Goal: Information Seeking & Learning: Learn about a topic

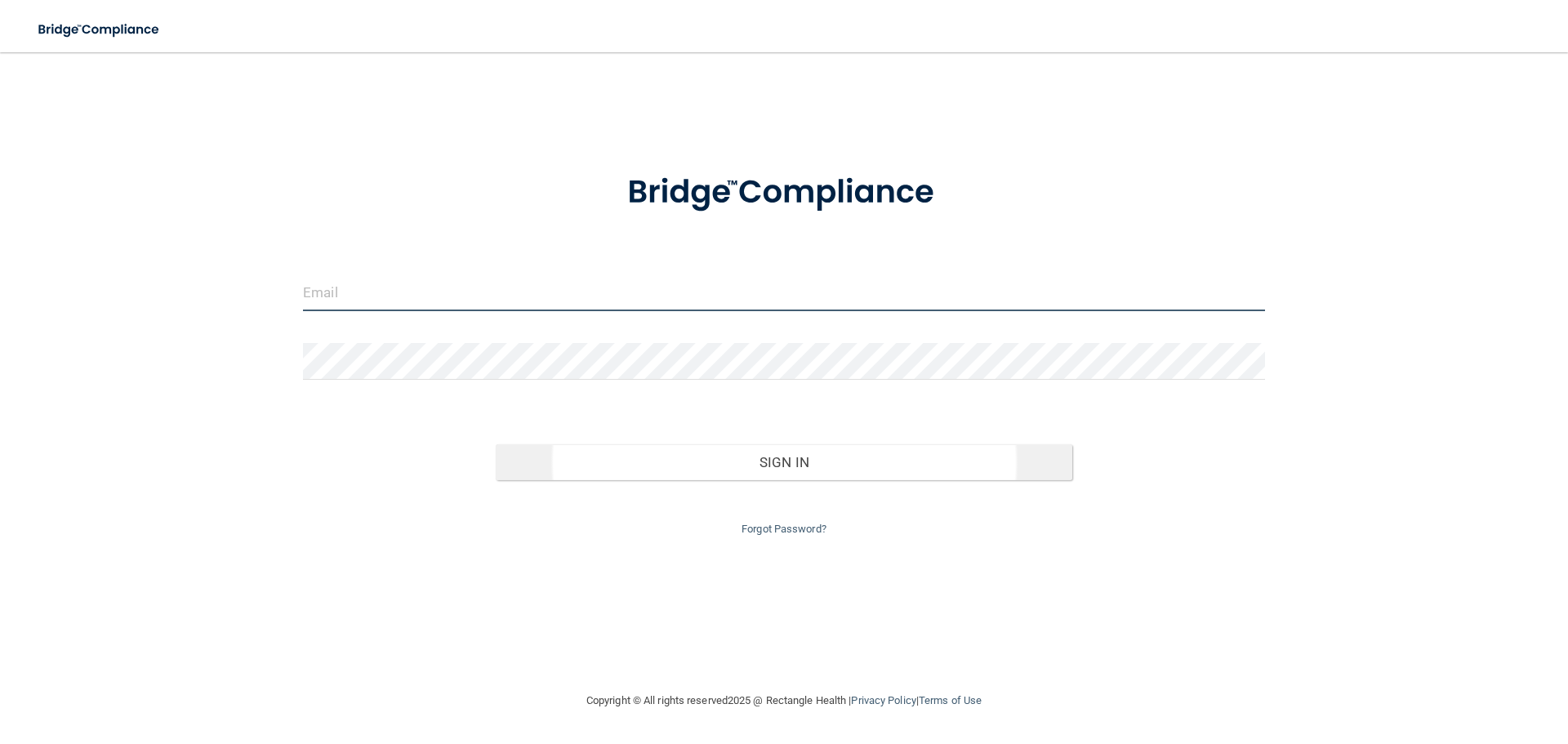
type input "[PERSON_NAME][EMAIL_ADDRESS][DOMAIN_NAME]"
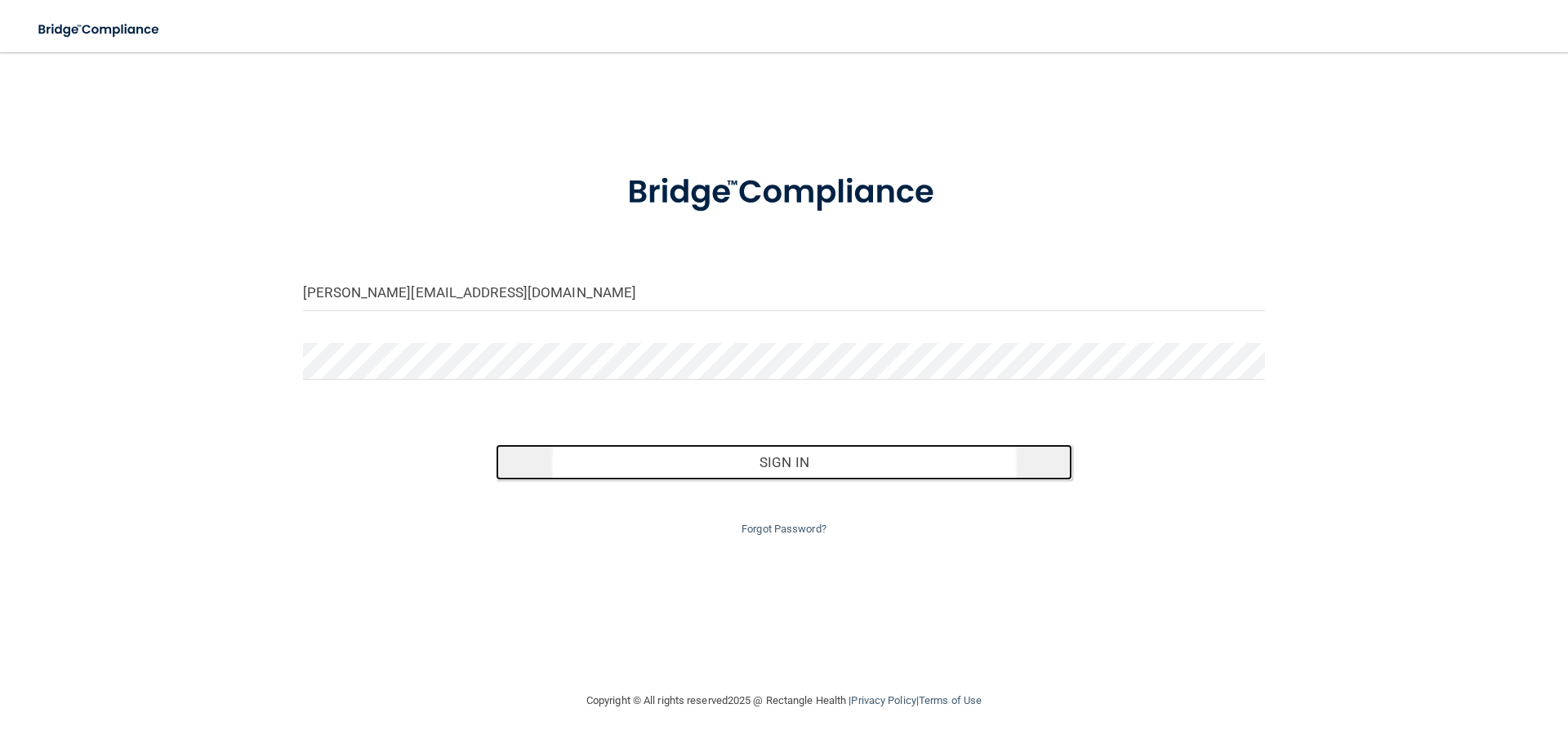
click at [791, 467] on button "Sign In" at bounding box center [784, 462] width 578 height 36
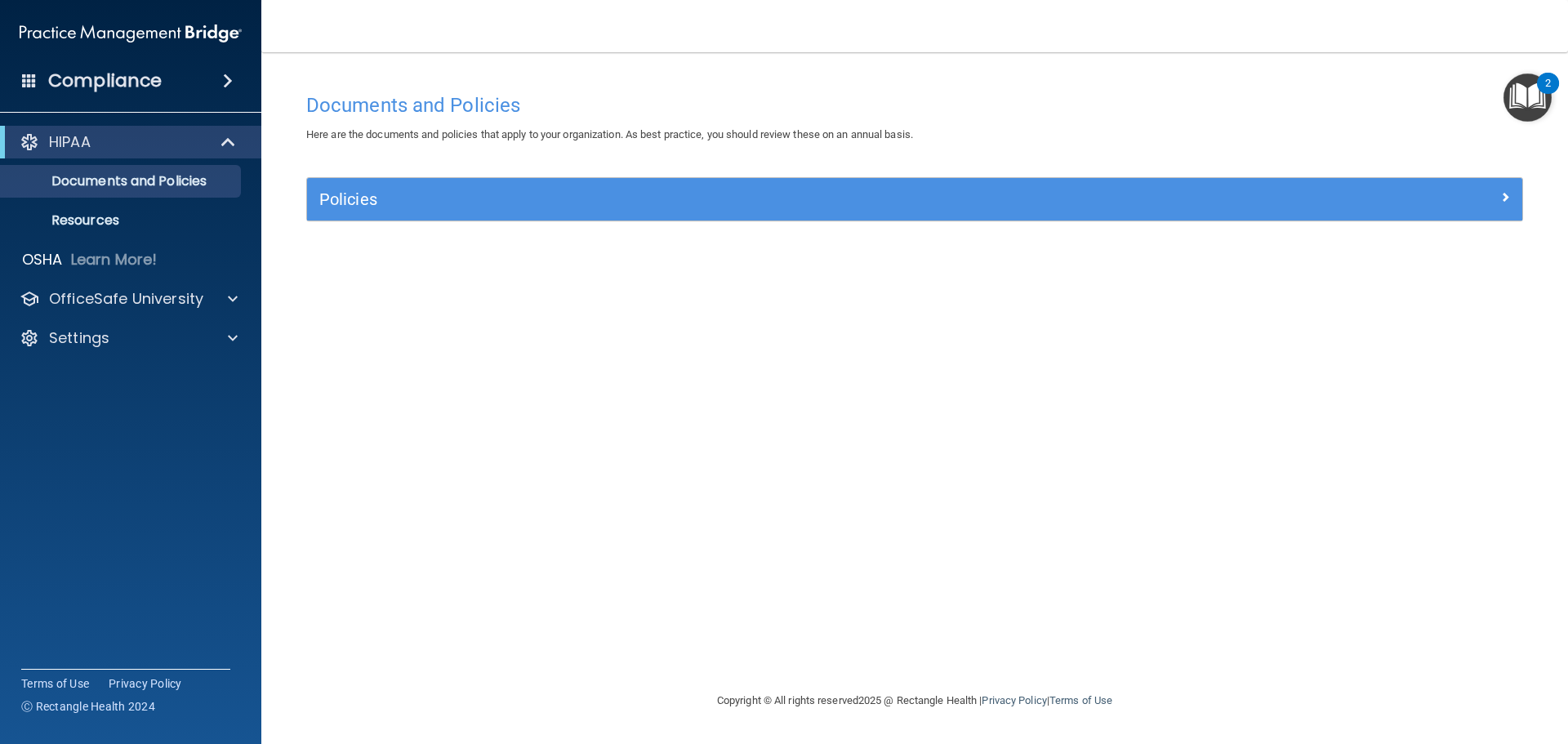
click at [1515, 85] on img "Open Resource Center, 2 new notifications" at bounding box center [1527, 98] width 48 height 48
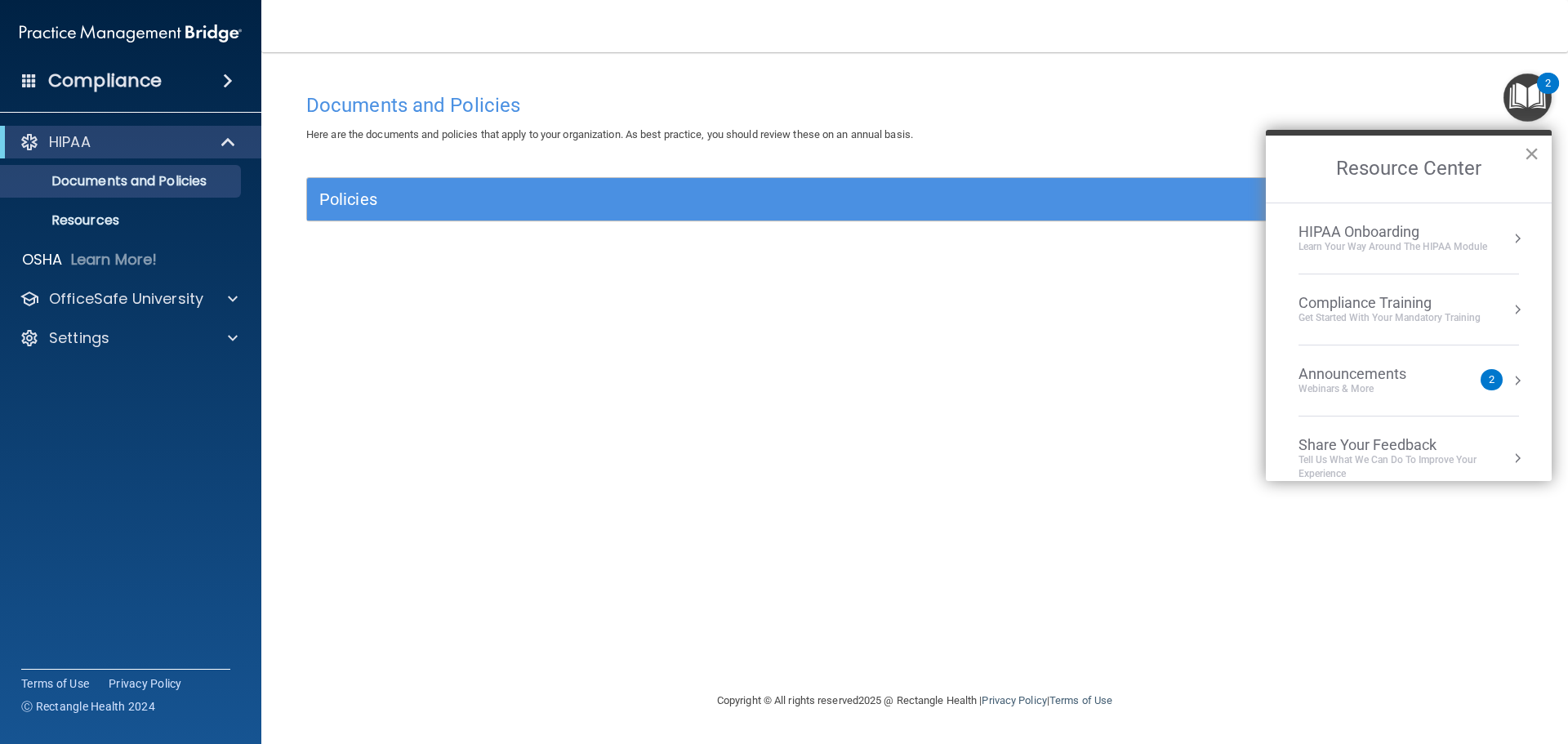
click at [1529, 161] on button "×" at bounding box center [1531, 153] width 15 height 26
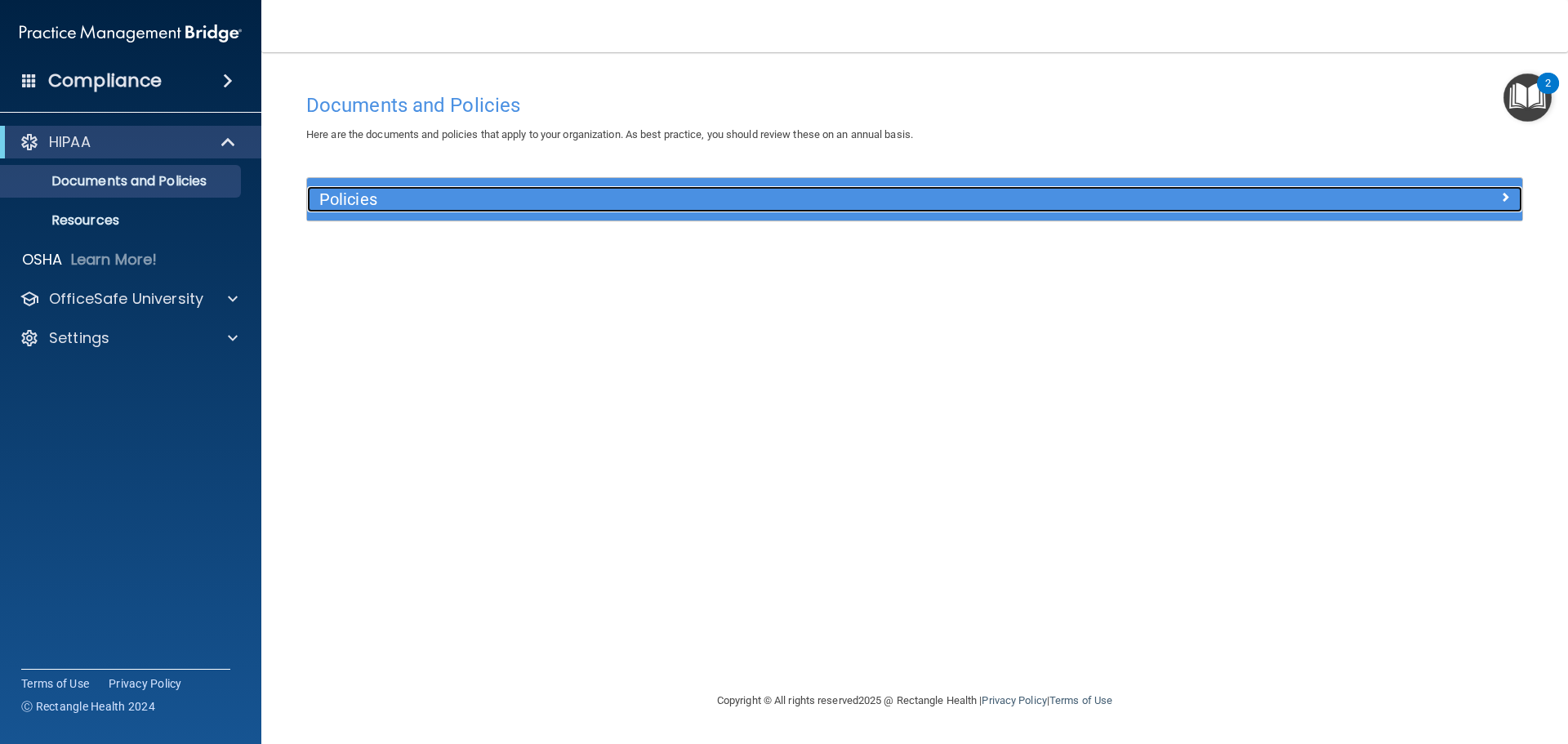
click at [1148, 195] on h5 "Policies" at bounding box center [763, 199] width 886 height 18
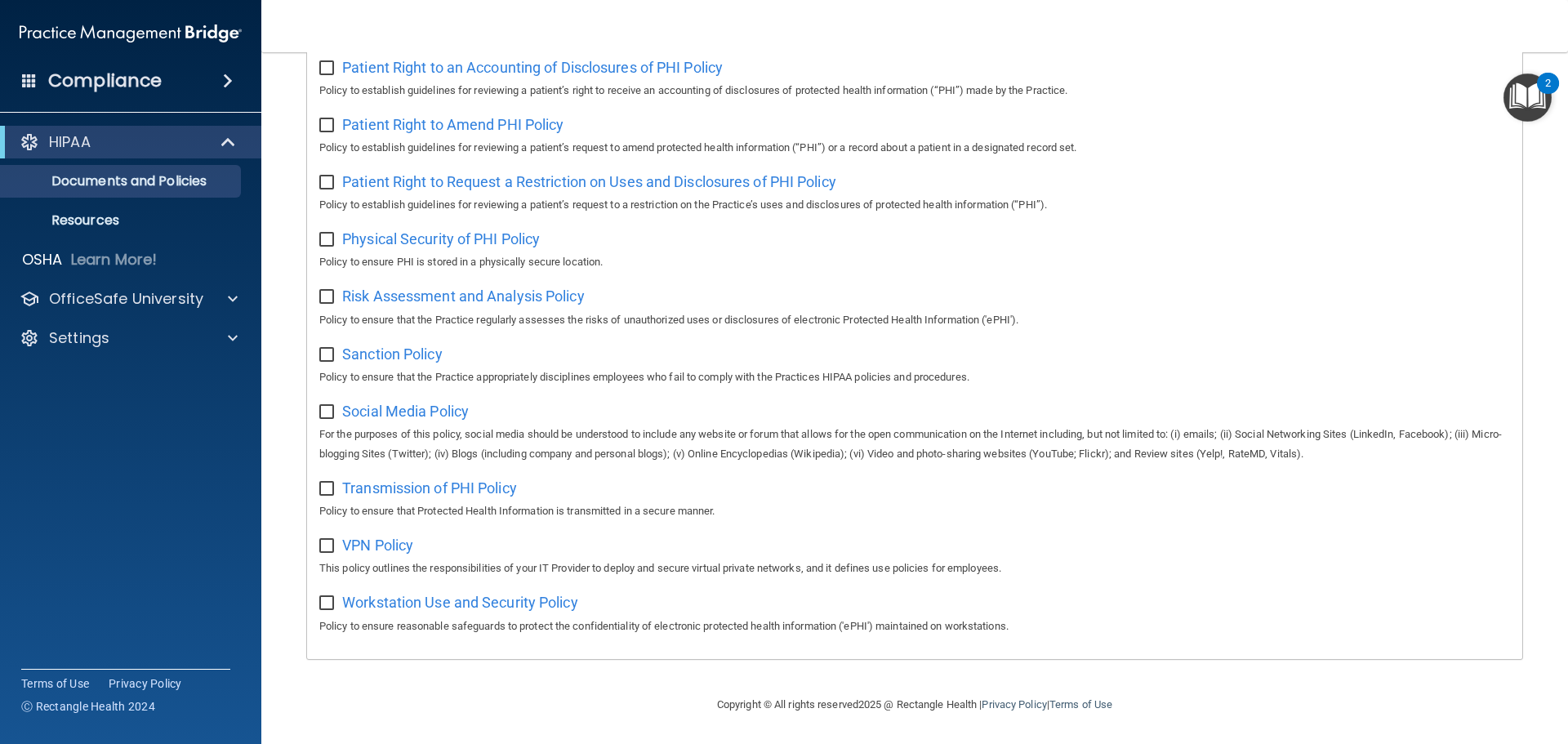
scroll to position [894, 0]
click at [521, 241] on span "Physical Security of PHI Policy" at bounding box center [440, 239] width 198 height 17
drag, startPoint x: 315, startPoint y: 594, endPoint x: 337, endPoint y: 601, distance: 23.1
click at [323, 595] on div "Select All (Unselect 0) Unselect All Print Selected (0) Acceptable Use Policy P…" at bounding box center [914, 0] width 1215 height 1314
click at [332, 601] on input "checkbox" at bounding box center [328, 603] width 19 height 13
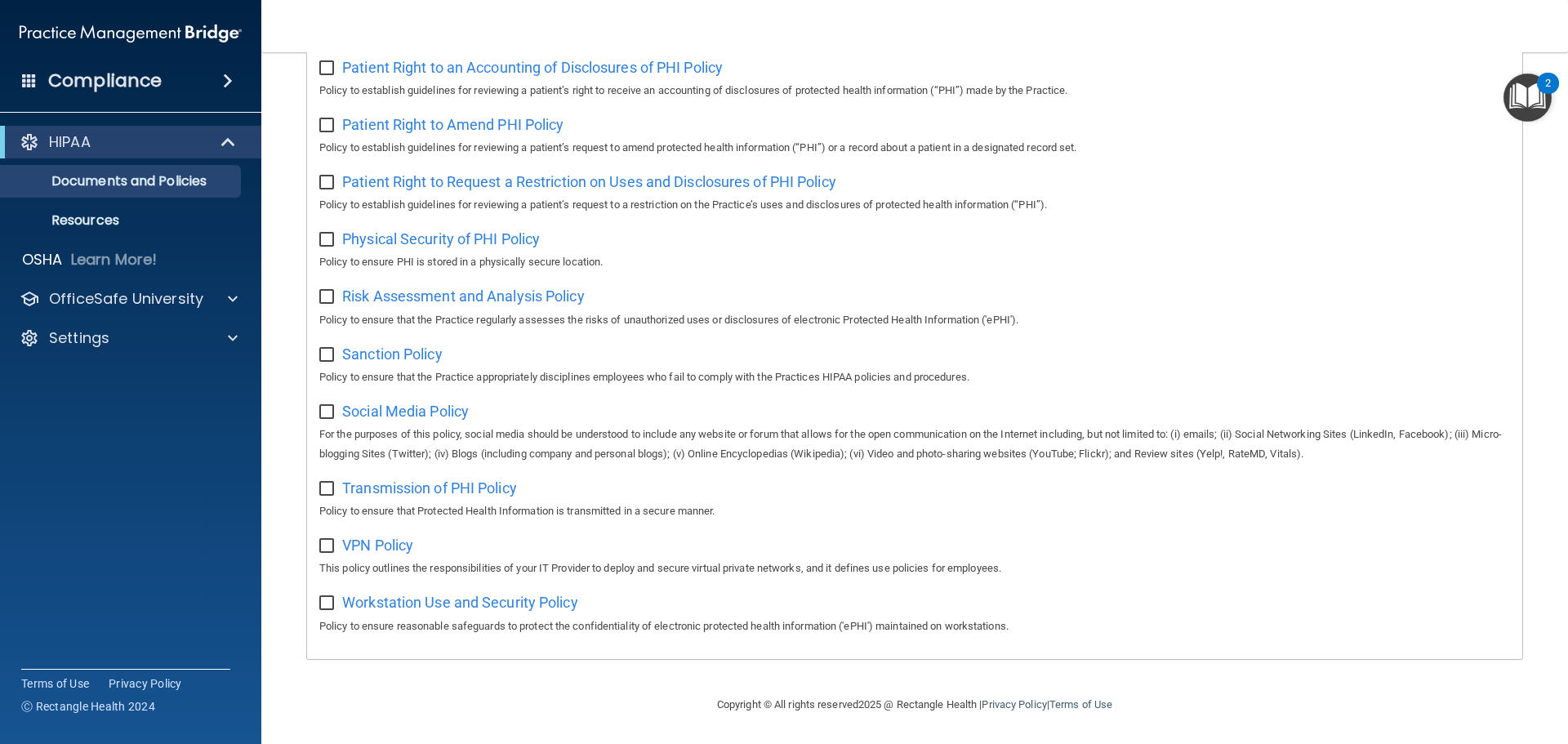
checkbox input "true"
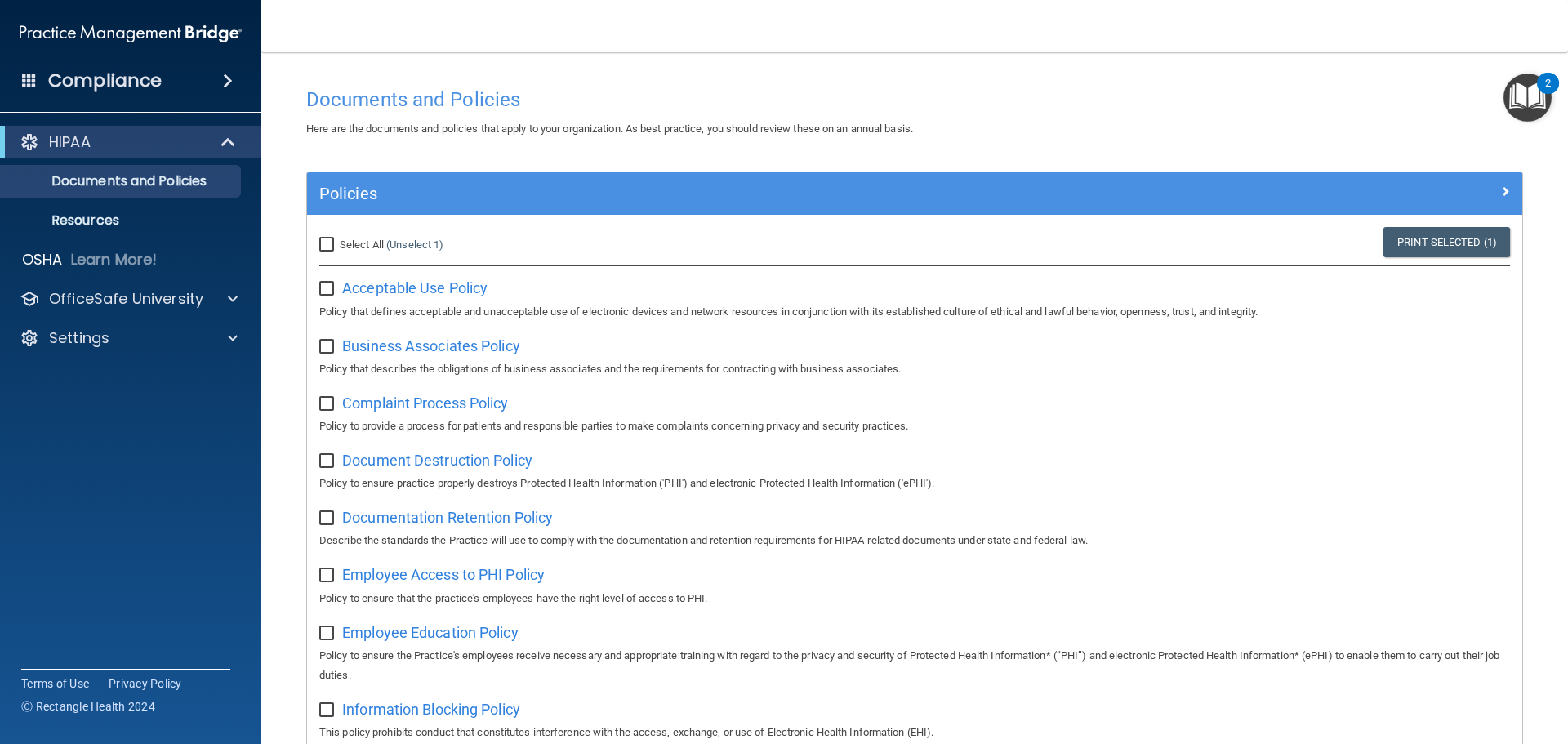
scroll to position [0, 0]
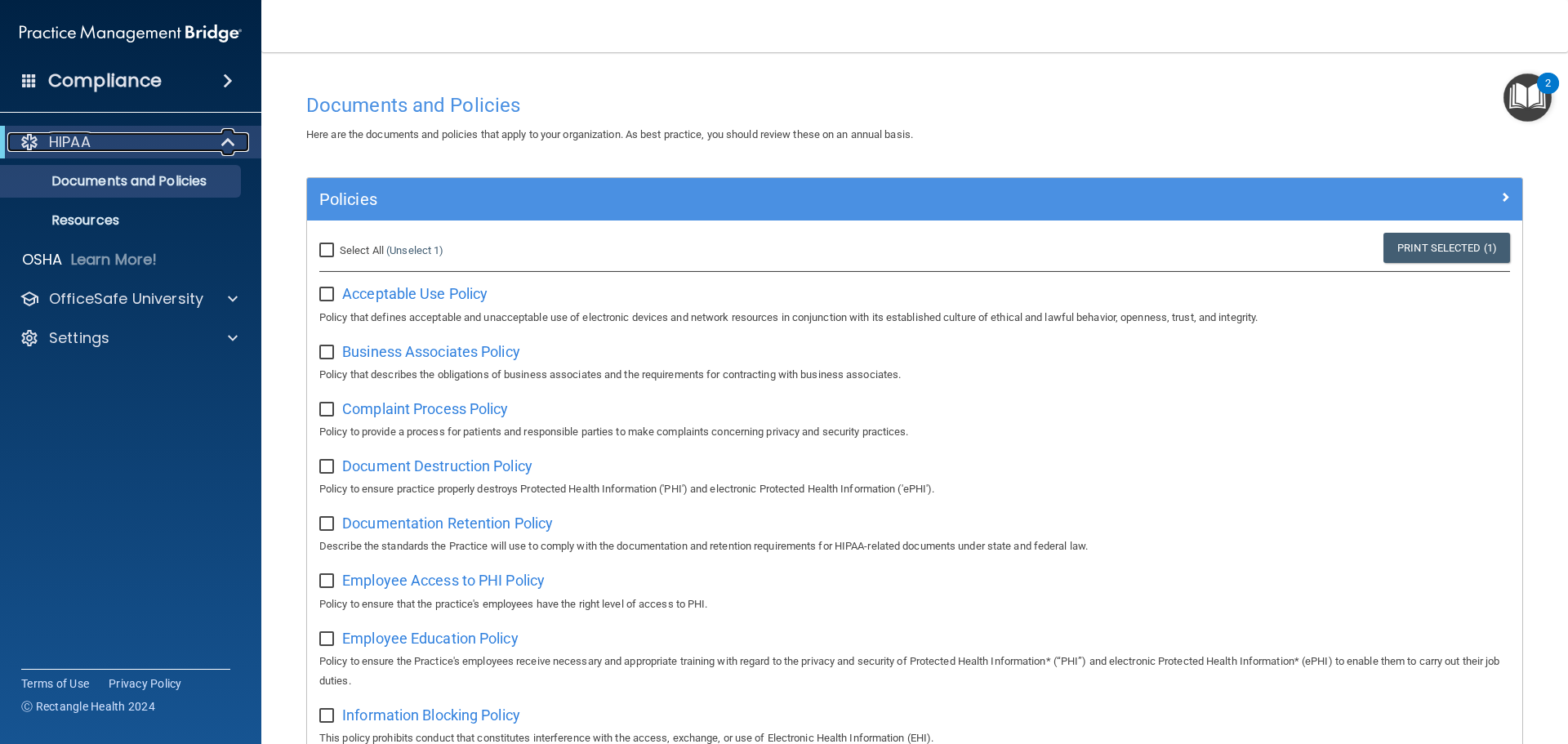
click at [97, 148] on div "HIPAA" at bounding box center [108, 142] width 202 height 20
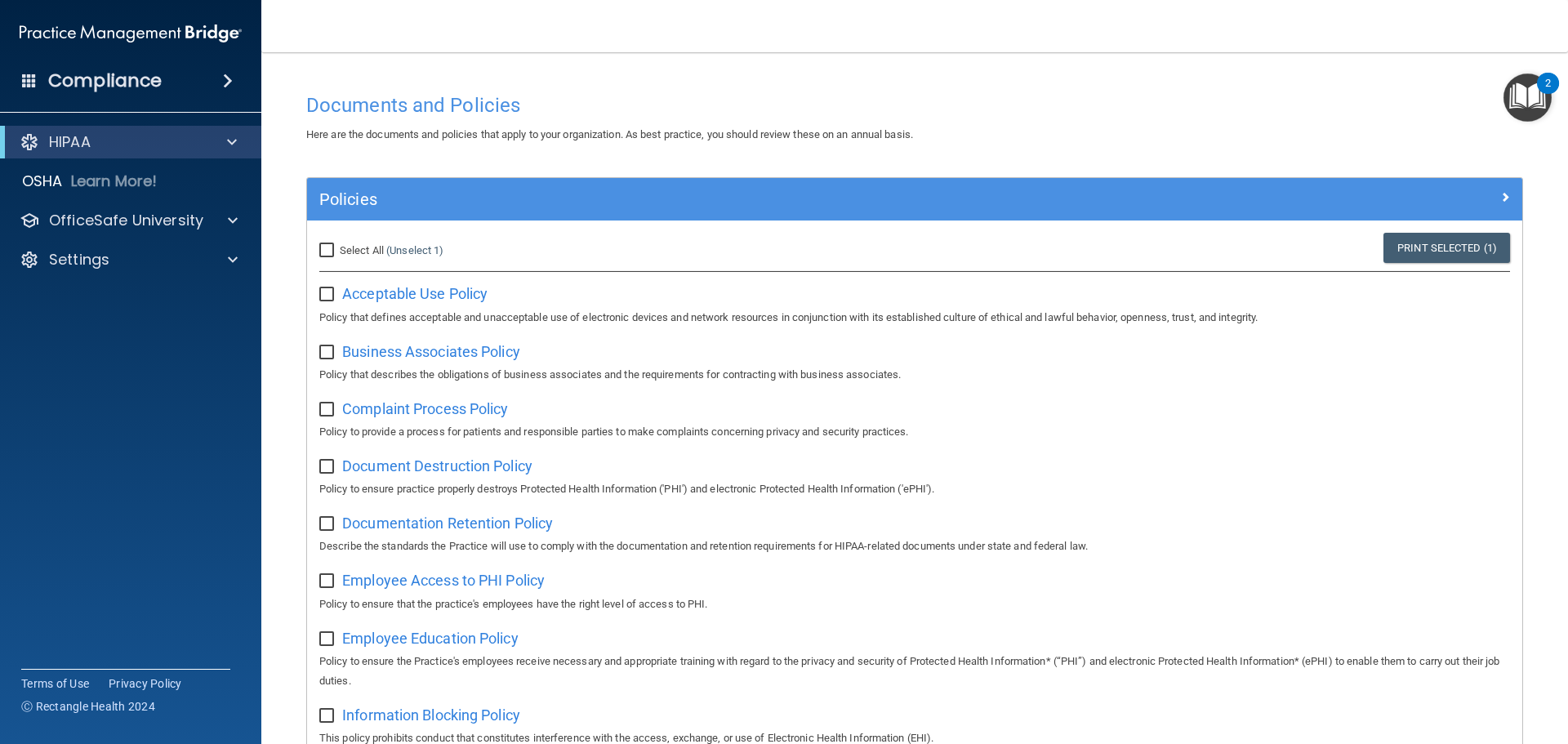
click at [159, 88] on h4 "Compliance" at bounding box center [105, 81] width 114 height 23
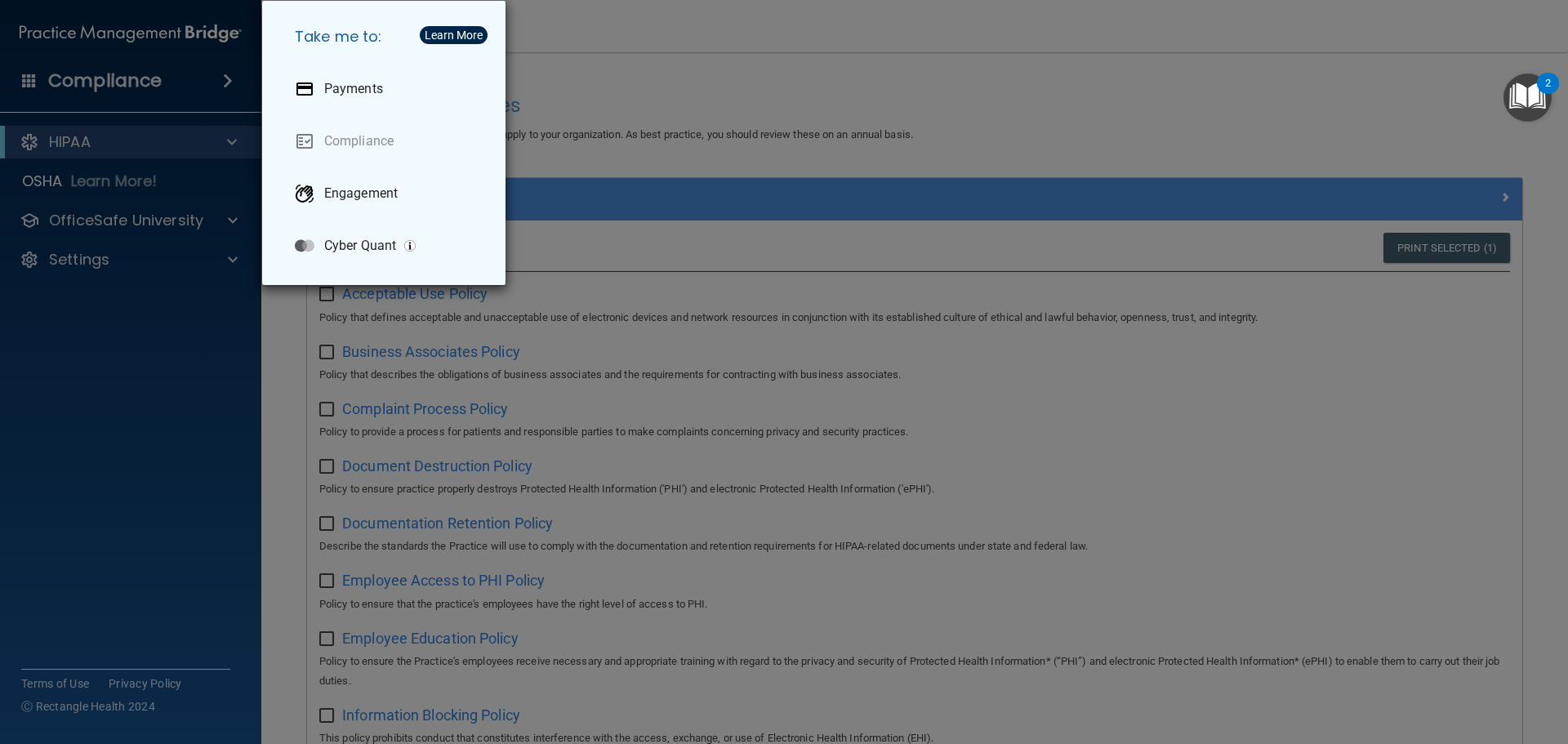
click at [219, 344] on div "Take me to: Payments Compliance Engagement Cyber Quant" at bounding box center [784, 372] width 1568 height 744
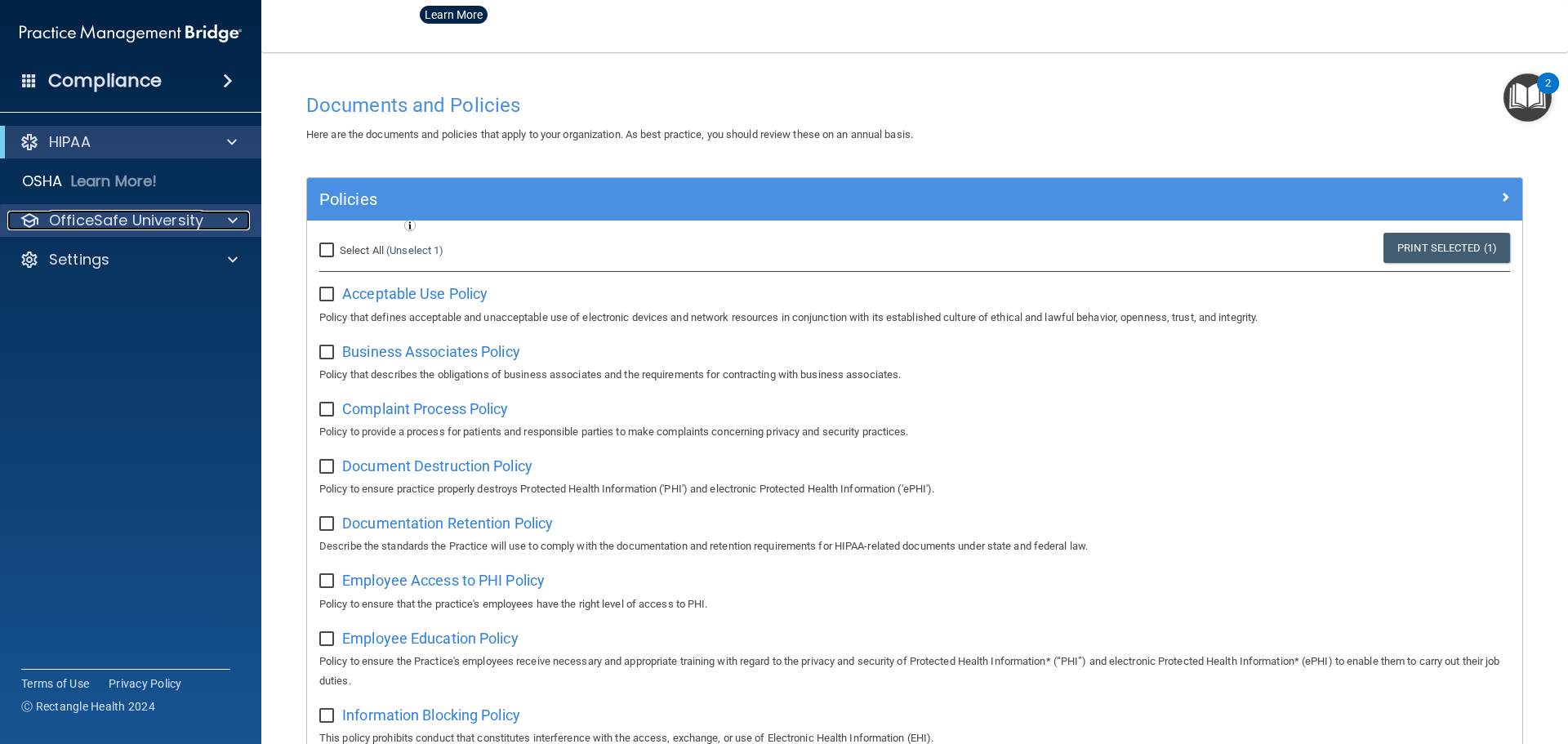
click at [207, 220] on div "OfficeSafe University" at bounding box center [109, 221] width 203 height 20
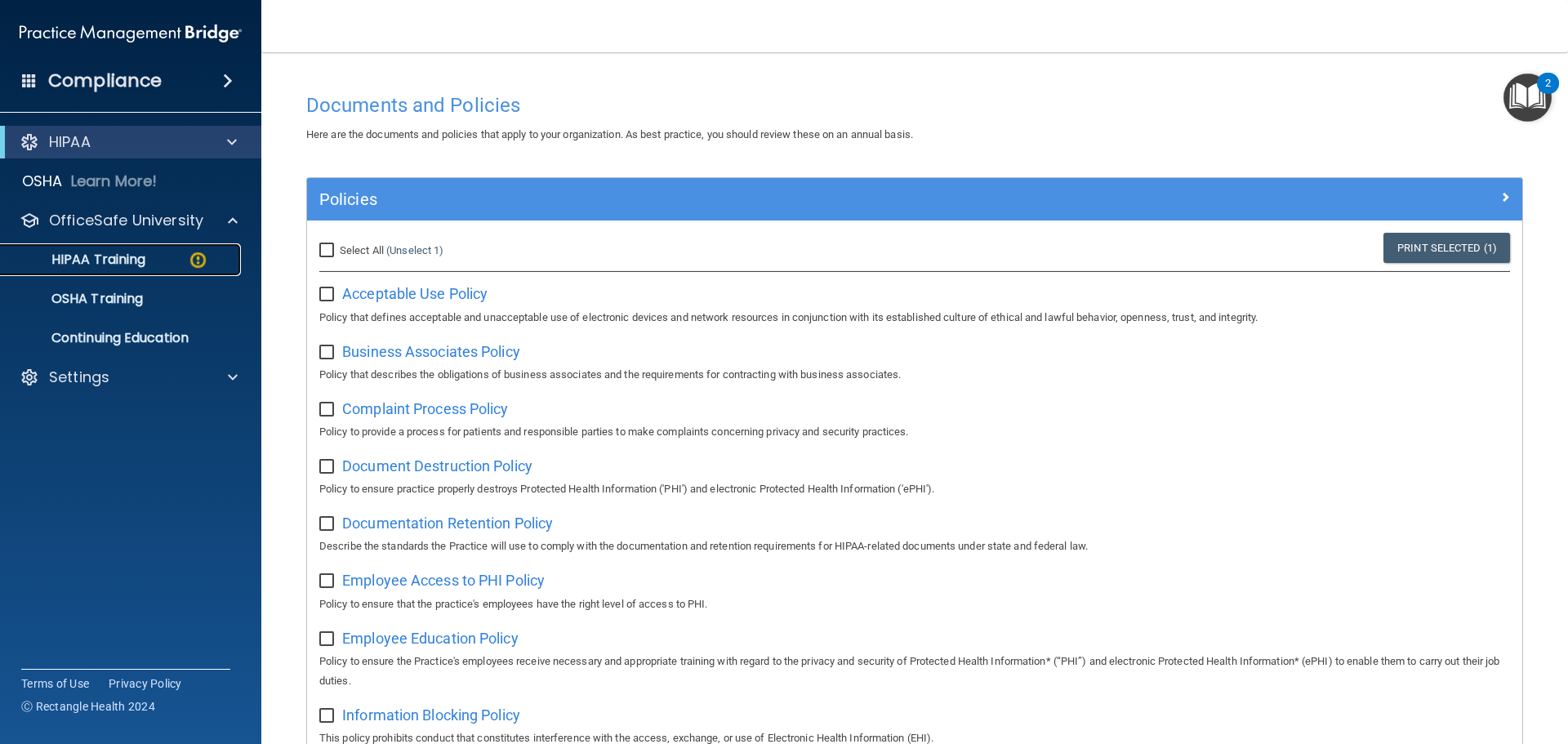
click at [177, 261] on div "HIPAA Training" at bounding box center [122, 260] width 222 height 16
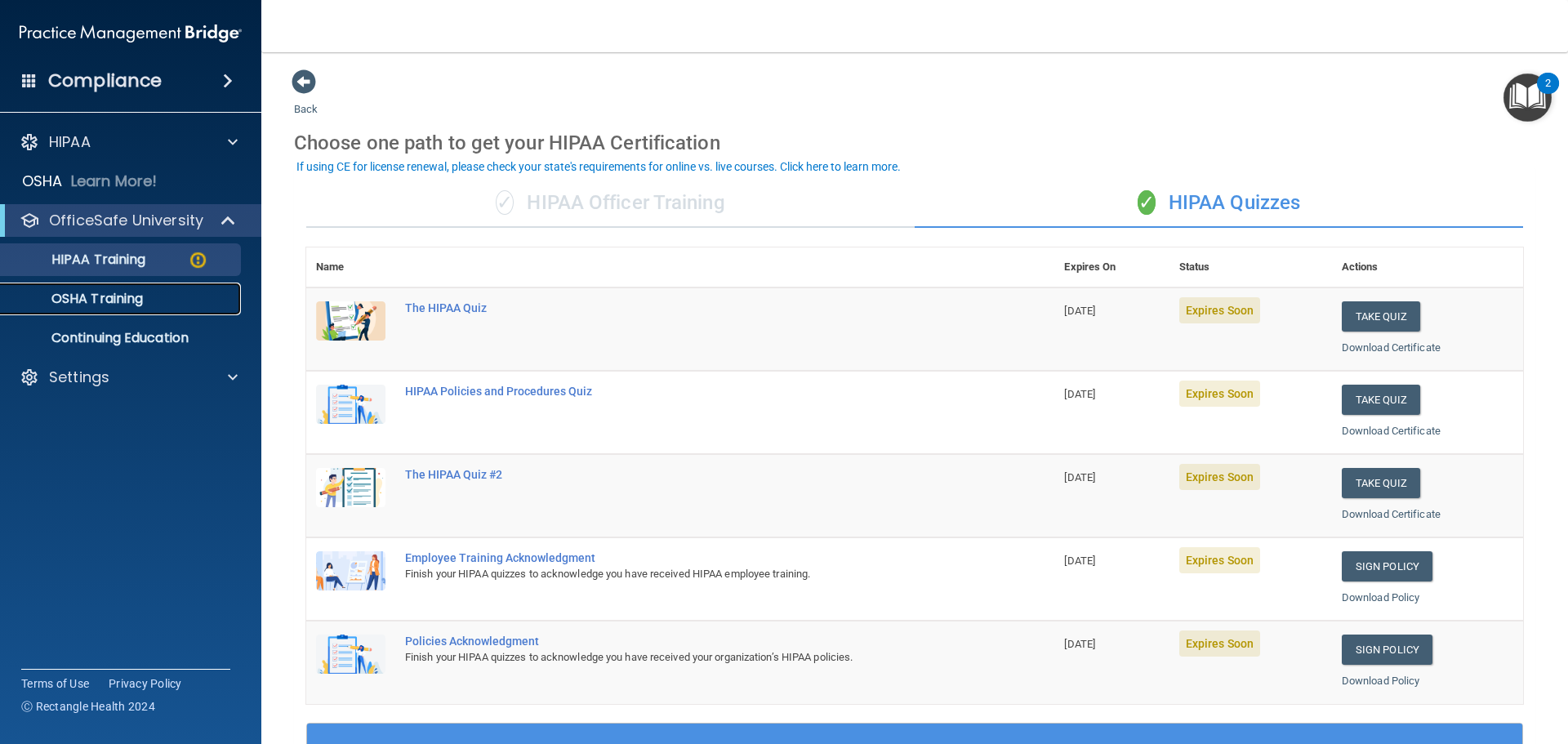
click at [126, 297] on p "OSHA Training" at bounding box center [77, 299] width 133 height 16
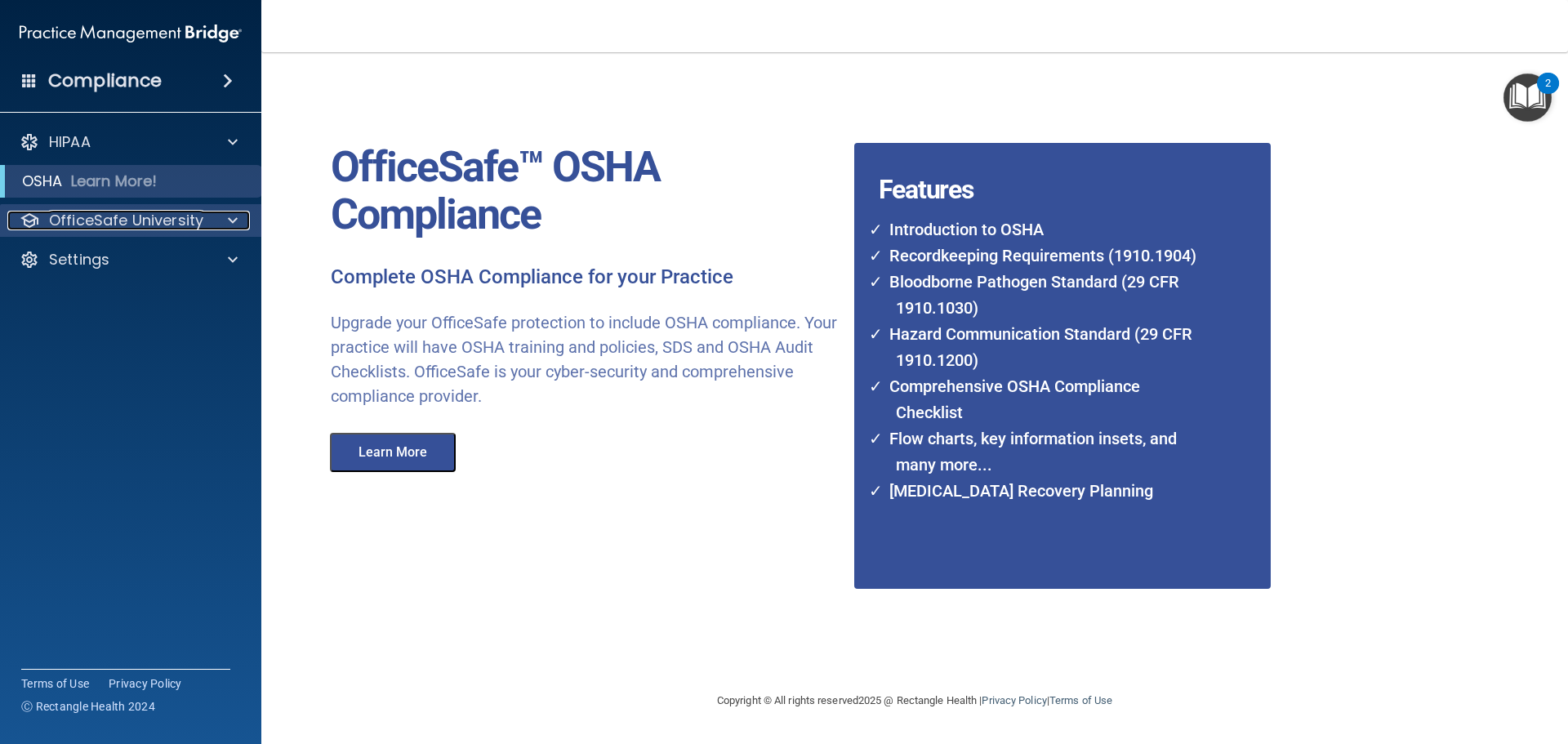
click at [117, 220] on p "OfficeSafe University" at bounding box center [125, 221] width 154 height 20
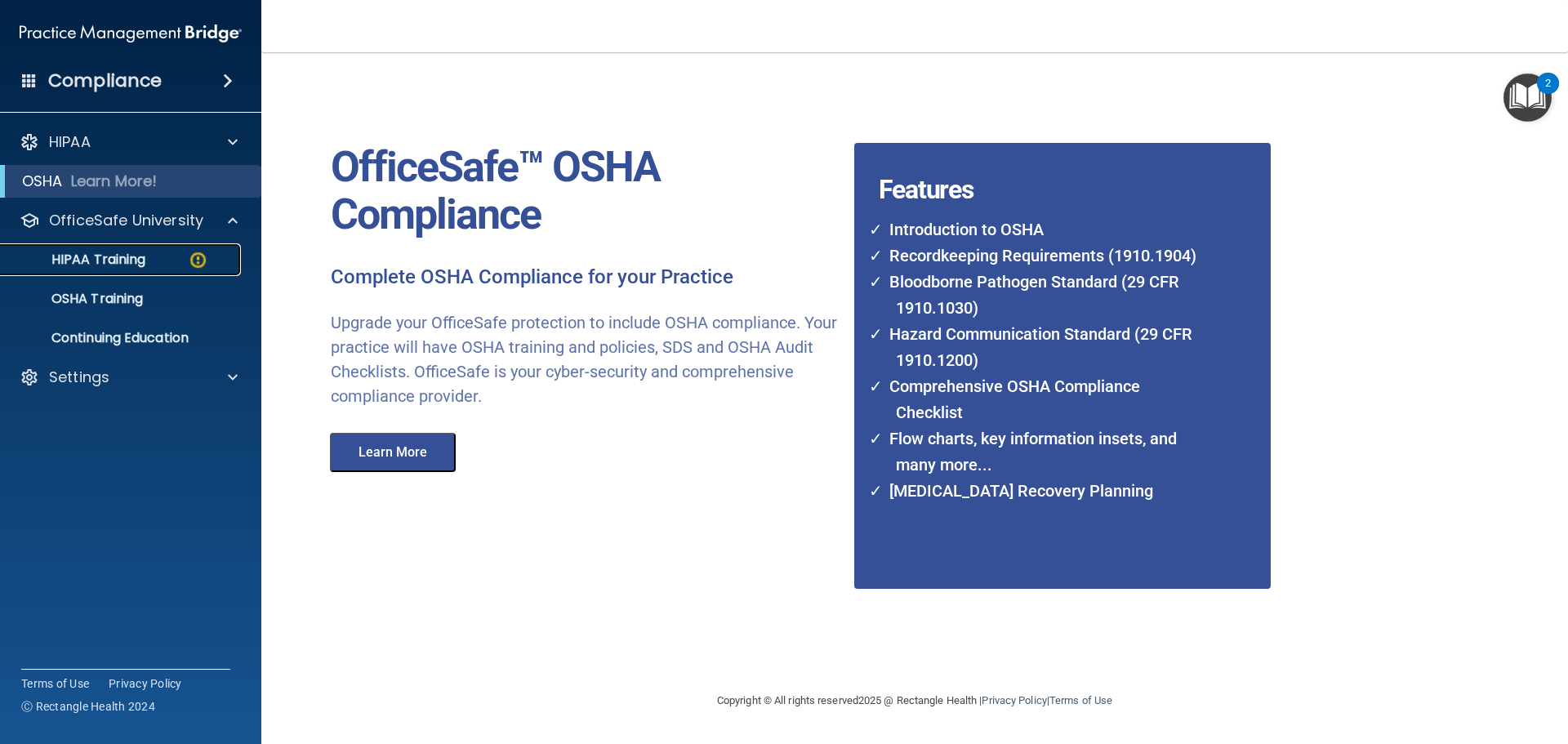
click at [117, 256] on p "HIPAA Training" at bounding box center [77, 260] width 134 height 16
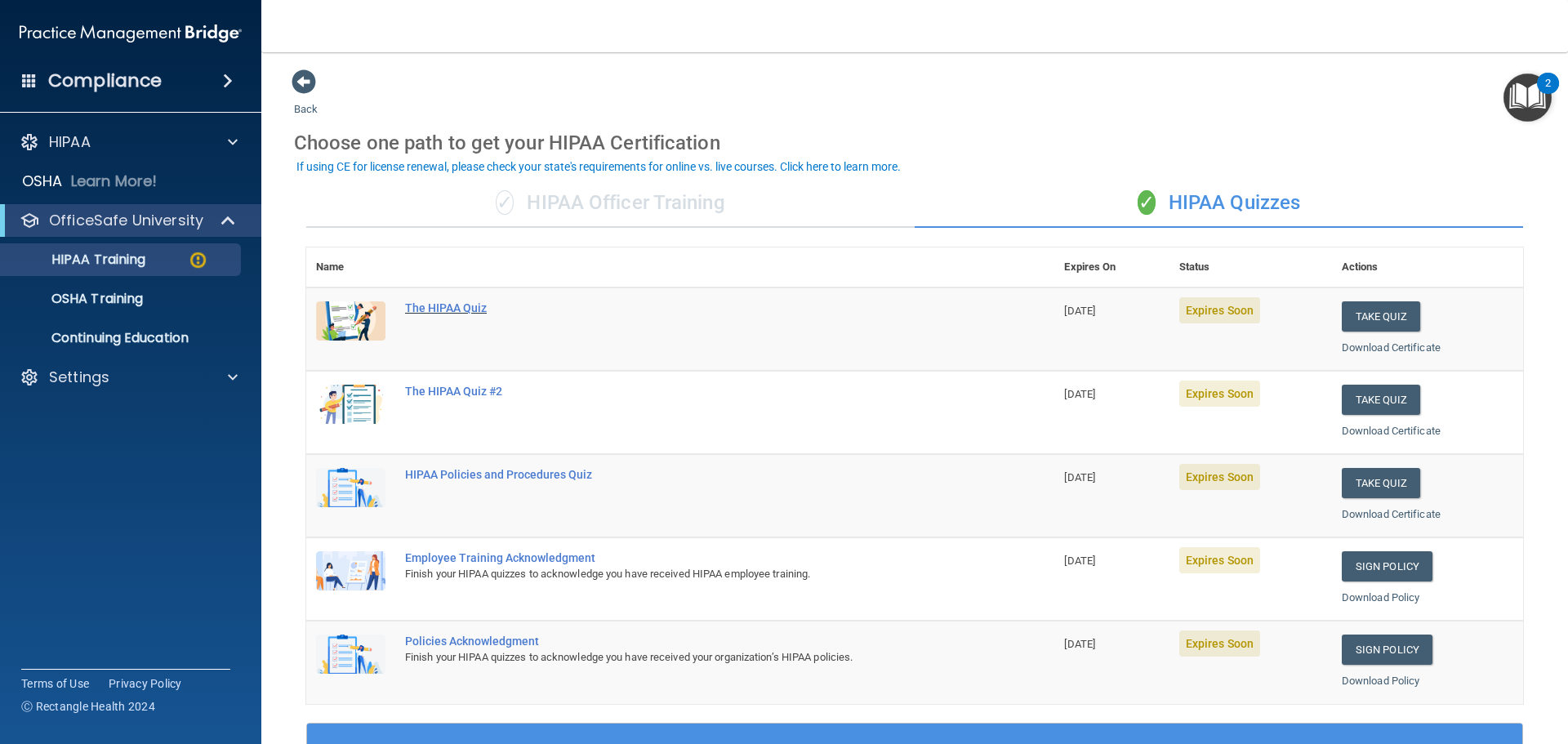
click at [457, 311] on div "The HIPAA Quiz" at bounding box center [689, 308] width 568 height 13
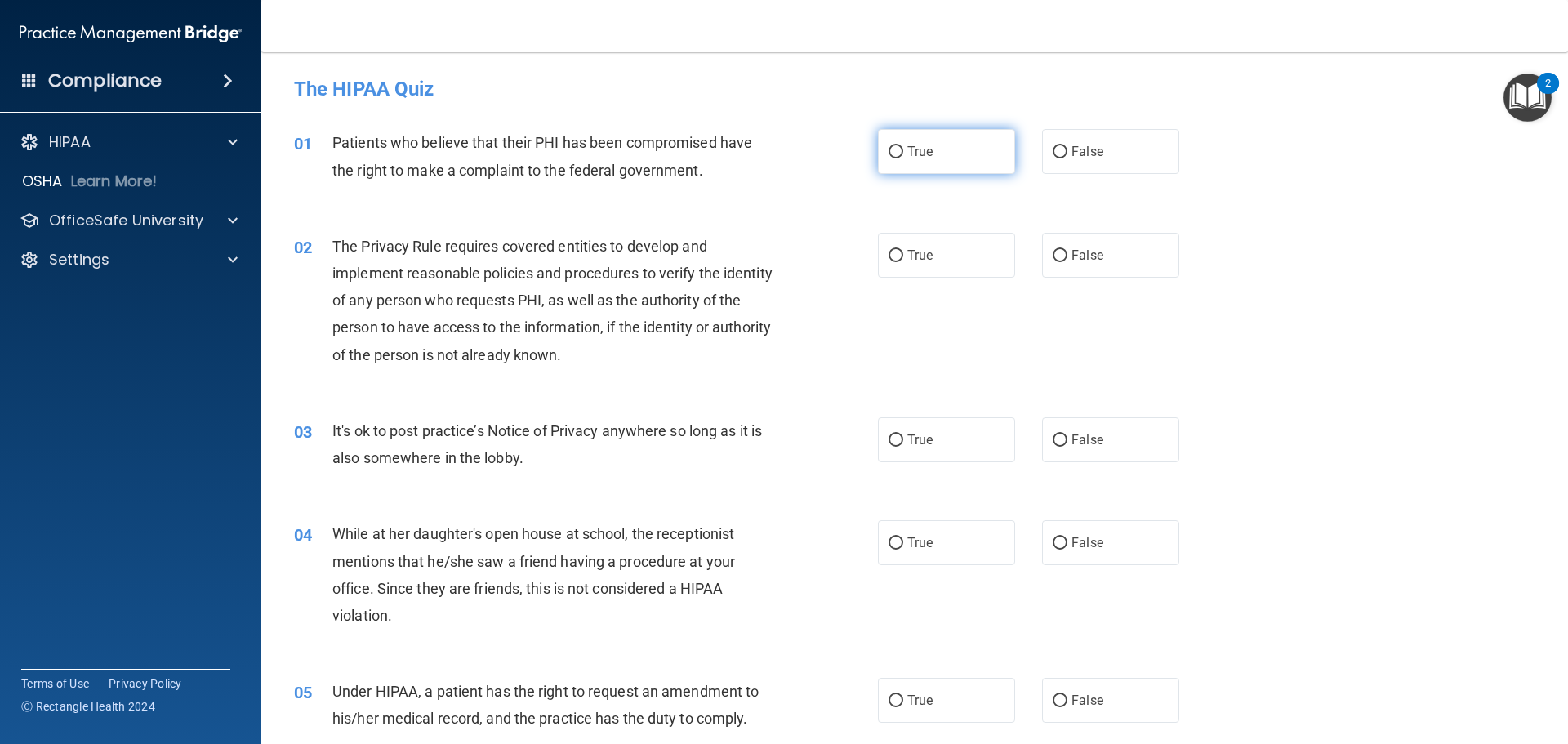
click at [891, 160] on label "True" at bounding box center [946, 151] width 137 height 44
click at [891, 158] on input "True" at bounding box center [895, 152] width 15 height 12
radio input "true"
click at [909, 256] on span "True" at bounding box center [919, 255] width 25 height 15
click at [903, 256] on input "True" at bounding box center [895, 256] width 15 height 12
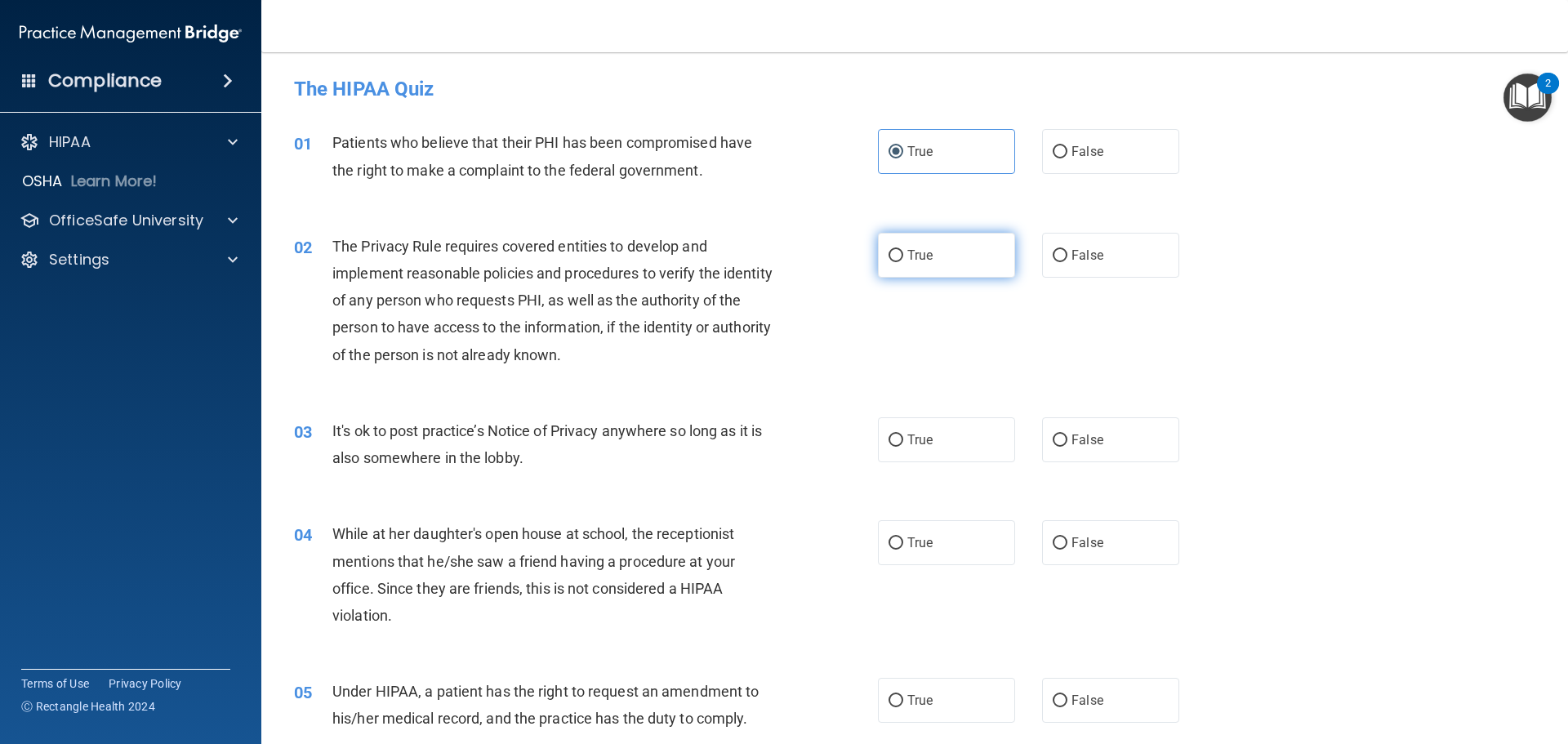
radio input "true"
click at [985, 436] on label "True" at bounding box center [946, 440] width 137 height 44
click at [903, 436] on input "True" at bounding box center [895, 441] width 15 height 12
radio input "true"
click at [1071, 535] on span "False" at bounding box center [1087, 542] width 32 height 15
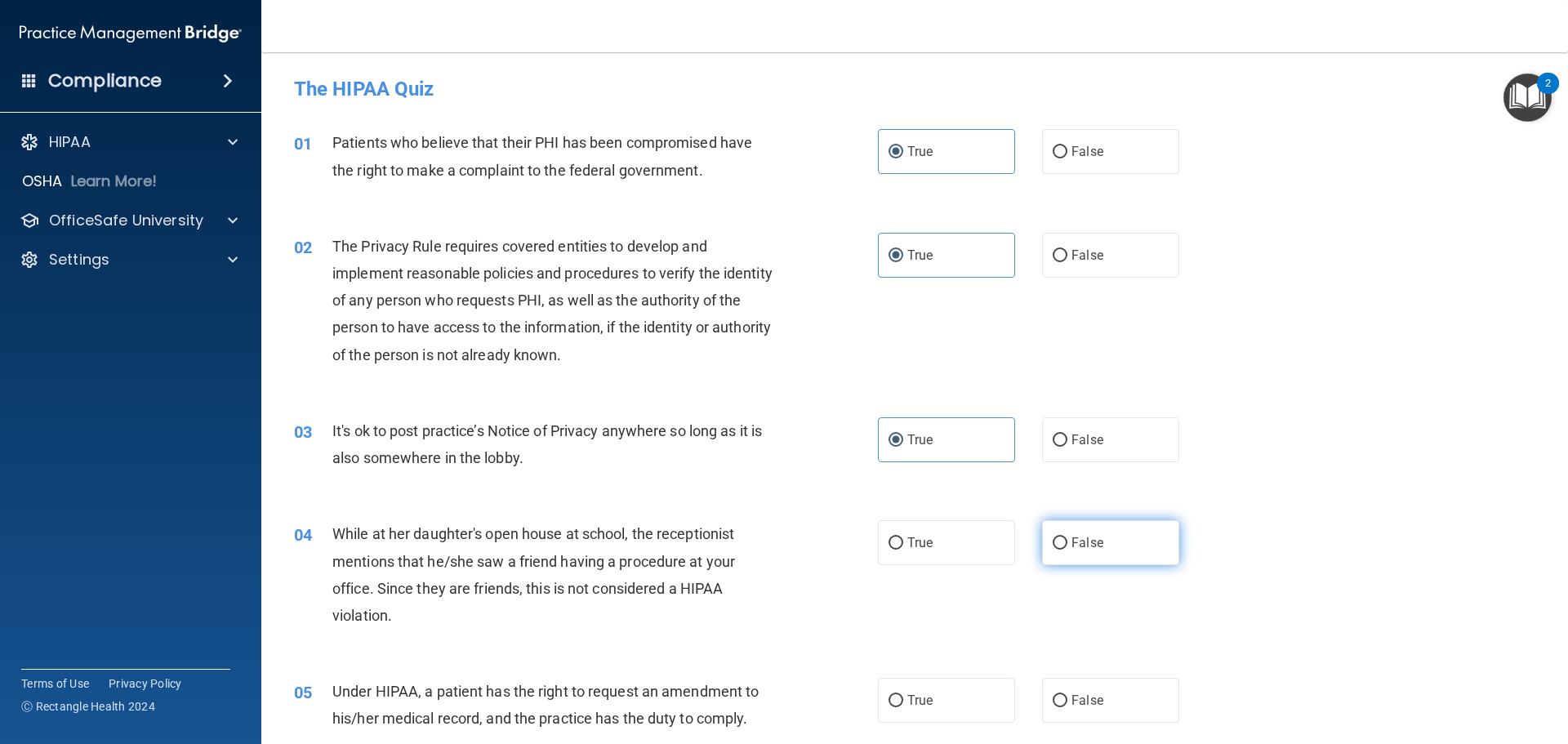
click at [1064, 538] on input "False" at bounding box center [1060, 544] width 15 height 12
radio input "true"
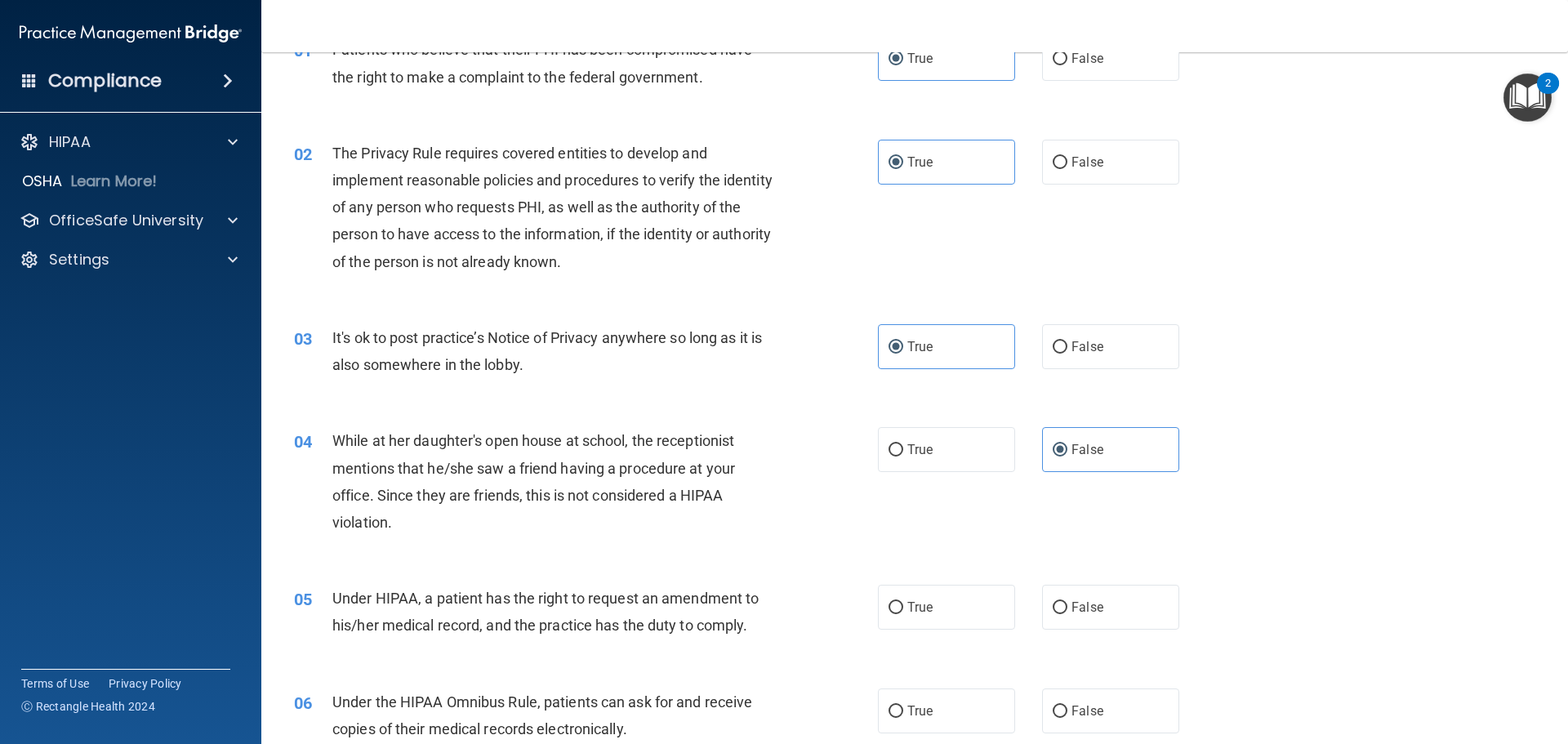
scroll to position [245, 0]
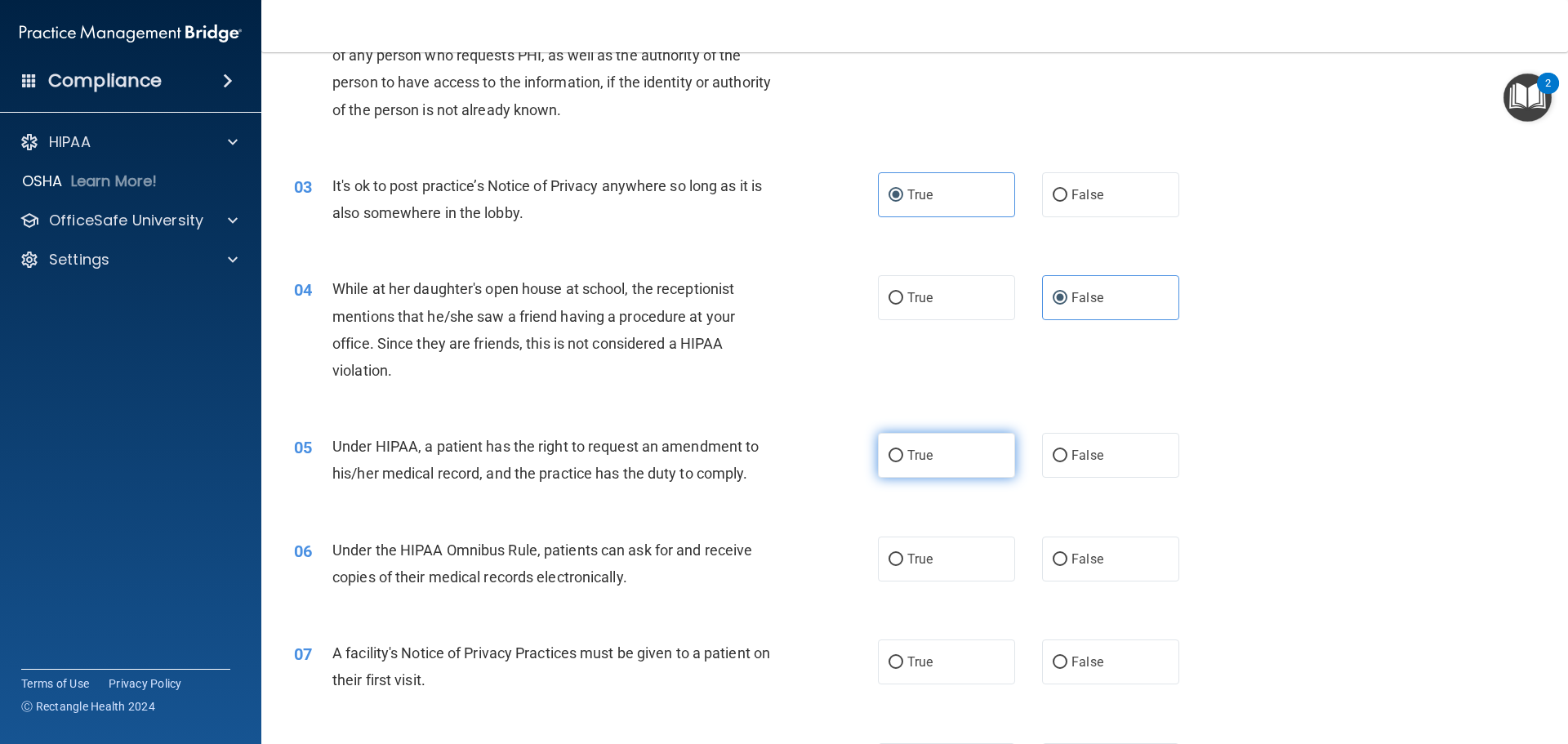
drag, startPoint x: 886, startPoint y: 448, endPoint x: 879, endPoint y: 456, distance: 10.6
click at [888, 450] on input "True" at bounding box center [895, 457] width 15 height 12
radio input "true"
drag, startPoint x: 908, startPoint y: 574, endPoint x: 893, endPoint y: 579, distance: 15.8
click at [901, 579] on label "True" at bounding box center [946, 559] width 137 height 44
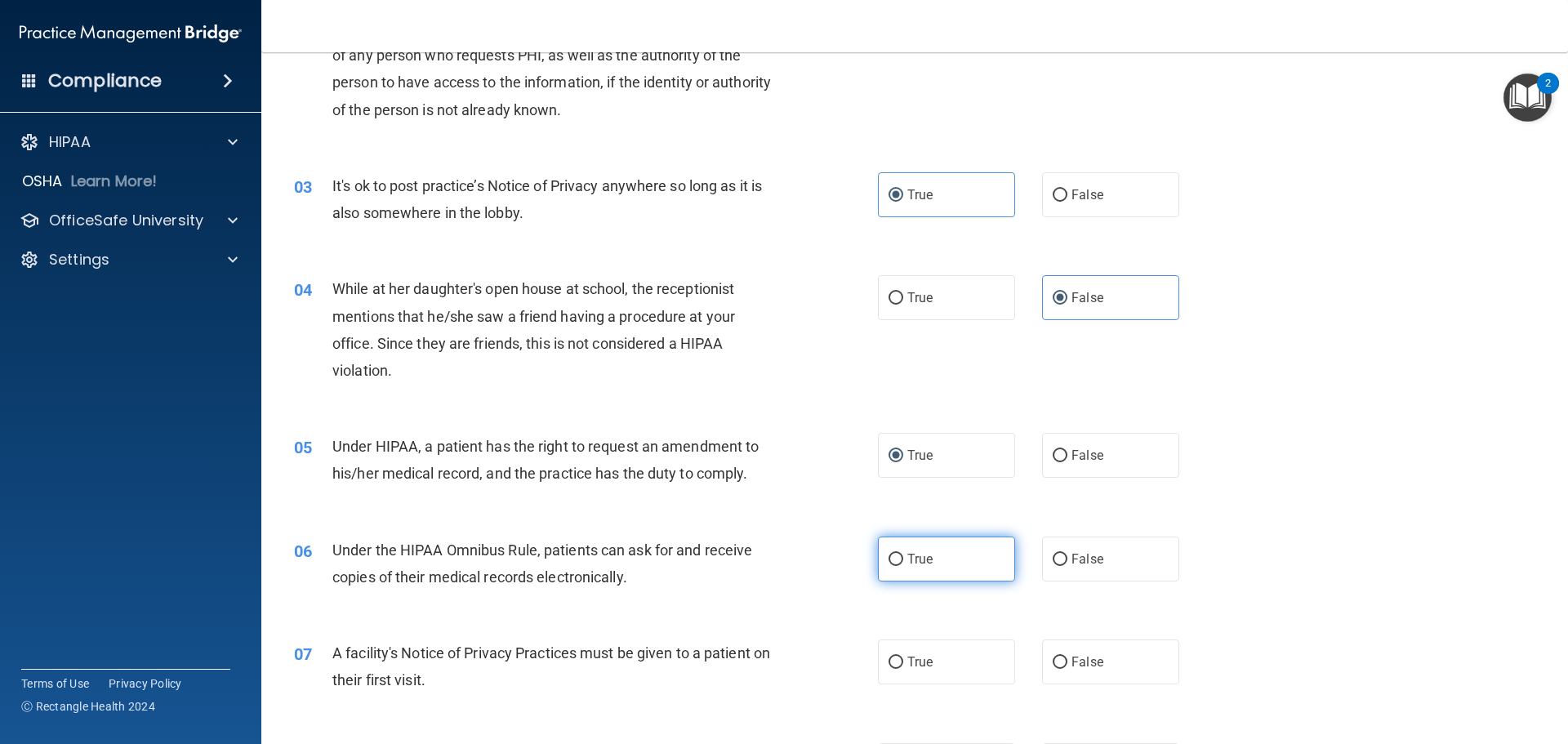
click at [924, 577] on label "True" at bounding box center [946, 559] width 137 height 44
click at [903, 566] on input "True" at bounding box center [895, 560] width 15 height 12
radio input "true"
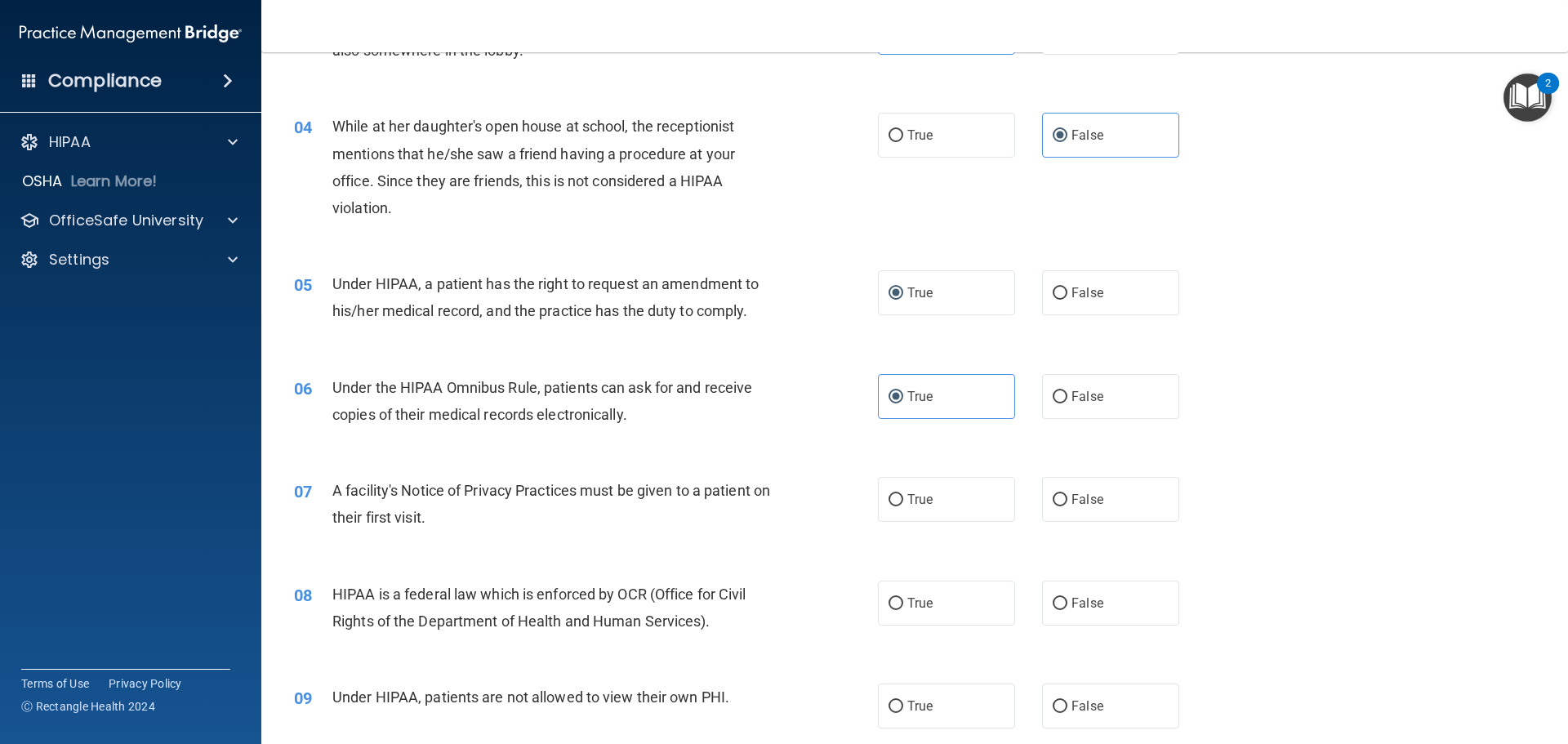
scroll to position [408, 0]
click at [927, 495] on label "True" at bounding box center [946, 498] width 137 height 44
click at [903, 495] on input "True" at bounding box center [895, 499] width 15 height 12
radio input "true"
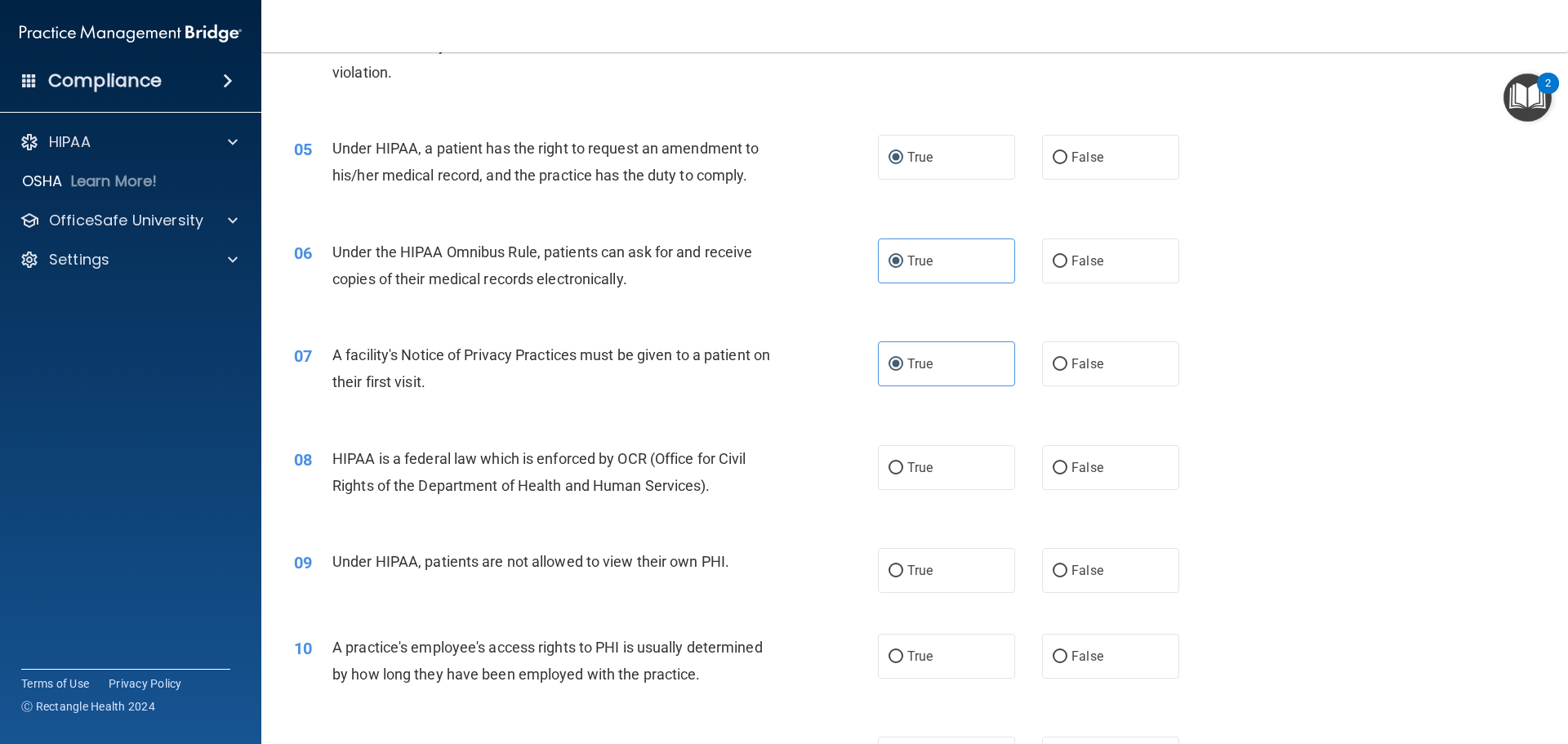
scroll to position [571, 0]
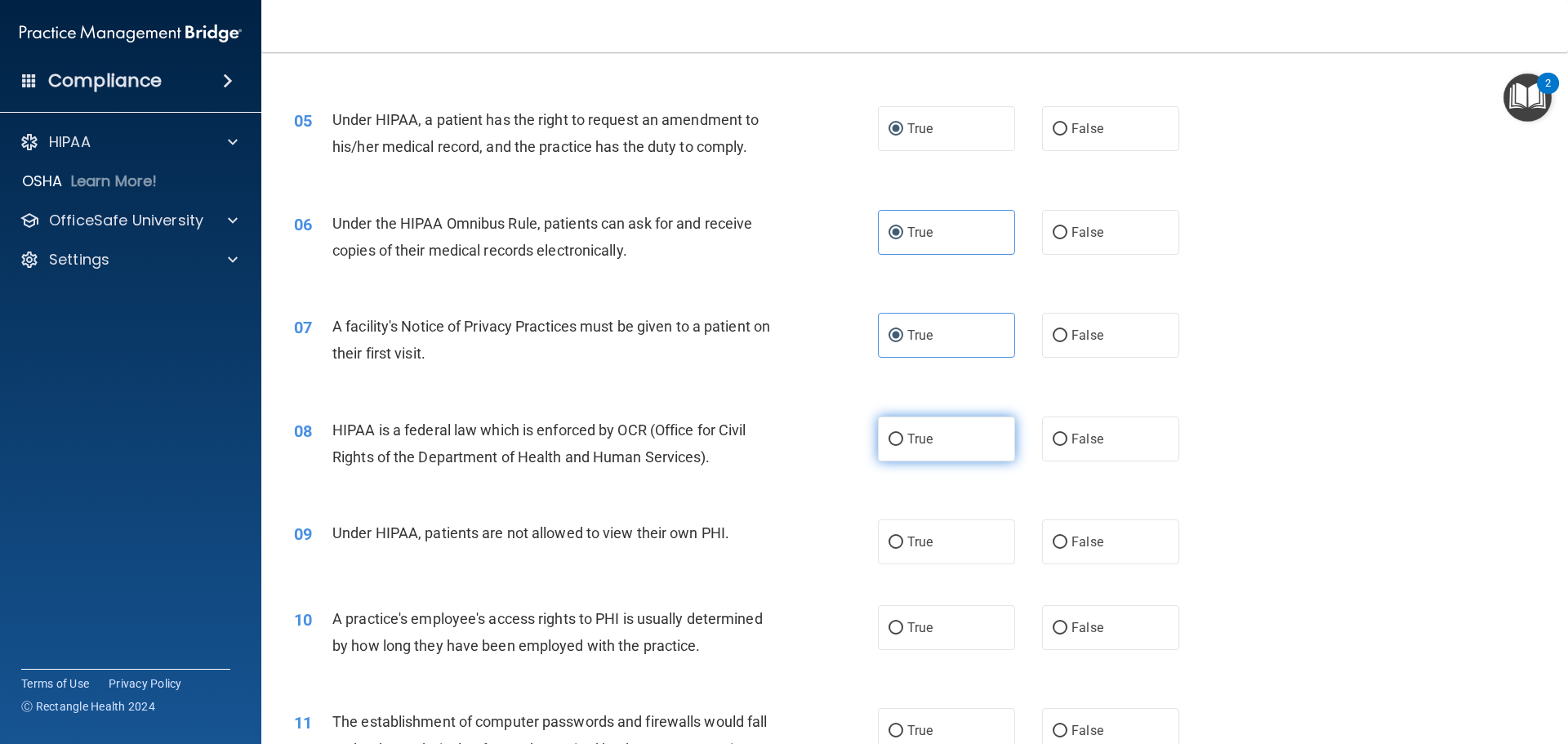
click at [916, 455] on label "True" at bounding box center [946, 439] width 137 height 44
click at [903, 446] on input "True" at bounding box center [895, 440] width 15 height 12
radio input "true"
click at [1055, 553] on label "False" at bounding box center [1111, 542] width 137 height 44
click at [1055, 549] on input "False" at bounding box center [1060, 543] width 15 height 12
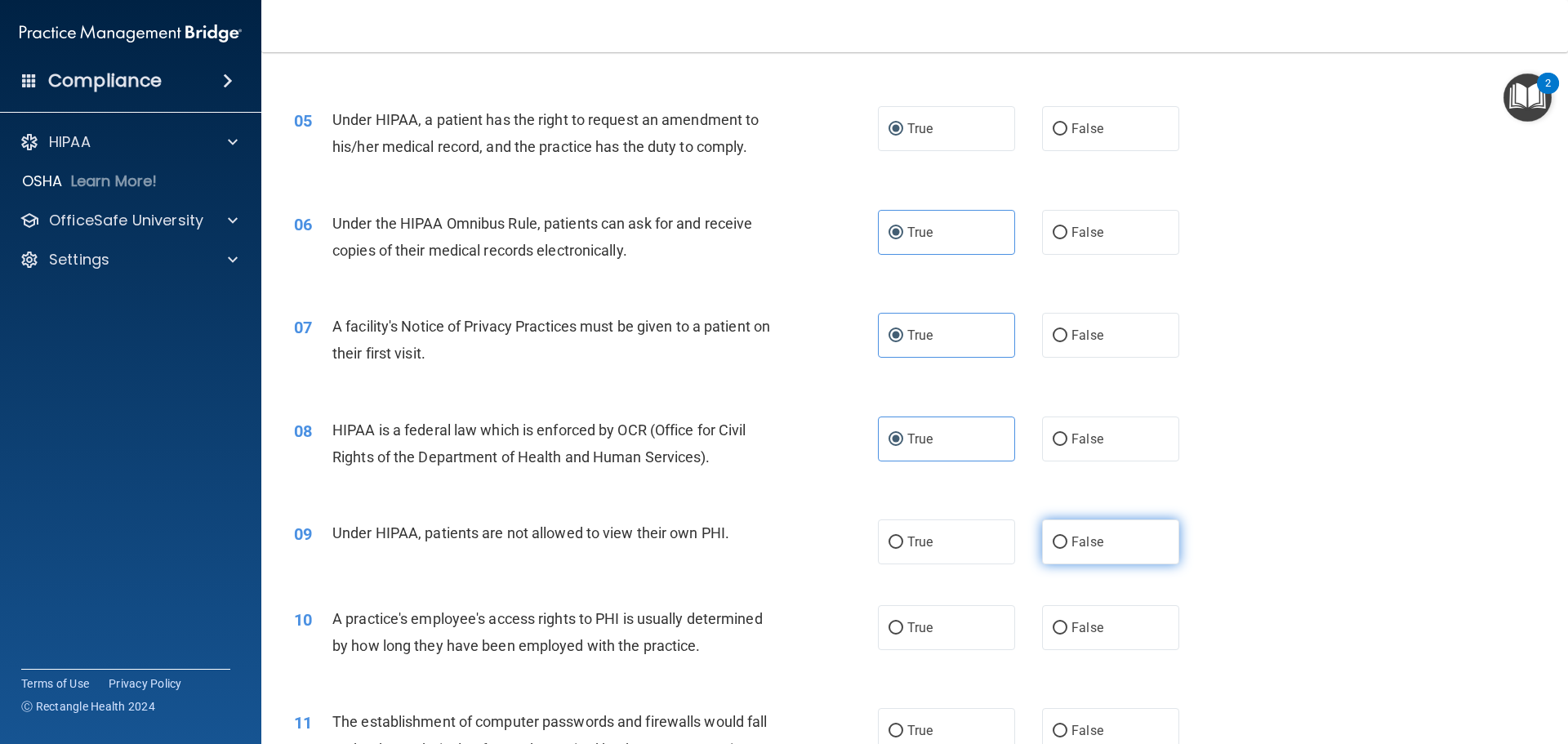
radio input "true"
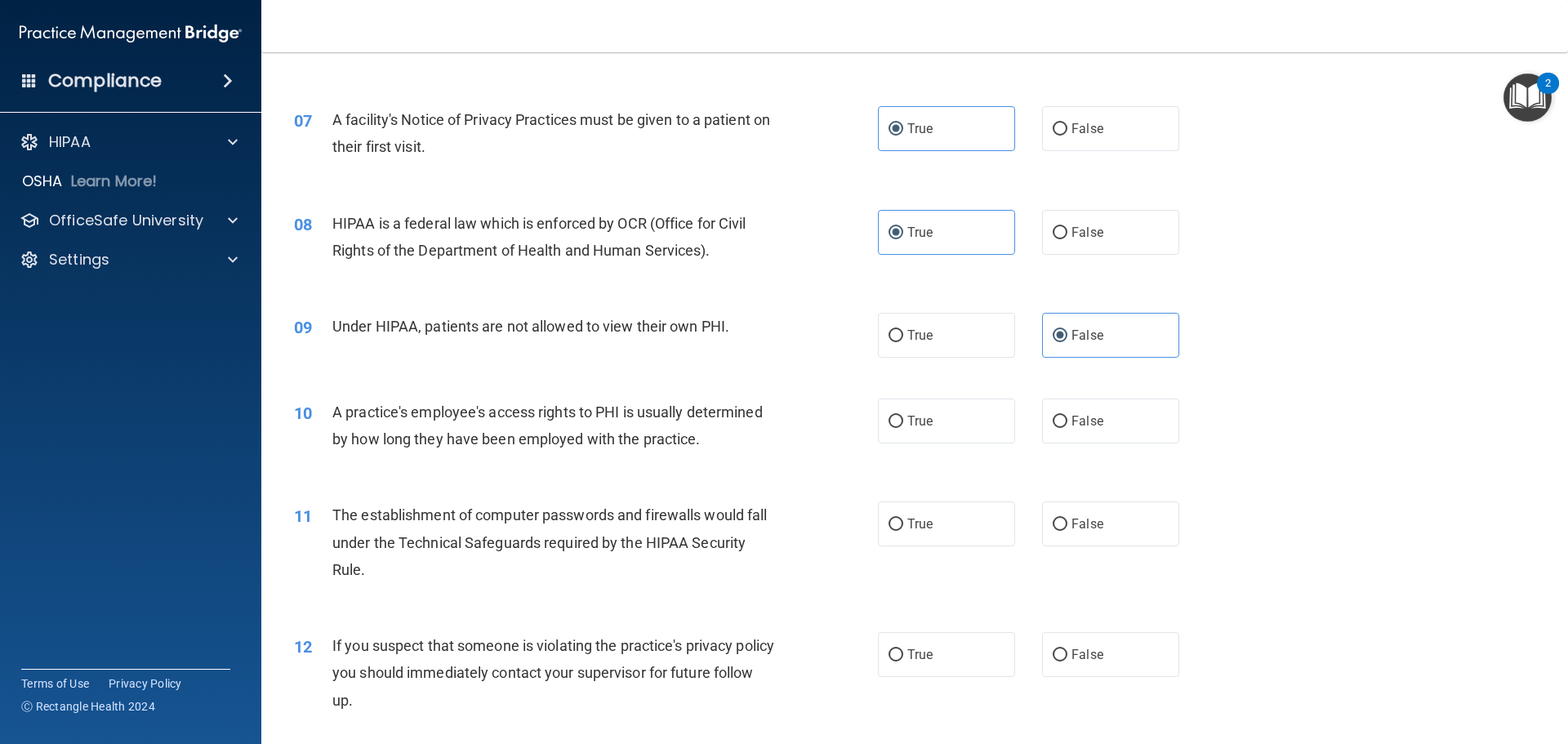
scroll to position [817, 0]
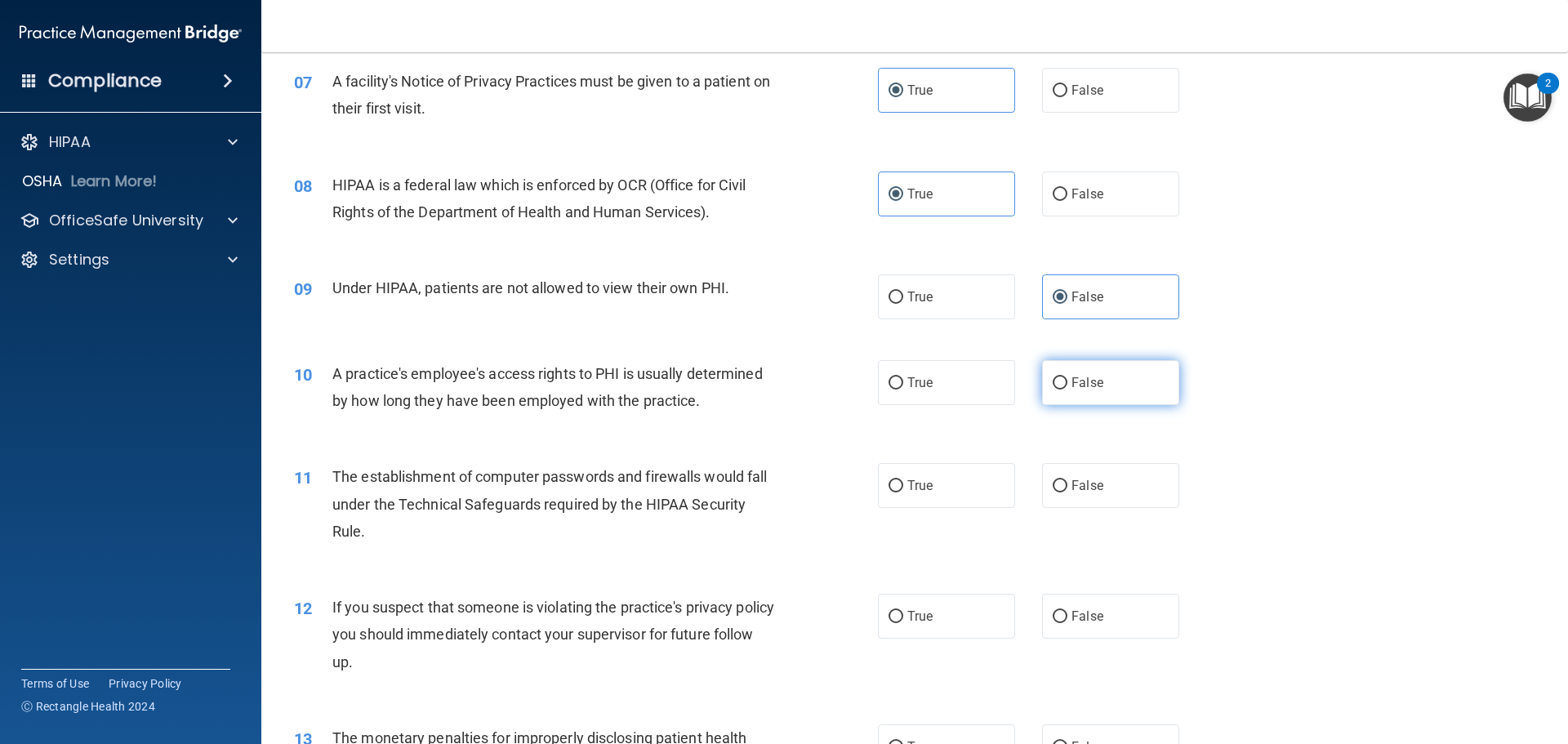
click at [1078, 375] on span "False" at bounding box center [1087, 382] width 32 height 15
click at [1067, 377] on input "False" at bounding box center [1060, 384] width 15 height 12
radio input "true"
click at [888, 486] on input "True" at bounding box center [895, 487] width 15 height 12
radio input "true"
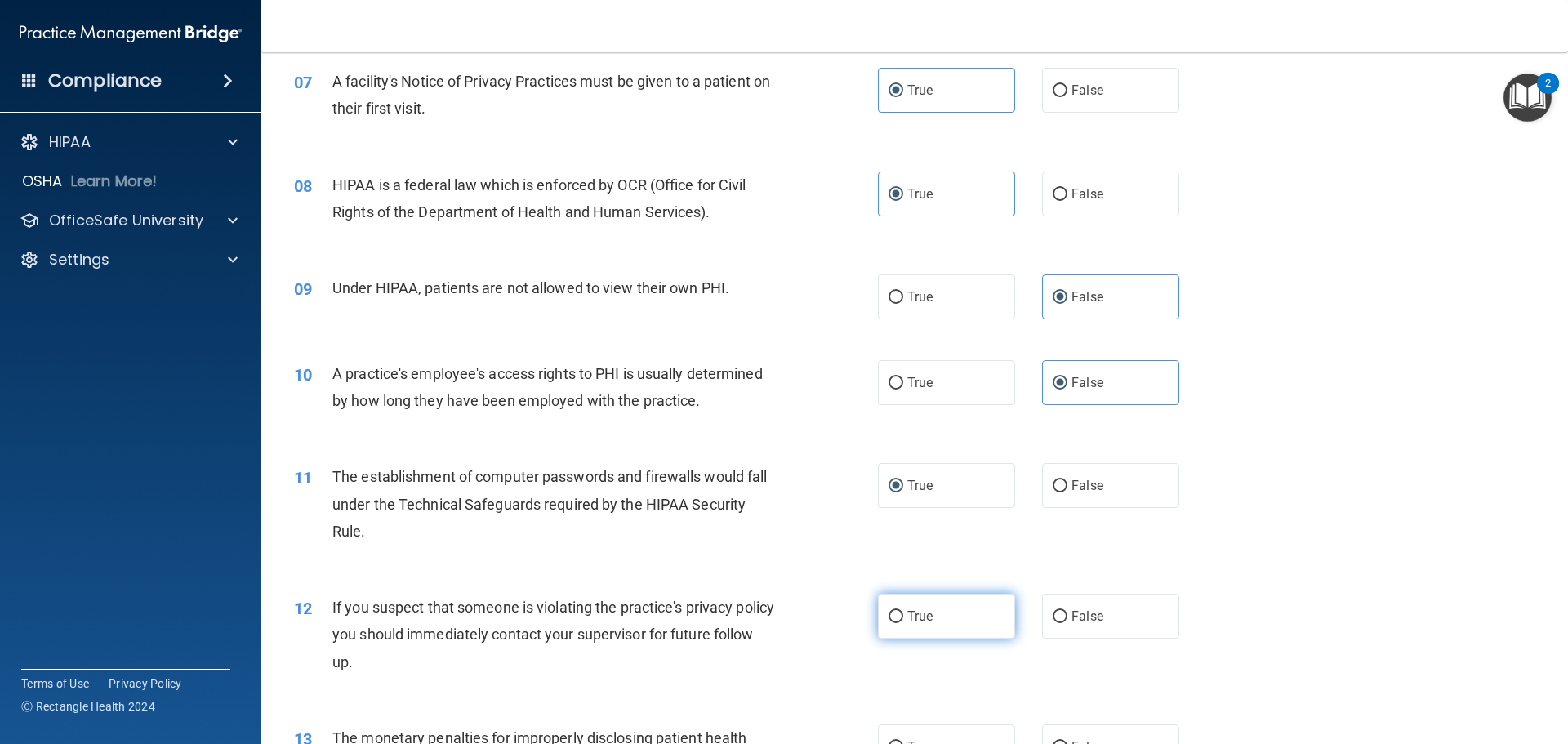
click at [960, 622] on label "True" at bounding box center [946, 616] width 137 height 44
click at [903, 622] on input "True" at bounding box center [895, 617] width 15 height 12
radio input "true"
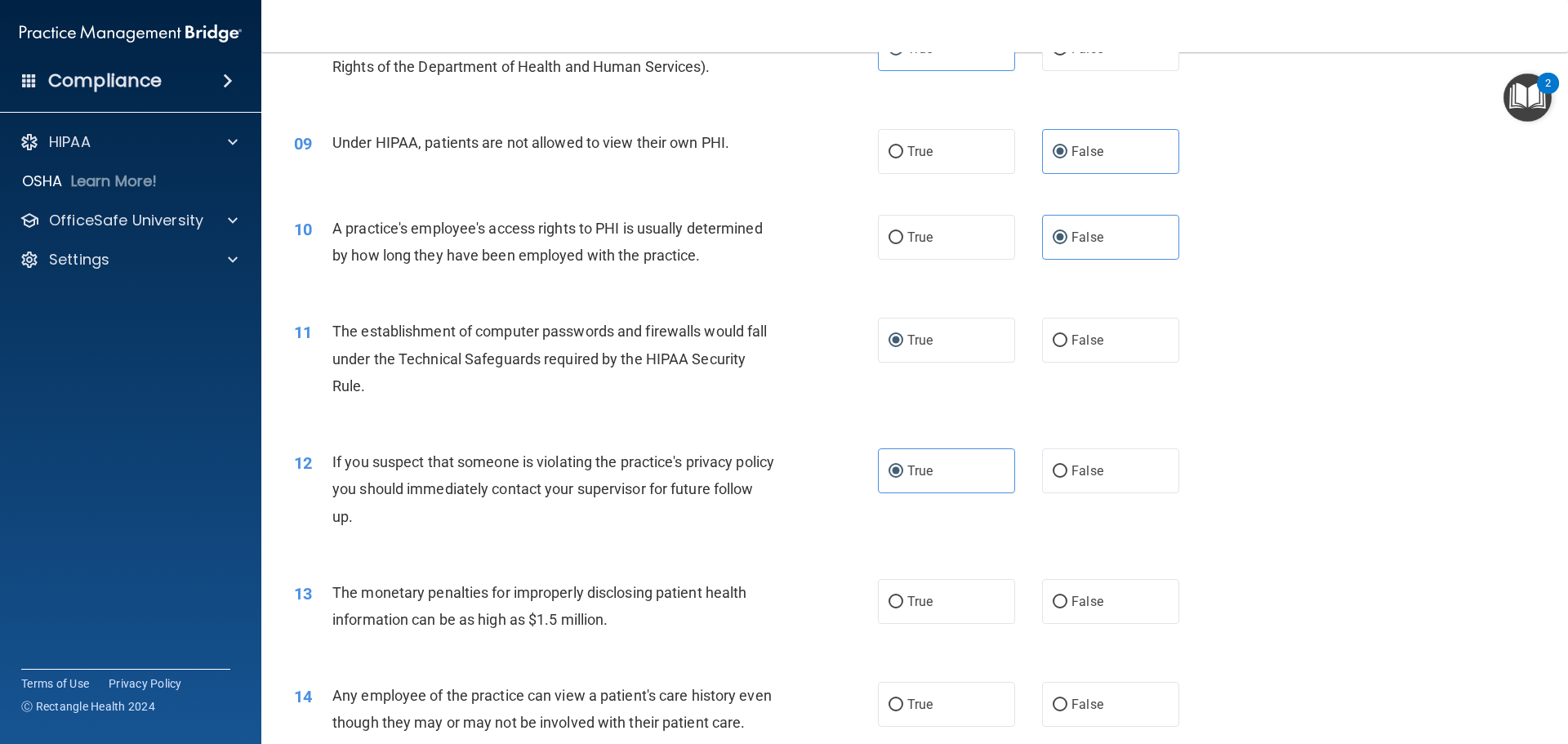
scroll to position [980, 0]
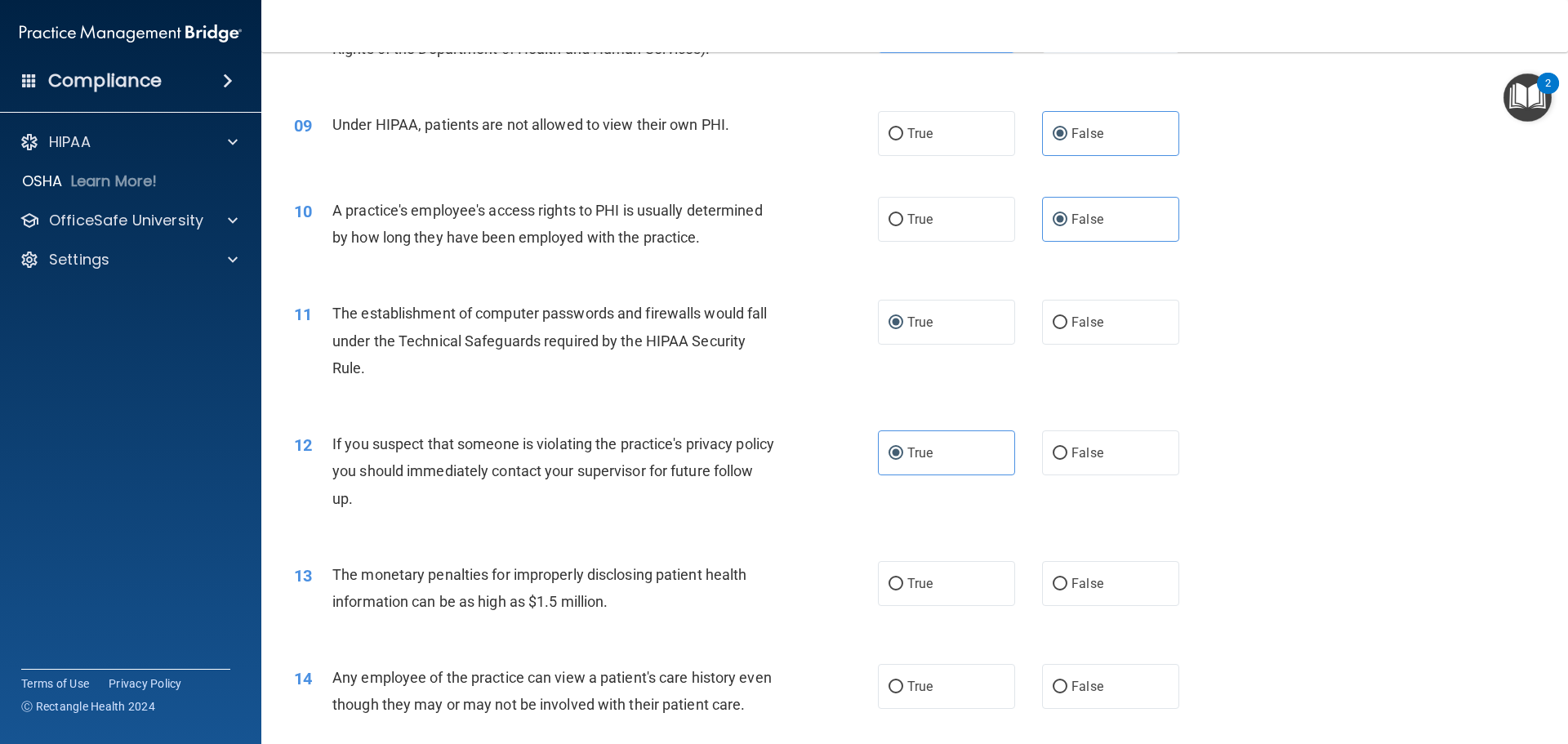
click at [520, 601] on span "The monetary penalties for improperly disclosing patient health information can…" at bounding box center [538, 588] width 414 height 44
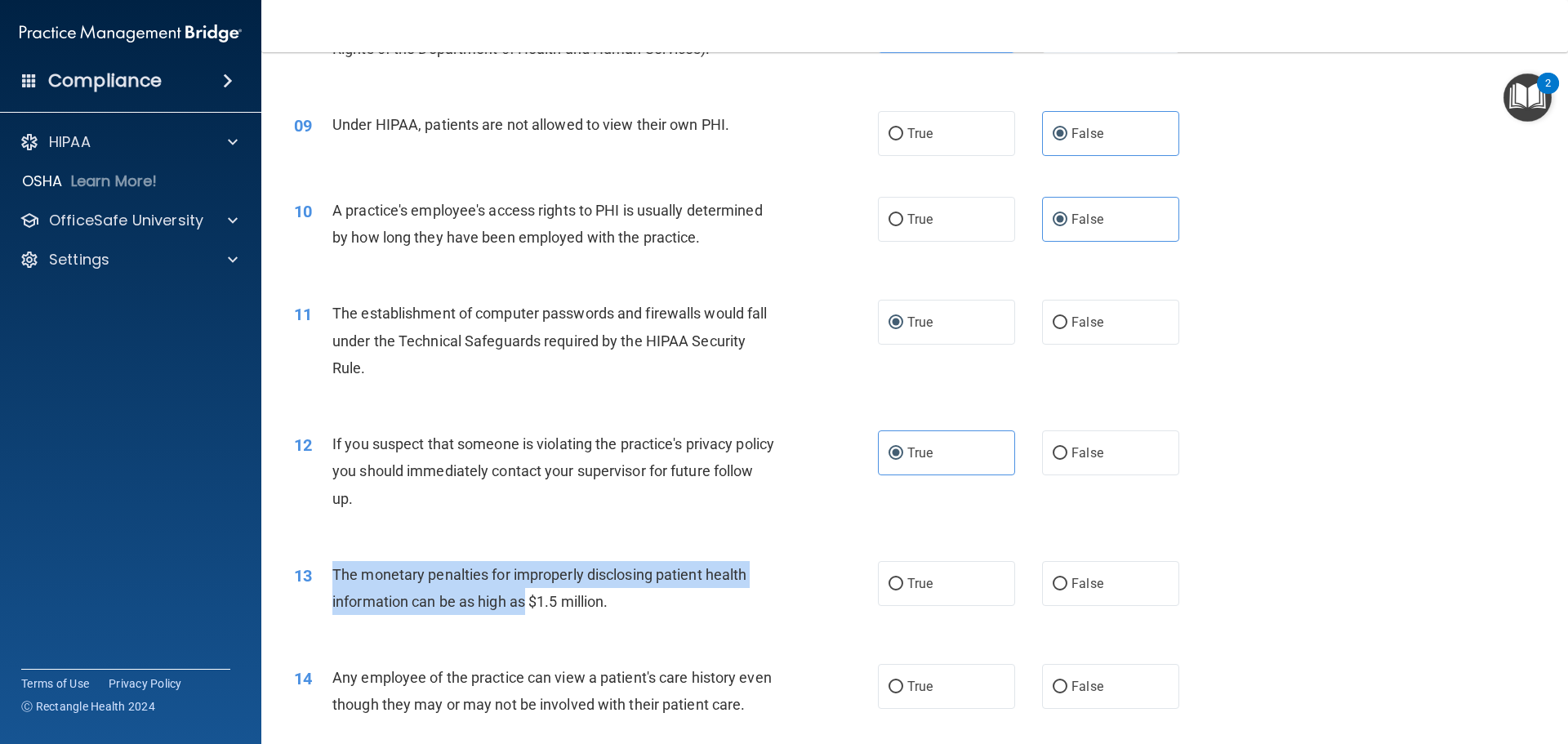
drag, startPoint x: 520, startPoint y: 601, endPoint x: 346, endPoint y: 577, distance: 175.6
click at [346, 577] on span "The monetary penalties for improperly disclosing patient health information can…" at bounding box center [538, 588] width 414 height 44
copy span "The monetary penalties for improperly disclosing patient health information can…"
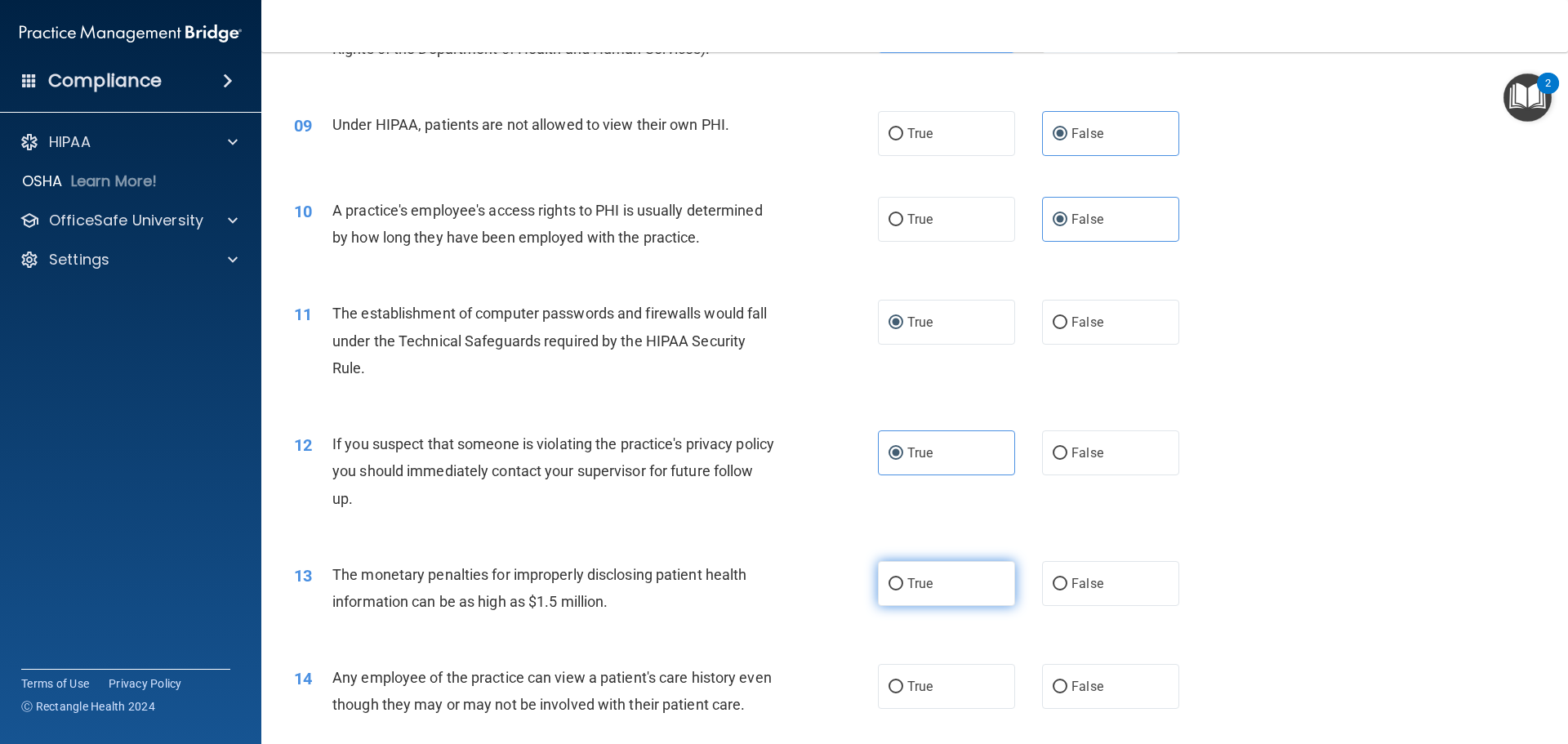
click at [880, 594] on label "True" at bounding box center [946, 583] width 137 height 44
click at [888, 590] on input "True" at bounding box center [895, 585] width 15 height 12
radio input "true"
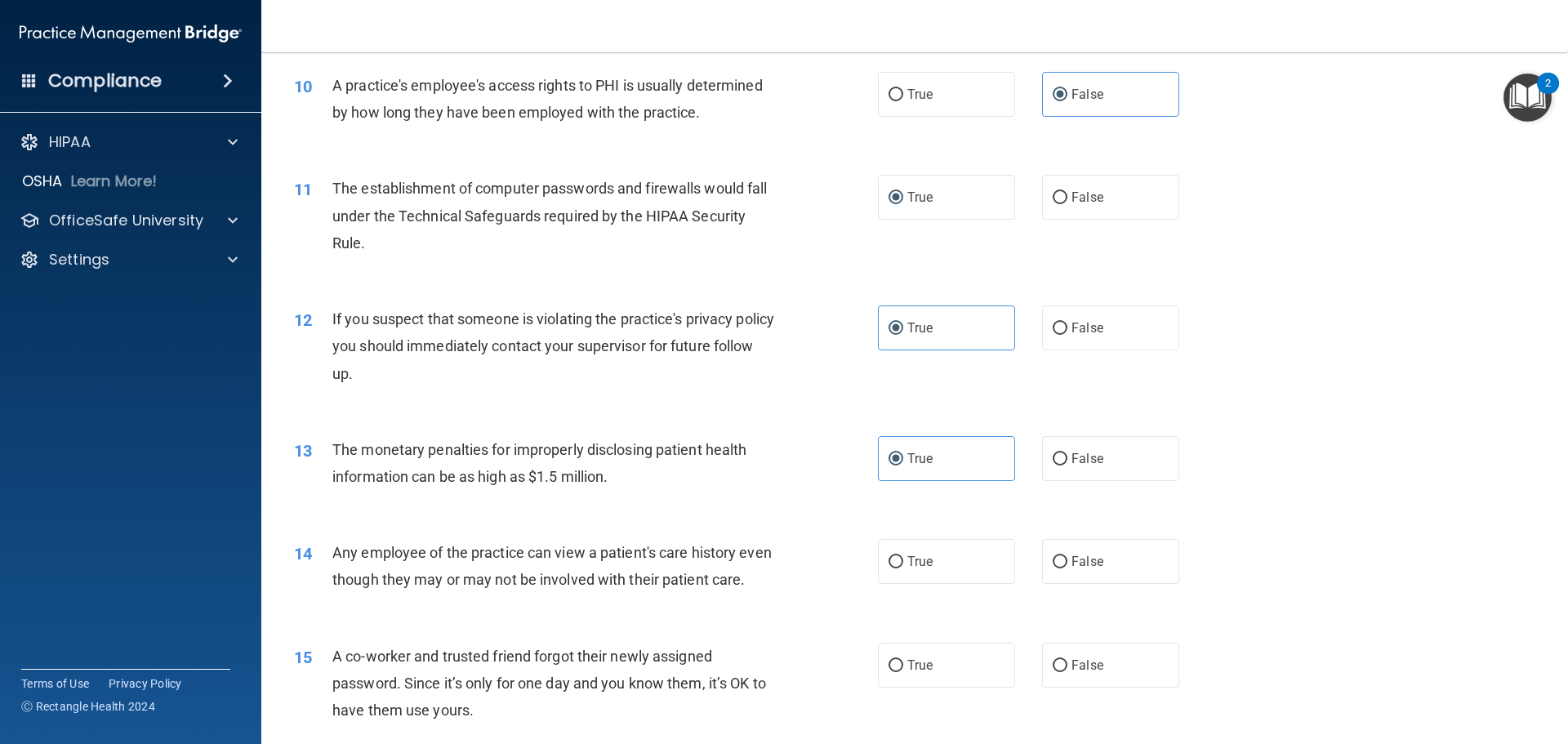
scroll to position [1144, 0]
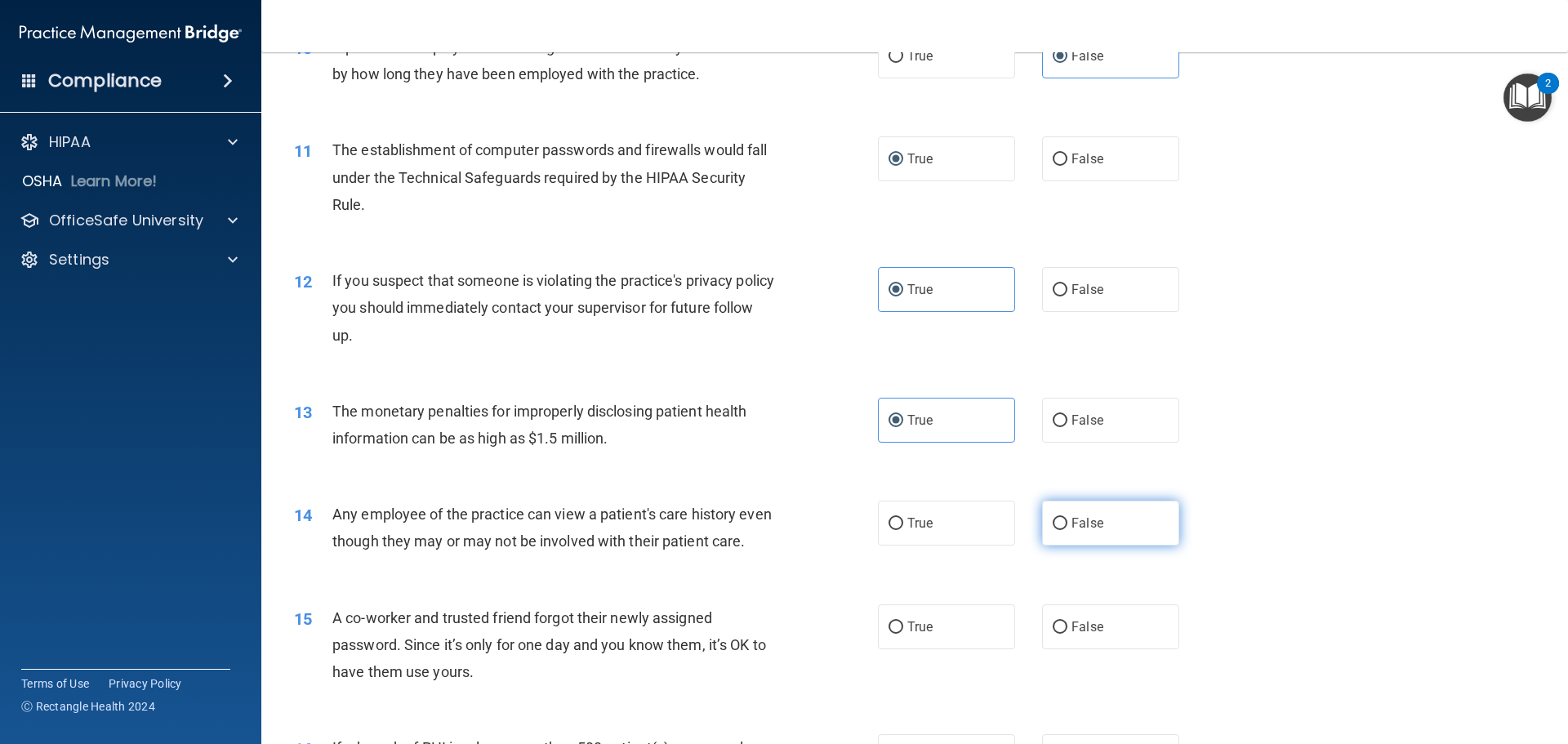
click at [1073, 518] on span "False" at bounding box center [1087, 522] width 32 height 15
click at [1067, 518] on input "False" at bounding box center [1060, 524] width 15 height 12
radio input "true"
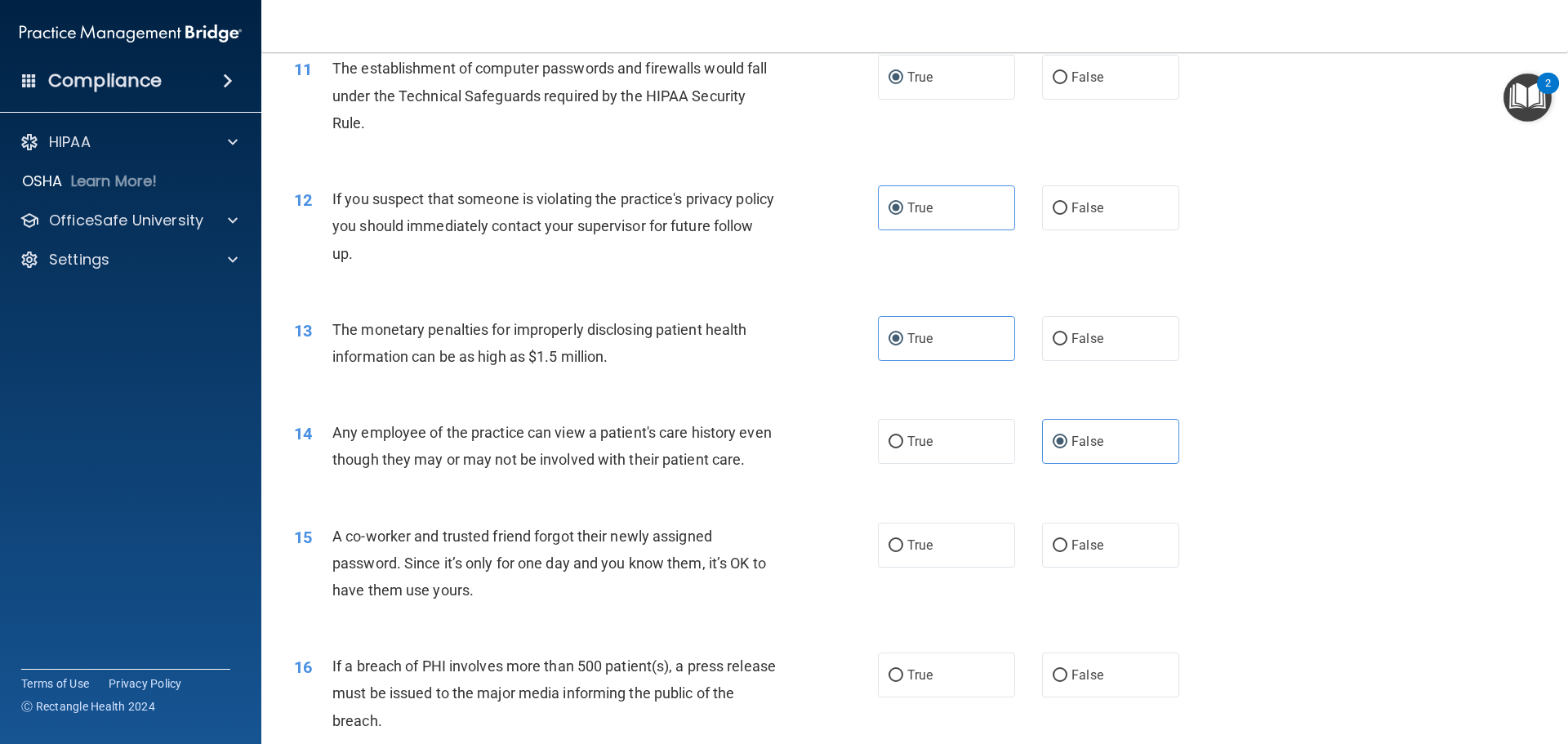
scroll to position [1306, 0]
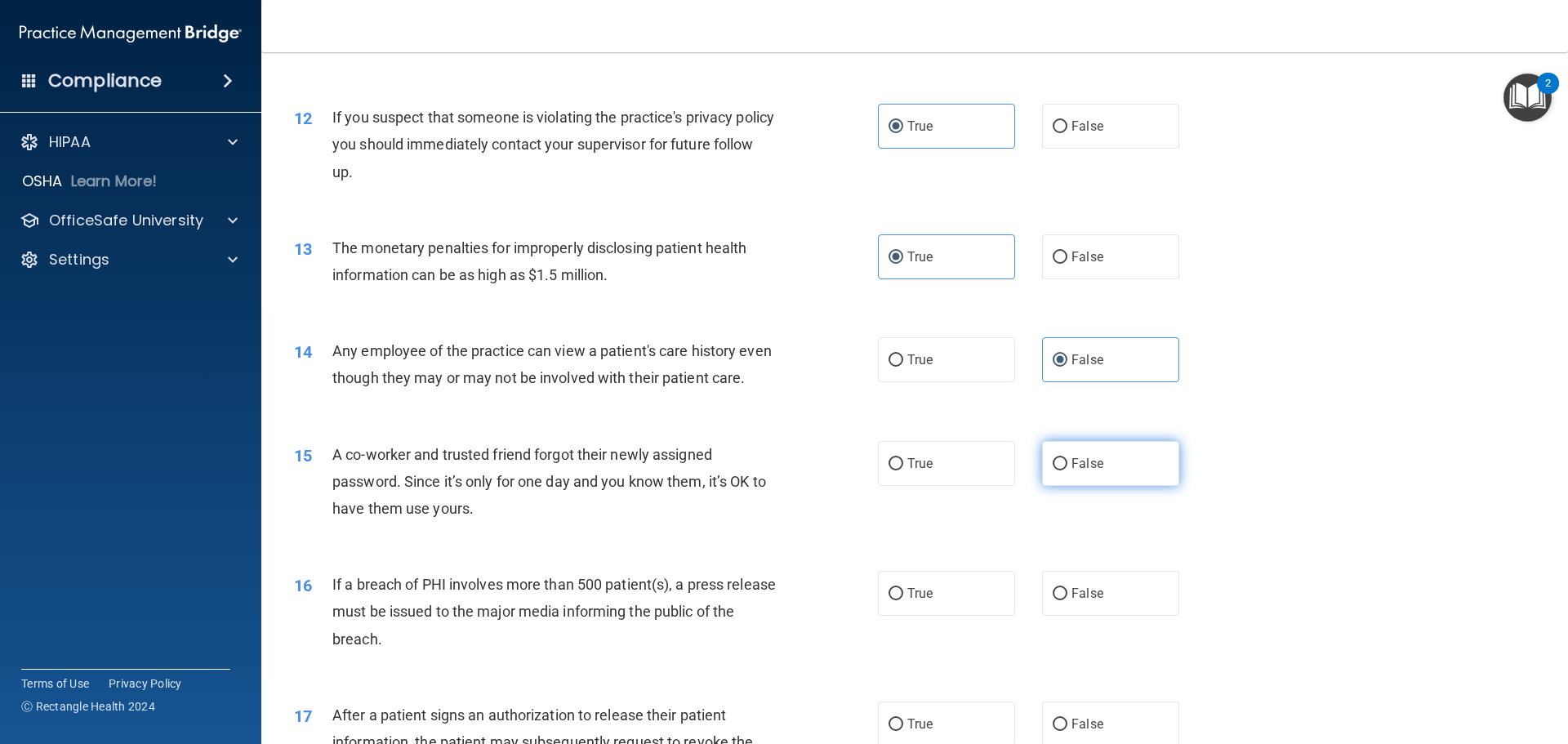
click at [1071, 486] on label "False" at bounding box center [1111, 463] width 137 height 44
click at [1067, 471] on input "False" at bounding box center [1060, 465] width 15 height 12
radio input "true"
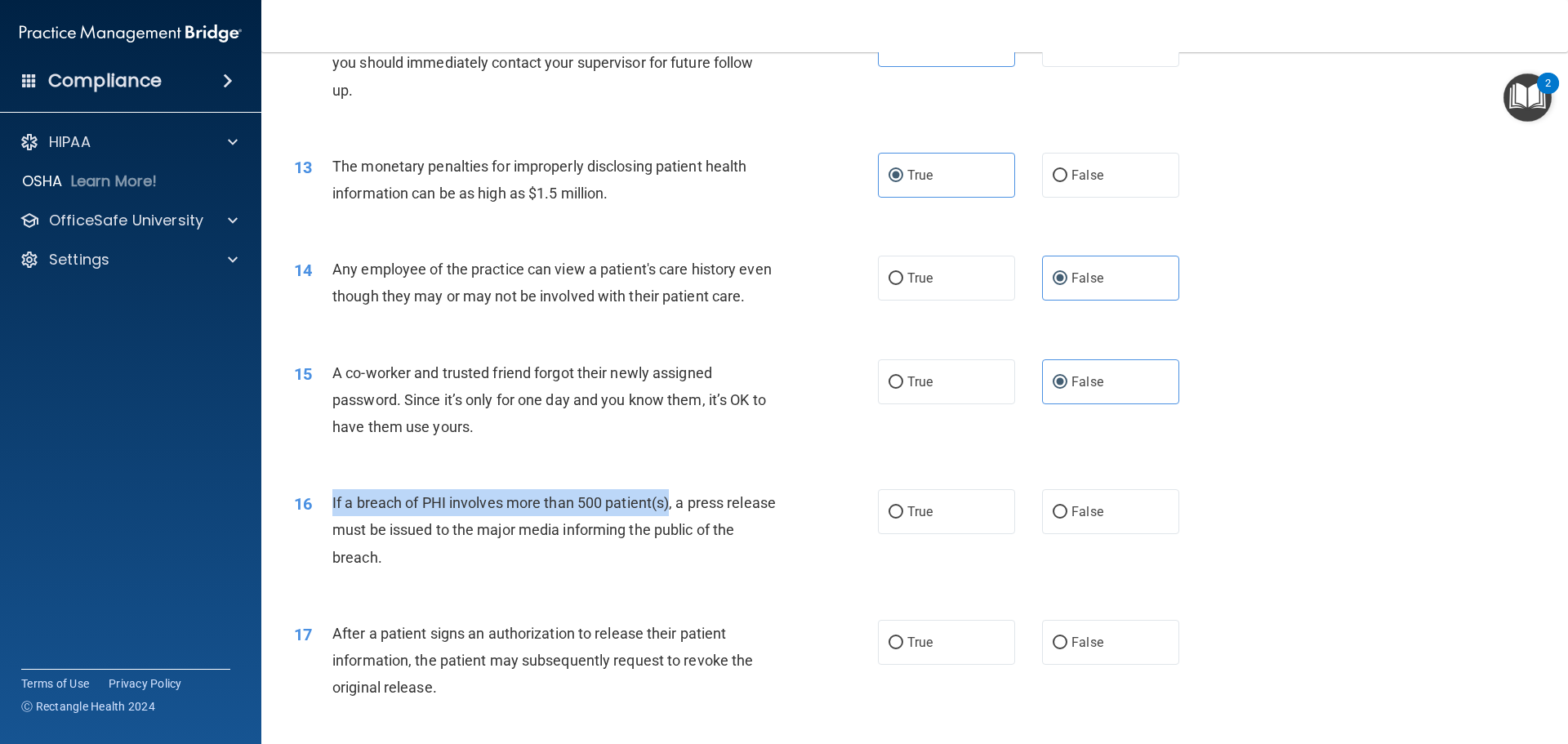
drag, startPoint x: 672, startPoint y: 530, endPoint x: 313, endPoint y: 520, distance: 359.1
click at [313, 520] on div "16 If a breach of PHI involves more than 500 patient(s), a press release must b…" at bounding box center [586, 534] width 633 height 90
copy div "If a breach of PHI involves more than 500 patient(s)"
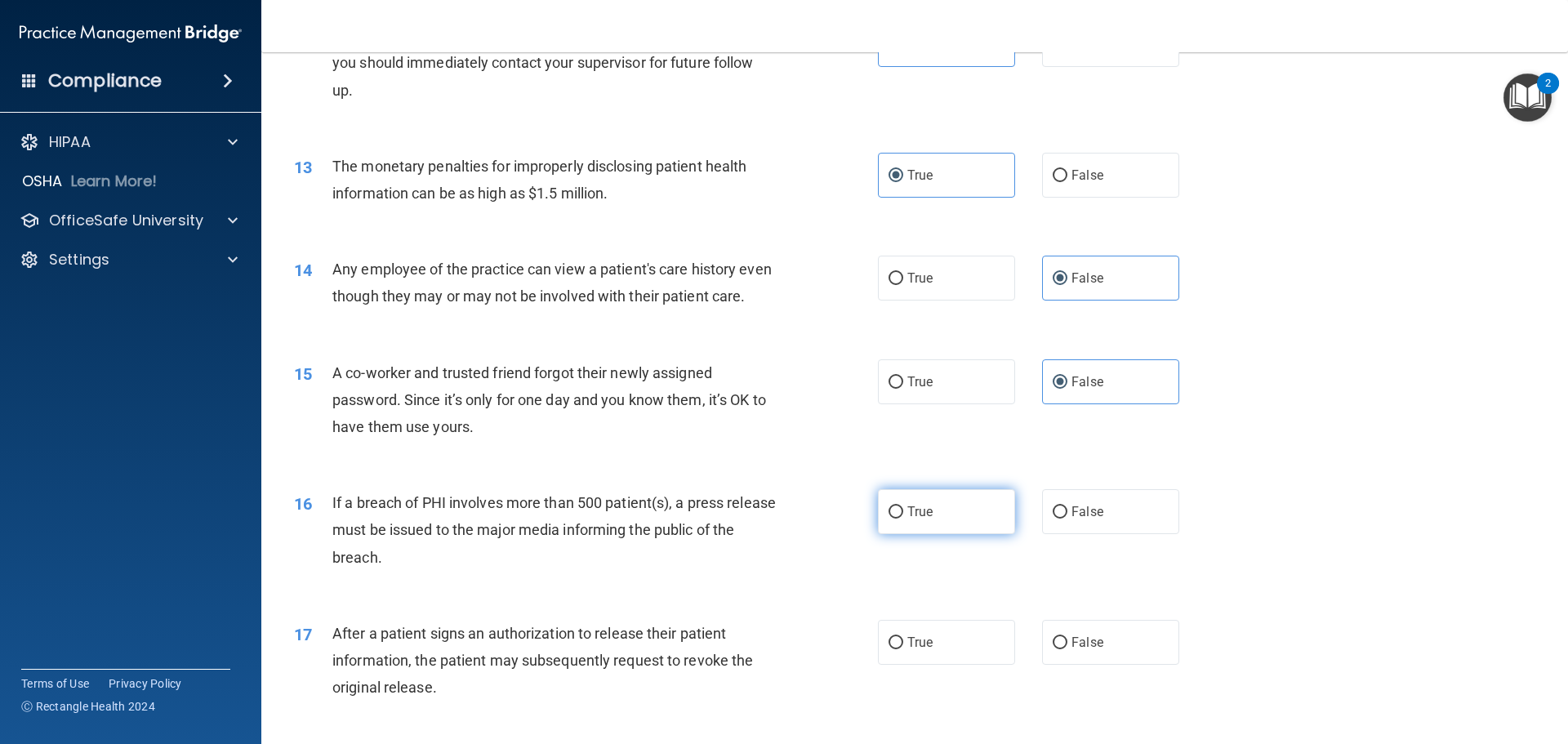
click at [919, 520] on span "True" at bounding box center [919, 511] width 25 height 15
click at [903, 519] on input "True" at bounding box center [895, 513] width 15 height 12
radio input "true"
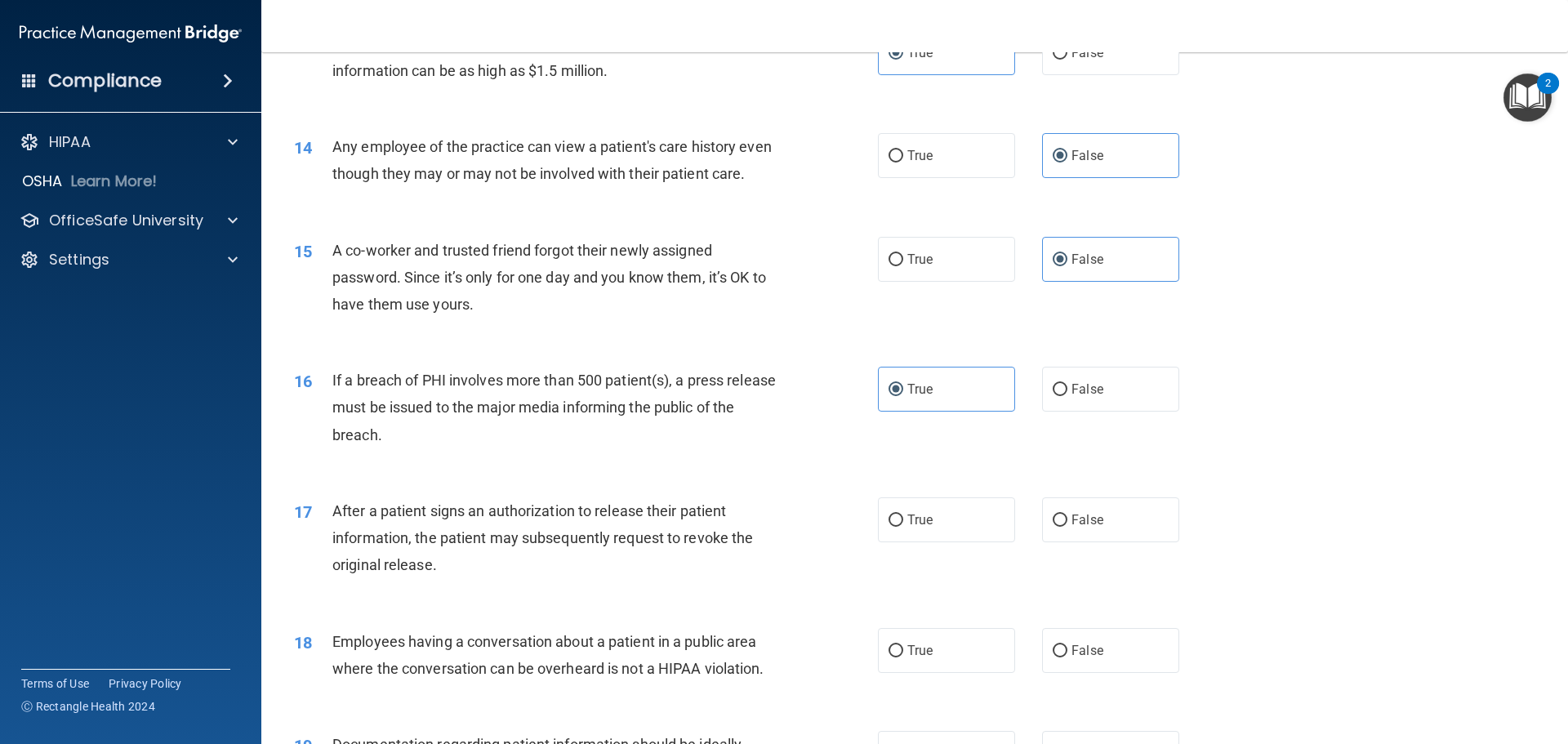
scroll to position [1551, 0]
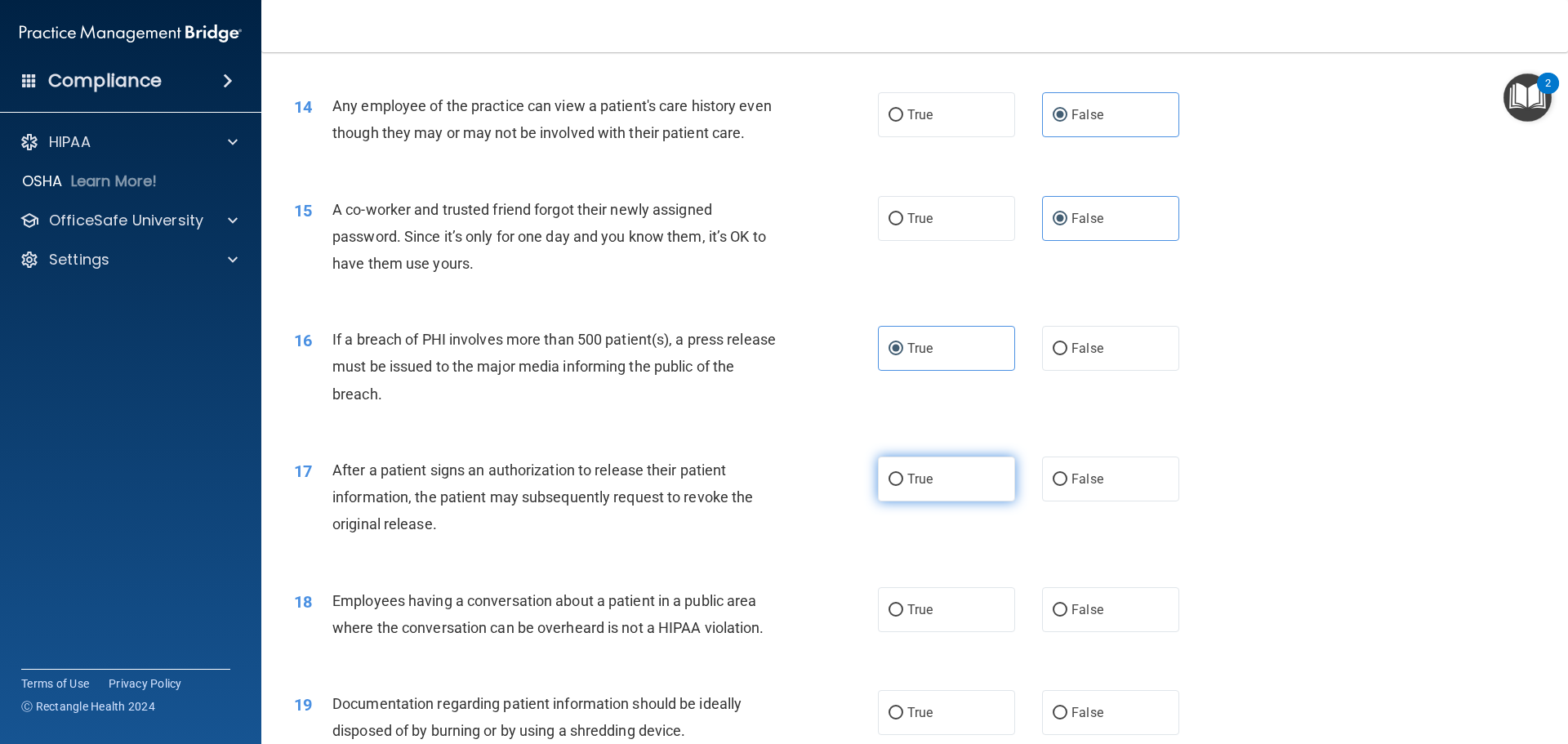
click at [907, 487] on span "True" at bounding box center [919, 478] width 25 height 15
click at [903, 486] on input "True" at bounding box center [895, 480] width 15 height 12
radio input "true"
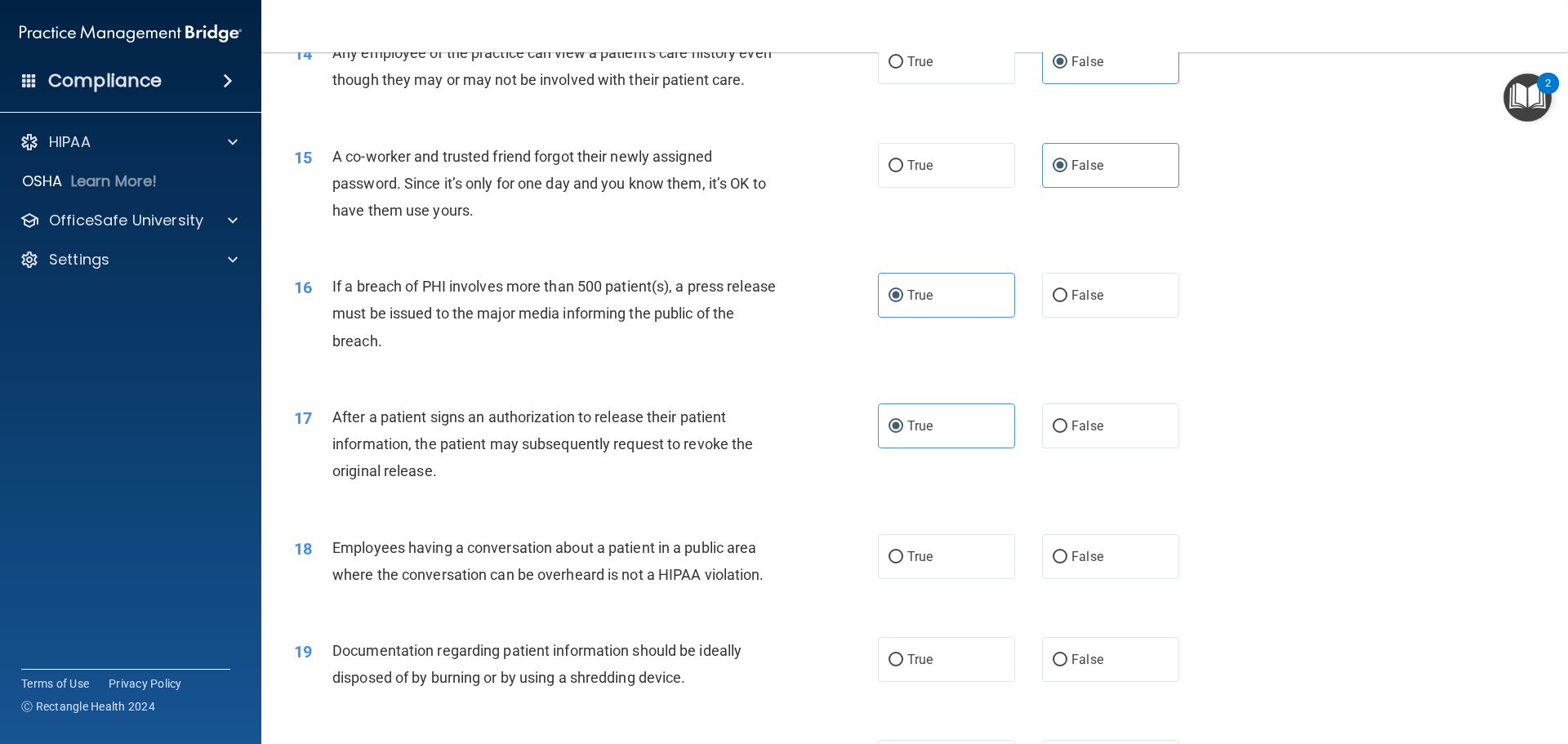
scroll to position [1633, 0]
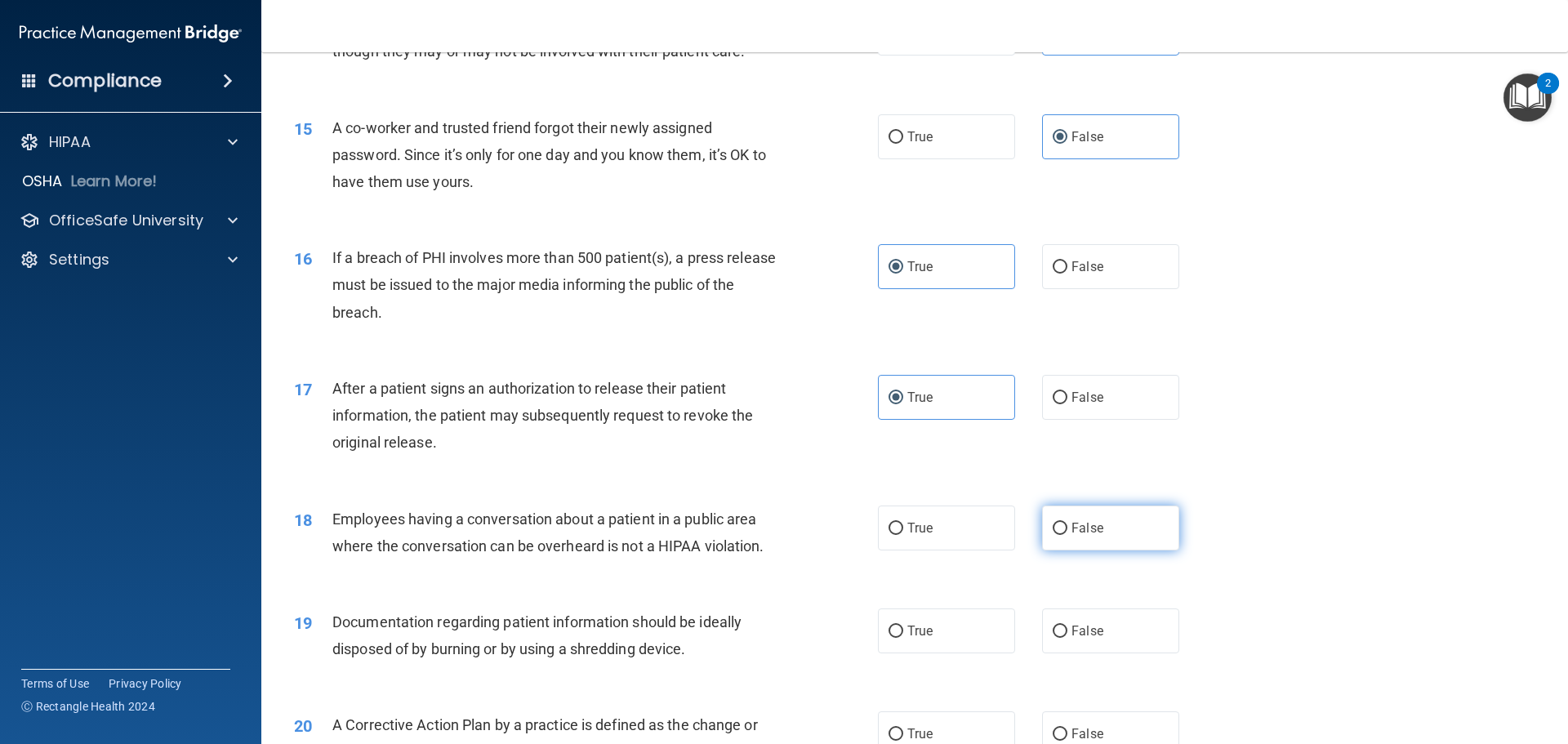
click at [1116, 544] on label "False" at bounding box center [1111, 528] width 137 height 44
click at [1067, 535] on input "False" at bounding box center [1060, 529] width 15 height 12
radio input "true"
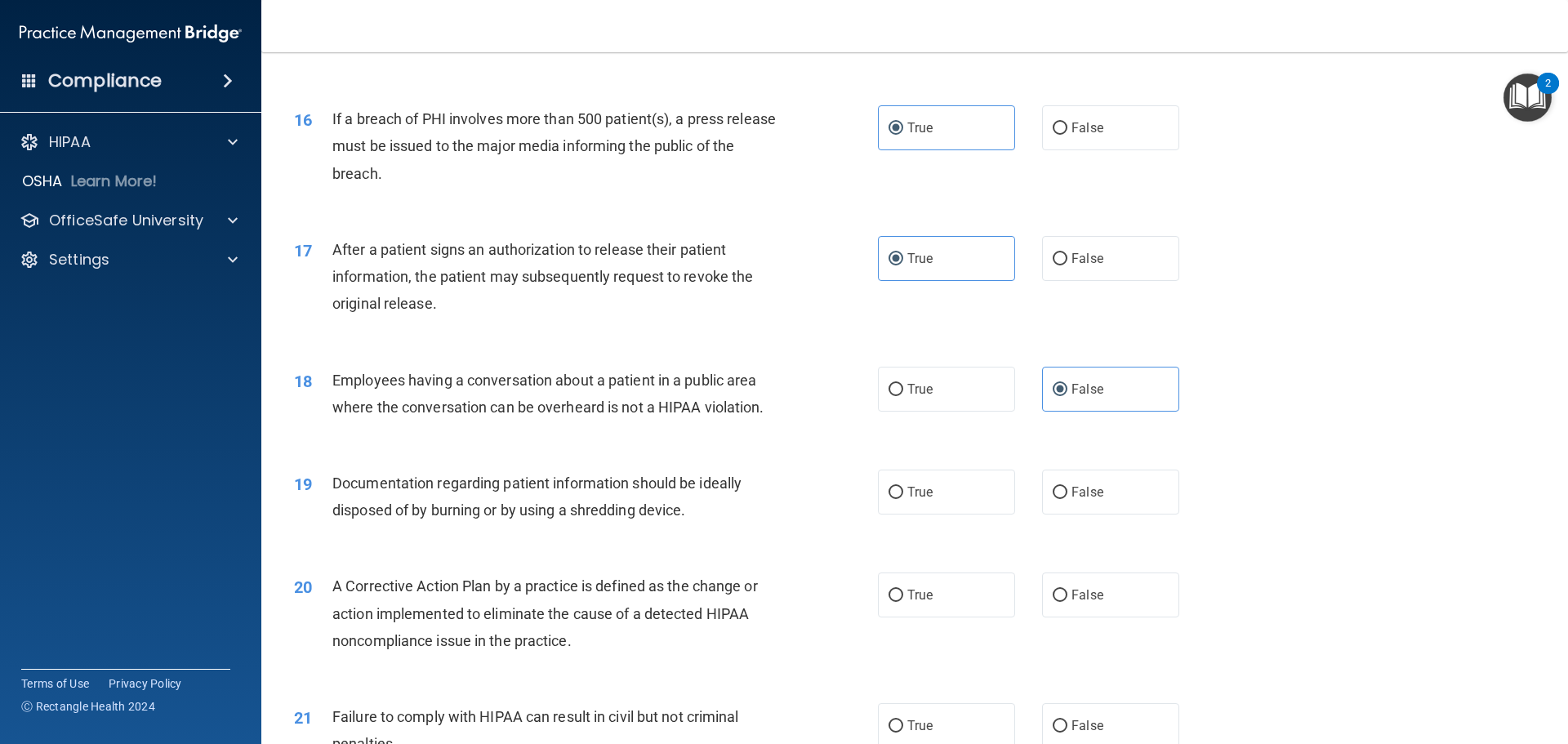
scroll to position [1797, 0]
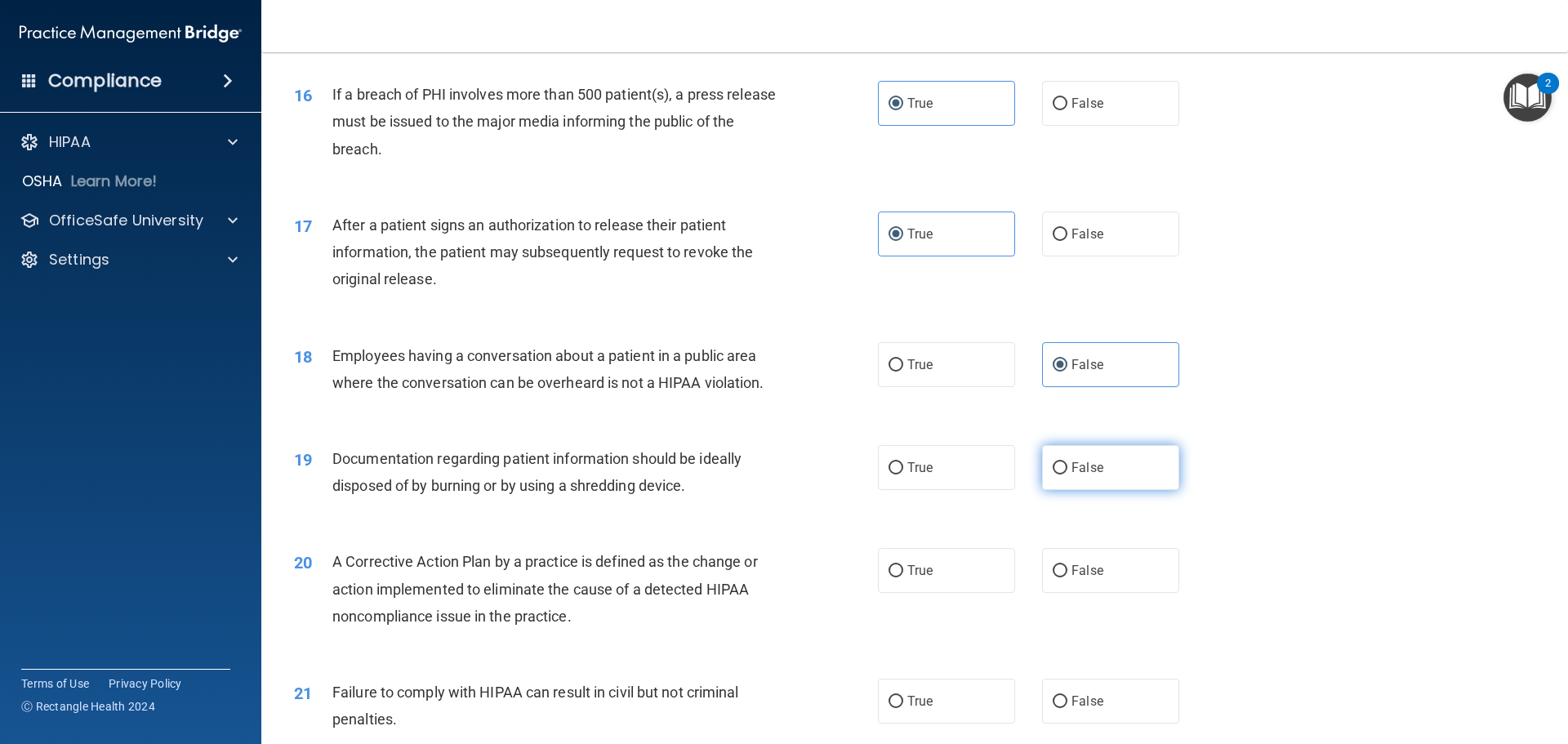
click at [1082, 475] on span "False" at bounding box center [1087, 467] width 32 height 15
click at [1067, 474] on input "False" at bounding box center [1060, 468] width 15 height 12
radio input "true"
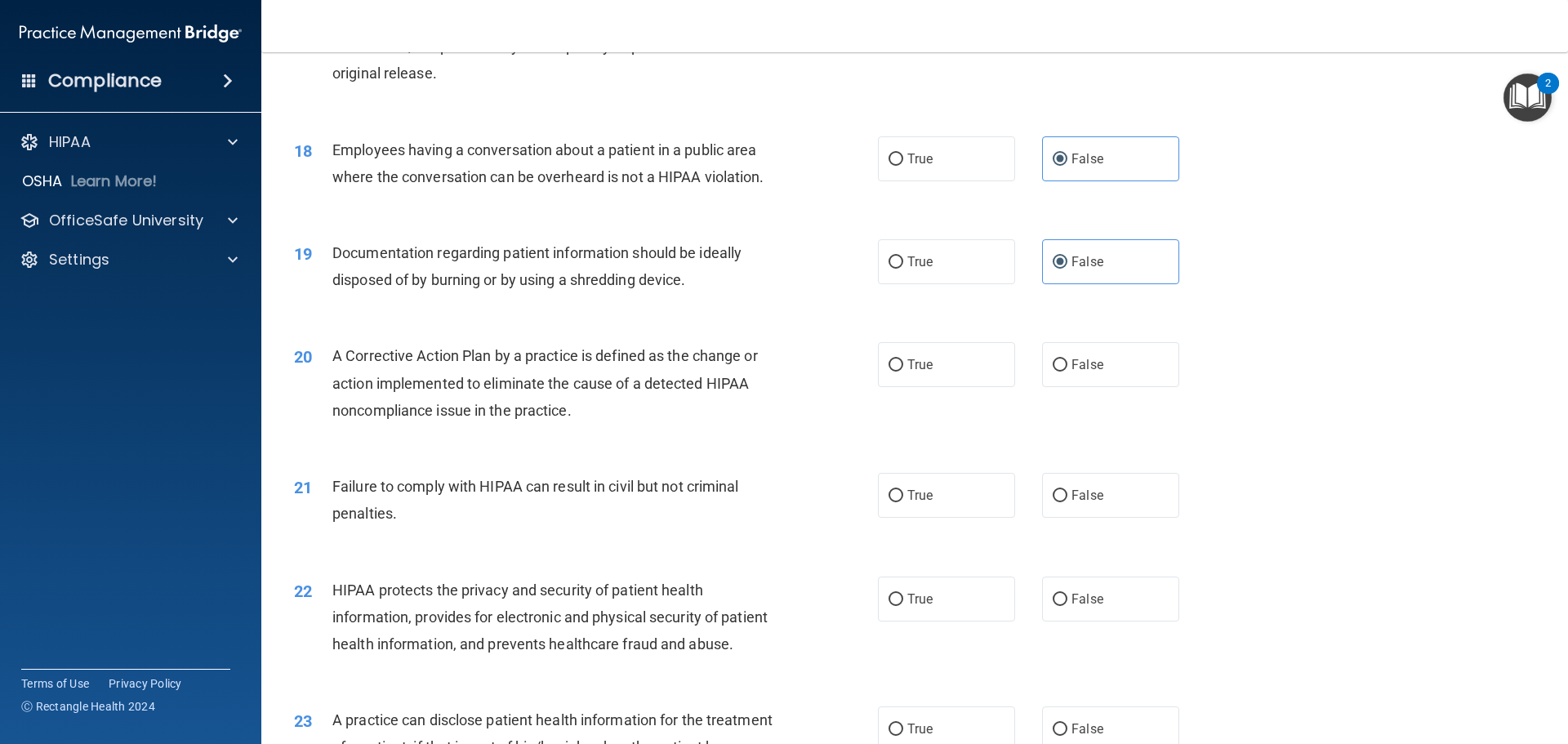
scroll to position [2042, 0]
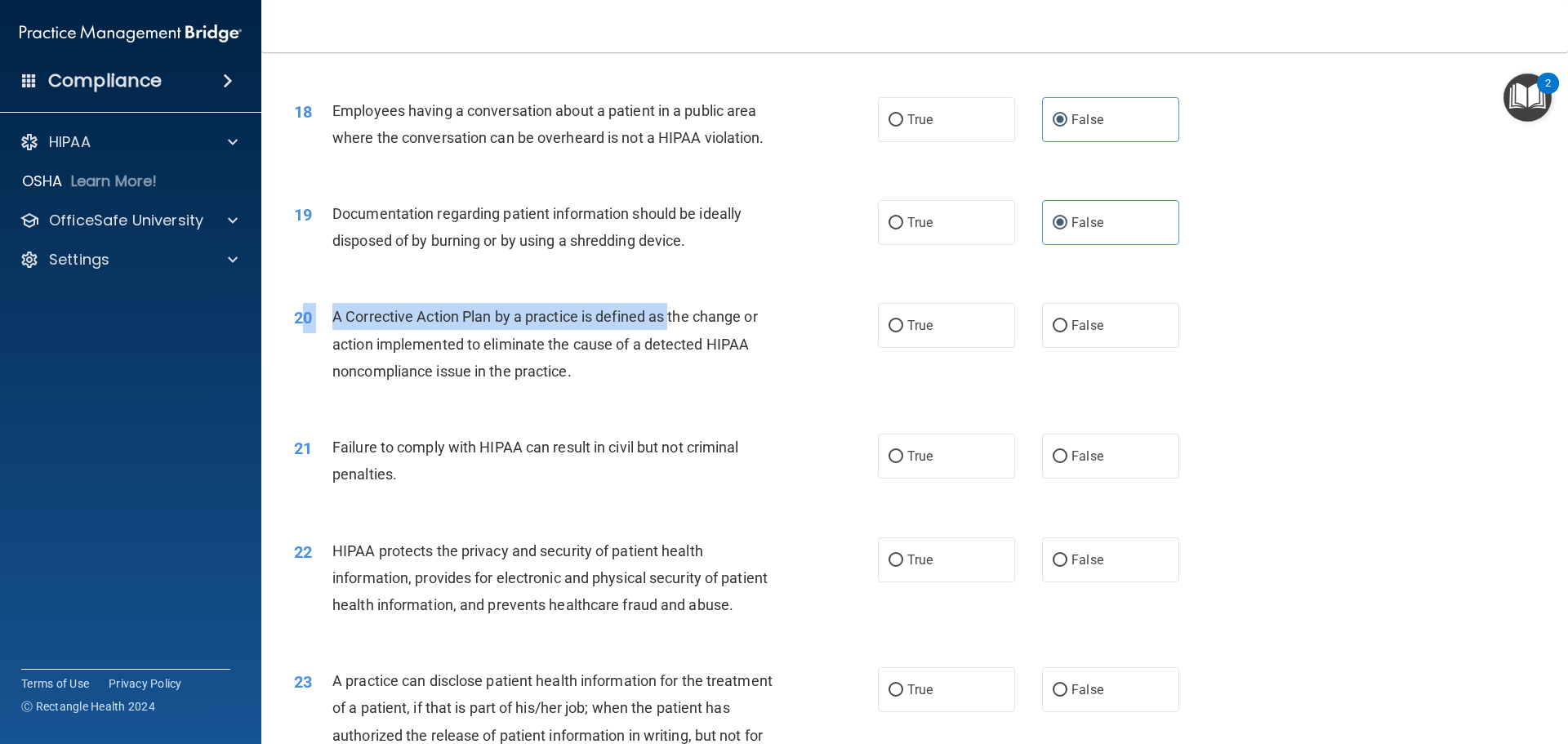
drag, startPoint x: 669, startPoint y: 344, endPoint x: 307, endPoint y: 353, distance: 362.1
click at [307, 353] on div "20 A Corrective Action Plan by a practice is defined as the change or action im…" at bounding box center [586, 347] width 633 height 90
drag, startPoint x: 408, startPoint y: 340, endPoint x: 439, endPoint y: 340, distance: 31.0
click at [410, 340] on span "A Corrective Action Plan by a practice is defined as the change or action imple…" at bounding box center [545, 344] width 425 height 71
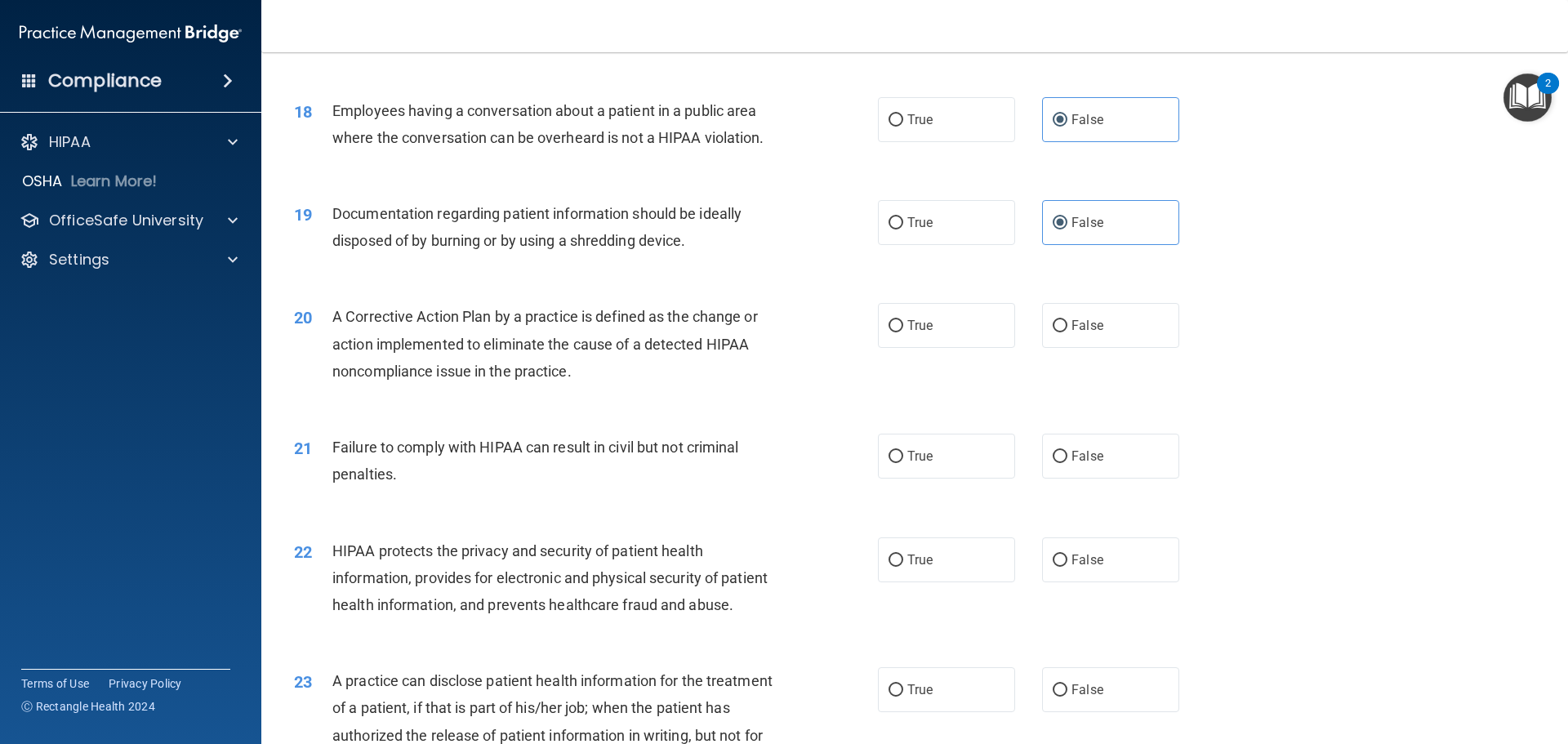
click at [674, 342] on span "A Corrective Action Plan by a practice is defined as the change or action imple…" at bounding box center [545, 344] width 425 height 71
drag, startPoint x: 668, startPoint y: 343, endPoint x: 327, endPoint y: 352, distance: 341.1
click at [327, 352] on div "20 A Corrective Action Plan by a practice is defined as the change or action im…" at bounding box center [586, 347] width 633 height 90
copy div "A Corrective Action Plan by a practice is defined as"
click at [967, 348] on label "True" at bounding box center [946, 325] width 137 height 44
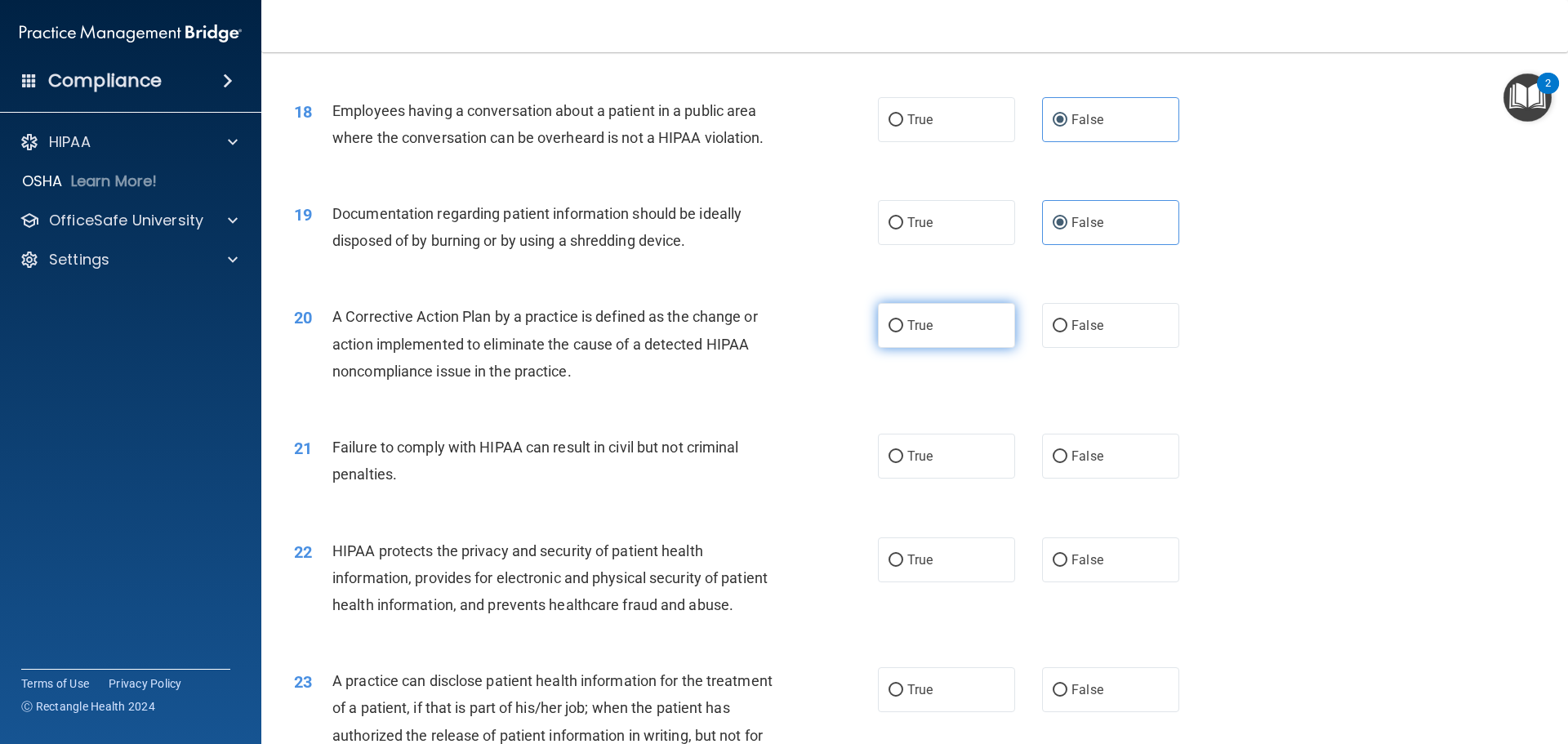
click at [903, 332] on input "True" at bounding box center [895, 327] width 15 height 12
radio input "true"
click at [1122, 479] on label "False" at bounding box center [1111, 456] width 137 height 44
click at [1067, 463] on input "False" at bounding box center [1060, 457] width 15 height 12
radio input "true"
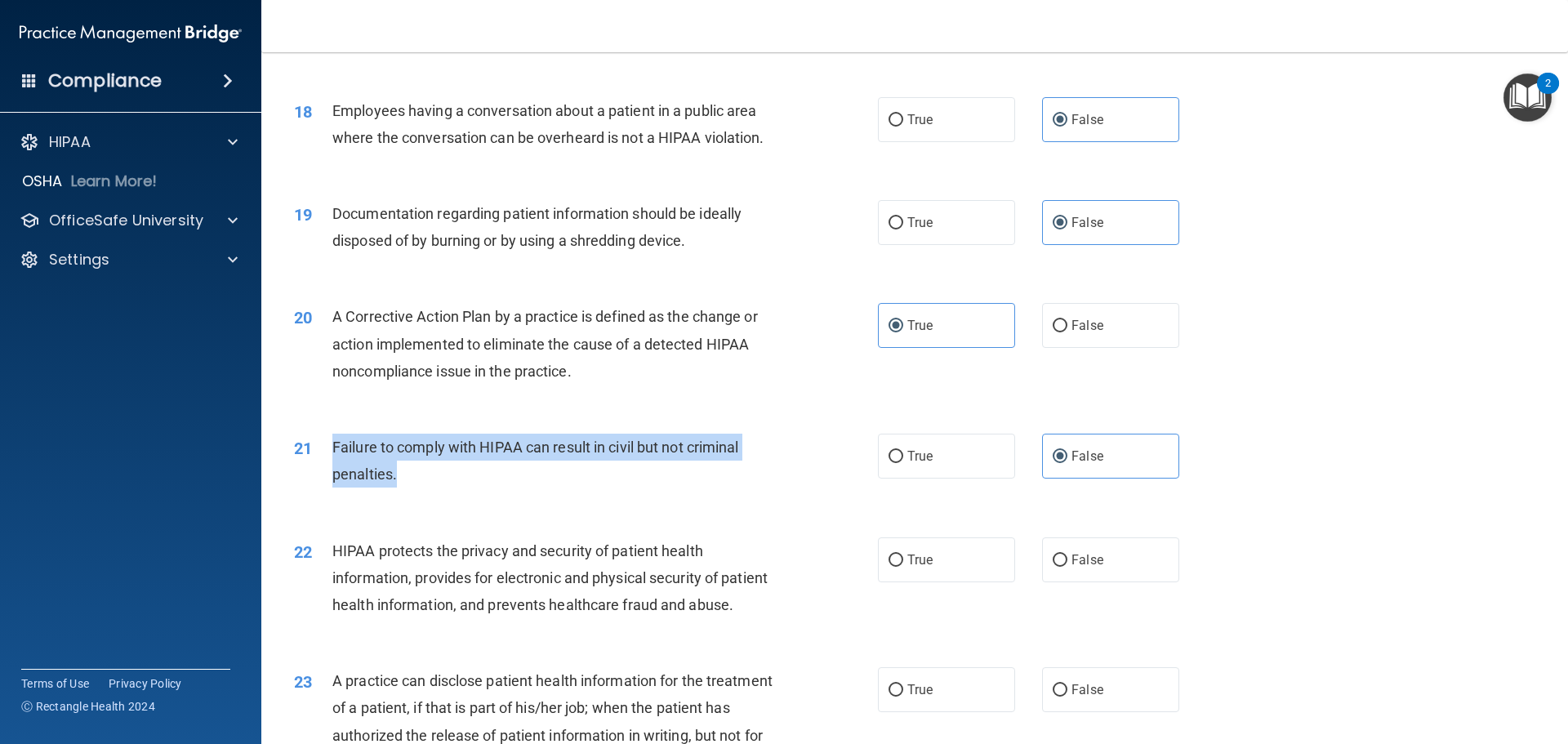
drag, startPoint x: 367, startPoint y: 498, endPoint x: 332, endPoint y: 480, distance: 39.4
click at [332, 480] on div "Failure to comply with HIPAA can result in civil but not criminal penalties." at bounding box center [560, 460] width 457 height 54
copy span "Failure to comply with HIPAA can result in civil but not criminal penalties."
click at [652, 488] on div "Failure to comply with HIPAA can result in civil but not criminal penalties." at bounding box center [560, 460] width 457 height 54
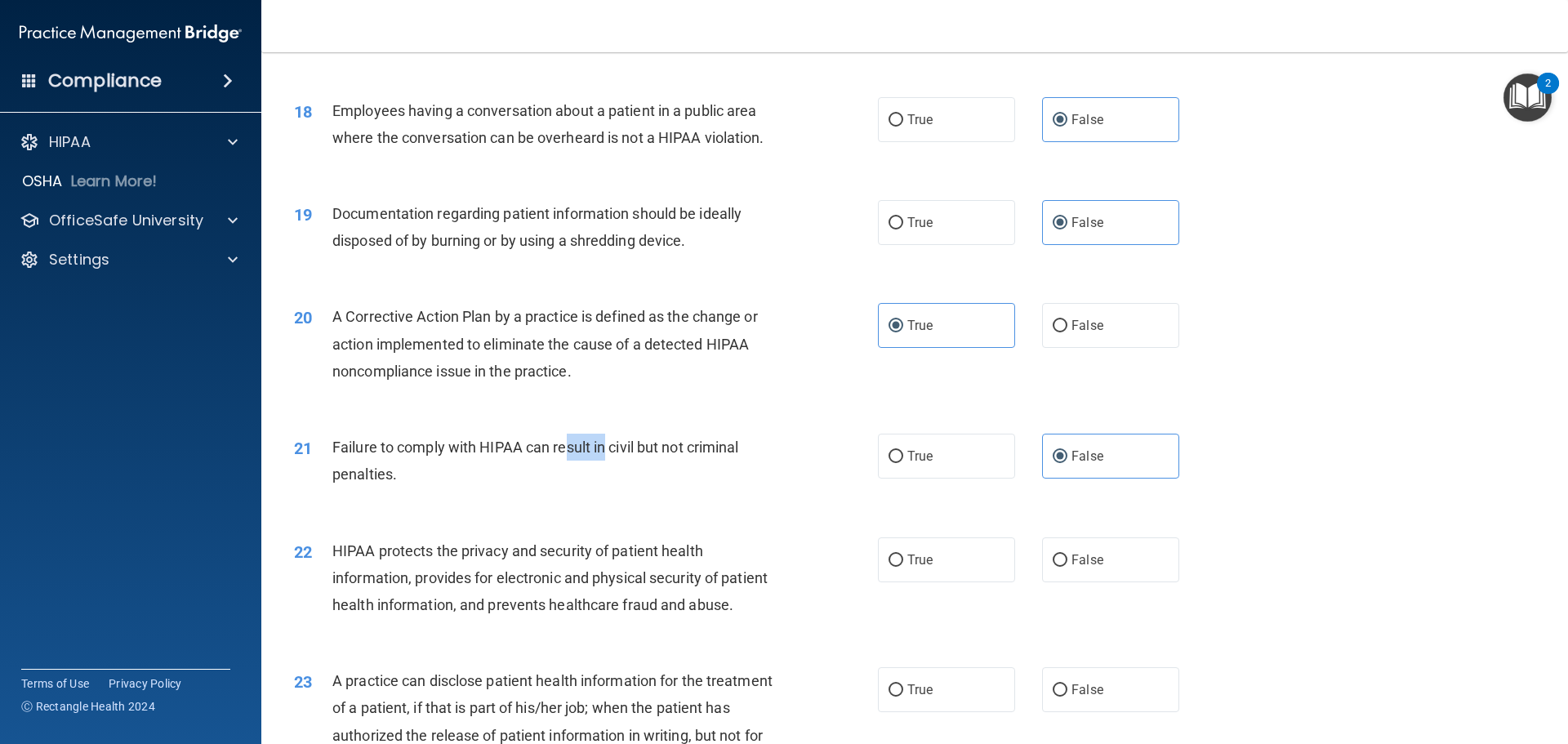
drag, startPoint x: 606, startPoint y: 473, endPoint x: 563, endPoint y: 473, distance: 43.0
click at [563, 473] on span "Failure to comply with HIPAA can result in civil but not criminal penalties." at bounding box center [535, 461] width 407 height 44
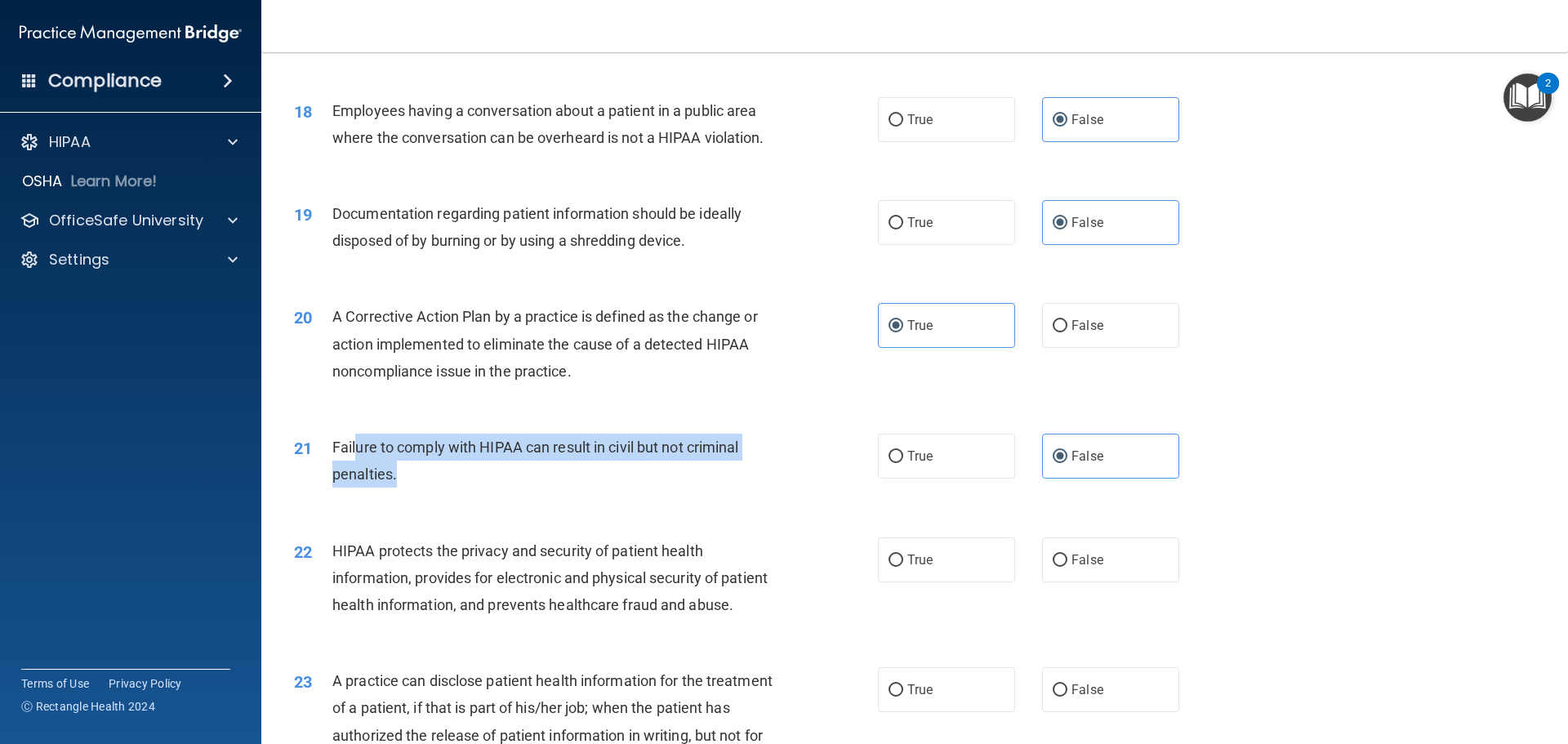
drag, startPoint x: 513, startPoint y: 516, endPoint x: 356, endPoint y: 487, distance: 159.7
click at [356, 487] on div "21 Failure to comply with HIPAA can result in civil but not criminal penalties." at bounding box center [586, 465] width 633 height 62
click at [420, 488] on div "Failure to comply with HIPAA can result in civil but not criminal penalties." at bounding box center [560, 460] width 457 height 54
drag, startPoint x: 401, startPoint y: 505, endPoint x: 334, endPoint y: 470, distance: 75.6
click at [334, 470] on div "Failure to comply with HIPAA can result in civil but not criminal penalties." at bounding box center [560, 460] width 457 height 54
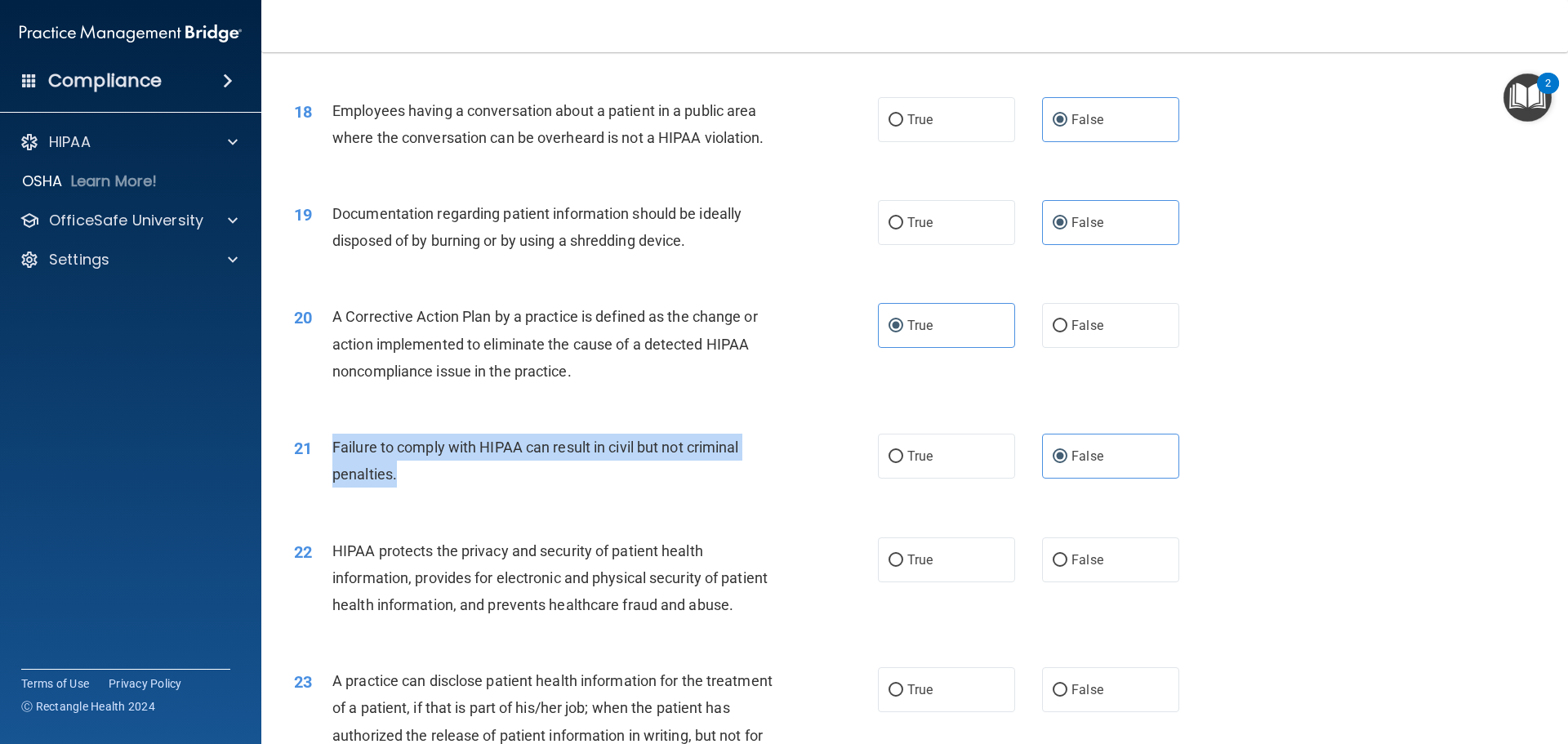
copy span "Failure to comply with HIPAA can result in civil but not criminal penalties."
click at [661, 488] on div "Failure to comply with HIPAA can result in civil but not criminal penalties." at bounding box center [560, 460] width 457 height 54
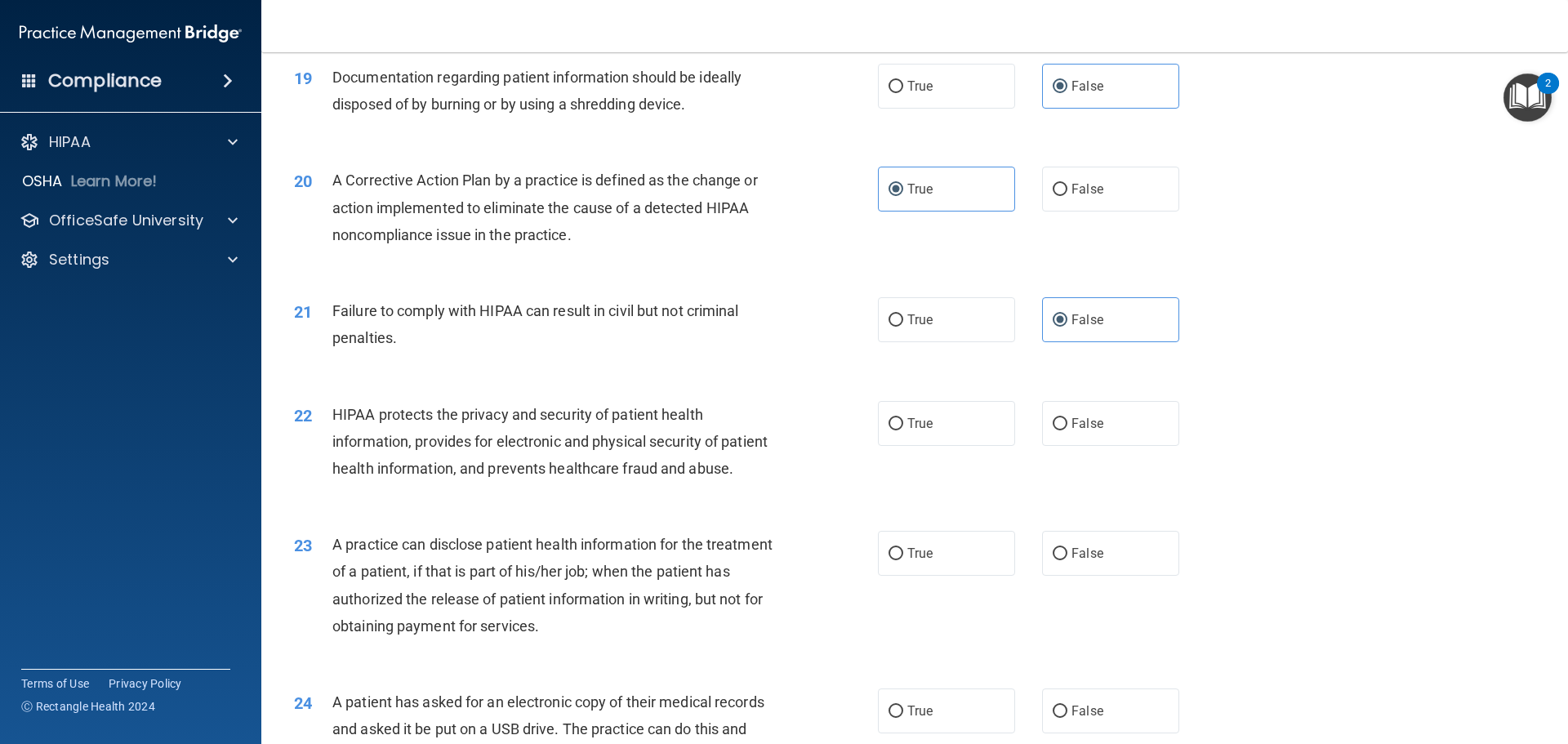
scroll to position [2204, 0]
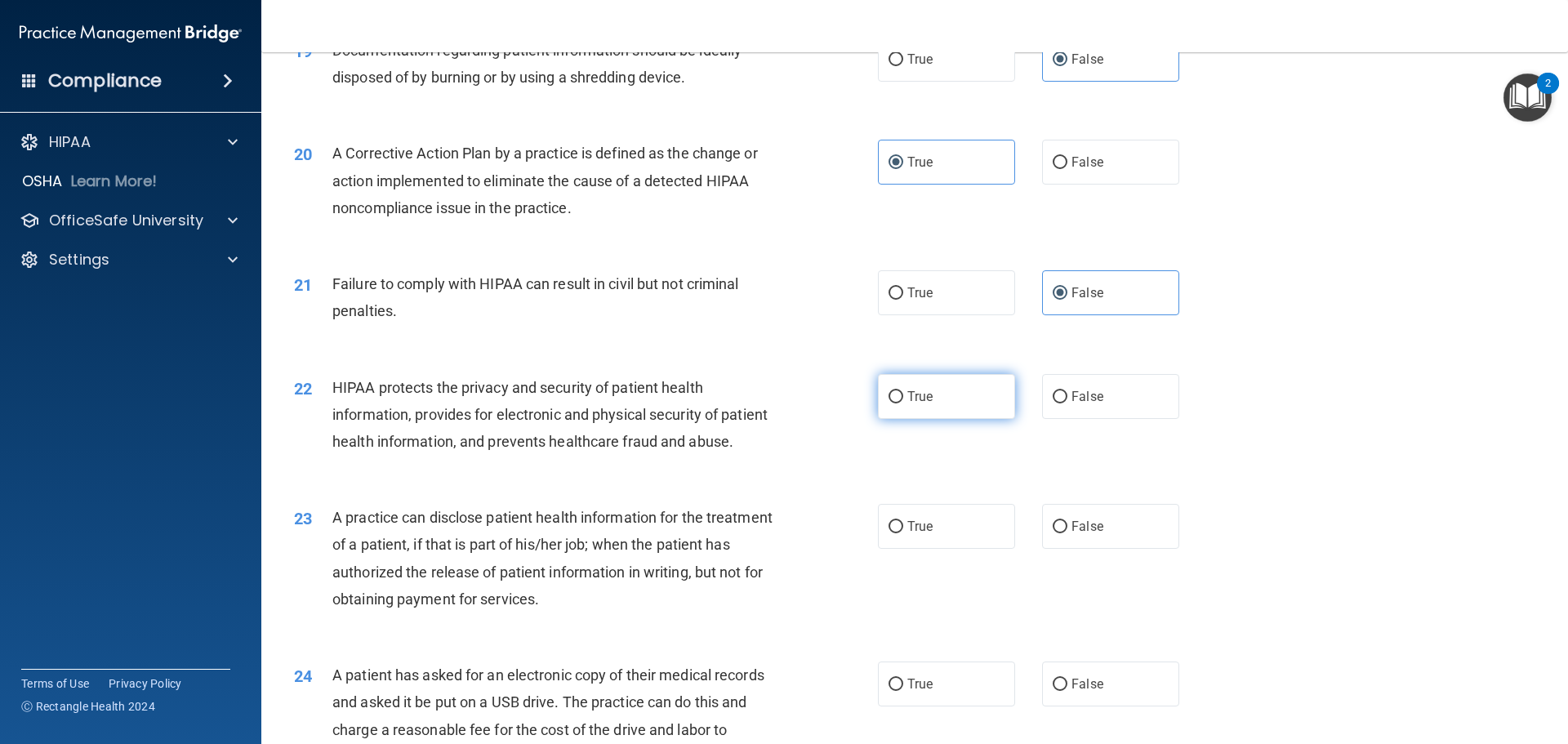
click at [982, 414] on label "True" at bounding box center [946, 396] width 137 height 44
click at [903, 403] on input "True" at bounding box center [895, 398] width 15 height 12
radio input "true"
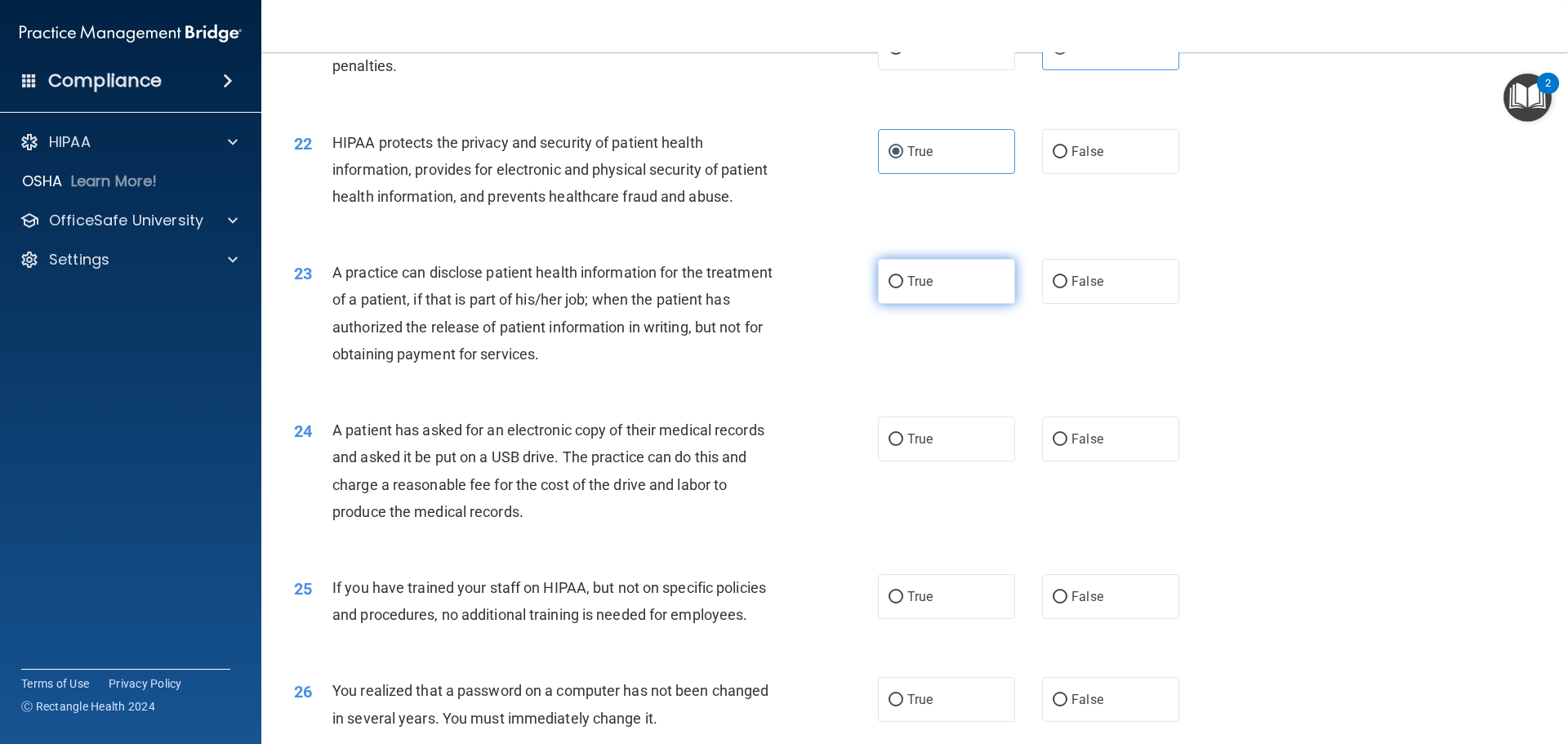
click at [889, 303] on label "True" at bounding box center [946, 281] width 137 height 44
click at [889, 288] on input "True" at bounding box center [895, 282] width 15 height 12
radio input "true"
click at [1053, 446] on input "False" at bounding box center [1060, 440] width 15 height 12
radio input "true"
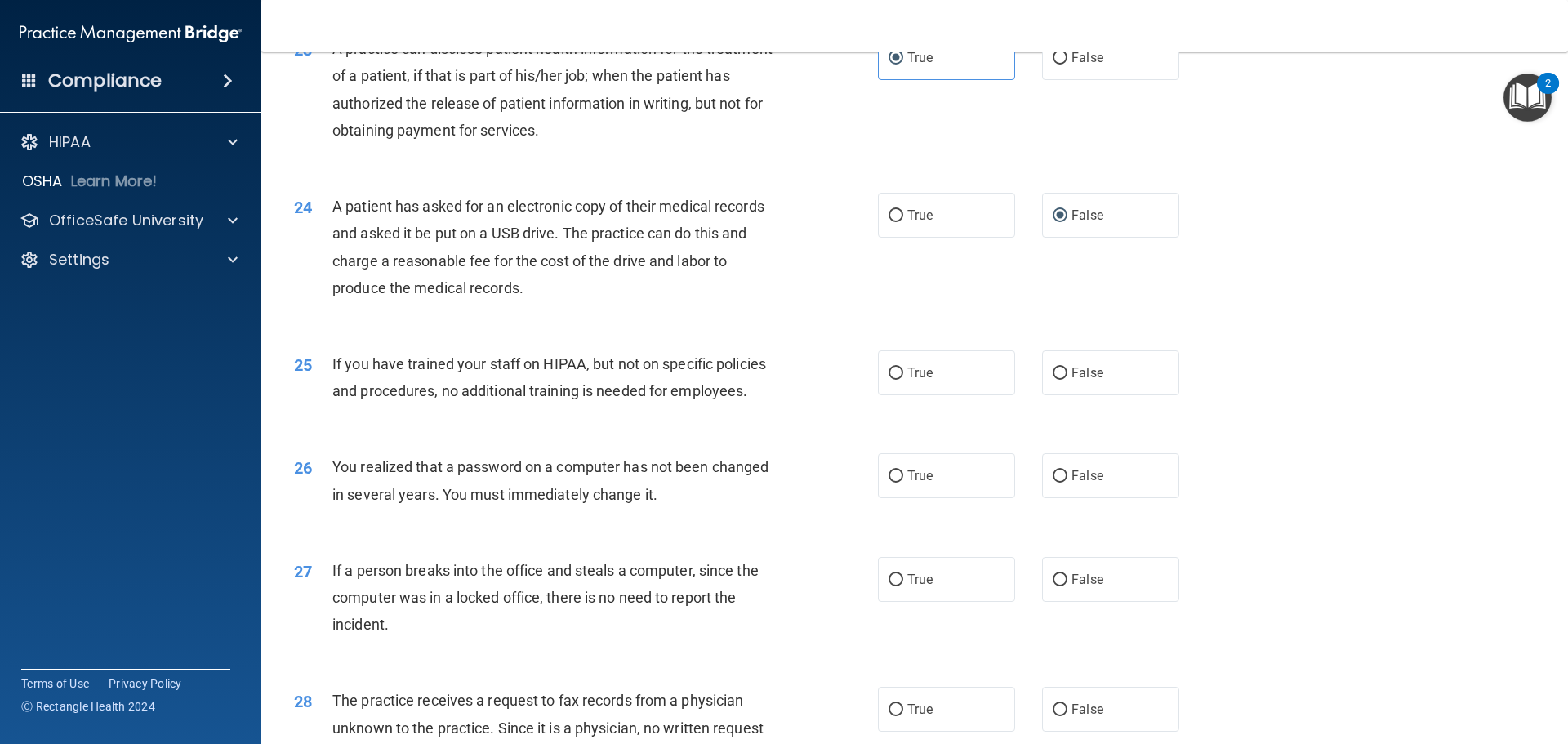
scroll to position [2695, 0]
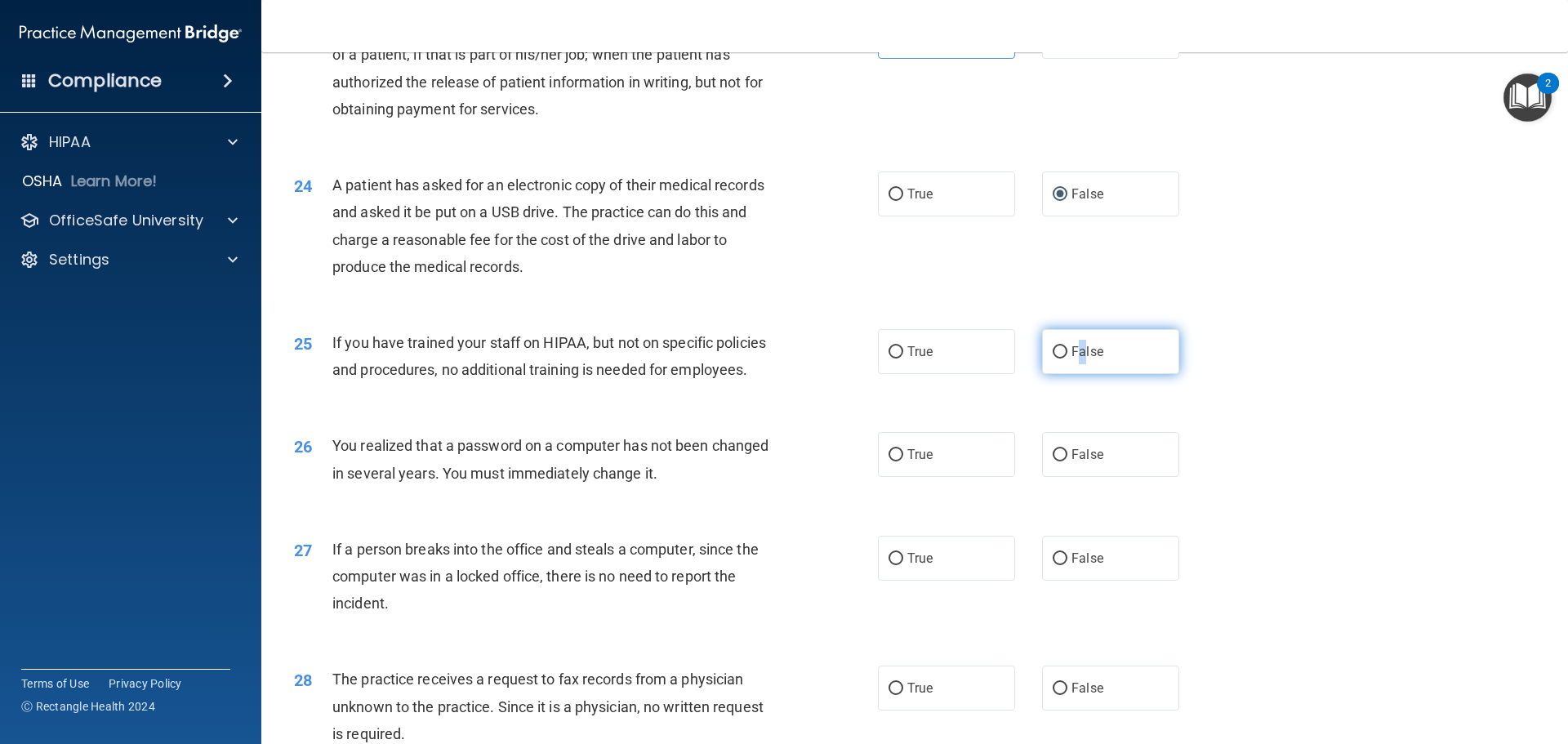
click at [1075, 360] on span "False" at bounding box center [1087, 351] width 32 height 15
click at [1053, 359] on input "False" at bounding box center [1060, 352] width 15 height 12
radio input "true"
click at [885, 411] on div "25 If you have trained your staff on HIPAA, but not on specific policies and pr…" at bounding box center [915, 360] width 1265 height 103
click at [888, 461] on input "True" at bounding box center [895, 456] width 15 height 12
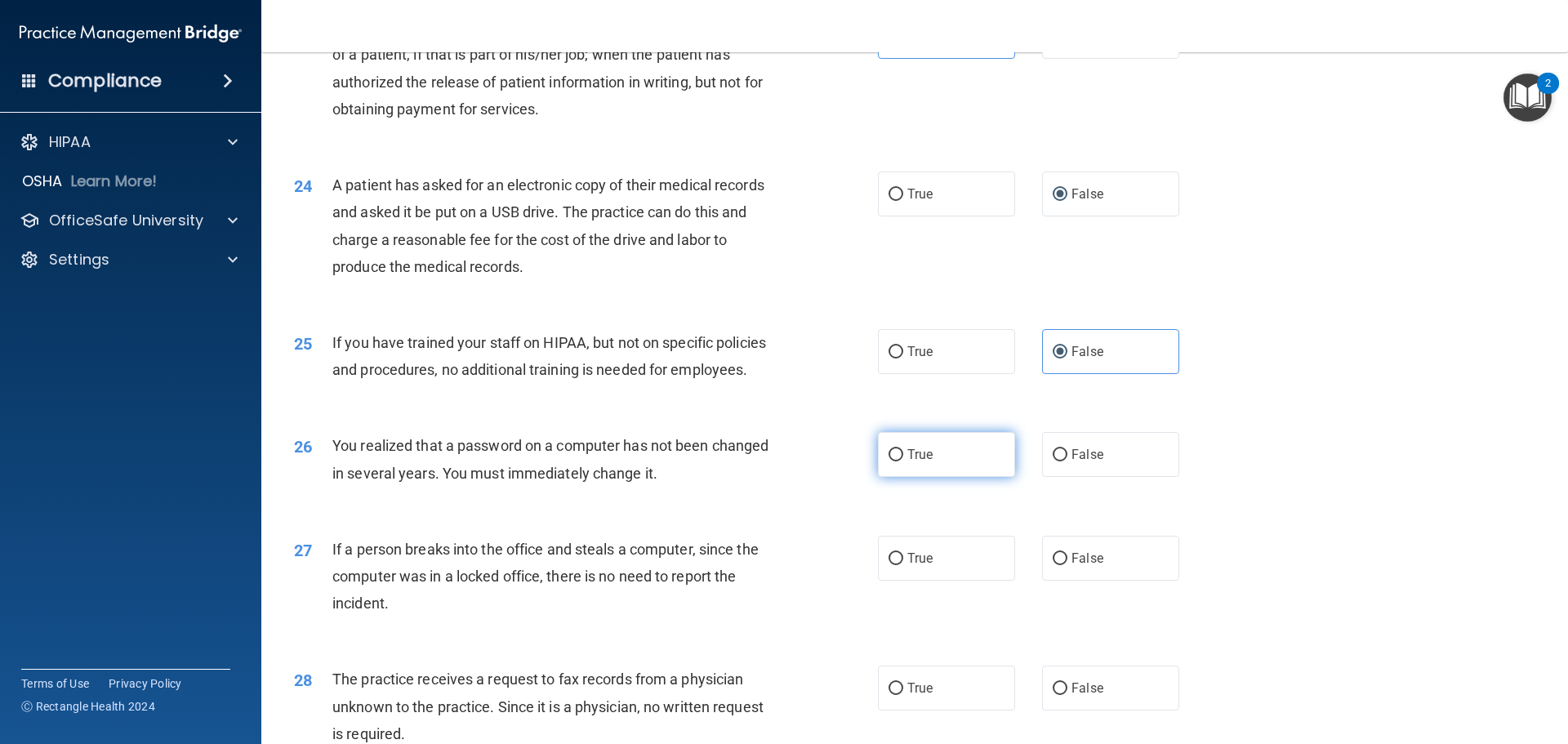
radio input "true"
click at [1117, 580] on label "False" at bounding box center [1111, 558] width 137 height 44
click at [1067, 565] on input "False" at bounding box center [1060, 559] width 15 height 12
radio input "true"
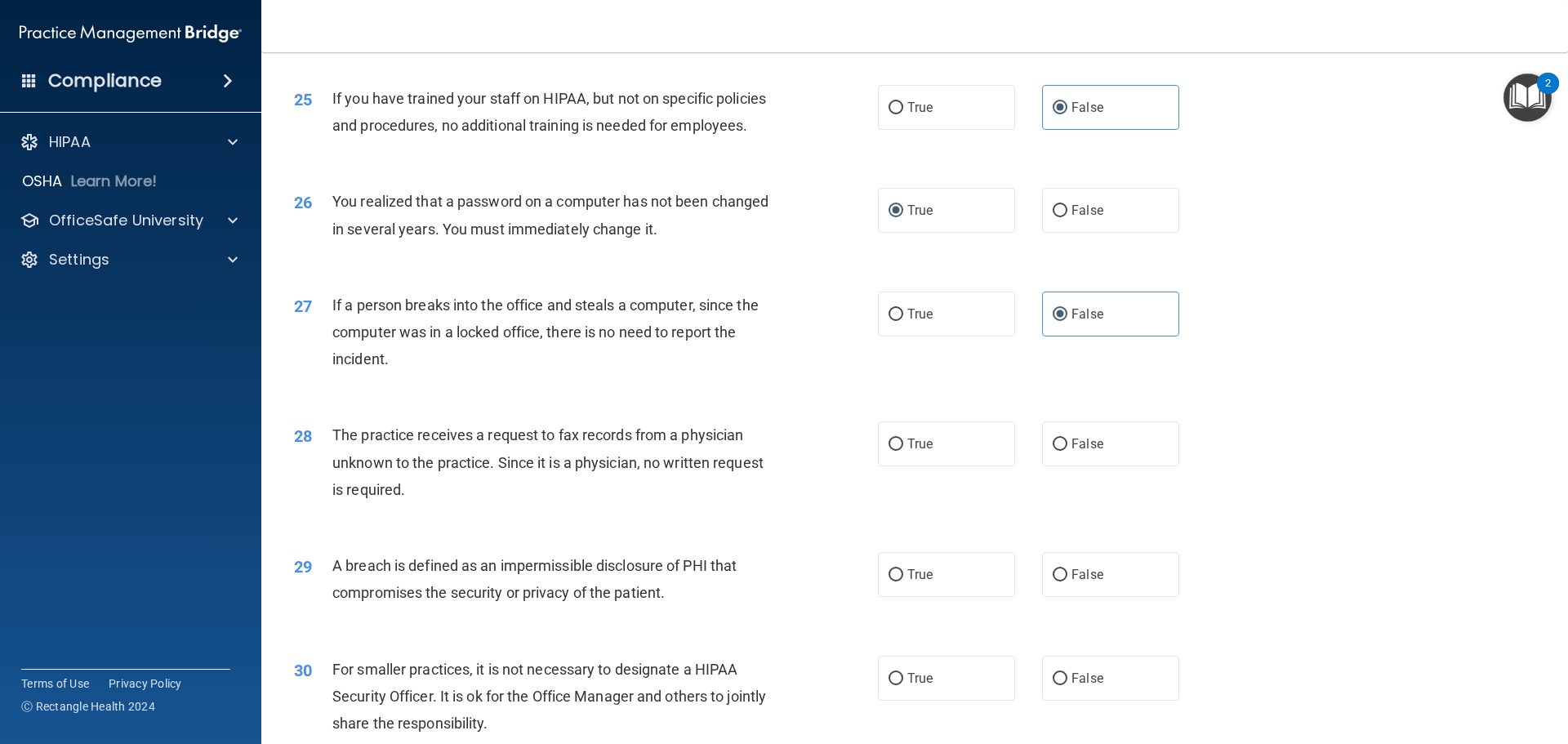
scroll to position [2940, 0]
click at [1104, 465] on label "False" at bounding box center [1111, 443] width 137 height 44
click at [1067, 450] on input "False" at bounding box center [1060, 444] width 15 height 12
radio input "true"
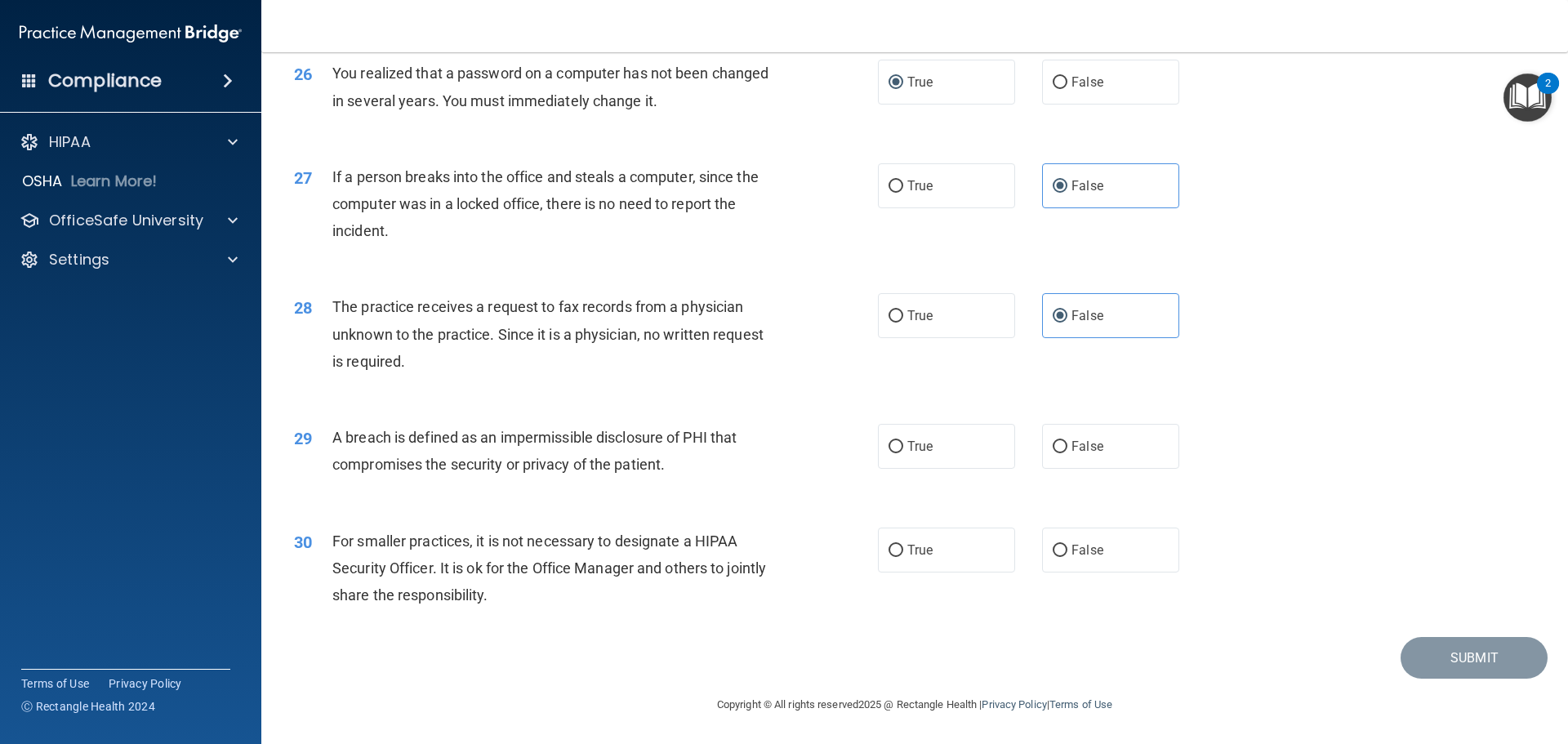
scroll to position [3121, 0]
click at [930, 456] on label "True" at bounding box center [946, 446] width 137 height 44
click at [903, 453] on input "True" at bounding box center [895, 447] width 15 height 12
radio input "true"
drag, startPoint x: 440, startPoint y: 569, endPoint x: 430, endPoint y: 570, distance: 10.0
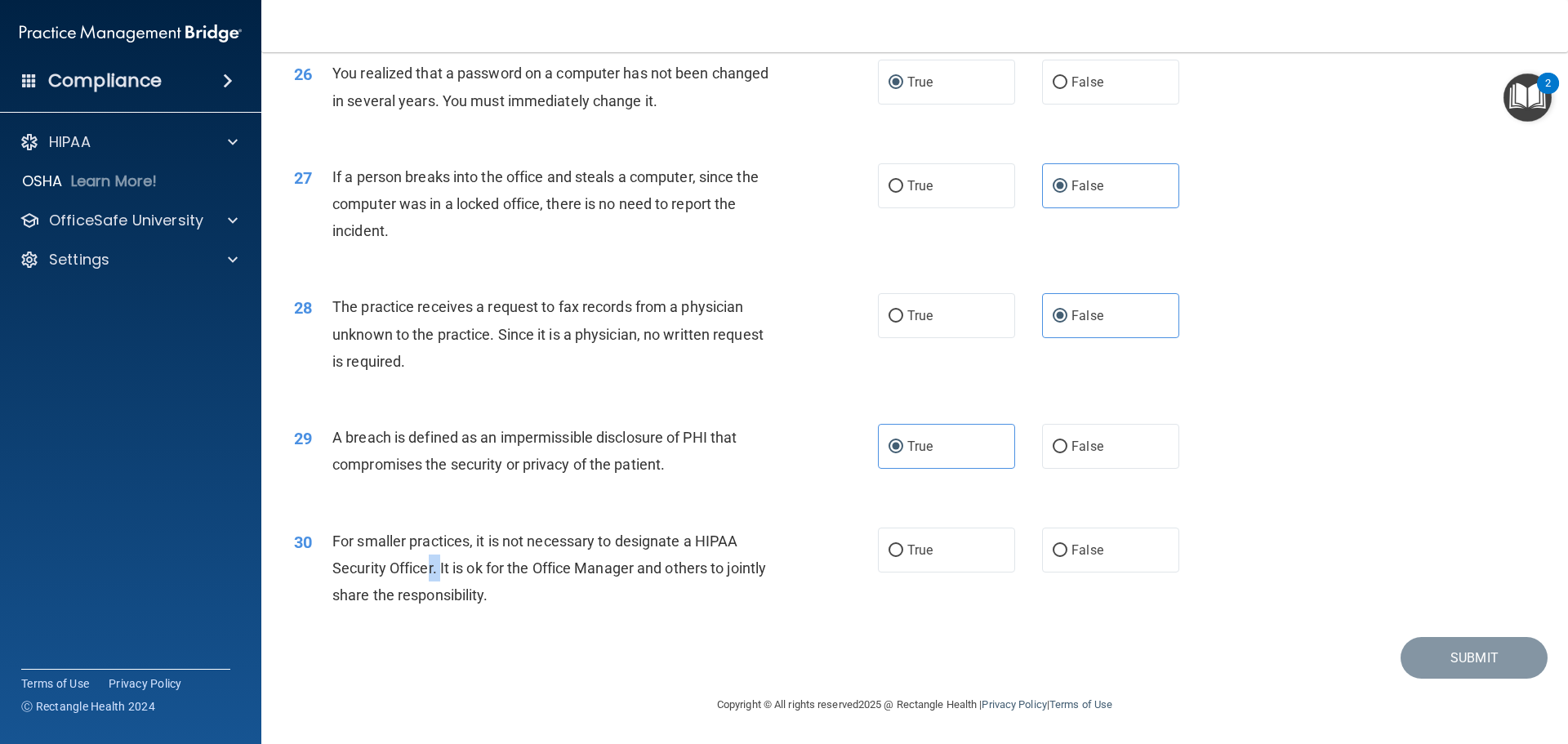
click at [430, 570] on span "For smaller practices, it is not necessary to designate a HIPAA Security Office…" at bounding box center [548, 568] width 433 height 71
click at [1053, 554] on input "False" at bounding box center [1060, 551] width 15 height 12
radio input "true"
click at [1407, 659] on button "Submit" at bounding box center [1474, 658] width 147 height 42
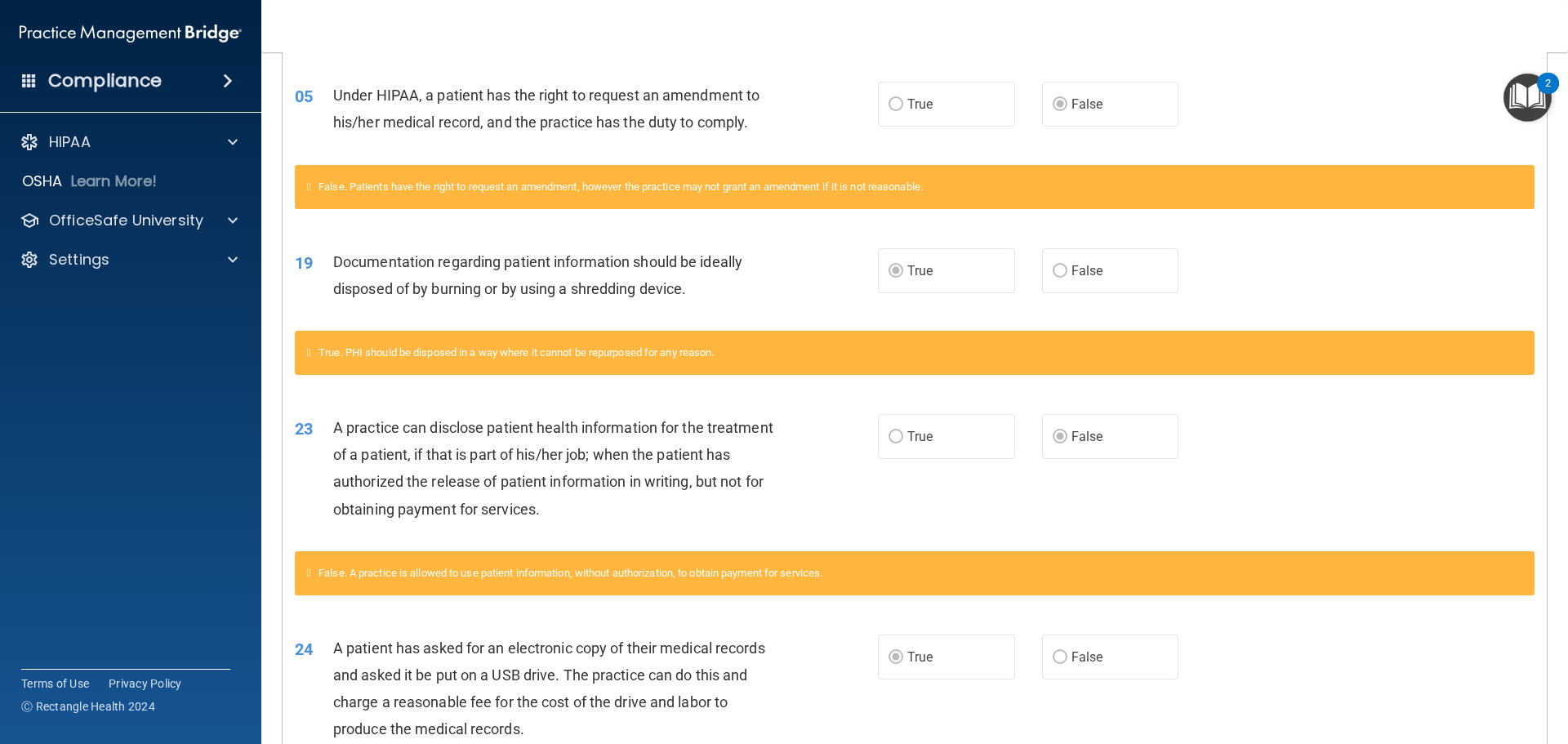
scroll to position [712, 0]
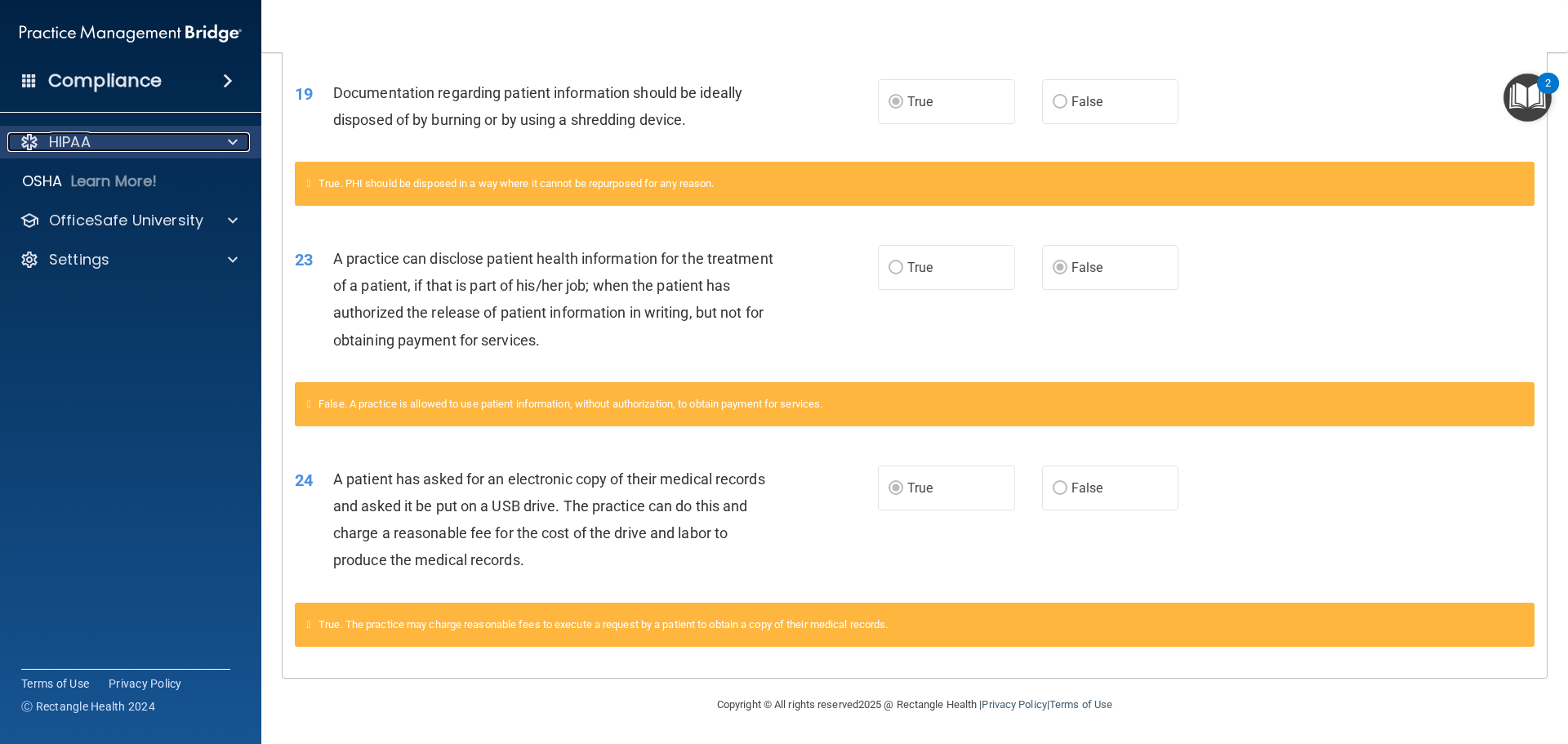
click at [234, 144] on span at bounding box center [232, 142] width 10 height 20
click at [44, 142] on div "HIPAA" at bounding box center [109, 142] width 203 height 20
click at [27, 135] on div at bounding box center [29, 142] width 20 height 20
click at [146, 91] on h4 "Compliance" at bounding box center [105, 81] width 114 height 23
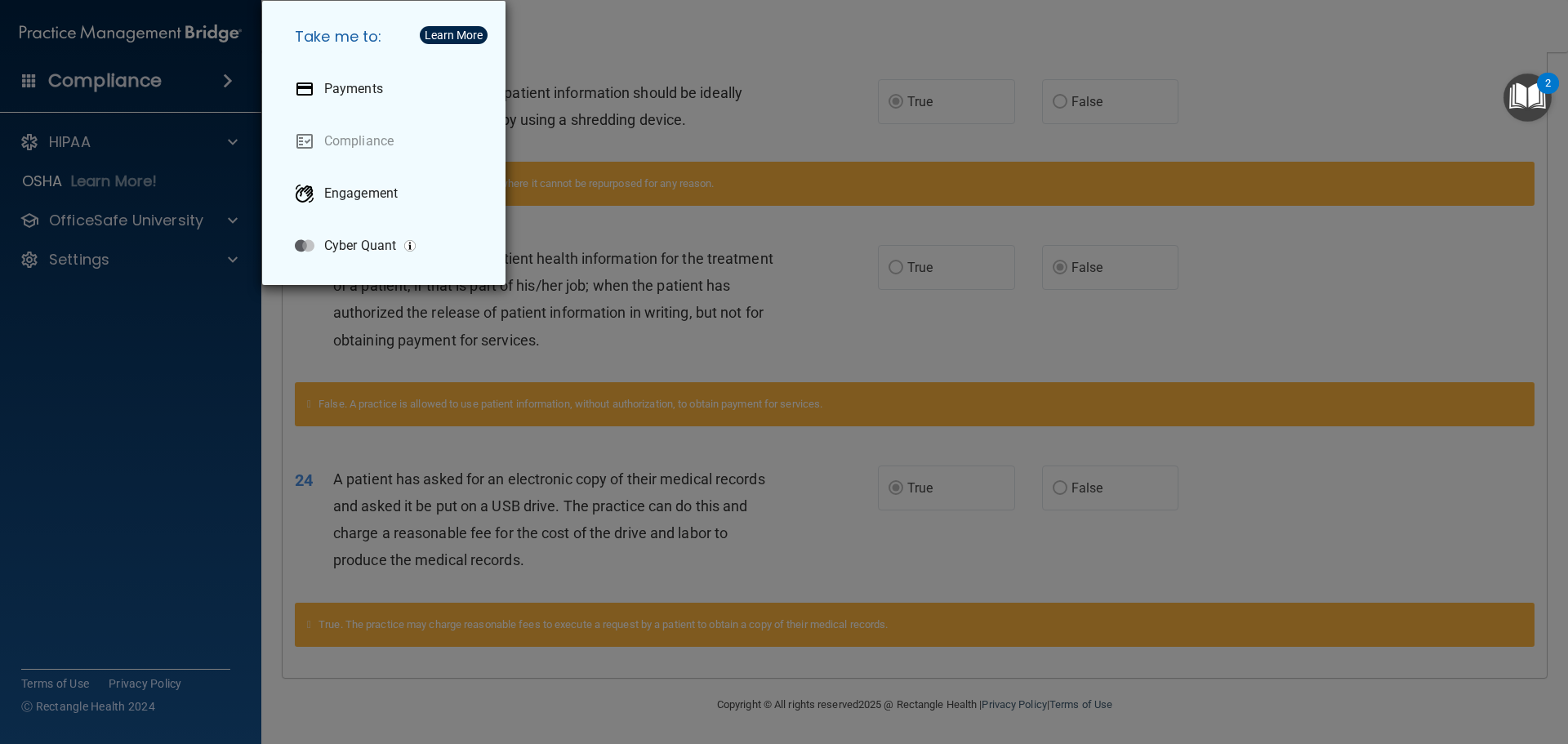
click at [960, 388] on div "Take me to: Payments Compliance Engagement Cyber Quant" at bounding box center [784, 372] width 1568 height 744
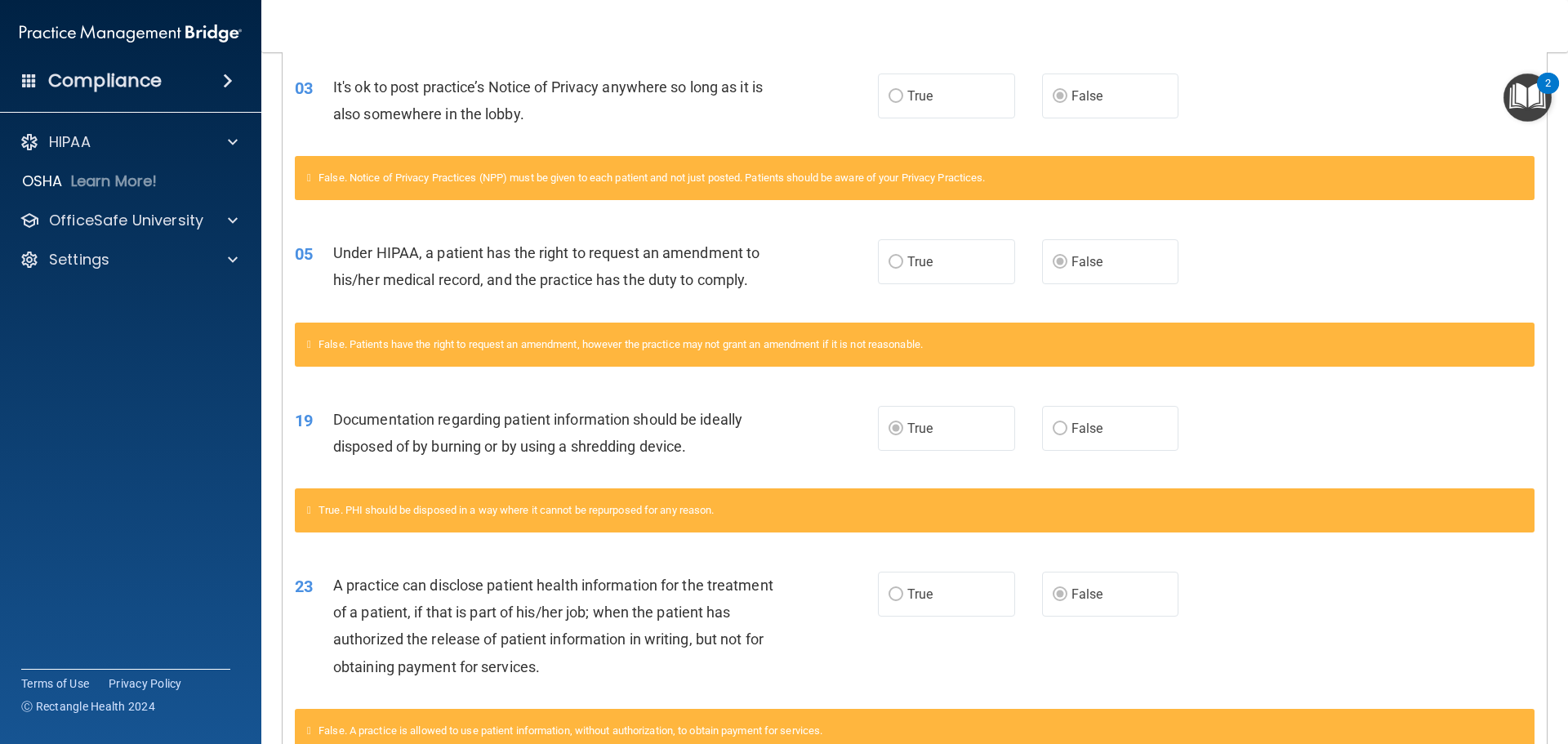
scroll to position [0, 0]
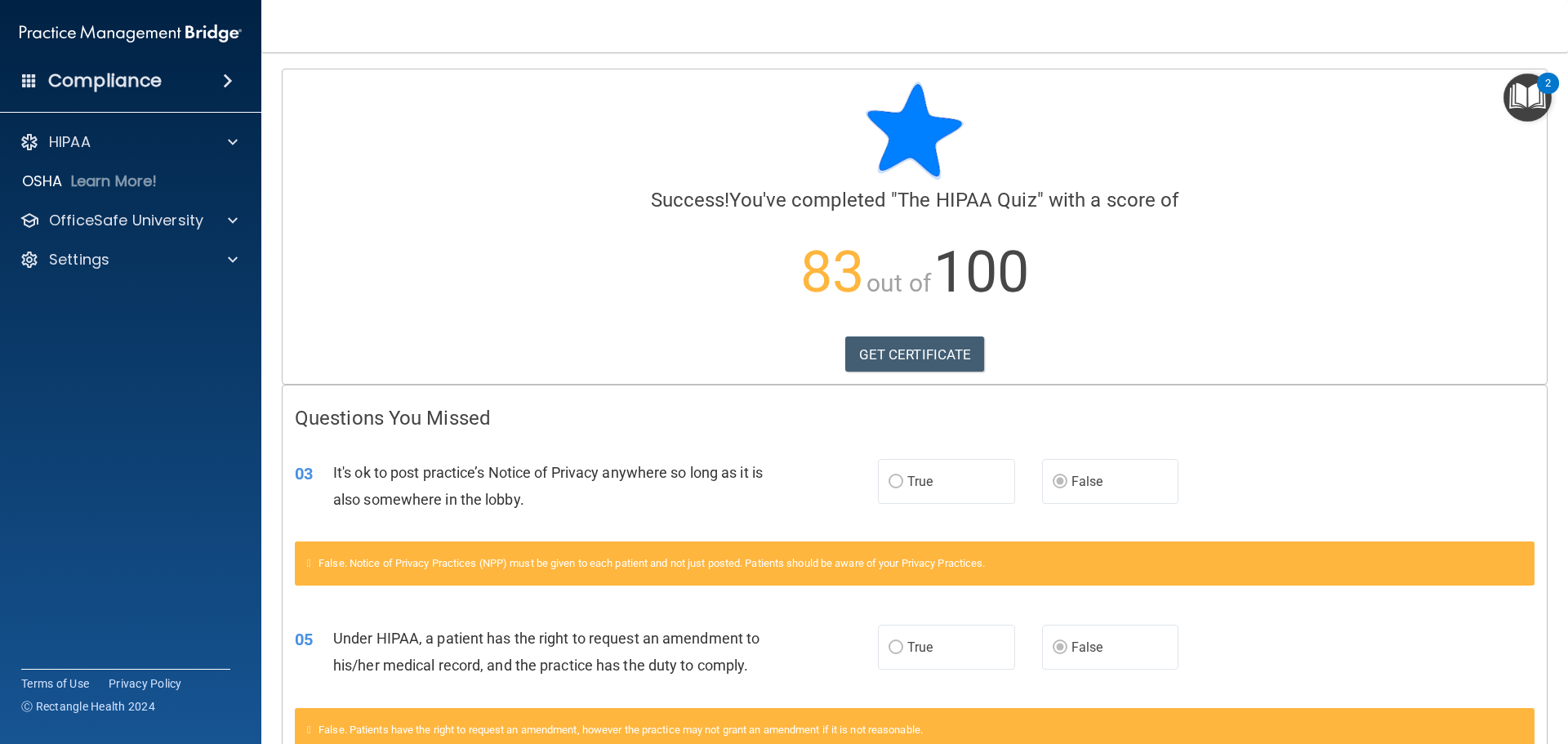
click at [53, 33] on img at bounding box center [131, 33] width 222 height 33
click at [25, 77] on span at bounding box center [29, 80] width 15 height 15
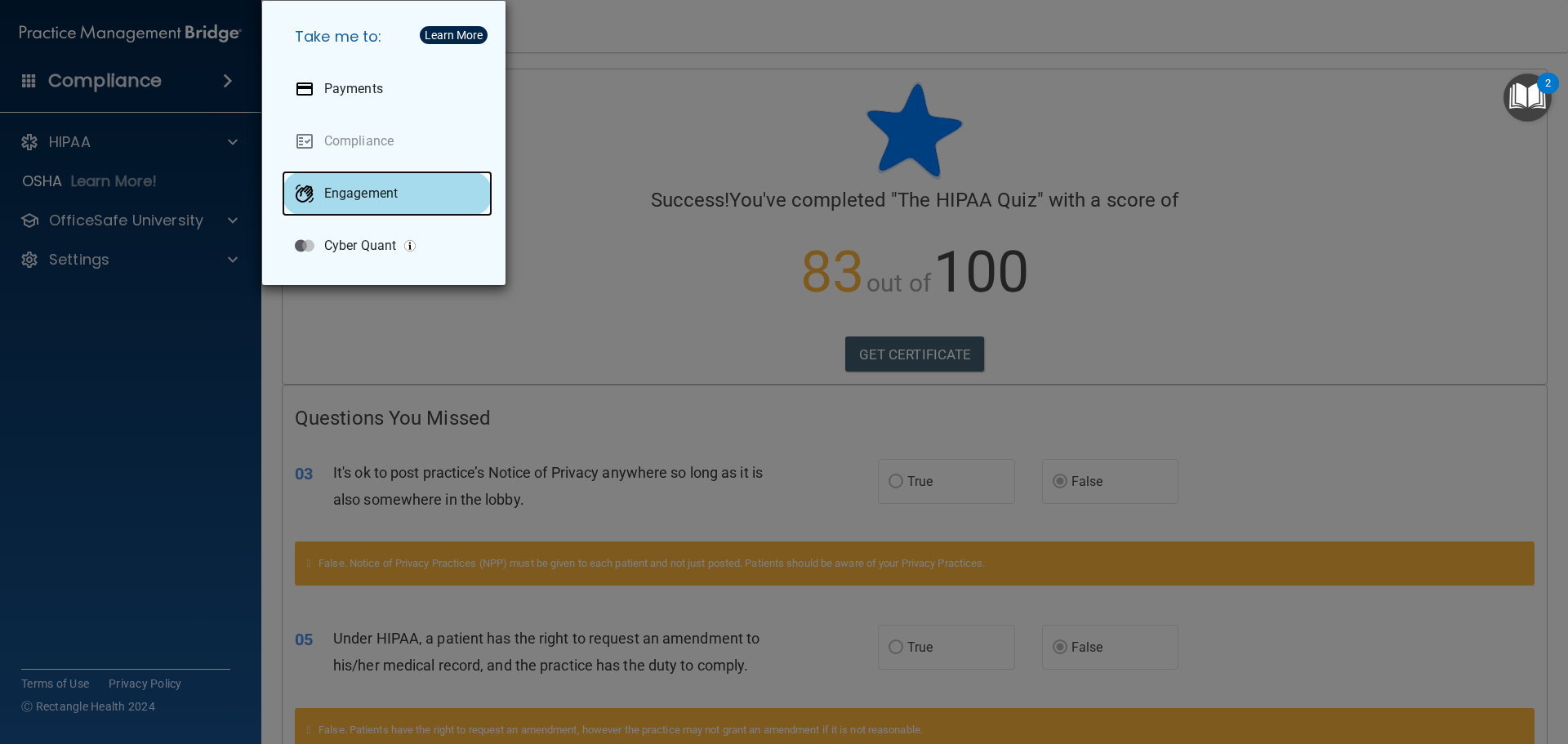
click at [449, 186] on div "Engagement" at bounding box center [387, 193] width 211 height 45
click at [83, 210] on div "Take me to: Payments Compliance Engagement Cyber Quant" at bounding box center [784, 372] width 1568 height 744
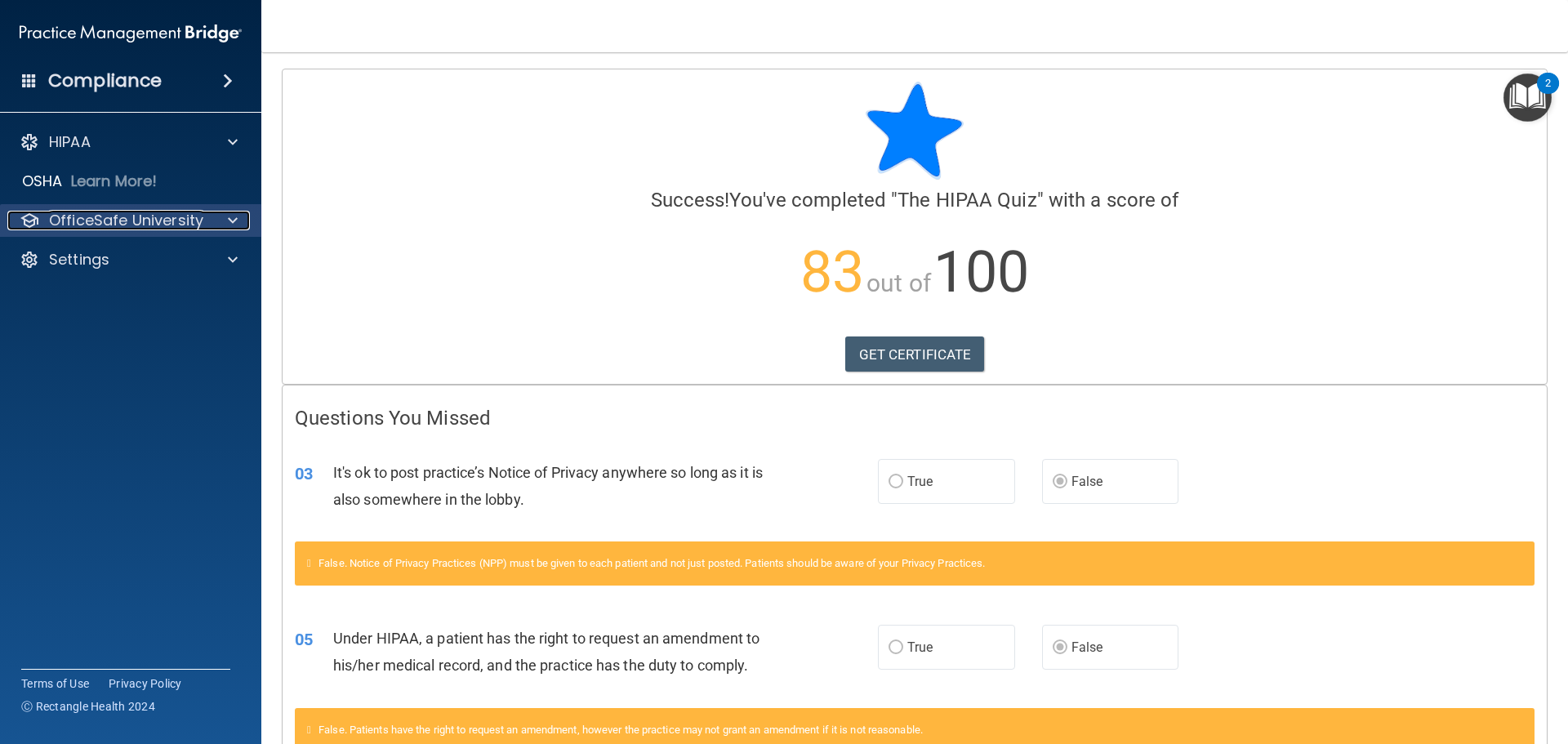
click at [85, 213] on p "OfficeSafe University" at bounding box center [125, 221] width 154 height 20
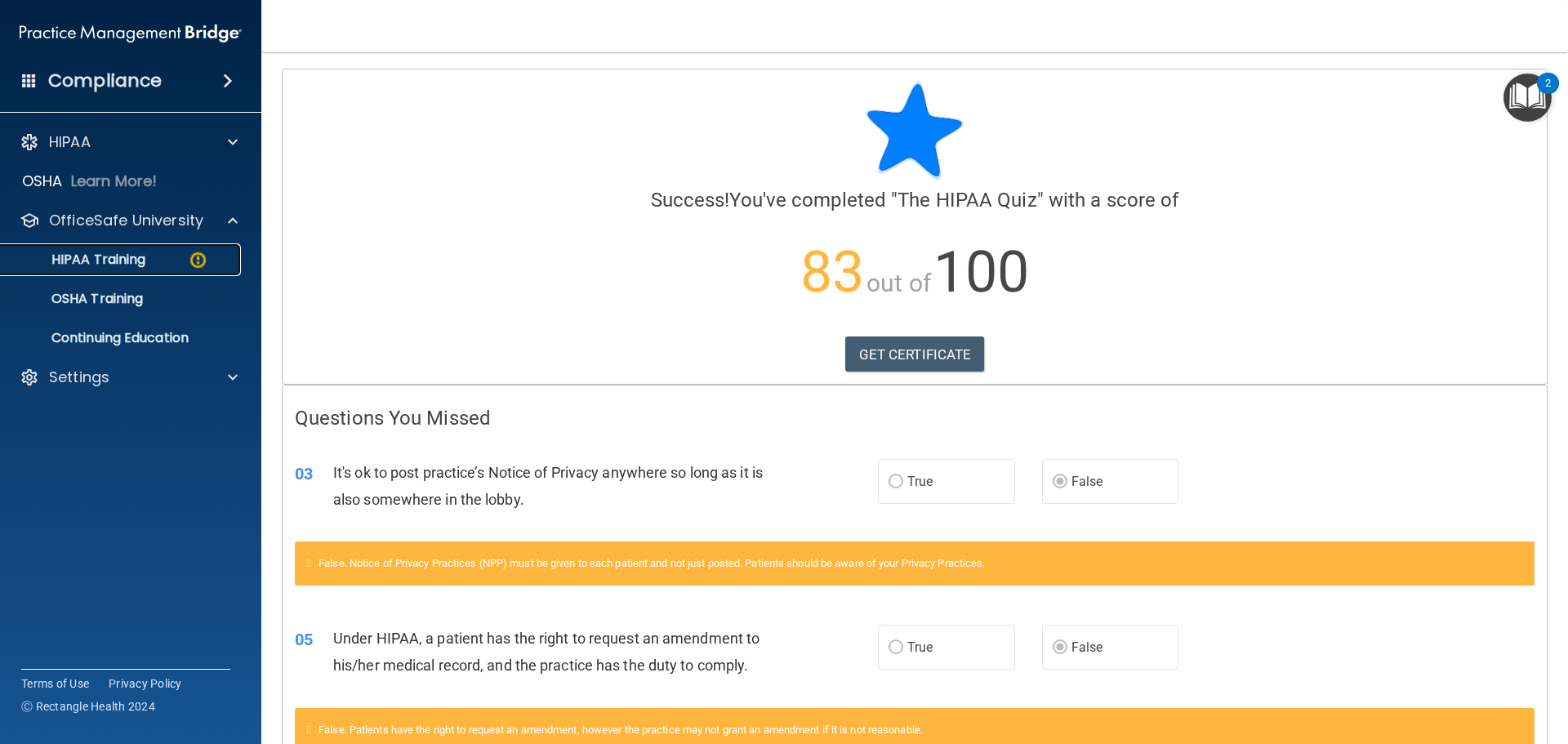
click at [94, 264] on p "HIPAA Training" at bounding box center [77, 260] width 134 height 16
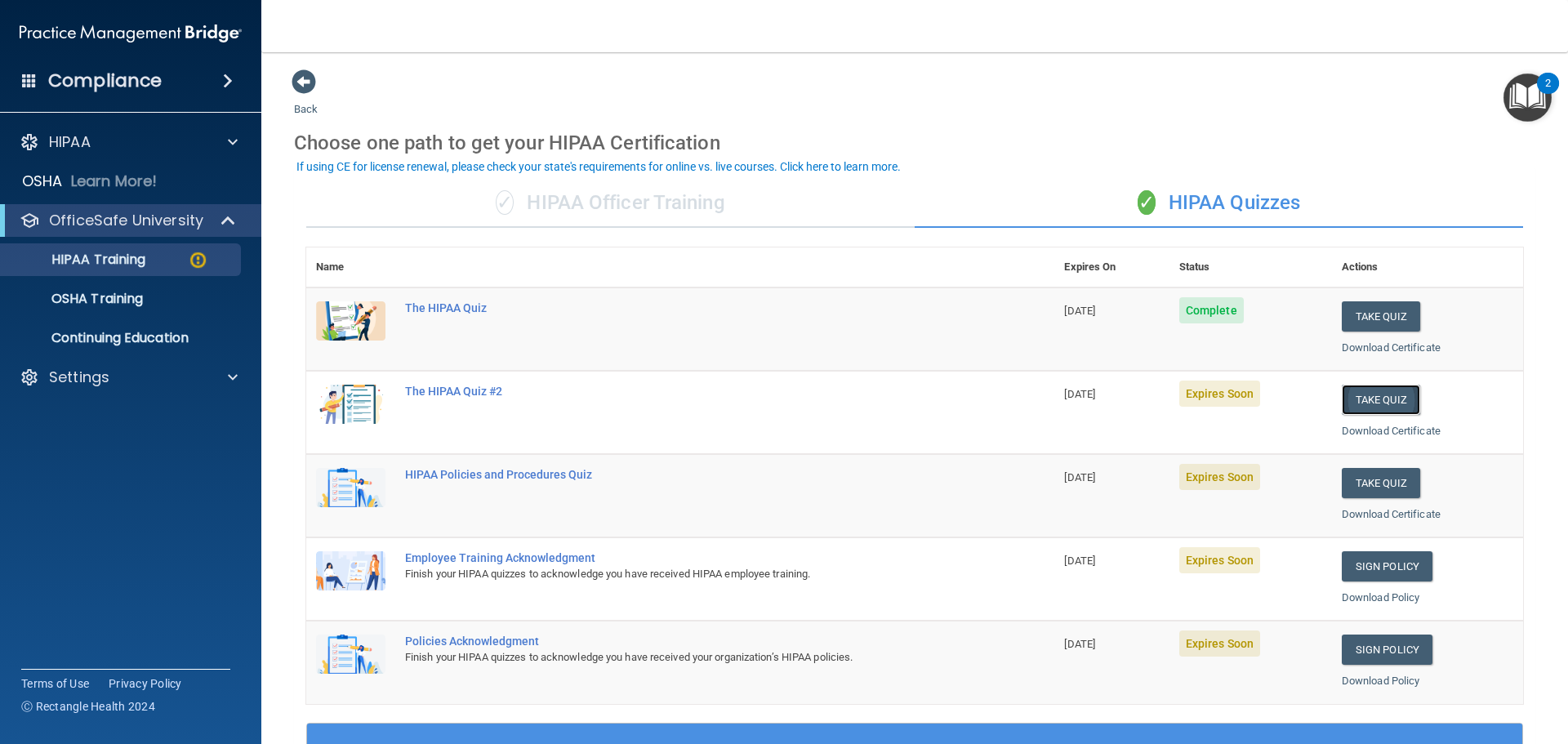
click at [1367, 407] on button "Take Quiz" at bounding box center [1381, 400] width 78 height 30
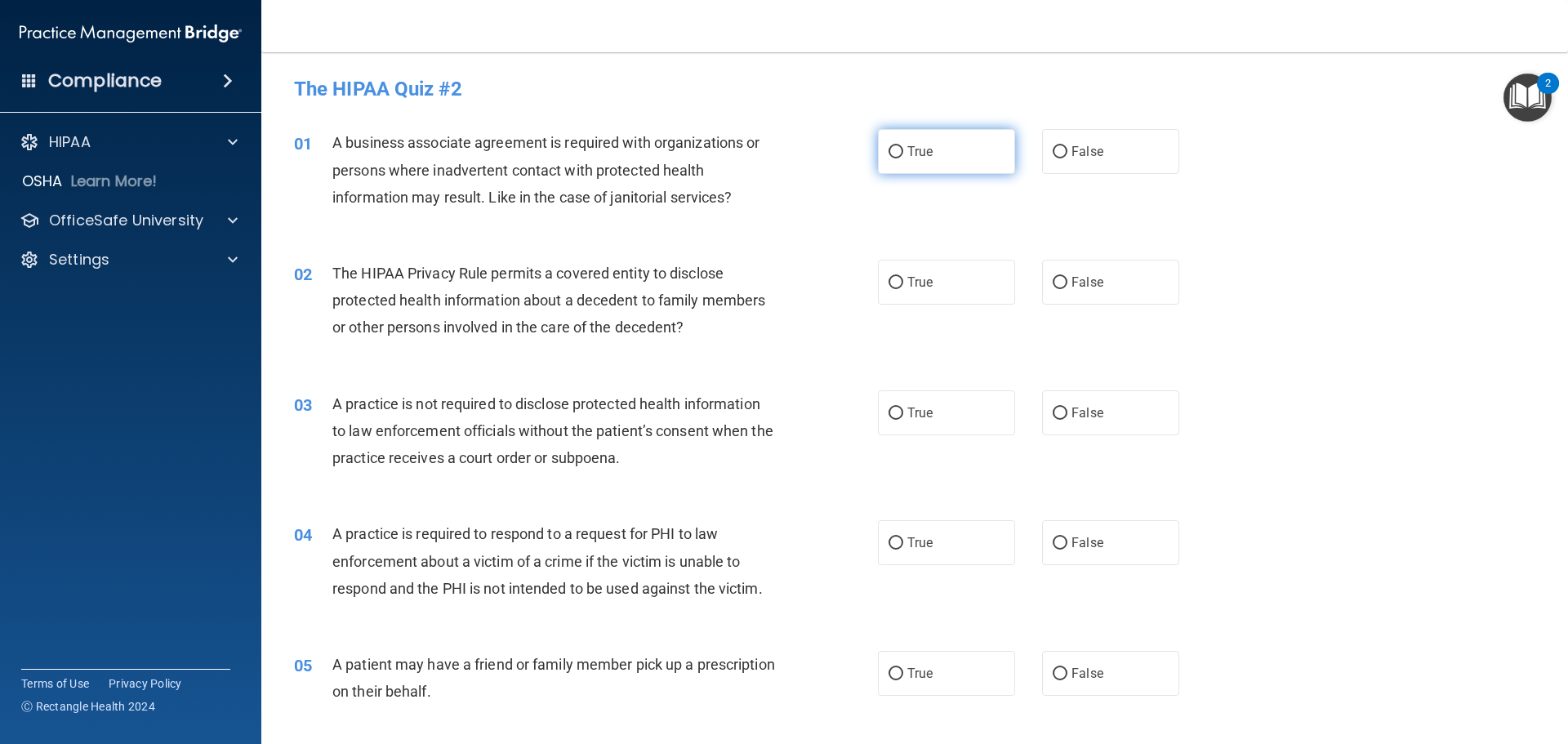
click at [959, 166] on label "True" at bounding box center [946, 151] width 137 height 44
click at [903, 158] on input "True" at bounding box center [895, 152] width 15 height 12
radio input "true"
click at [642, 332] on span "The HIPAA Privacy Rule permits a covered entity to disclose protected health in…" at bounding box center [548, 300] width 432 height 71
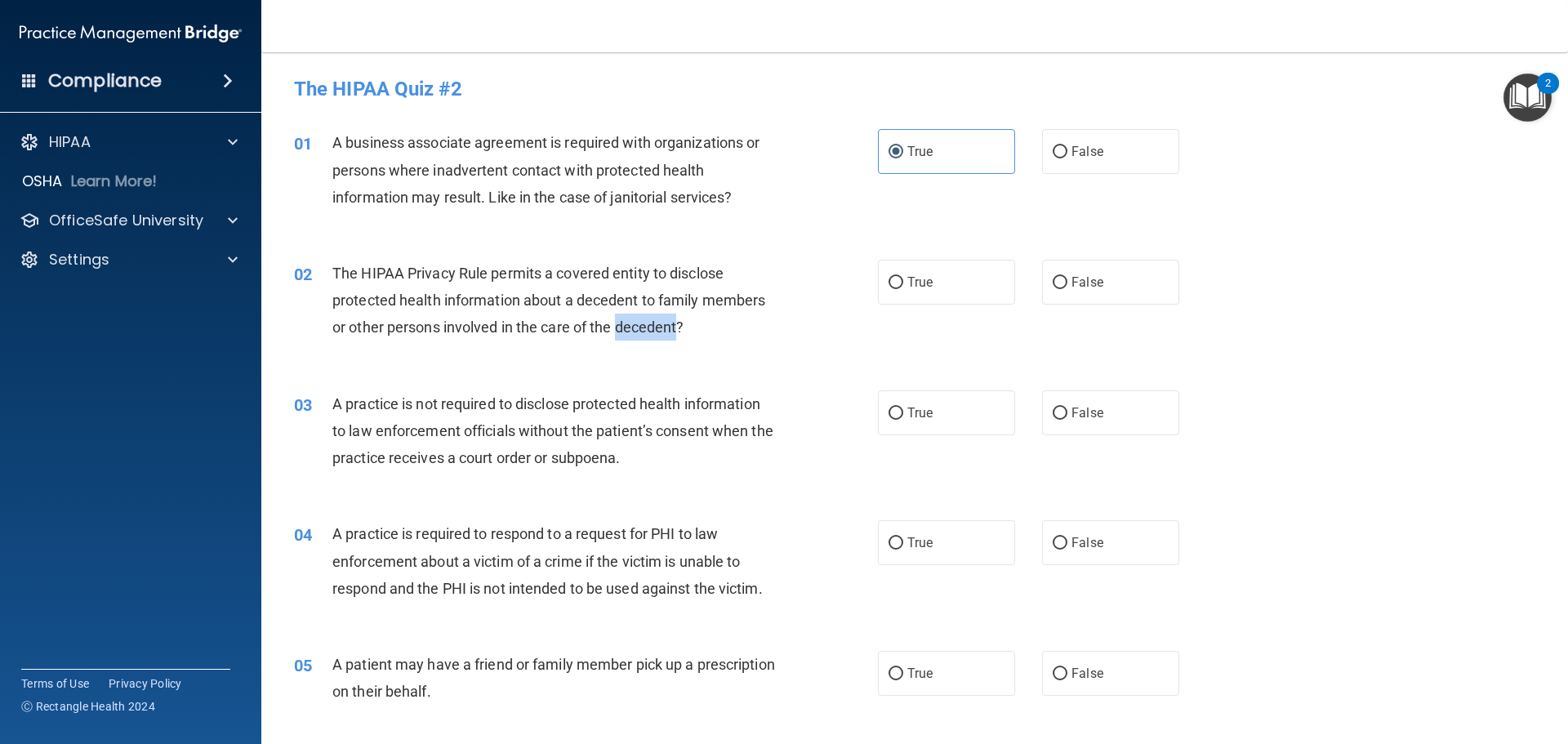
copy span "decedent"
click at [1070, 308] on div "02 The HIPAA Privacy Rule permits a covered entity to disclose protected health…" at bounding box center [915, 304] width 1265 height 131
click at [1066, 290] on label "False" at bounding box center [1111, 282] width 137 height 44
click at [1066, 289] on input "False" at bounding box center [1060, 283] width 15 height 12
radio input "true"
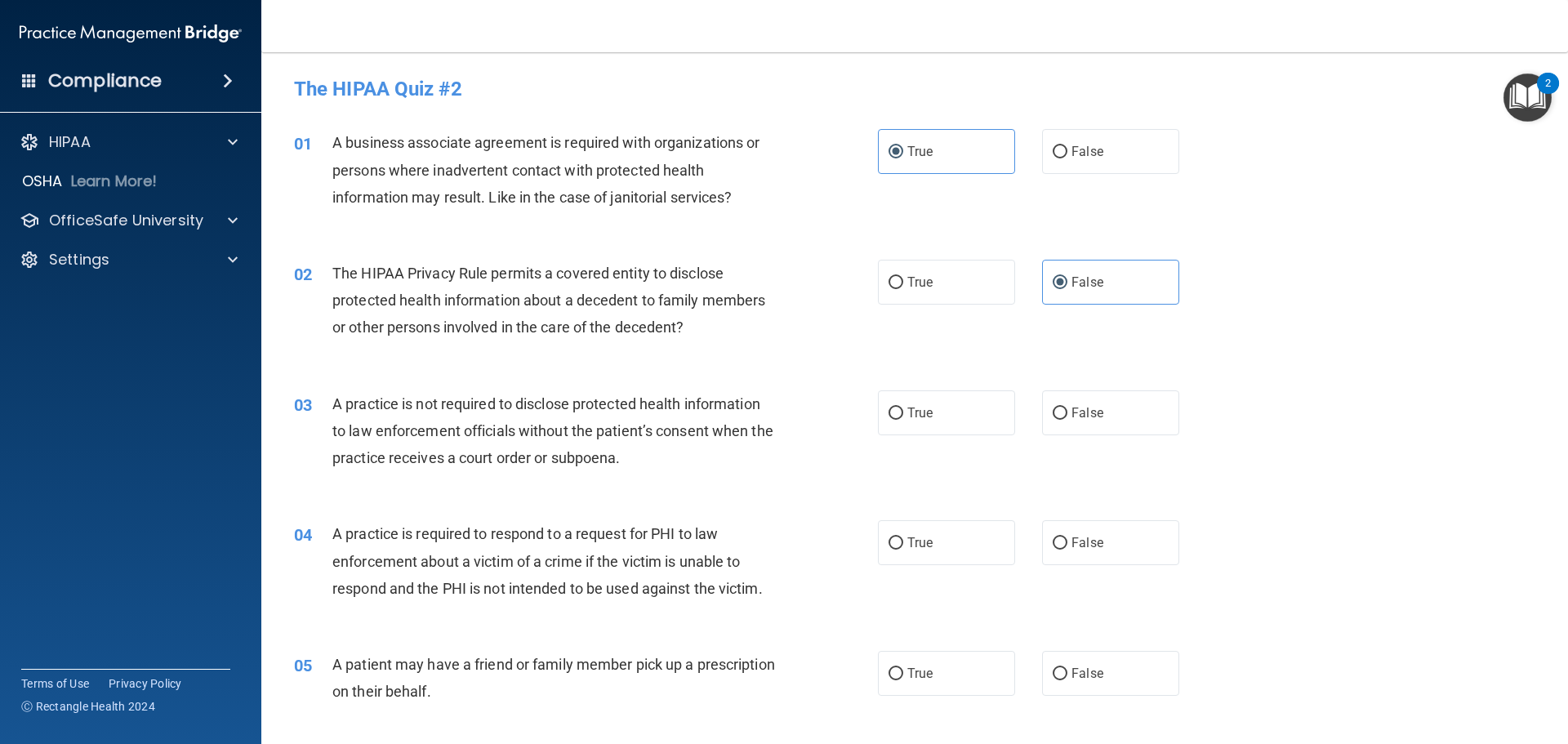
scroll to position [82, 0]
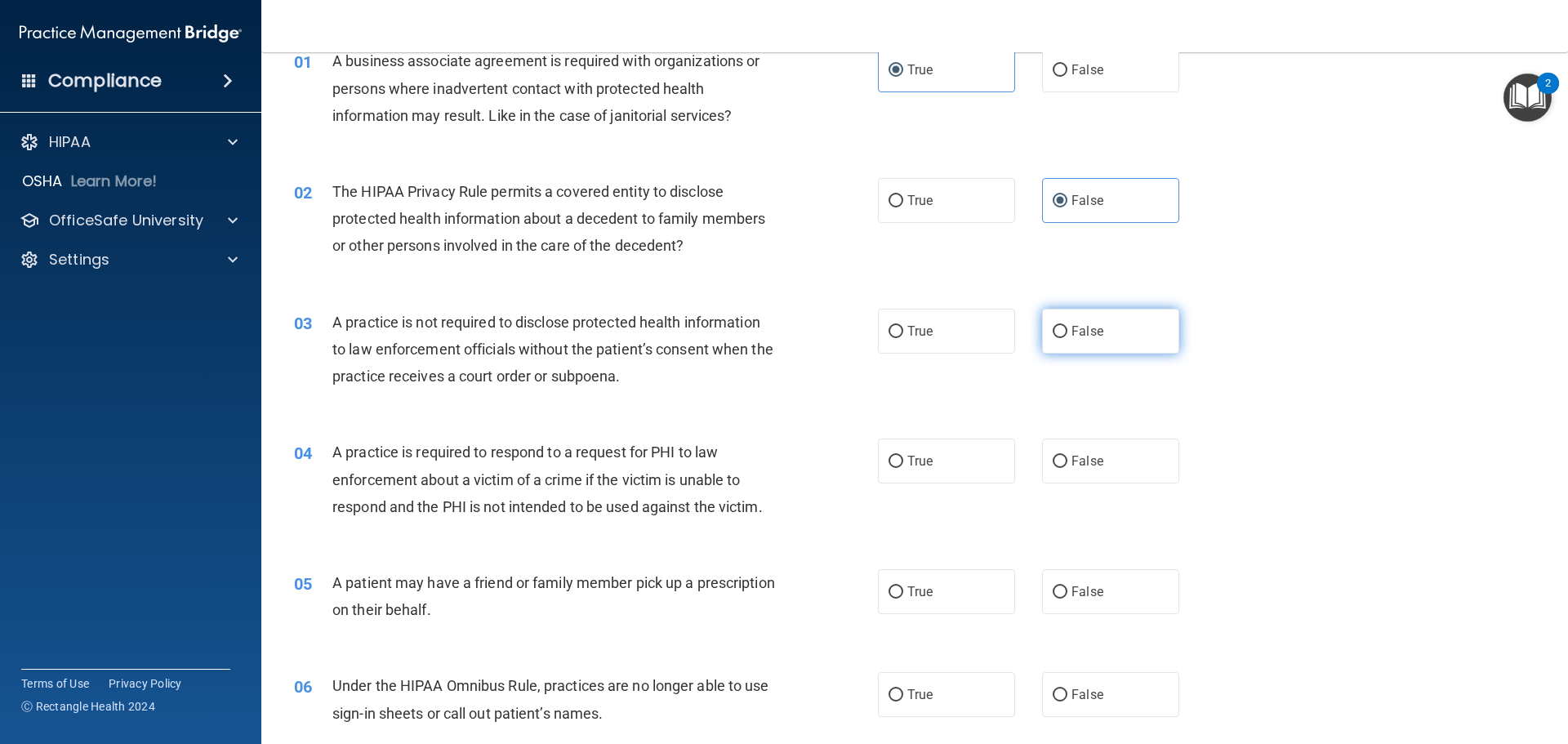
click at [1087, 311] on label "False" at bounding box center [1111, 331] width 137 height 44
click at [1067, 326] on input "False" at bounding box center [1060, 332] width 15 height 12
radio input "true"
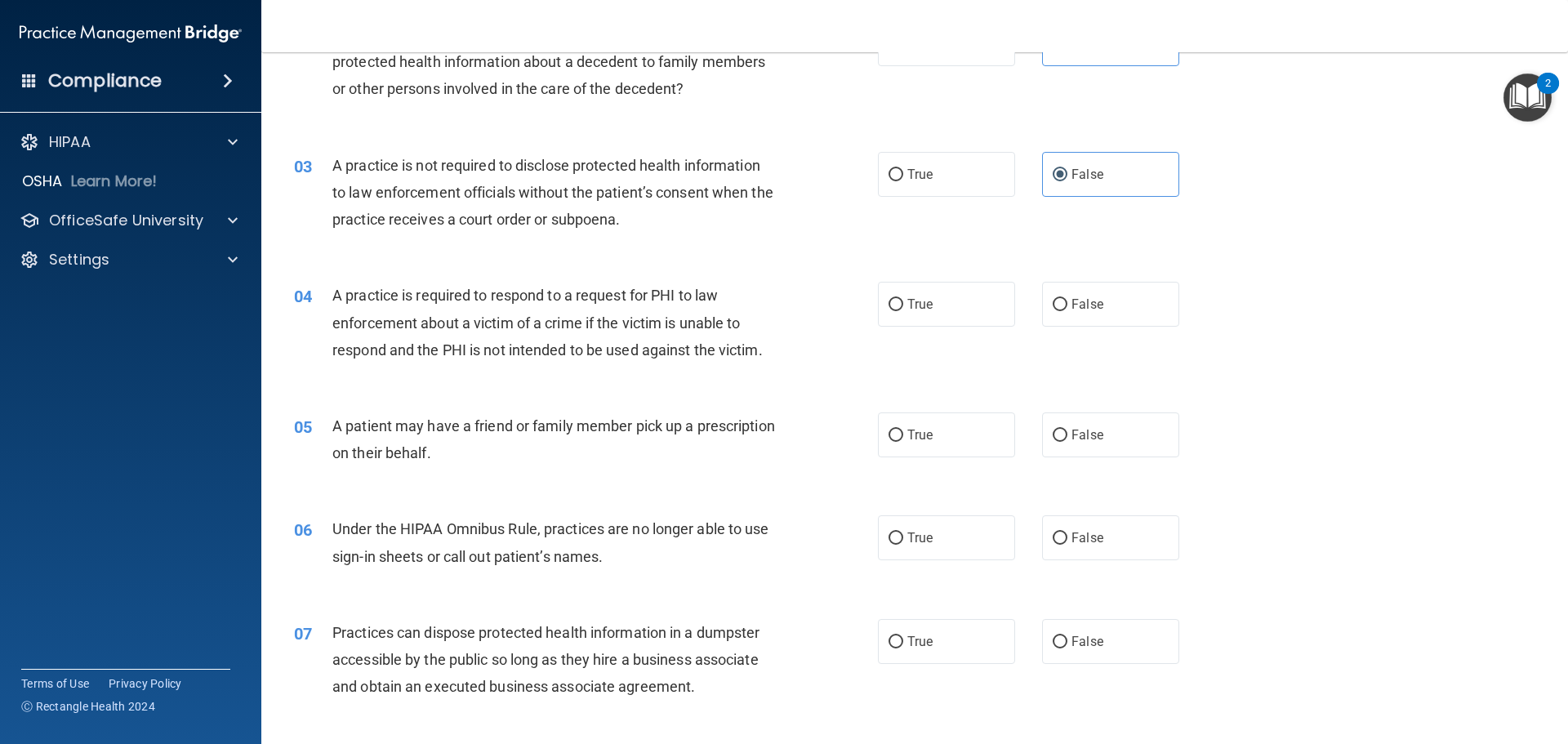
scroll to position [327, 0]
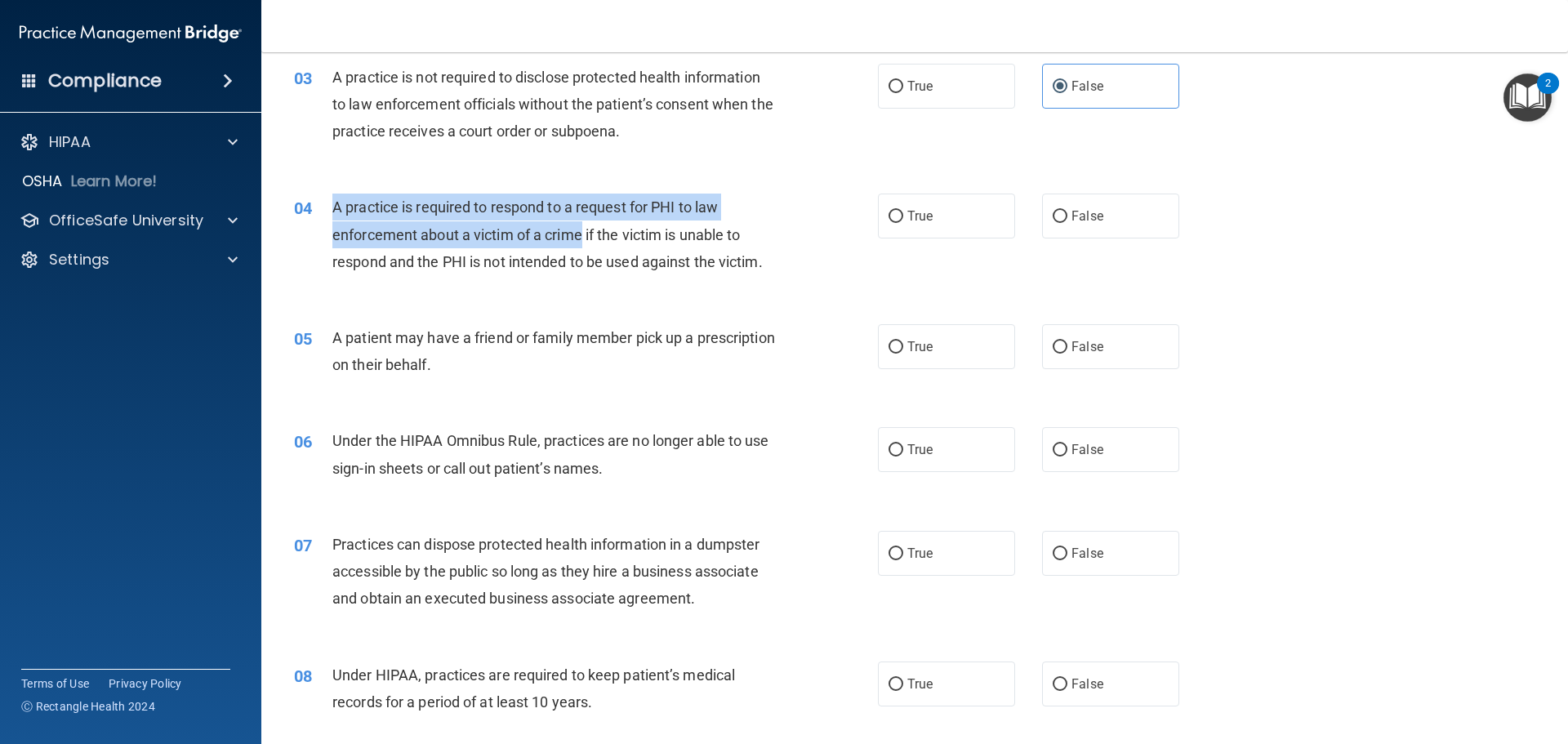
drag, startPoint x: 573, startPoint y: 238, endPoint x: 332, endPoint y: 206, distance: 243.1
click at [332, 206] on span "A practice is required to respond to a request for PHI to law enforcement about…" at bounding box center [547, 234] width 431 height 71
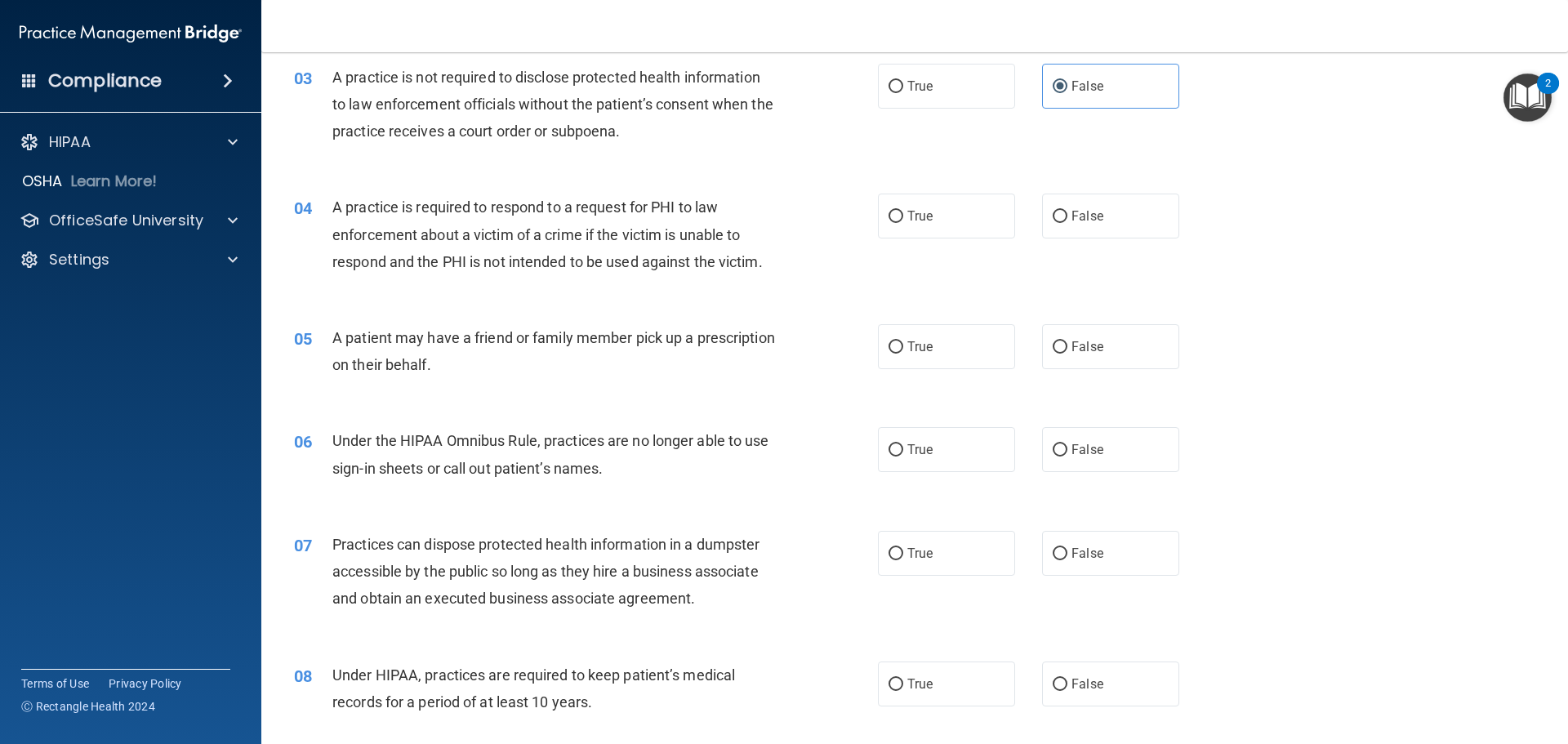
drag, startPoint x: 331, startPoint y: 206, endPoint x: 340, endPoint y: 206, distance: 9.0
click at [340, 206] on span "A practice is required to respond to a request for PHI to law enforcement about…" at bounding box center [547, 234] width 431 height 71
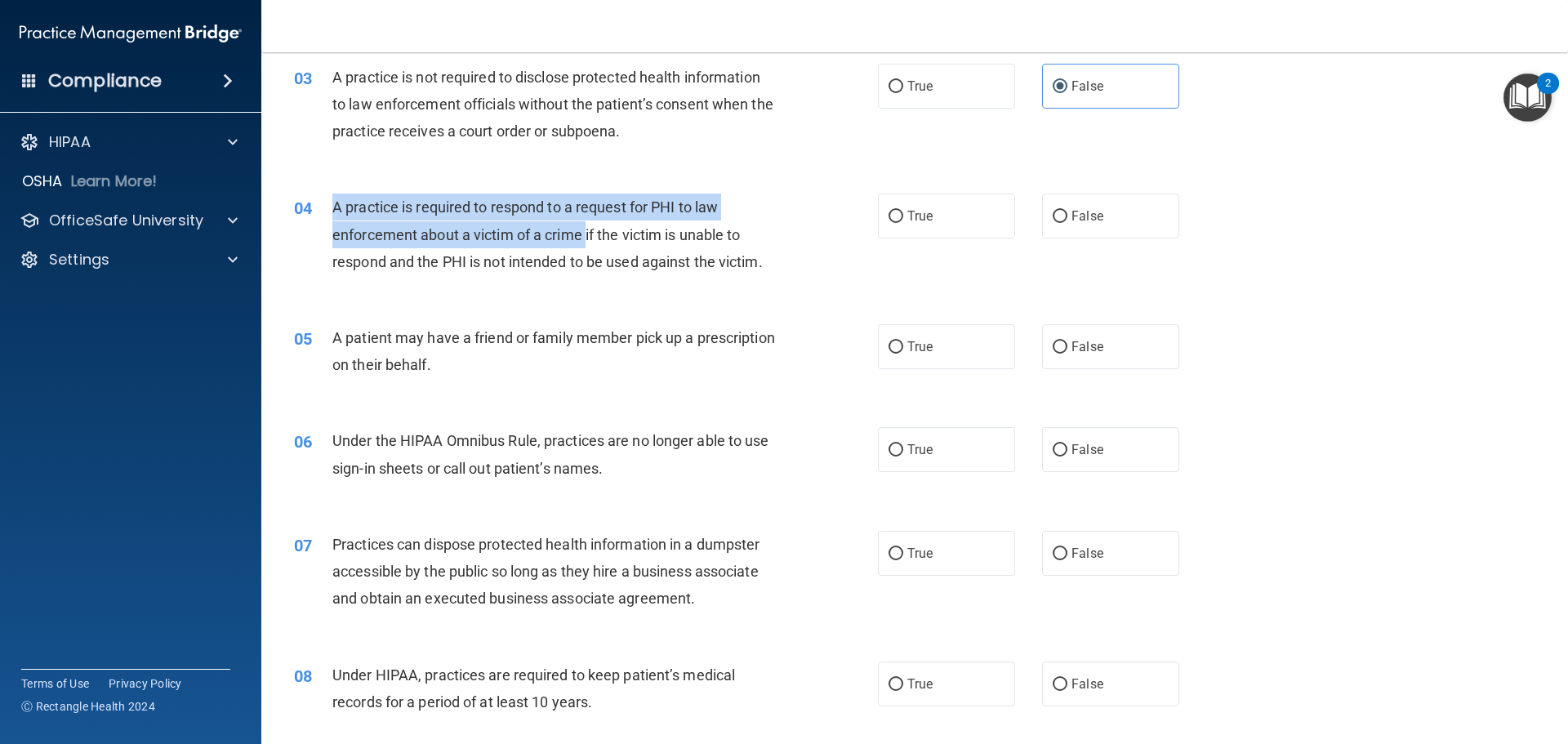
drag, startPoint x: 586, startPoint y: 232, endPoint x: 332, endPoint y: 202, distance: 255.8
click at [332, 202] on span "A practice is required to respond to a request for PHI to law enforcement about…" at bounding box center [547, 234] width 431 height 71
copy span "A practice is required to respond to a request for PHI to law enforcement about…"
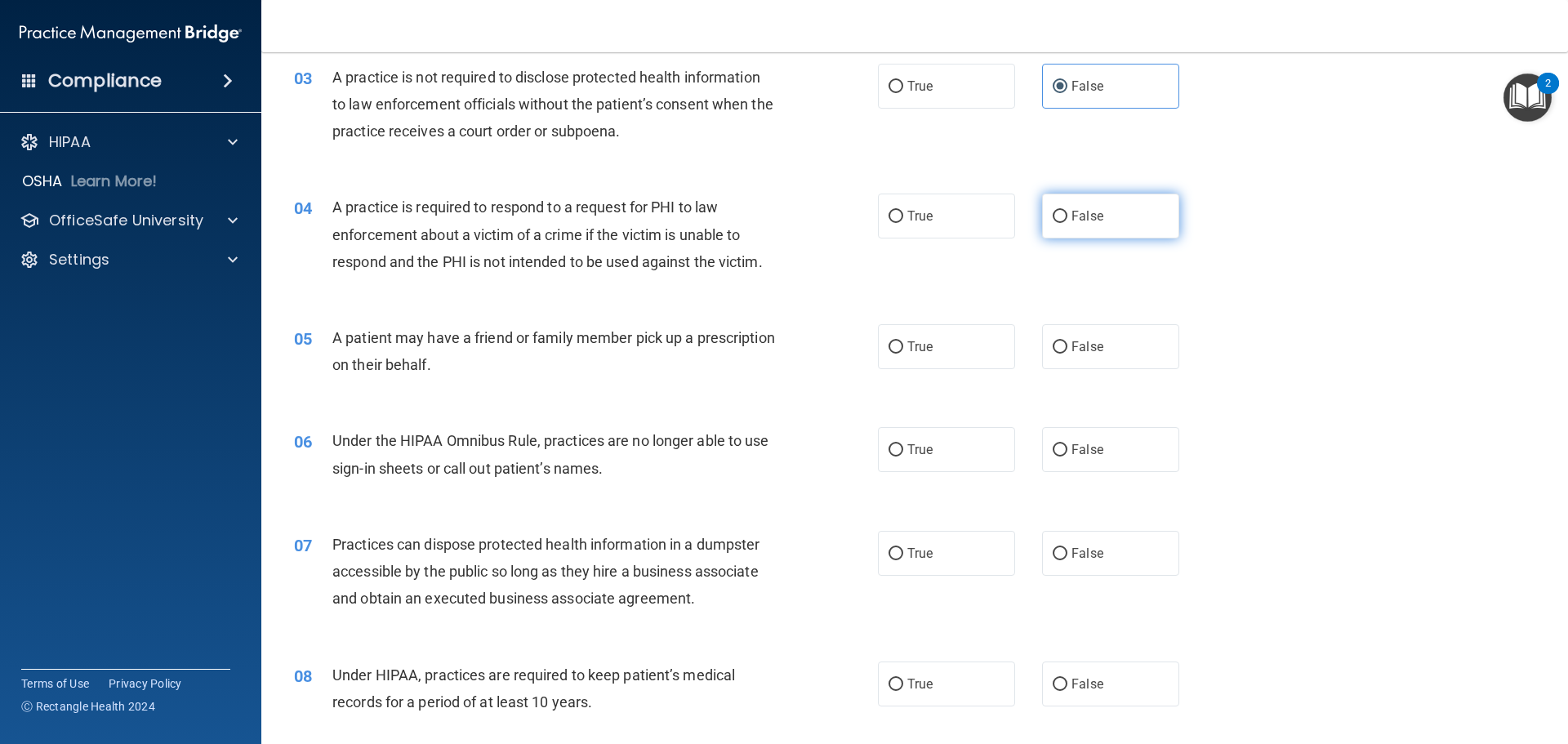
click at [1114, 209] on label "False" at bounding box center [1111, 215] width 137 height 44
click at [1067, 211] on input "False" at bounding box center [1060, 217] width 15 height 12
radio input "true"
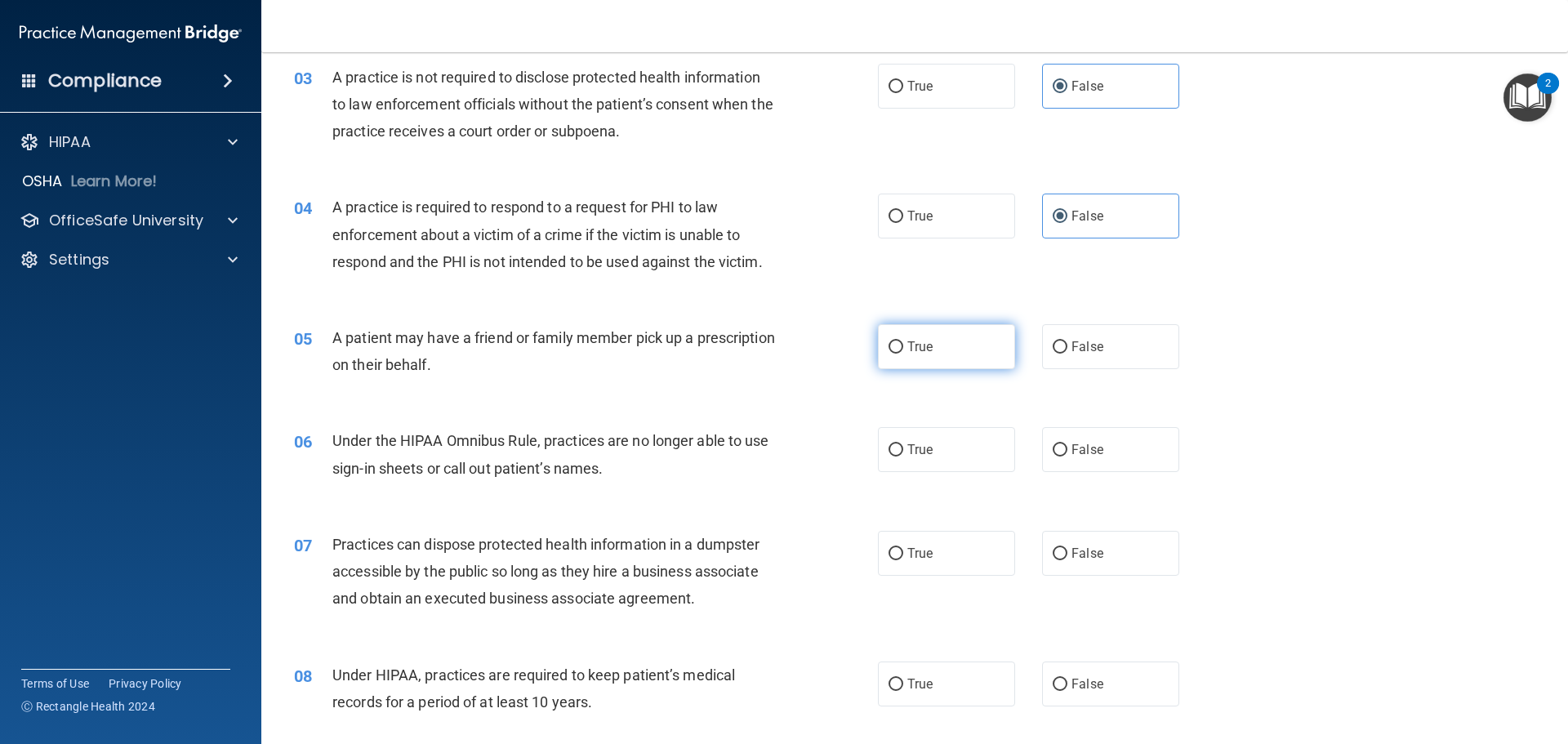
click at [970, 344] on label "True" at bounding box center [946, 346] width 137 height 44
click at [903, 344] on input "True" at bounding box center [895, 348] width 15 height 12
radio input "true"
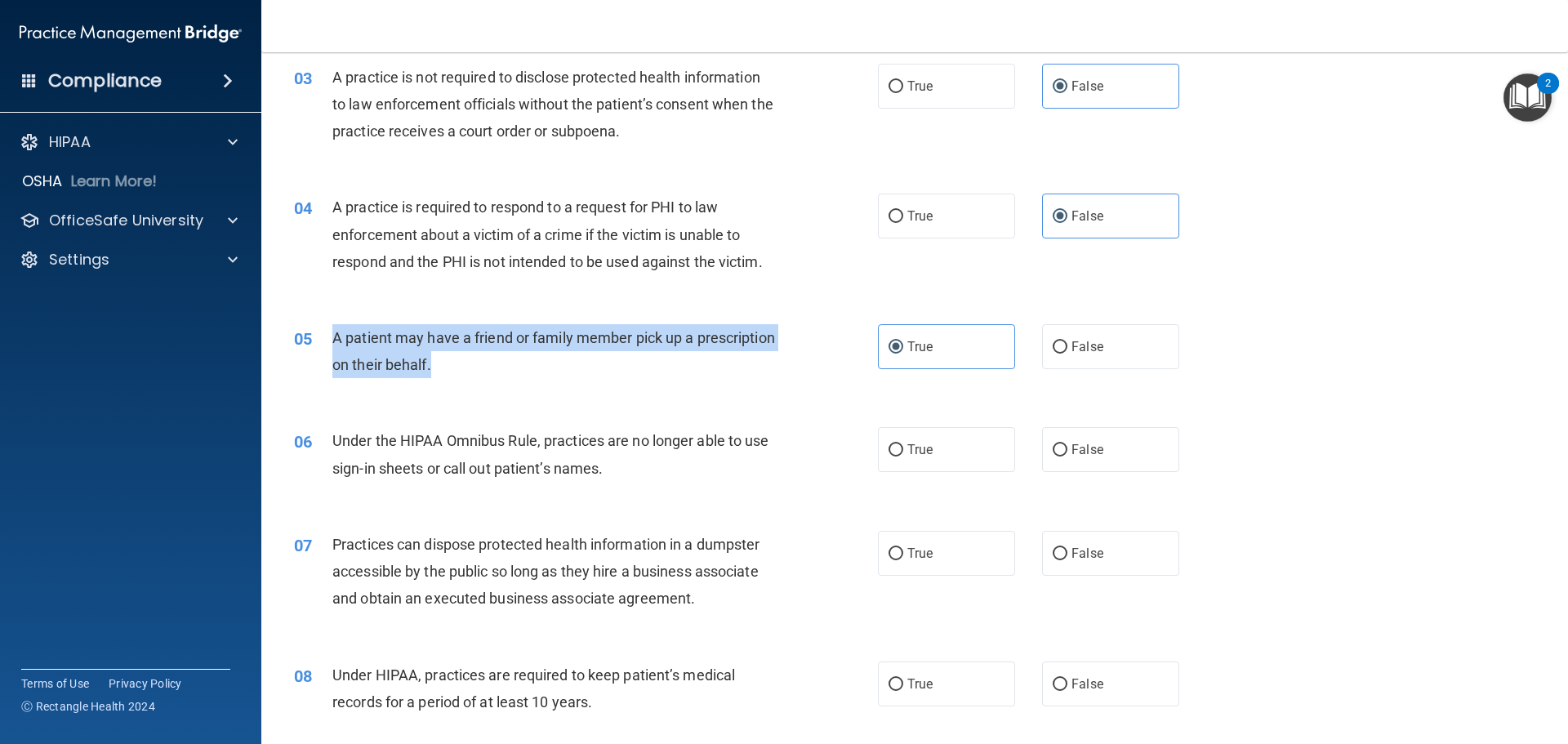
drag, startPoint x: 520, startPoint y: 376, endPoint x: 331, endPoint y: 332, distance: 194.1
click at [329, 333] on div "05 A patient may have a friend or family member pick up a prescription on their…" at bounding box center [586, 355] width 633 height 62
copy div "A patient may have a friend or family member pick up a prescription on their be…"
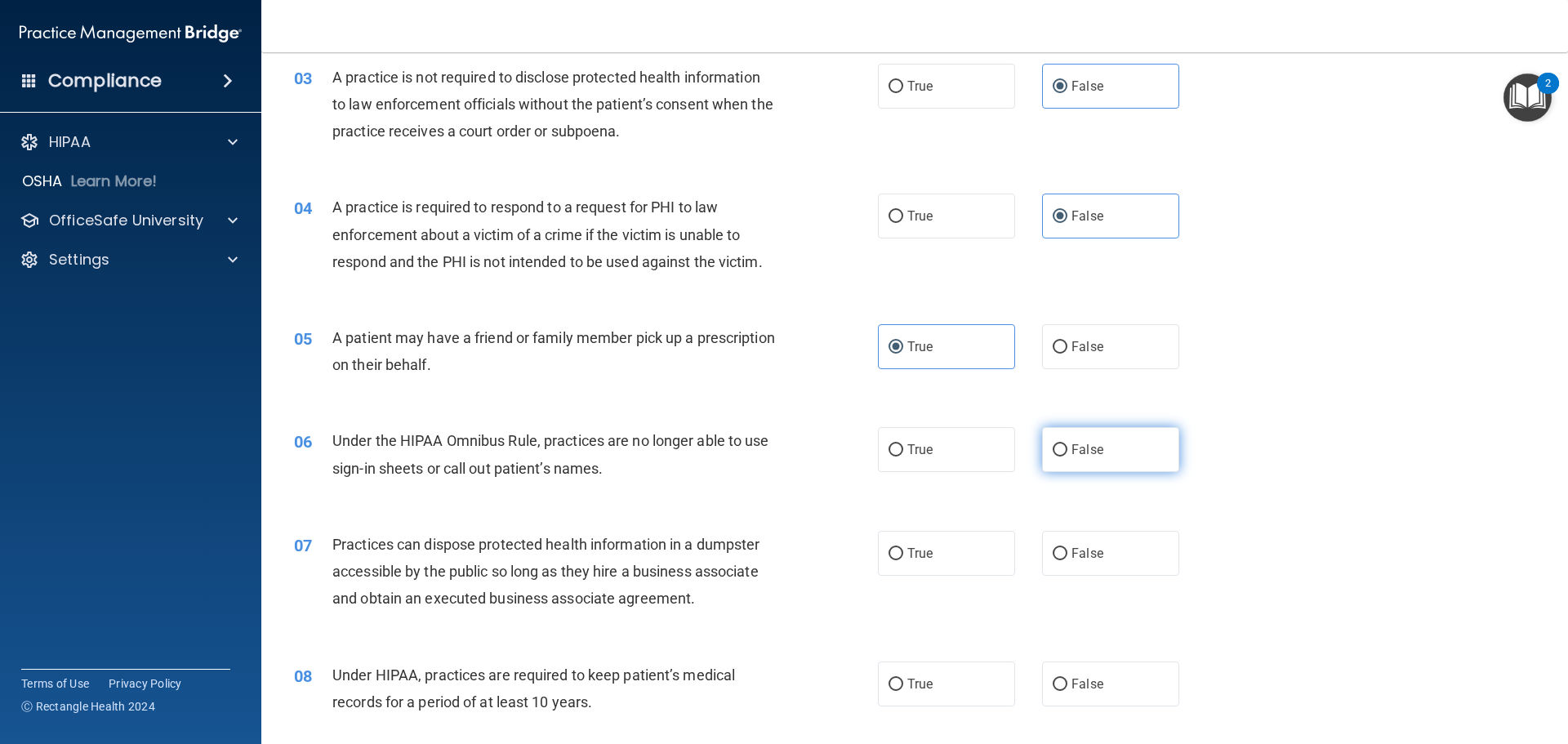
click at [1076, 431] on label "False" at bounding box center [1111, 449] width 137 height 44
click at [1067, 444] on input "False" at bounding box center [1060, 450] width 15 height 12
radio input "true"
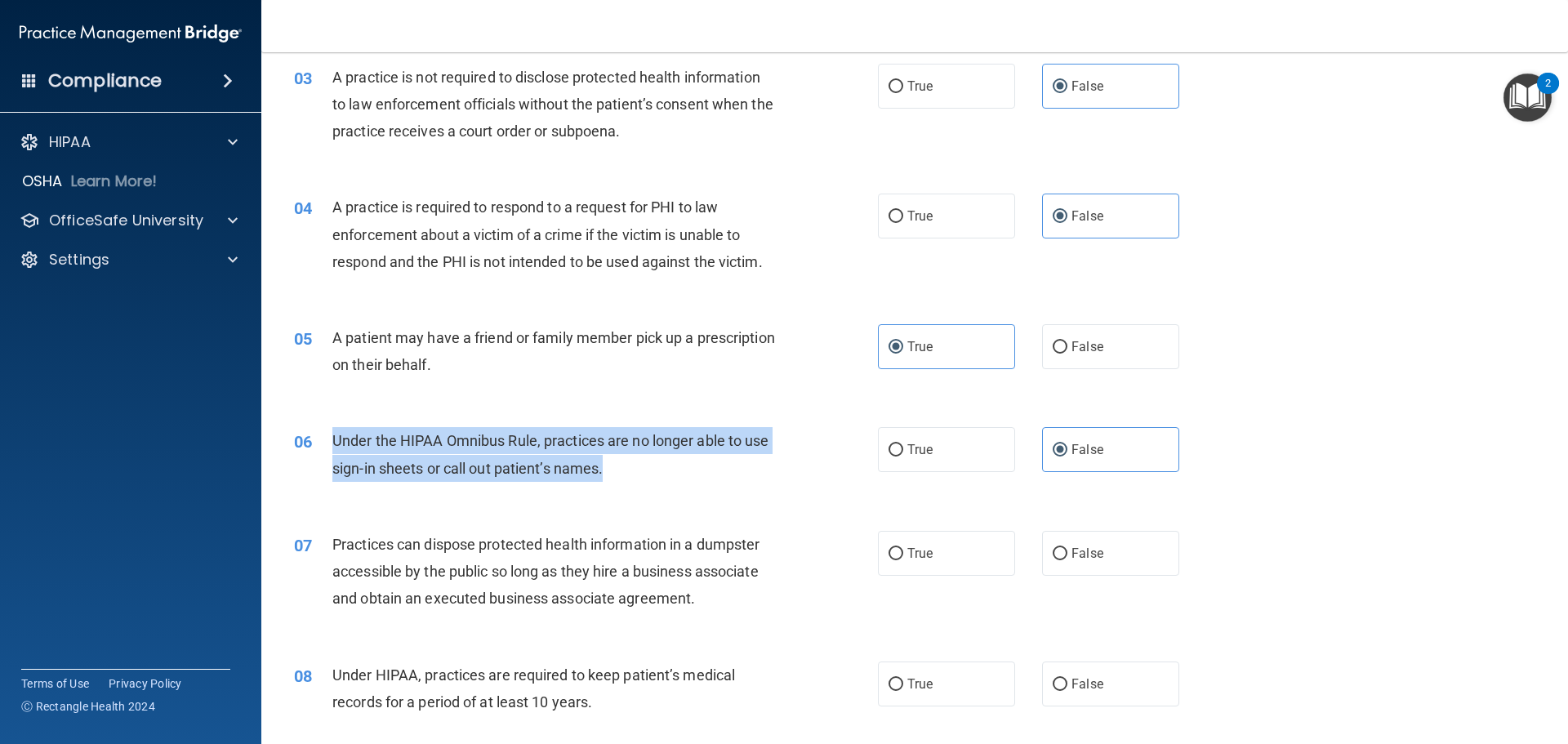
drag, startPoint x: 592, startPoint y: 470, endPoint x: 329, endPoint y: 432, distance: 265.7
click at [329, 432] on div "06 Under the HIPAA Omnibus Rule, practices are no longer able to use sign-in sh…" at bounding box center [586, 458] width 633 height 62
copy div "Under the HIPAA Omnibus Rule, practices are no longer able to use sign-in sheet…"
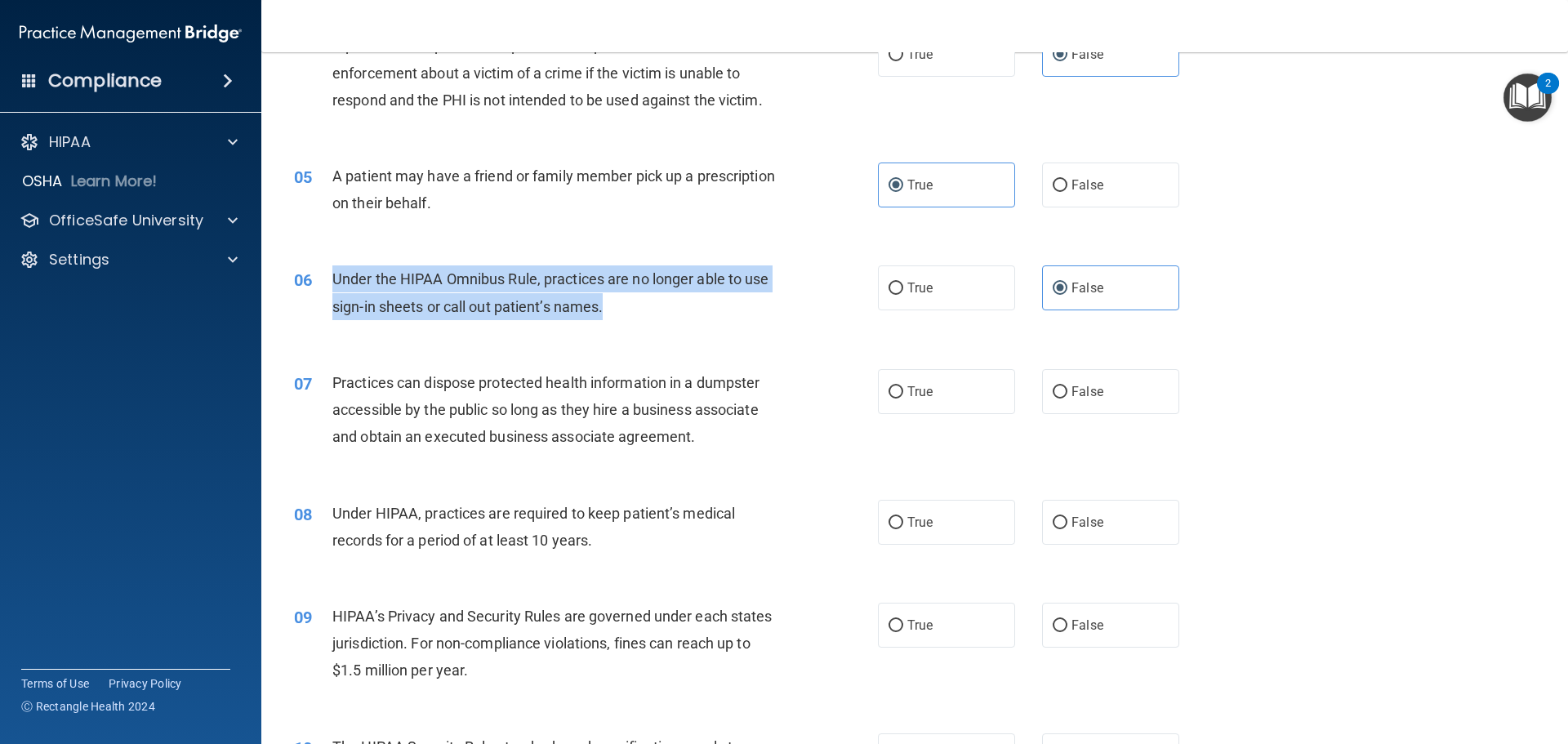
scroll to position [490, 0]
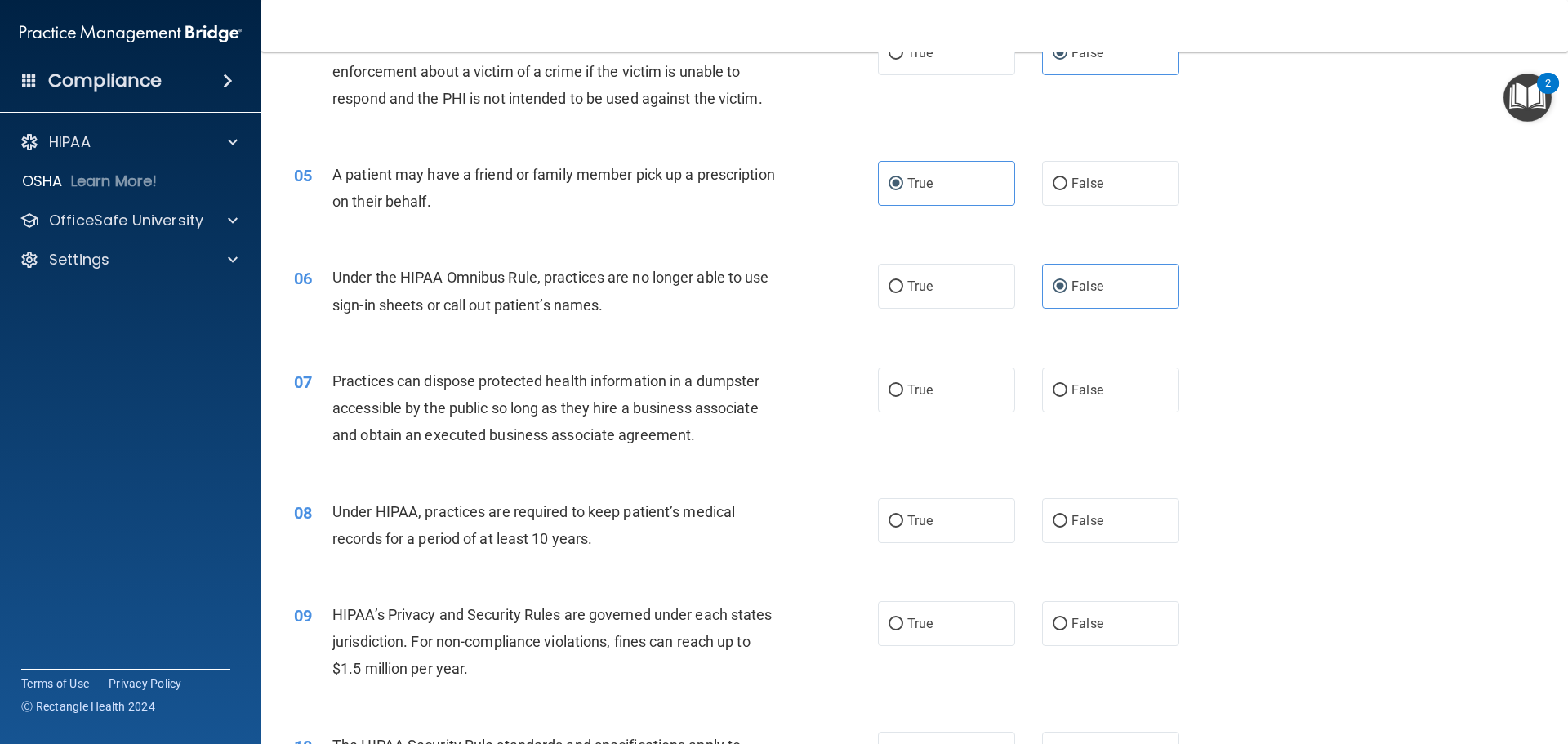
click at [663, 460] on div "07 Practices can dispose protected health information in a dumpster accessible …" at bounding box center [915, 412] width 1265 height 131
click at [1071, 385] on span "False" at bounding box center [1087, 389] width 32 height 15
click at [1067, 385] on input "False" at bounding box center [1060, 391] width 15 height 12
radio input "true"
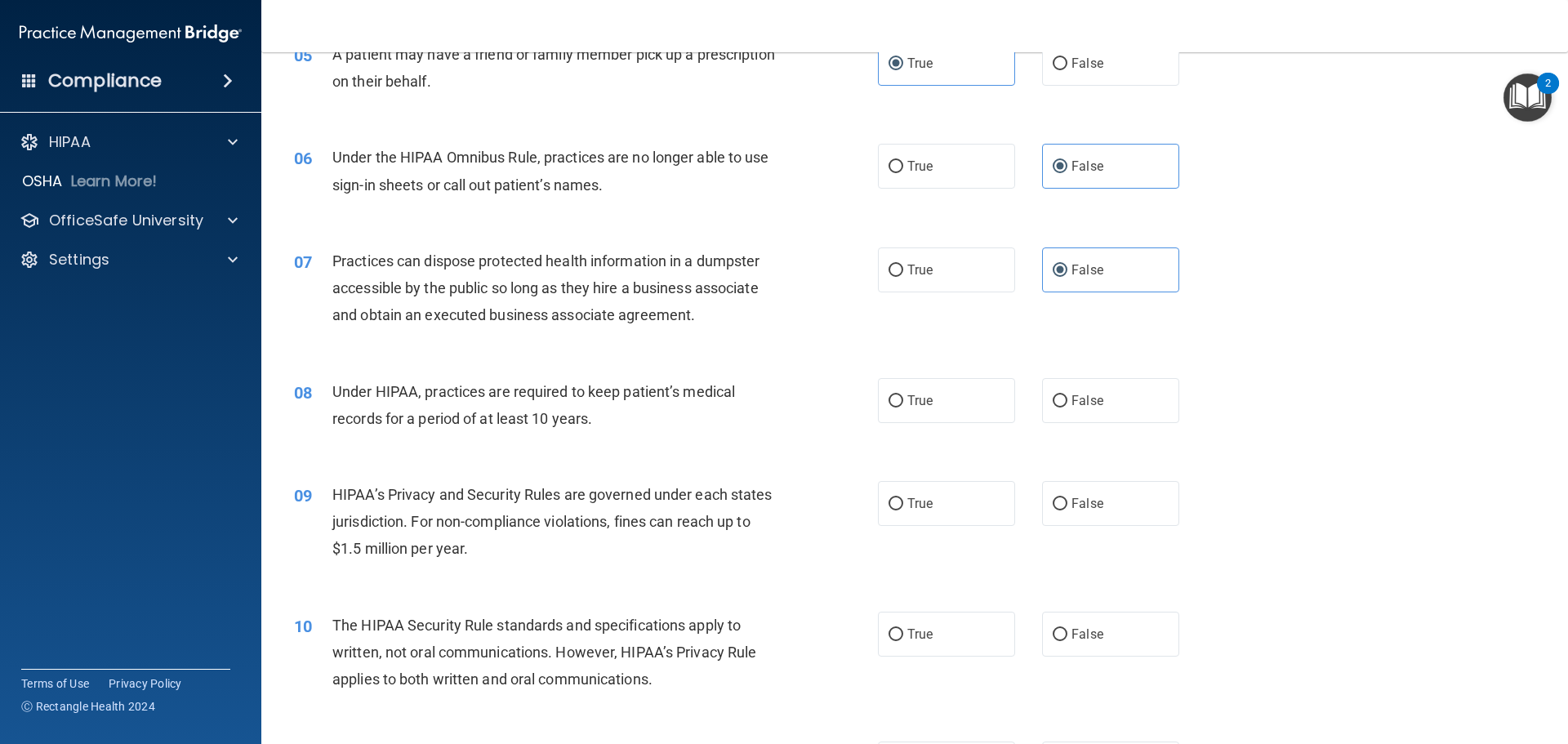
scroll to position [653, 0]
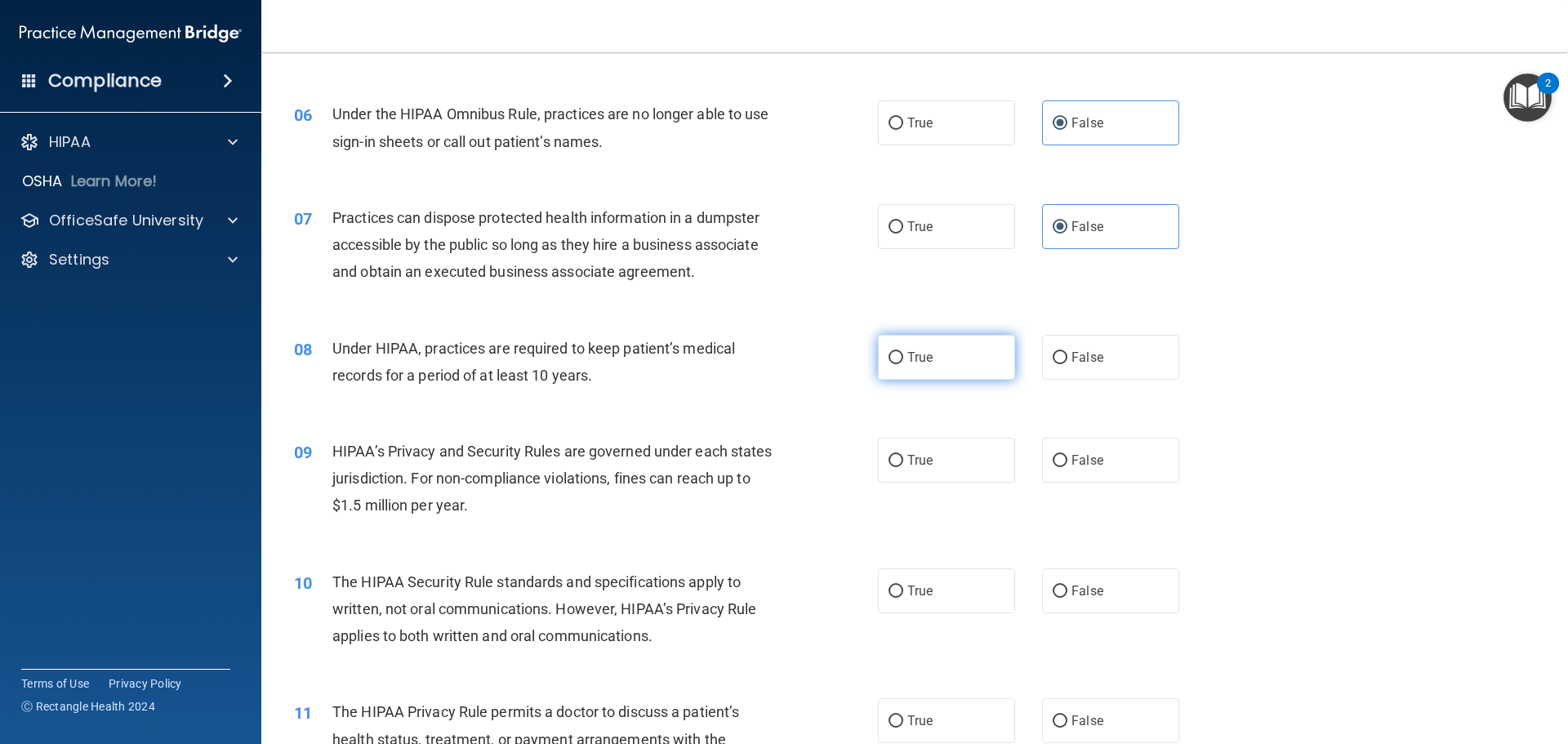
click at [882, 344] on label "True" at bounding box center [946, 357] width 137 height 44
click at [888, 352] on input "True" at bounding box center [895, 358] width 15 height 12
radio input "true"
click at [966, 457] on label "True" at bounding box center [946, 460] width 137 height 44
click at [903, 457] on input "True" at bounding box center [895, 461] width 15 height 12
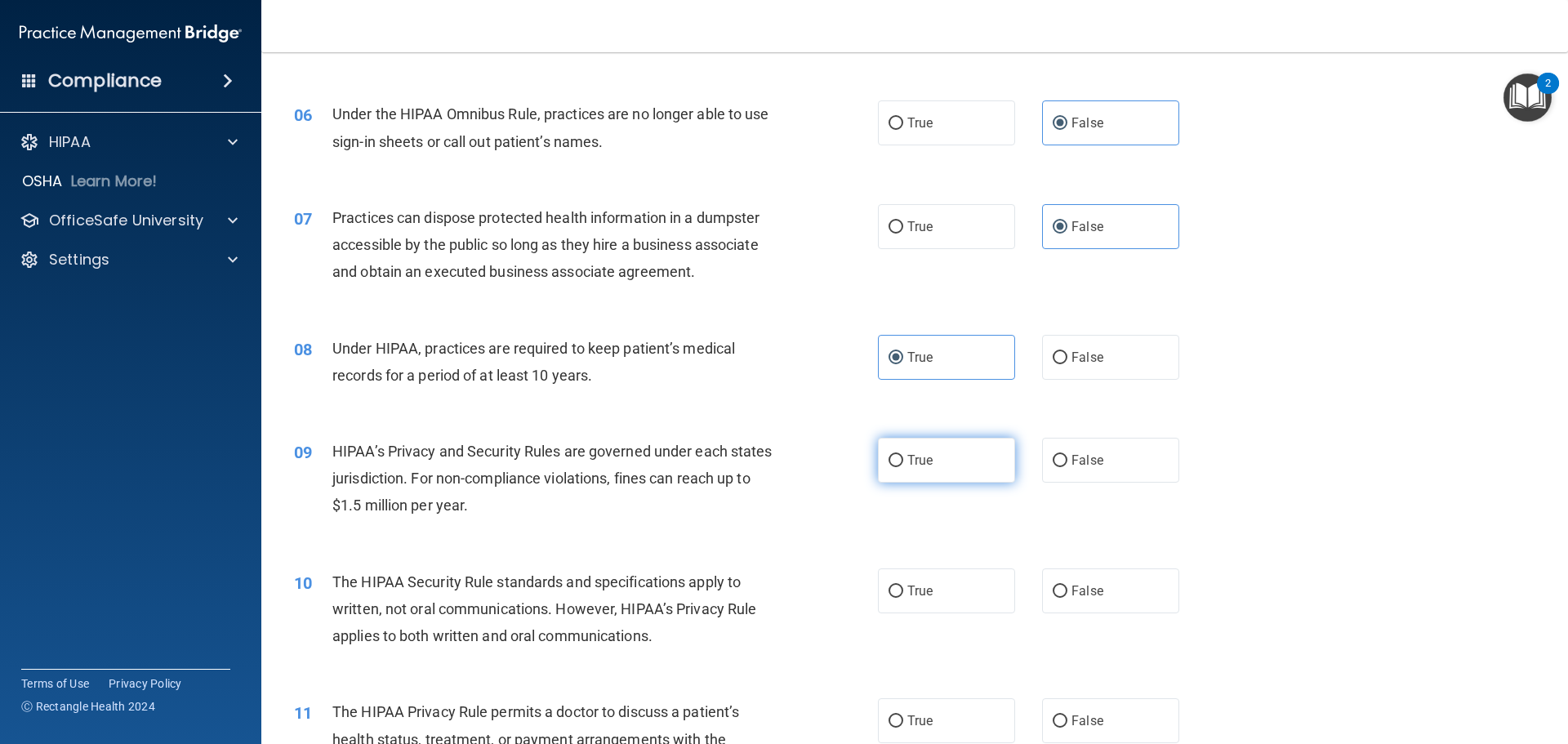
radio input "true"
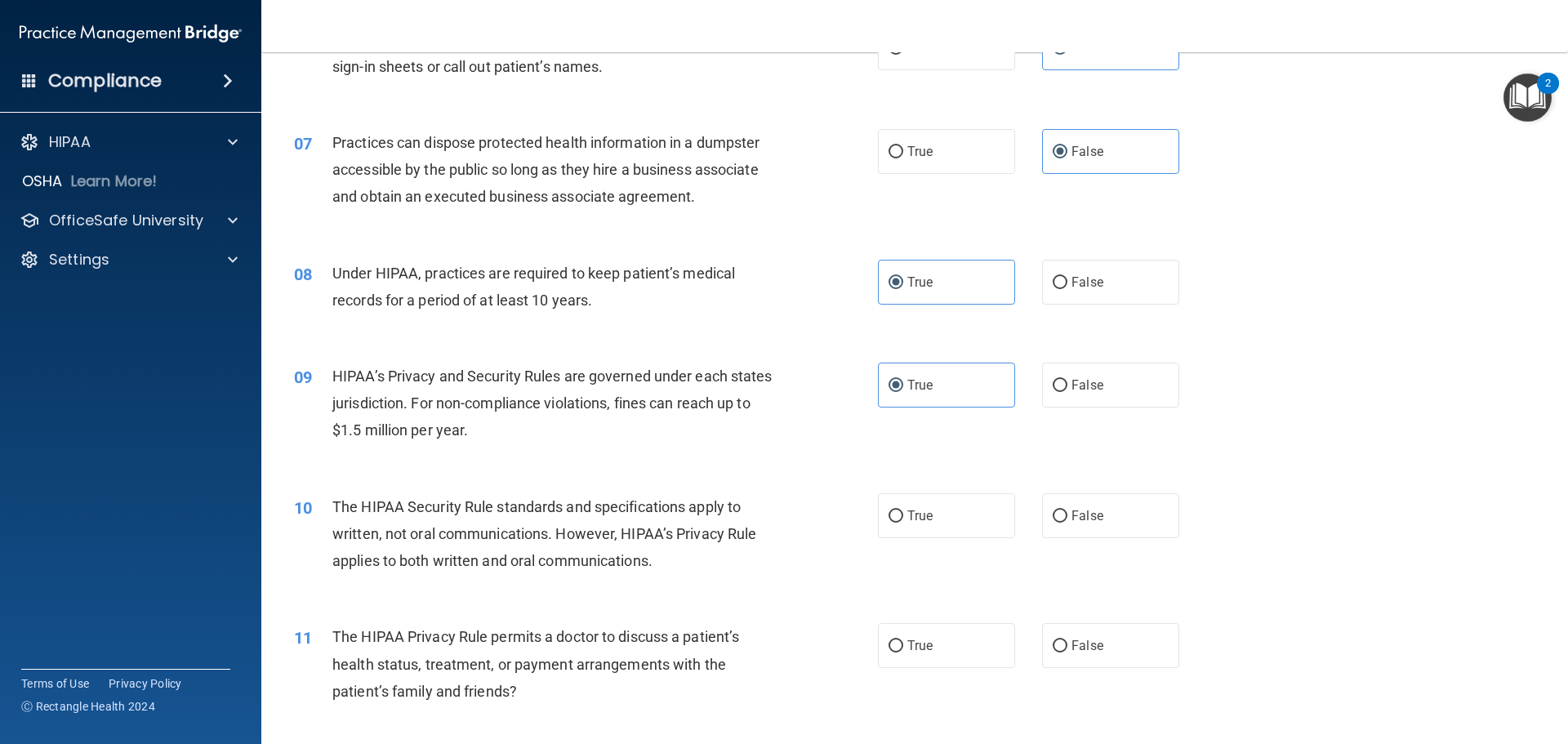
scroll to position [817, 0]
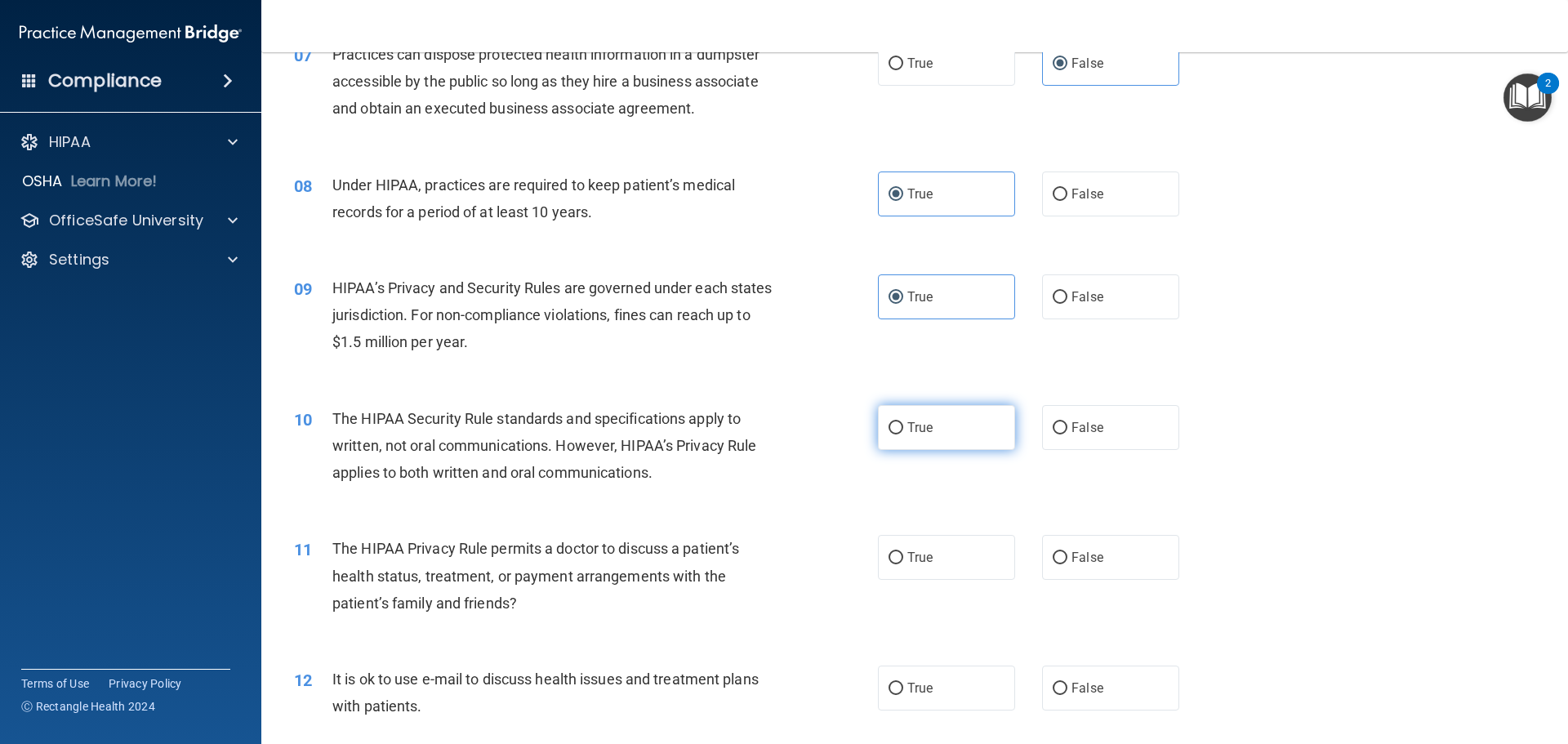
click at [925, 446] on label "True" at bounding box center [946, 427] width 137 height 44
click at [903, 434] on input "True" at bounding box center [895, 428] width 15 height 12
radio input "true"
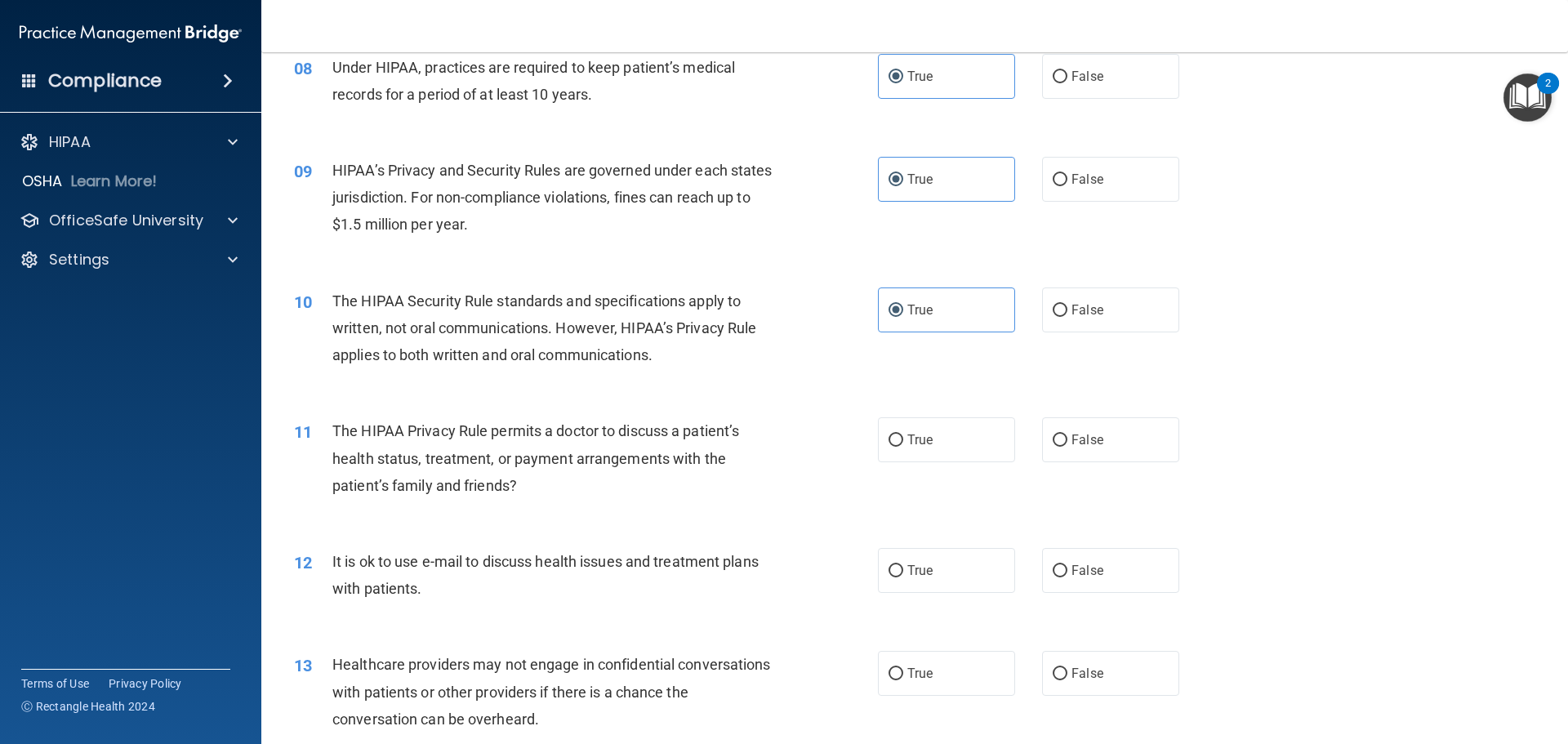
scroll to position [980, 0]
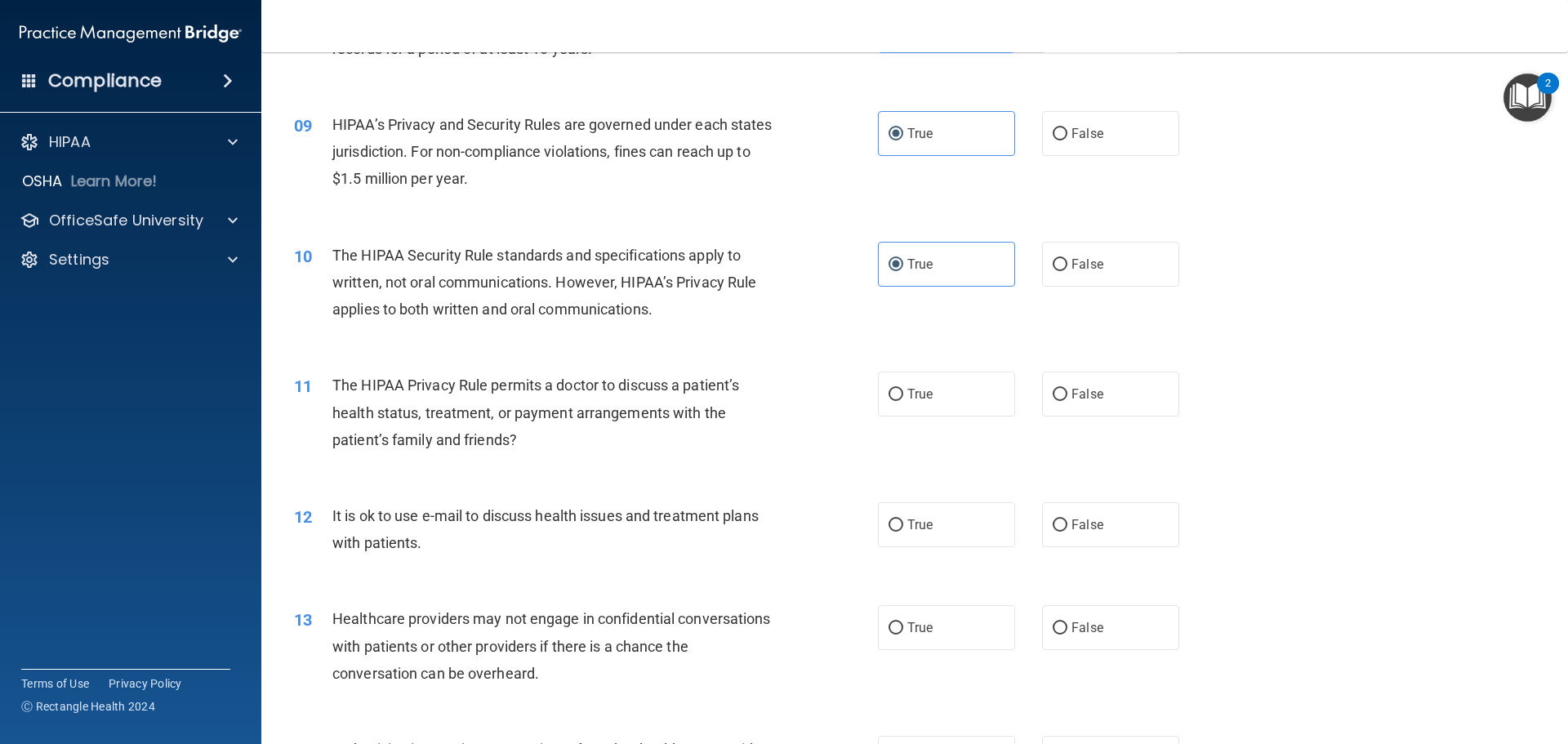
click at [1116, 370] on div "11 The HIPAA Privacy Rule permits a doctor to discuss a patient’s health status…" at bounding box center [915, 416] width 1265 height 131
click at [1105, 379] on label "False" at bounding box center [1111, 393] width 137 height 44
click at [1067, 389] on input "False" at bounding box center [1060, 395] width 15 height 12
radio input "true"
click at [1053, 530] on input "False" at bounding box center [1060, 526] width 15 height 12
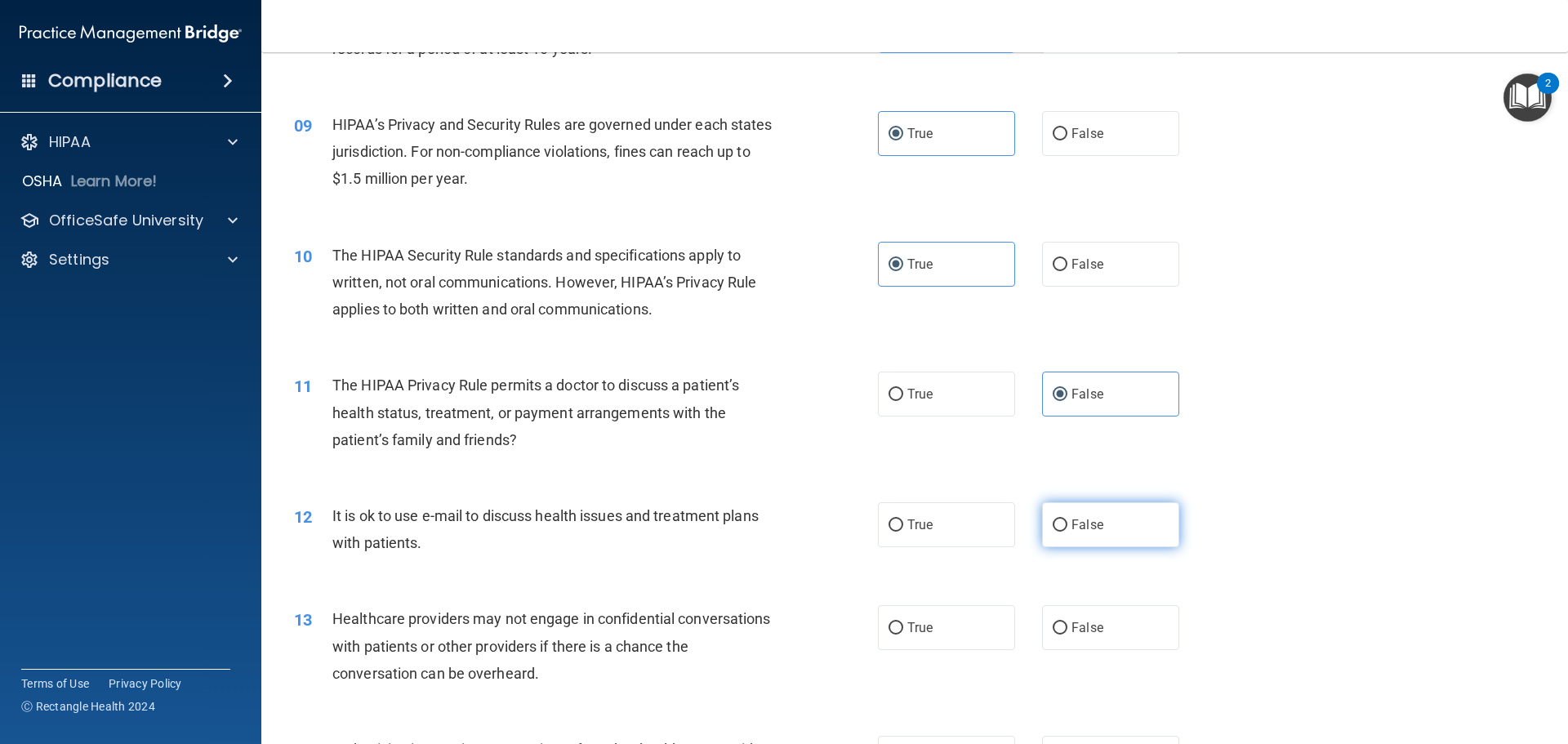
radio input "true"
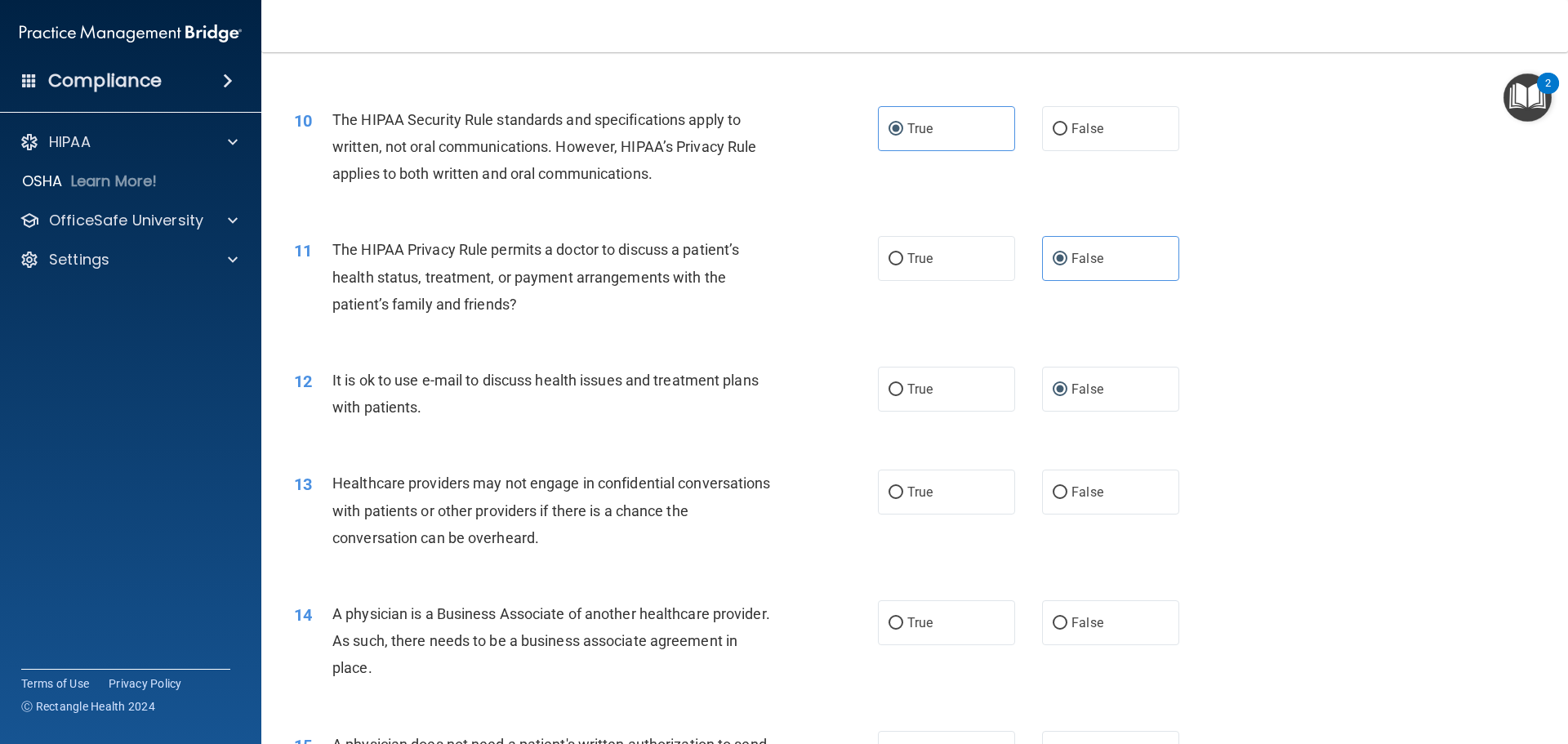
scroll to position [1144, 0]
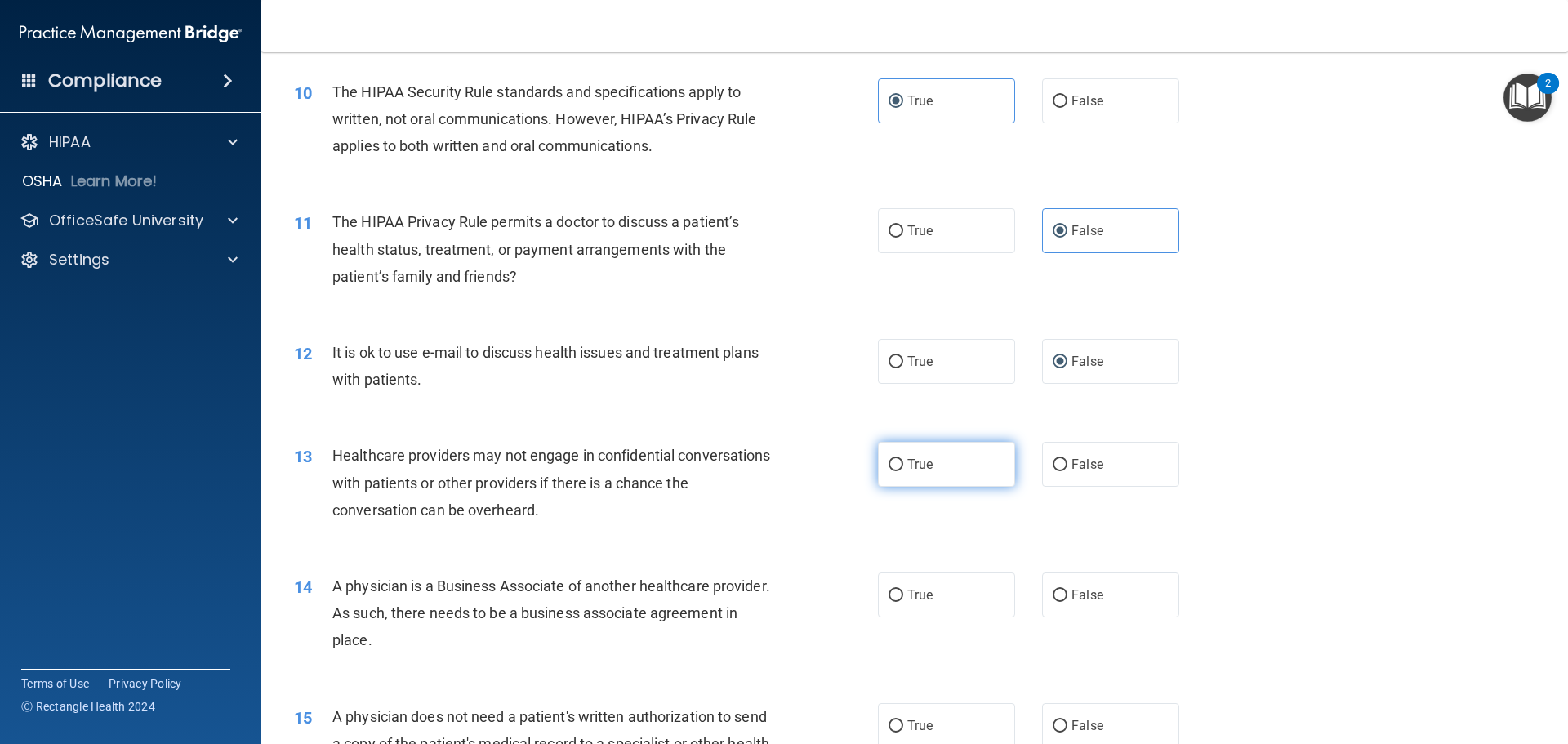
click at [943, 468] on label "True" at bounding box center [946, 464] width 137 height 44
click at [903, 468] on input "True" at bounding box center [895, 465] width 15 height 12
radio input "true"
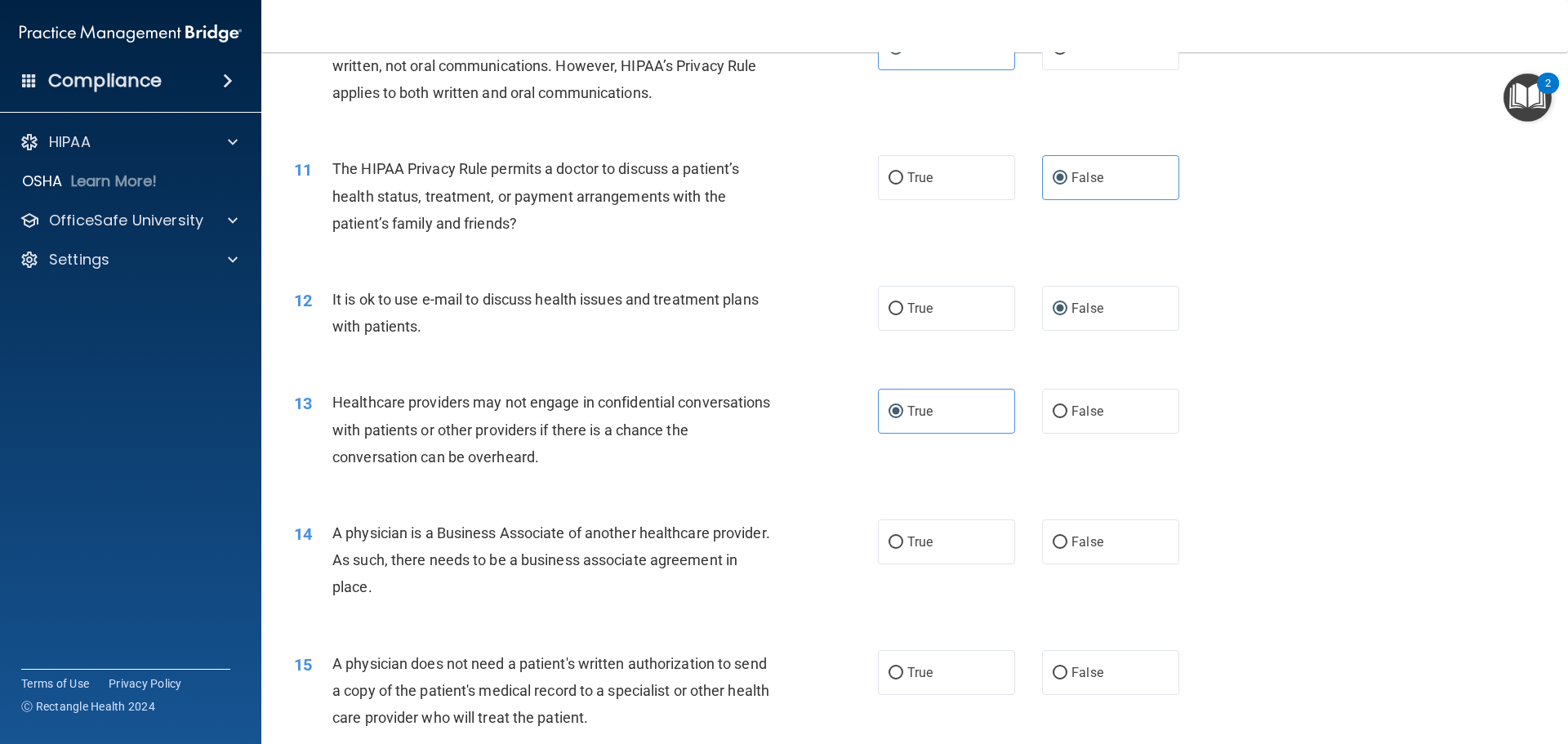
scroll to position [1306, 0]
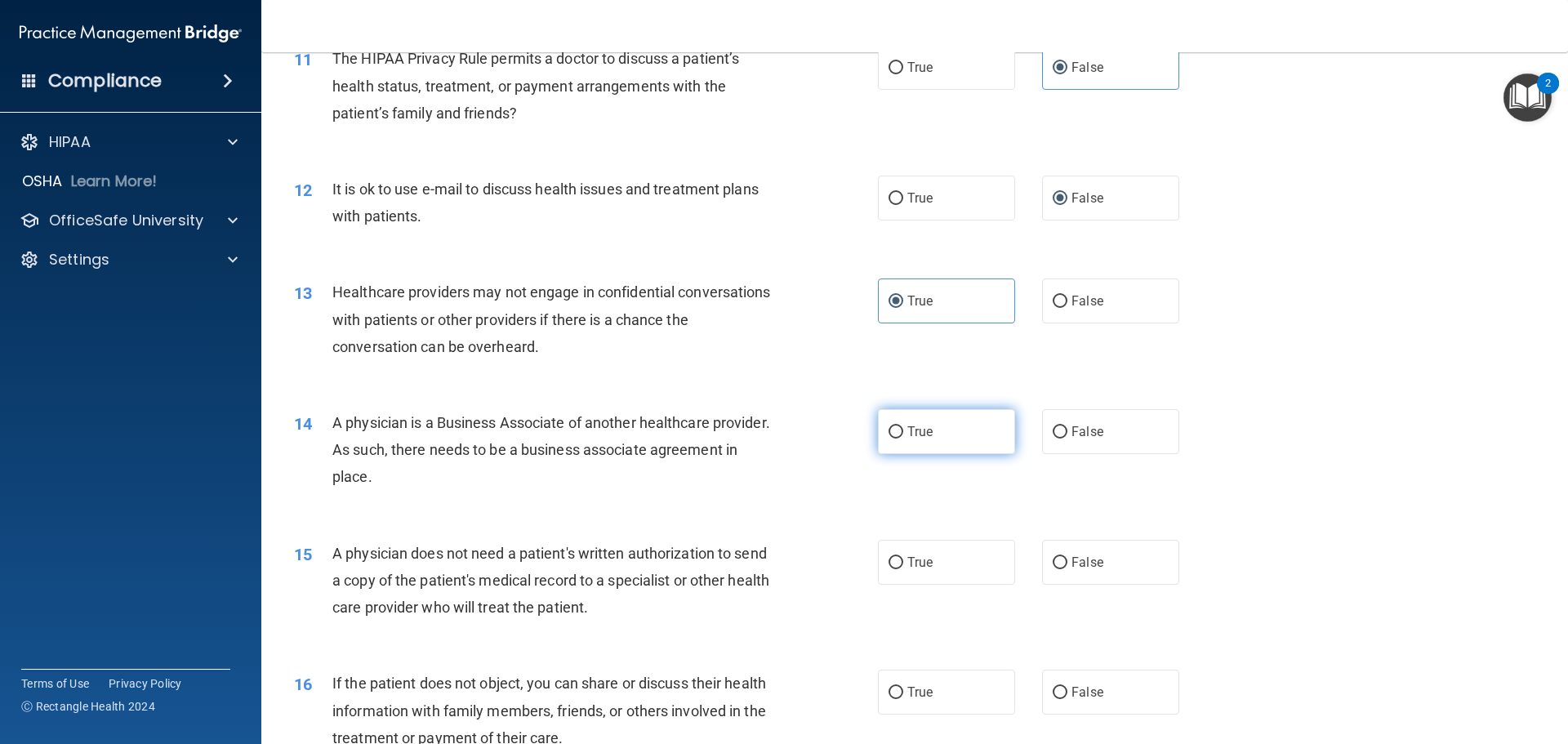
click at [934, 442] on label "True" at bounding box center [946, 432] width 137 height 44
click at [903, 439] on input "True" at bounding box center [895, 433] width 15 height 12
radio input "true"
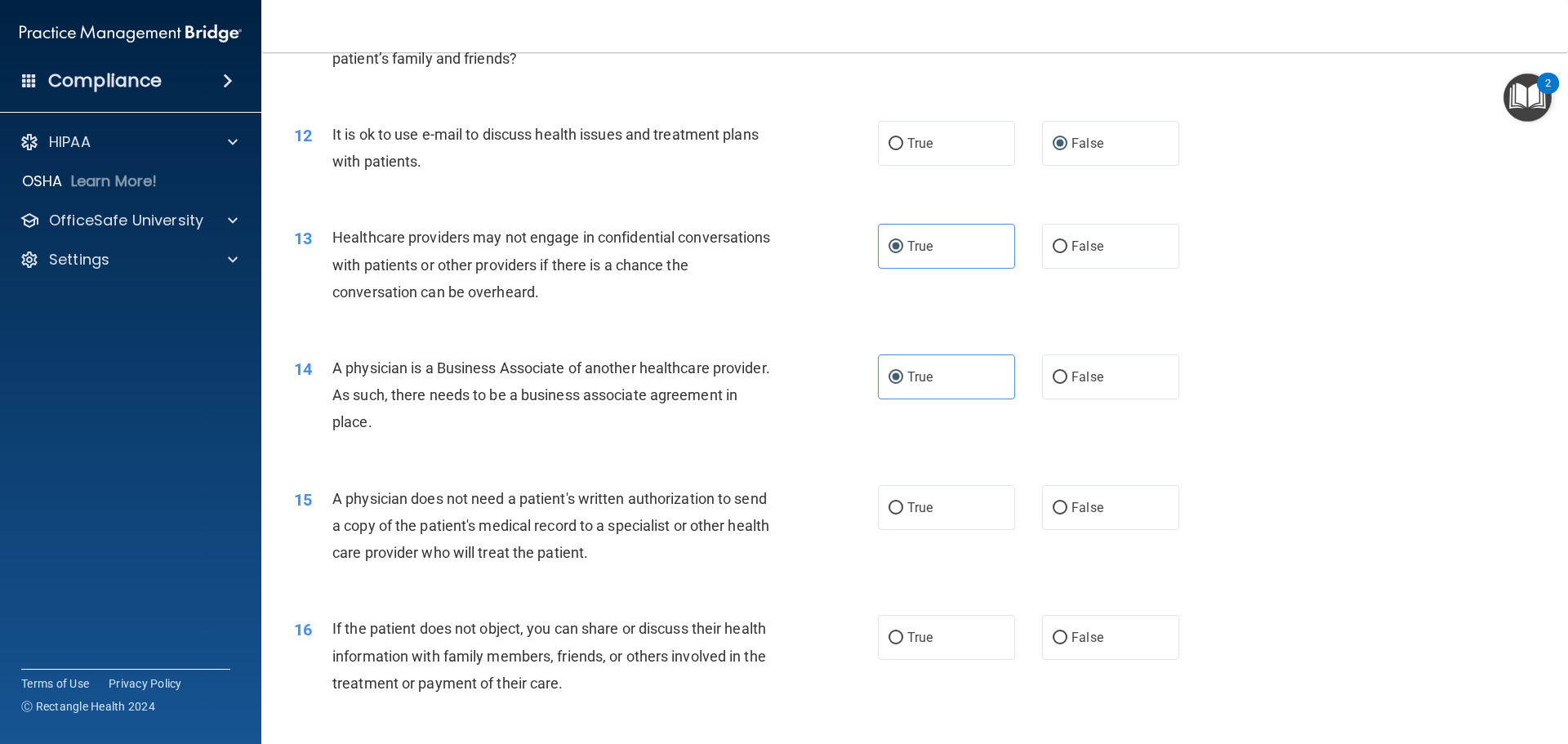
scroll to position [1388, 0]
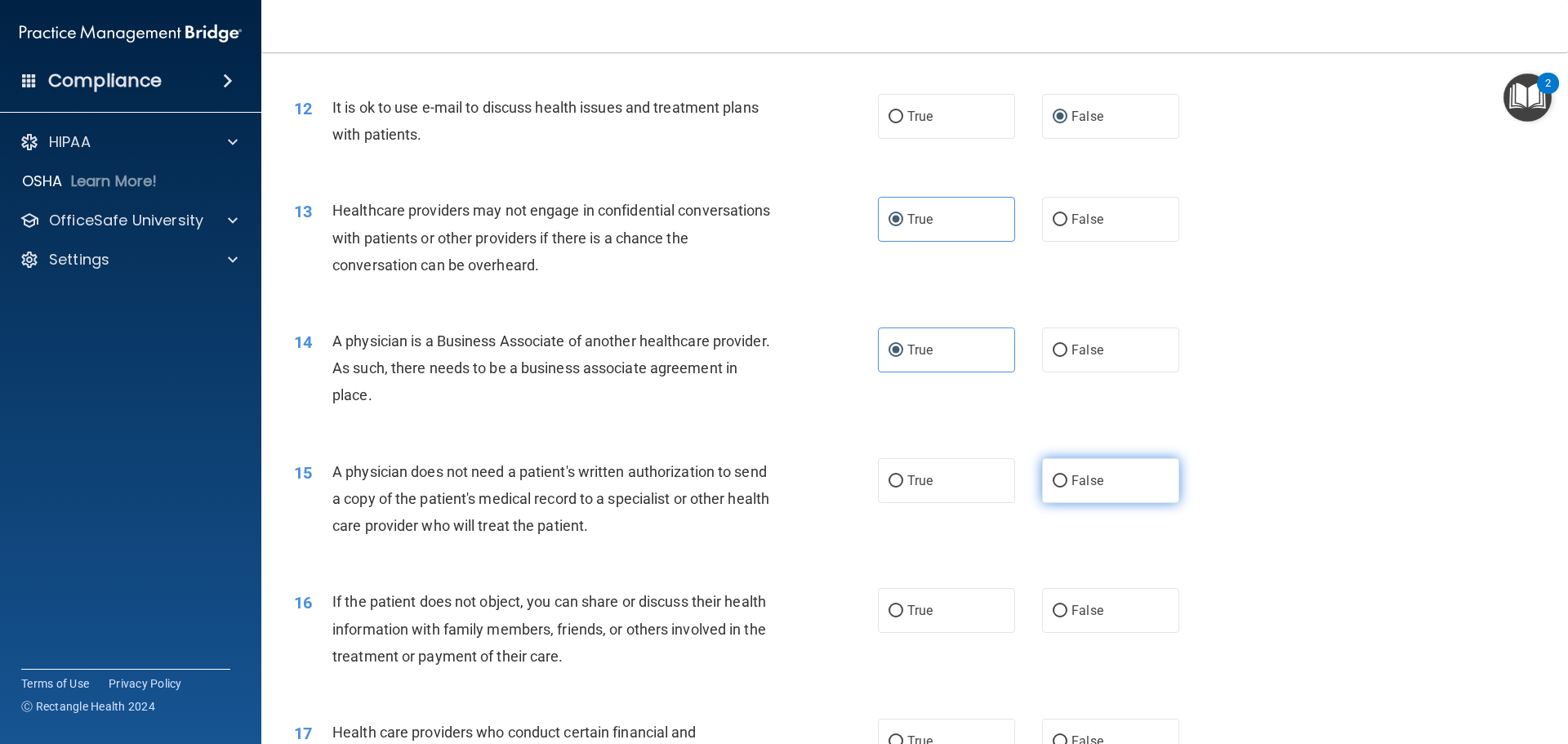
click at [1061, 491] on label "False" at bounding box center [1111, 481] width 137 height 44
click at [1061, 488] on input "False" at bounding box center [1060, 481] width 15 height 12
radio input "true"
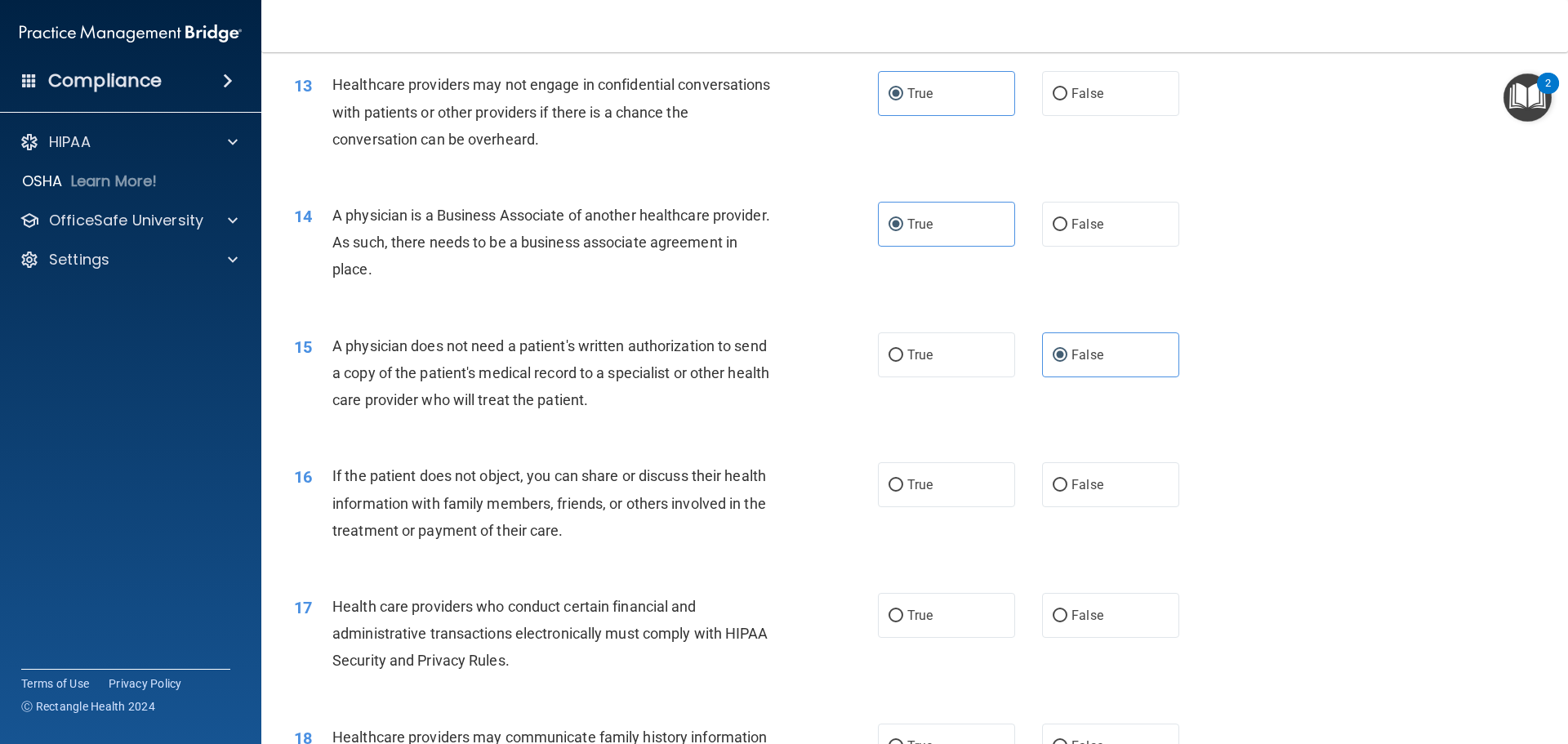
scroll to position [1551, 0]
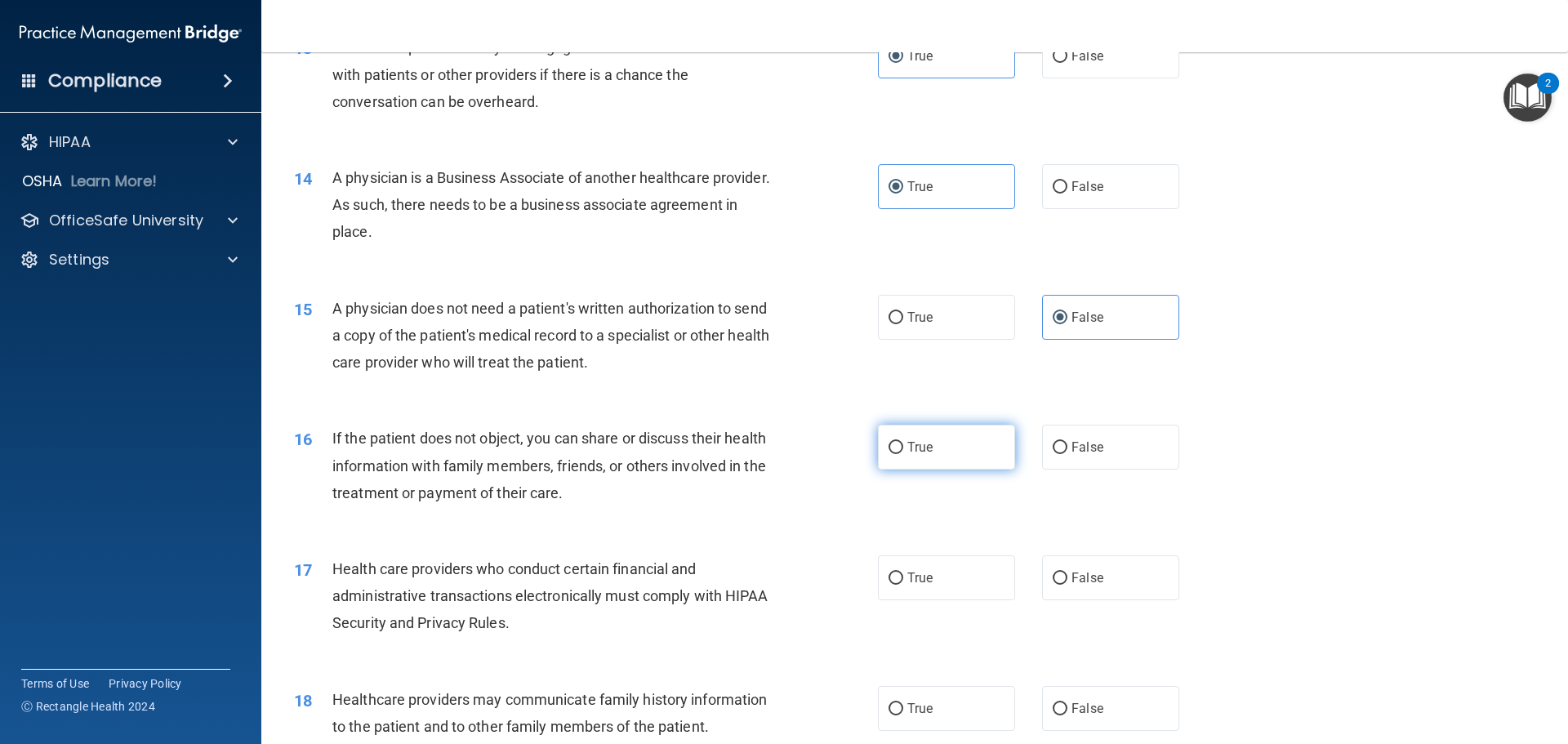
click at [998, 449] on label "True" at bounding box center [946, 447] width 137 height 44
click at [903, 449] on input "True" at bounding box center [895, 448] width 15 height 12
radio input "true"
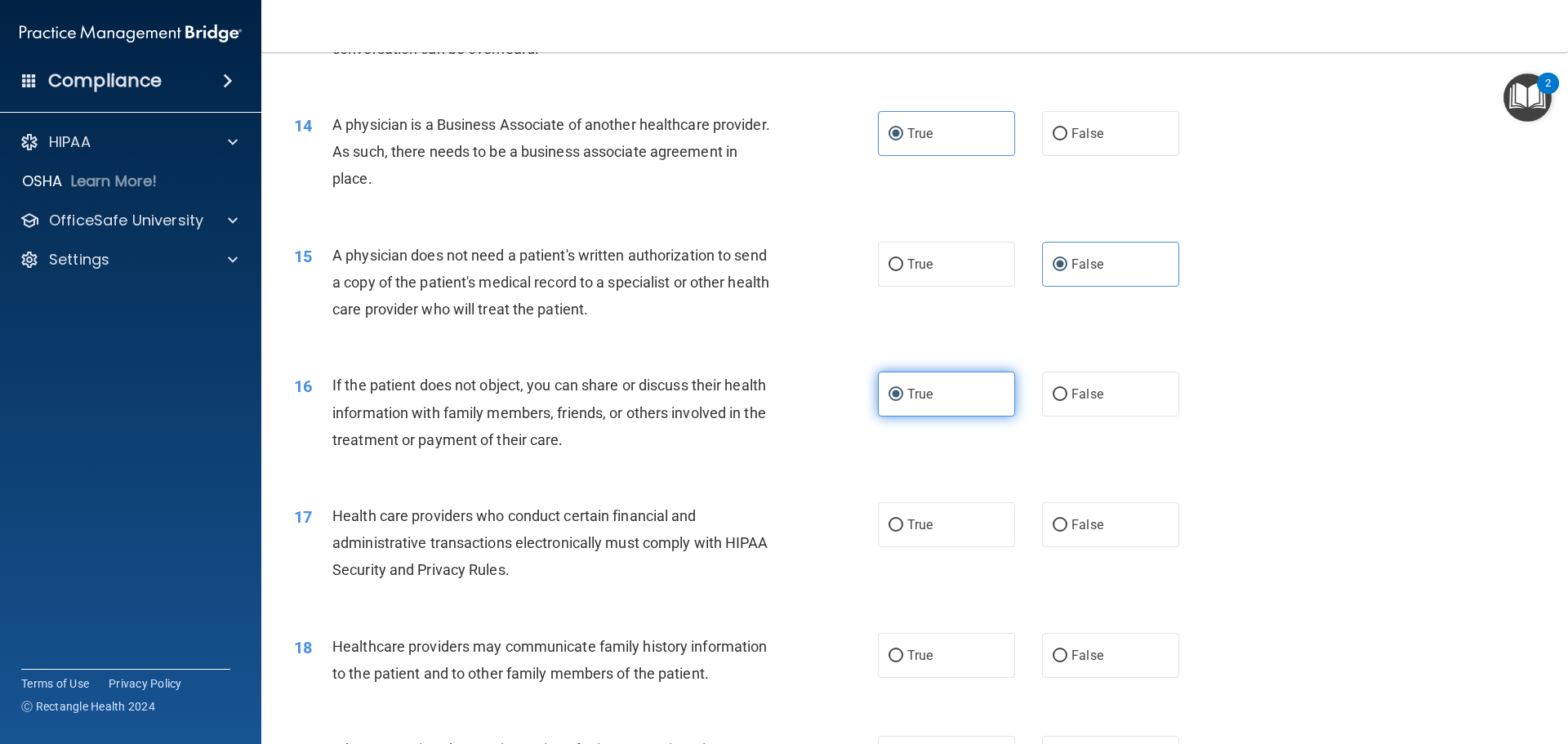
scroll to position [1633, 0]
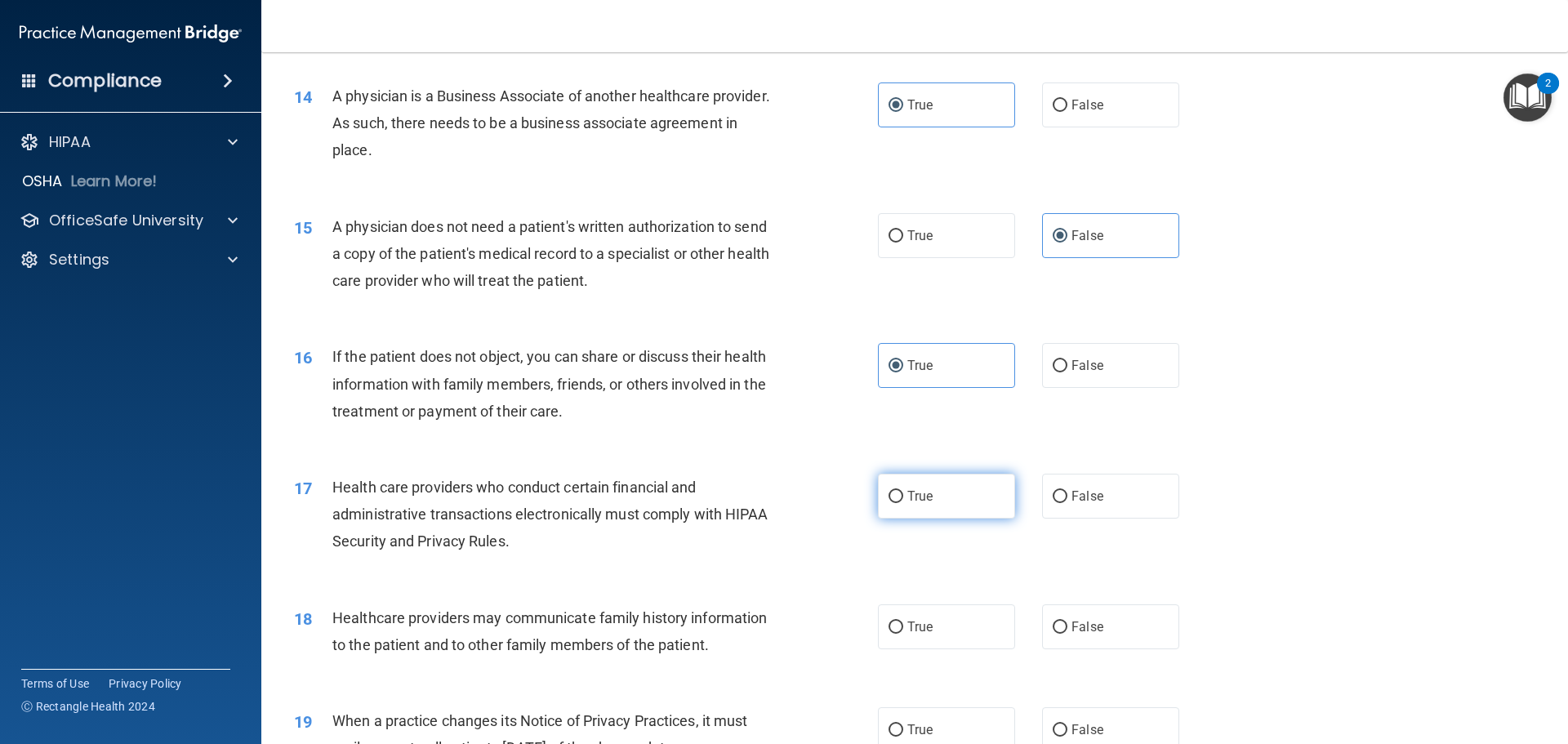
click at [985, 481] on label "True" at bounding box center [946, 496] width 137 height 44
click at [903, 490] on input "True" at bounding box center [895, 497] width 15 height 12
radio input "true"
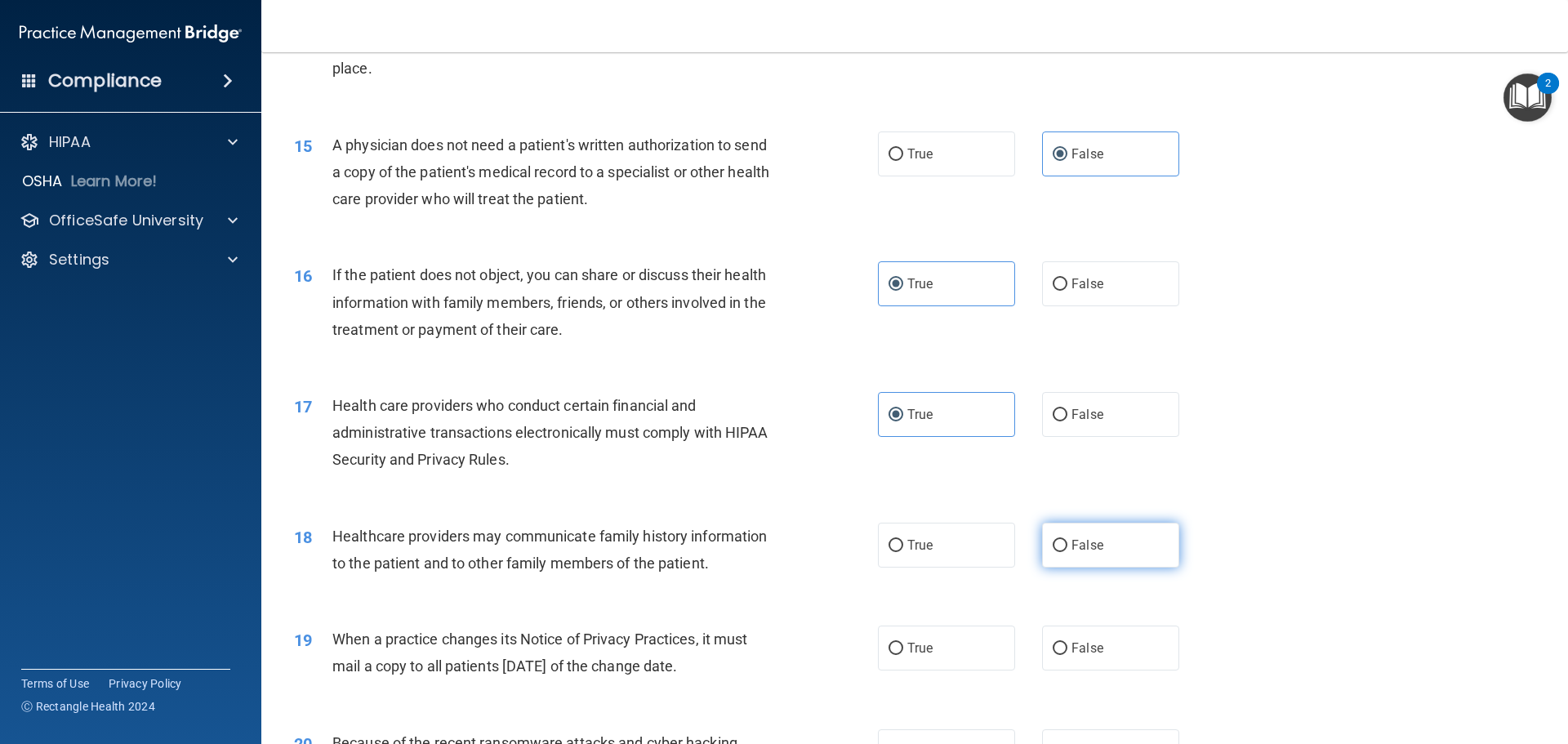
click at [1126, 540] on label "False" at bounding box center [1111, 545] width 137 height 44
click at [1067, 540] on input "False" at bounding box center [1060, 546] width 15 height 12
radio input "true"
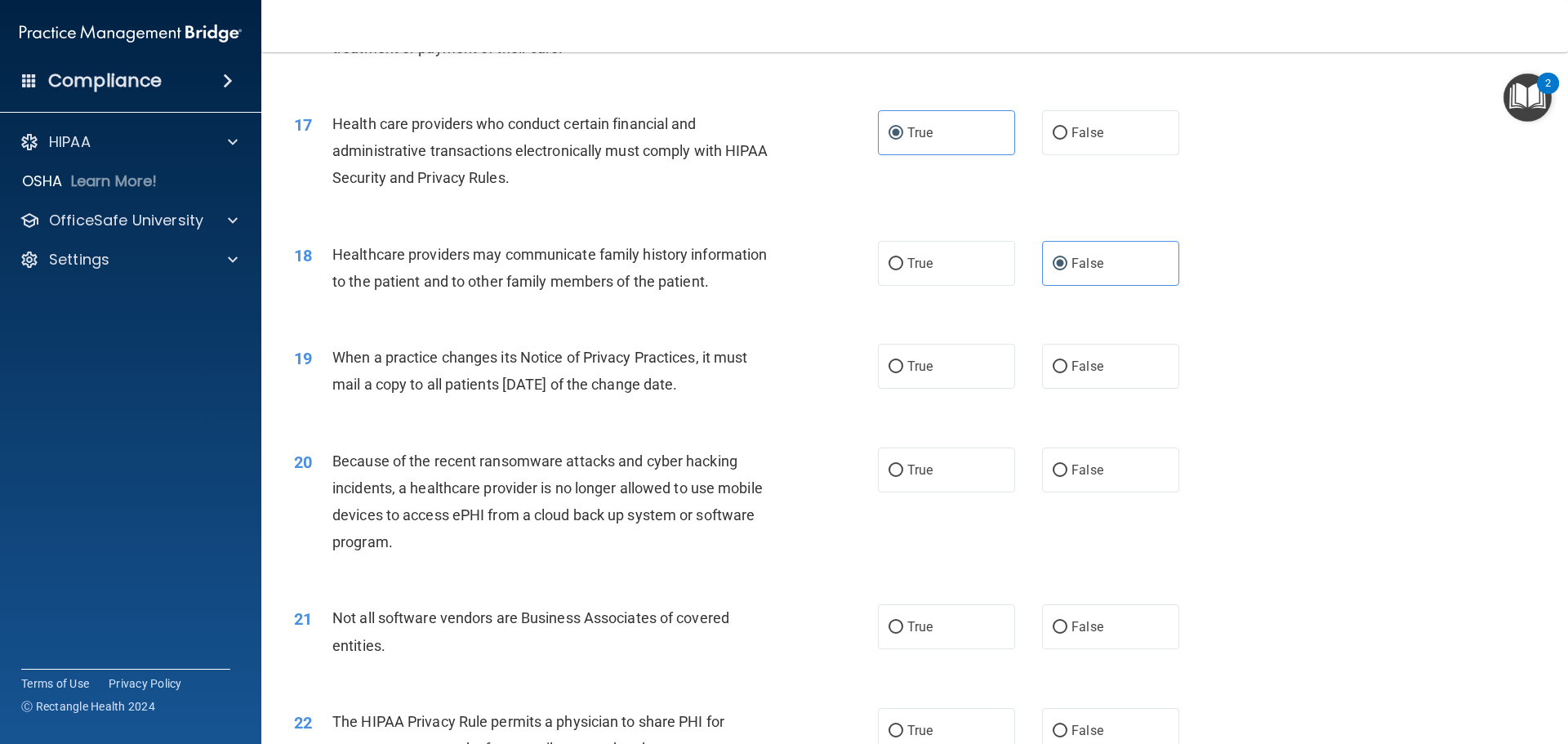
scroll to position [1995, 0]
drag, startPoint x: 740, startPoint y: 392, endPoint x: 330, endPoint y: 366, distance: 410.8
click at [330, 366] on div "19 When a practice changes its Notice of Privacy Practices, it must mail a copy…" at bounding box center [586, 376] width 633 height 62
copy div "When a practice changes its Notice of Privacy Practices, it must mail a copy to…"
click at [1076, 369] on span "False" at bounding box center [1087, 367] width 32 height 15
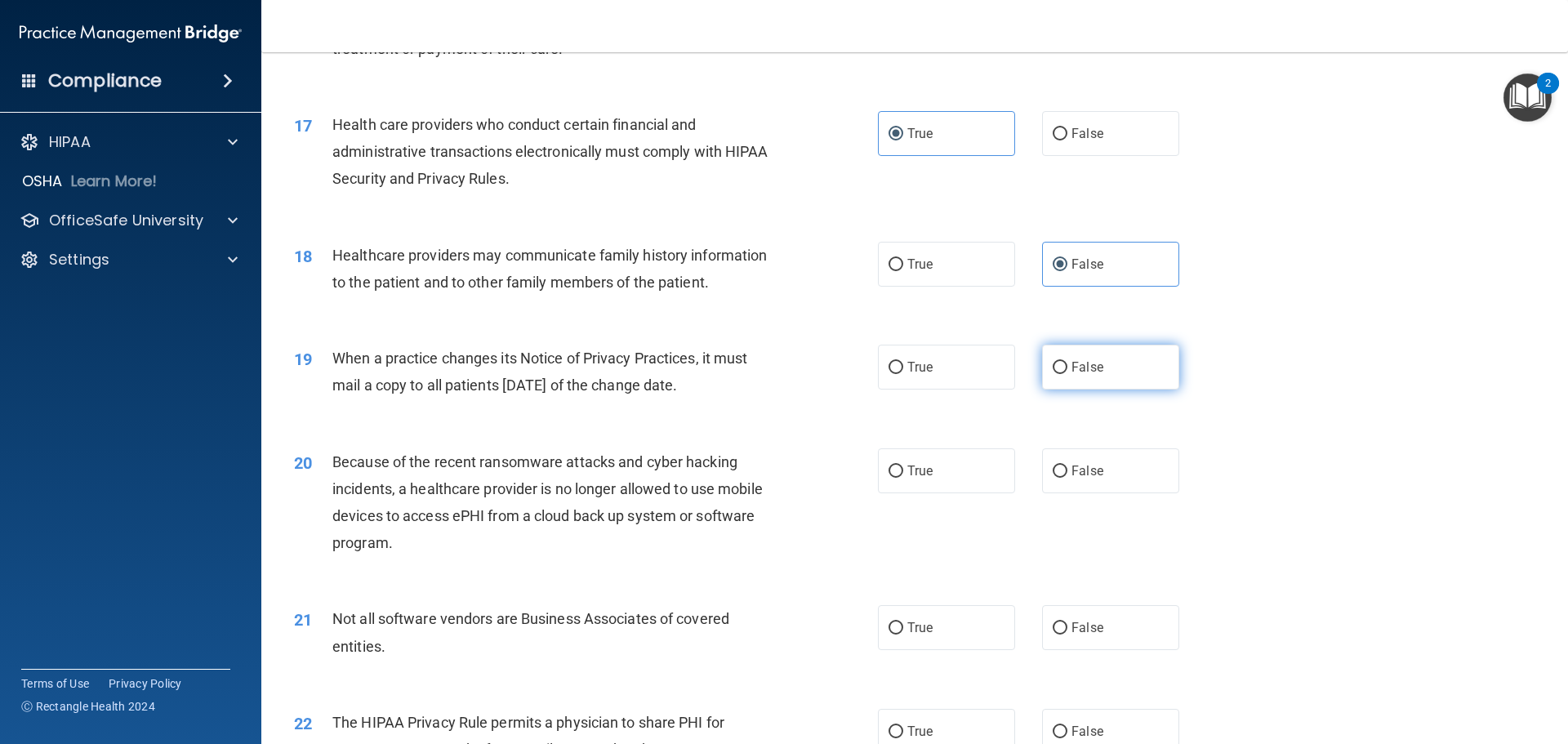
click at [1067, 369] on input "False" at bounding box center [1060, 368] width 15 height 12
radio input "true"
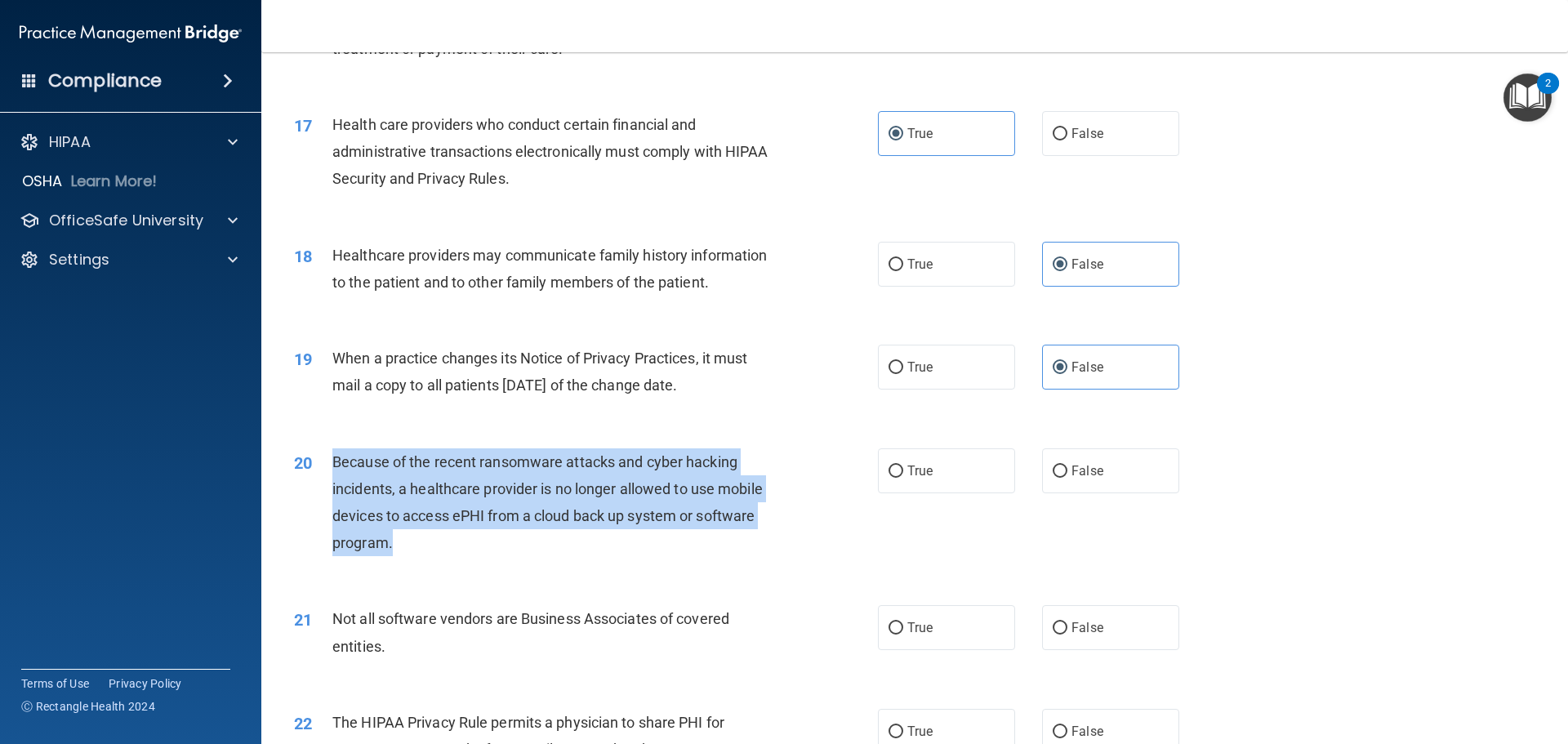
drag, startPoint x: 425, startPoint y: 544, endPoint x: 335, endPoint y: 465, distance: 119.8
click at [335, 465] on div "Because of the recent ransomware attacks and cyber hacking incidents, a healthc…" at bounding box center [560, 503] width 457 height 109
click at [798, 518] on div "20 Because of the recent ransomware attacks and cyber hacking incidents, a heal…" at bounding box center [586, 506] width 633 height 117
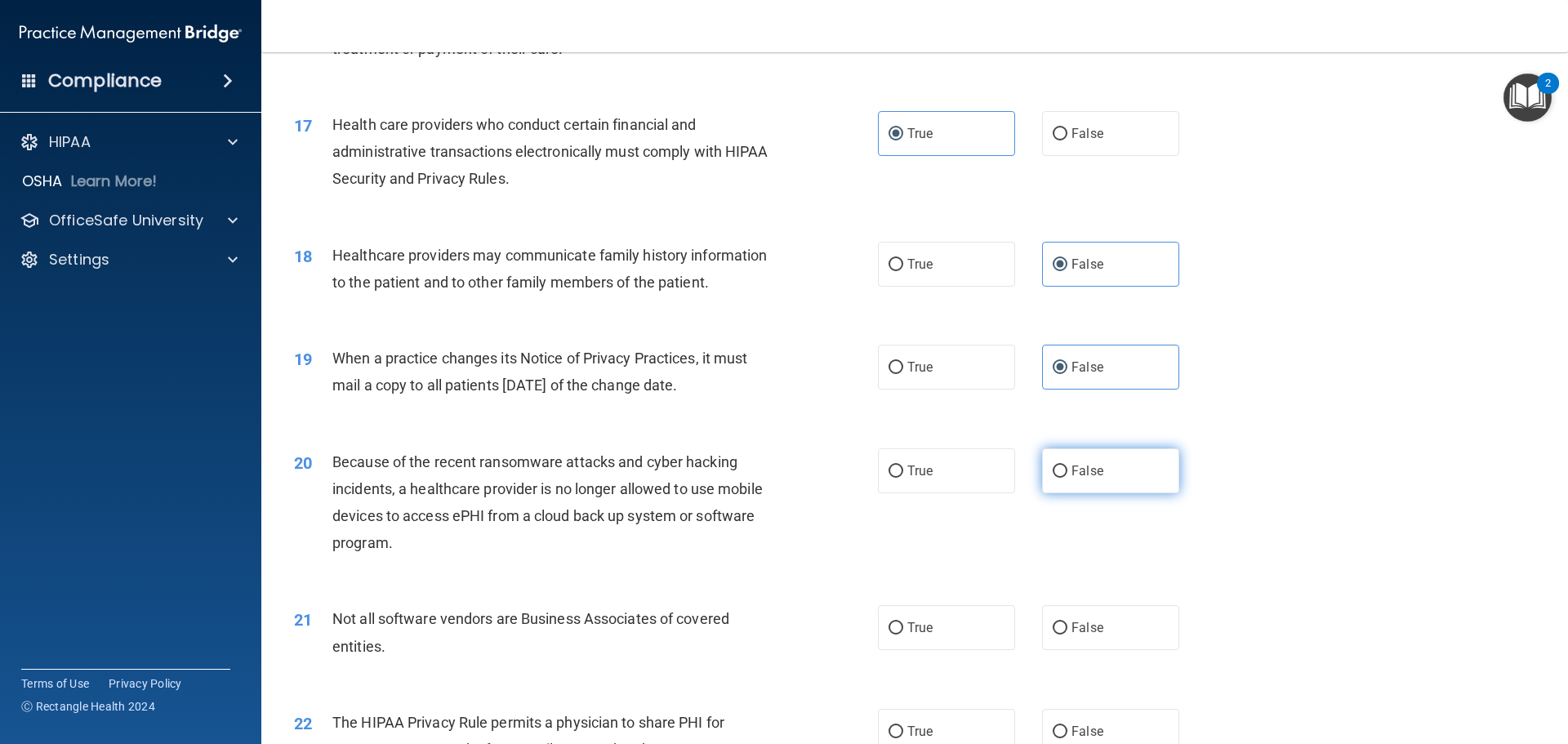
click at [1060, 464] on label "False" at bounding box center [1111, 471] width 137 height 44
click at [1060, 465] on input "False" at bounding box center [1060, 472] width 15 height 12
radio input "true"
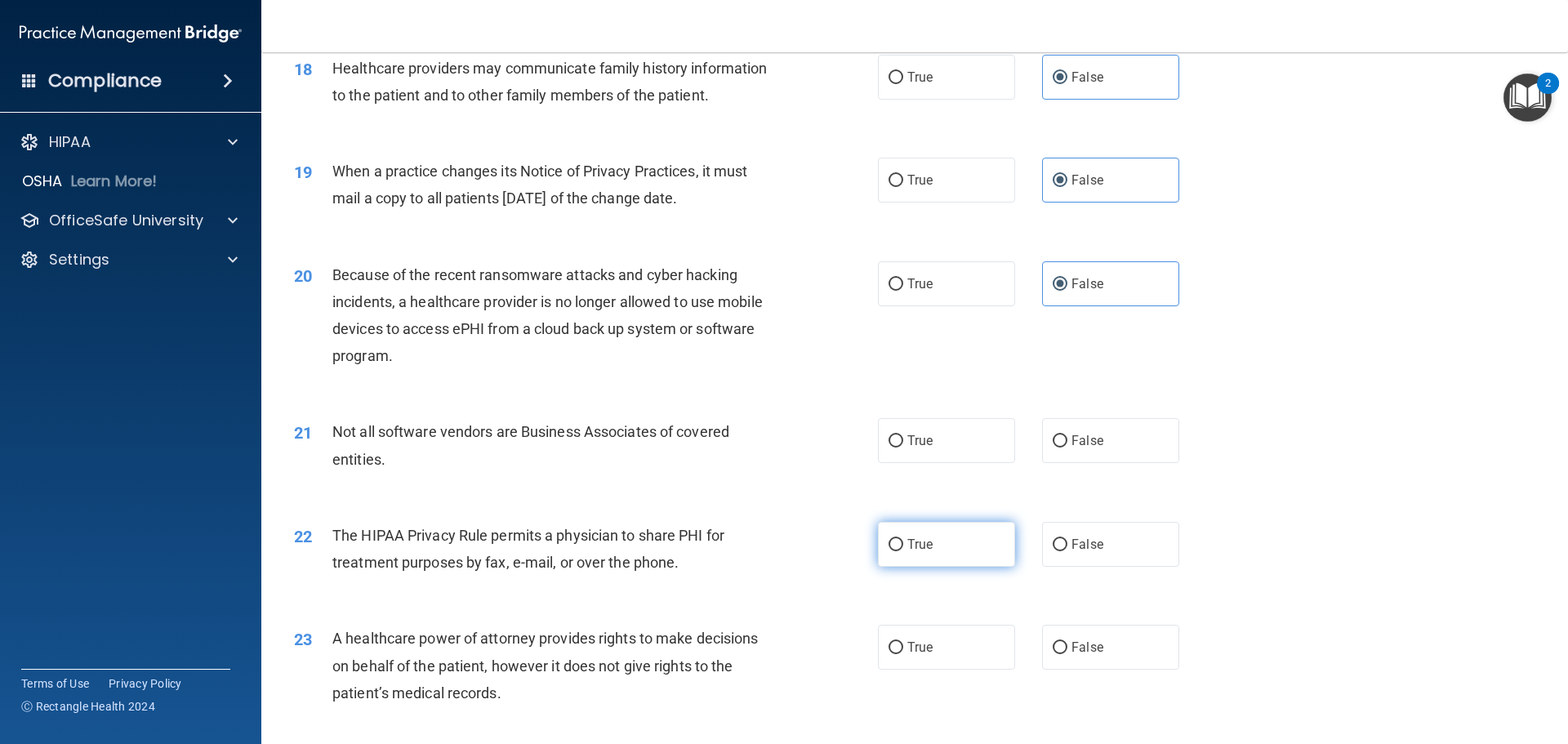
scroll to position [2241, 0]
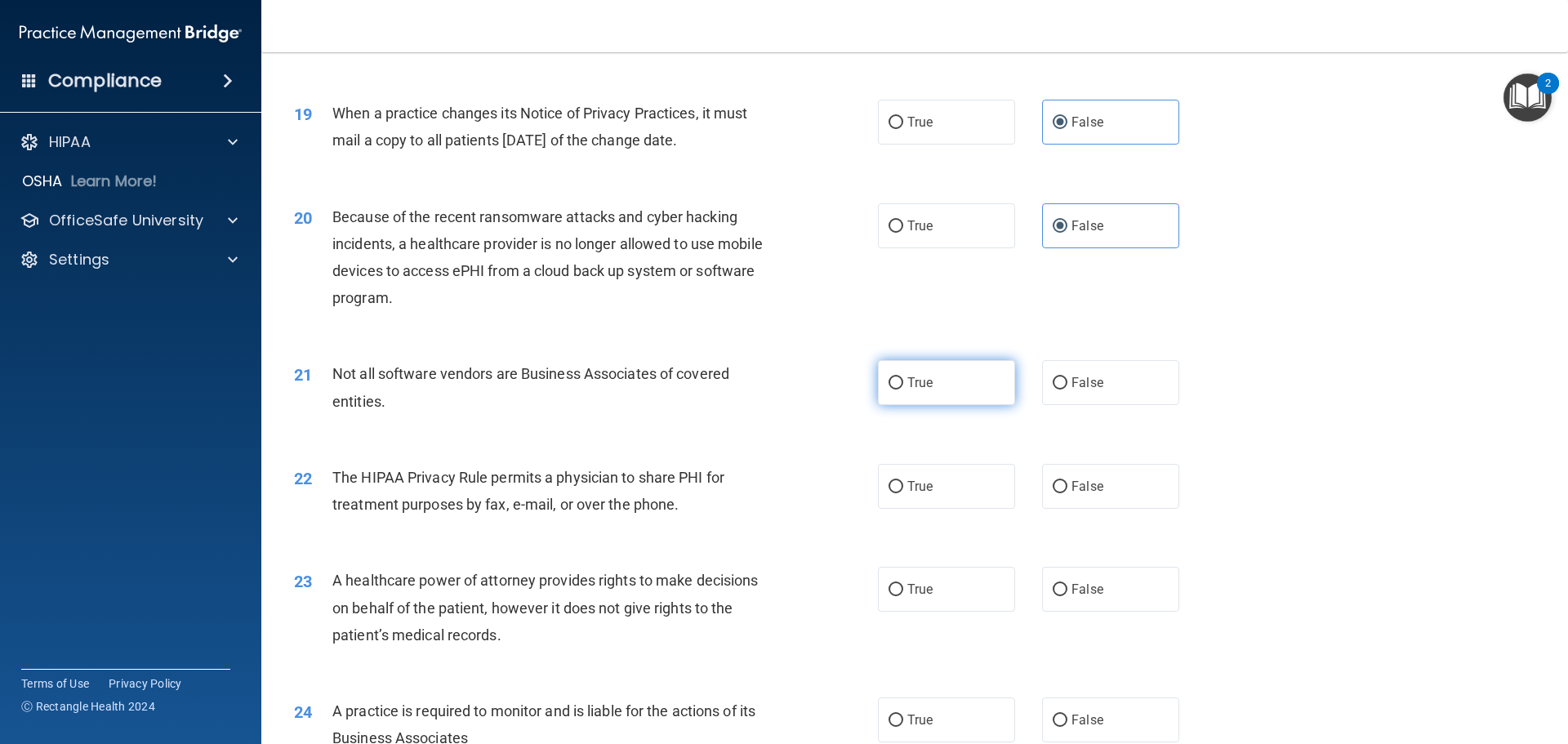
click at [888, 386] on input "True" at bounding box center [895, 384] width 15 height 12
radio input "true"
click at [888, 489] on input "True" at bounding box center [895, 487] width 15 height 12
radio input "true"
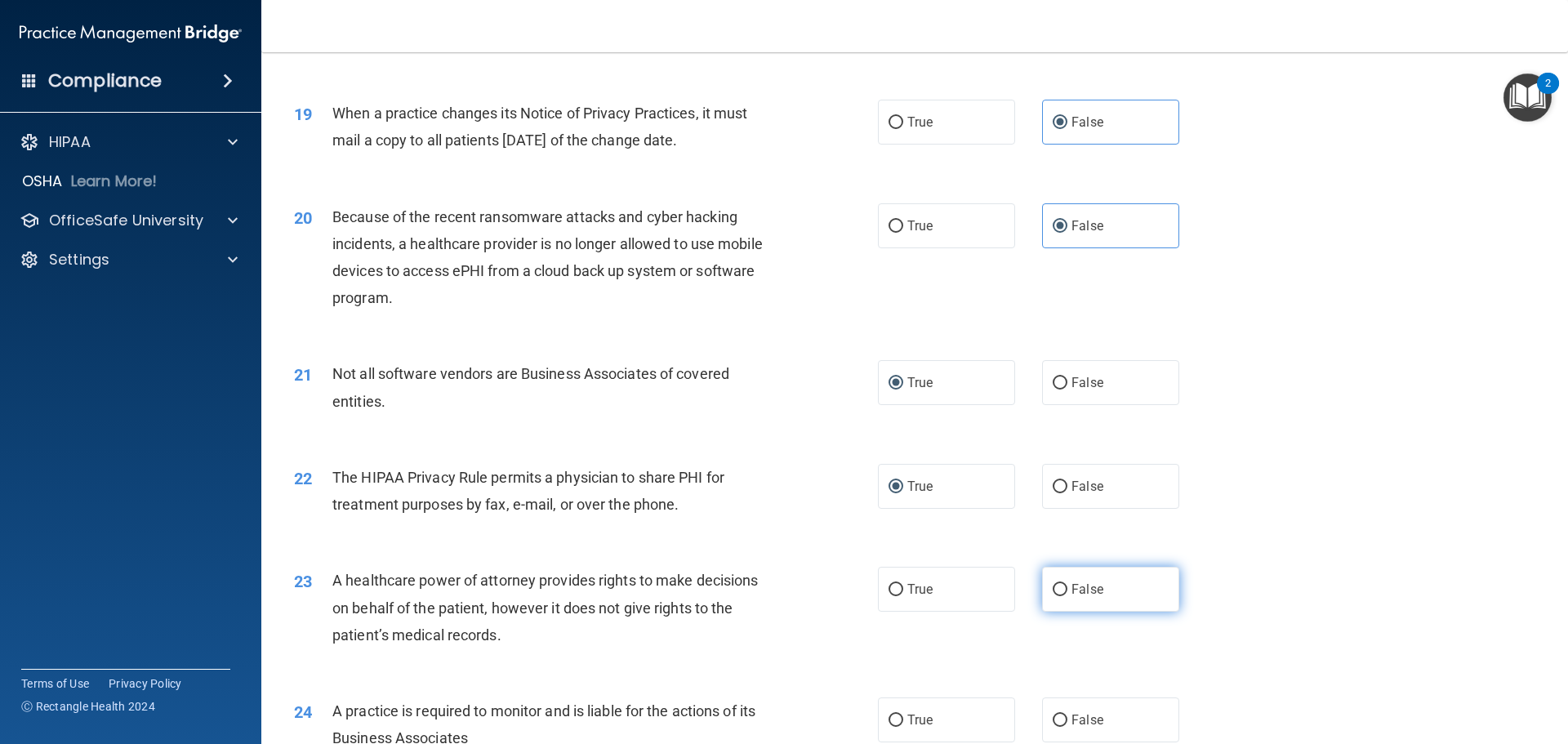
click at [1060, 598] on label "False" at bounding box center [1111, 589] width 137 height 44
click at [1060, 596] on input "False" at bounding box center [1060, 590] width 15 height 12
radio input "true"
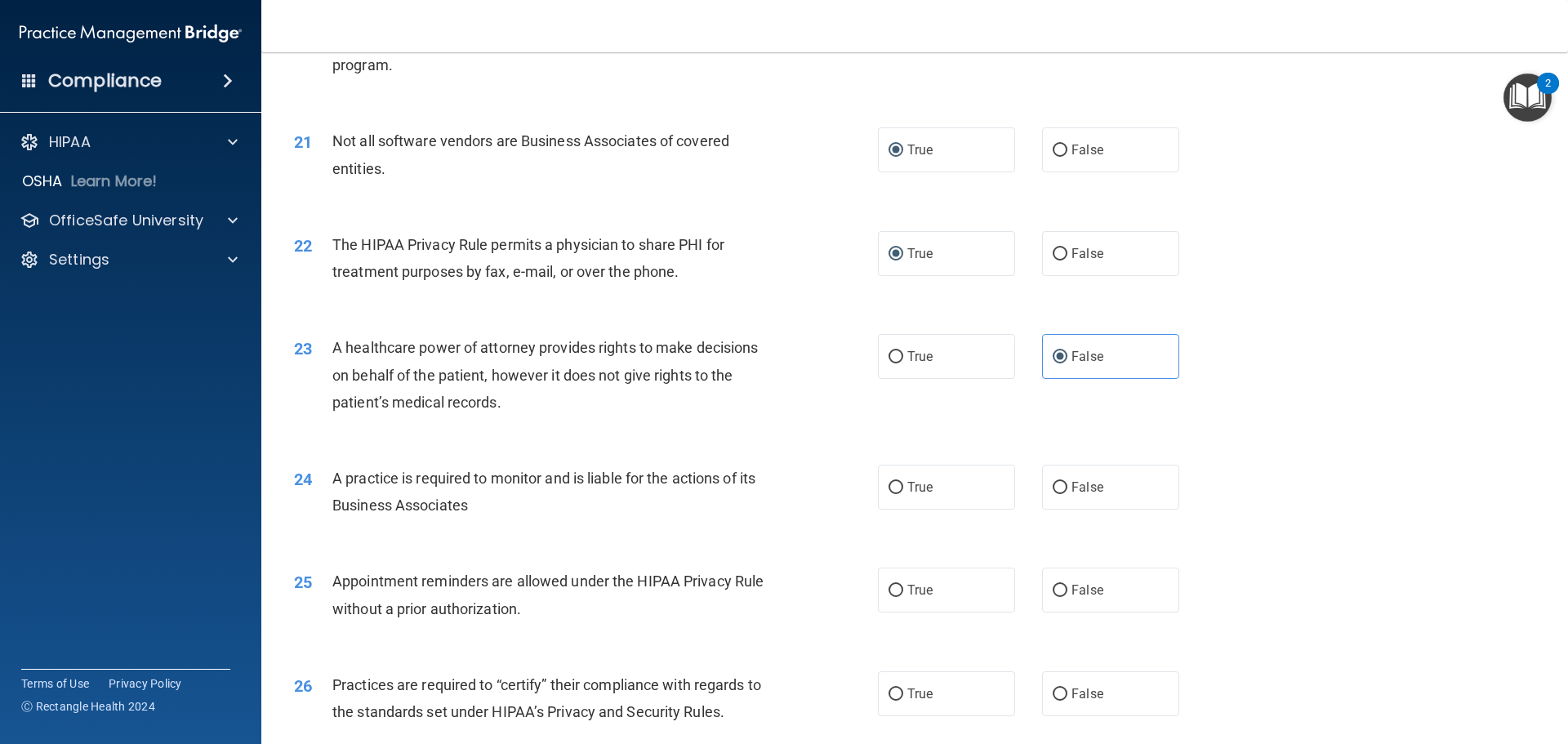
scroll to position [2486, 0]
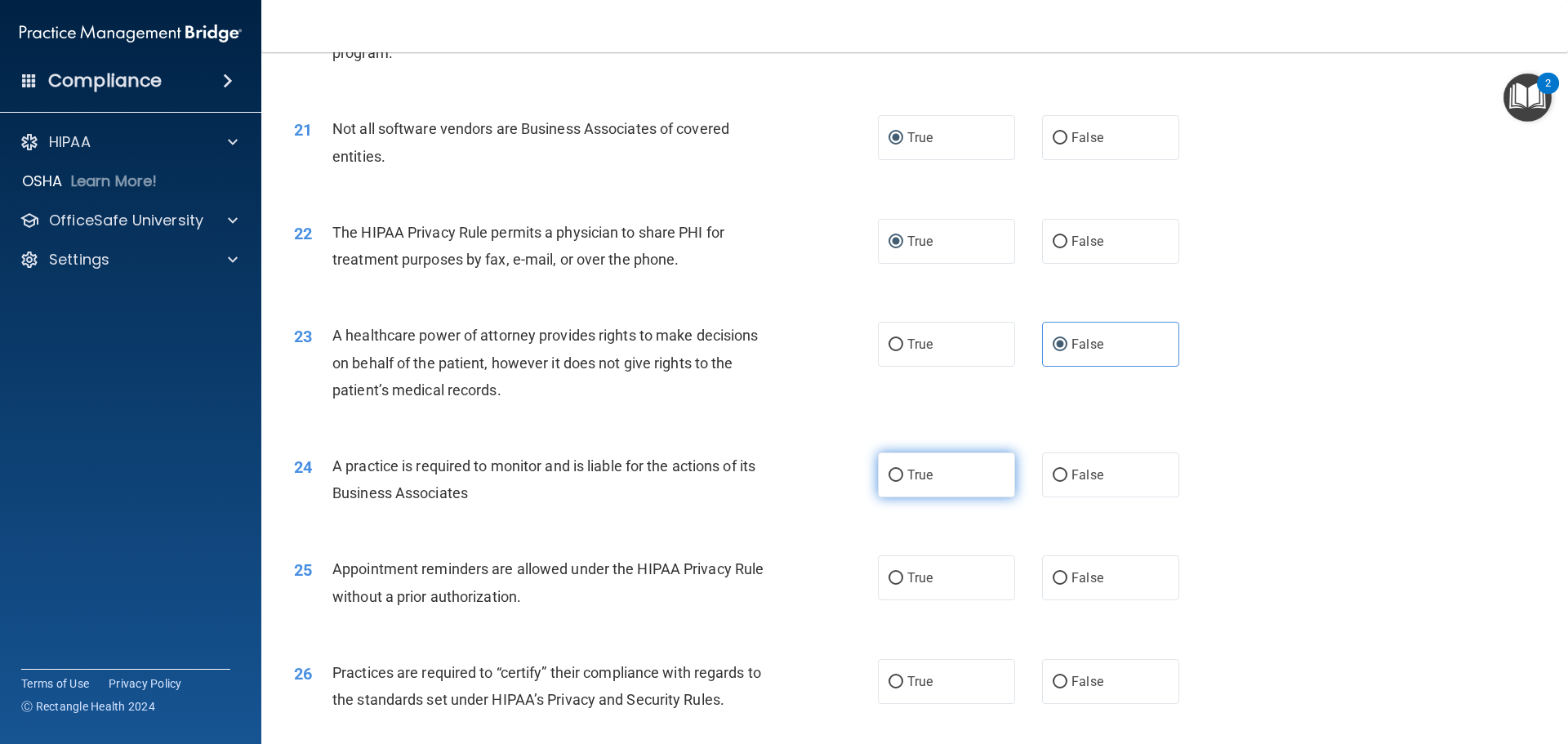
click at [907, 480] on span "True" at bounding box center [919, 474] width 25 height 15
click at [903, 480] on input "True" at bounding box center [895, 476] width 15 height 12
radio input "true"
click at [914, 574] on span "True" at bounding box center [919, 577] width 25 height 15
click at [903, 574] on input "True" at bounding box center [895, 578] width 15 height 12
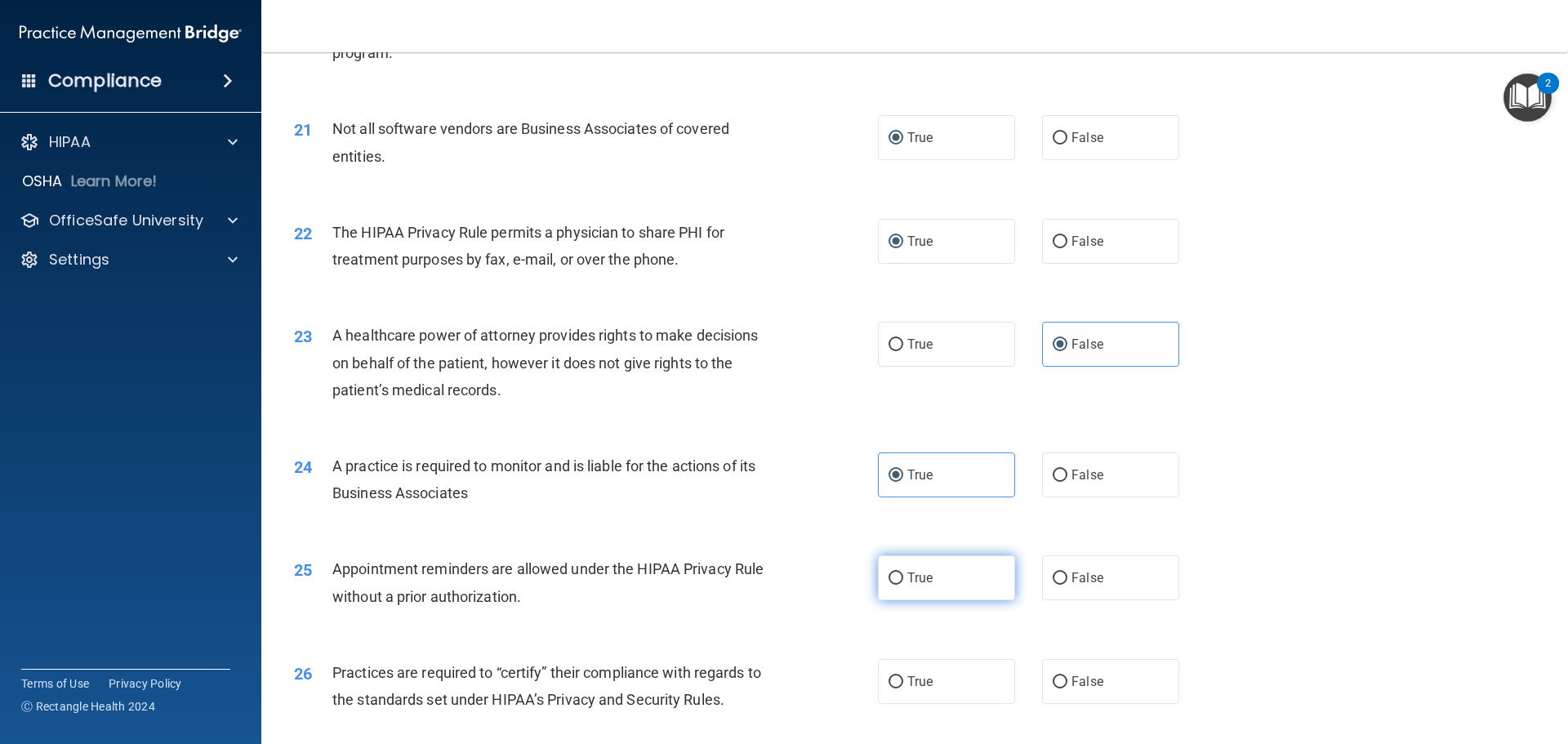
radio input "true"
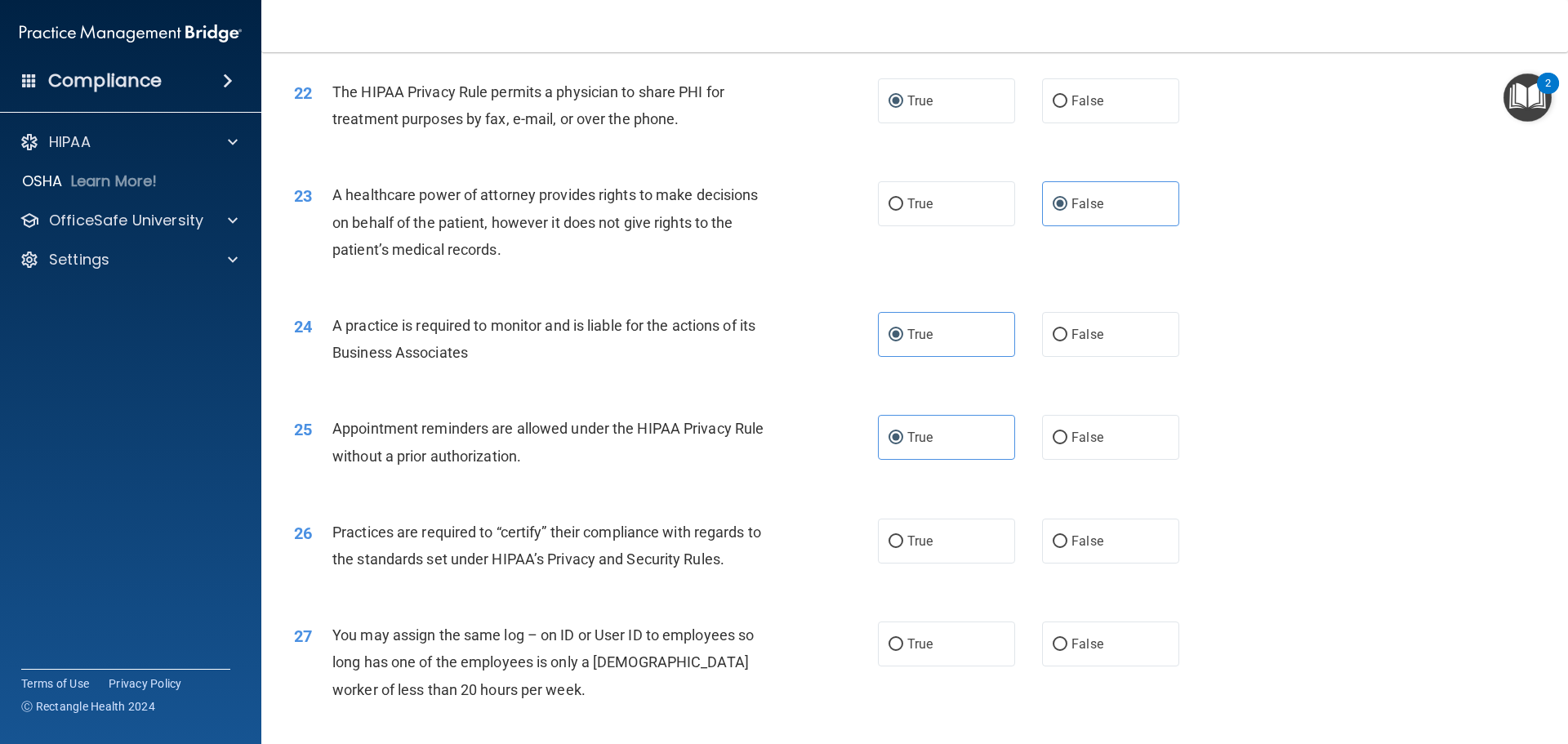
scroll to position [2649, 0]
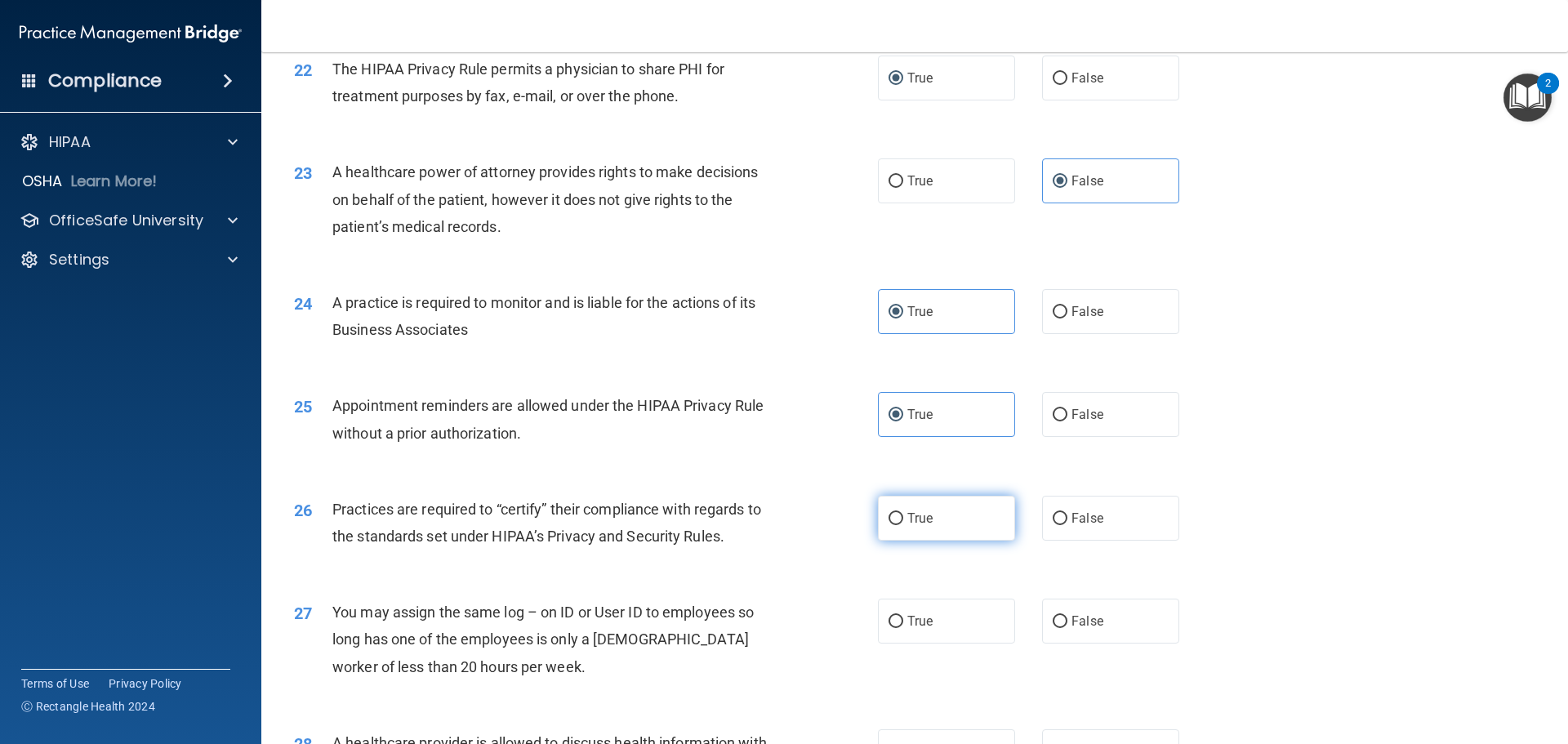
click at [900, 530] on label "True" at bounding box center [946, 518] width 137 height 44
click at [900, 525] on input "True" at bounding box center [895, 519] width 15 height 12
radio input "true"
click at [1057, 629] on label "False" at bounding box center [1111, 621] width 137 height 44
click at [1057, 628] on input "False" at bounding box center [1060, 622] width 15 height 12
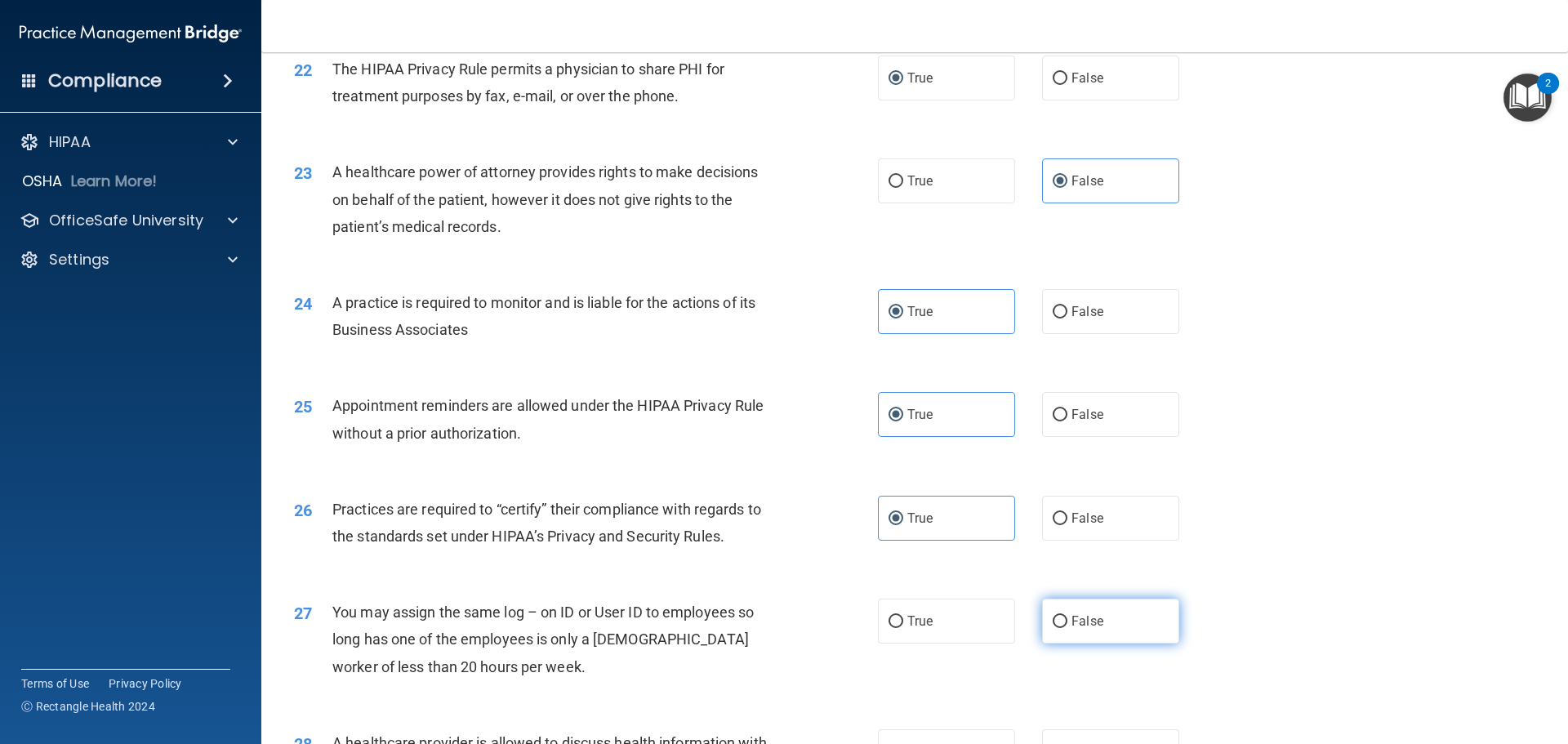
radio input "true"
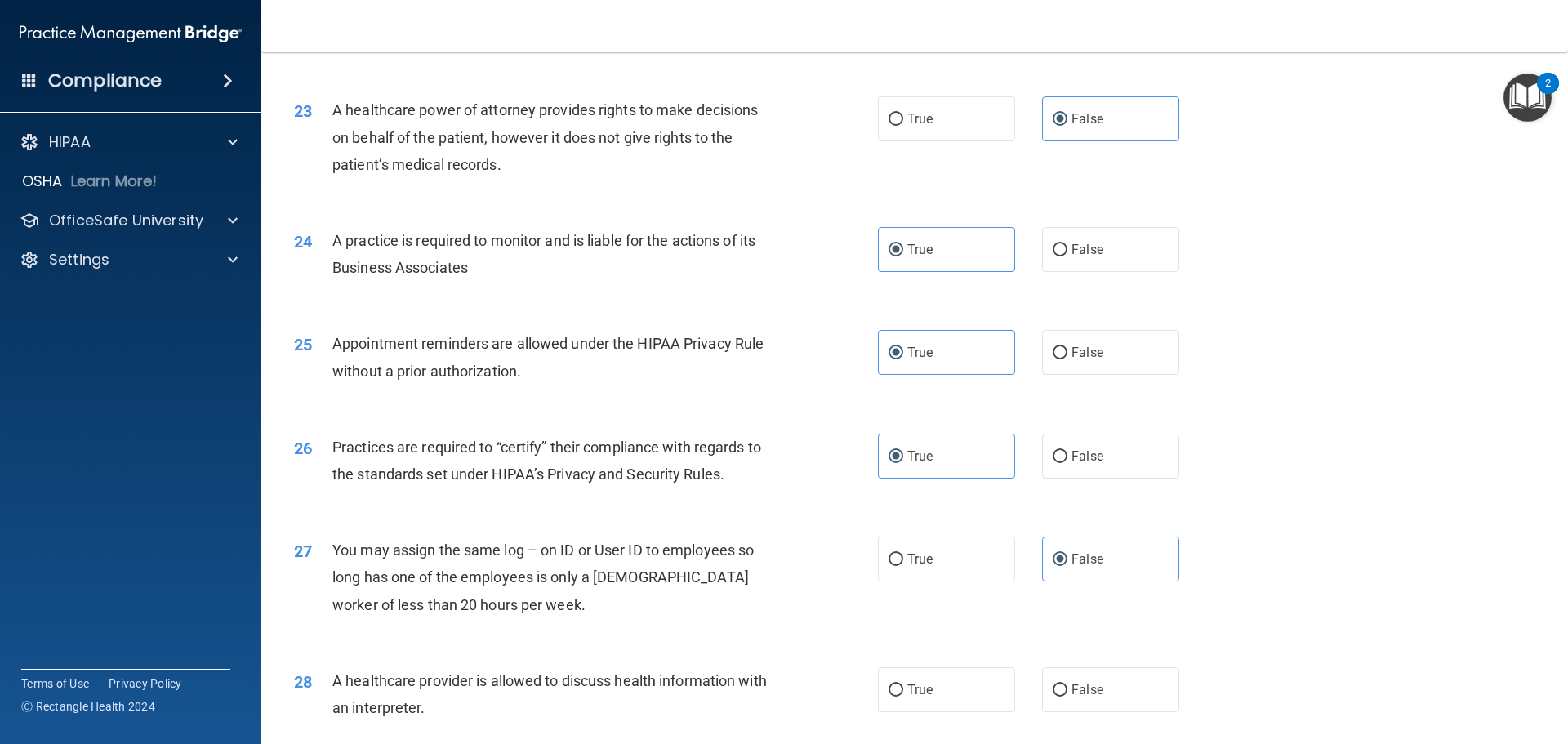
scroll to position [2894, 0]
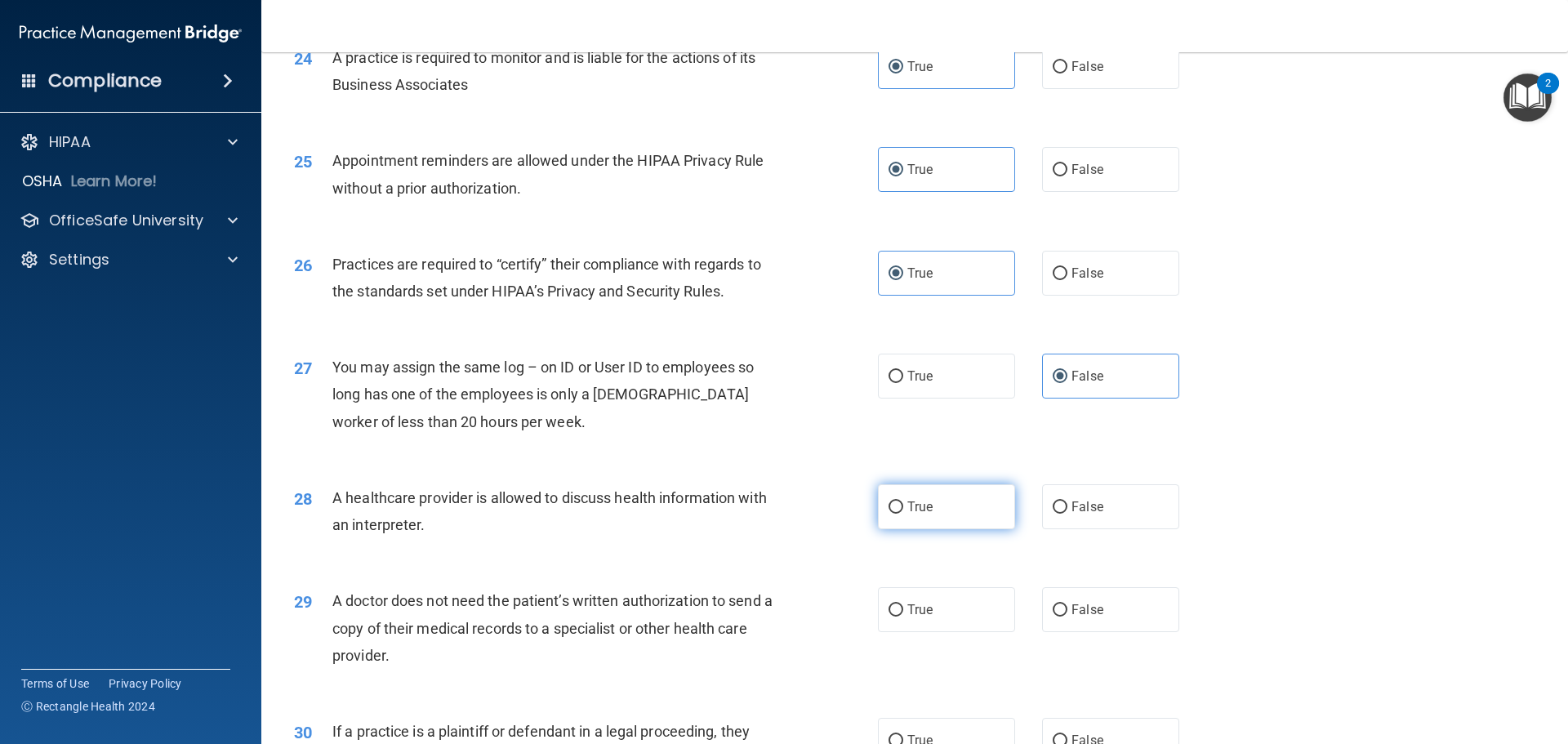
click at [965, 523] on label "True" at bounding box center [946, 506] width 137 height 44
click at [903, 514] on input "True" at bounding box center [895, 507] width 15 height 12
radio input "true"
click at [1077, 511] on span "False" at bounding box center [1087, 506] width 32 height 15
click at [1067, 511] on input "False" at bounding box center [1060, 507] width 15 height 12
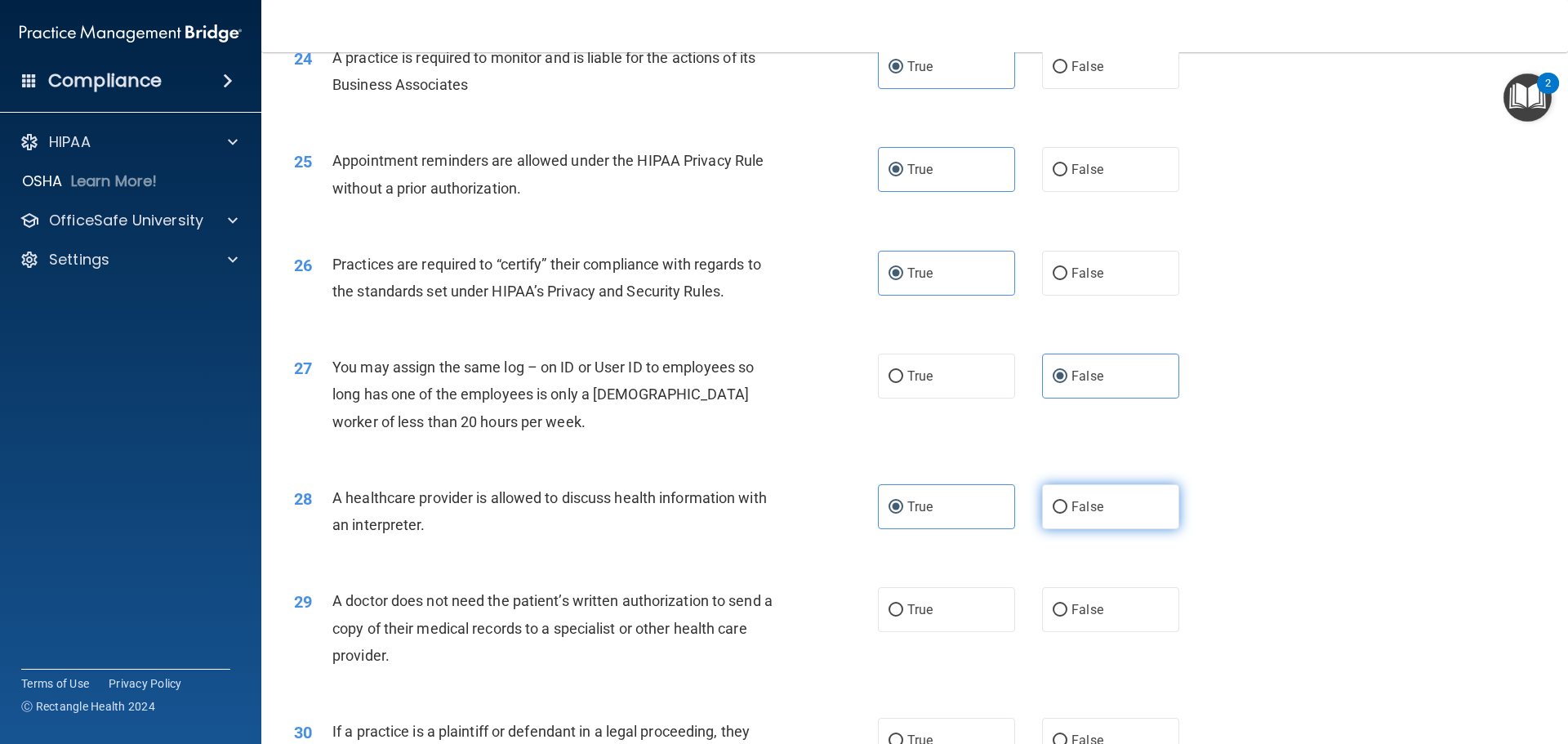
radio input "true"
click at [916, 512] on span "True" at bounding box center [919, 506] width 25 height 15
click at [903, 512] on input "True" at bounding box center [895, 507] width 15 height 12
radio input "true"
click at [1042, 522] on label "False" at bounding box center [1111, 506] width 137 height 44
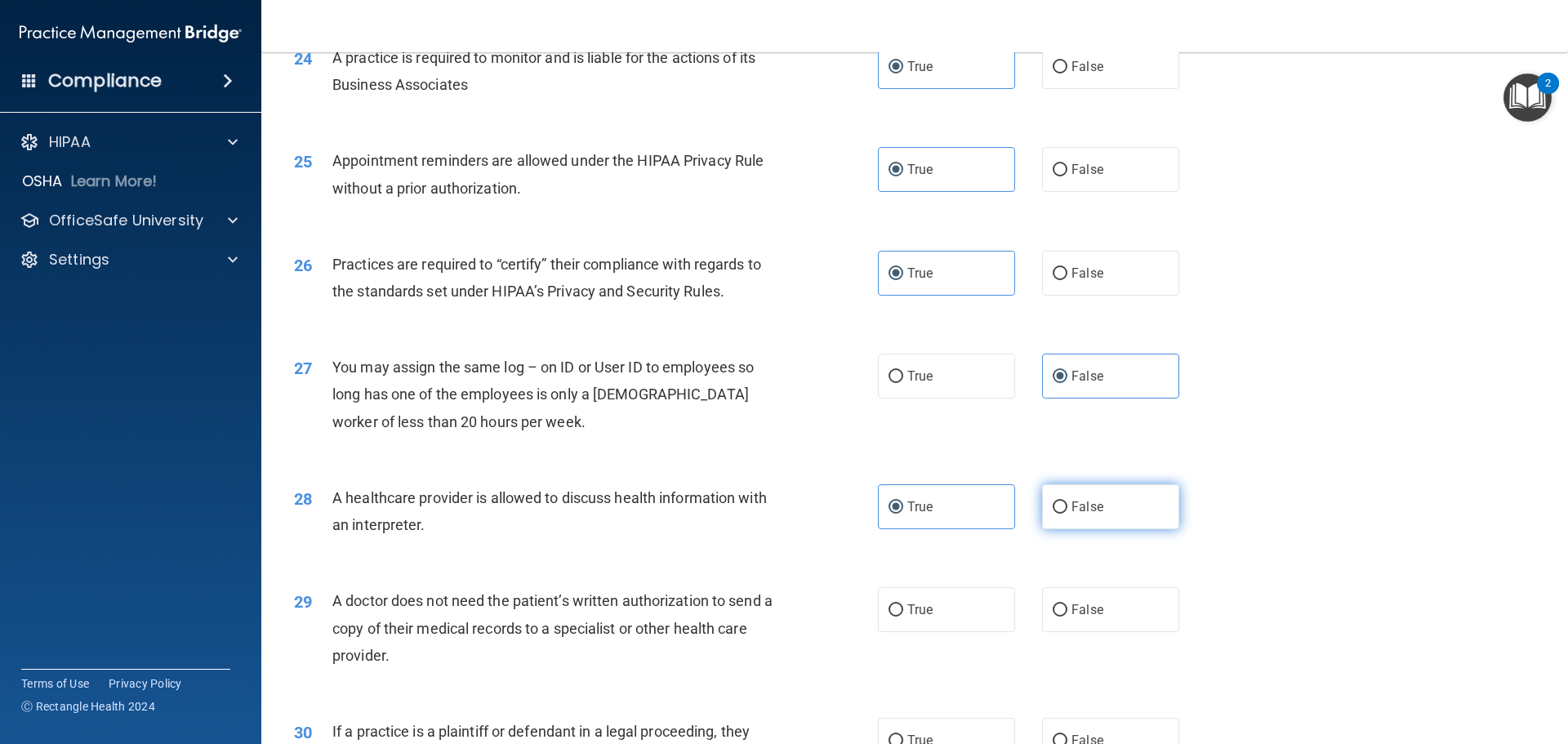
click at [1053, 514] on input "False" at bounding box center [1060, 507] width 15 height 12
radio input "true"
radio input "false"
click at [916, 612] on span "True" at bounding box center [919, 609] width 25 height 15
click at [903, 612] on input "True" at bounding box center [895, 611] width 15 height 12
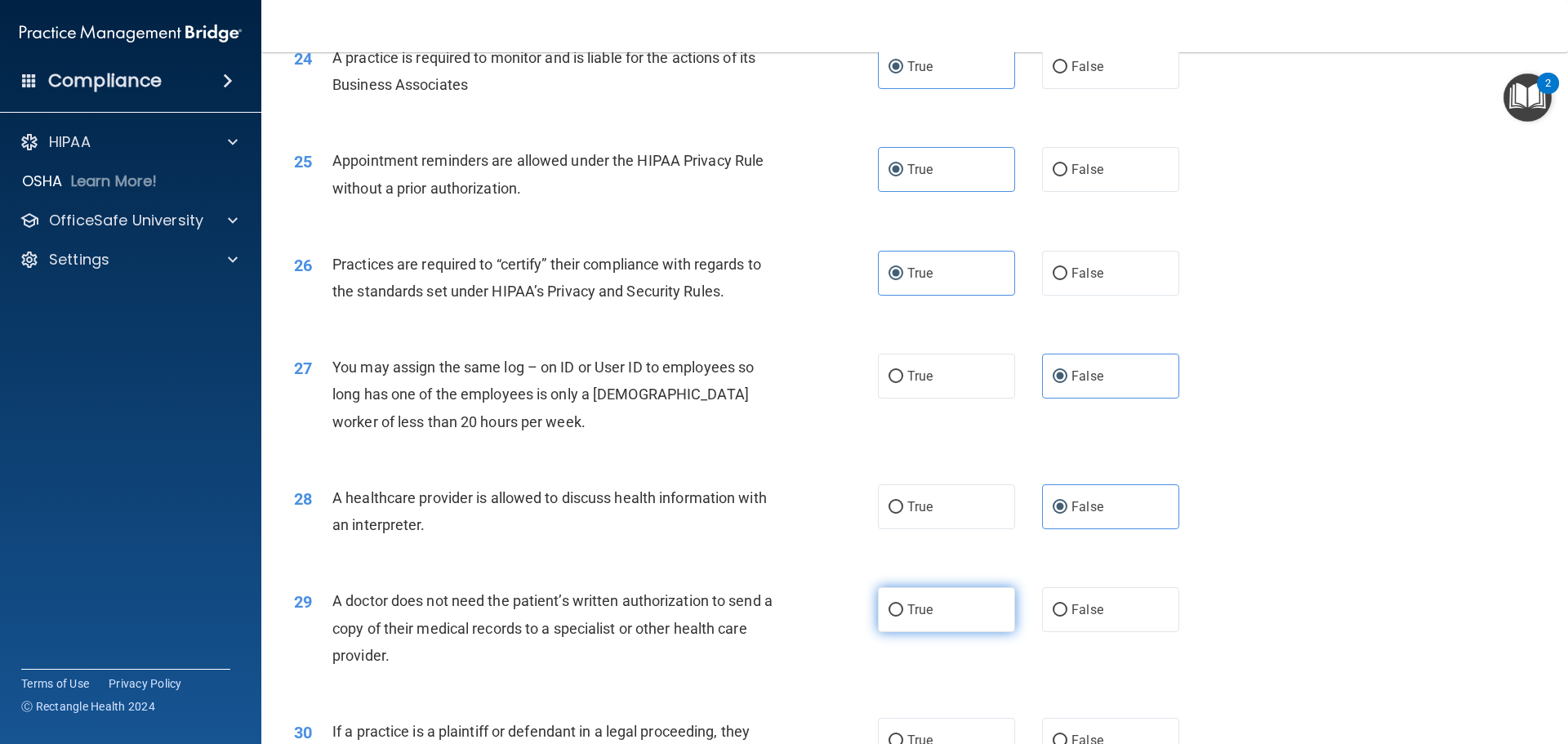
radio input "true"
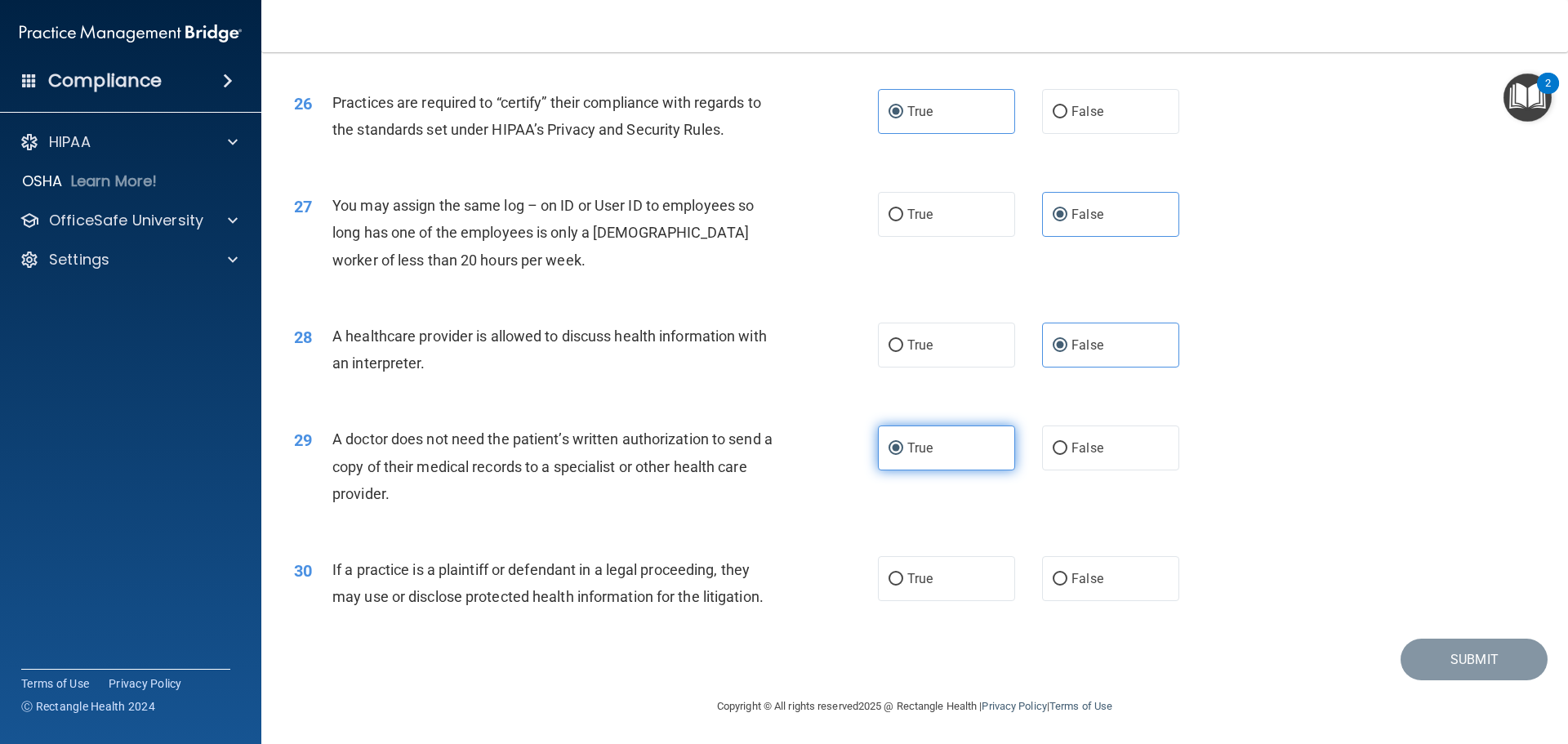
scroll to position [3057, 0]
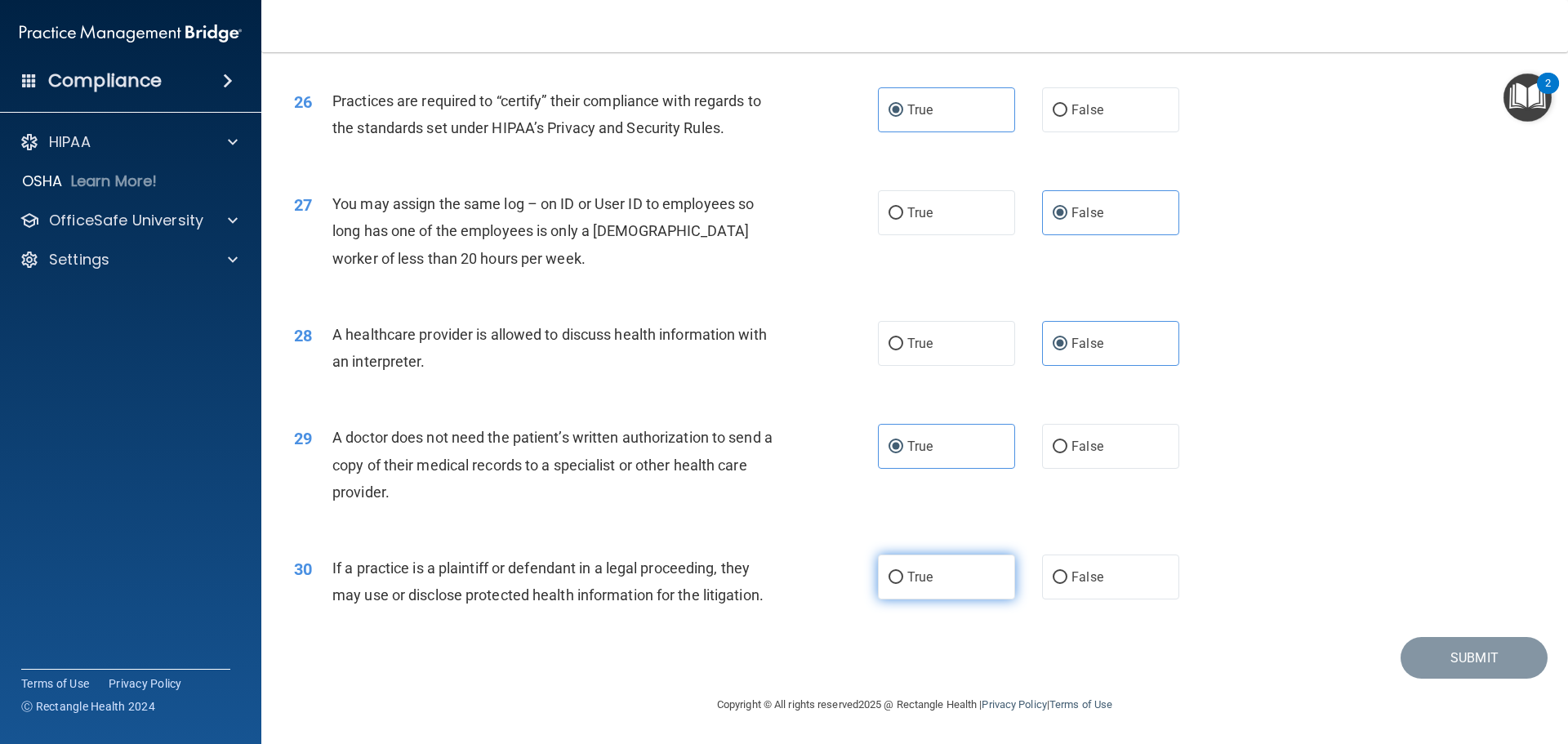
click at [911, 599] on label "True" at bounding box center [946, 577] width 137 height 44
click at [903, 584] on input "True" at bounding box center [895, 578] width 15 height 12
radio input "true"
click at [1456, 654] on button "Submit" at bounding box center [1474, 658] width 147 height 42
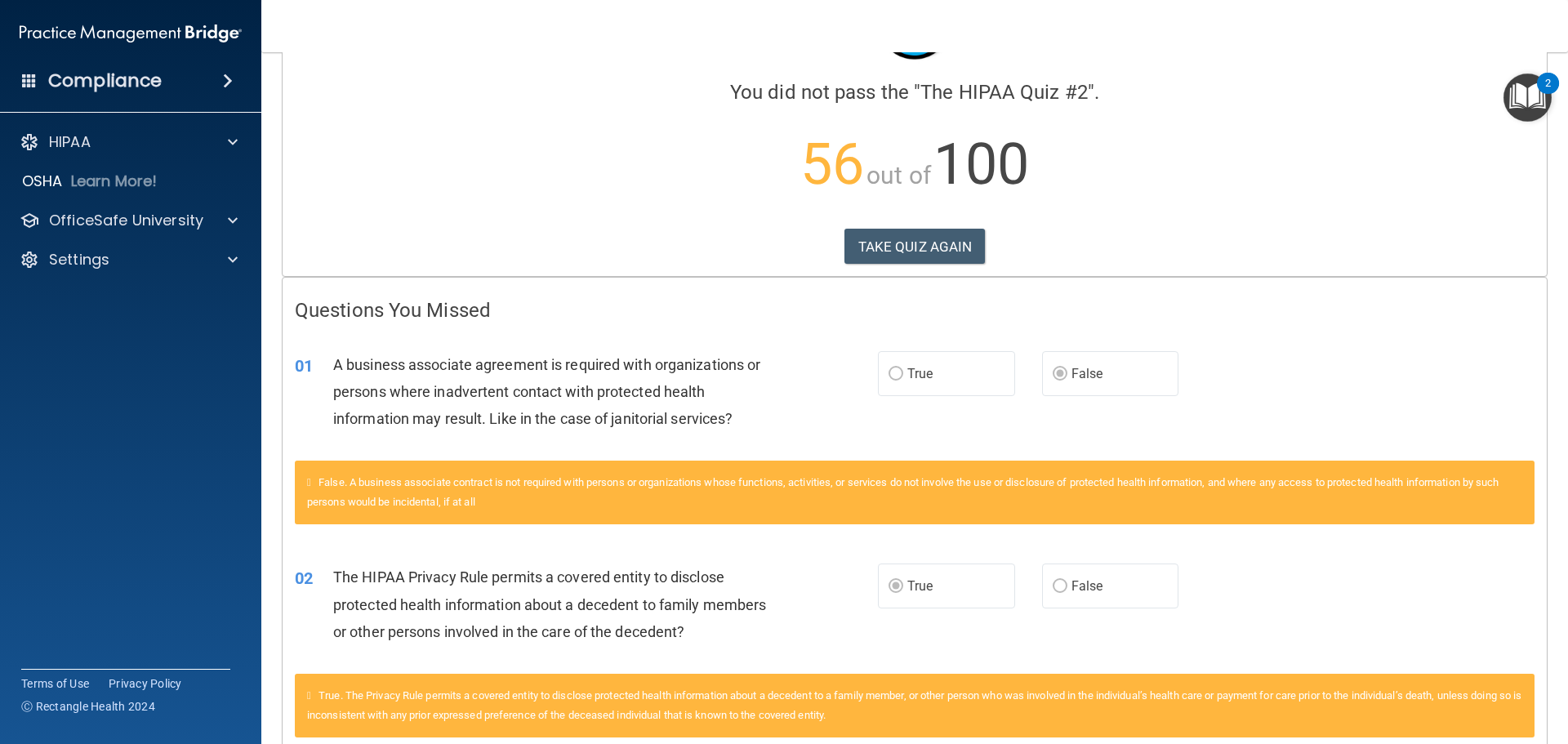
scroll to position [36, 0]
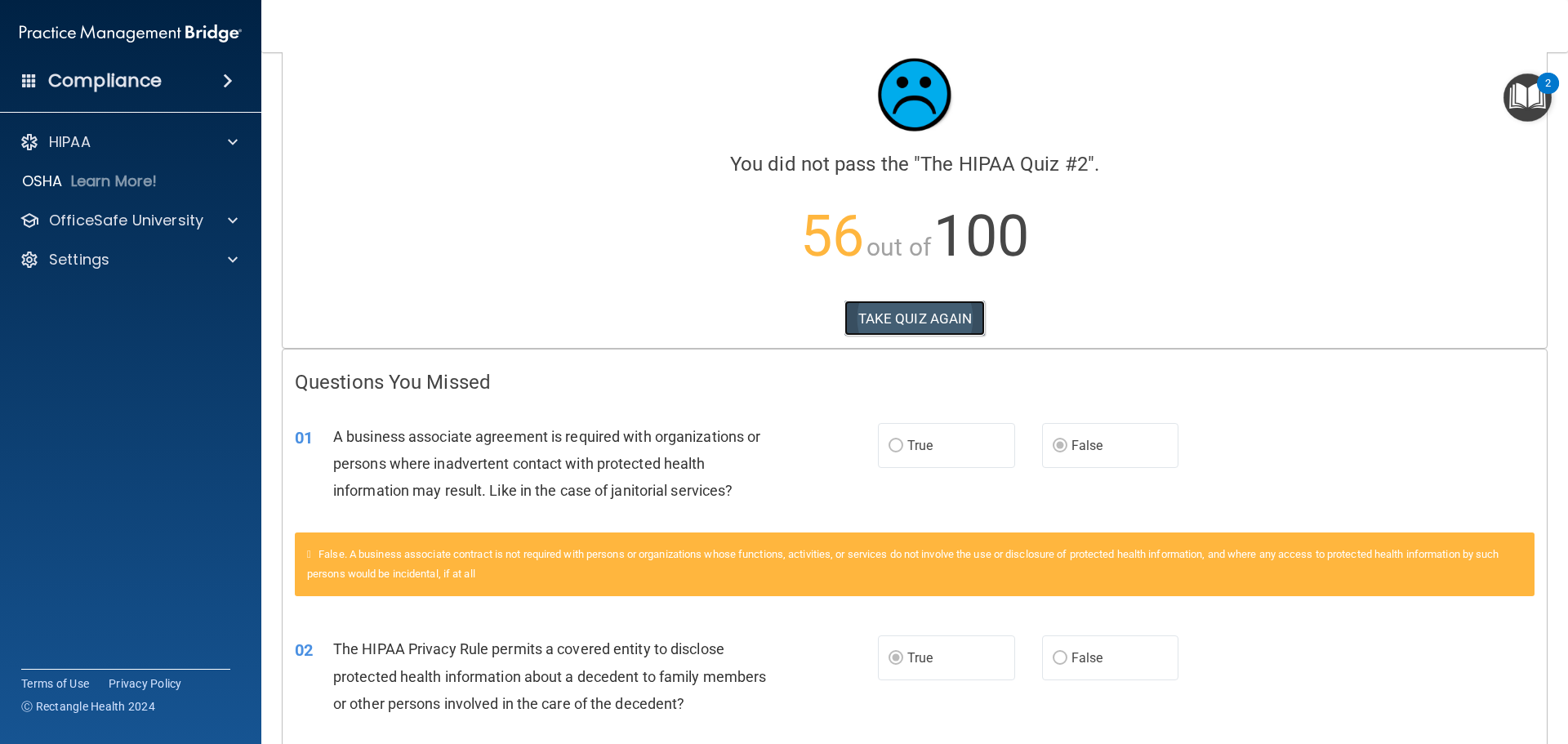
click at [910, 318] on button "TAKE QUIZ AGAIN" at bounding box center [915, 319] width 141 height 36
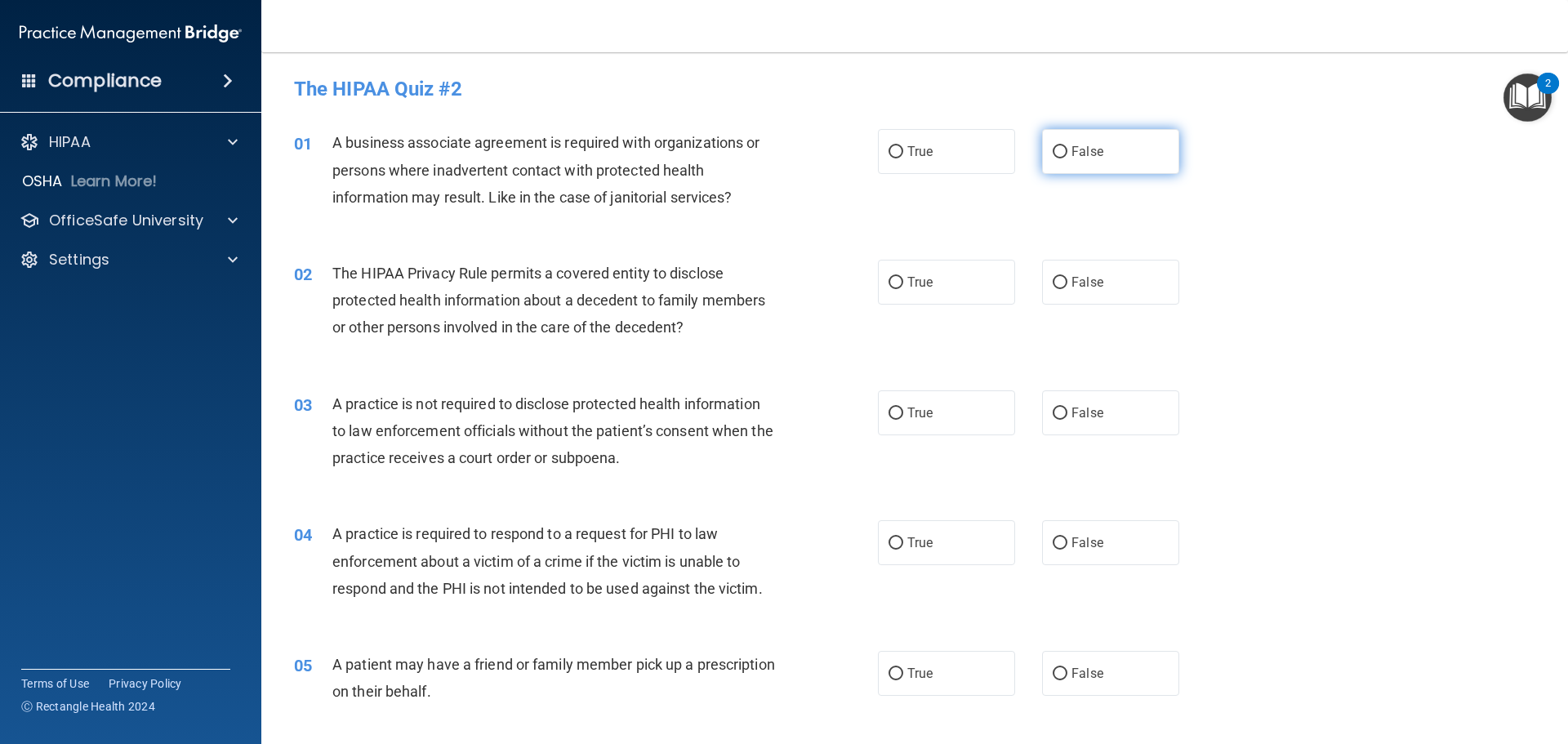
click at [1099, 141] on label "False" at bounding box center [1111, 151] width 137 height 44
click at [1067, 146] on input "False" at bounding box center [1060, 152] width 15 height 12
radio input "true"
click at [889, 294] on label "True" at bounding box center [946, 282] width 137 height 44
click at [889, 289] on input "True" at bounding box center [895, 283] width 15 height 12
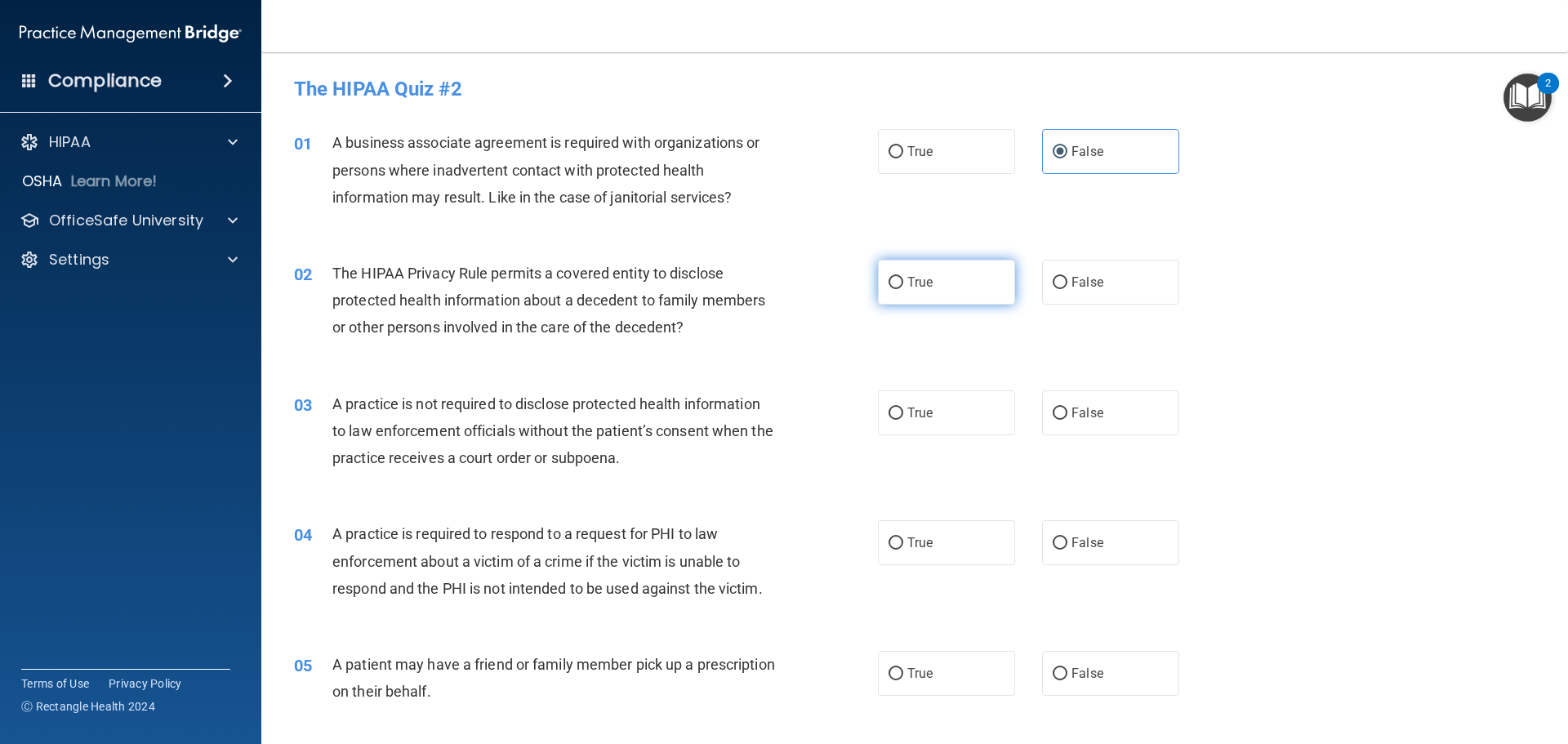
radio input "true"
click at [1058, 415] on input "False" at bounding box center [1060, 414] width 15 height 12
radio input "true"
click at [936, 537] on label "True" at bounding box center [946, 542] width 137 height 44
click at [903, 538] on input "True" at bounding box center [895, 544] width 15 height 12
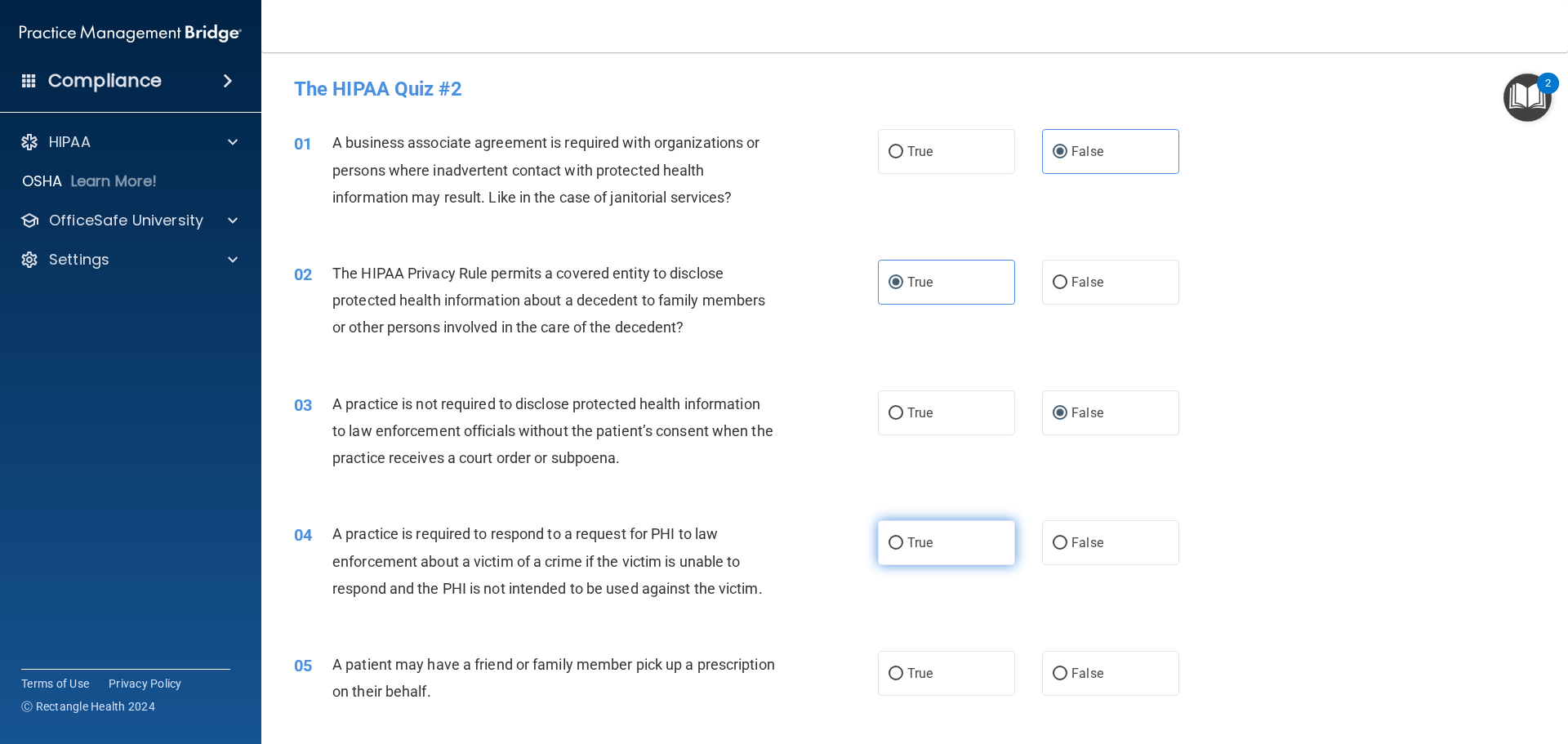
radio input "true"
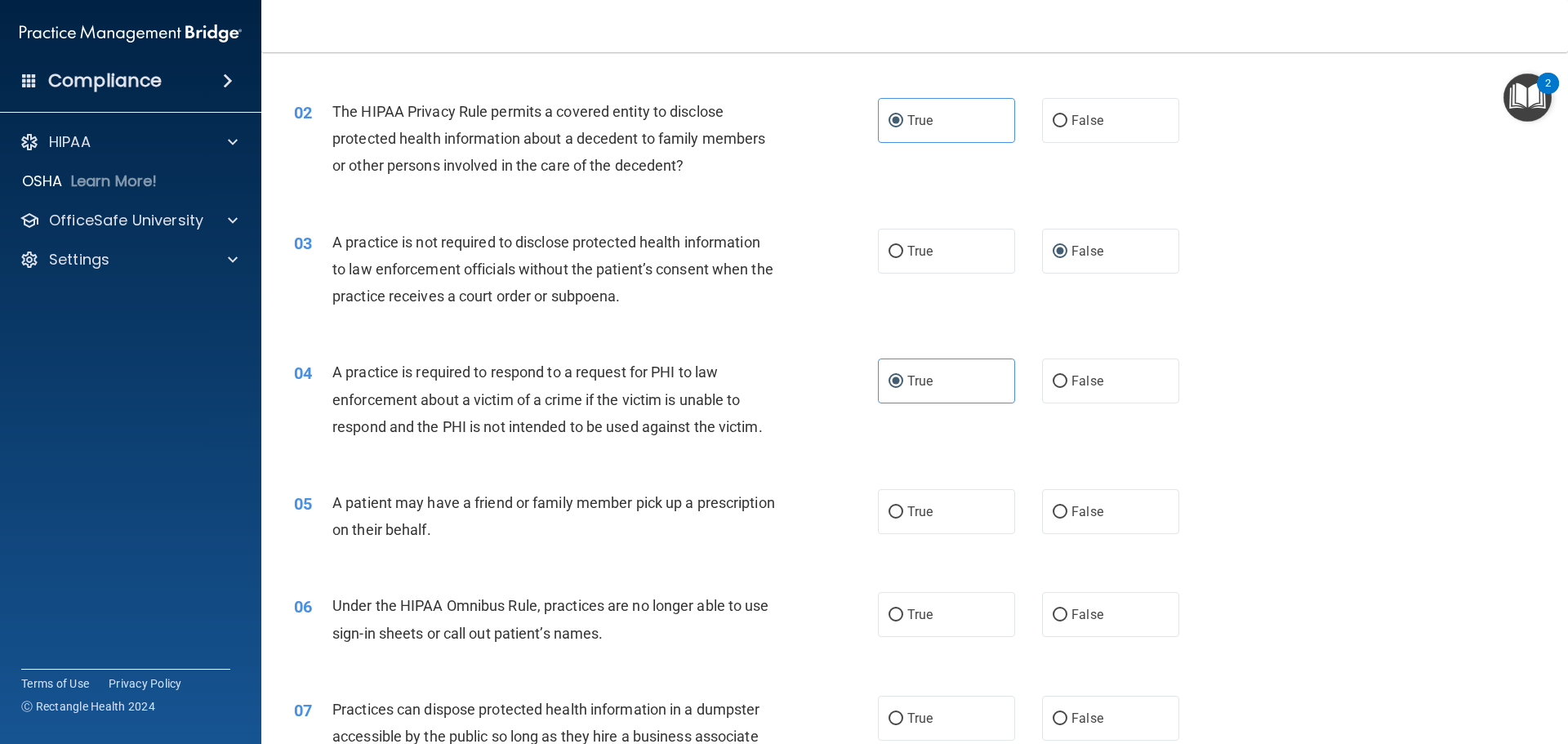
scroll to position [164, 0]
click at [919, 504] on span "True" at bounding box center [919, 509] width 25 height 15
click at [903, 505] on input "True" at bounding box center [895, 511] width 15 height 12
radio input "true"
click at [1141, 613] on label "False" at bounding box center [1111, 612] width 137 height 44
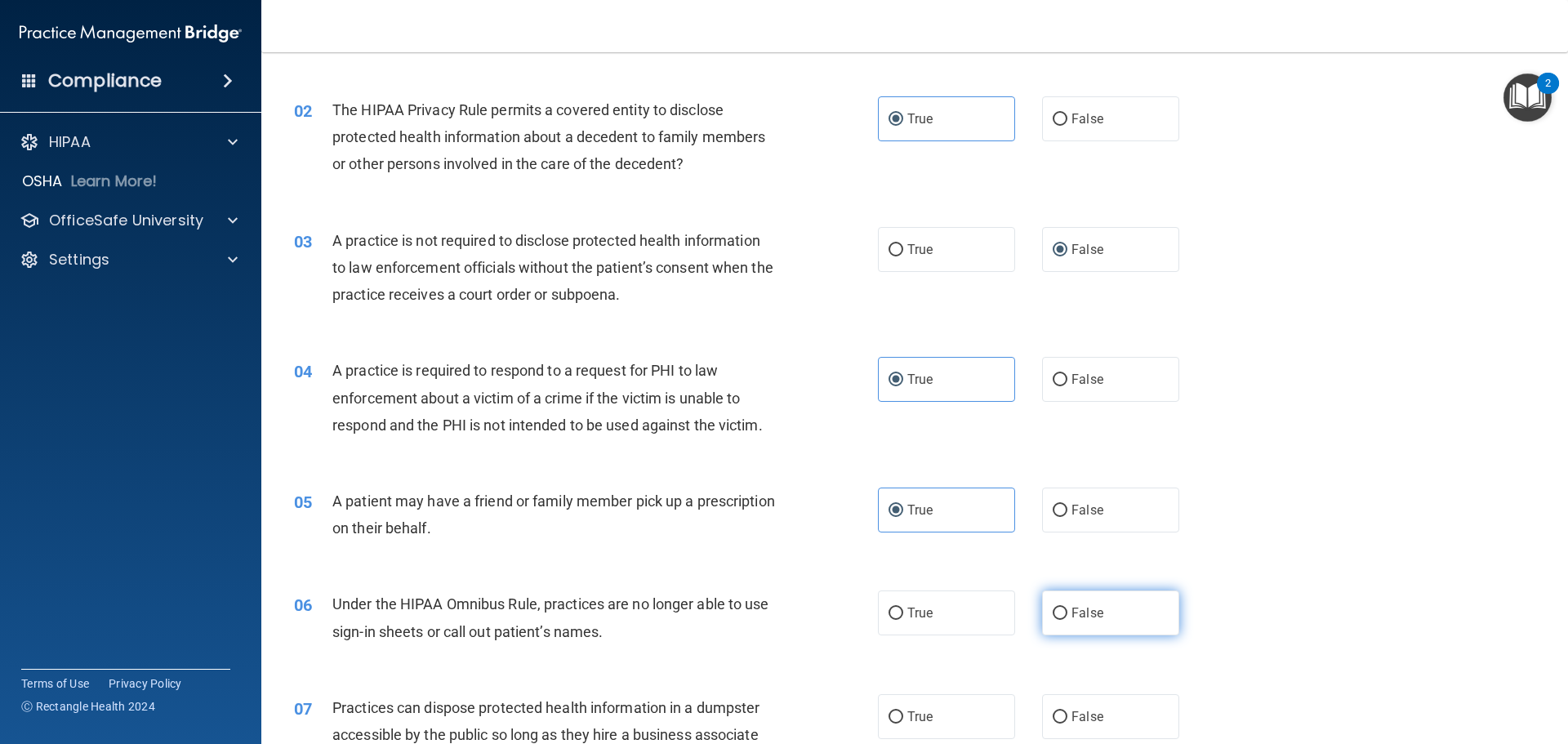
click at [1067, 613] on input "False" at bounding box center [1060, 614] width 15 height 12
radio input "true"
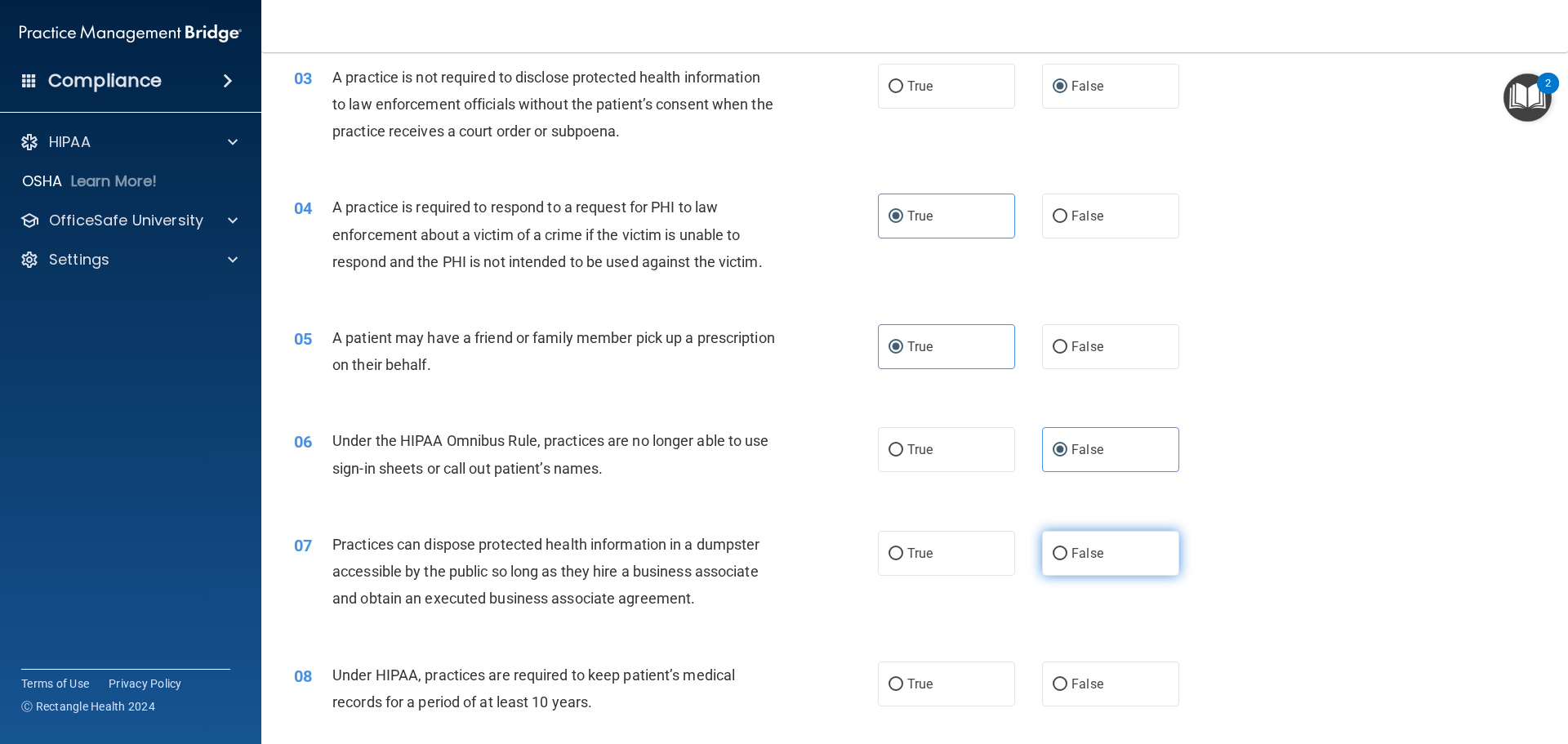
click at [1062, 568] on label "False" at bounding box center [1111, 553] width 137 height 44
click at [1062, 560] on input "False" at bounding box center [1060, 554] width 15 height 12
radio input "true"
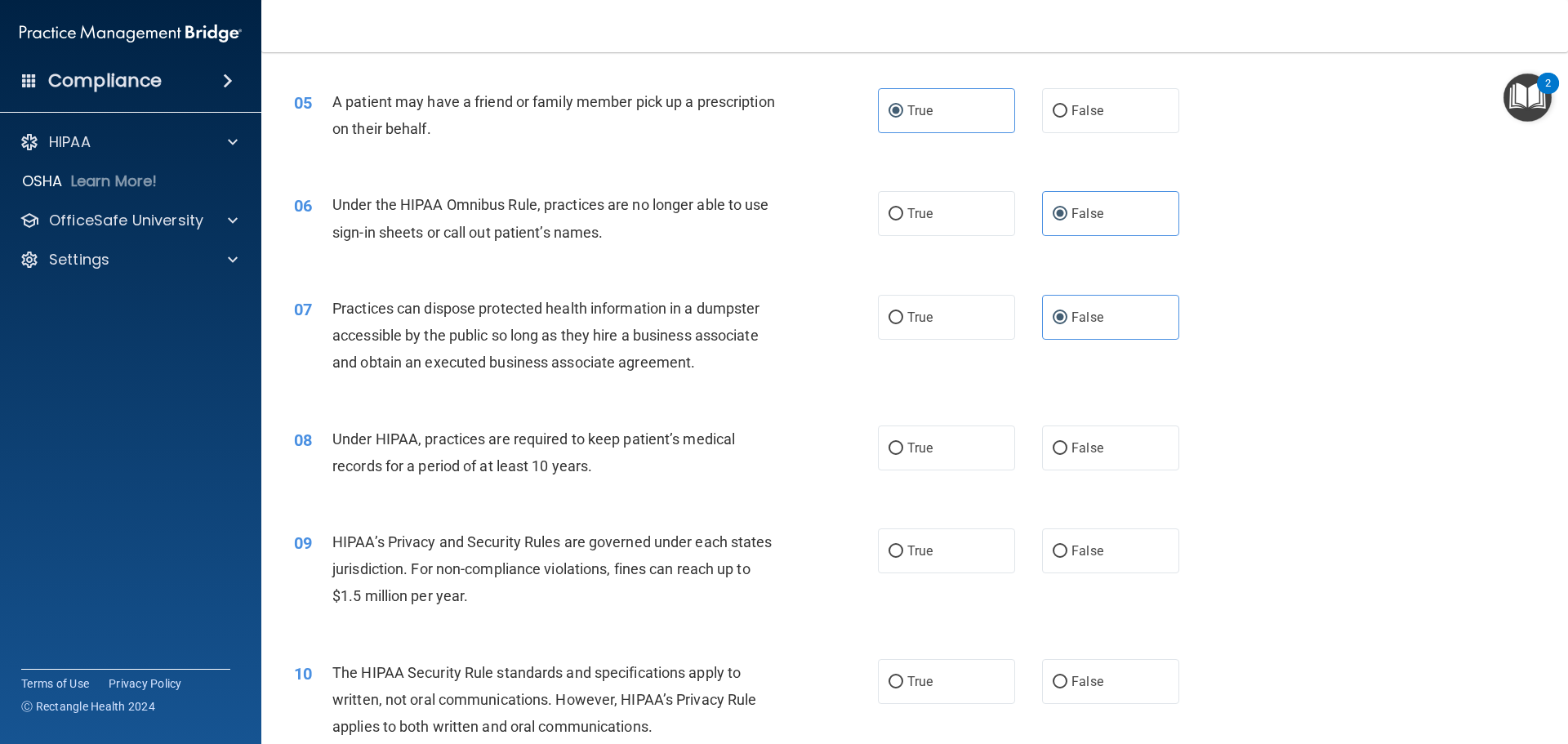
scroll to position [571, 0]
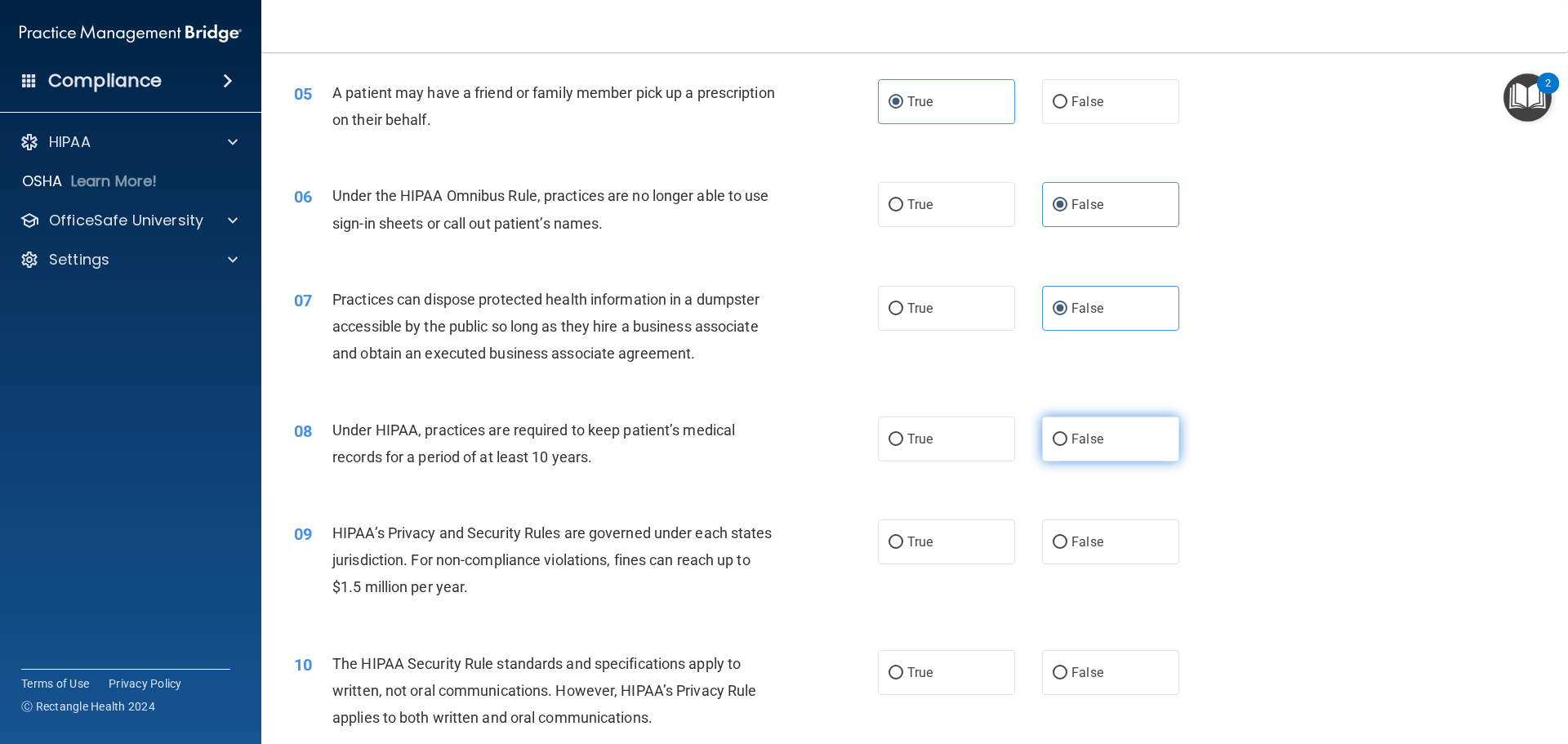
click at [1095, 443] on label "False" at bounding box center [1111, 439] width 137 height 44
click at [1067, 443] on input "False" at bounding box center [1060, 440] width 15 height 12
radio input "true"
drag, startPoint x: 1116, startPoint y: 549, endPoint x: 1084, endPoint y: 548, distance: 32.0
click at [1116, 548] on label "False" at bounding box center [1111, 542] width 137 height 44
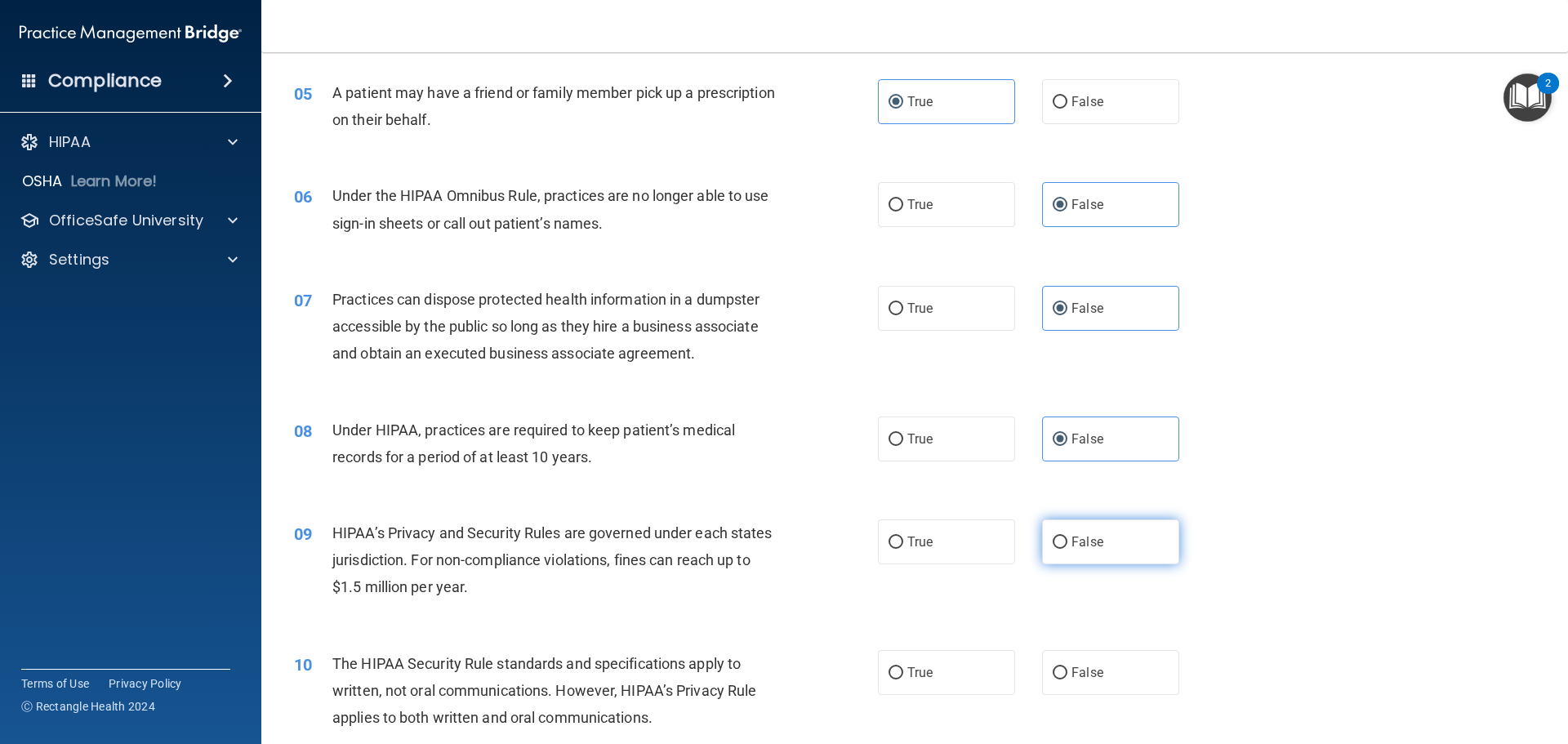
click at [1067, 548] on input "False" at bounding box center [1060, 543] width 15 height 12
radio input "true"
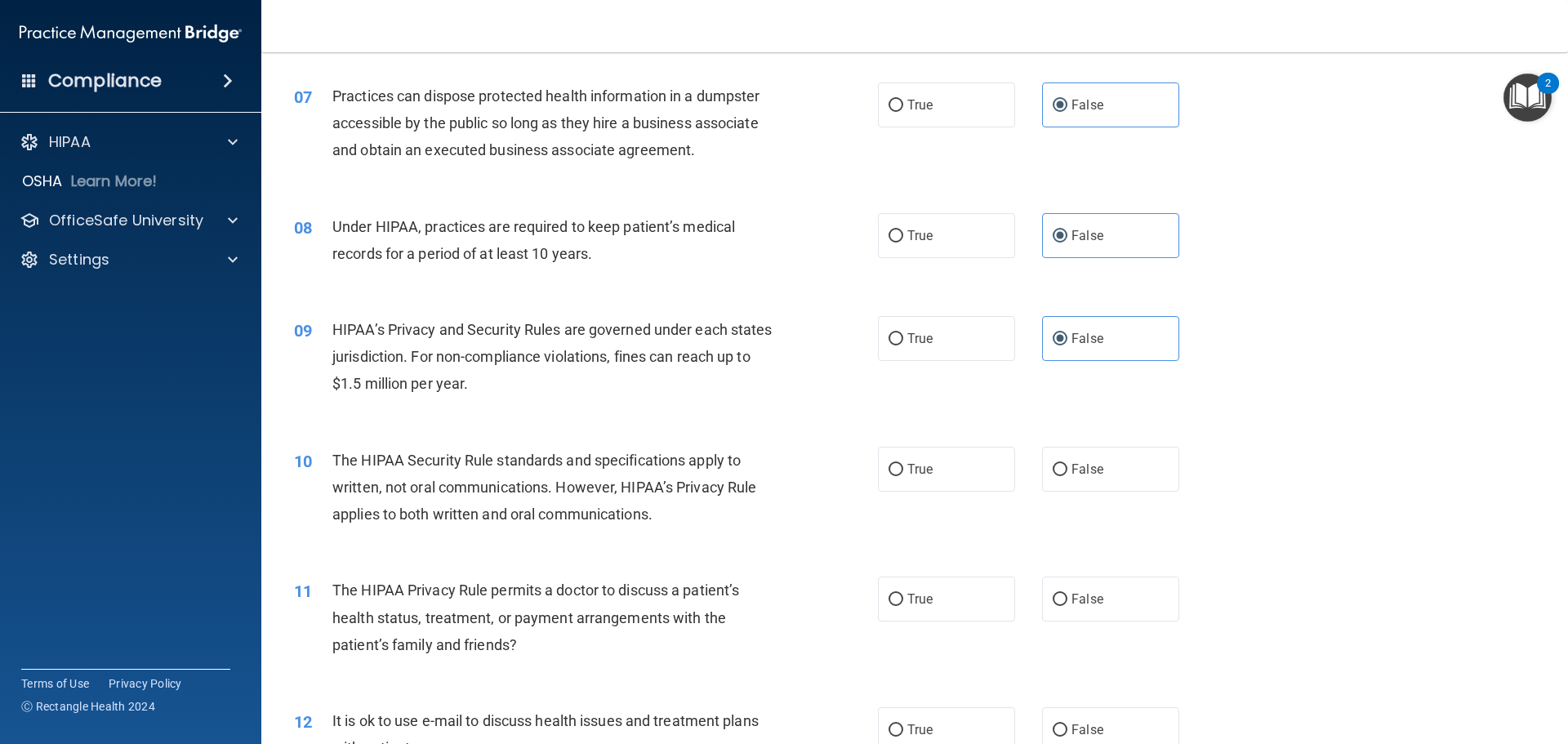
scroll to position [817, 0]
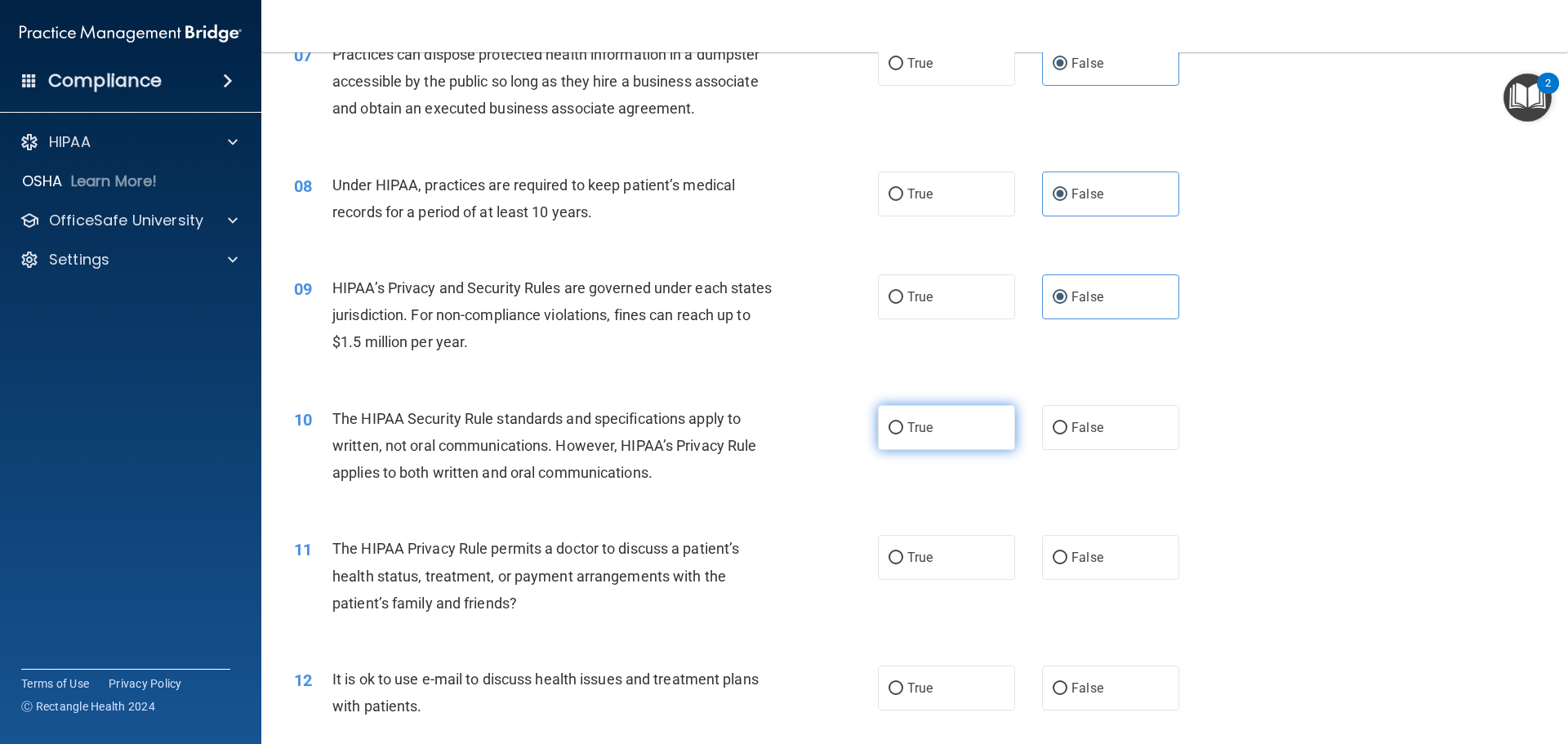
click at [965, 416] on label "True" at bounding box center [946, 427] width 137 height 44
click at [903, 422] on input "True" at bounding box center [895, 428] width 15 height 12
radio input "true"
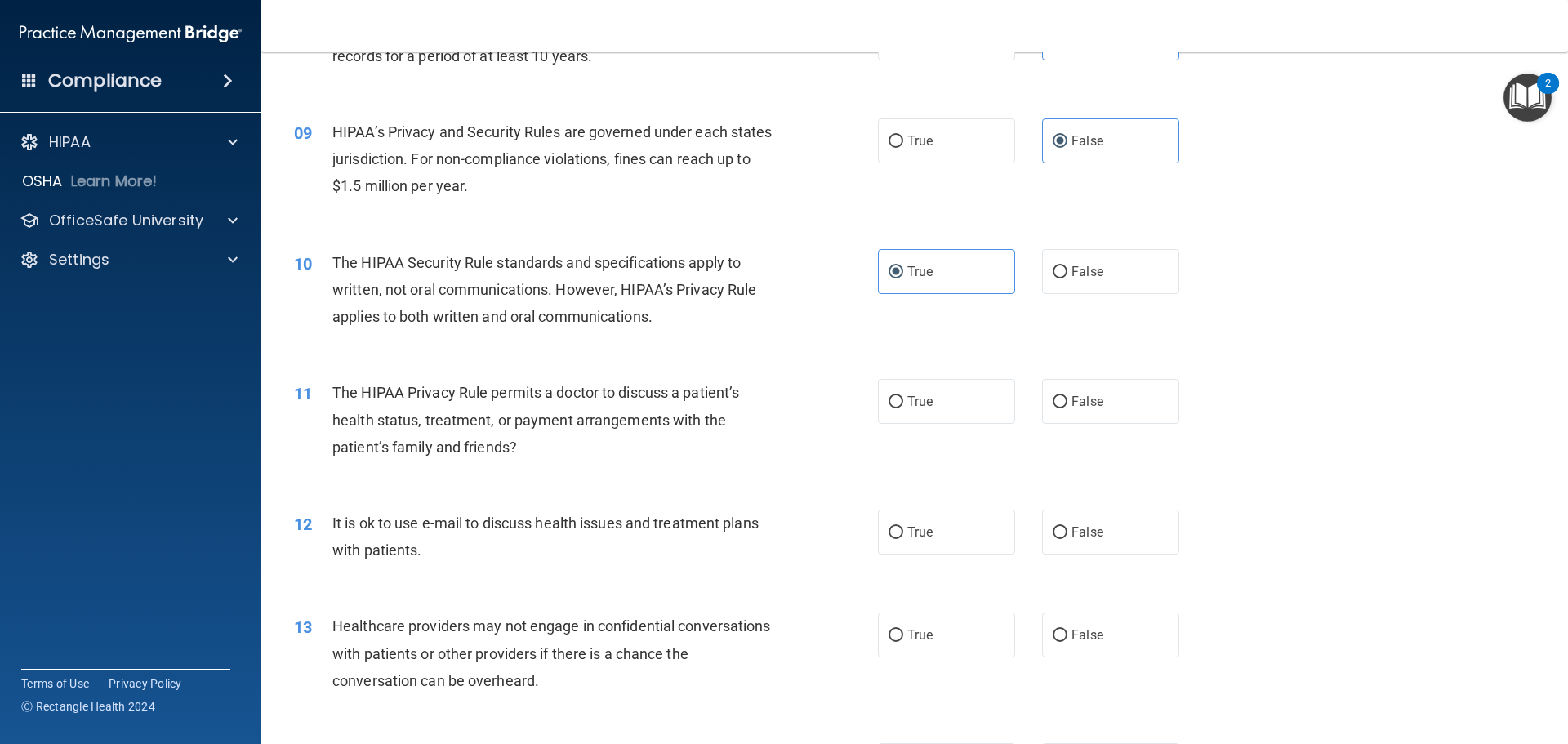
scroll to position [980, 0]
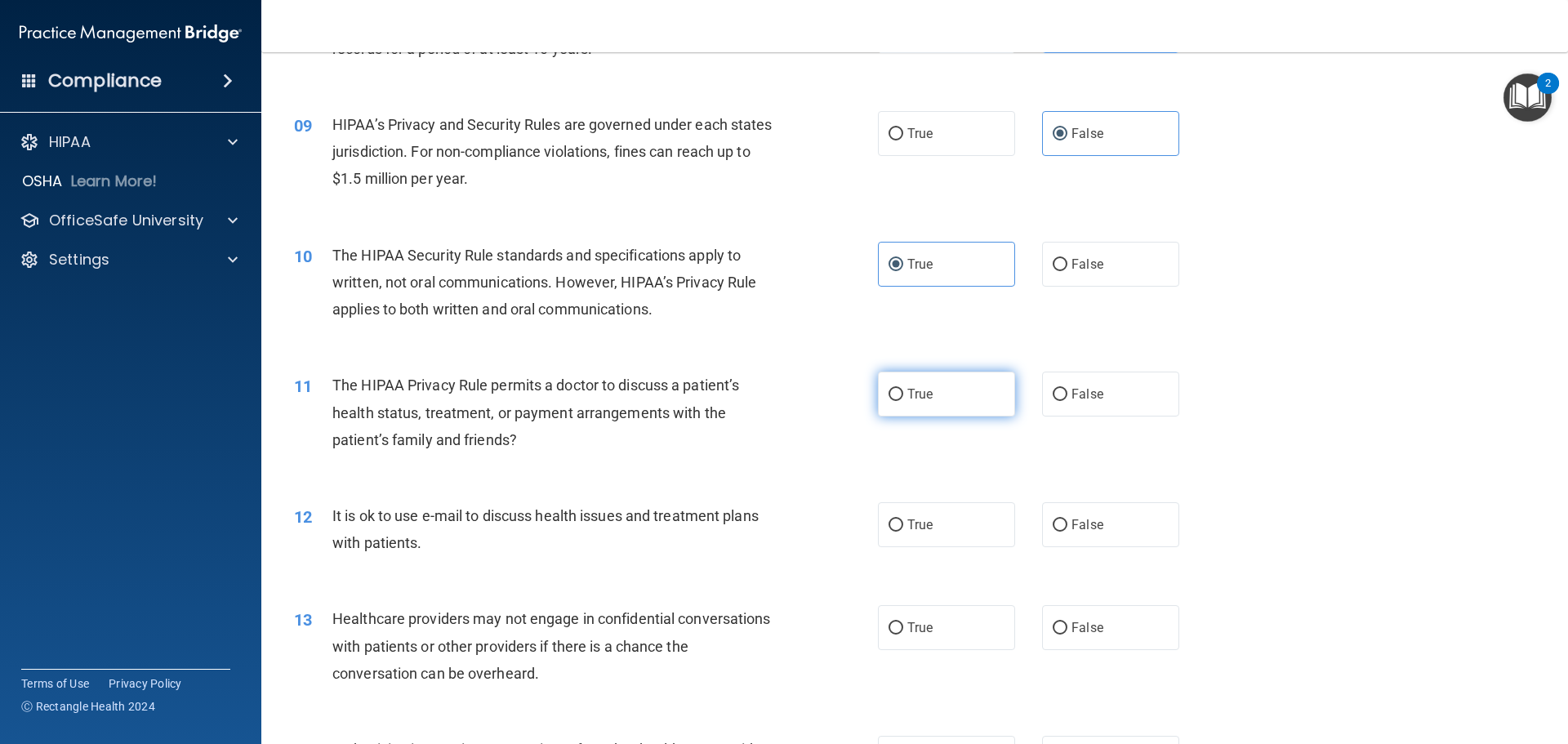
click at [941, 392] on label "True" at bounding box center [946, 393] width 137 height 44
click at [903, 392] on input "True" at bounding box center [895, 395] width 15 height 12
radio input "true"
click at [939, 530] on label "True" at bounding box center [946, 524] width 137 height 44
click at [903, 530] on input "True" at bounding box center [895, 526] width 15 height 12
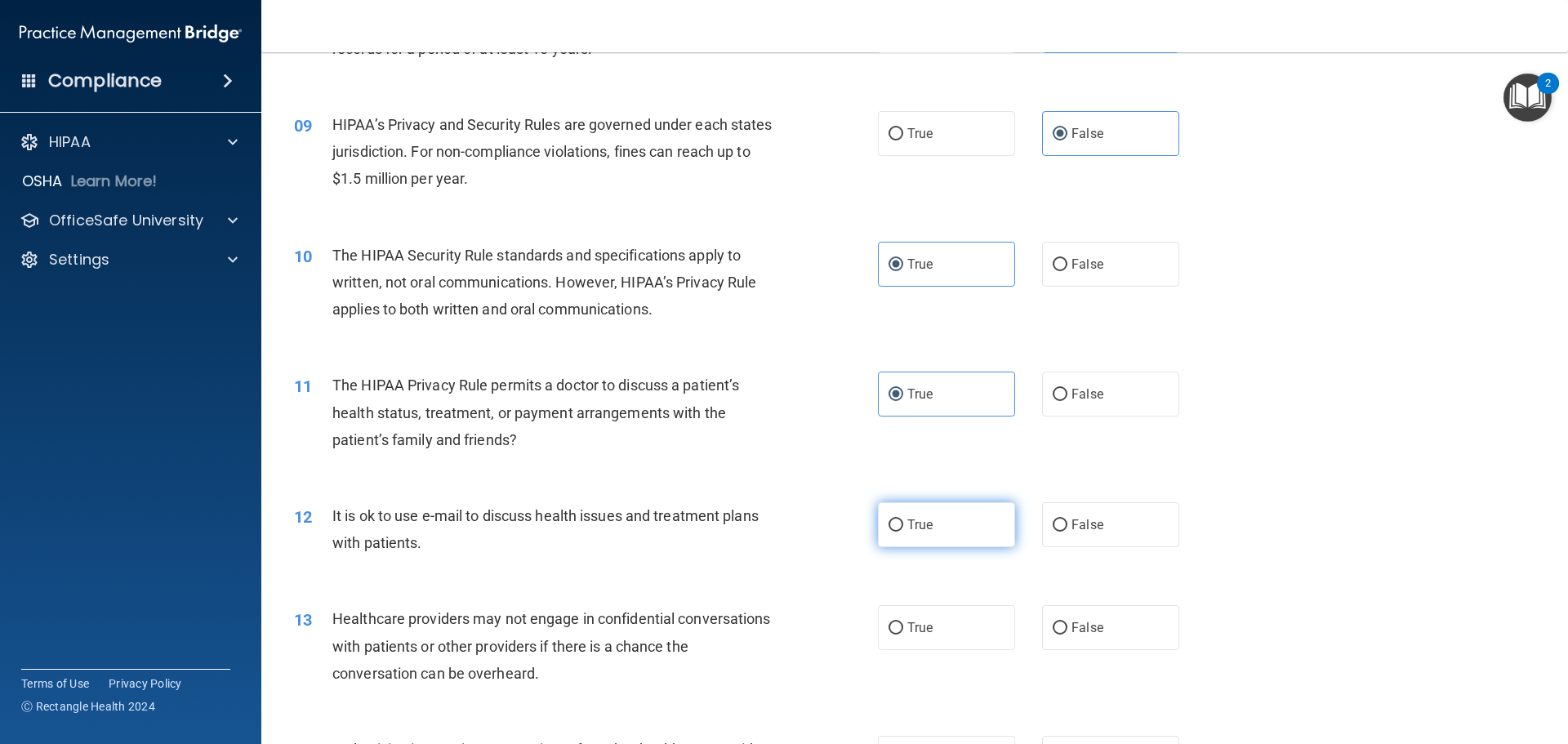
radio input "true"
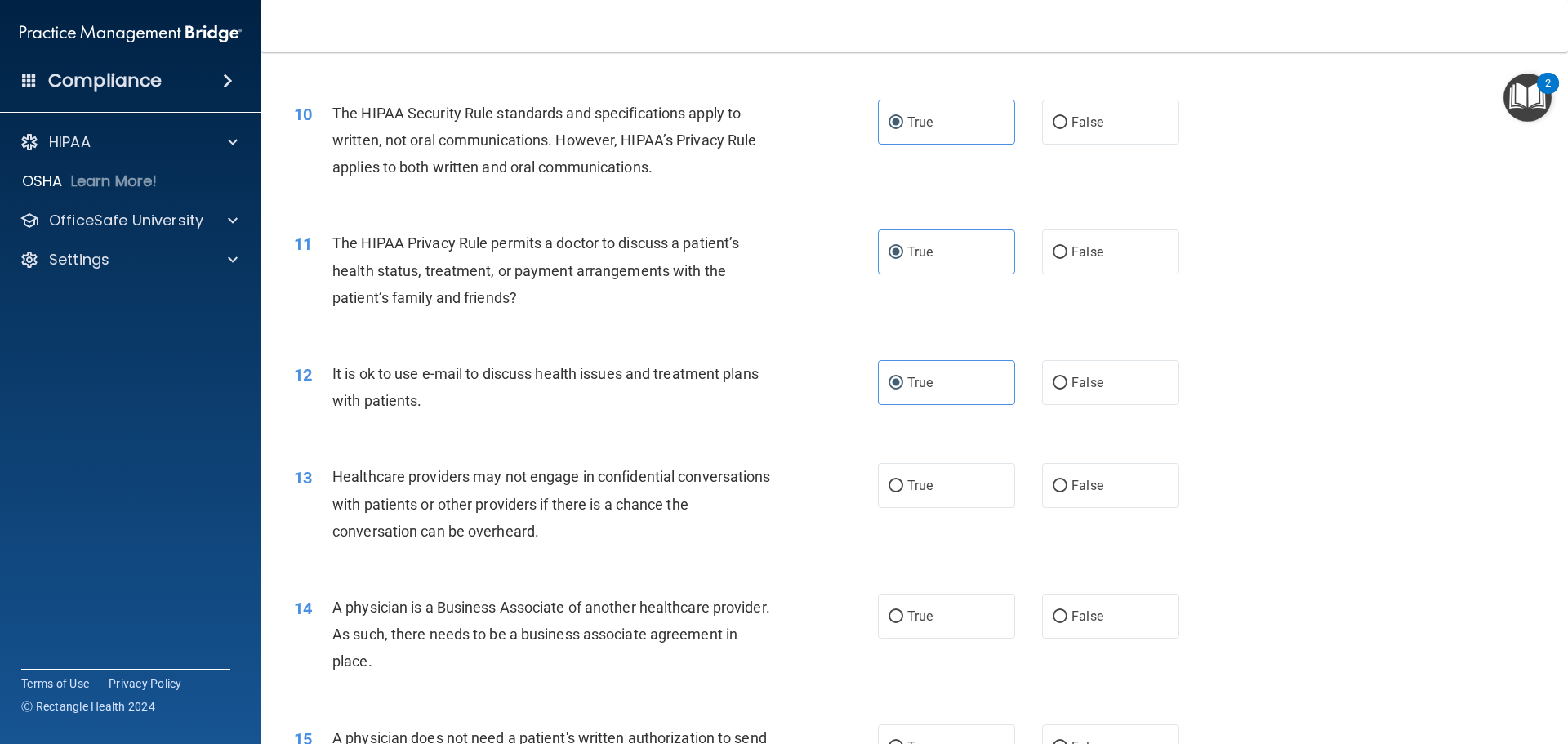
scroll to position [1144, 0]
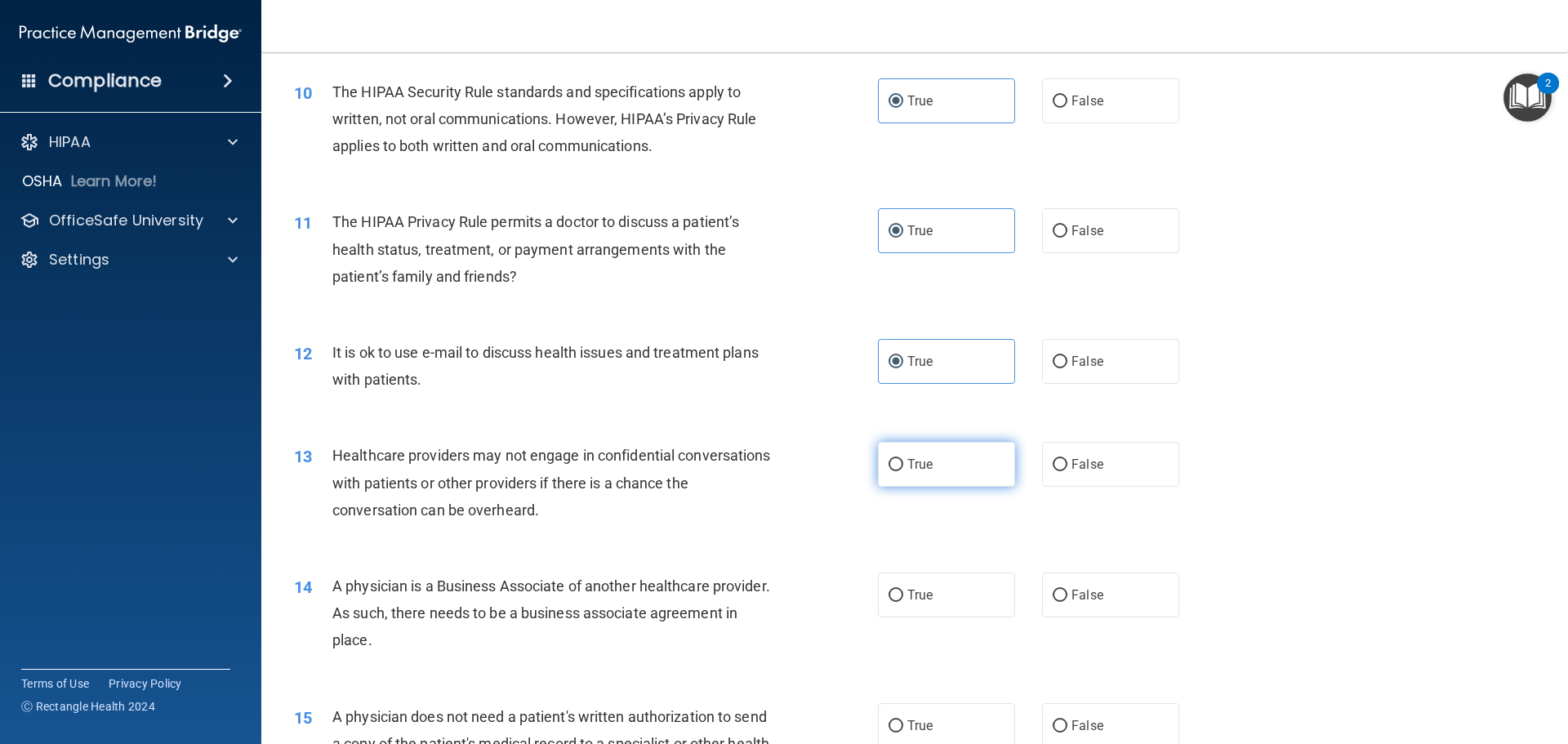
click at [920, 474] on label "True" at bounding box center [946, 464] width 137 height 44
click at [903, 471] on input "True" at bounding box center [895, 465] width 15 height 12
radio input "true"
click at [1095, 465] on label "False" at bounding box center [1111, 464] width 137 height 44
click at [1067, 465] on input "False" at bounding box center [1060, 465] width 15 height 12
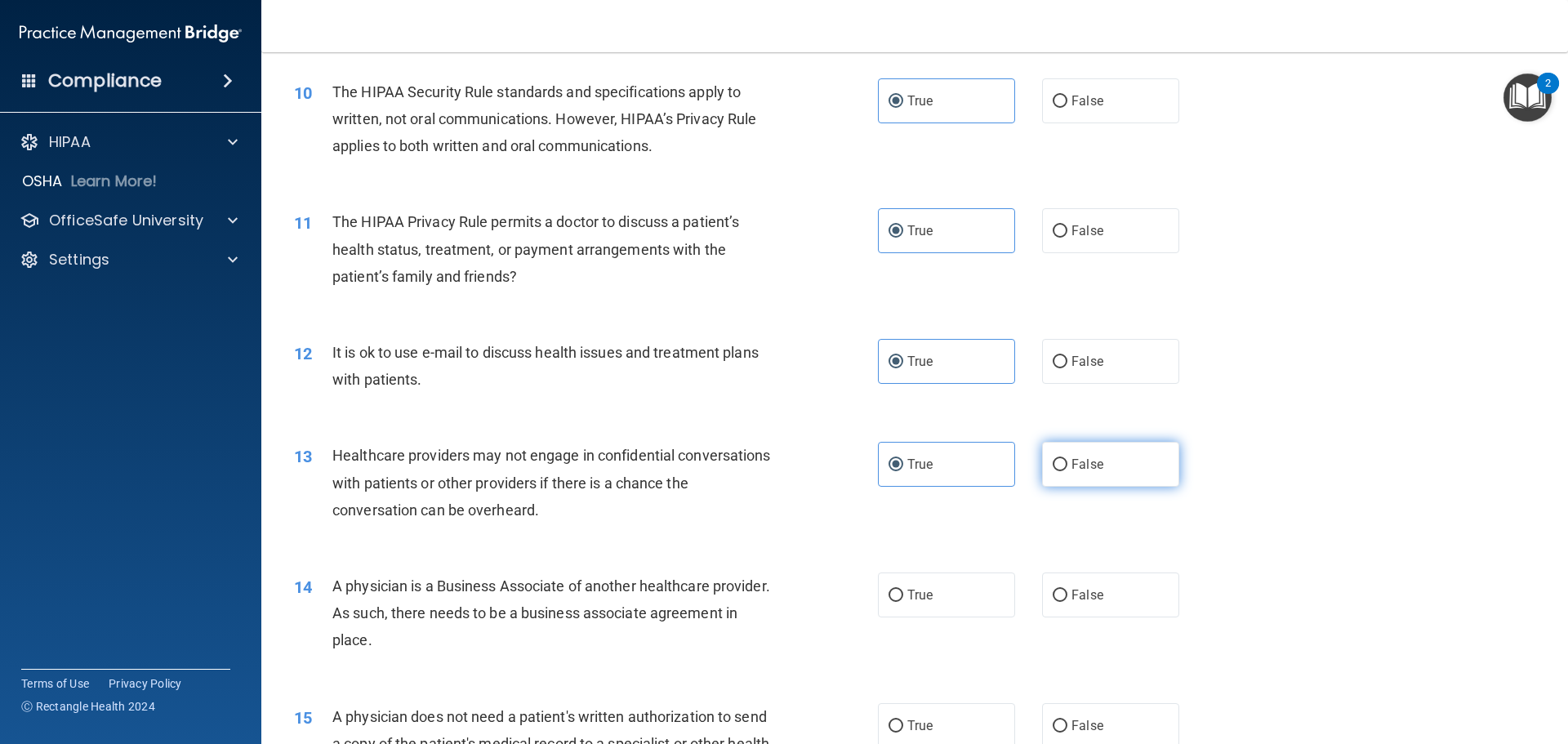
radio input "true"
radio input "false"
click at [959, 607] on label "True" at bounding box center [946, 594] width 137 height 44
click at [903, 602] on input "True" at bounding box center [895, 595] width 15 height 12
radio input "true"
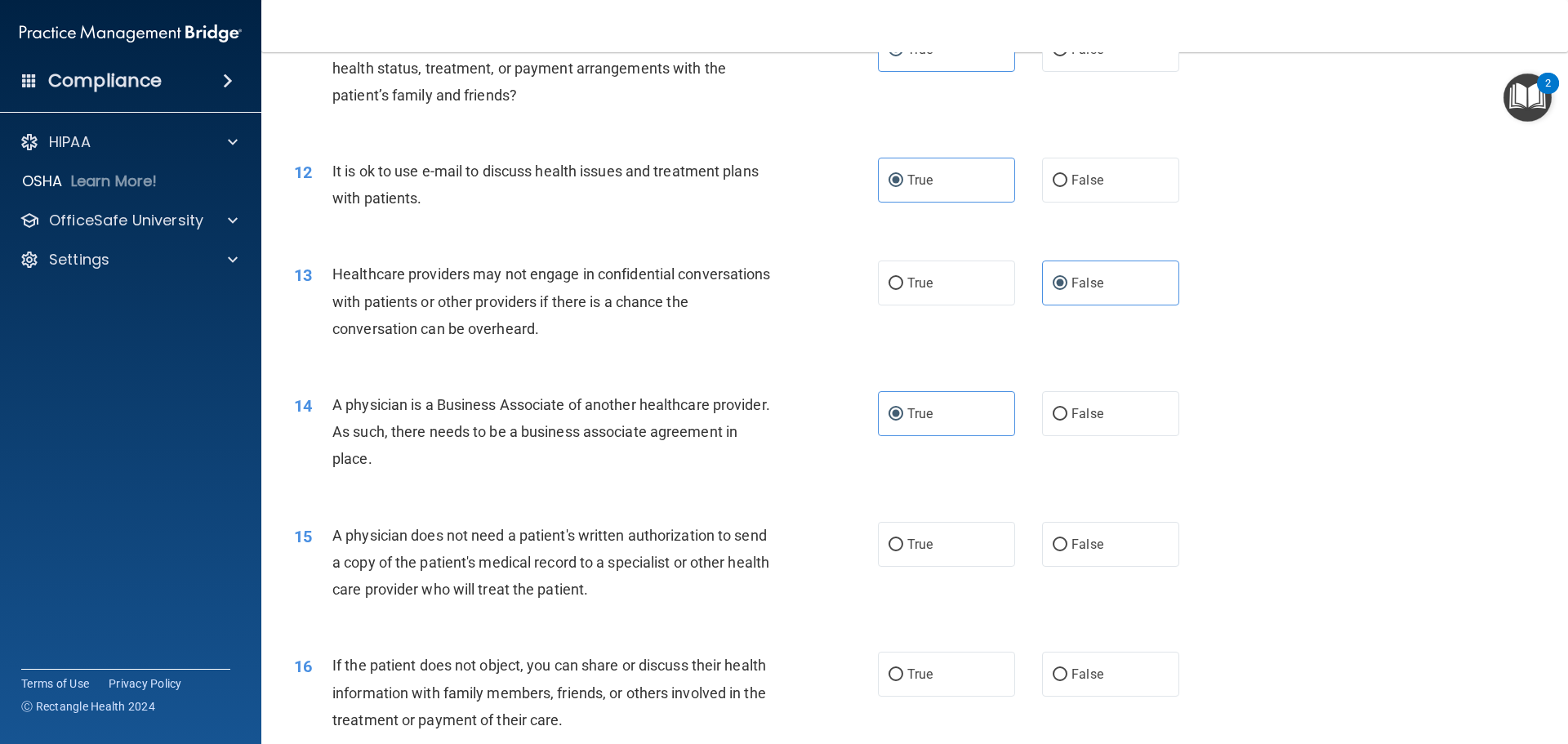
scroll to position [1470, 0]
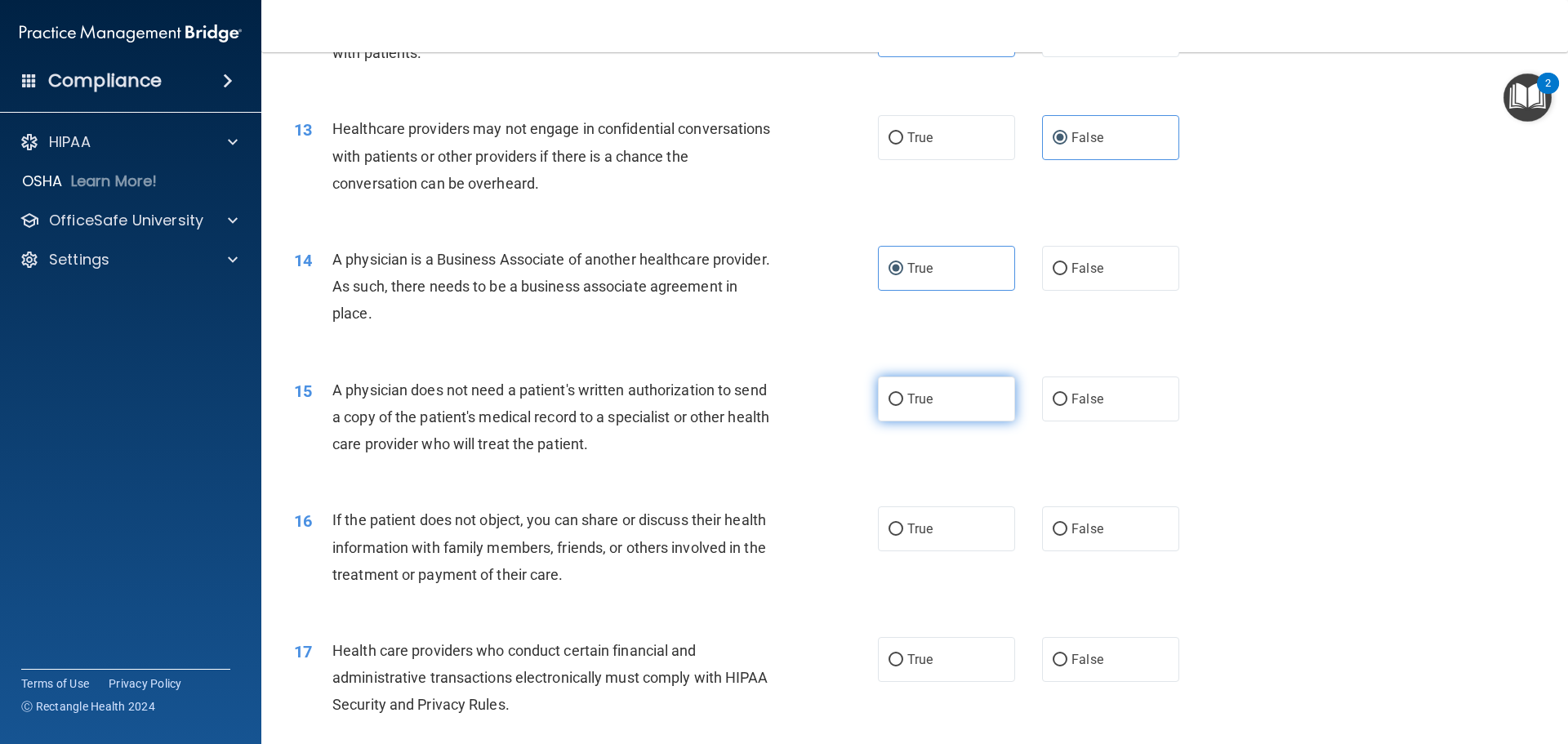
click at [936, 392] on label "True" at bounding box center [946, 399] width 137 height 44
click at [903, 393] on input "True" at bounding box center [895, 400] width 15 height 12
radio input "true"
click at [931, 536] on label "True" at bounding box center [946, 529] width 137 height 44
click at [903, 536] on input "True" at bounding box center [895, 530] width 15 height 12
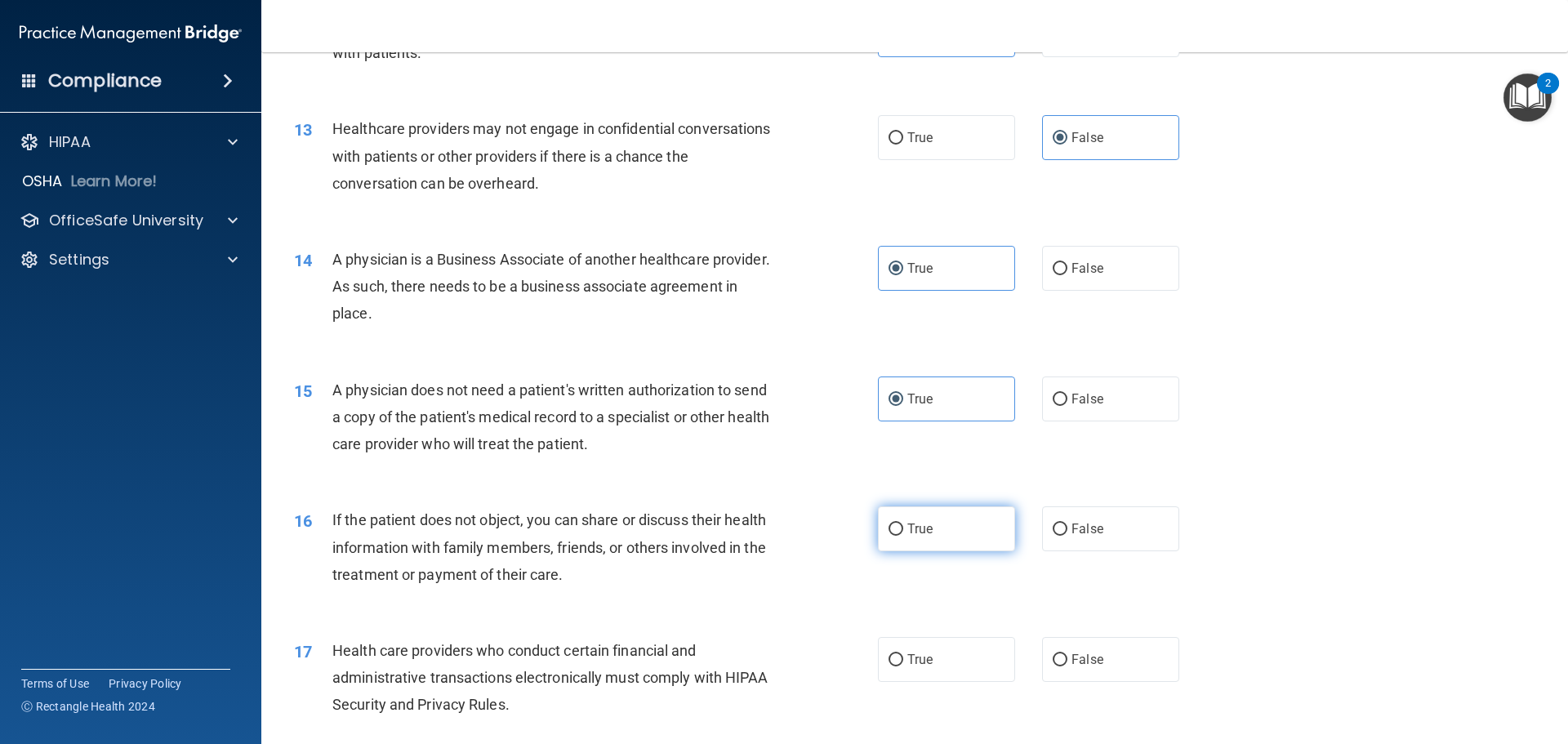
radio input "true"
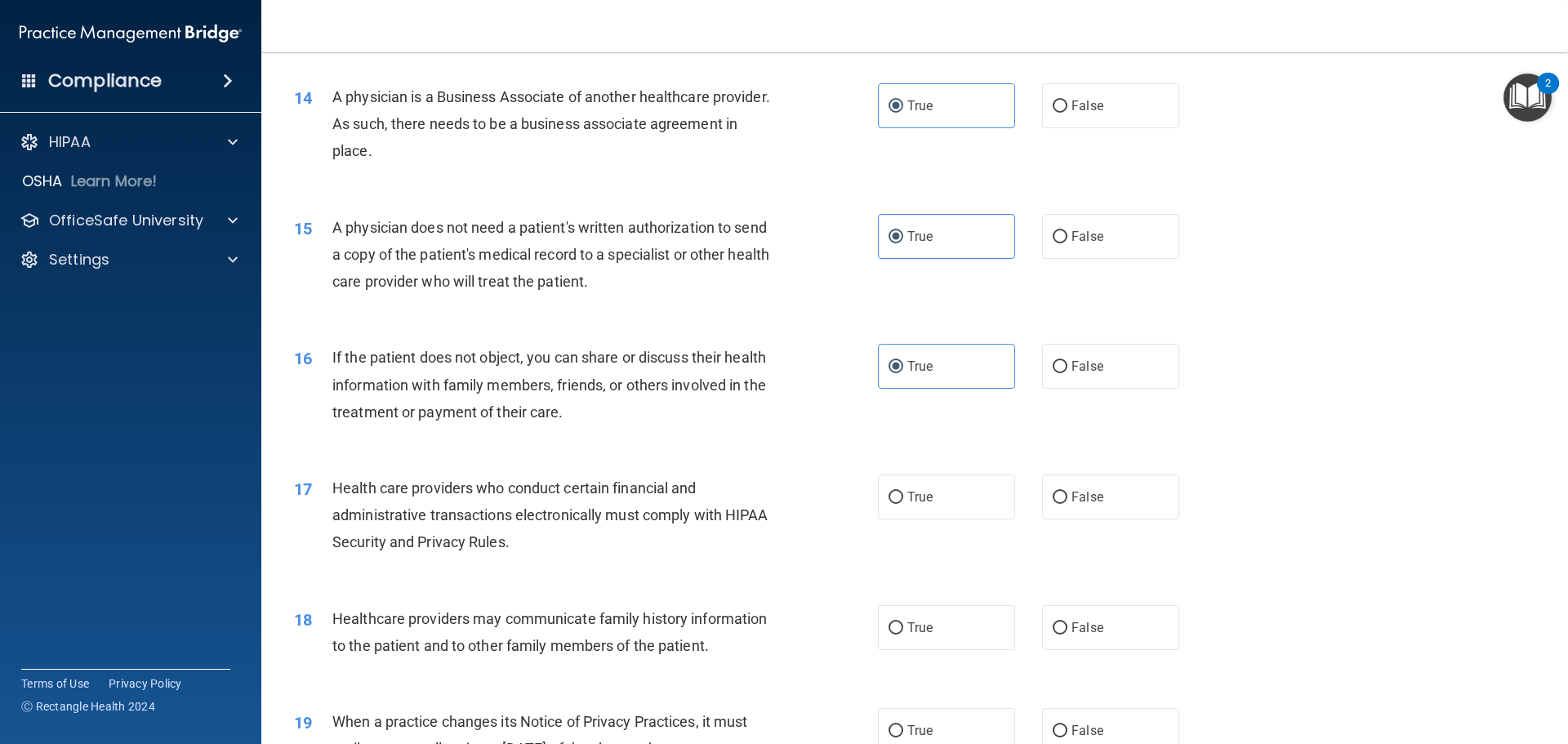
scroll to position [1633, 0]
click at [1083, 490] on label "False" at bounding box center [1111, 496] width 137 height 44
click at [1067, 490] on input "False" at bounding box center [1060, 497] width 15 height 12
radio input "true"
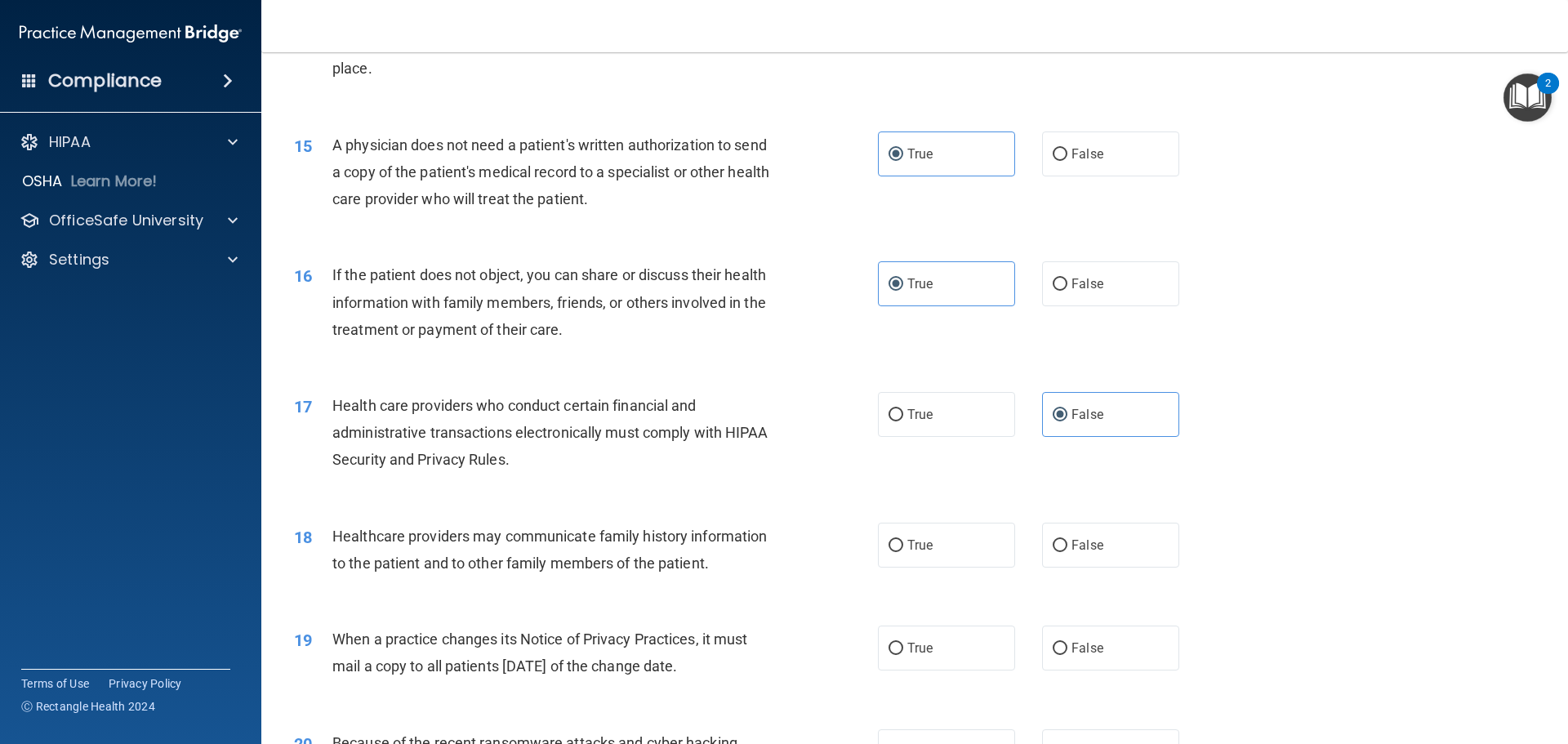
scroll to position [1797, 0]
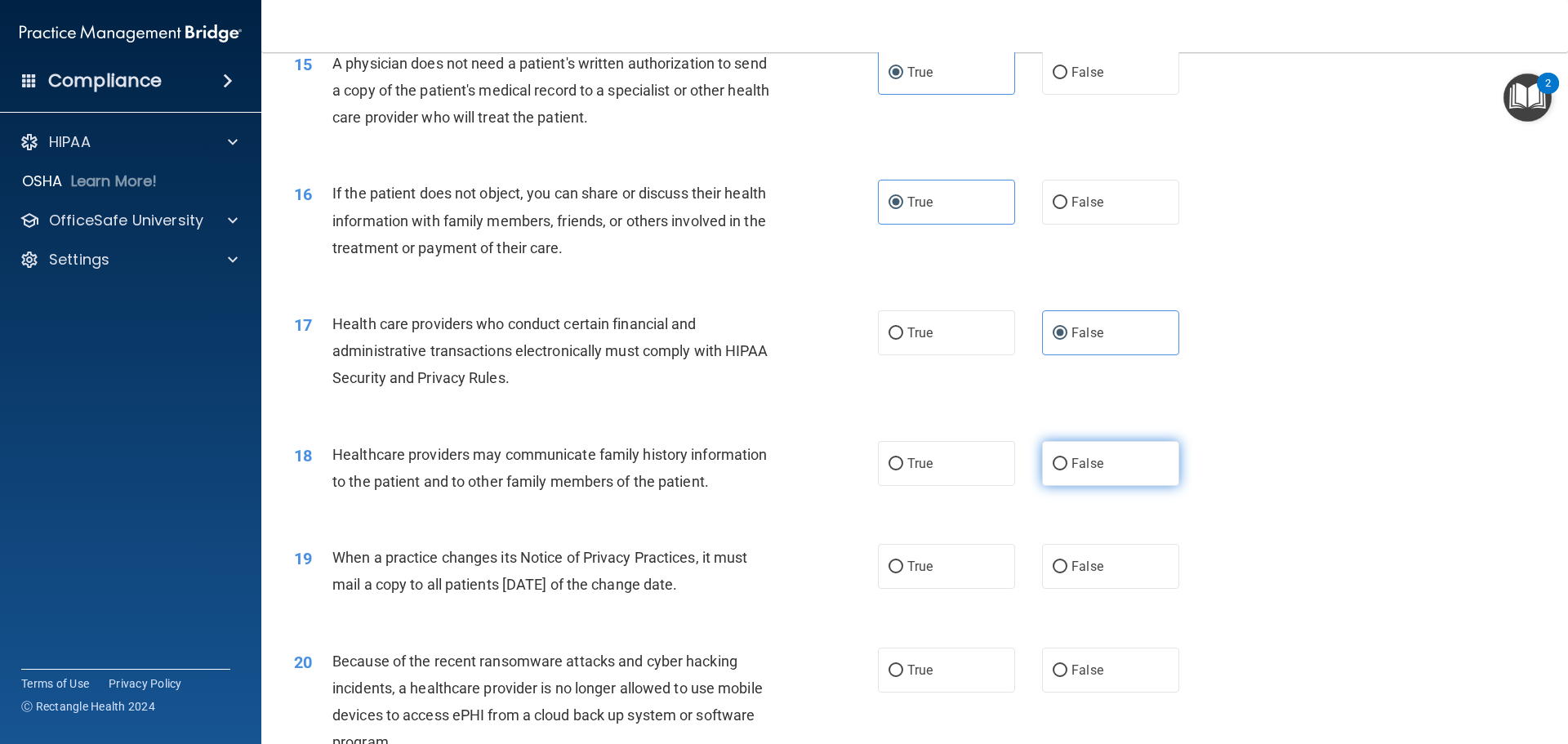
click at [1093, 458] on span "False" at bounding box center [1087, 463] width 32 height 15
click at [1067, 458] on input "False" at bounding box center [1060, 465] width 15 height 12
radio input "true"
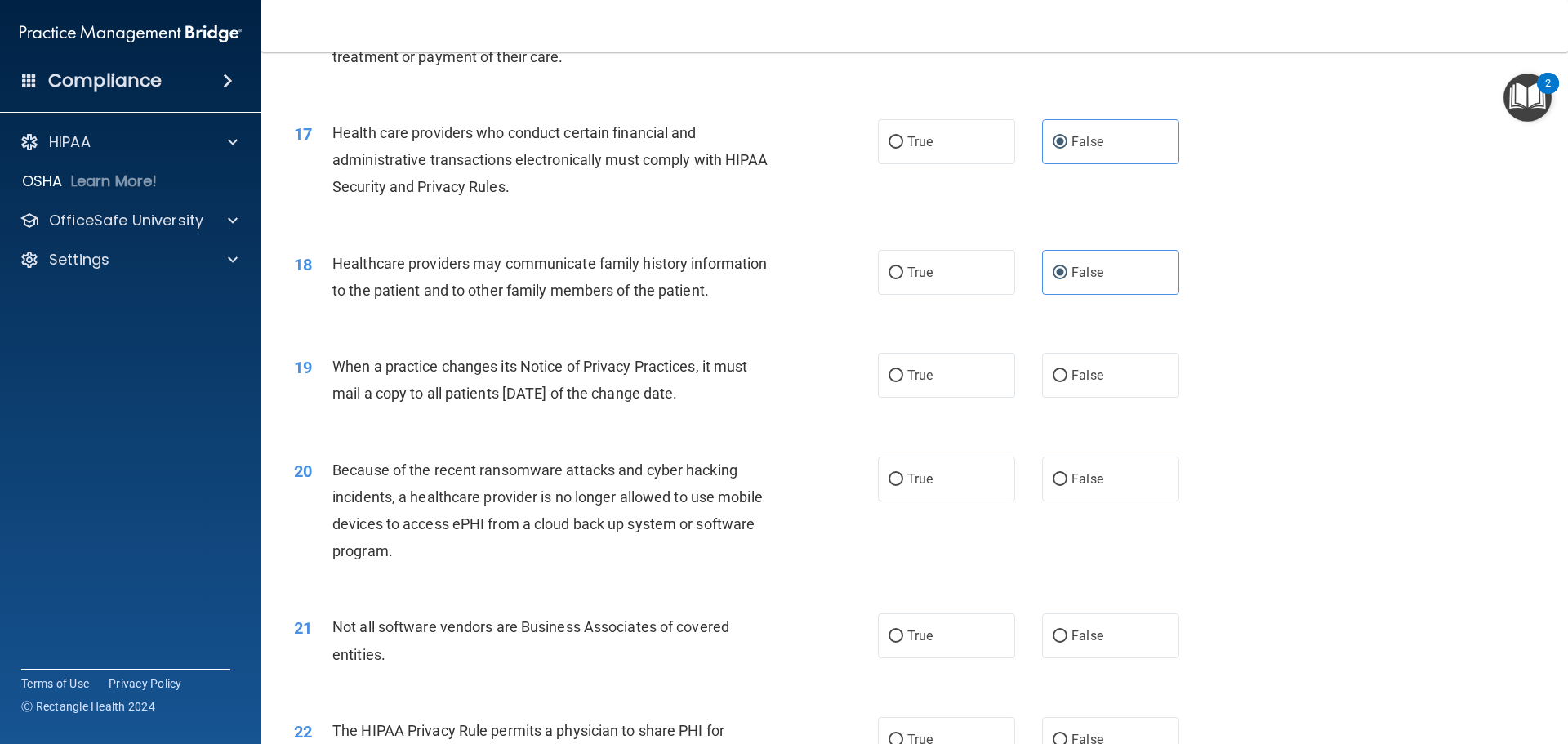
scroll to position [2042, 0]
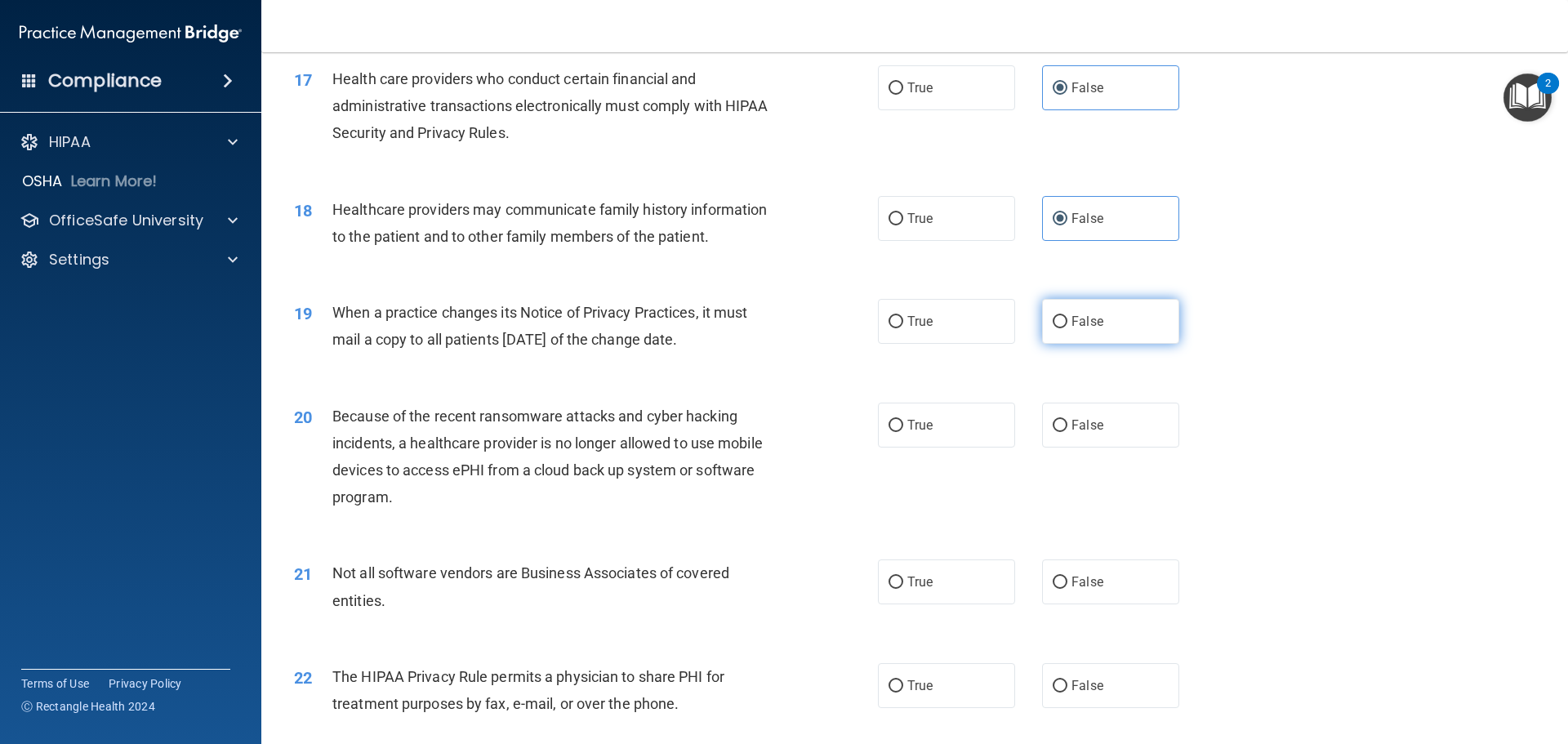
click at [1131, 312] on label "False" at bounding box center [1111, 321] width 137 height 44
click at [1067, 316] on input "False" at bounding box center [1060, 322] width 15 height 12
radio input "true"
click at [1101, 424] on label "False" at bounding box center [1111, 425] width 137 height 44
click at [1067, 424] on input "False" at bounding box center [1060, 426] width 15 height 12
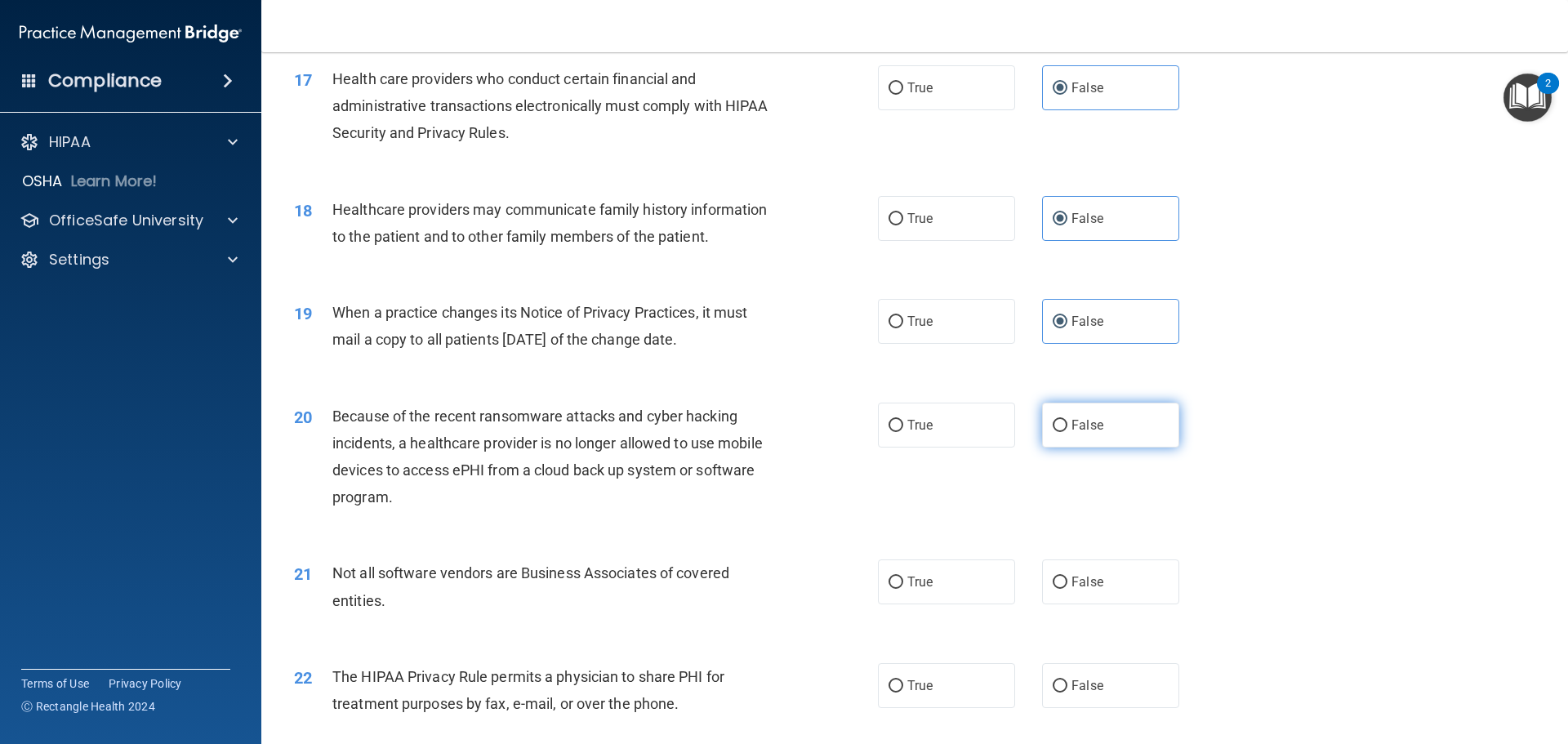
radio input "true"
click at [920, 579] on span "True" at bounding box center [919, 581] width 25 height 15
click at [903, 579] on input "True" at bounding box center [895, 583] width 15 height 12
radio input "true"
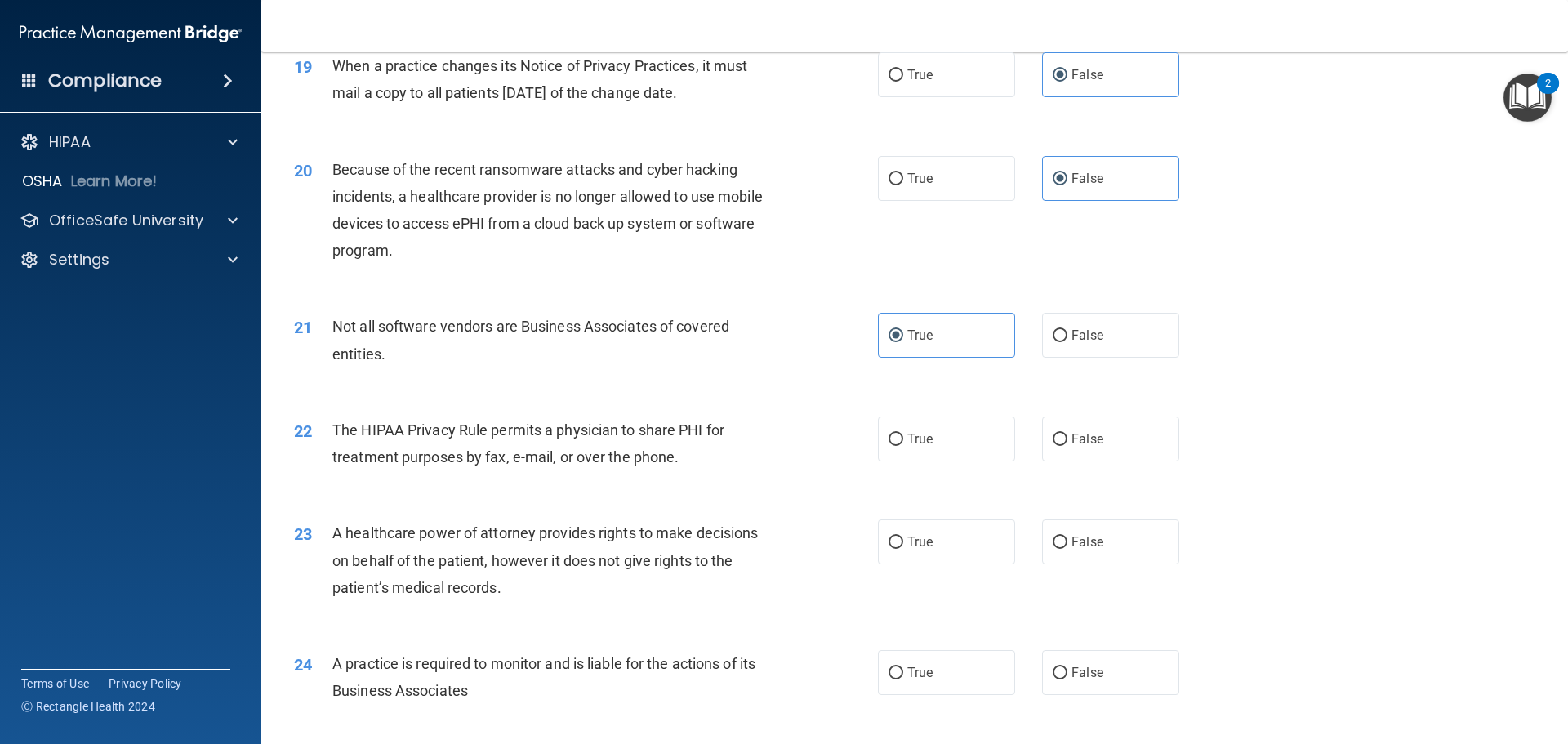
scroll to position [2368, 0]
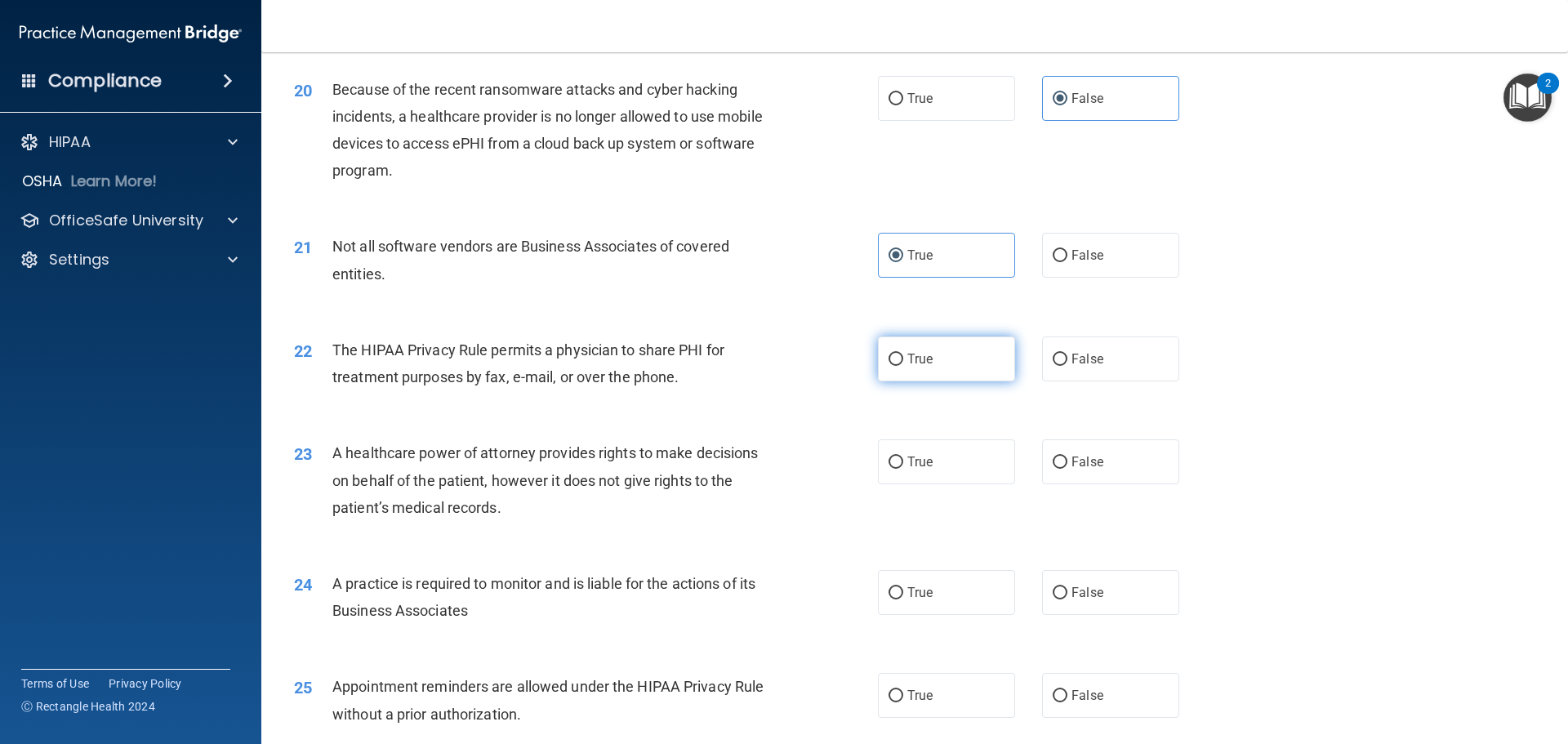
click at [917, 356] on span "True" at bounding box center [919, 359] width 25 height 15
click at [903, 356] on input "True" at bounding box center [895, 360] width 15 height 12
radio input "true"
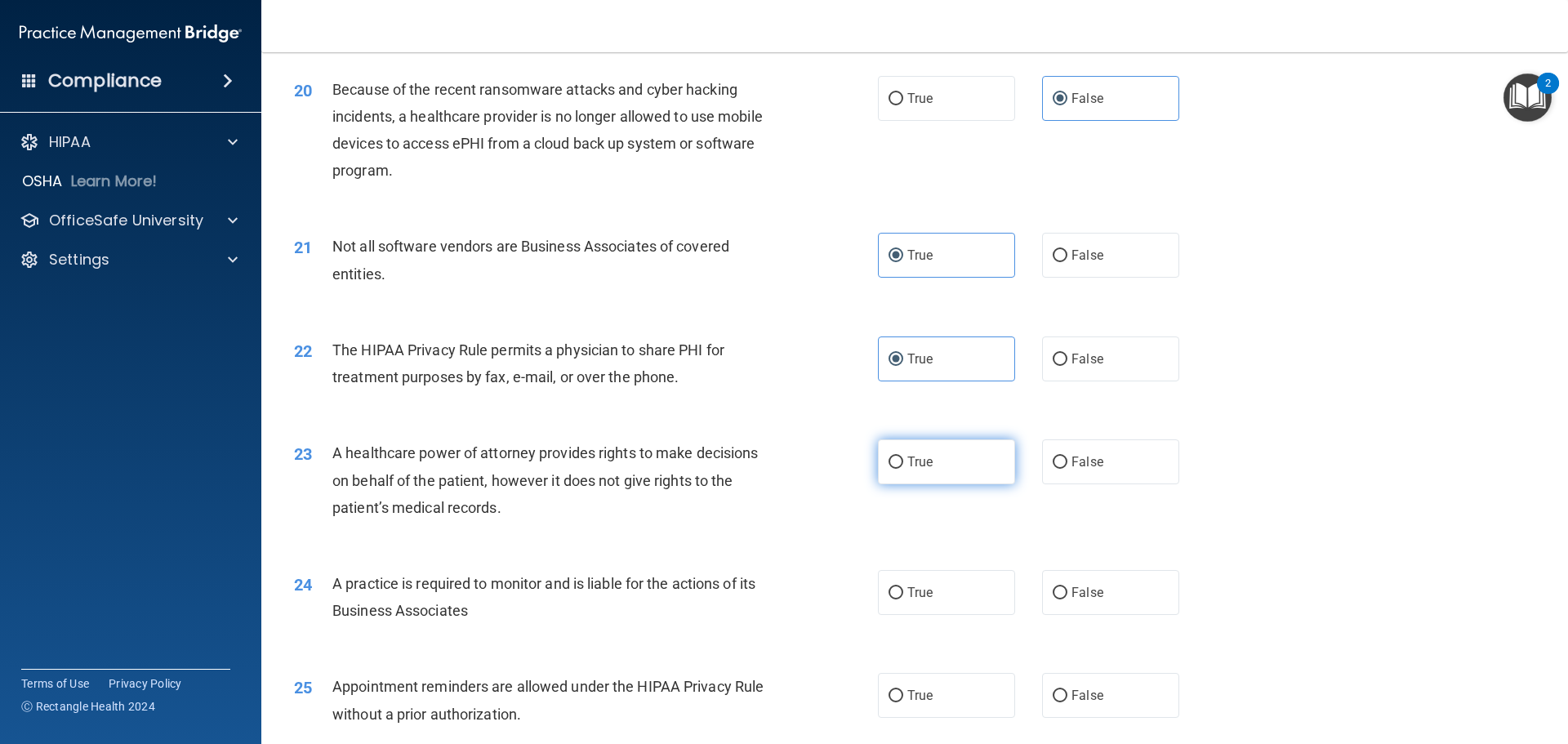
click at [894, 463] on input "True" at bounding box center [895, 463] width 15 height 12
radio input "true"
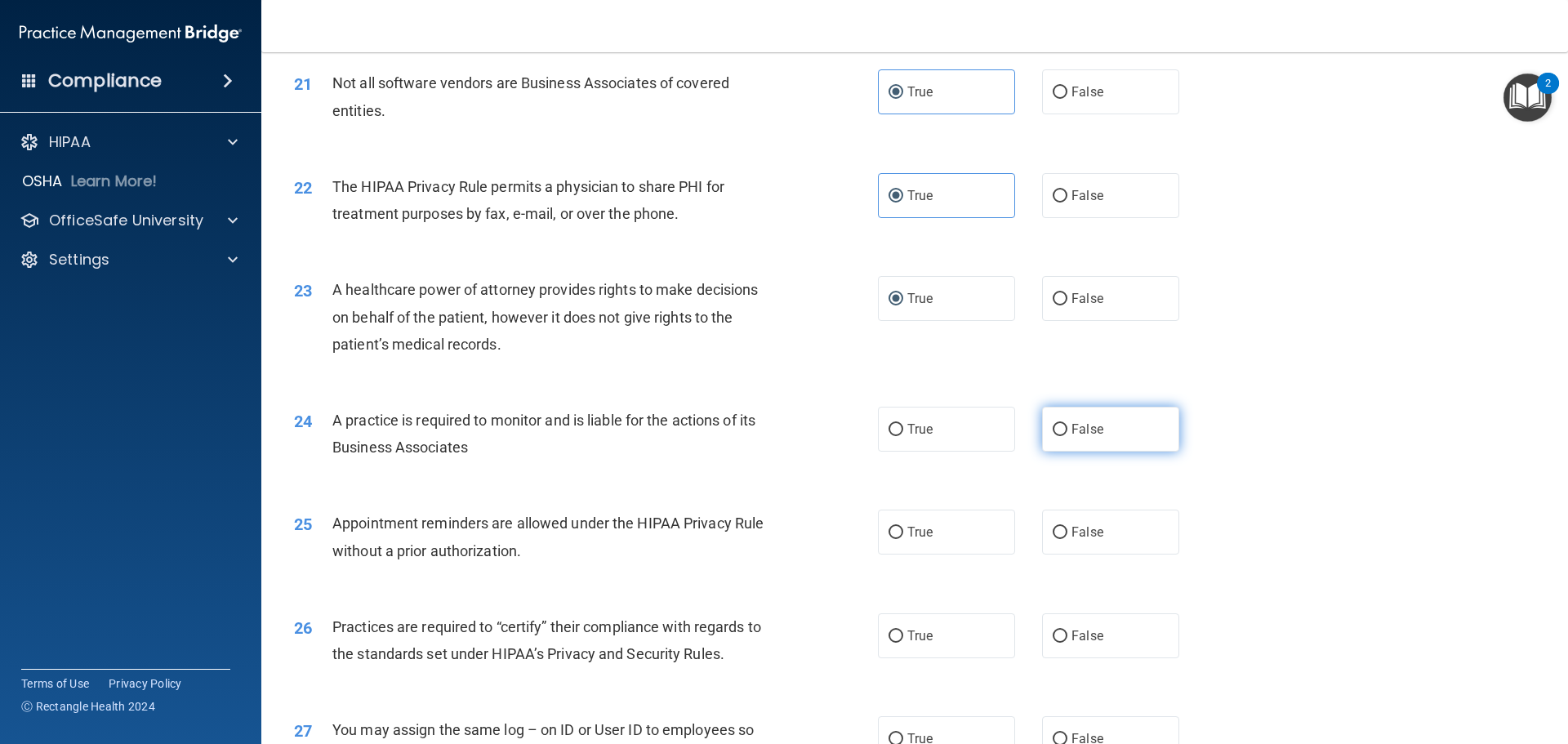
click at [1084, 434] on span "False" at bounding box center [1087, 428] width 32 height 15
click at [1067, 434] on input "False" at bounding box center [1060, 430] width 15 height 12
radio input "true"
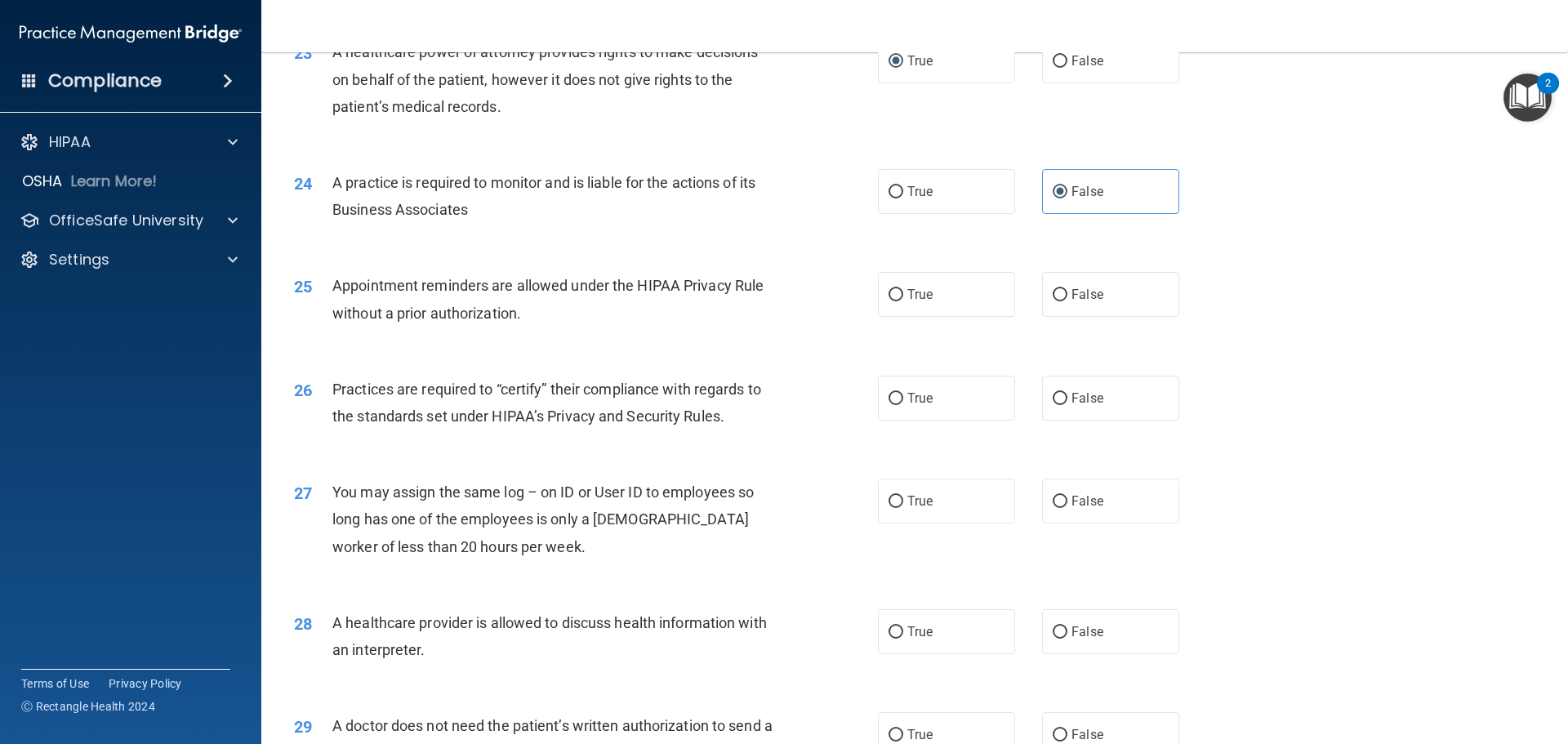
scroll to position [2777, 0]
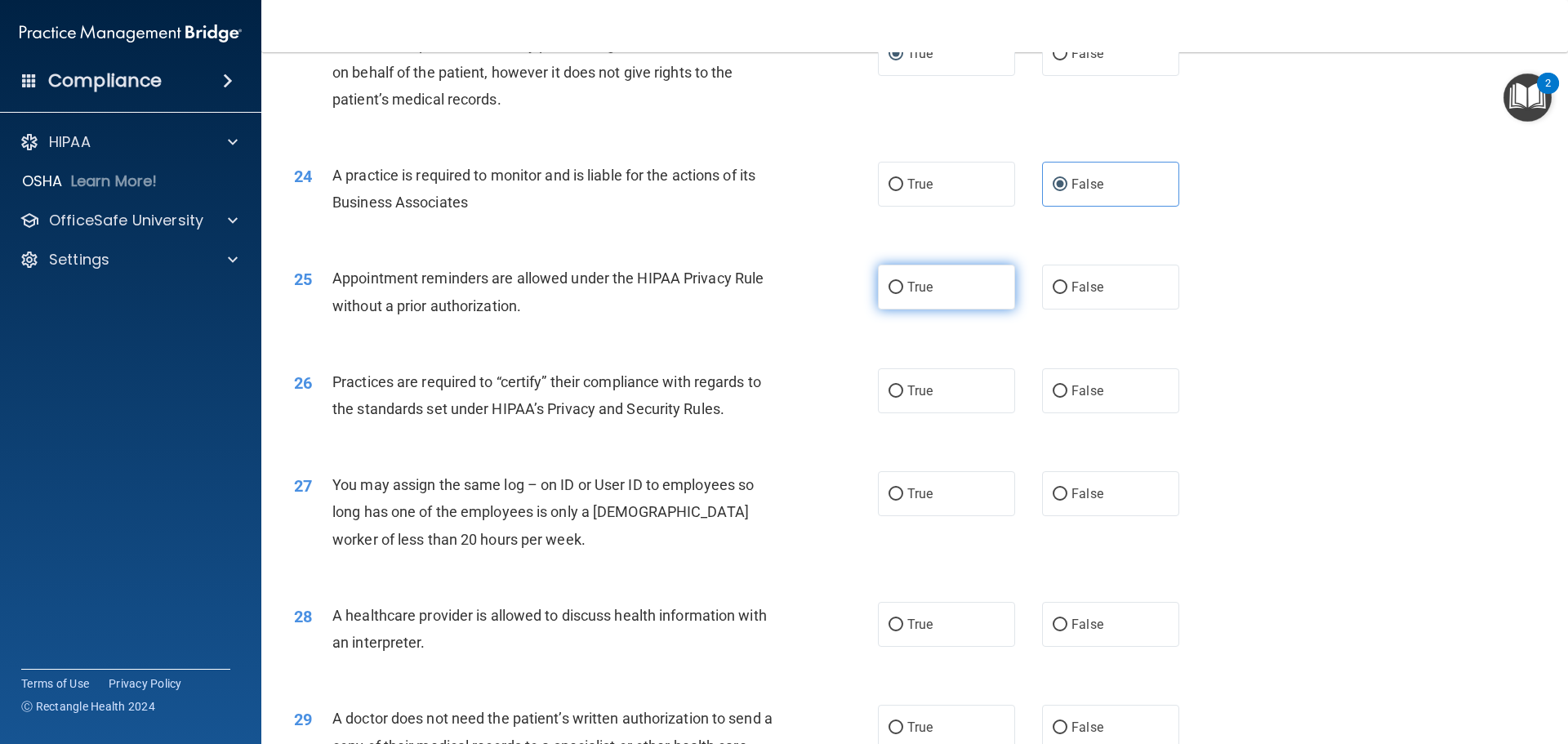
click at [914, 279] on label "True" at bounding box center [946, 287] width 137 height 44
click at [903, 282] on input "True" at bounding box center [895, 288] width 15 height 12
radio input "true"
click at [1114, 396] on label "False" at bounding box center [1111, 391] width 137 height 44
click at [1067, 396] on input "False" at bounding box center [1060, 392] width 15 height 12
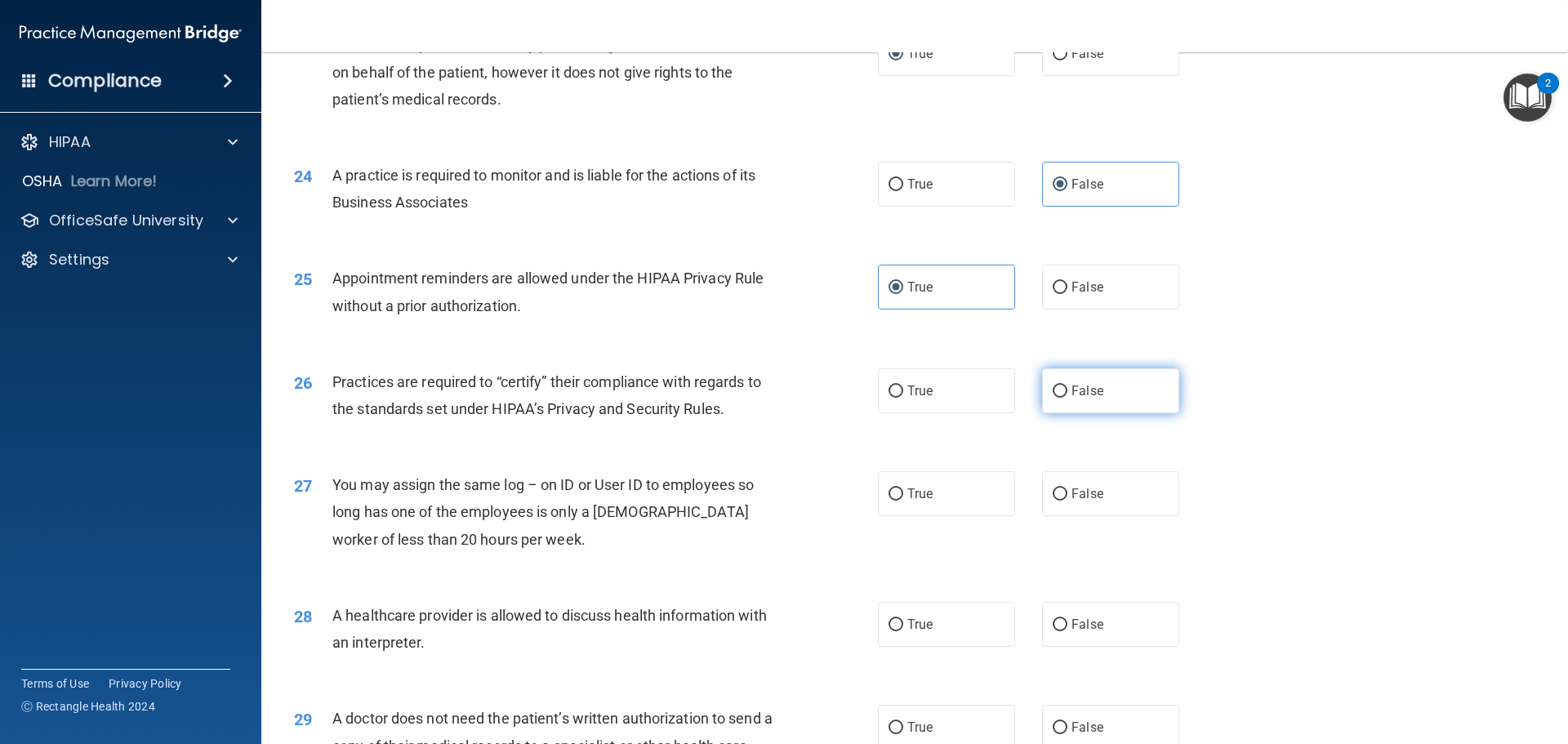
radio input "true"
click at [1090, 487] on span "False" at bounding box center [1087, 493] width 32 height 15
click at [1067, 489] on input "False" at bounding box center [1060, 495] width 15 height 12
radio input "true"
click at [976, 619] on label "True" at bounding box center [946, 624] width 137 height 44
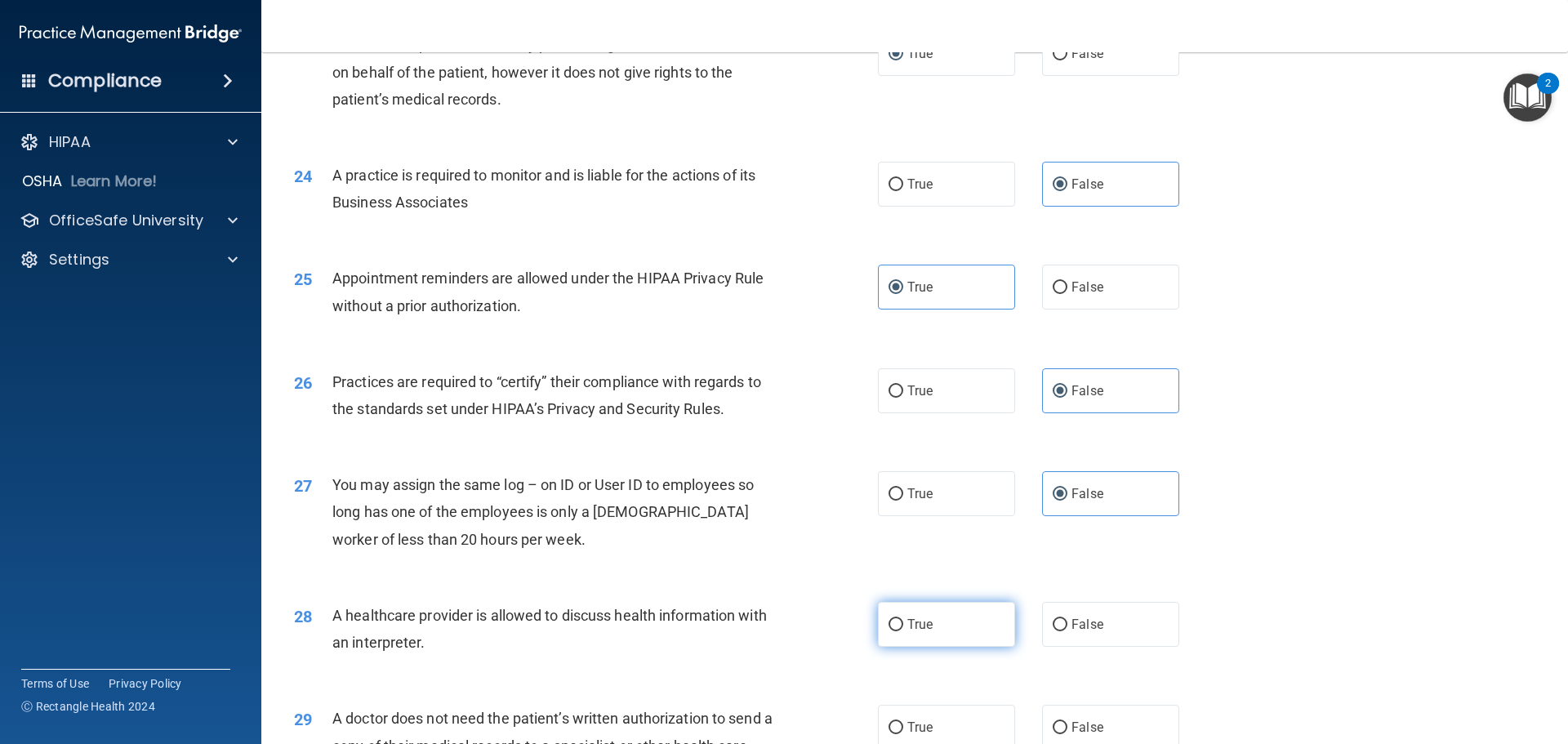
click at [903, 619] on input "True" at bounding box center [895, 625] width 15 height 12
radio input "true"
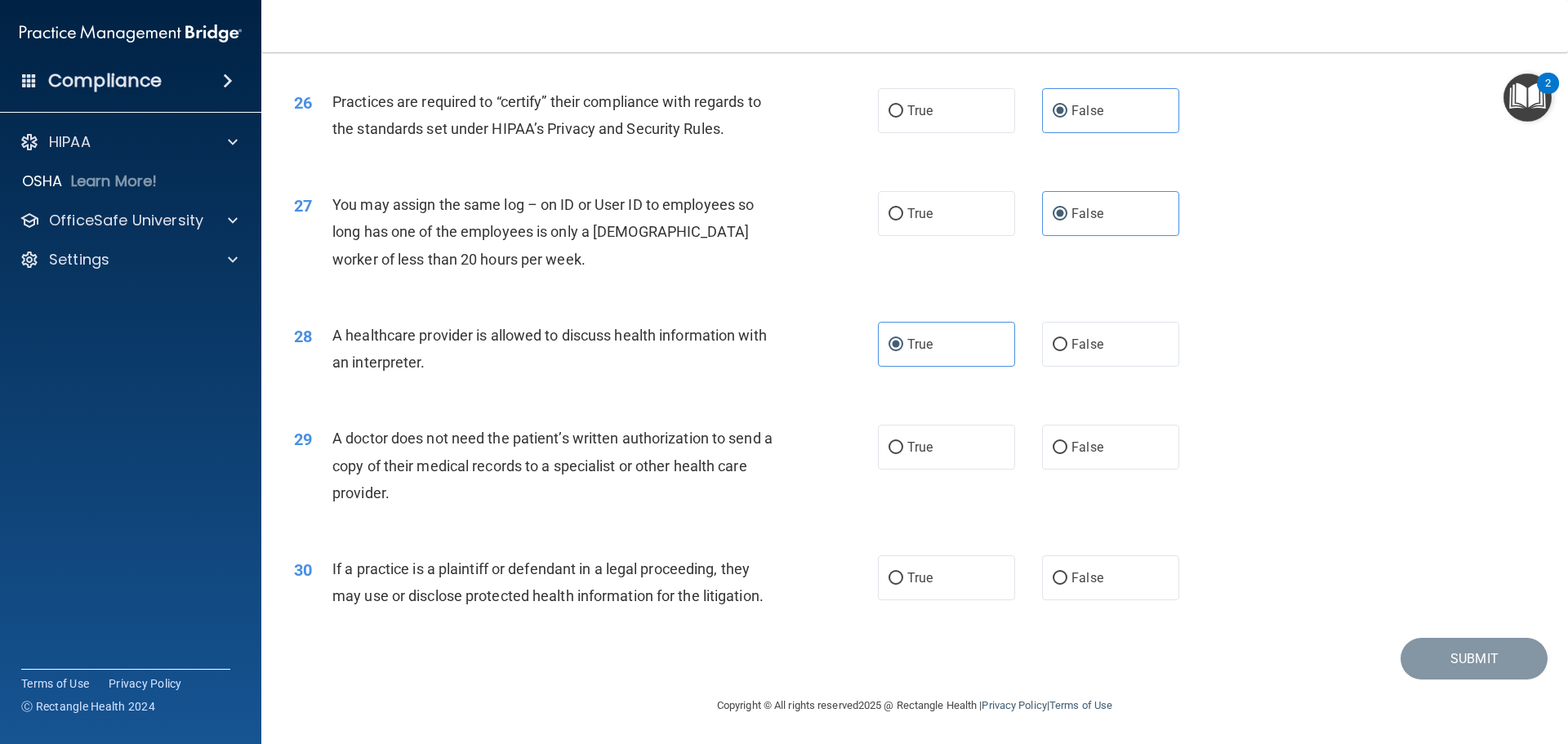
scroll to position [3057, 0]
click at [902, 455] on label "True" at bounding box center [946, 446] width 137 height 44
click at [902, 453] on input "True" at bounding box center [895, 447] width 15 height 12
radio input "true"
click at [938, 585] on label "True" at bounding box center [946, 577] width 137 height 44
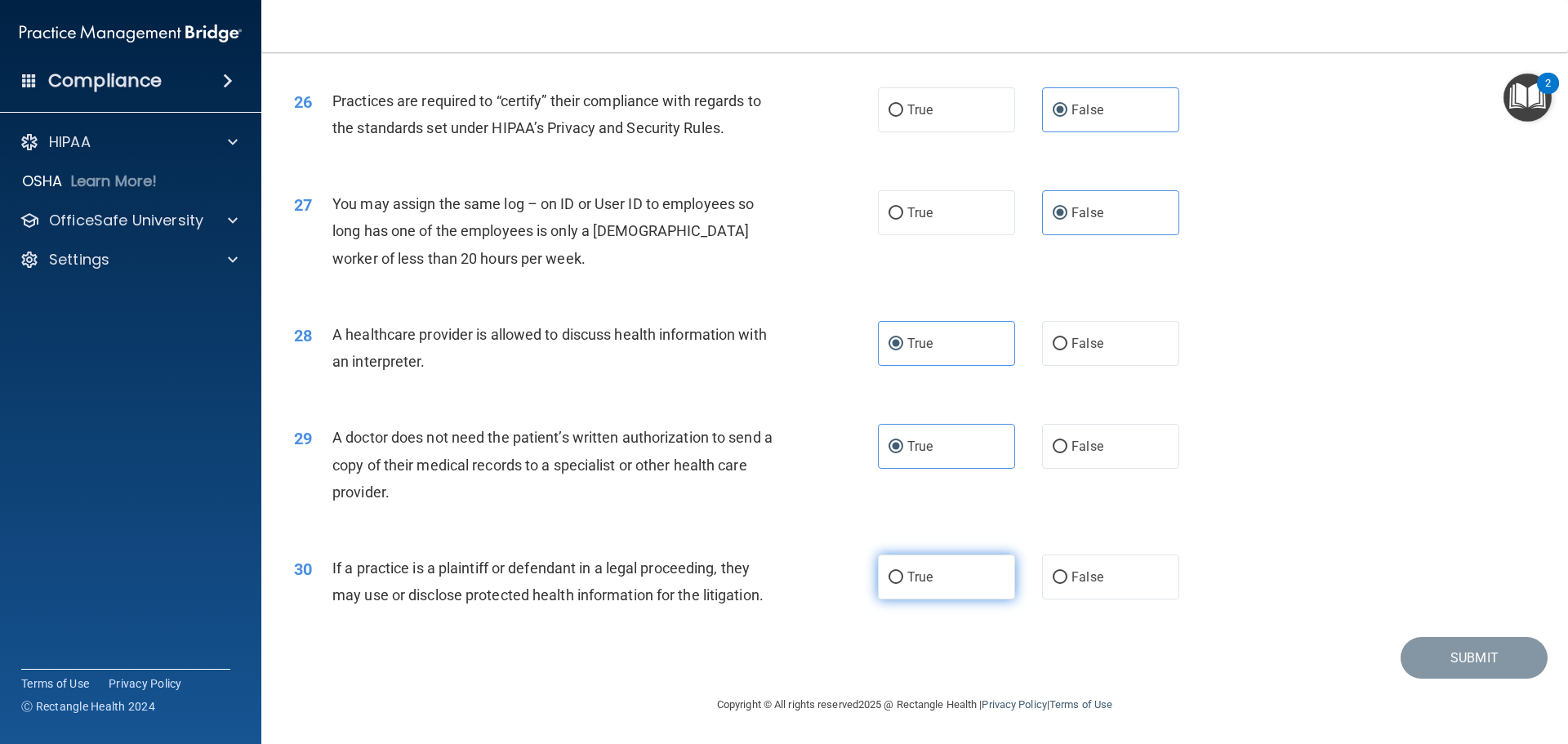
click at [903, 584] on input "True" at bounding box center [895, 578] width 15 height 12
radio input "true"
click at [1448, 659] on button "Submit" at bounding box center [1474, 658] width 147 height 42
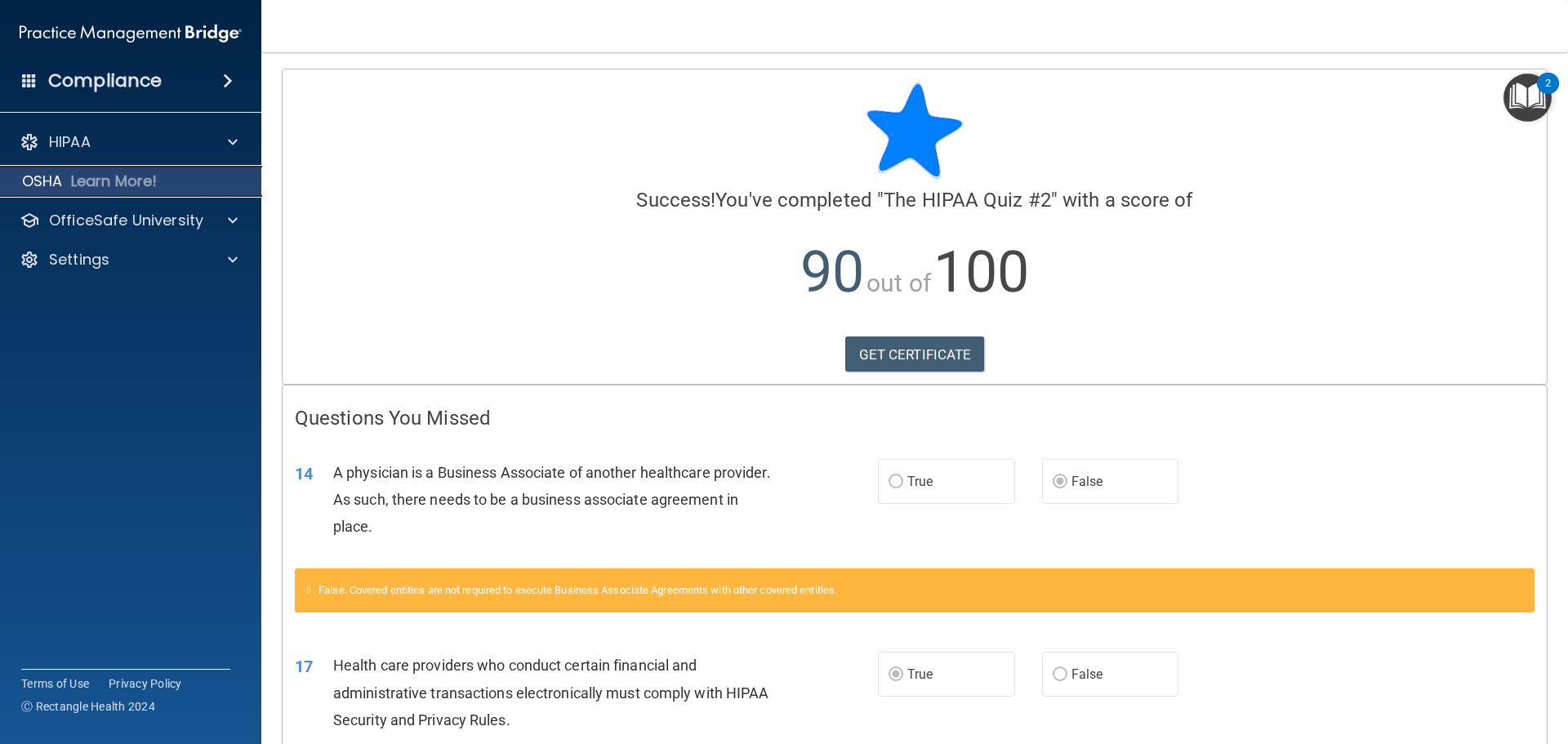
click at [63, 174] on div "OSHA Learn More!" at bounding box center [131, 181] width 287 height 33
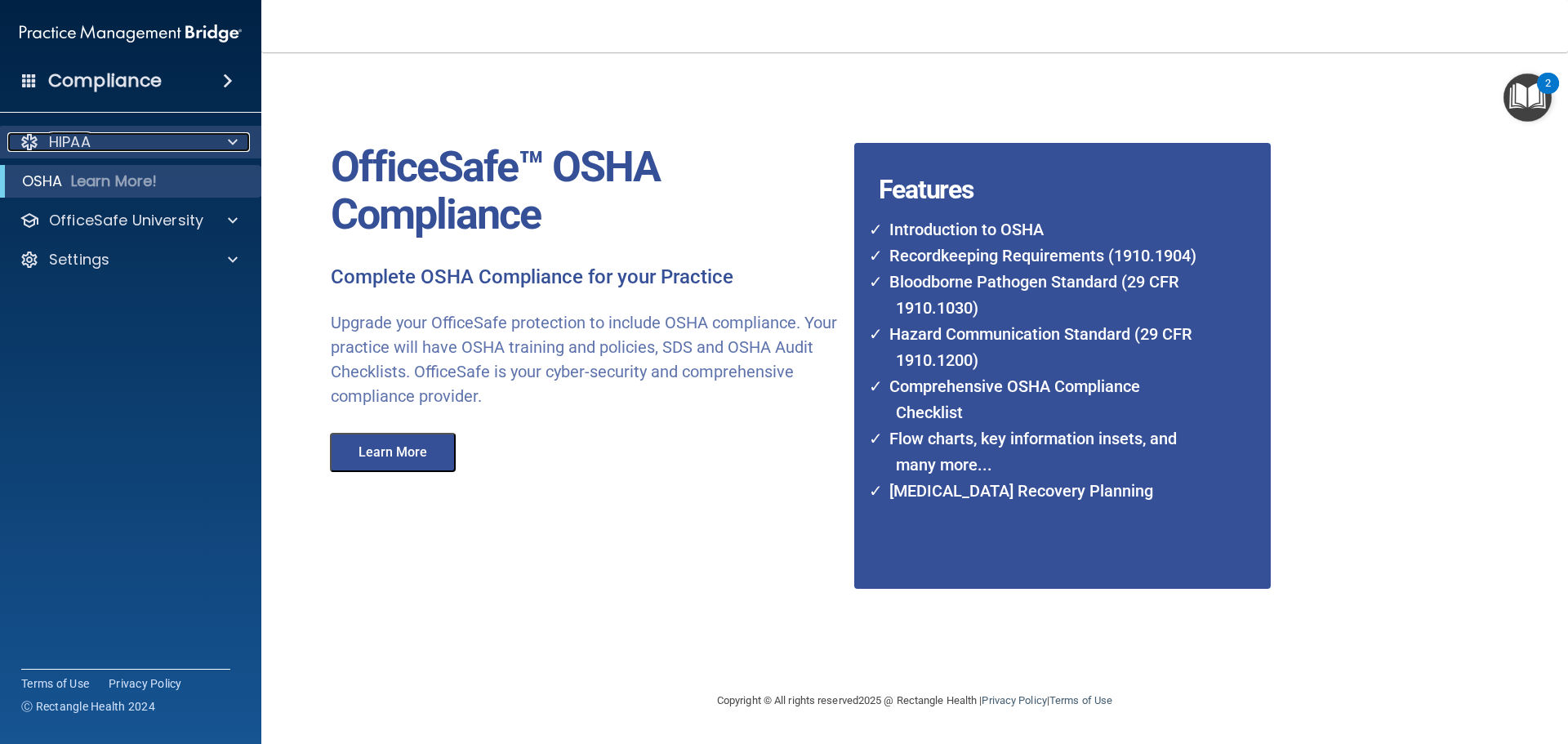
click at [64, 138] on p "HIPAA" at bounding box center [69, 142] width 42 height 20
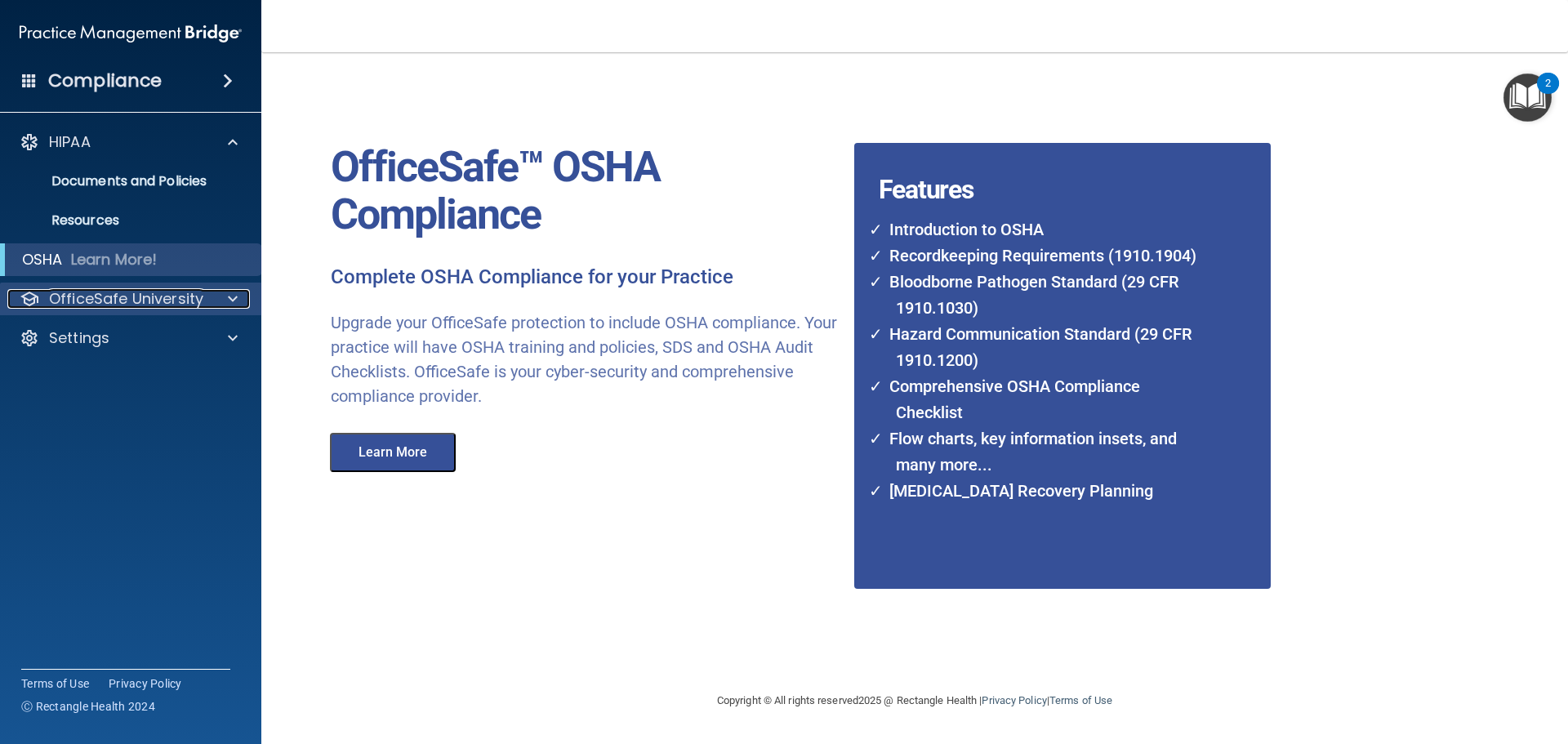
click at [154, 298] on p "OfficeSafe University" at bounding box center [125, 299] width 154 height 20
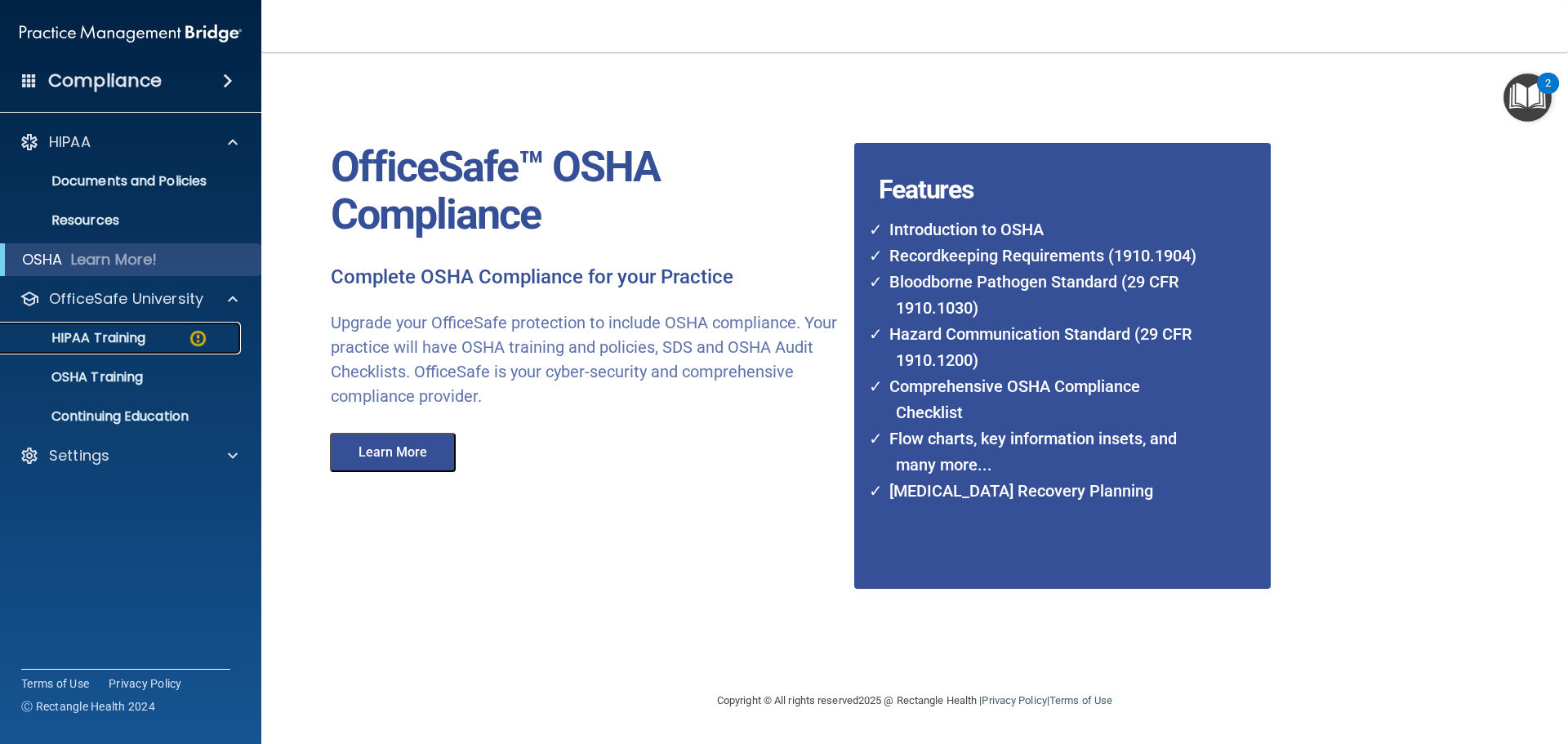
click at [141, 338] on p "HIPAA Training" at bounding box center [77, 338] width 134 height 16
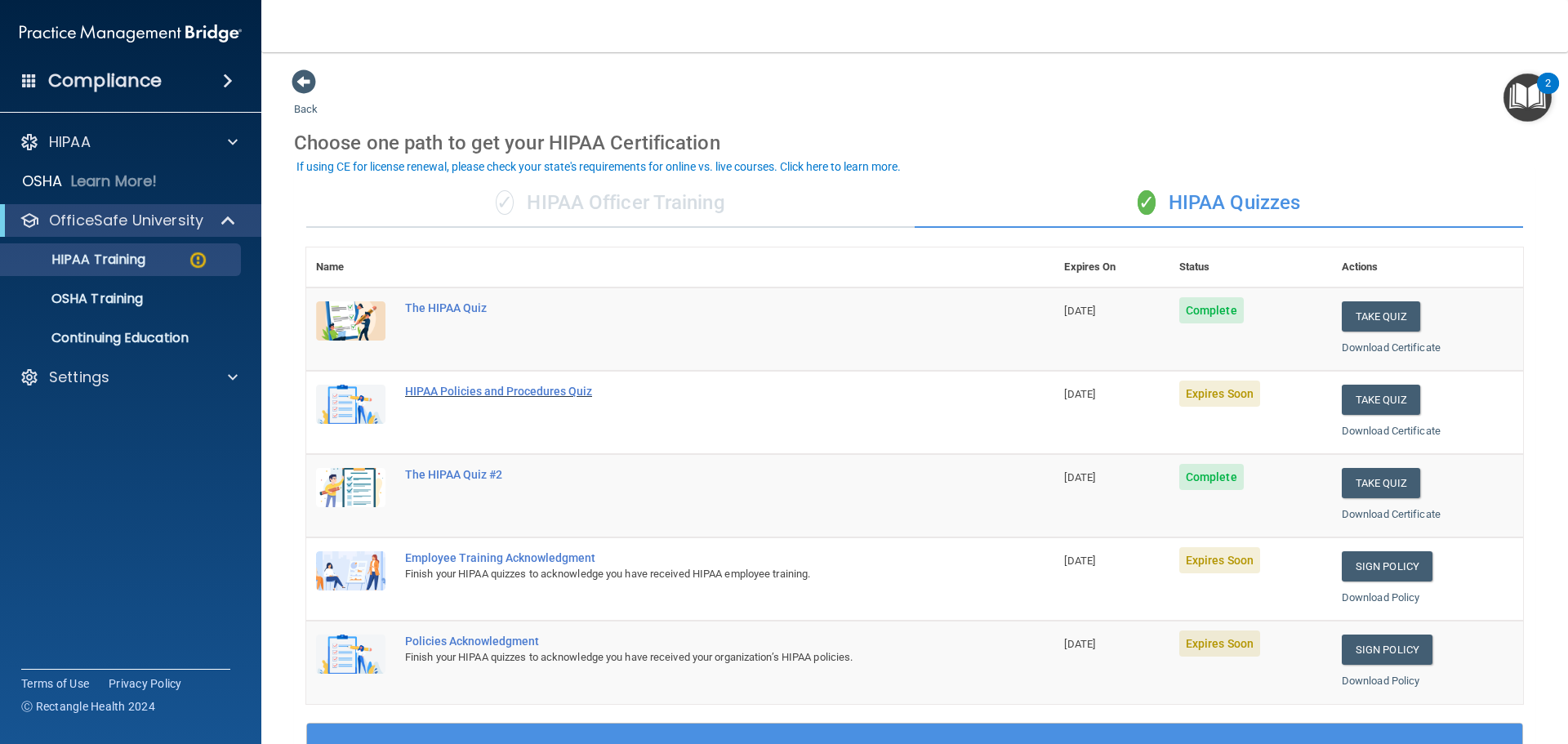
click at [502, 387] on div "HIPAA Policies and Procedures Quiz" at bounding box center [689, 391] width 568 height 13
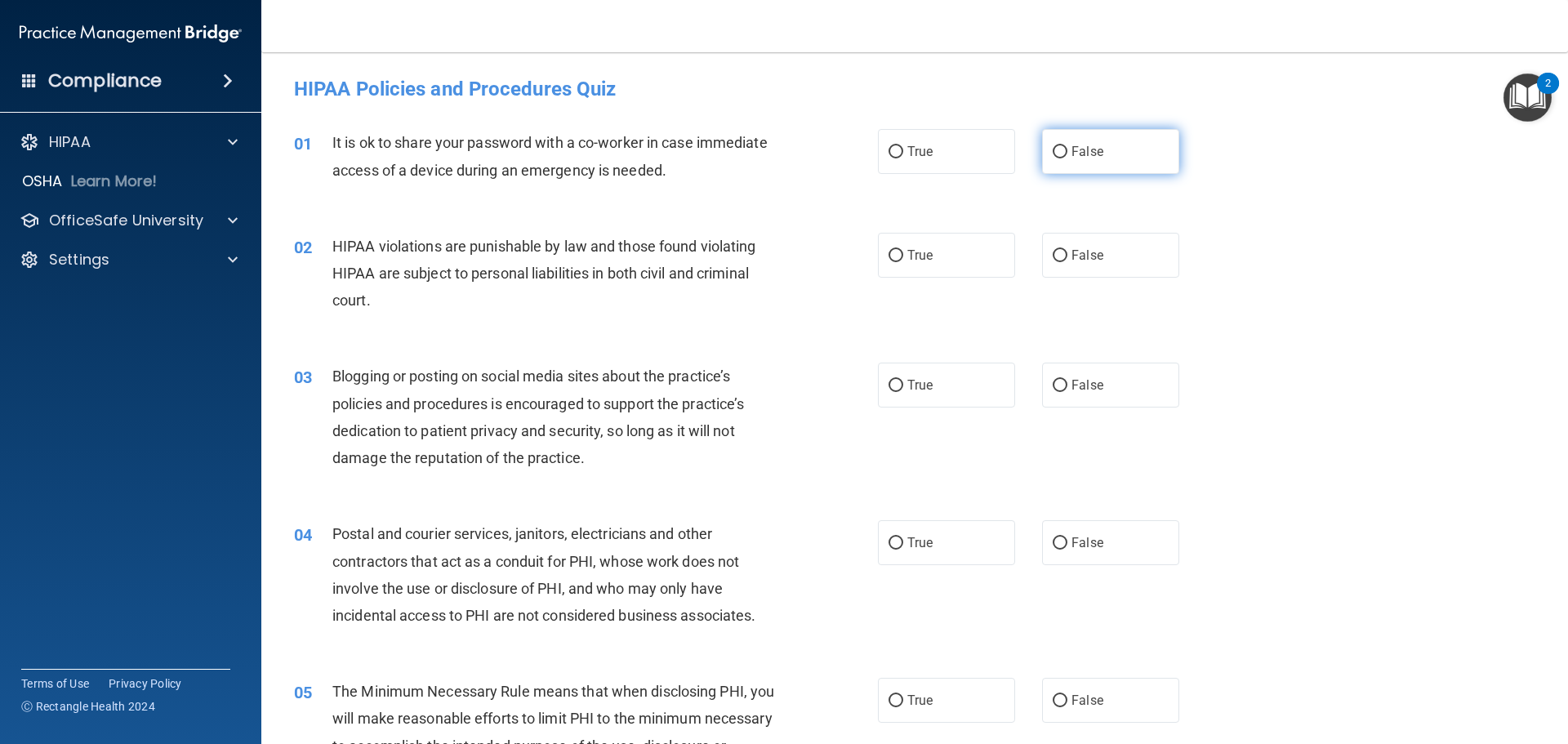
click at [1089, 150] on span "False" at bounding box center [1087, 150] width 32 height 15
click at [1067, 150] on input "False" at bounding box center [1060, 152] width 15 height 12
radio input "true"
click at [913, 253] on span "True" at bounding box center [919, 255] width 25 height 15
click at [903, 253] on input "True" at bounding box center [895, 256] width 15 height 12
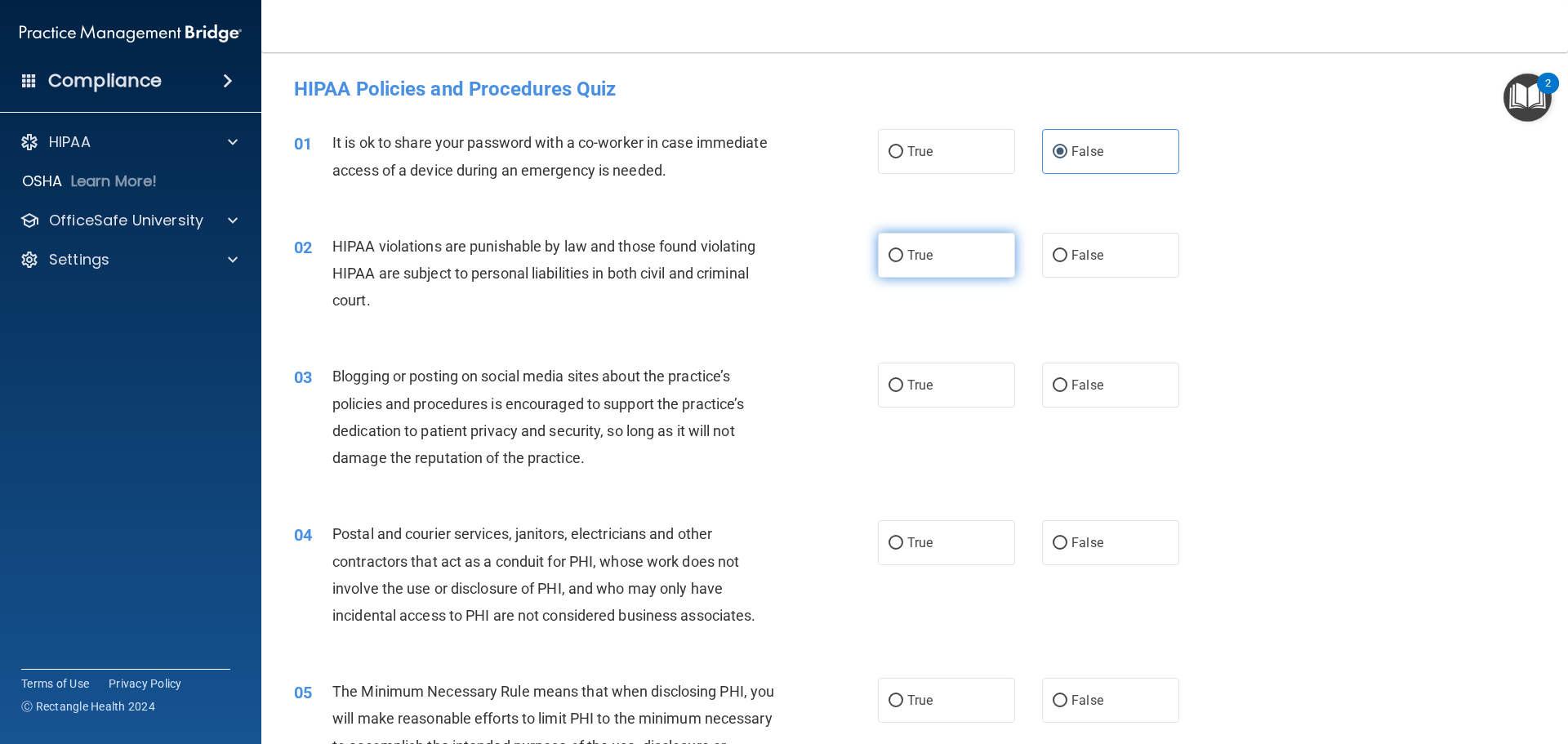
radio input "true"
click at [1154, 386] on label "False" at bounding box center [1111, 384] width 137 height 44
click at [1067, 386] on input "False" at bounding box center [1060, 386] width 15 height 12
radio input "true"
click at [934, 517] on div "04 Postal and courier services, janitors, electricians and other contractors th…" at bounding box center [915, 578] width 1265 height 158
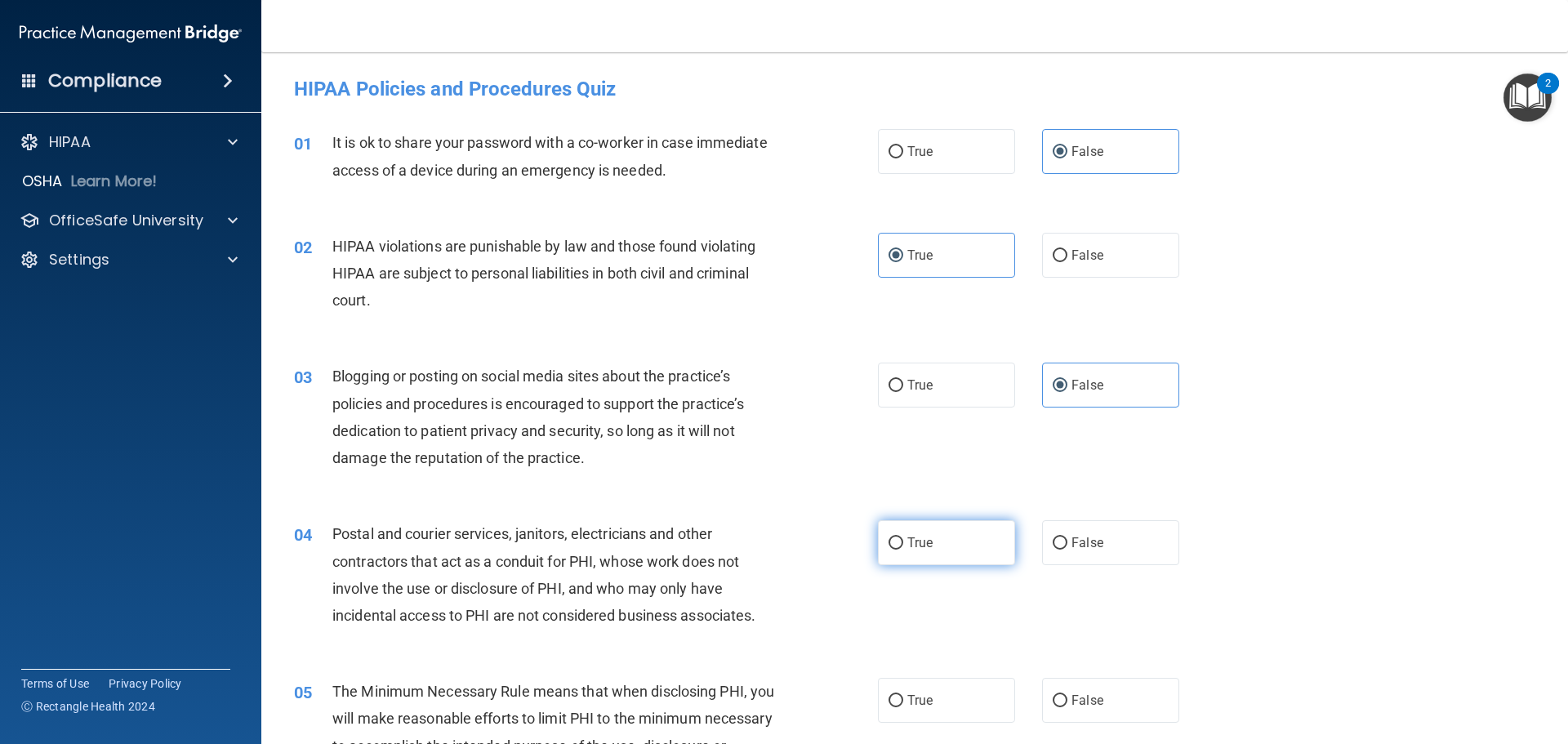
click at [924, 549] on span "True" at bounding box center [919, 542] width 25 height 15
click at [903, 549] on input "True" at bounding box center [895, 544] width 15 height 12
radio input "true"
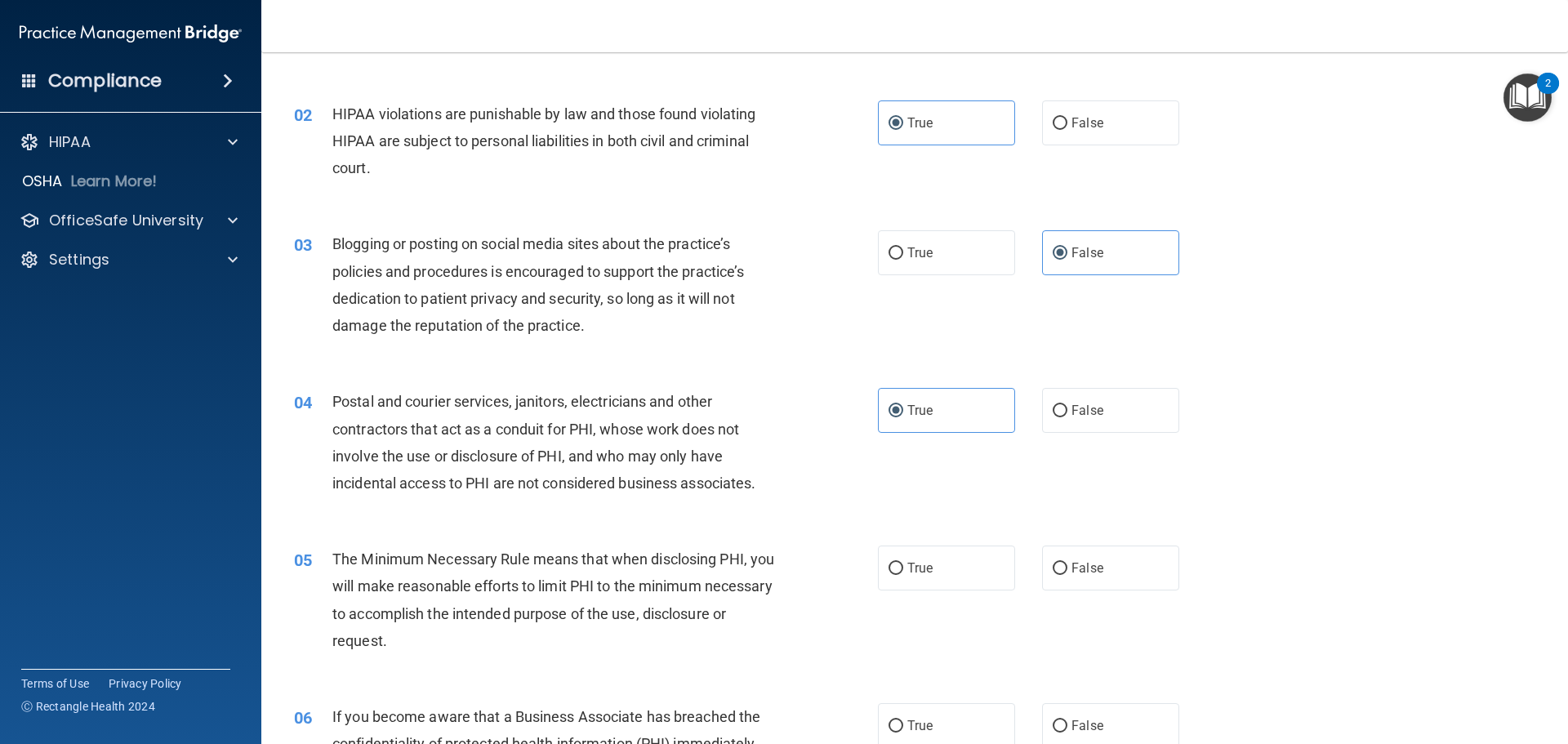
scroll to position [408, 0]
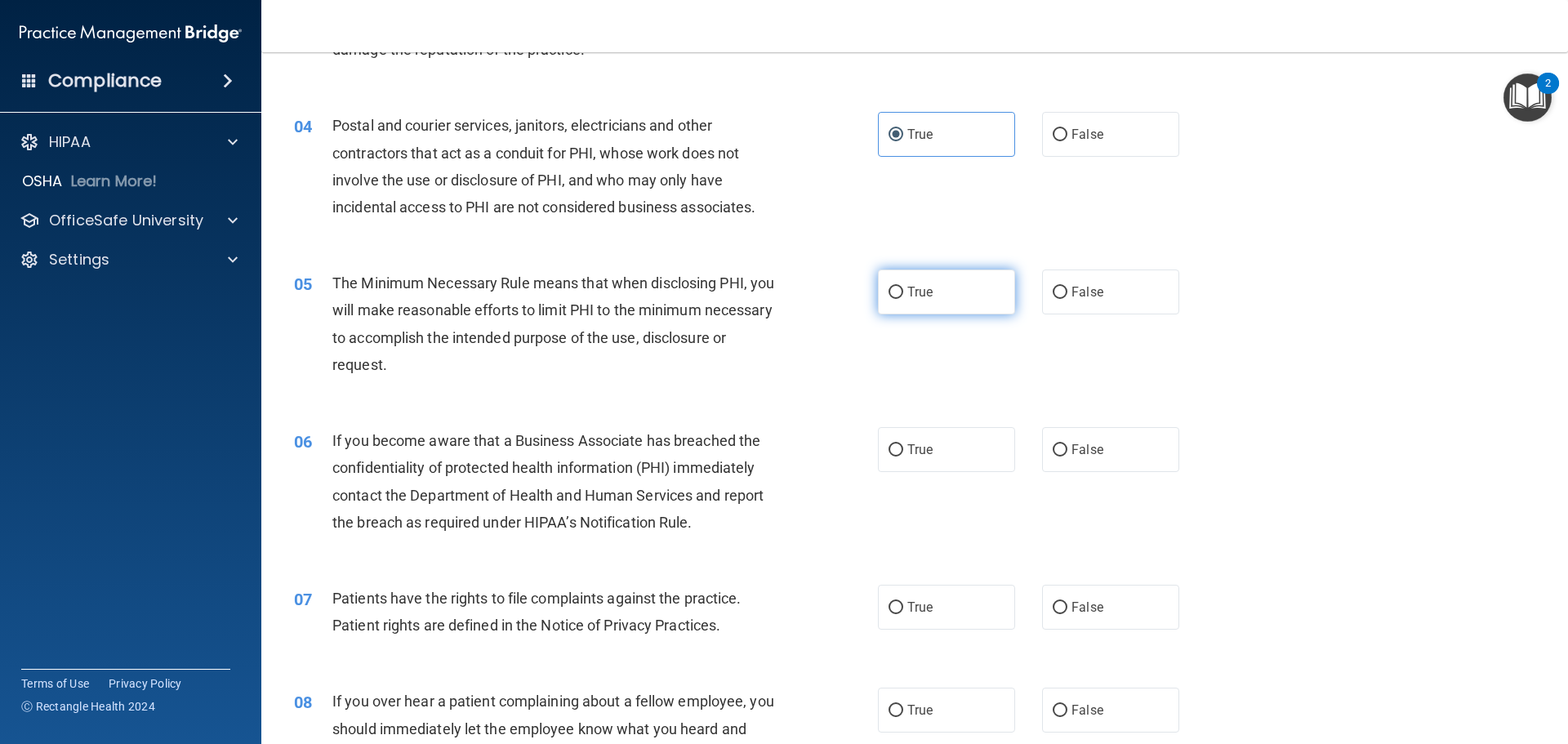
click at [916, 306] on label "True" at bounding box center [946, 292] width 137 height 44
click at [903, 299] on input "True" at bounding box center [895, 293] width 15 height 12
radio input "true"
click at [921, 440] on label "True" at bounding box center [946, 449] width 137 height 44
click at [903, 444] on input "True" at bounding box center [895, 450] width 15 height 12
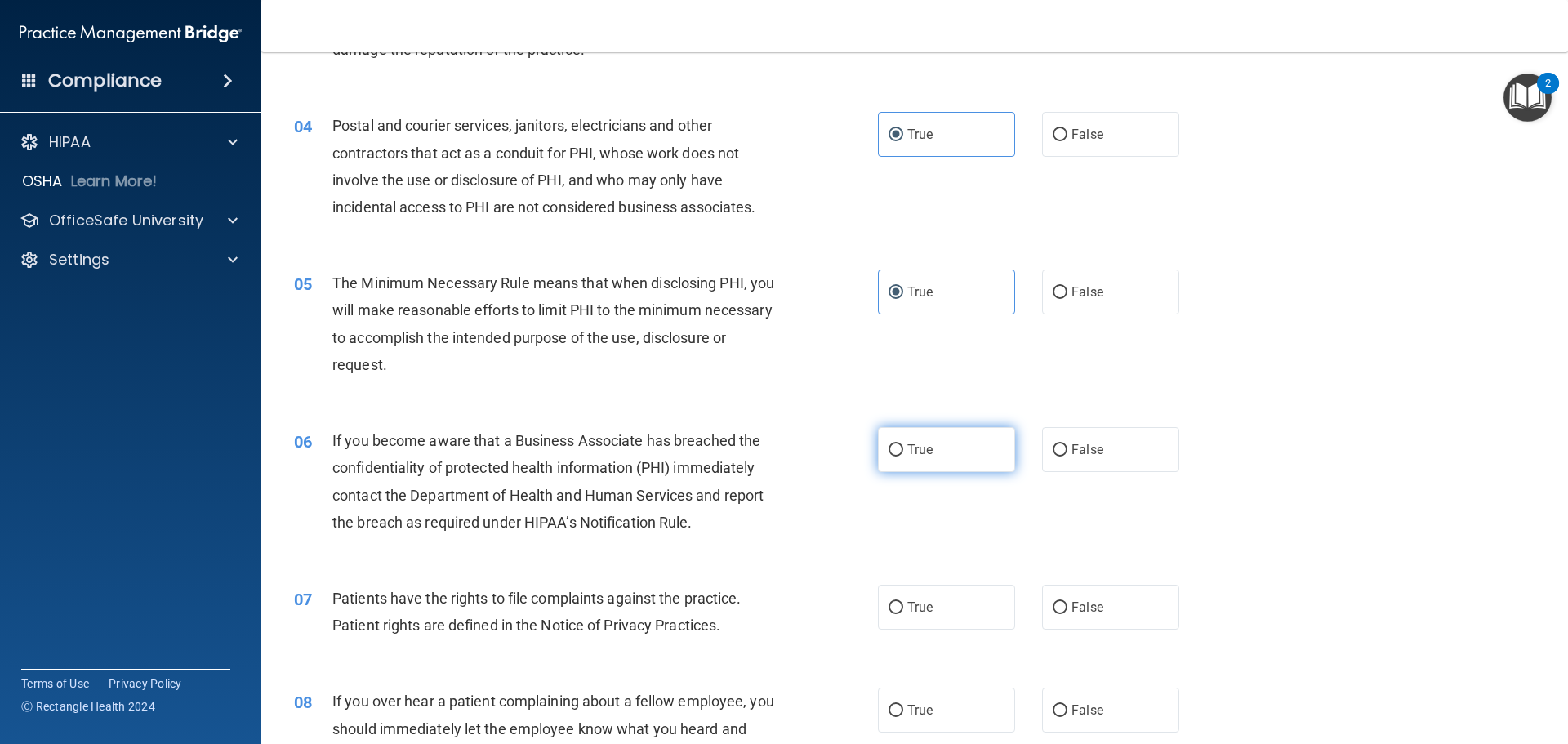
radio input "true"
click at [1076, 446] on span "False" at bounding box center [1087, 449] width 32 height 15
click at [1067, 446] on input "False" at bounding box center [1060, 450] width 15 height 12
radio input "true"
radio input "false"
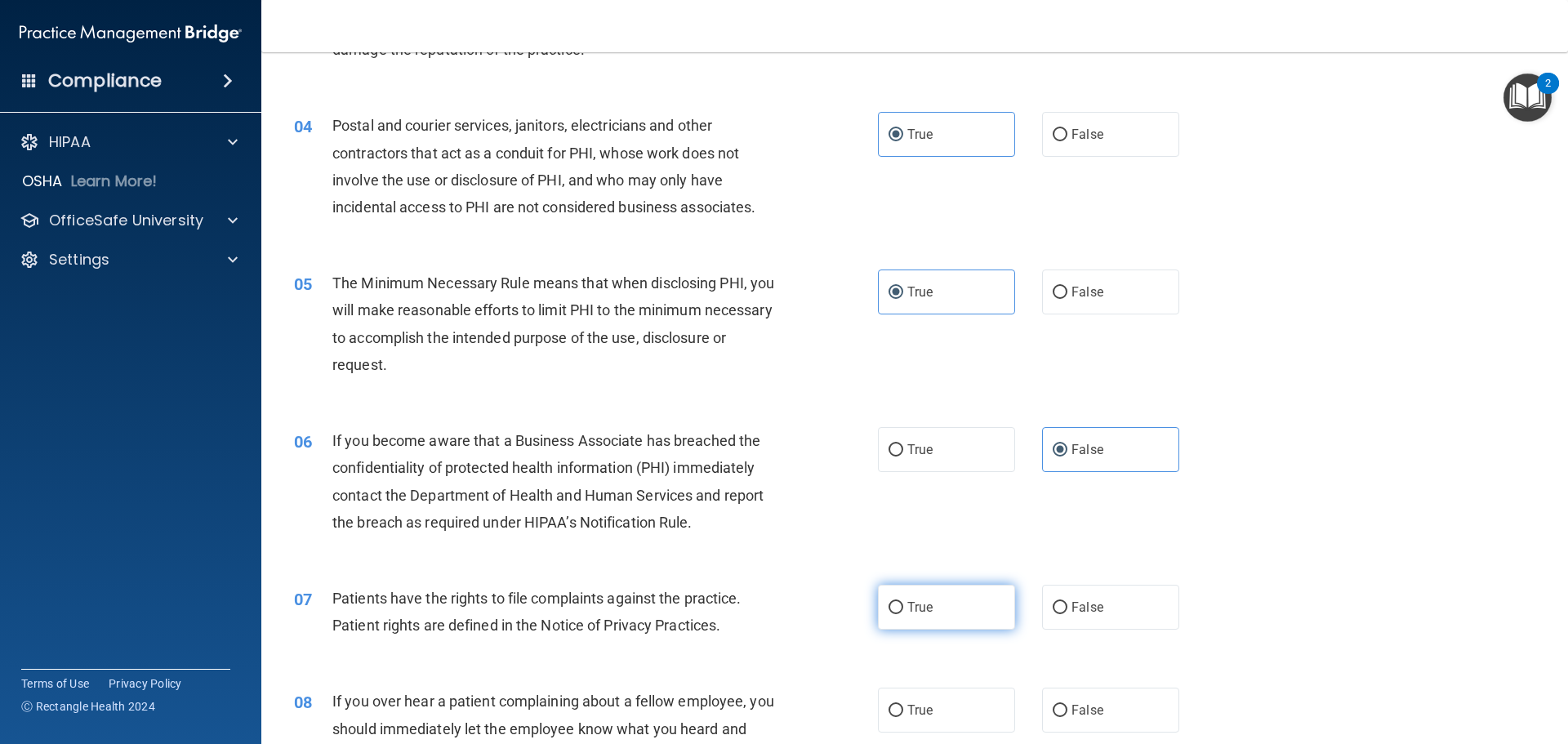
click at [916, 627] on label "True" at bounding box center [946, 607] width 137 height 44
click at [903, 614] on input "True" at bounding box center [895, 608] width 15 height 12
radio input "true"
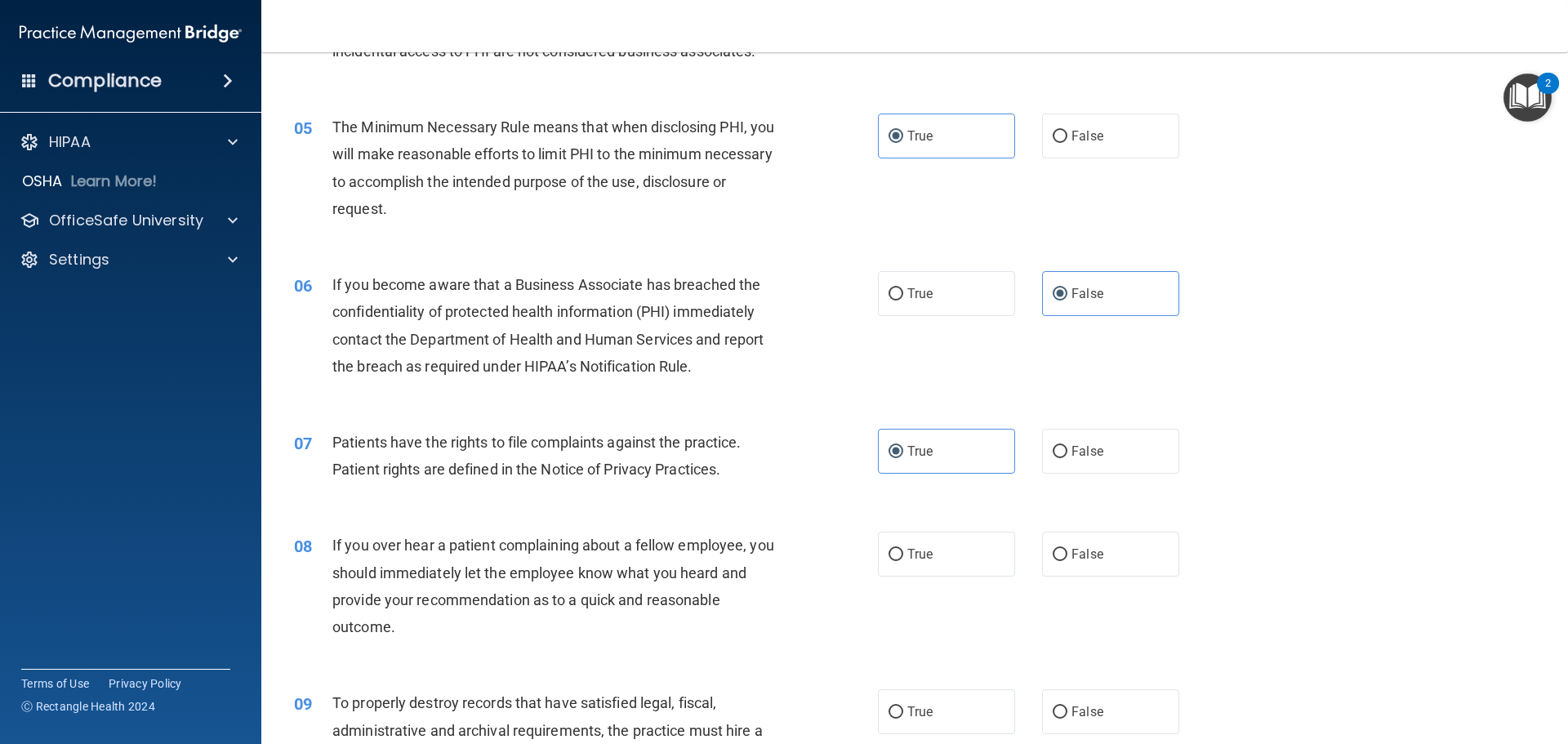
scroll to position [571, 0]
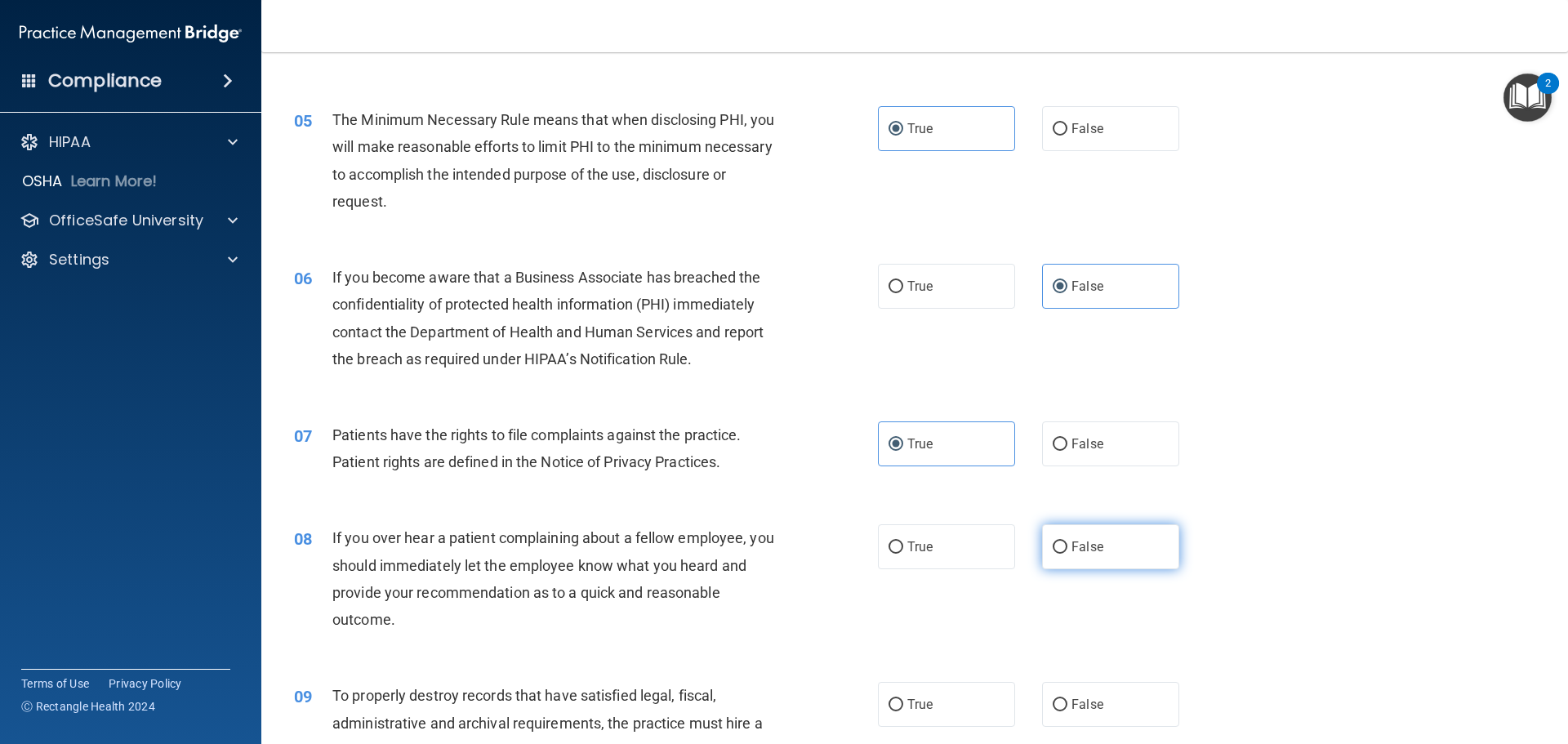
click at [1087, 550] on span "False" at bounding box center [1087, 546] width 32 height 15
click at [1067, 550] on input "False" at bounding box center [1060, 547] width 15 height 12
radio input "true"
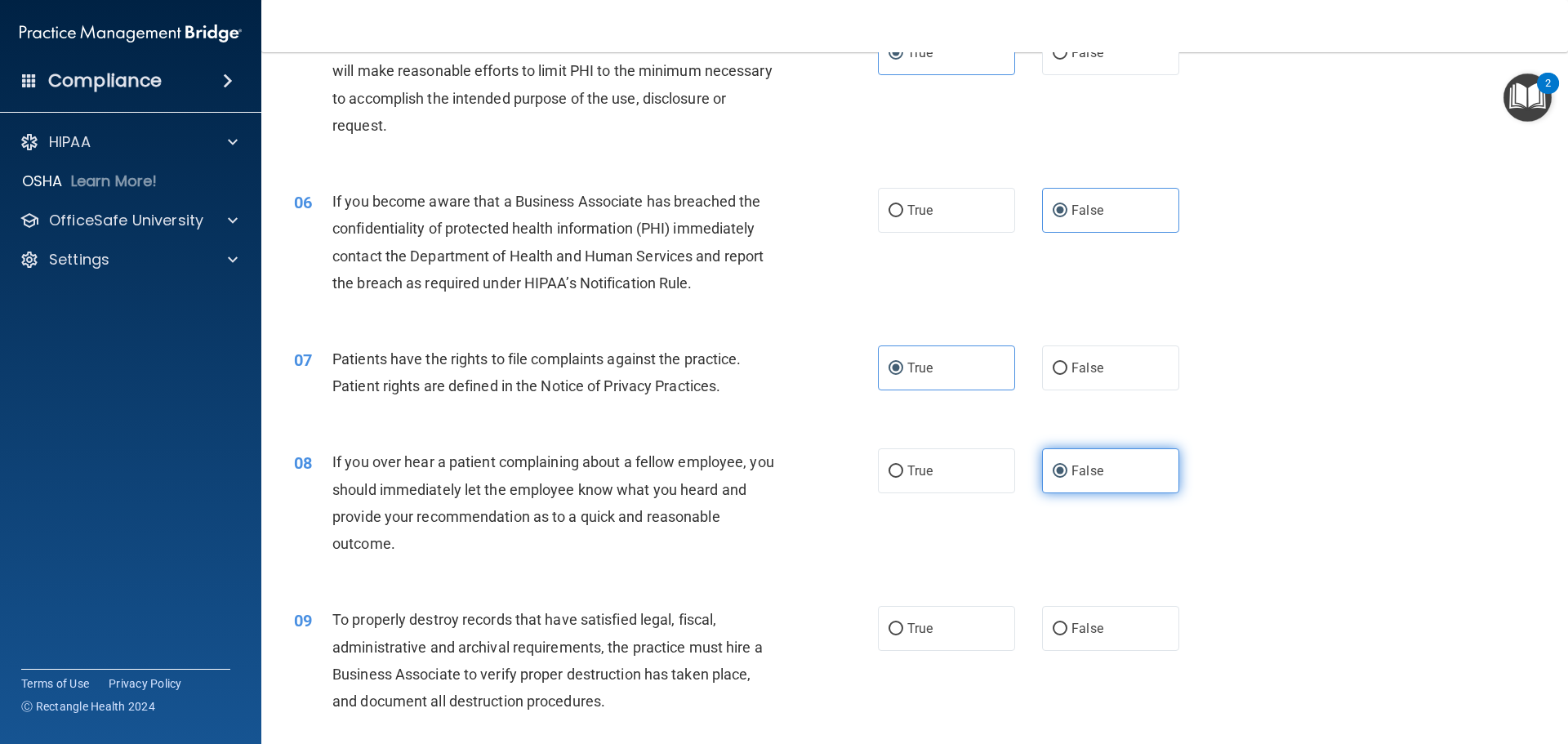
scroll to position [735, 0]
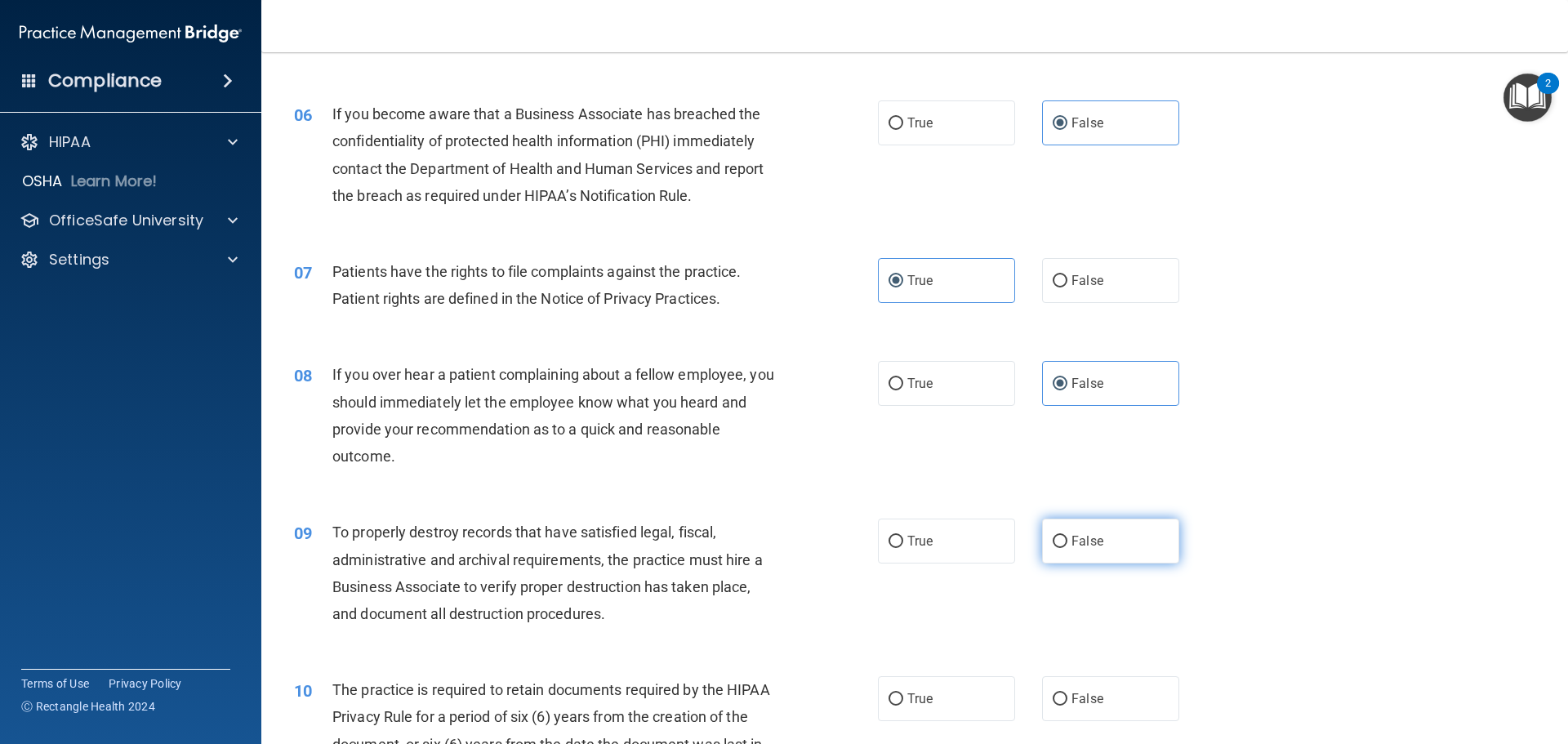
click at [1053, 544] on input "False" at bounding box center [1060, 542] width 15 height 12
radio input "true"
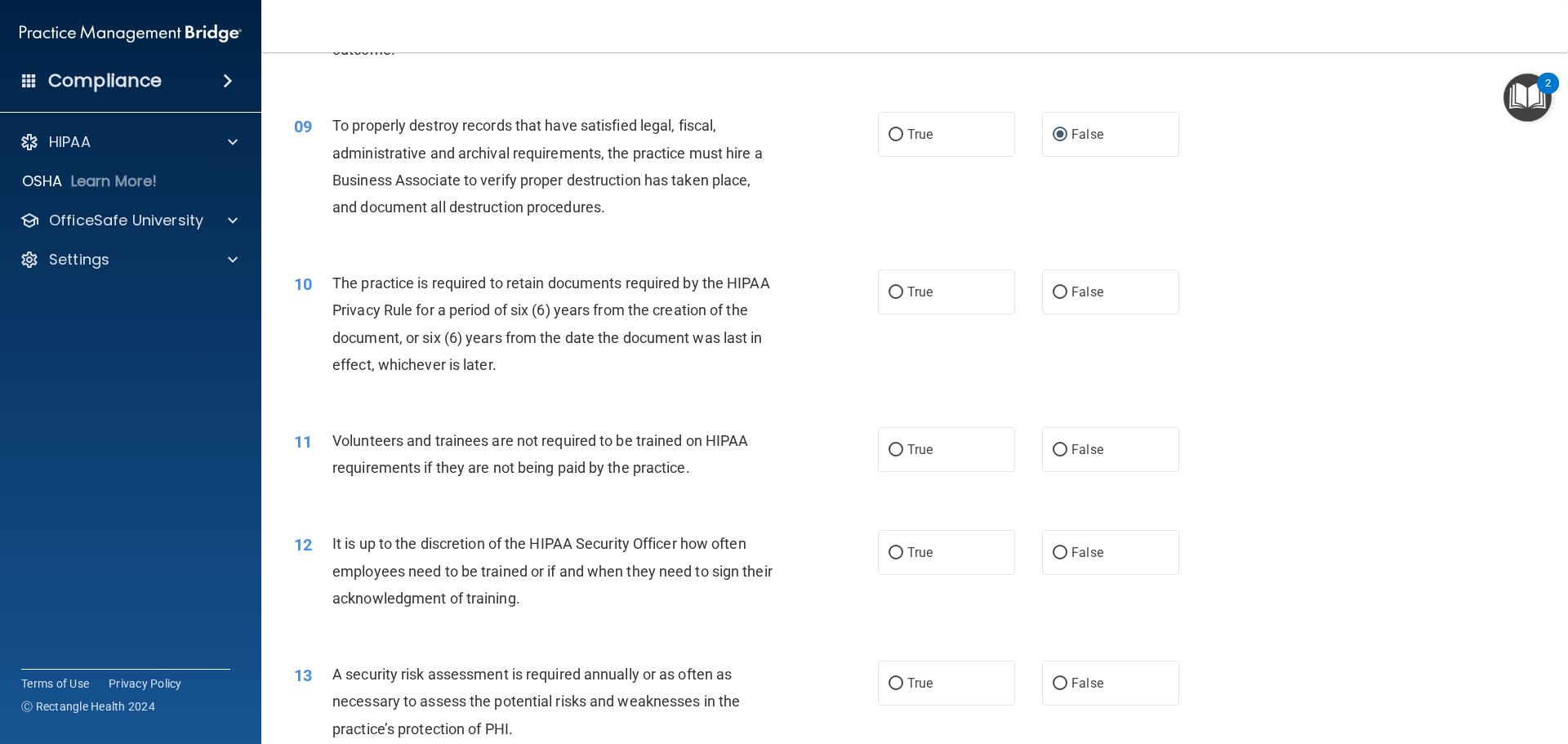
scroll to position [1144, 0]
click at [953, 303] on label "True" at bounding box center [946, 290] width 137 height 44
click at [903, 297] on input "True" at bounding box center [895, 291] width 15 height 12
radio input "true"
click at [1148, 459] on label "False" at bounding box center [1111, 448] width 137 height 44
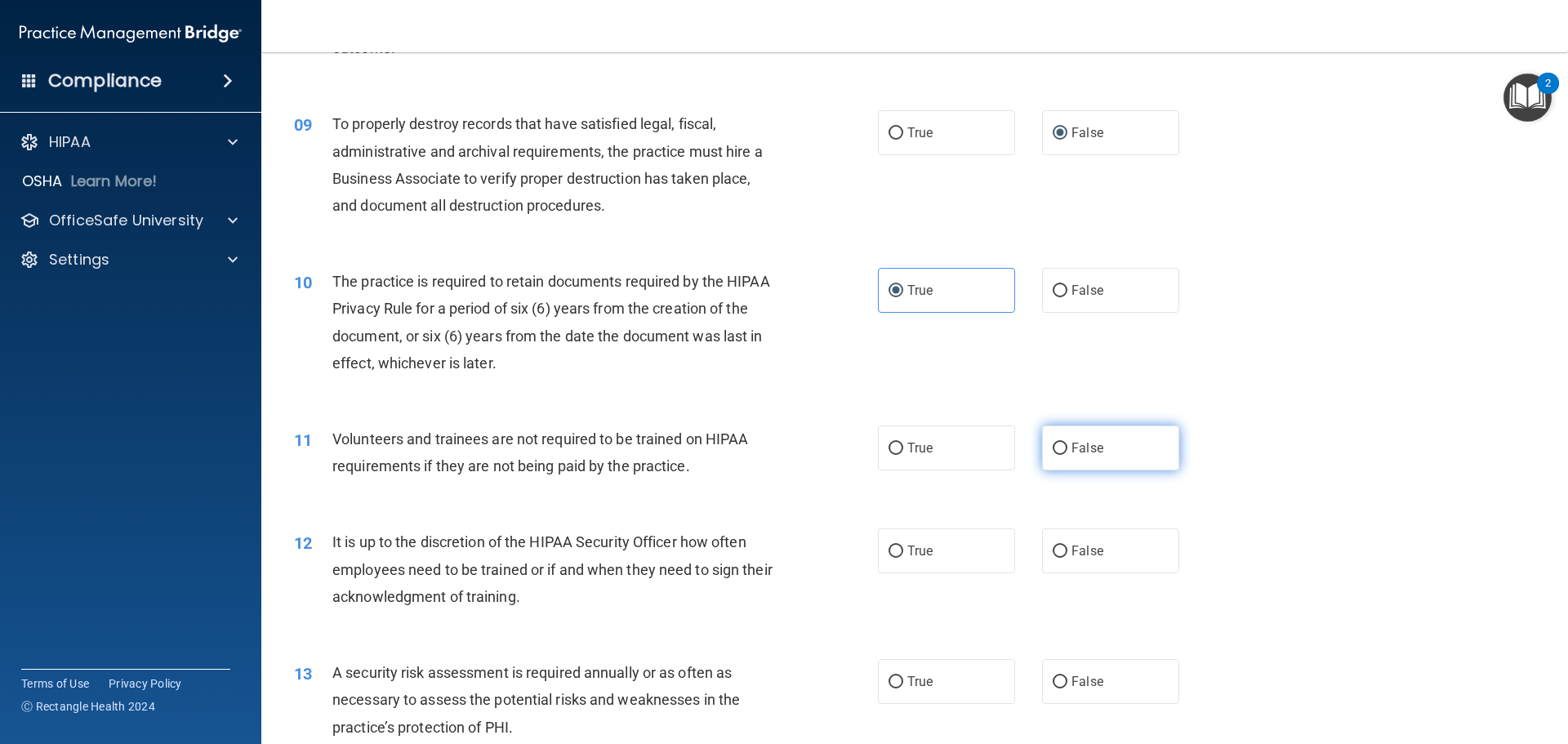
click at [1067, 455] on input "False" at bounding box center [1060, 449] width 15 height 12
radio input "true"
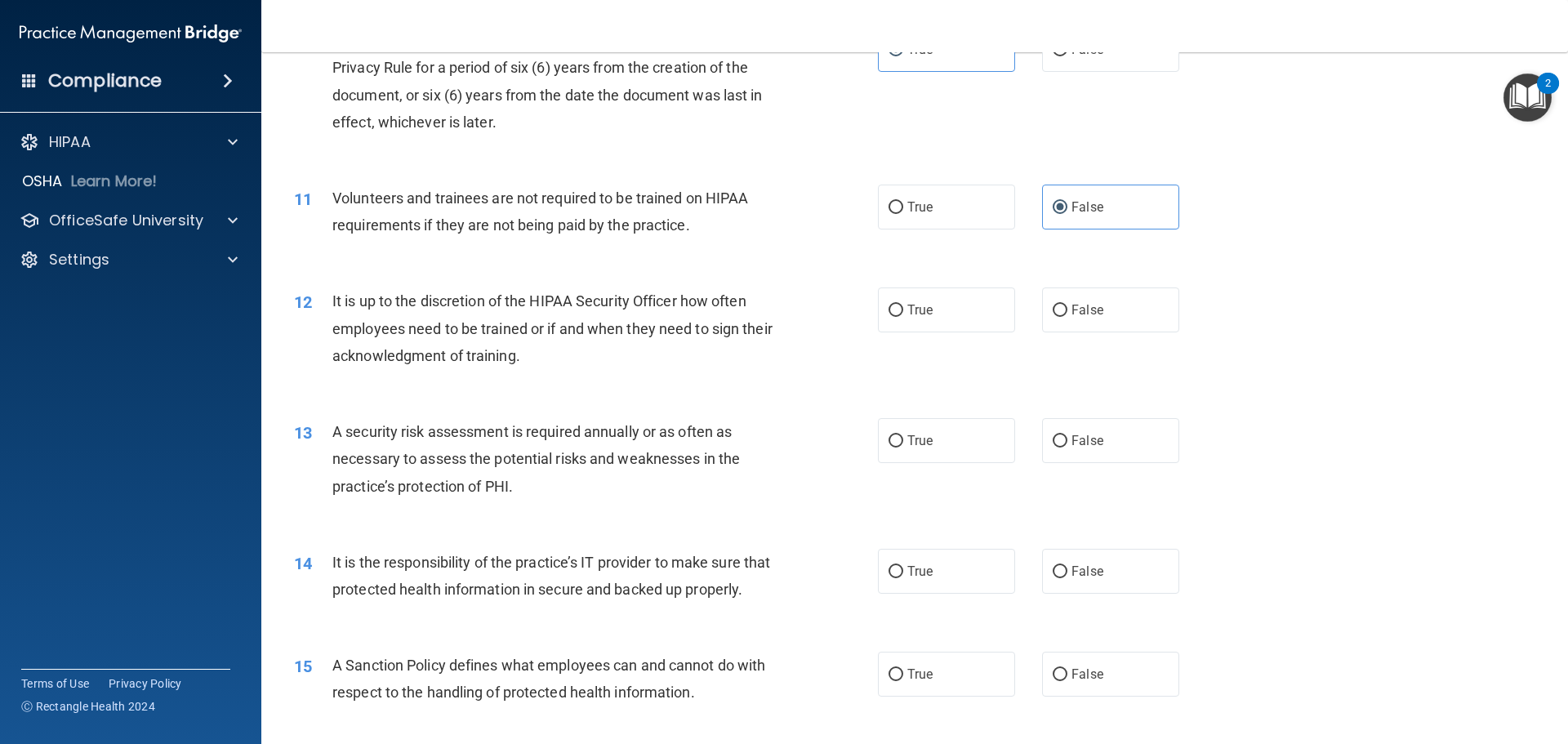
scroll to position [1388, 0]
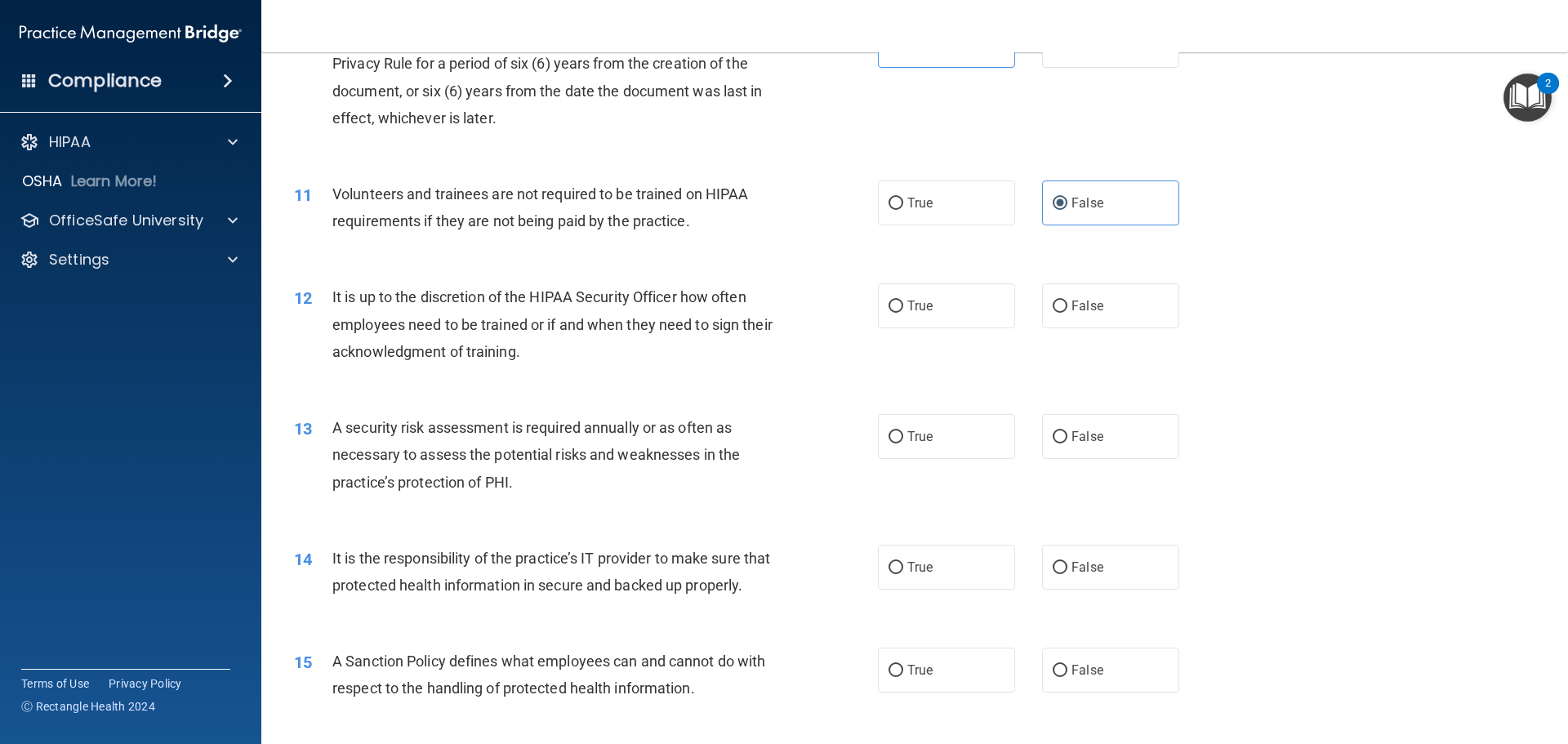
click at [902, 332] on div "12 It is up to the discretion of the HIPAA Security Officer how often employees…" at bounding box center [915, 328] width 1265 height 131
click at [915, 318] on label "True" at bounding box center [946, 305] width 137 height 44
click at [903, 312] on input "True" at bounding box center [895, 307] width 15 height 12
radio input "true"
click at [887, 425] on label "True" at bounding box center [946, 436] width 137 height 44
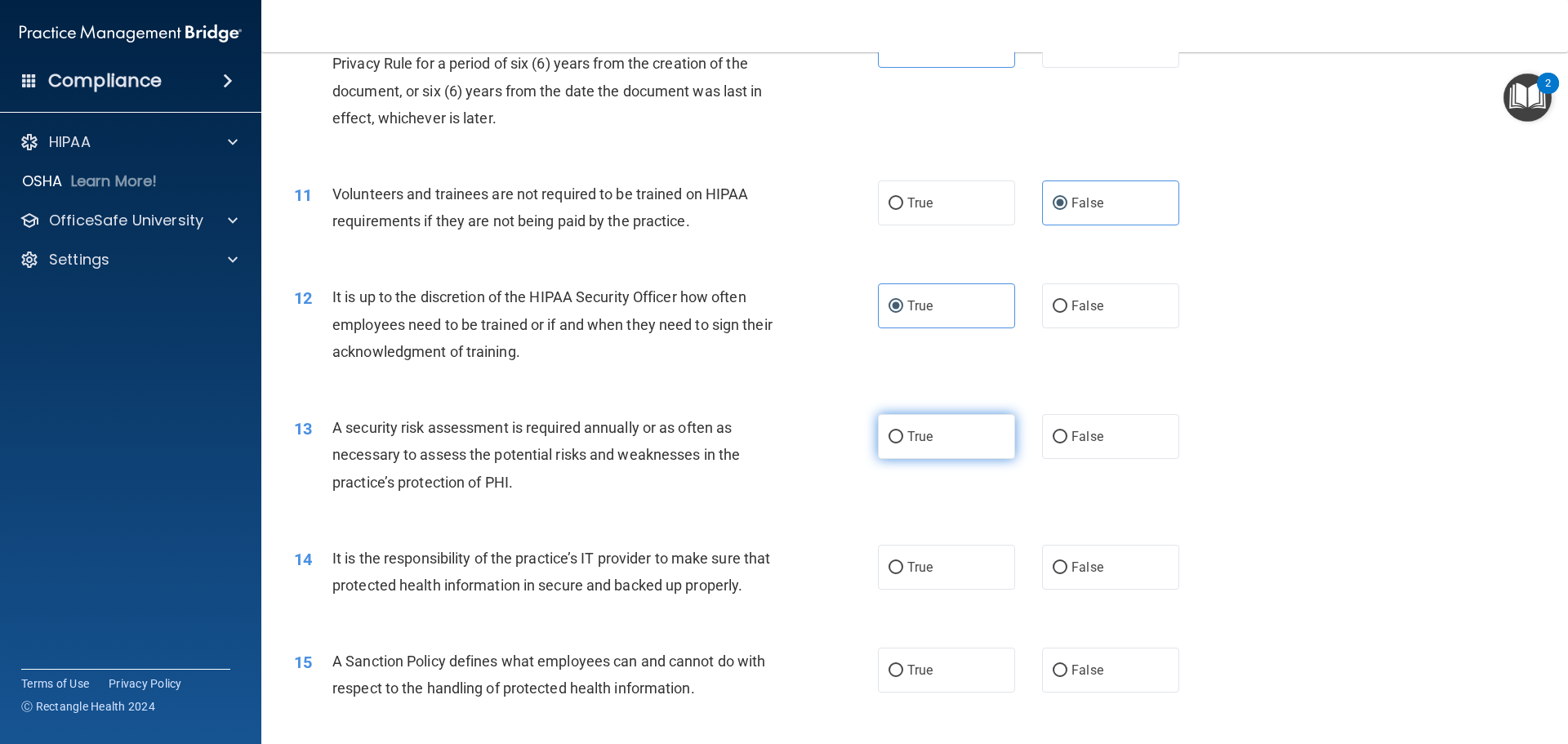
click at [888, 431] on input "True" at bounding box center [895, 437] width 15 height 12
radio input "true"
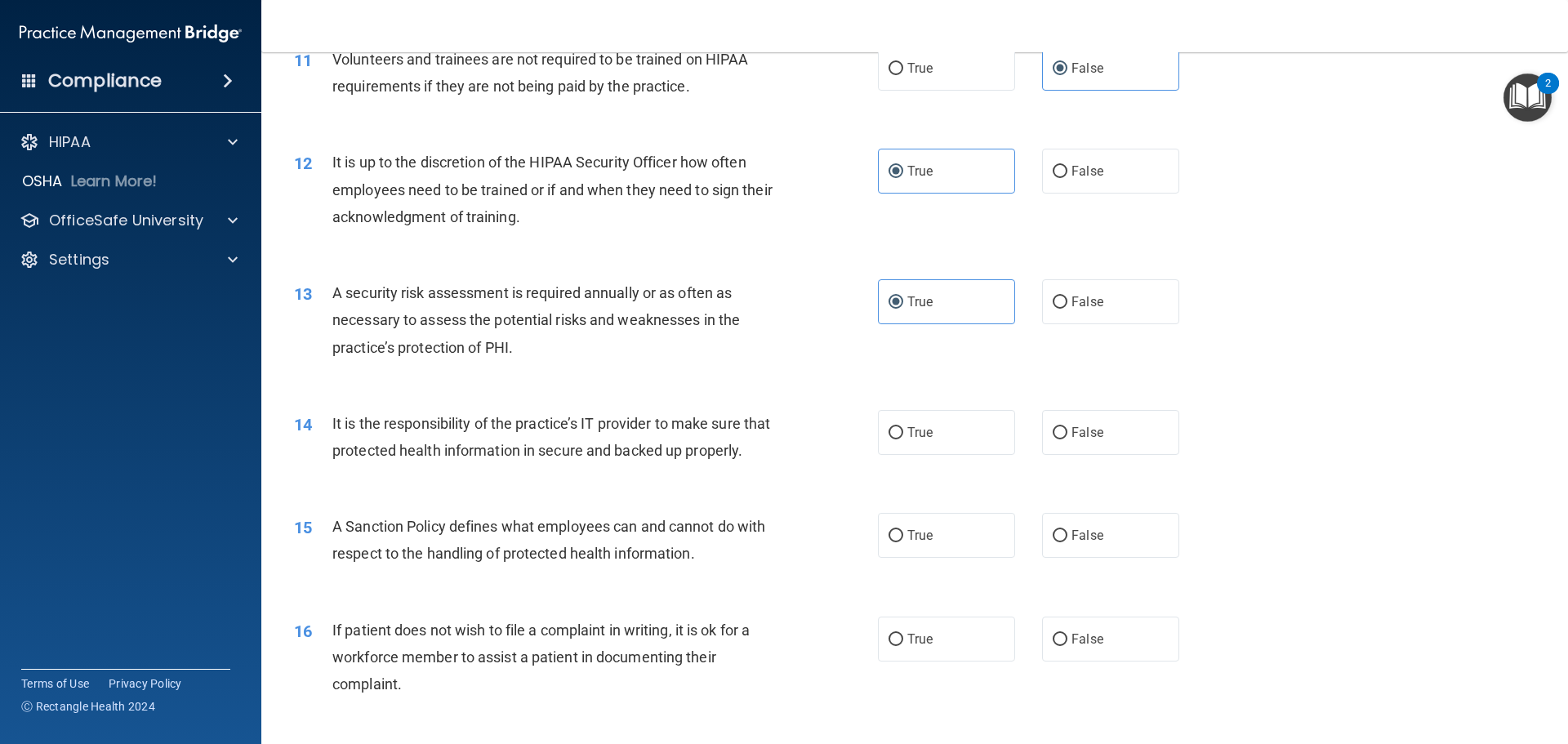
scroll to position [1551, 0]
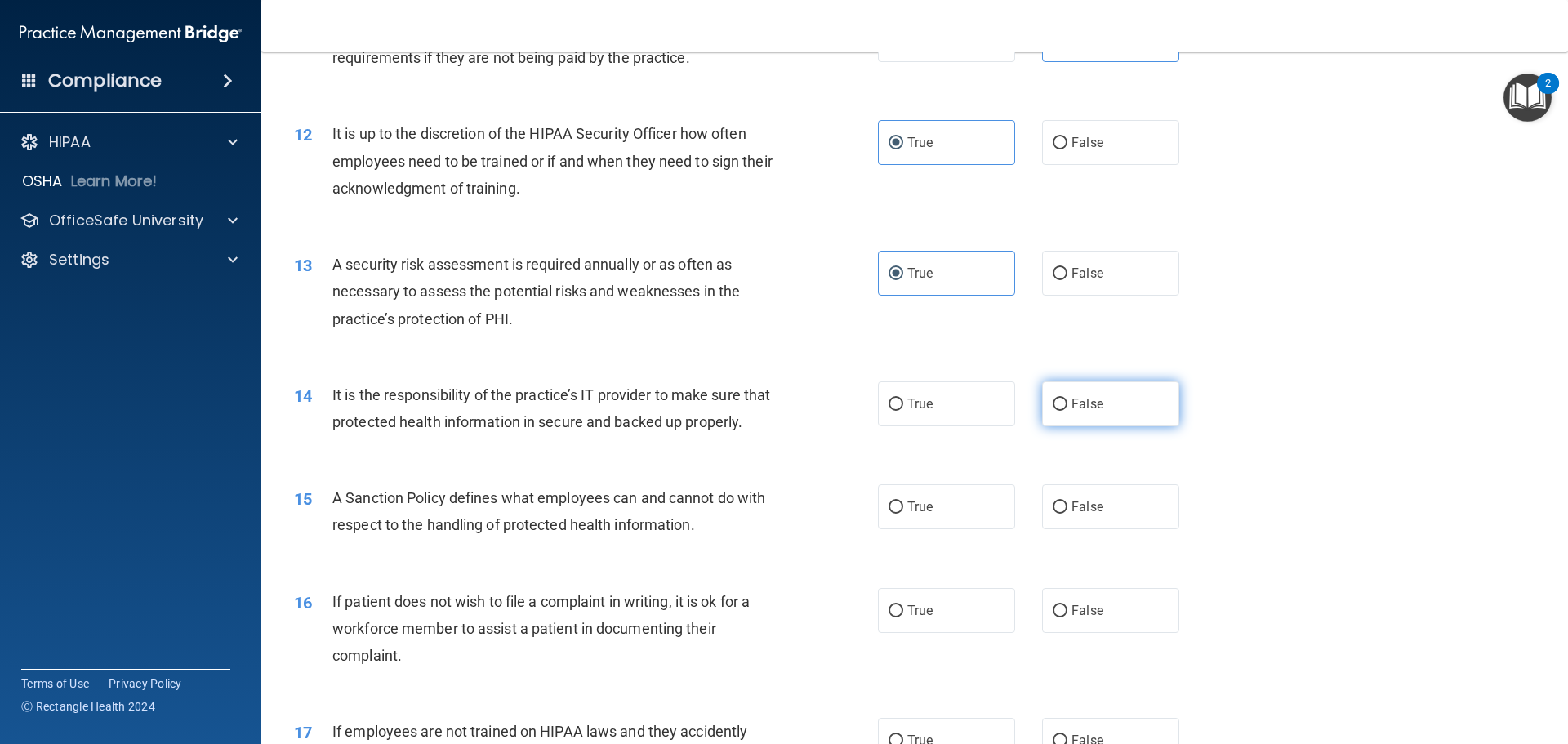
click at [1042, 411] on label "False" at bounding box center [1111, 403] width 137 height 44
click at [1053, 411] on input "False" at bounding box center [1060, 405] width 15 height 12
radio input "true"
click at [936, 408] on label "True" at bounding box center [946, 403] width 137 height 44
click at [903, 408] on input "True" at bounding box center [895, 405] width 15 height 12
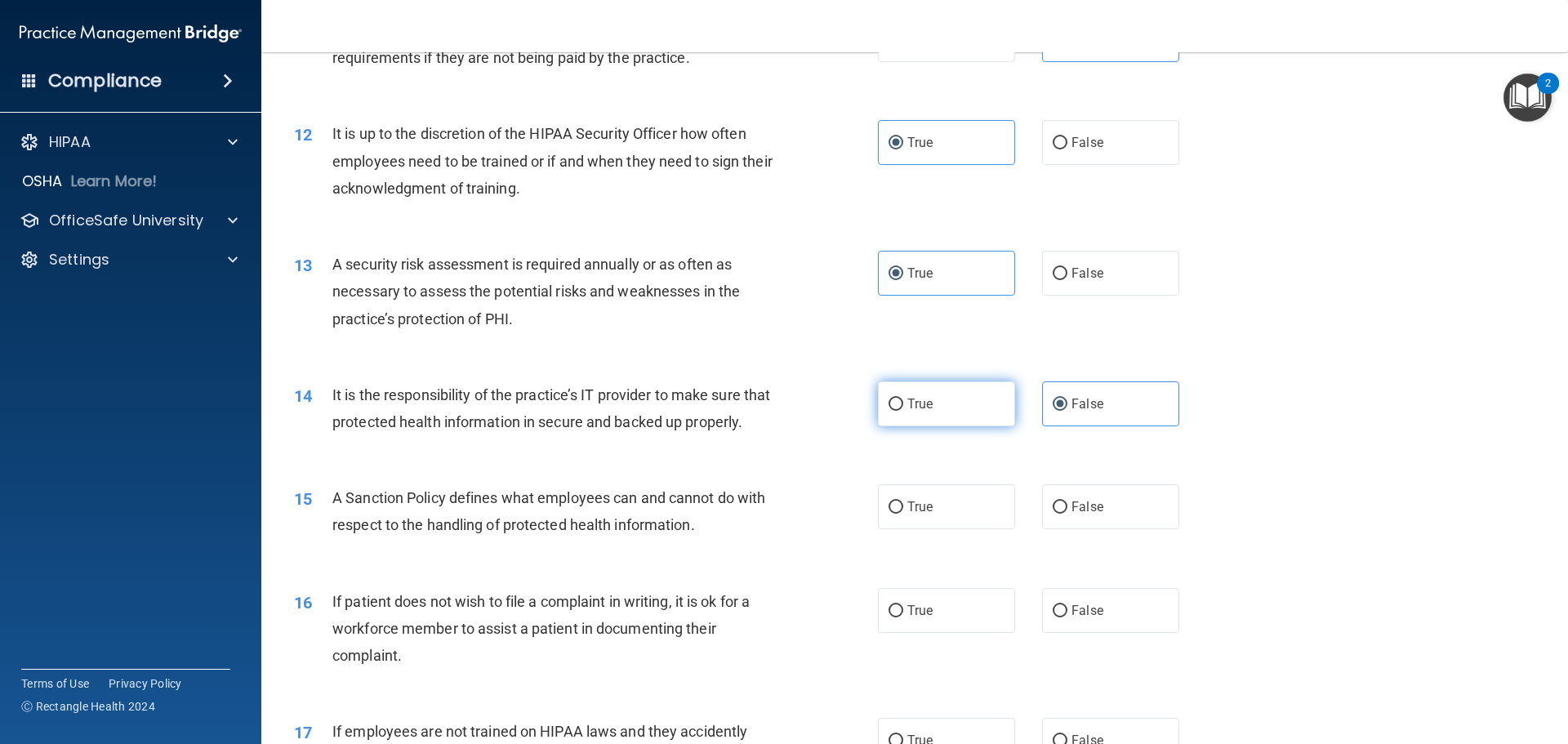
radio input "true"
radio input "false"
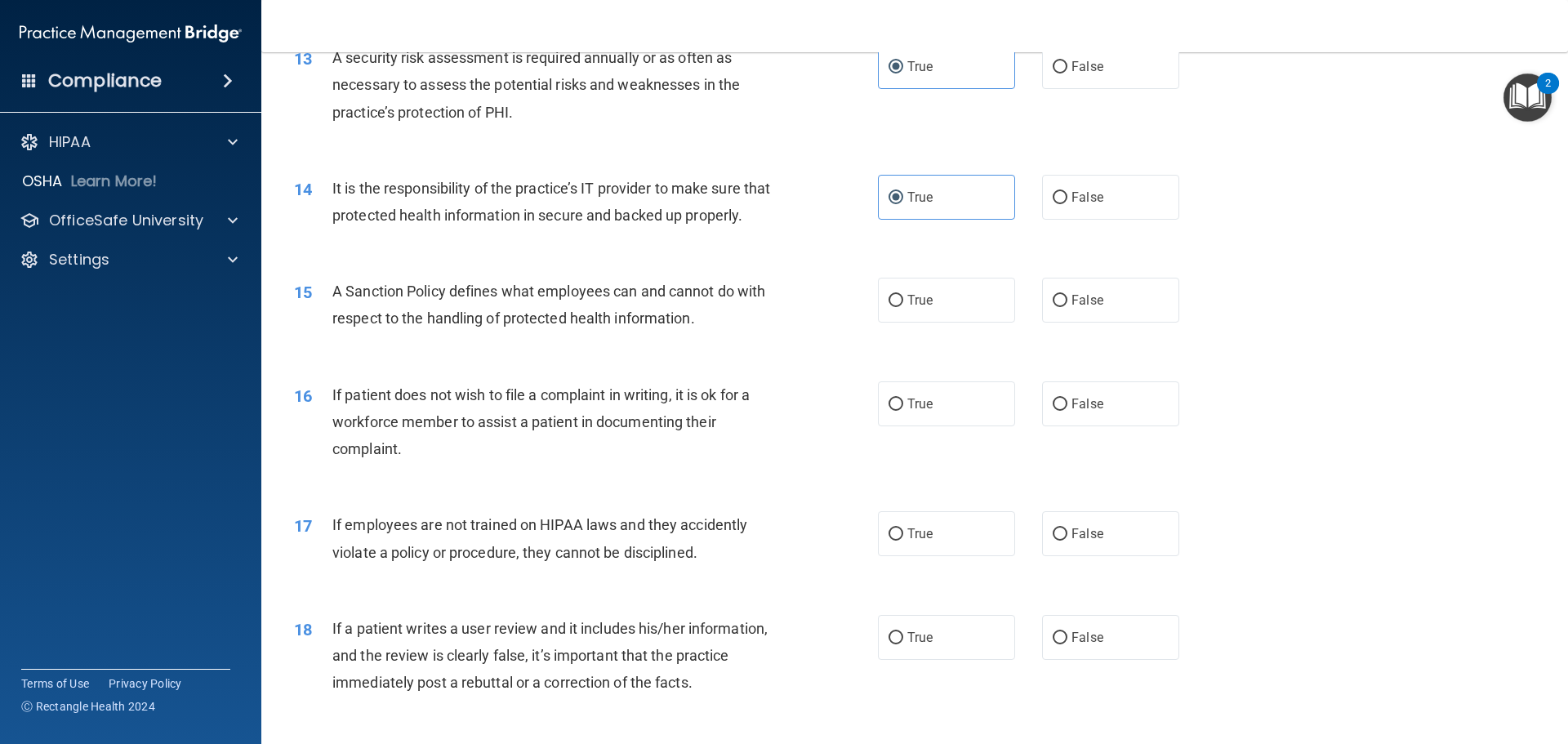
scroll to position [1797, 0]
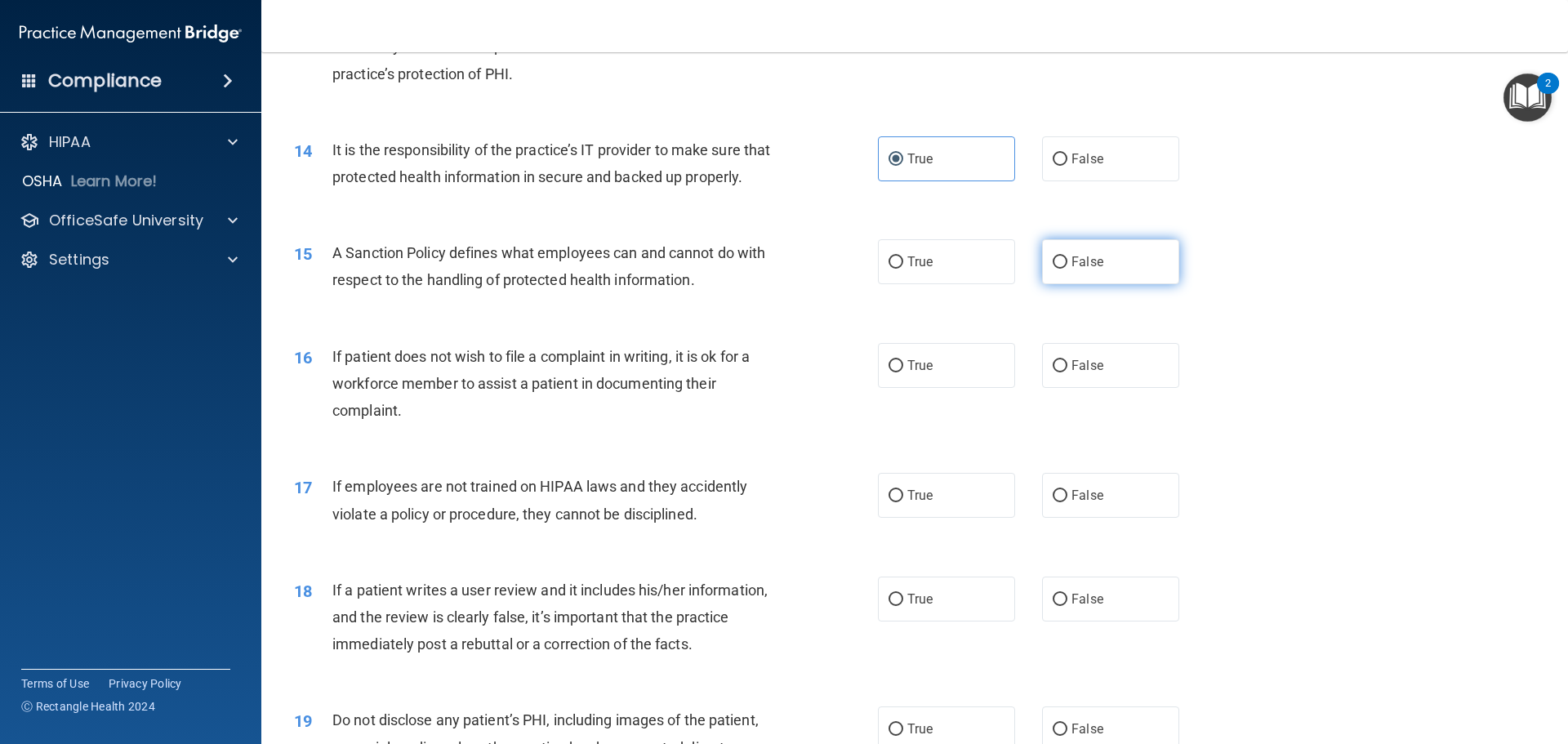
click at [1128, 284] on label "False" at bounding box center [1111, 262] width 137 height 44
click at [1067, 269] on input "False" at bounding box center [1060, 263] width 15 height 12
radio input "true"
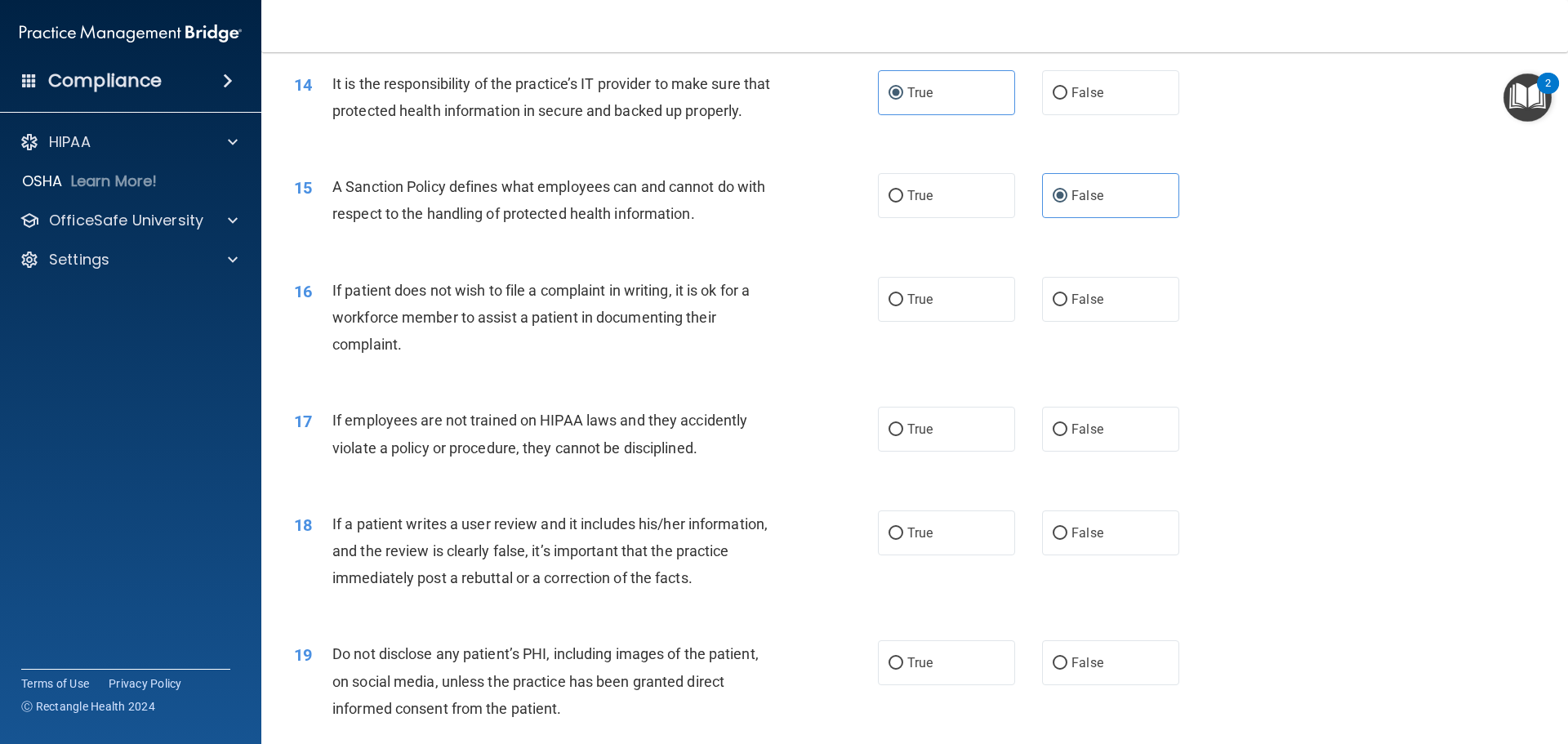
scroll to position [1960, 0]
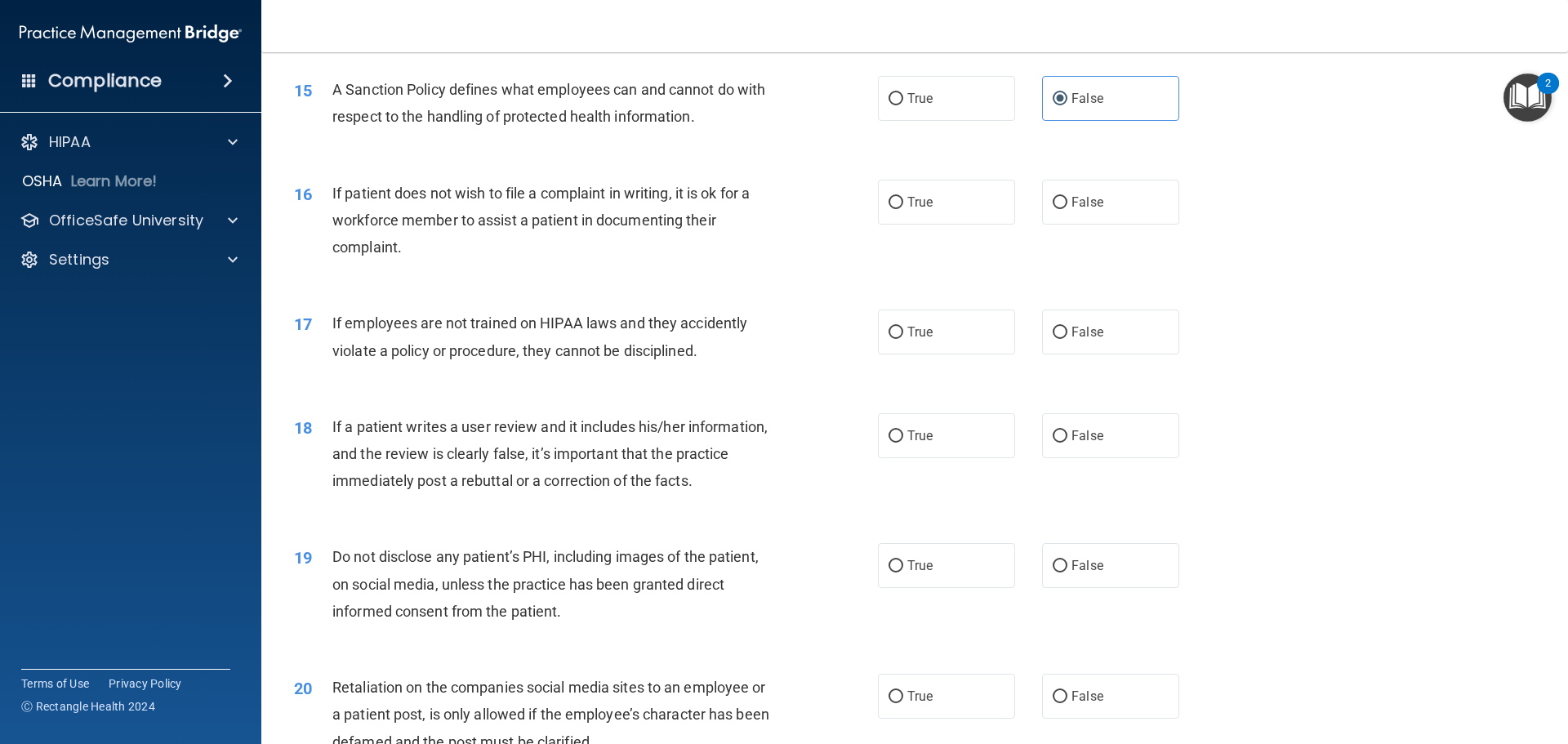
click at [1052, 190] on div "16 If patient does not wish to file a complaint in writing, it is ok for a work…" at bounding box center [915, 224] width 1265 height 131
click at [1065, 220] on label "False" at bounding box center [1111, 202] width 137 height 44
click at [1065, 209] on input "False" at bounding box center [1060, 203] width 15 height 12
radio input "true"
click at [911, 257] on div "16 If patient does not wish to file a complaint in writing, it is ok for a work…" at bounding box center [915, 224] width 1265 height 131
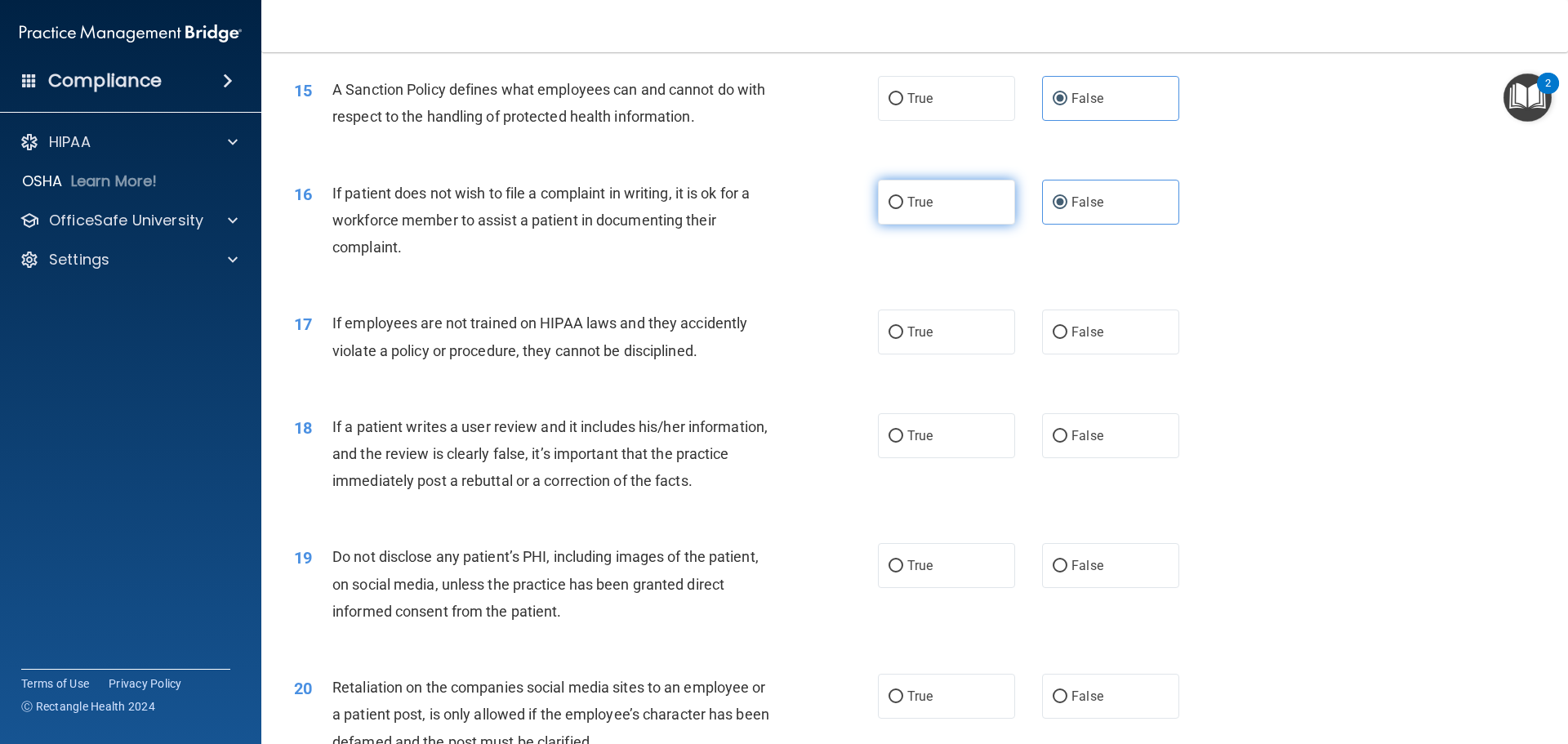
click at [920, 210] on span "True" at bounding box center [919, 201] width 25 height 15
click at [903, 209] on input "True" at bounding box center [895, 203] width 15 height 12
radio input "true"
radio input "false"
click at [1094, 345] on label "False" at bounding box center [1111, 332] width 137 height 44
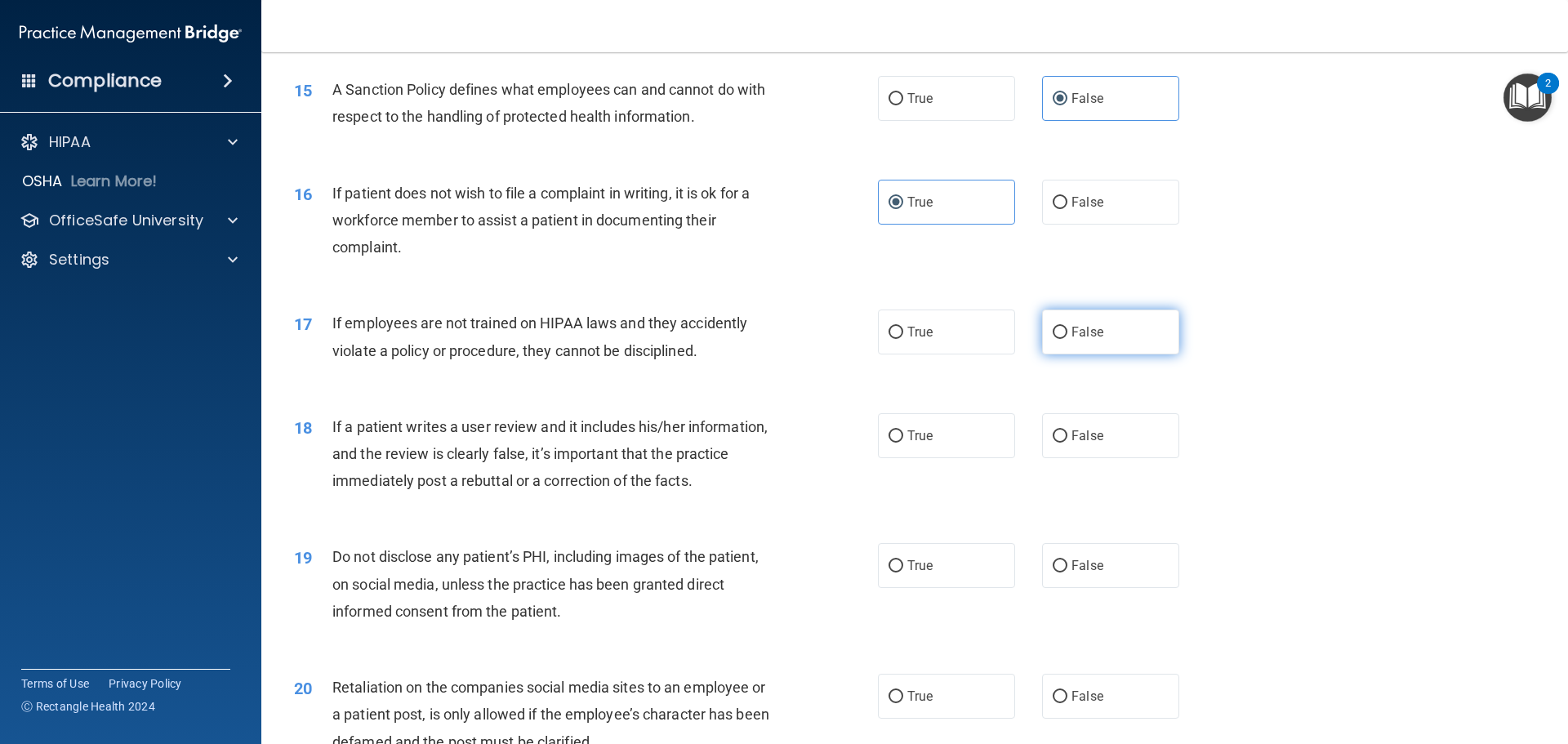
click at [1067, 339] on input "False" at bounding box center [1060, 333] width 15 height 12
radio input "true"
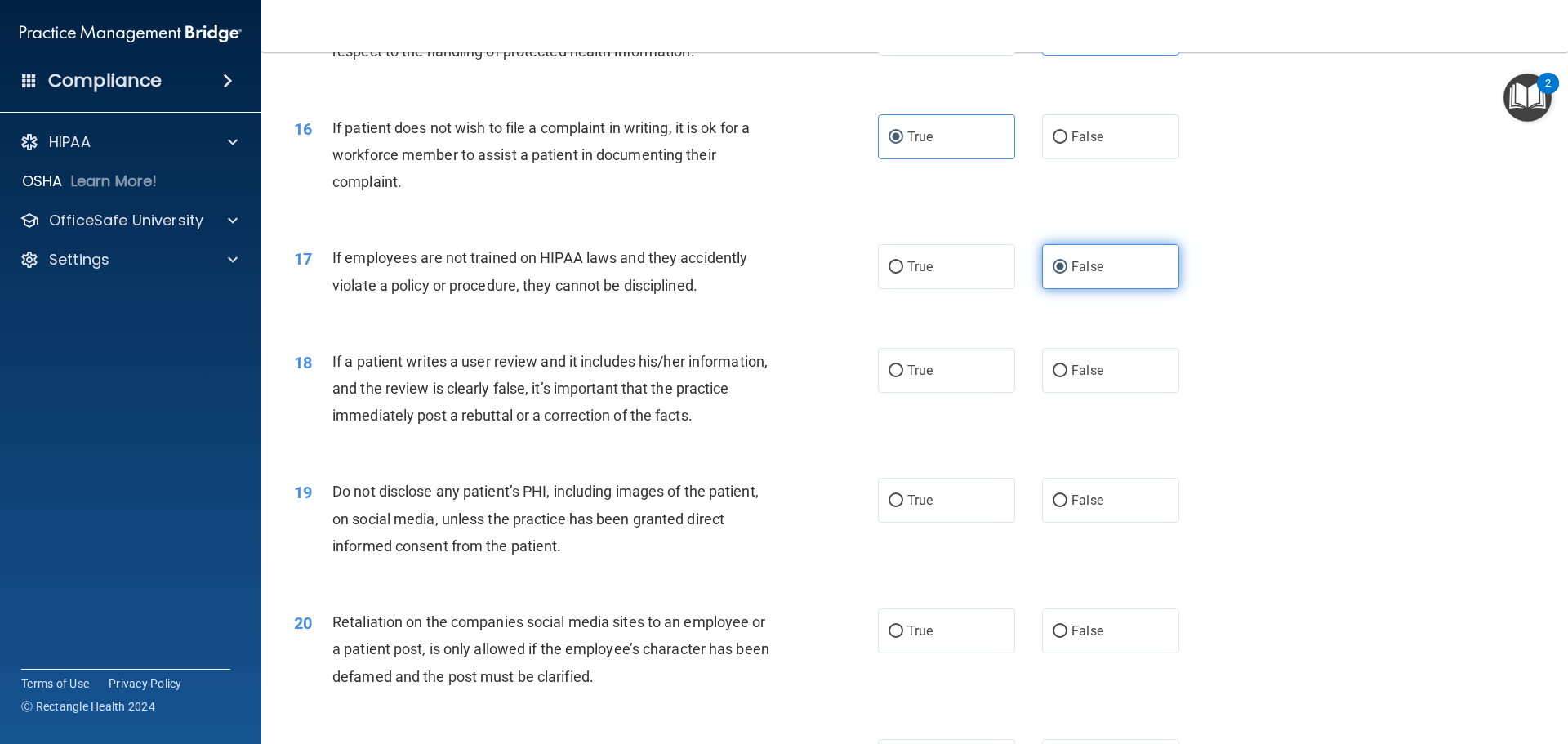
scroll to position [2123, 0]
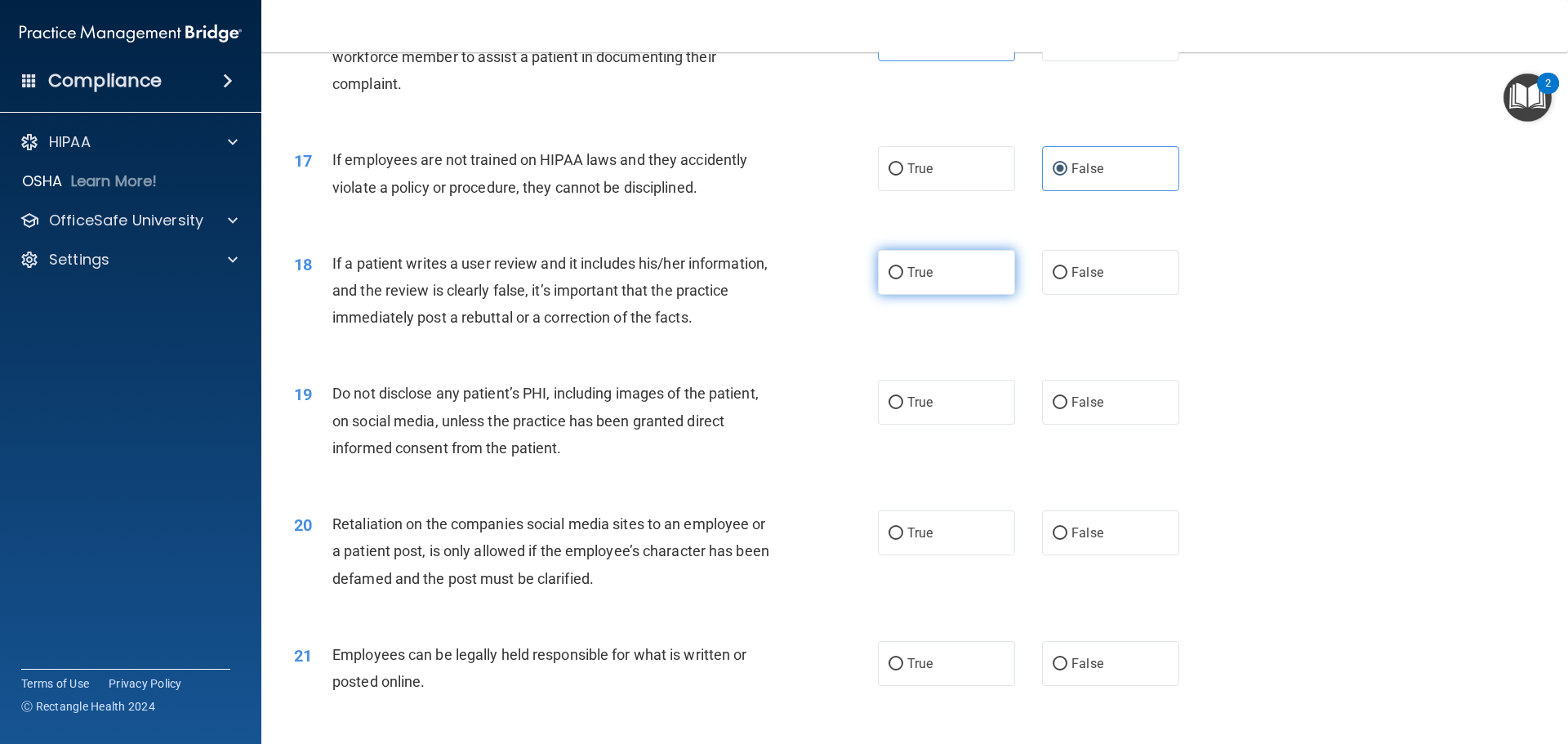
click at [987, 295] on label "True" at bounding box center [946, 272] width 137 height 44
click at [903, 279] on input "True" at bounding box center [895, 273] width 15 height 12
radio input "true"
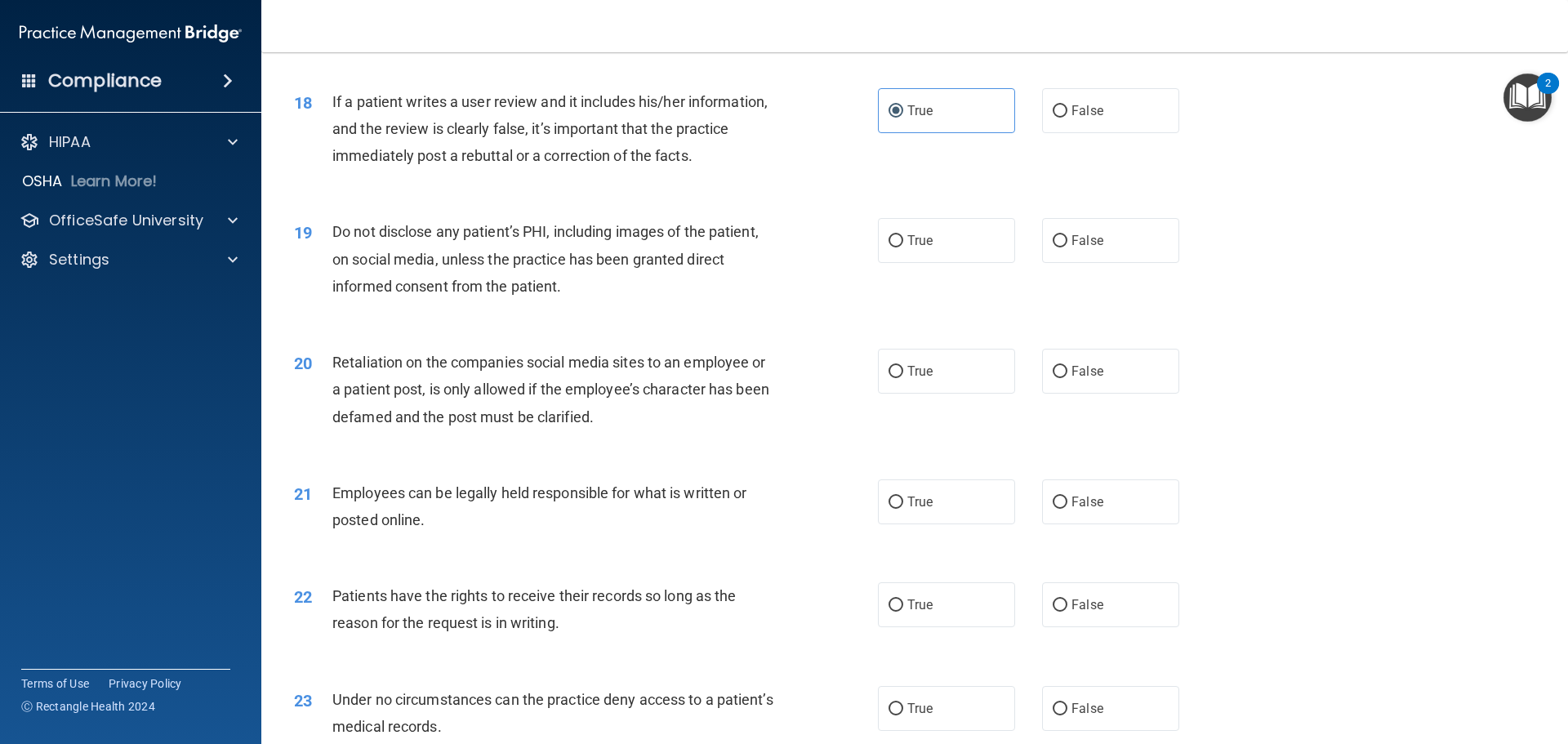
scroll to position [2286, 0]
click at [916, 247] on span "True" at bounding box center [919, 239] width 25 height 15
click at [903, 246] on input "True" at bounding box center [895, 239] width 15 height 12
radio input "true"
click at [1153, 382] on label "False" at bounding box center [1111, 369] width 137 height 44
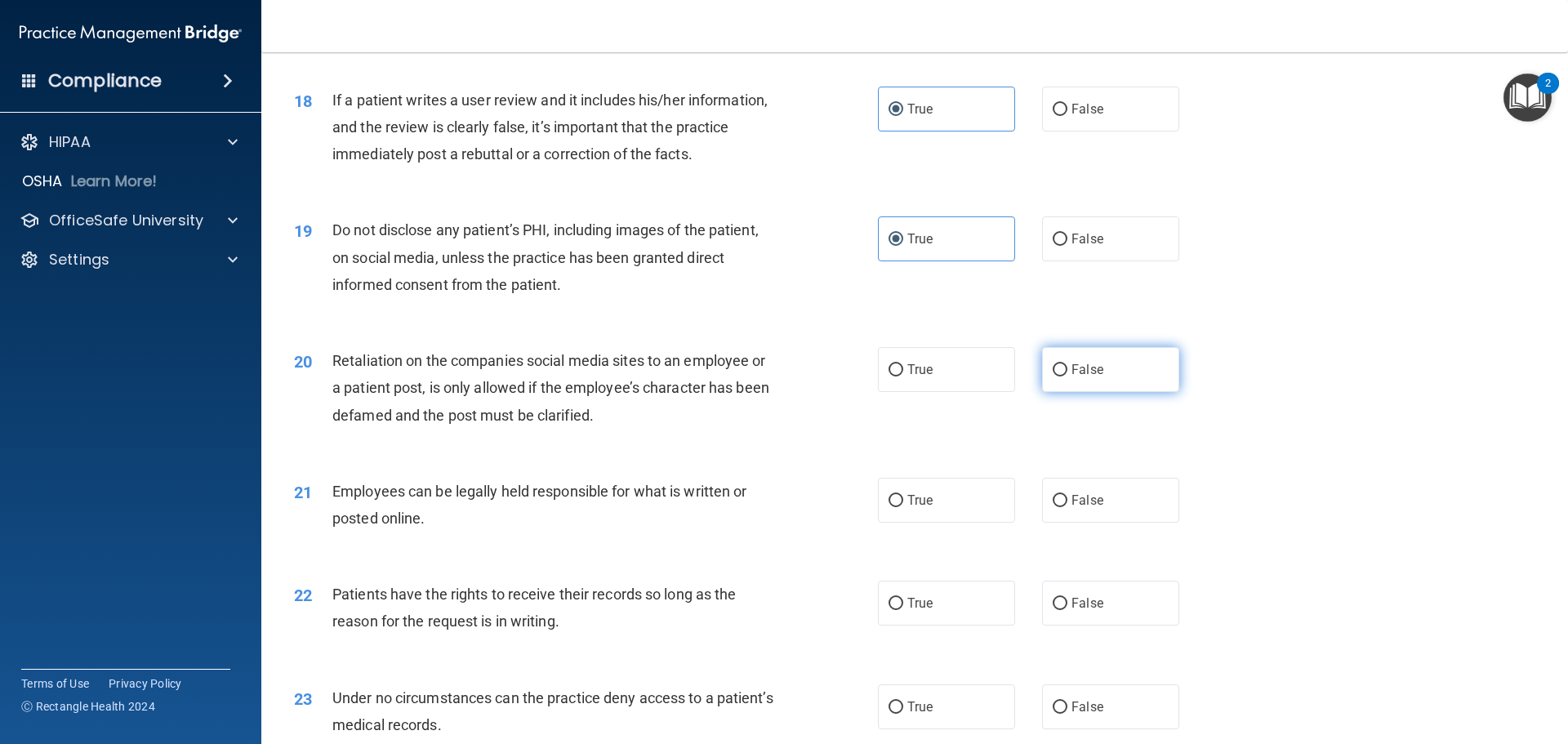
click at [1067, 376] on input "False" at bounding box center [1060, 370] width 15 height 12
radio input "true"
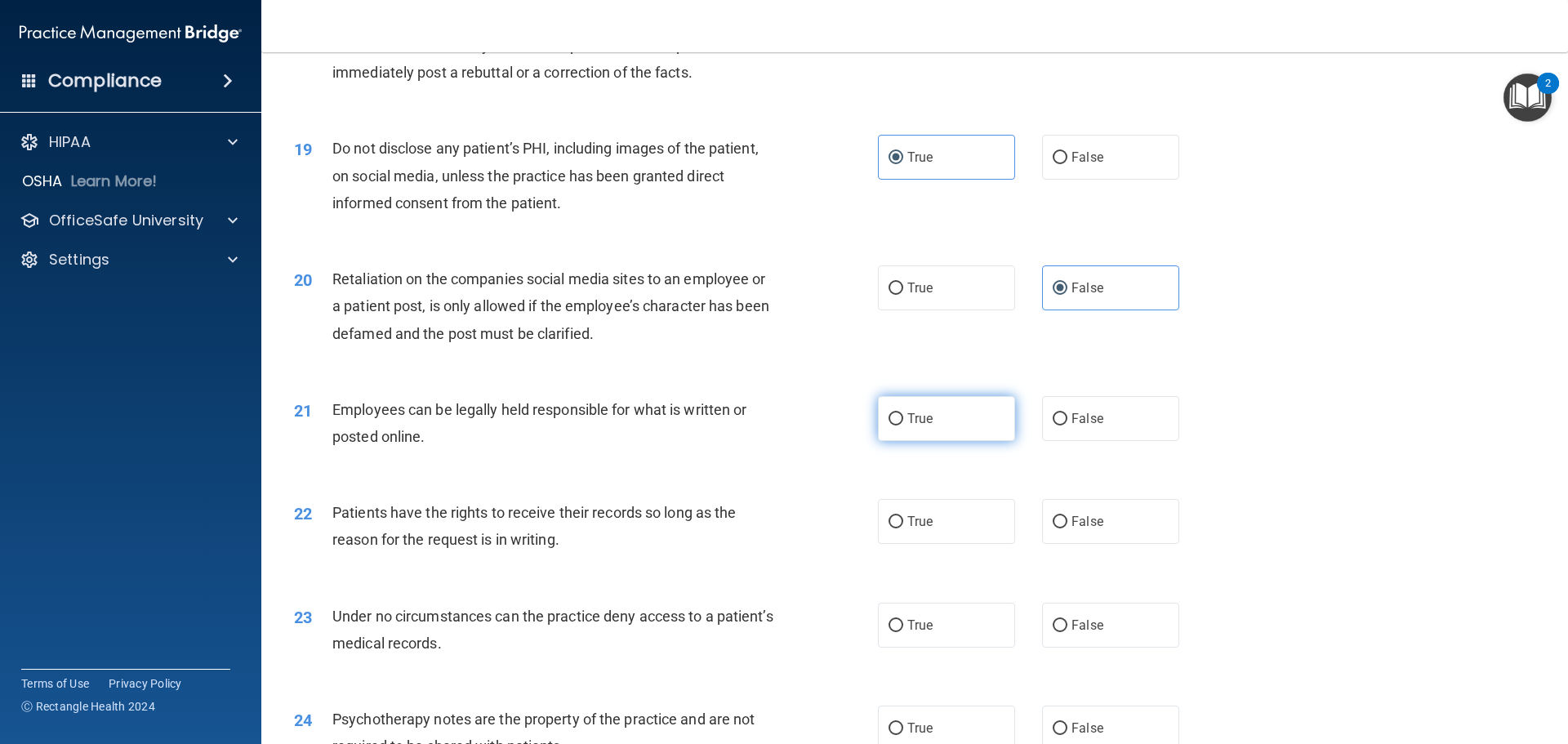
click at [1007, 441] on div "True False" at bounding box center [1042, 418] width 329 height 44
click at [998, 441] on label "True" at bounding box center [946, 418] width 137 height 44
click at [903, 425] on input "True" at bounding box center [895, 419] width 15 height 12
radio input "true"
click at [1110, 544] on label "False" at bounding box center [1111, 522] width 137 height 44
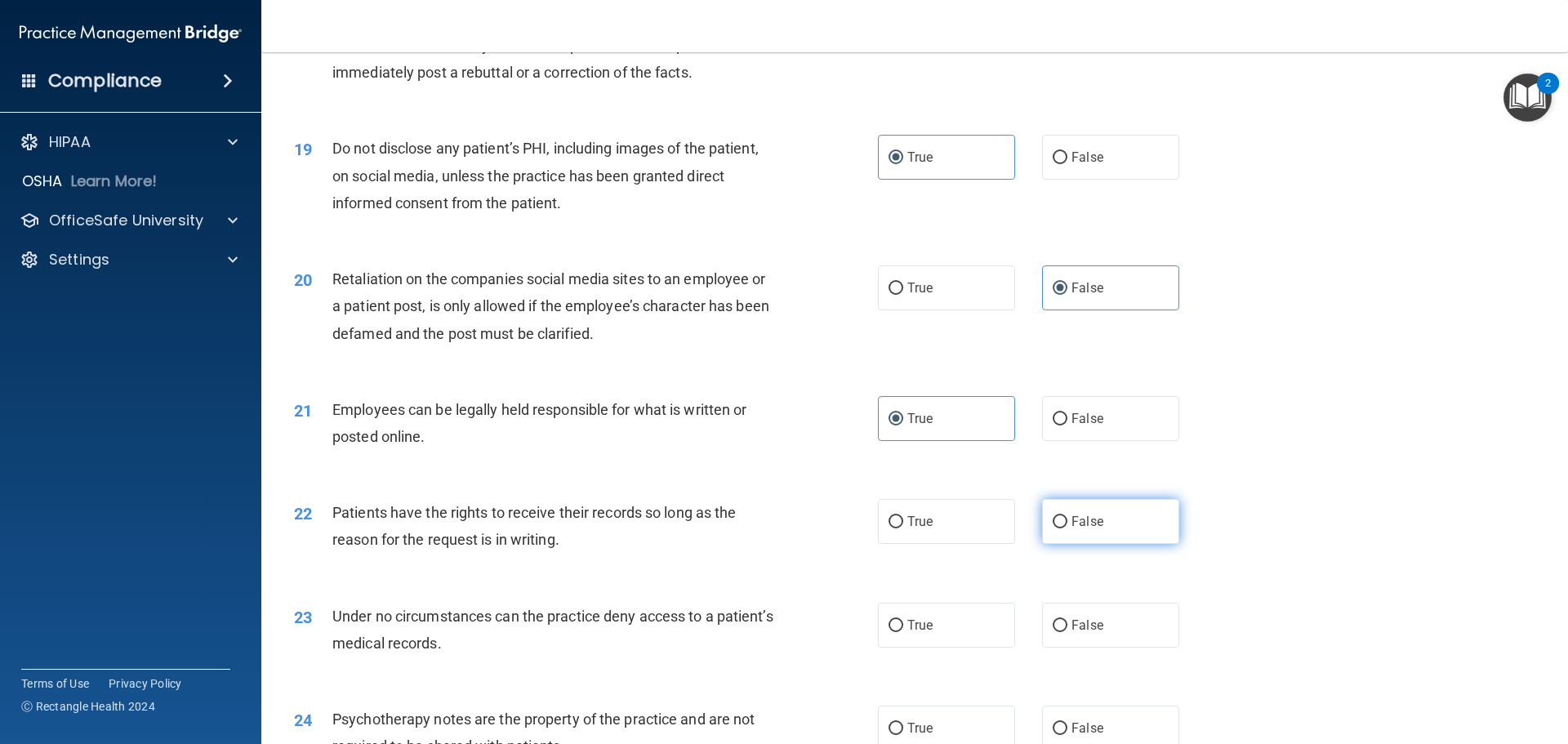
click at [1067, 529] on input "False" at bounding box center [1060, 522] width 15 height 12
radio input "true"
click at [1095, 544] on label "False" at bounding box center [1111, 522] width 137 height 44
click at [1067, 529] on input "False" at bounding box center [1060, 522] width 15 height 12
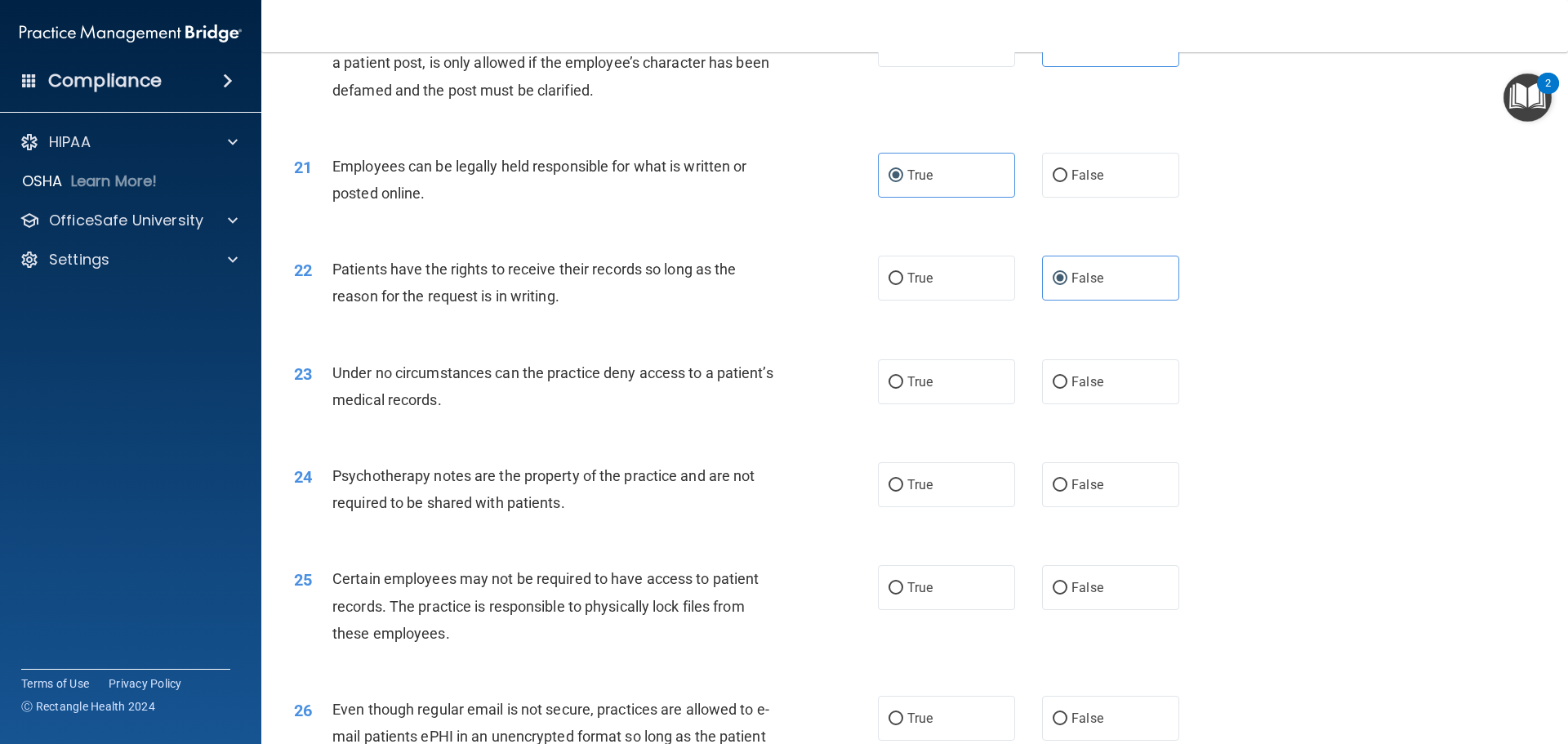
scroll to position [2613, 0]
click at [936, 295] on label "True" at bounding box center [946, 276] width 137 height 44
click at [903, 283] on input "True" at bounding box center [895, 278] width 15 height 12
radio input "true"
radio input "false"
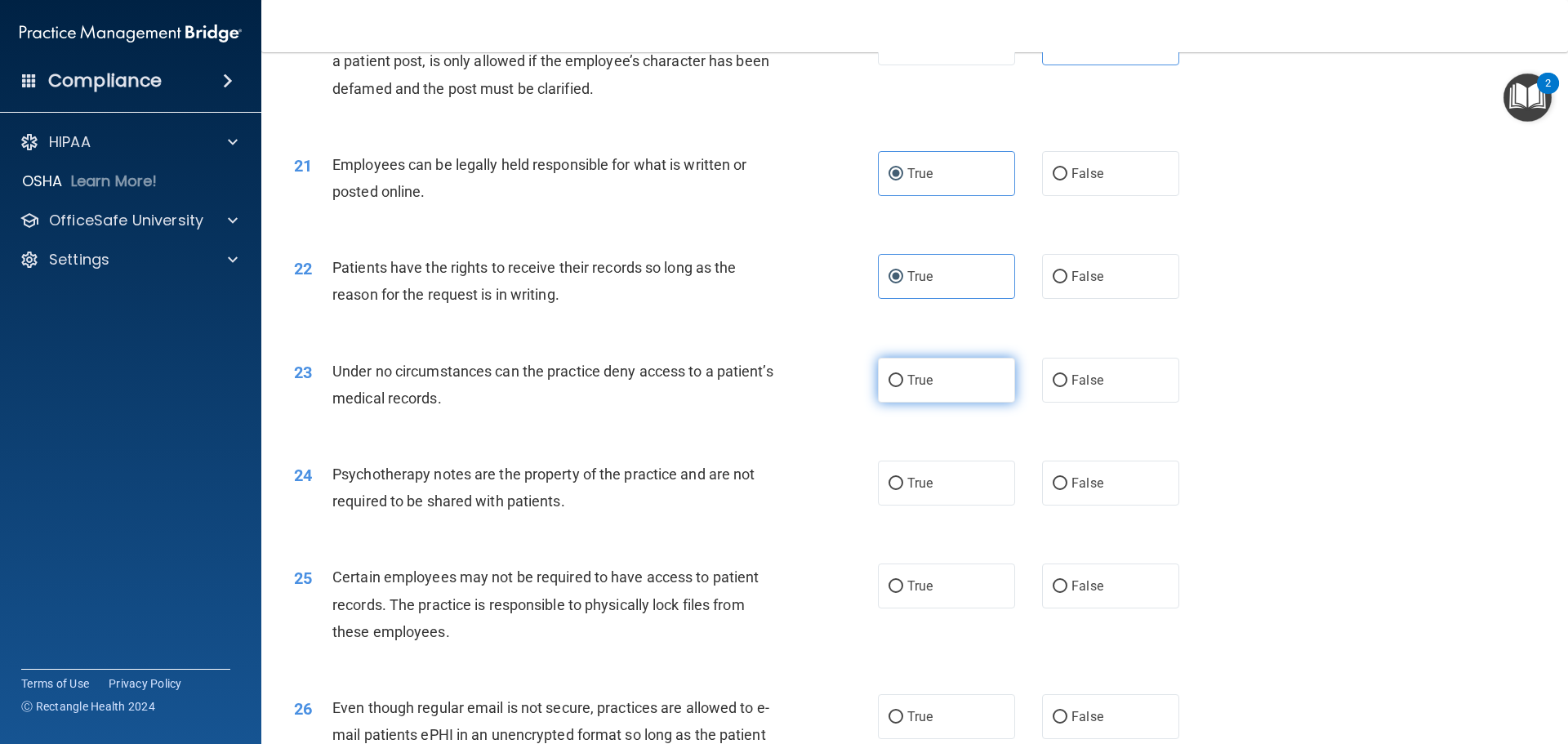
click at [909, 388] on span "True" at bounding box center [919, 379] width 25 height 15
click at [903, 387] on input "True" at bounding box center [895, 381] width 15 height 12
radio input "true"
click at [1104, 505] on label "False" at bounding box center [1111, 482] width 137 height 44
click at [1067, 490] on input "False" at bounding box center [1060, 484] width 15 height 12
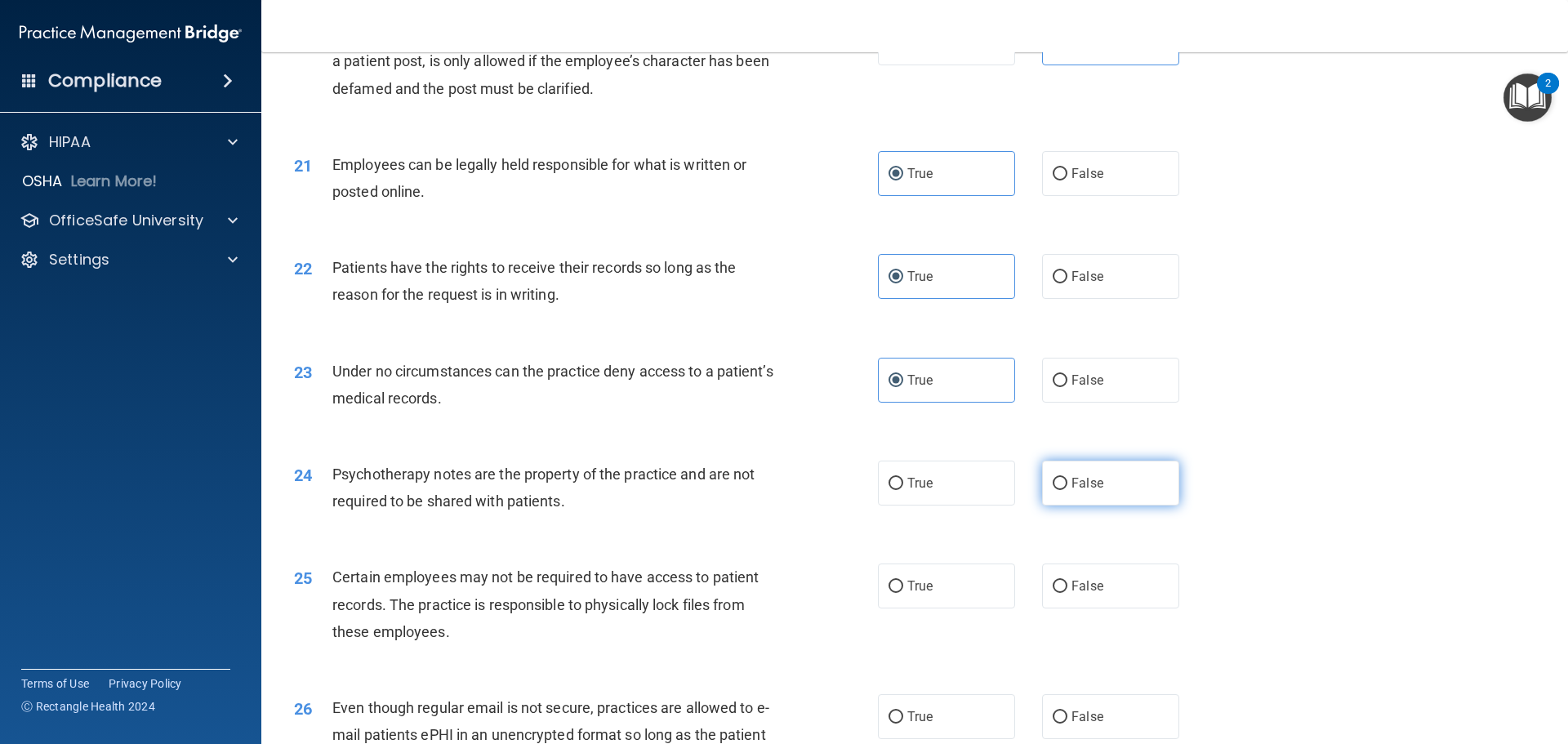
radio input "true"
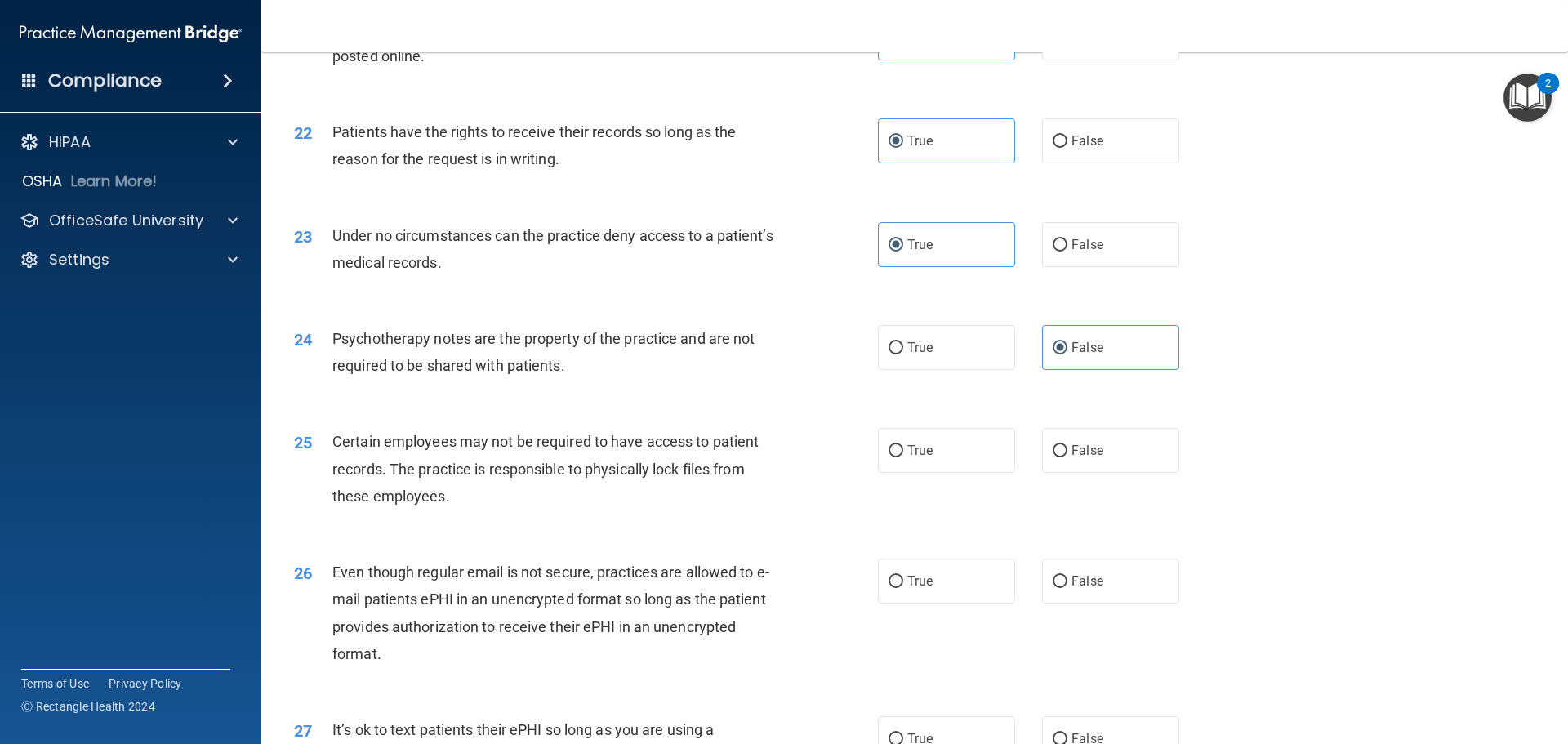
scroll to position [2777, 0]
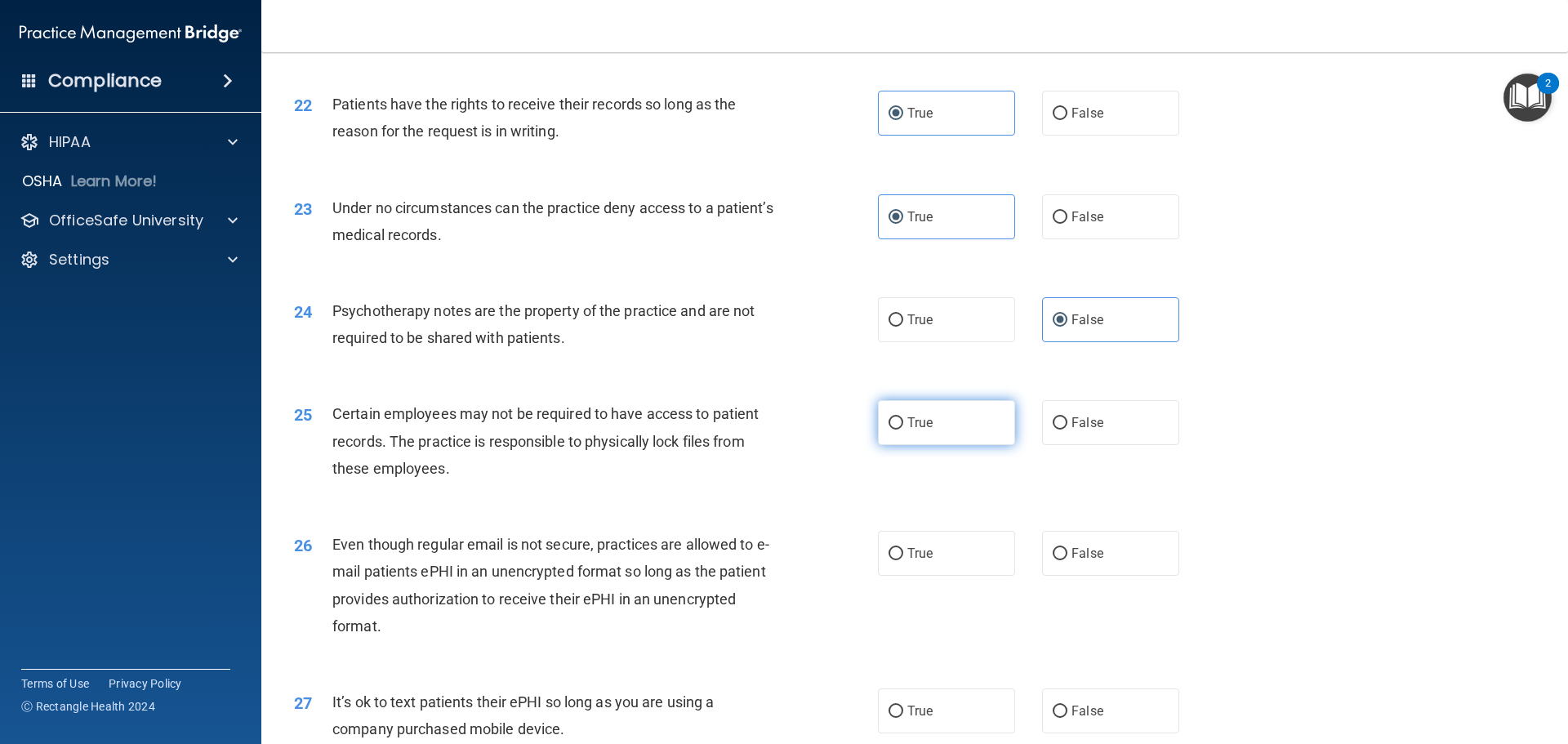
click at [931, 445] on label "True" at bounding box center [946, 423] width 137 height 44
click at [903, 430] on input "True" at bounding box center [895, 424] width 15 height 12
radio input "true"
click at [936, 576] on label "True" at bounding box center [946, 553] width 137 height 44
click at [903, 560] on input "True" at bounding box center [895, 554] width 15 height 12
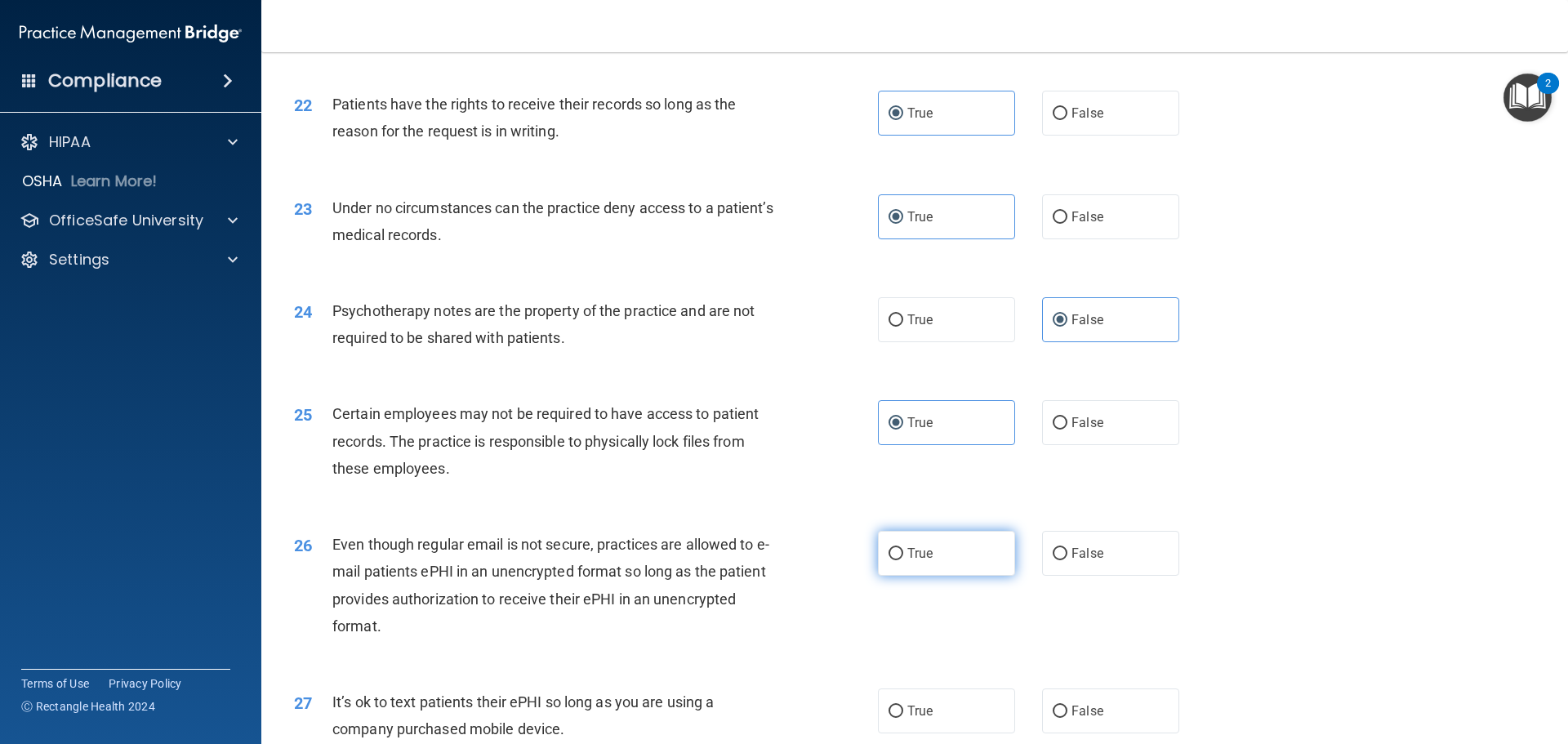
radio input "true"
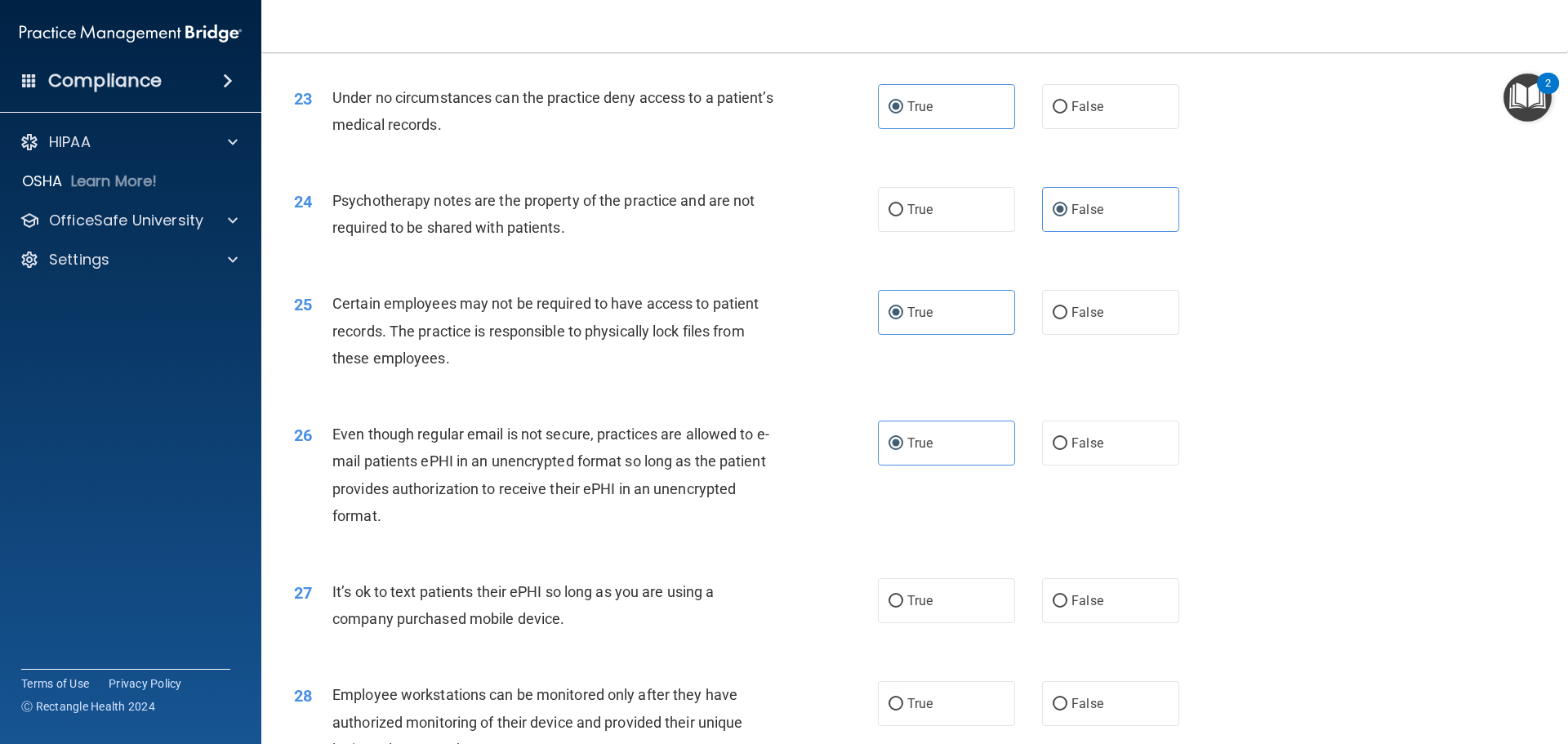
scroll to position [3103, 0]
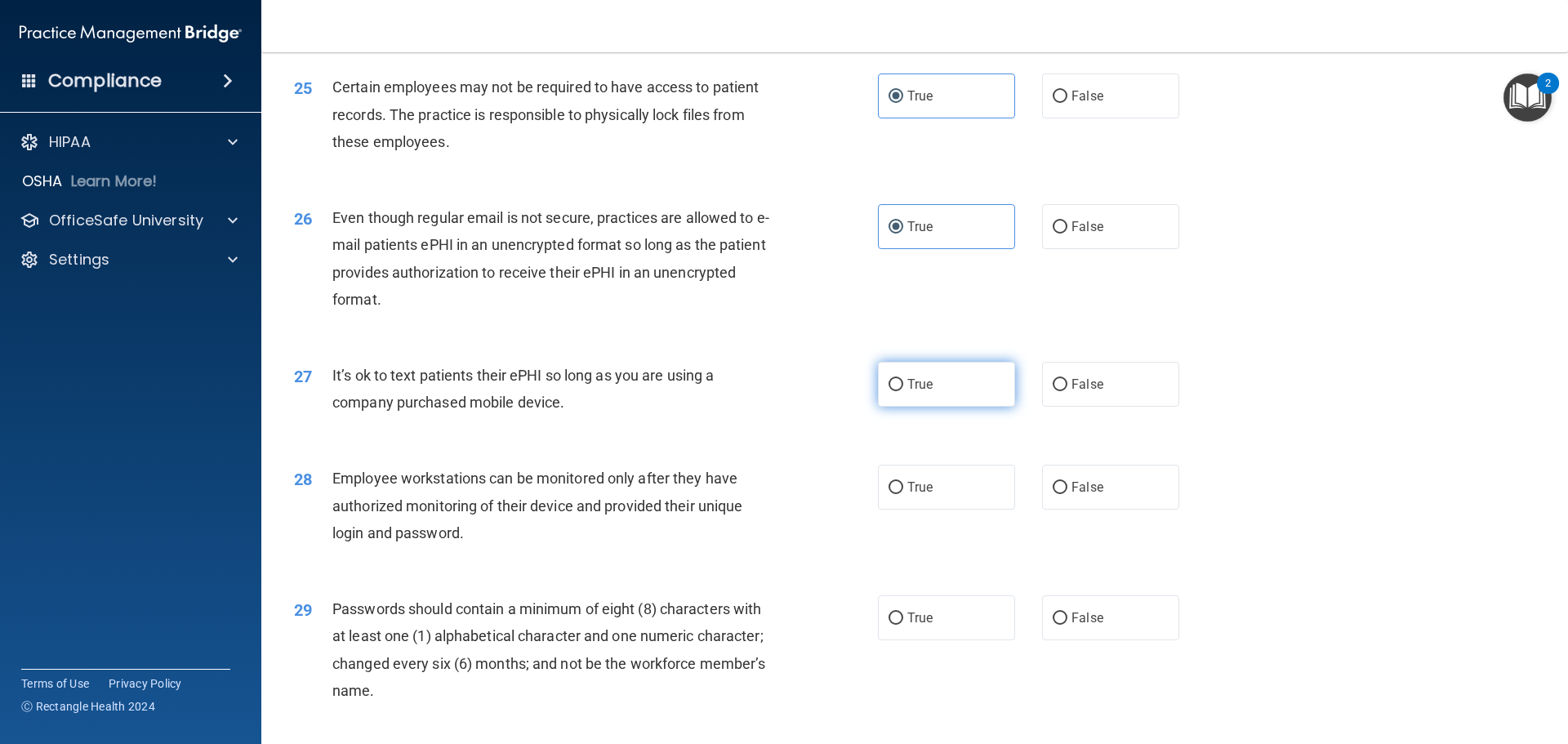
click at [898, 392] on label "True" at bounding box center [946, 384] width 137 height 44
click at [898, 392] on input "True" at bounding box center [895, 385] width 15 height 12
radio input "true"
click at [1088, 495] on span "False" at bounding box center [1087, 487] width 32 height 15
click at [1067, 494] on input "False" at bounding box center [1060, 488] width 15 height 12
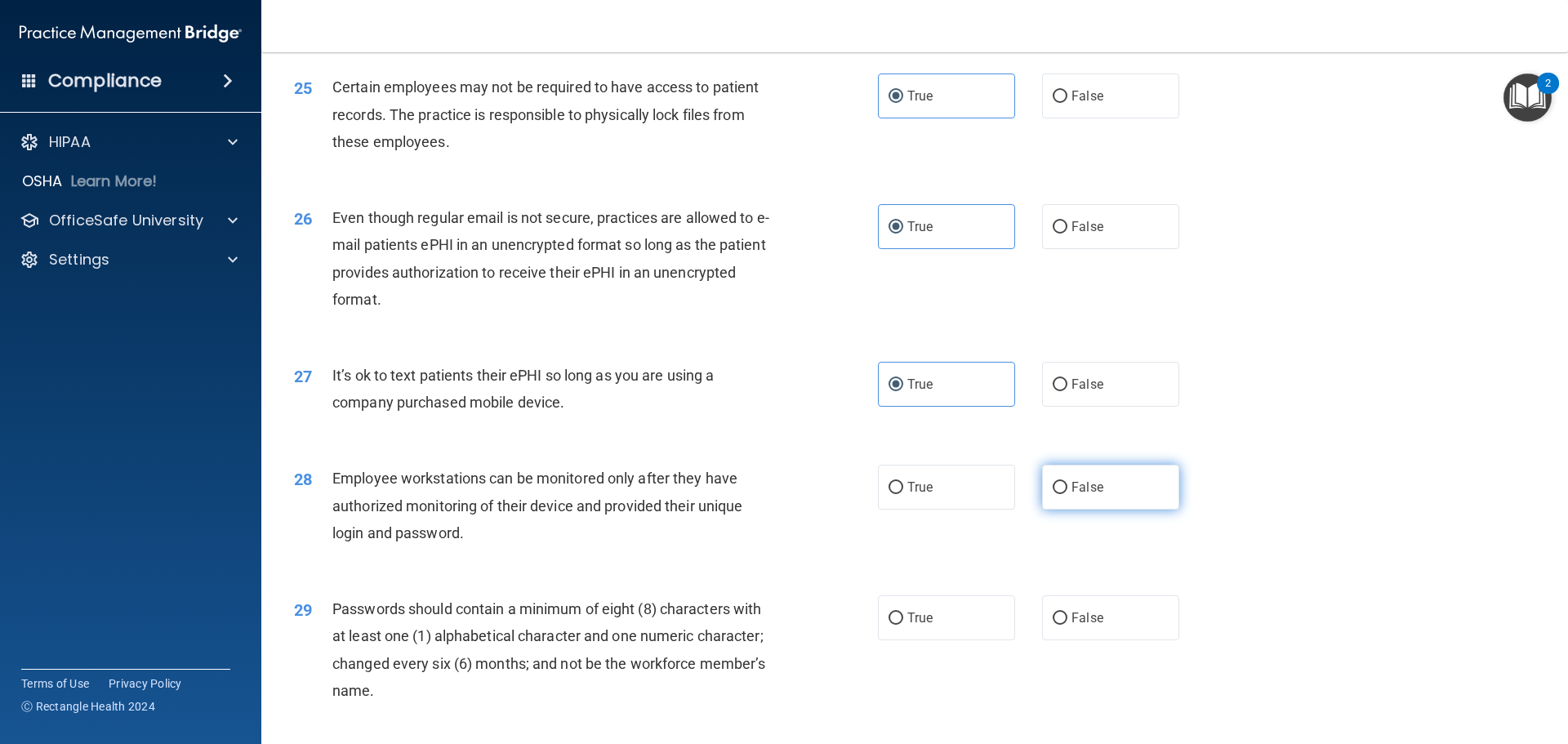
radio input "true"
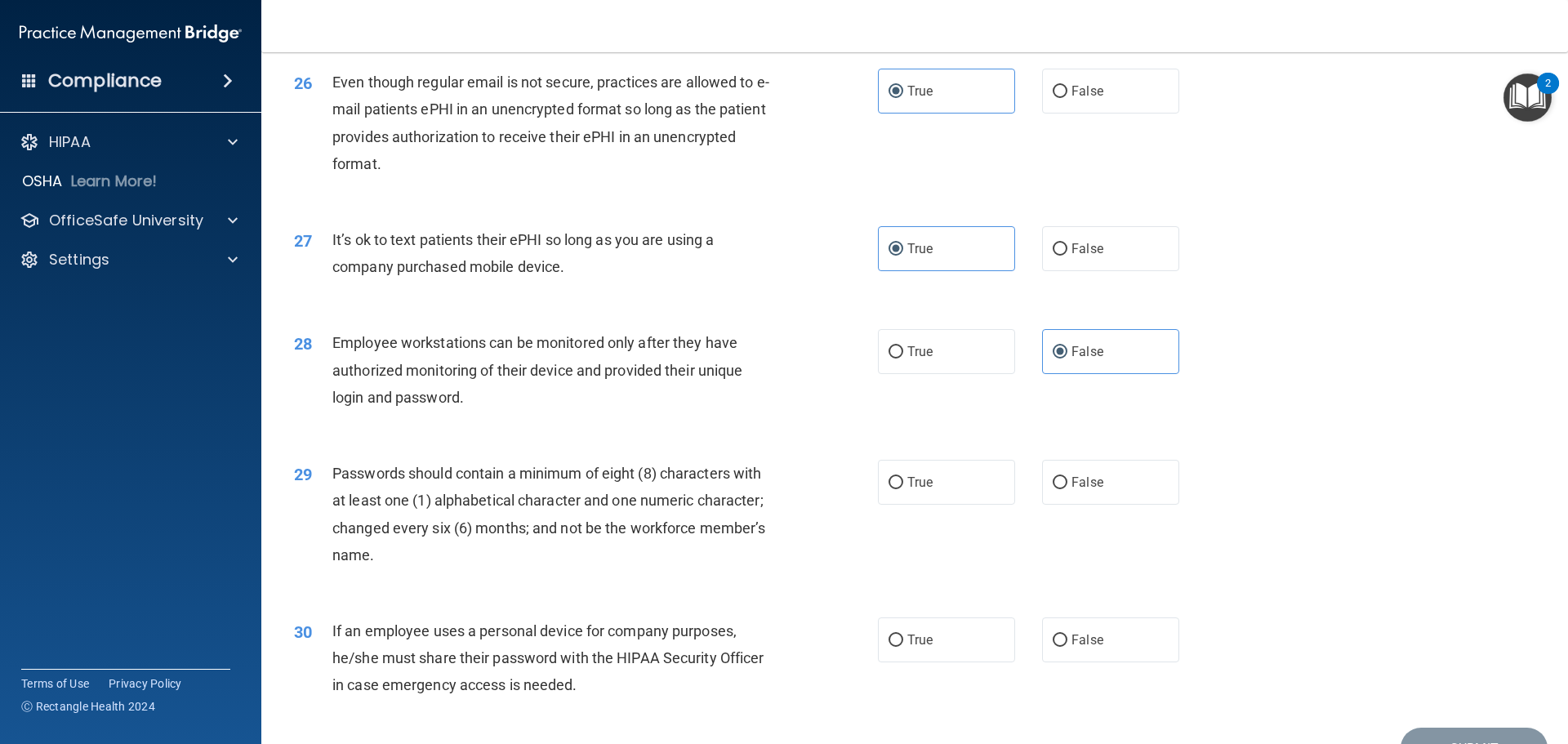
scroll to position [3266, 0]
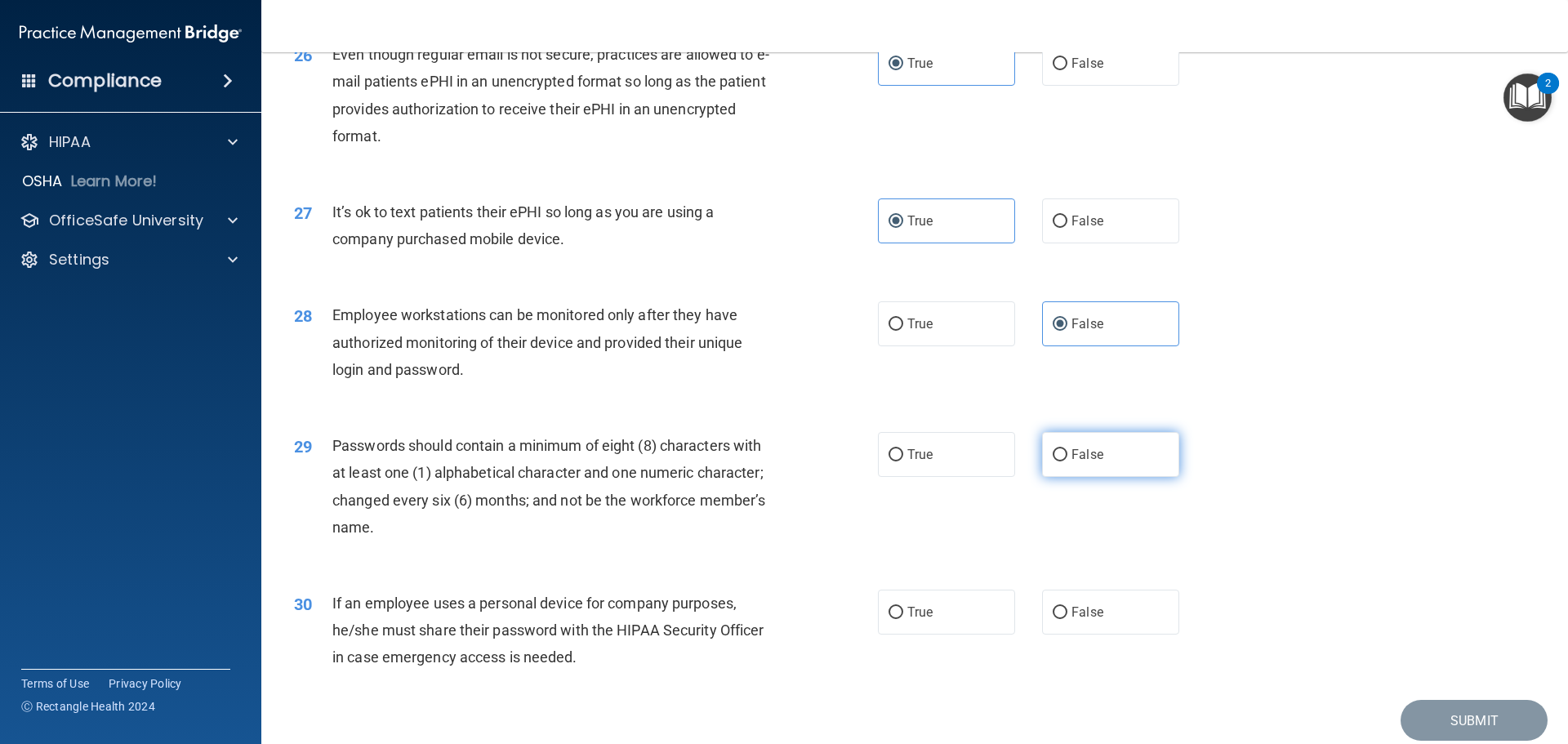
click at [1045, 477] on label "False" at bounding box center [1111, 454] width 137 height 44
click at [1053, 461] on input "False" at bounding box center [1060, 456] width 15 height 12
radio input "true"
click at [1105, 631] on label "False" at bounding box center [1111, 611] width 137 height 44
click at [1067, 619] on input "False" at bounding box center [1060, 613] width 15 height 12
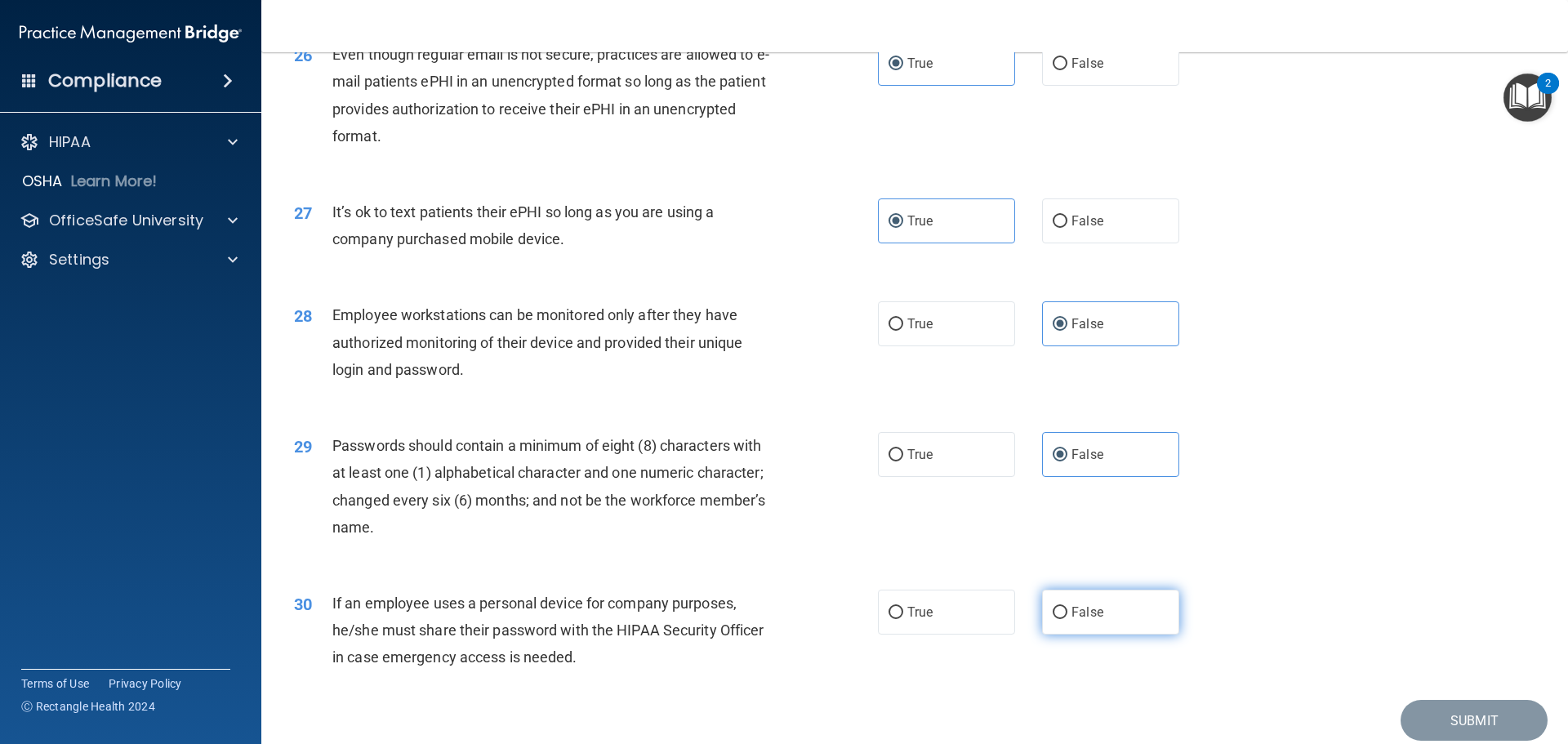
radio input "true"
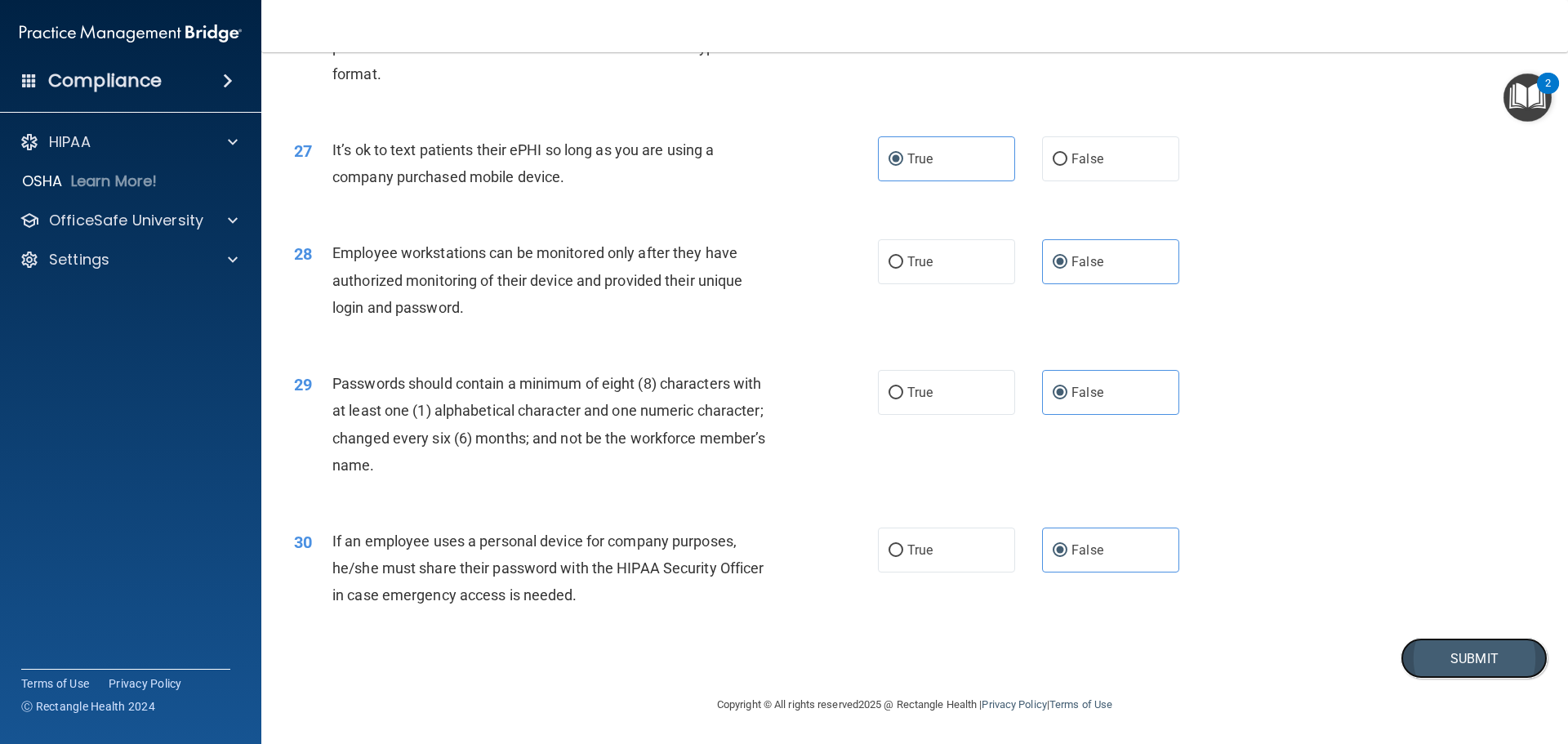
click at [1467, 661] on button "Submit" at bounding box center [1474, 659] width 147 height 42
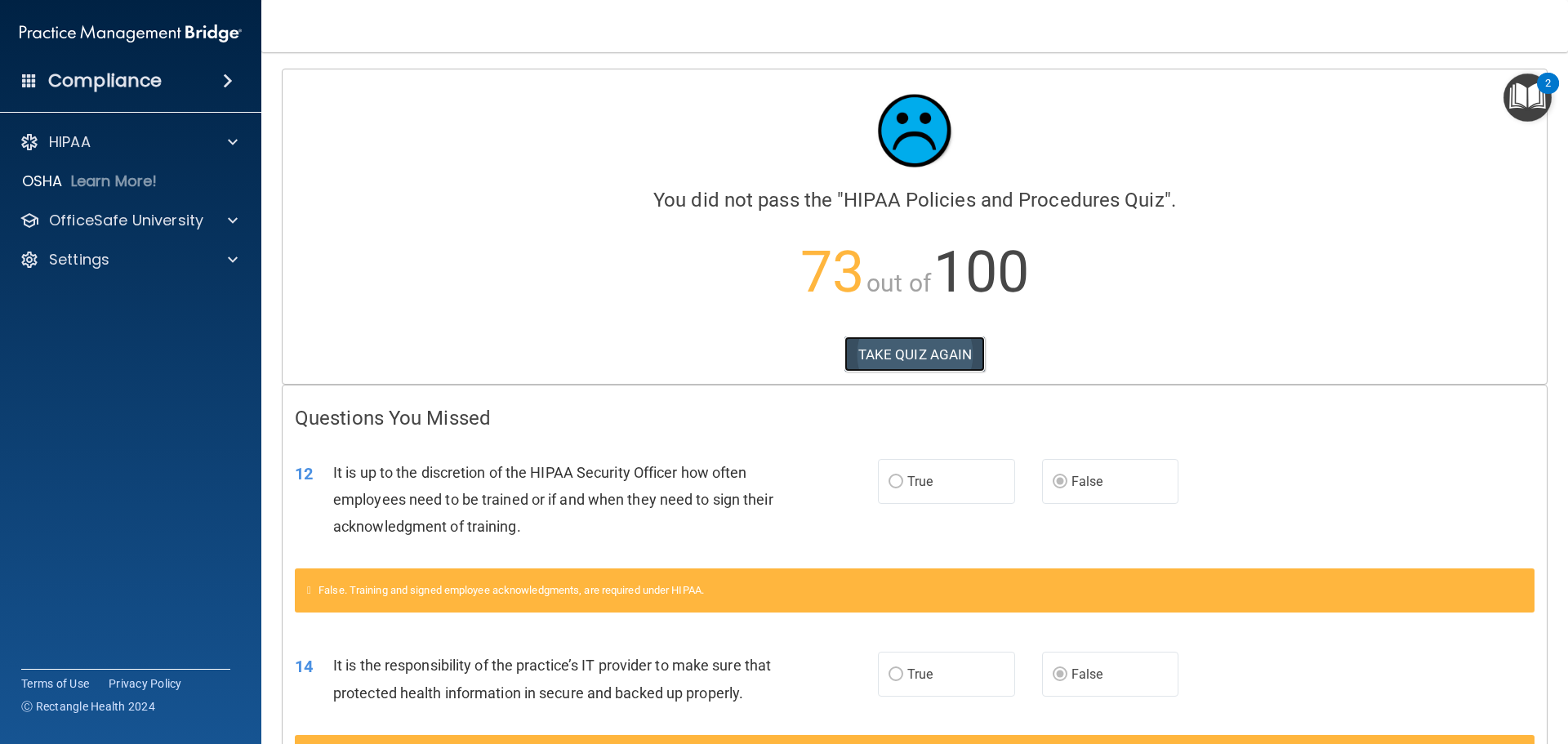
click at [910, 345] on button "TAKE QUIZ AGAIN" at bounding box center [915, 354] width 141 height 36
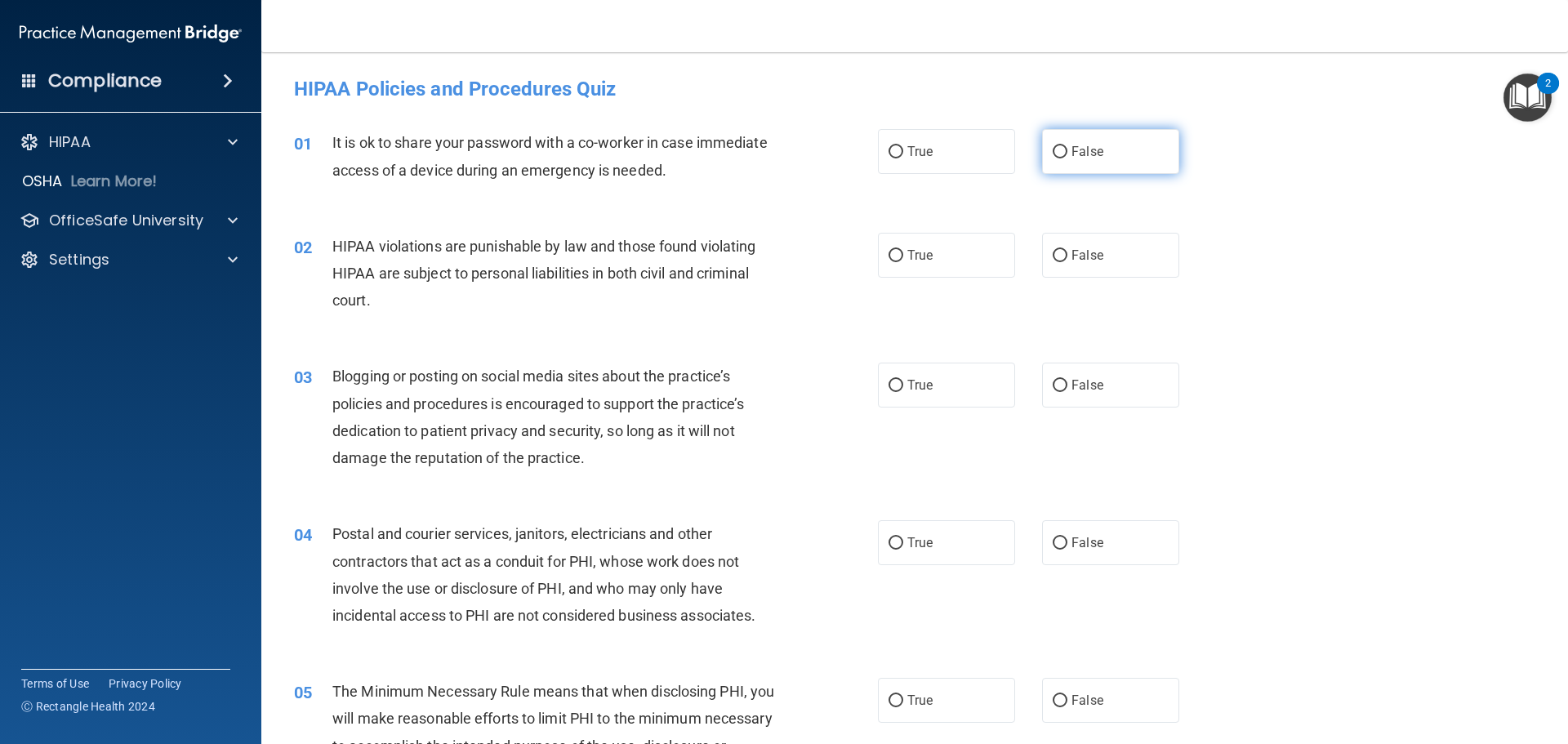
click at [1107, 150] on label "False" at bounding box center [1111, 151] width 137 height 44
click at [1067, 150] on input "False" at bounding box center [1060, 152] width 15 height 12
radio input "true"
click at [931, 243] on label "True" at bounding box center [946, 255] width 137 height 44
click at [903, 250] on input "True" at bounding box center [895, 256] width 15 height 12
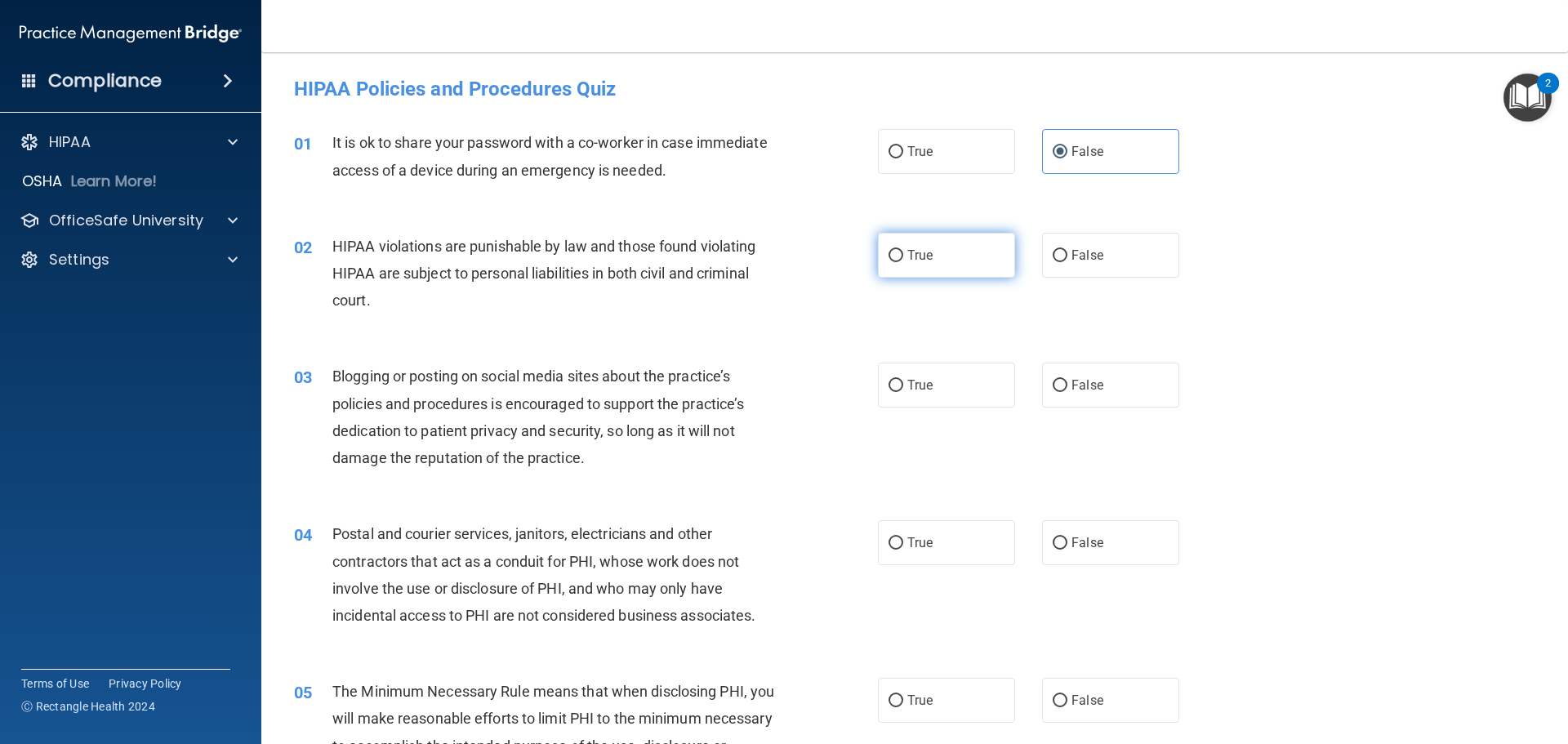
radio input "true"
click at [1114, 380] on label "False" at bounding box center [1111, 384] width 137 height 44
click at [1067, 380] on input "False" at bounding box center [1060, 386] width 15 height 12
radio input "true"
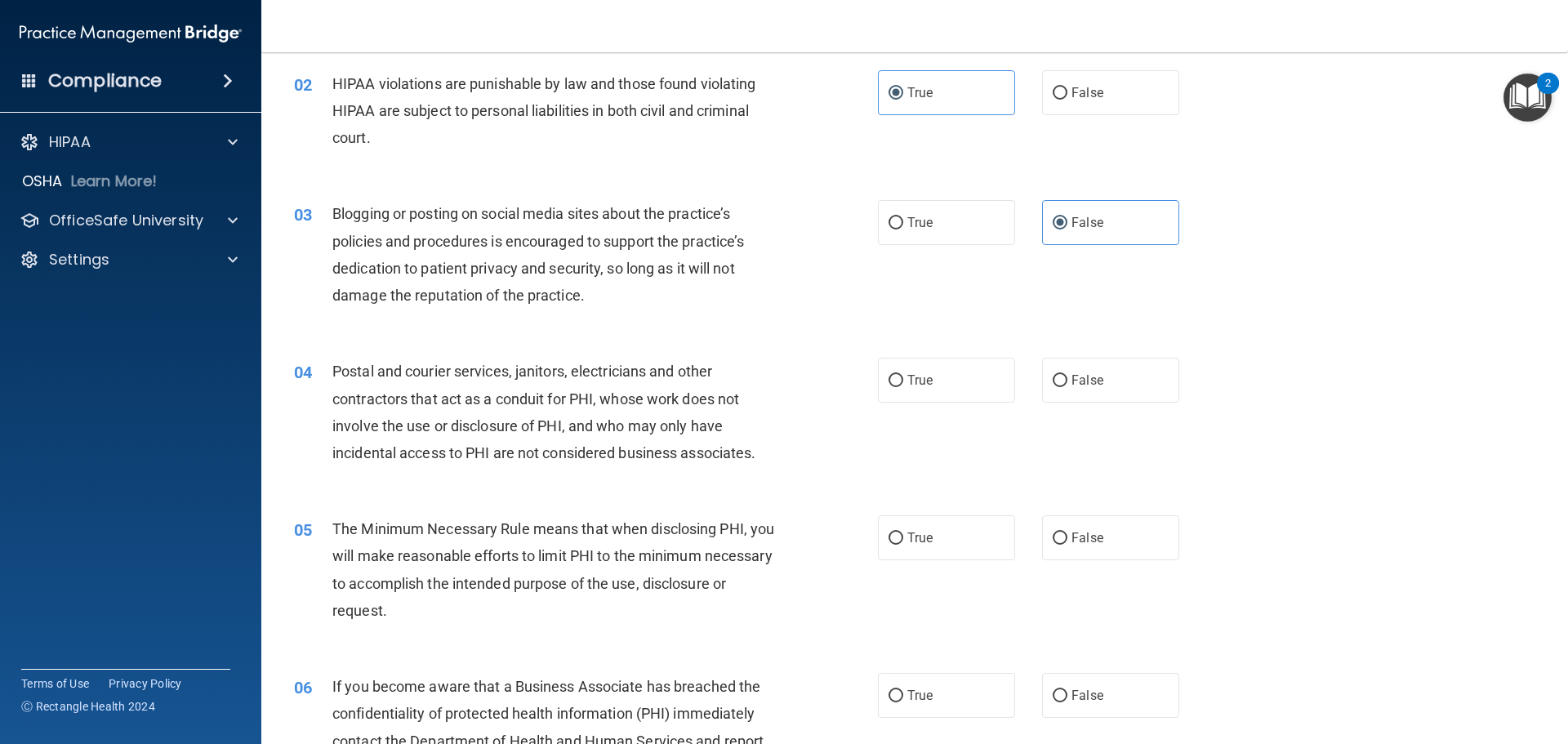
scroll to position [164, 0]
click at [938, 381] on label "True" at bounding box center [946, 379] width 137 height 44
click at [903, 381] on input "True" at bounding box center [895, 380] width 15 height 12
radio input "true"
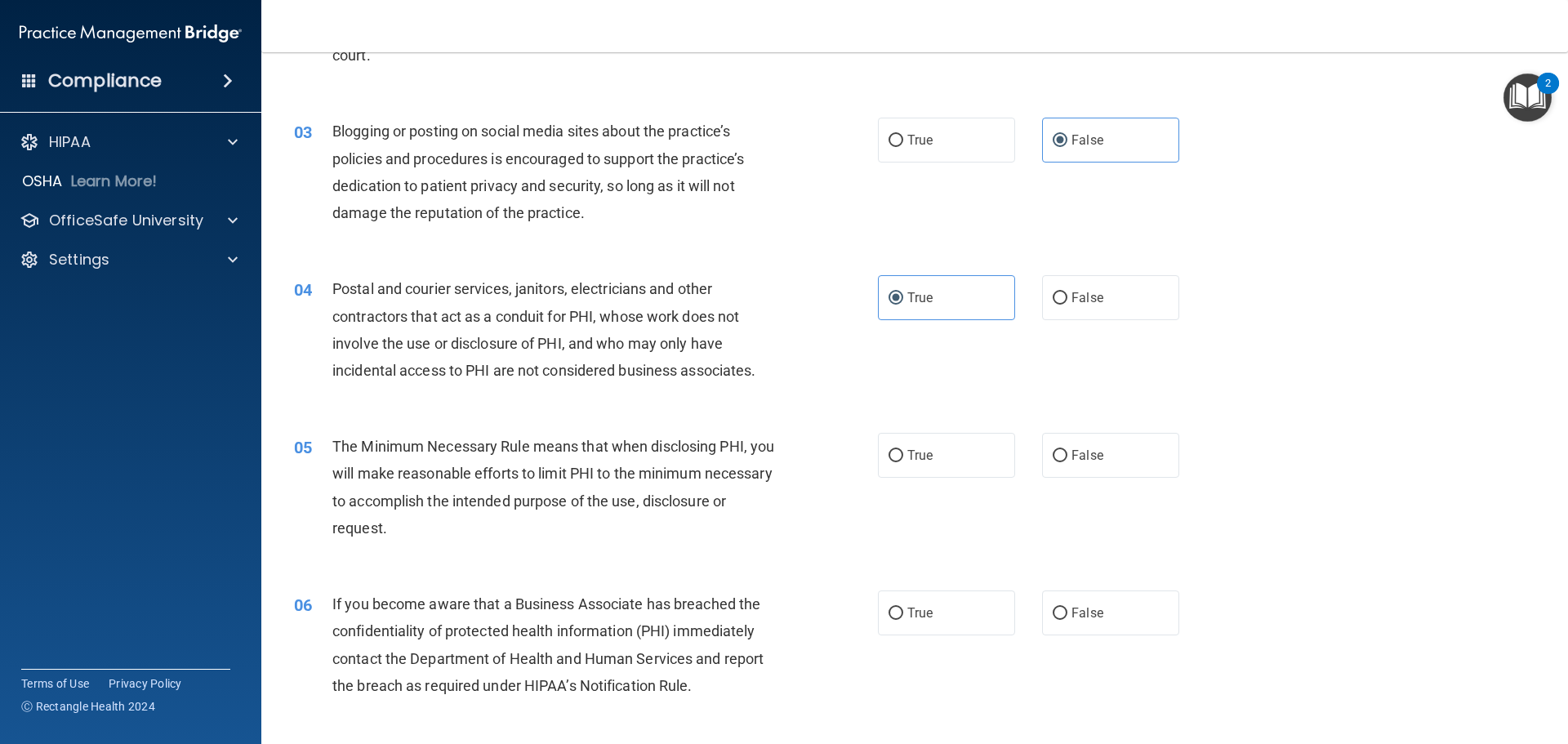
scroll to position [327, 0]
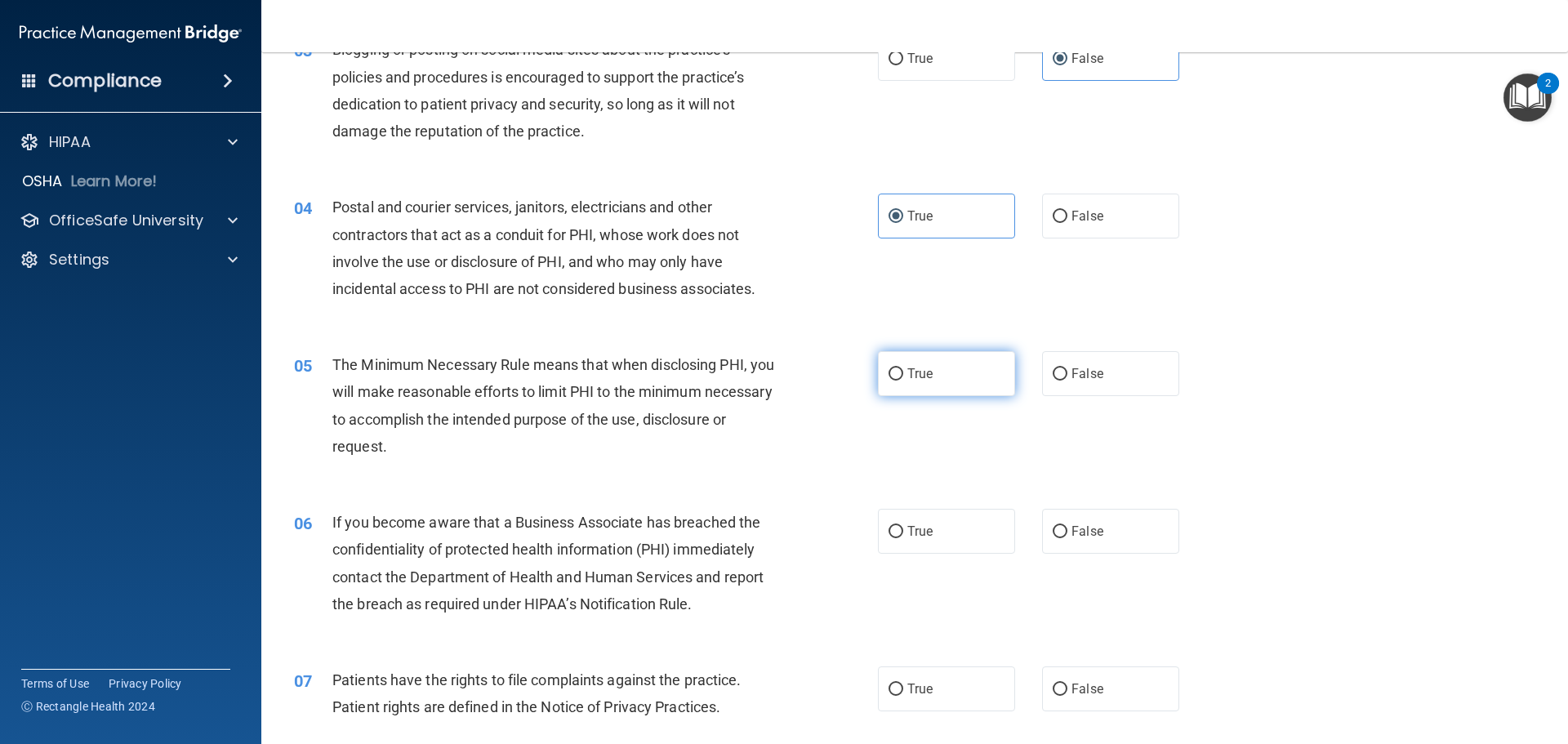
click at [934, 376] on label "True" at bounding box center [946, 374] width 137 height 44
click at [903, 376] on input "True" at bounding box center [895, 375] width 15 height 12
radio input "true"
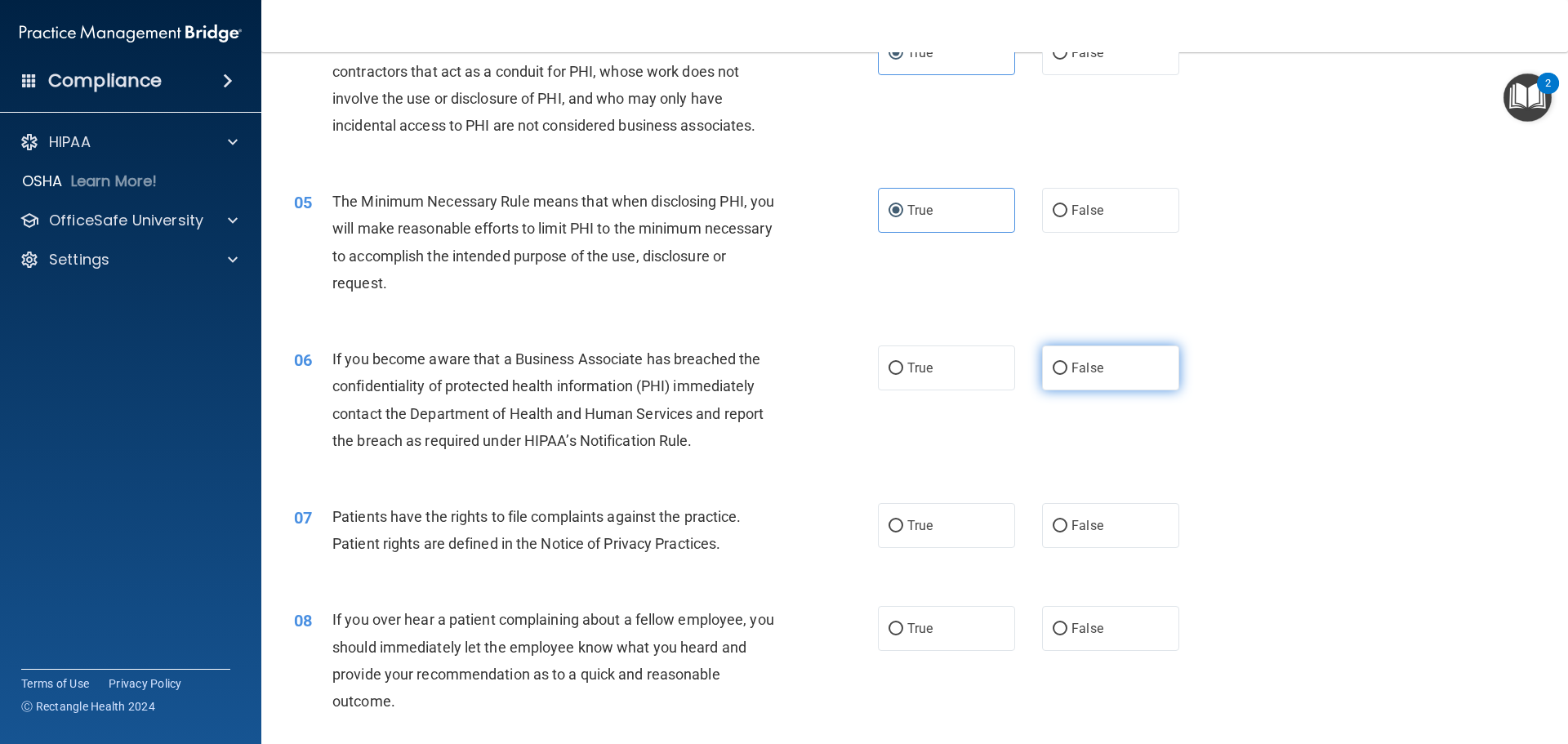
drag, startPoint x: 1072, startPoint y: 356, endPoint x: 1057, endPoint y: 380, distance: 28.3
click at [1074, 356] on label "False" at bounding box center [1111, 368] width 137 height 44
click at [1053, 365] on input "False" at bounding box center [1060, 368] width 15 height 12
radio input "true"
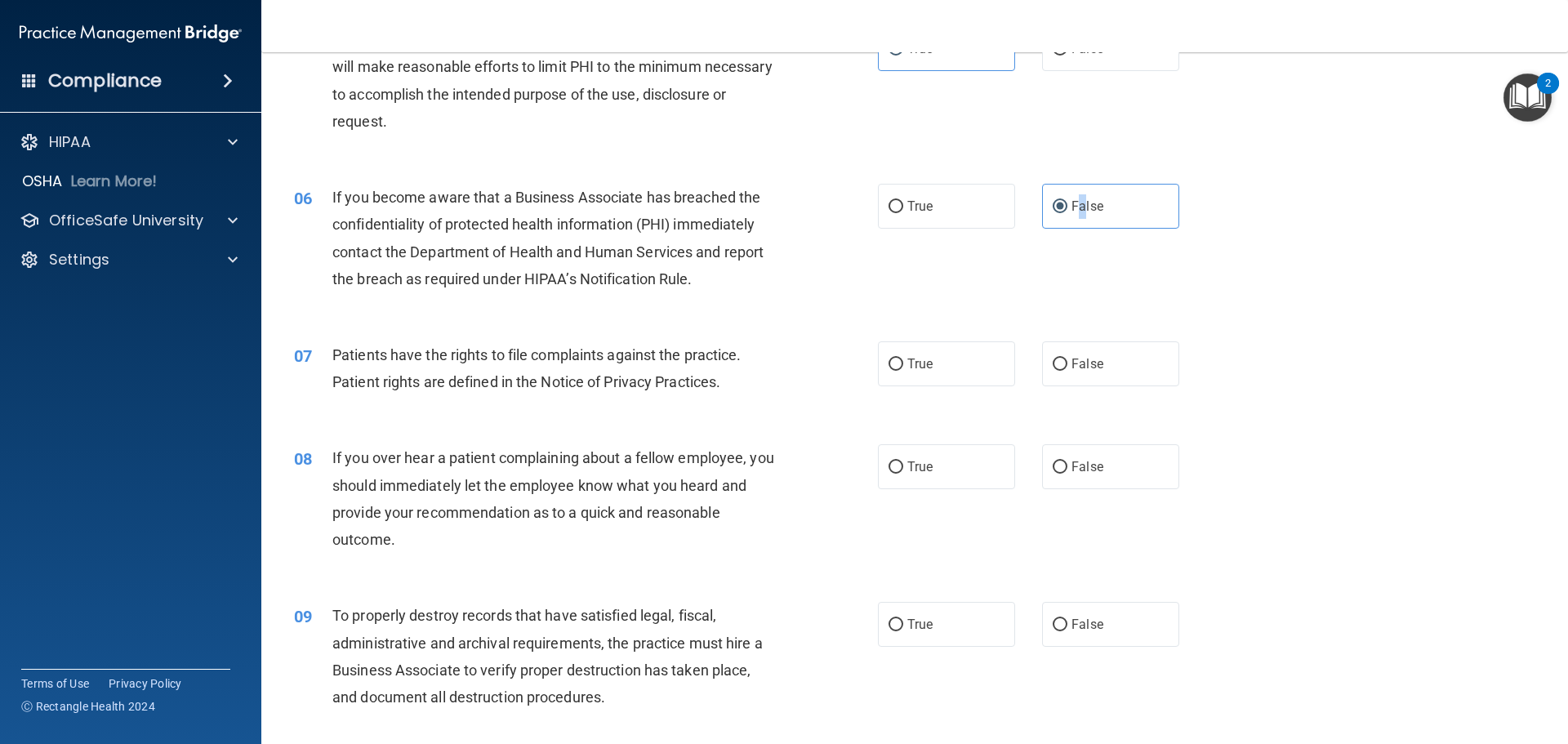
scroll to position [653, 0]
click at [837, 450] on div "08 If you over hear a patient complaining about a fellow employee, you should i…" at bounding box center [586, 500] width 633 height 117
click at [909, 371] on label "True" at bounding box center [946, 362] width 137 height 44
click at [903, 369] on input "True" at bounding box center [895, 363] width 15 height 12
radio input "true"
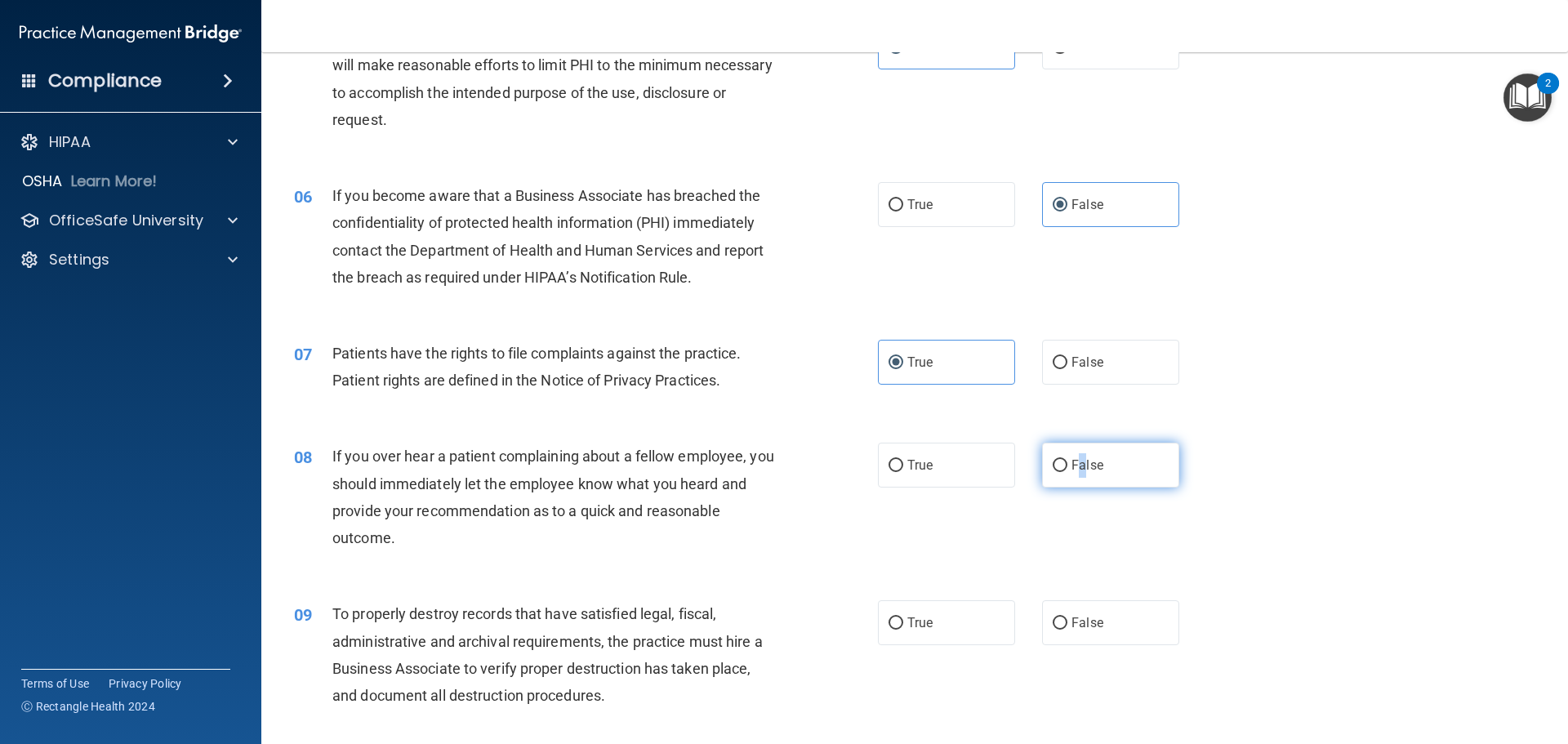
click at [1070, 477] on label "False" at bounding box center [1111, 465] width 137 height 44
click at [1133, 469] on label "False" at bounding box center [1111, 465] width 137 height 44
click at [1067, 469] on input "False" at bounding box center [1060, 466] width 15 height 12
radio input "true"
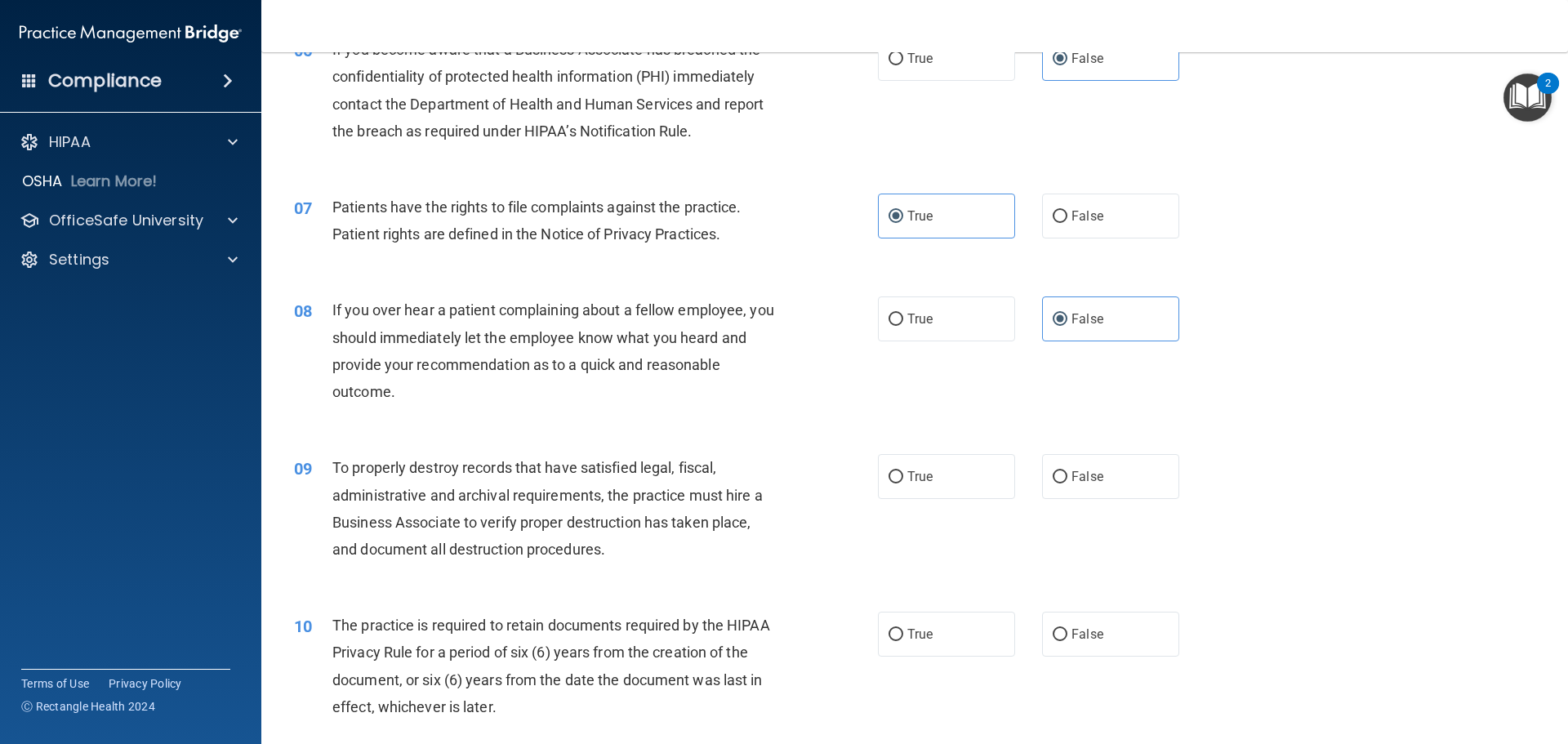
scroll to position [817, 0]
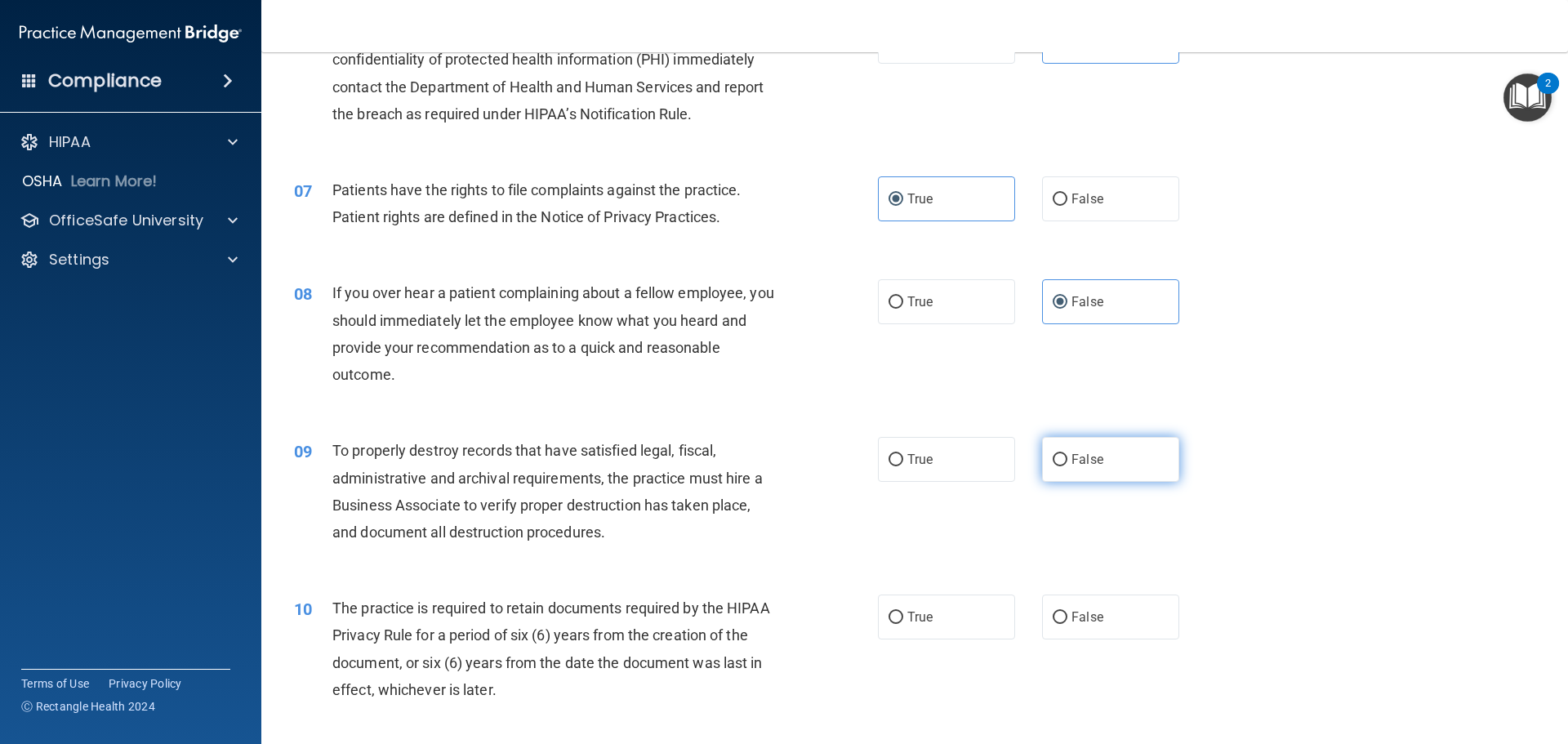
click at [1052, 445] on label "False" at bounding box center [1111, 459] width 137 height 44
click at [1053, 454] on input "False" at bounding box center [1060, 460] width 15 height 12
radio input "true"
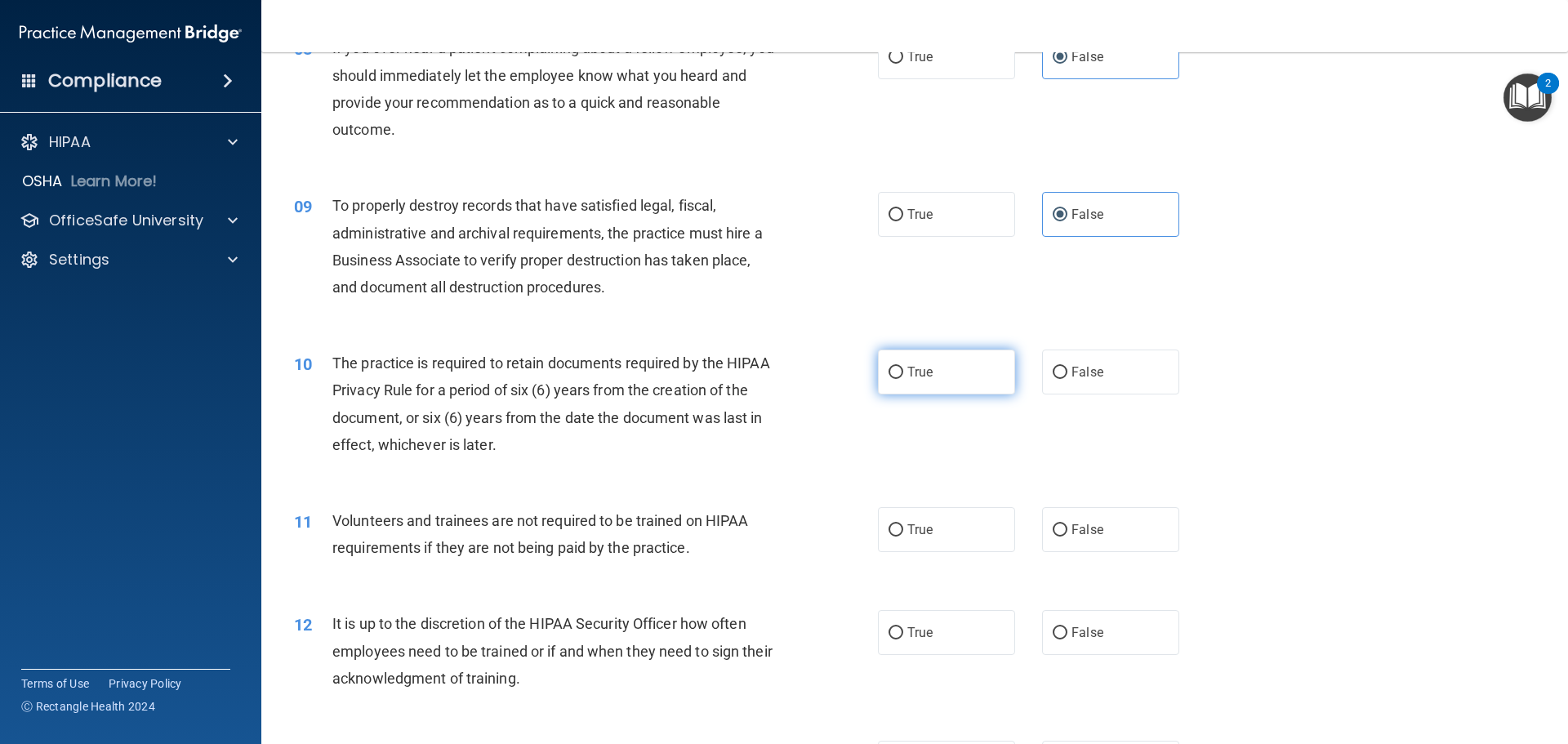
click at [895, 374] on input "True" at bounding box center [895, 373] width 15 height 12
radio input "true"
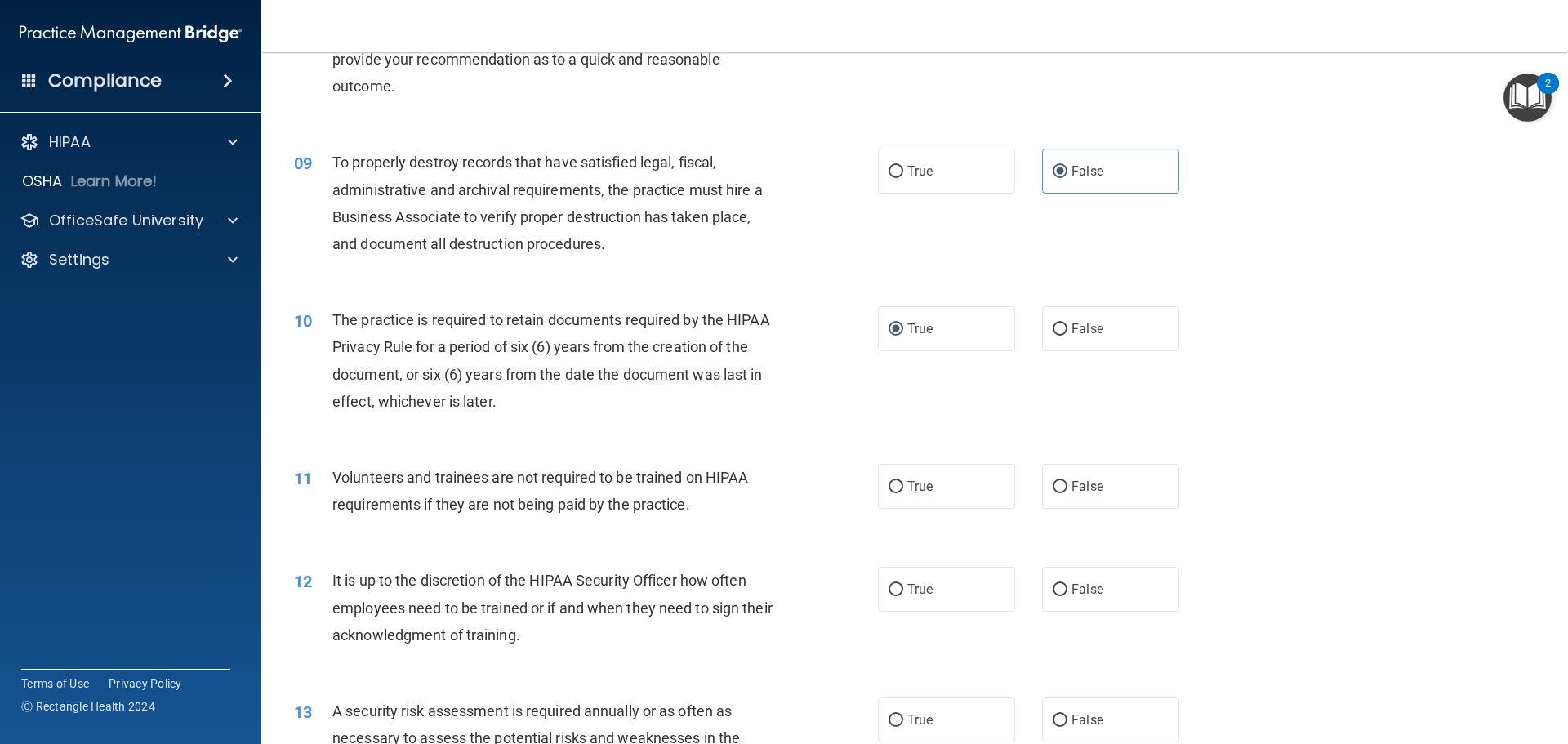
scroll to position [1144, 0]
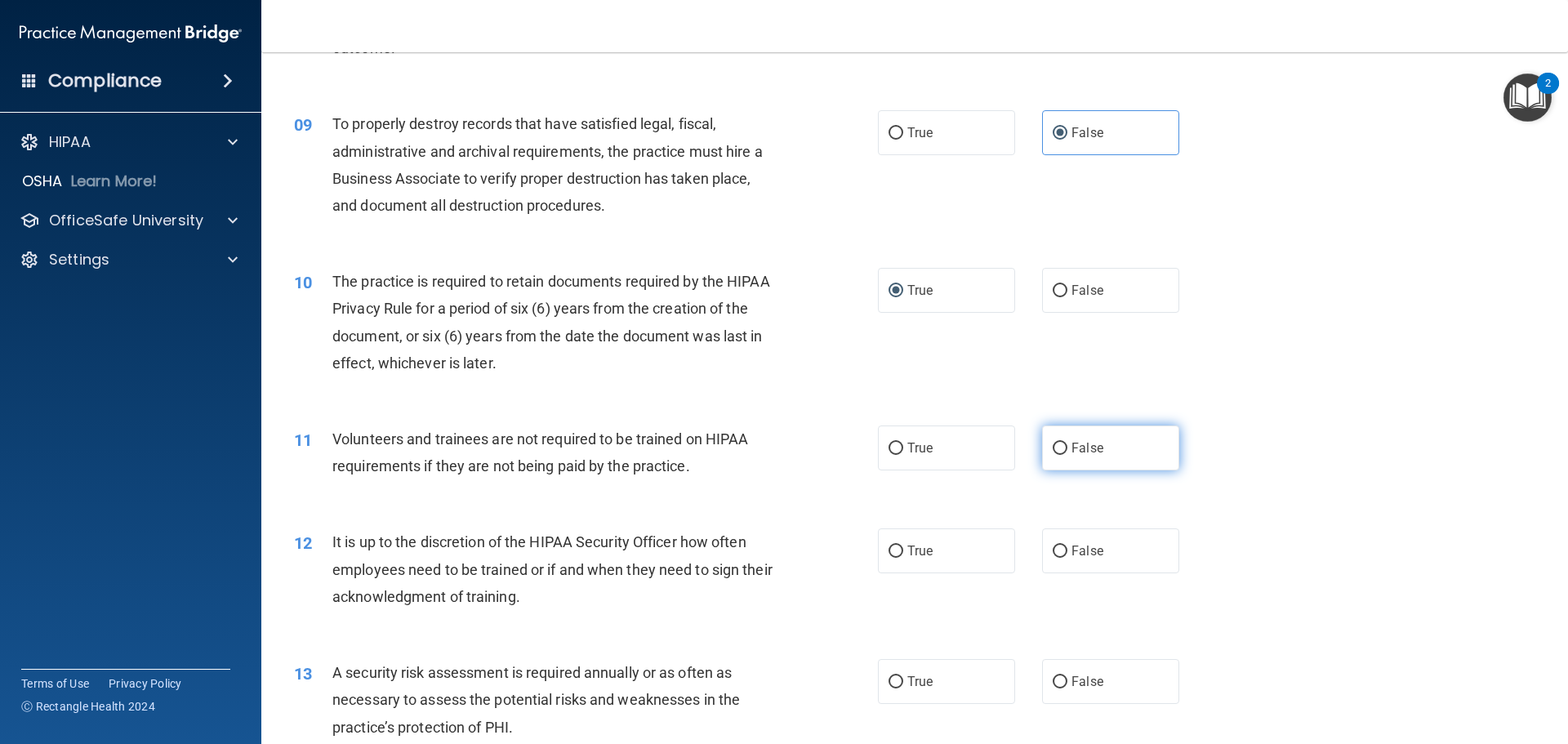
click at [1104, 451] on label "False" at bounding box center [1111, 448] width 137 height 44
click at [1067, 451] on input "False" at bounding box center [1060, 449] width 15 height 12
radio input "true"
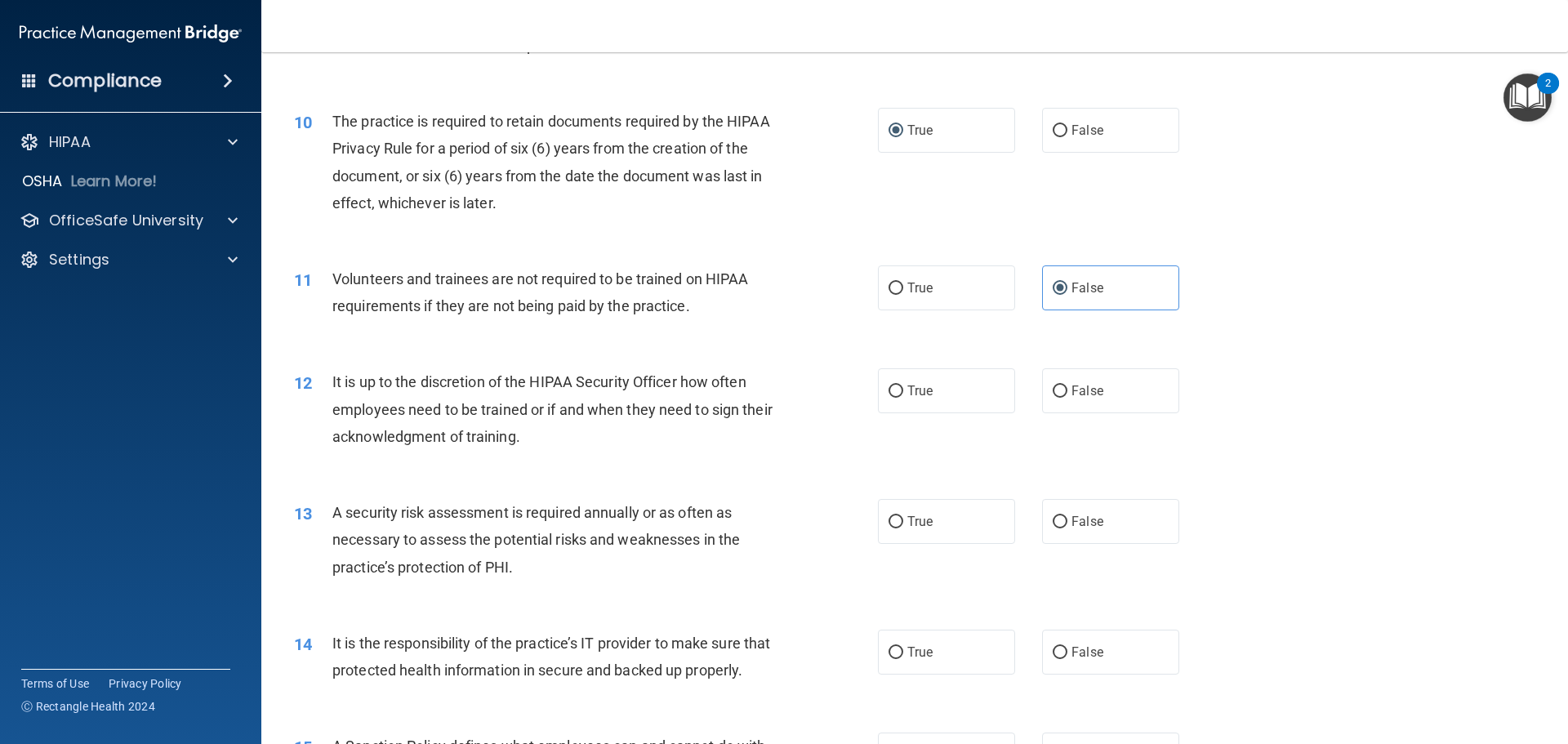
scroll to position [1306, 0]
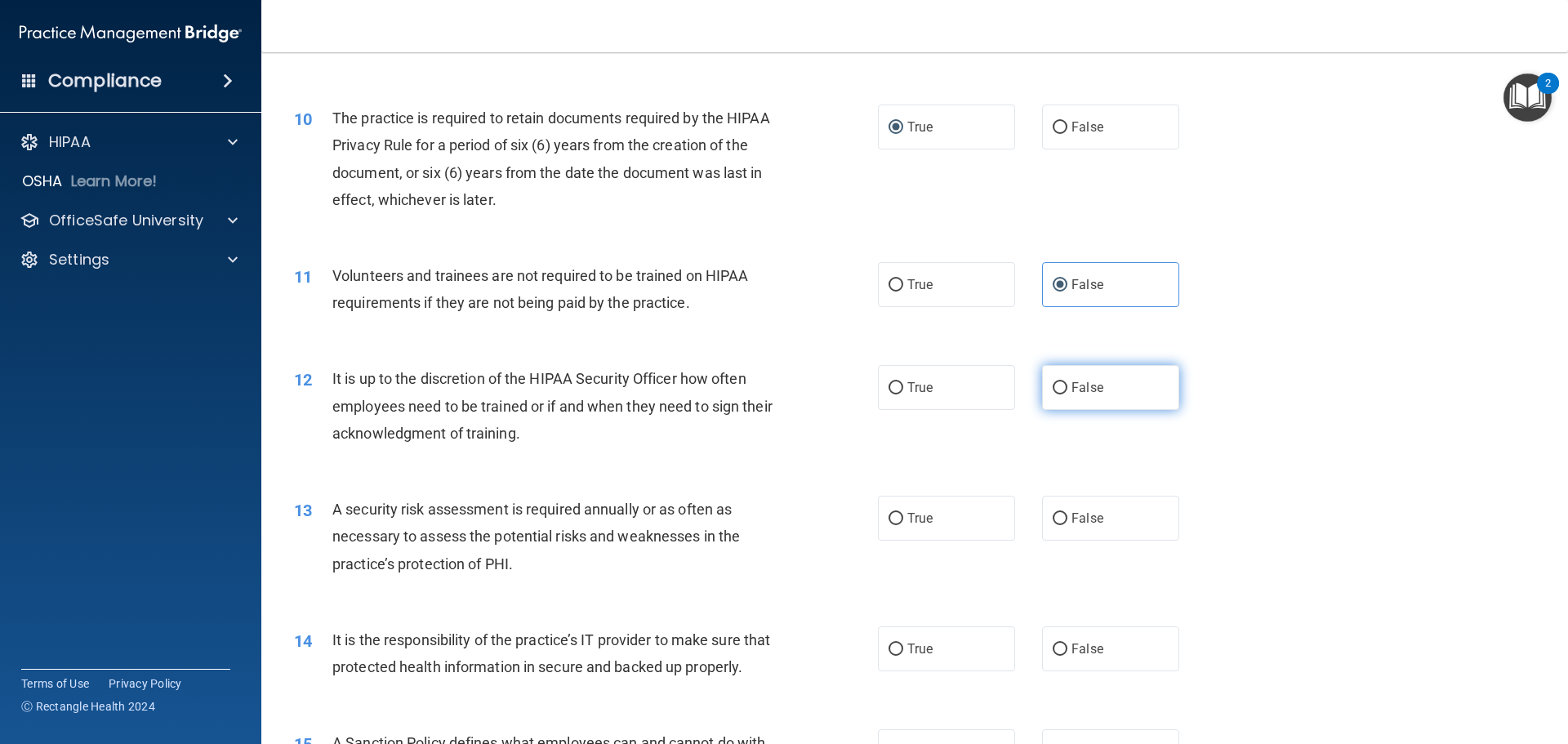
drag, startPoint x: 1125, startPoint y: 376, endPoint x: 1103, endPoint y: 398, distance: 31.1
click at [1124, 376] on label "False" at bounding box center [1111, 387] width 137 height 44
click at [1067, 382] on input "False" at bounding box center [1060, 388] width 15 height 12
radio input "true"
click at [936, 519] on label "True" at bounding box center [946, 518] width 137 height 44
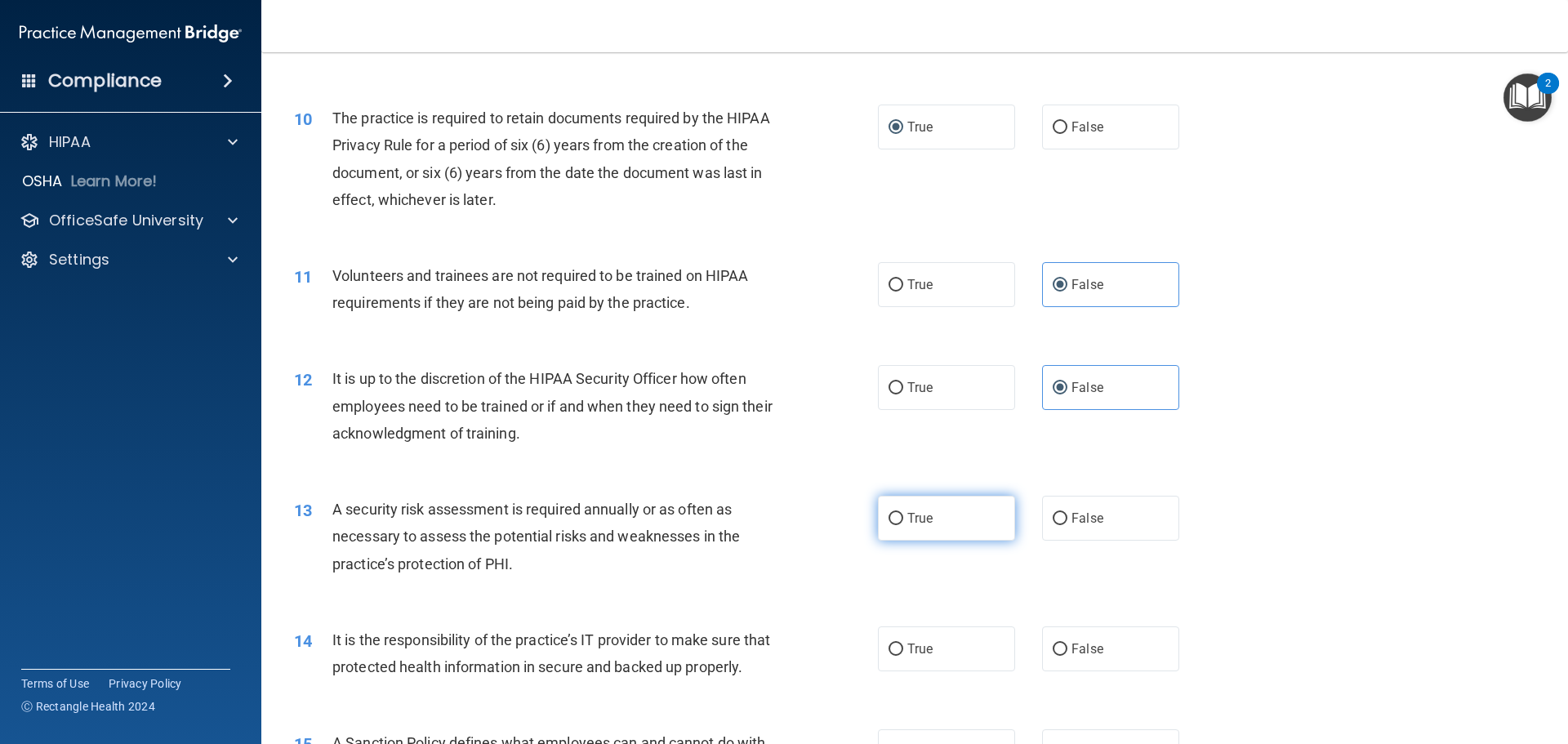
click at [903, 519] on input "True" at bounding box center [895, 519] width 15 height 12
radio input "true"
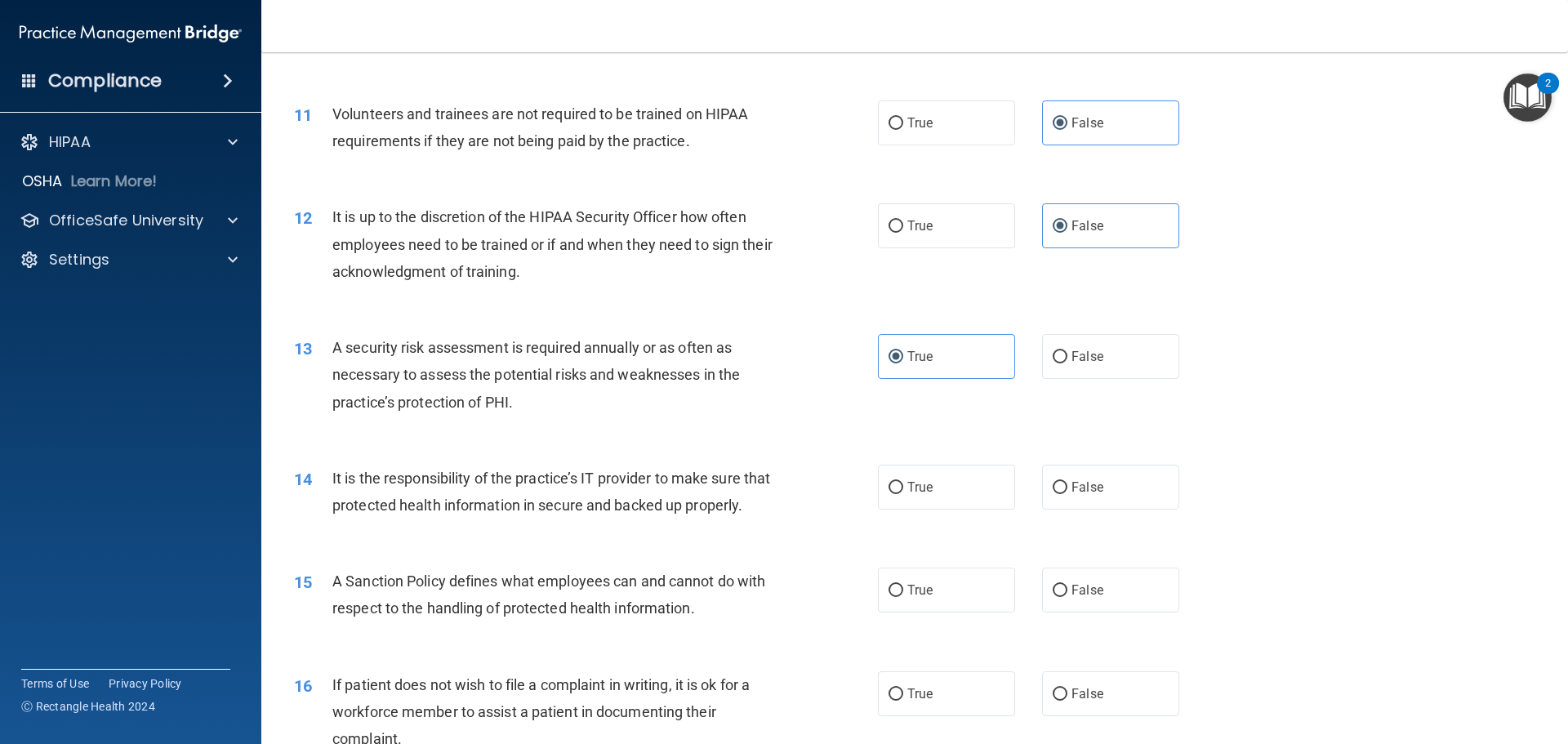
scroll to position [1470, 0]
click at [1117, 497] on label "False" at bounding box center [1111, 485] width 137 height 44
click at [1067, 492] on input "False" at bounding box center [1060, 487] width 15 height 12
radio input "true"
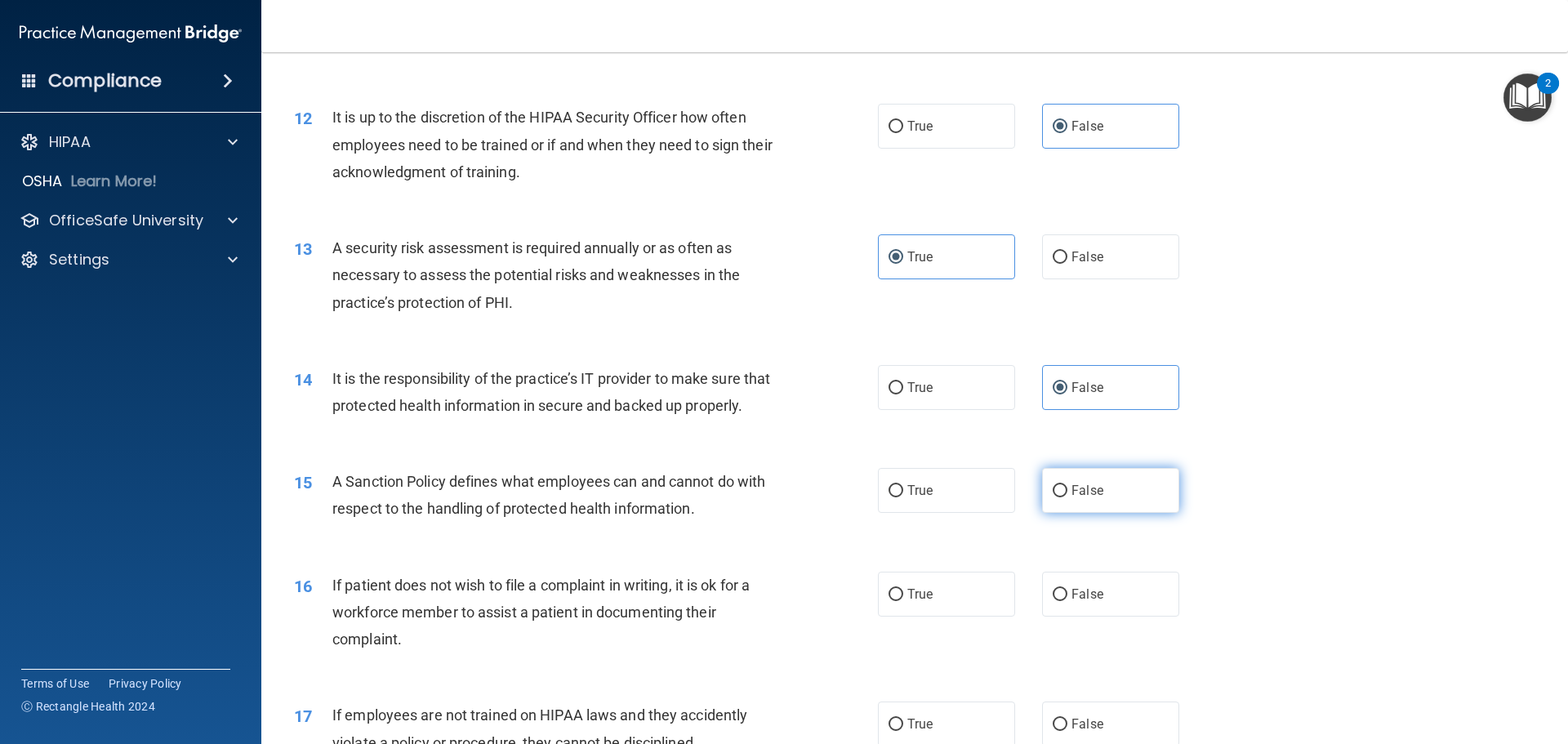
scroll to position [1715, 0]
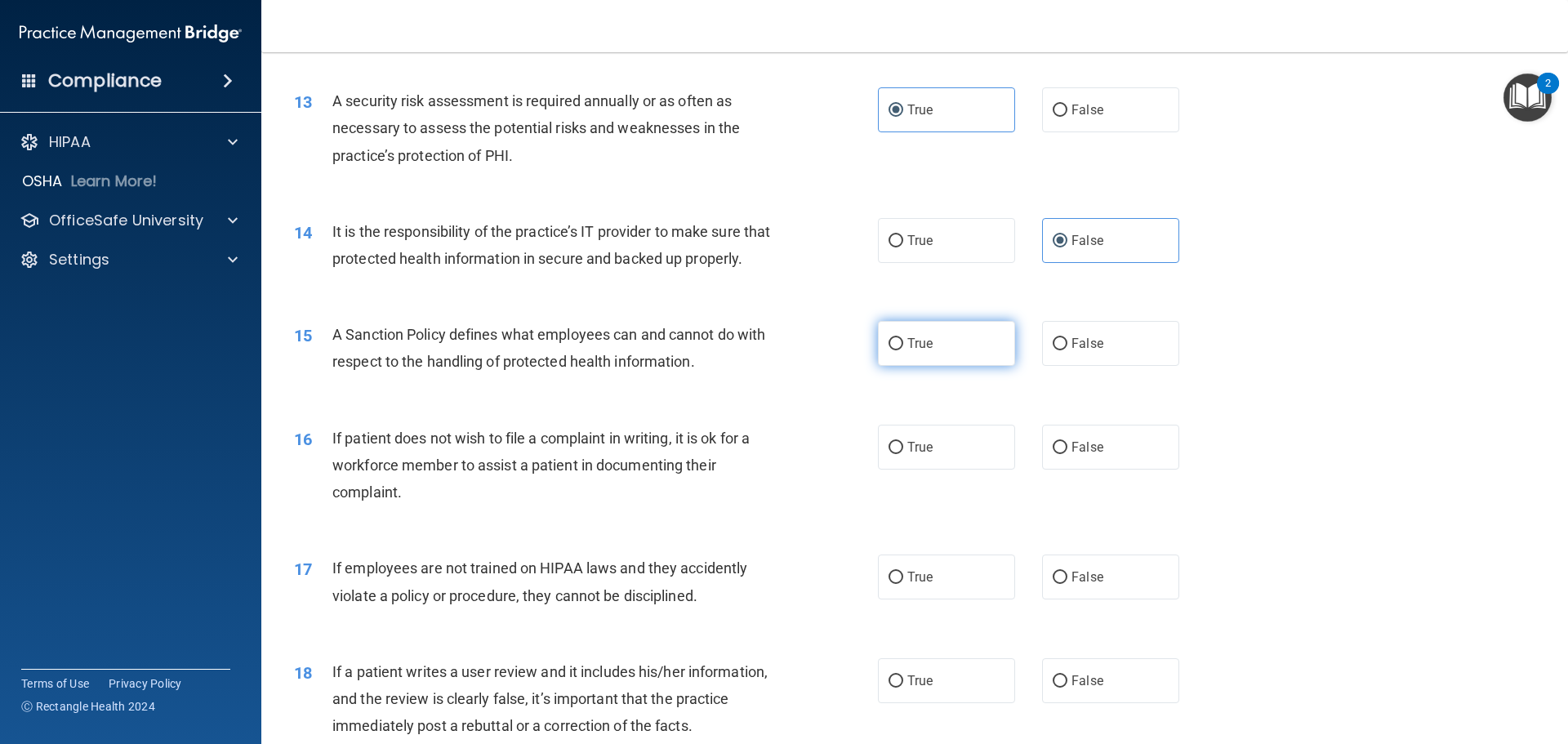
click at [950, 366] on label "True" at bounding box center [946, 344] width 137 height 44
click at [903, 351] on input "True" at bounding box center [895, 344] width 15 height 12
radio input "true"
click at [924, 455] on span "True" at bounding box center [919, 447] width 25 height 15
click at [903, 454] on input "True" at bounding box center [895, 448] width 15 height 12
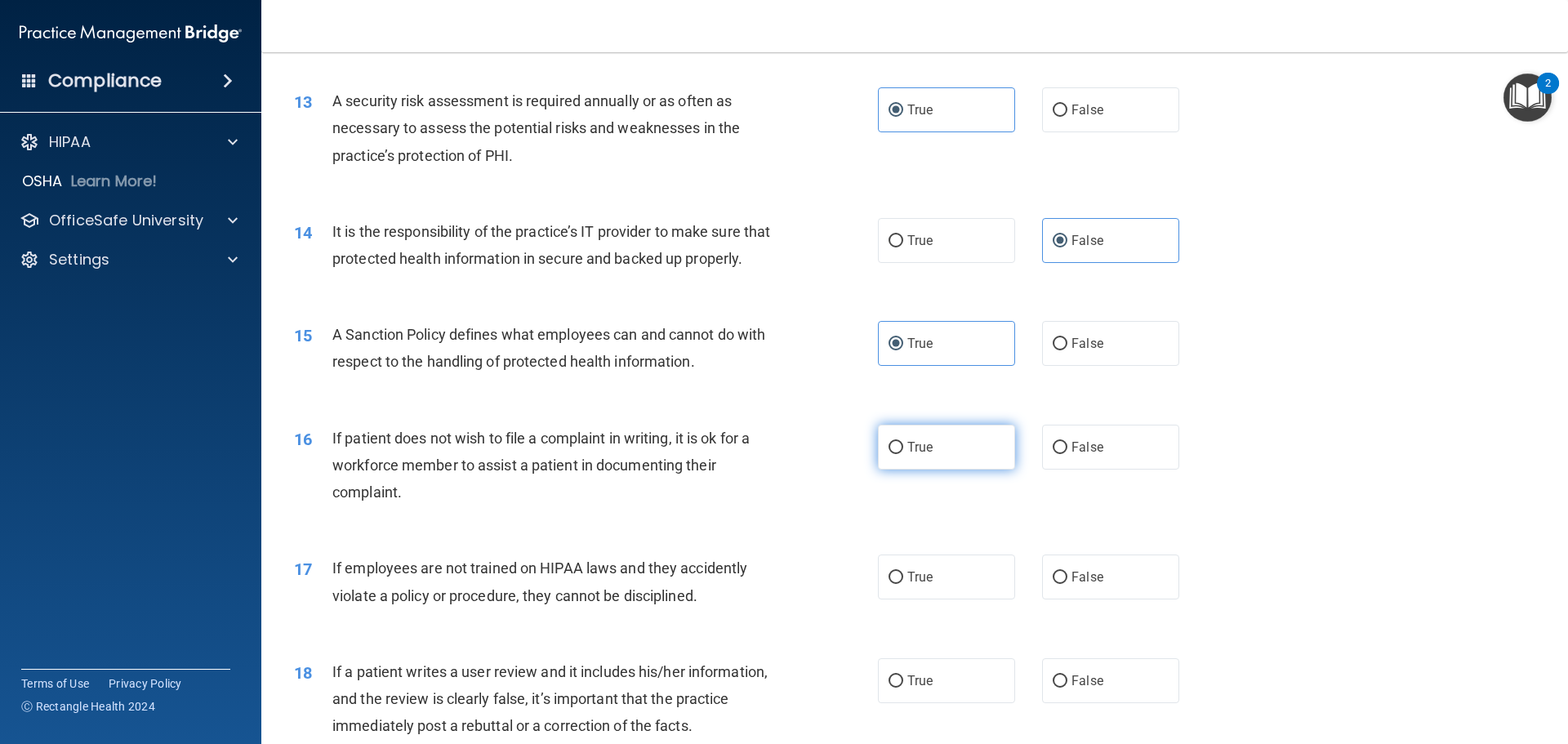
radio input "true"
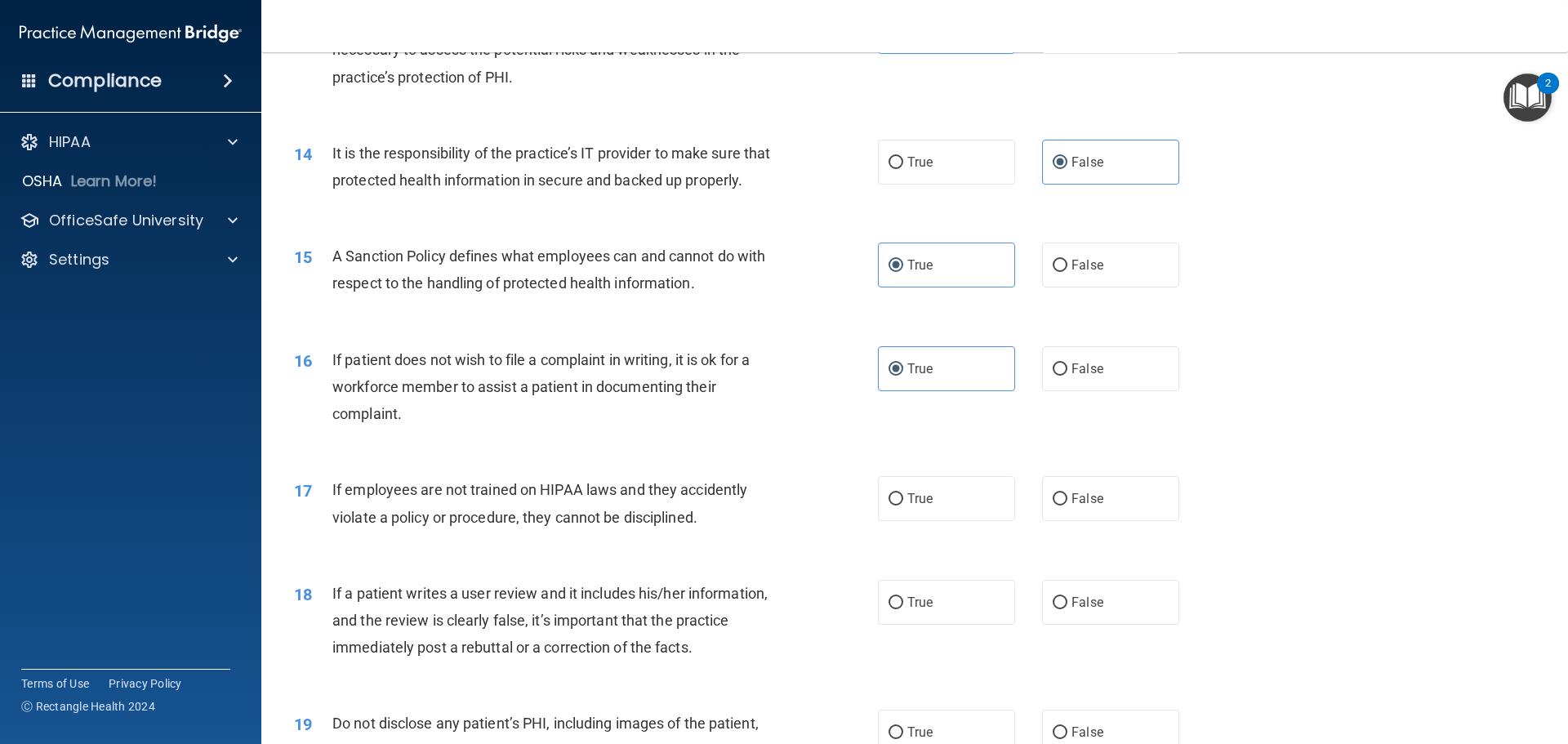
scroll to position [1878, 0]
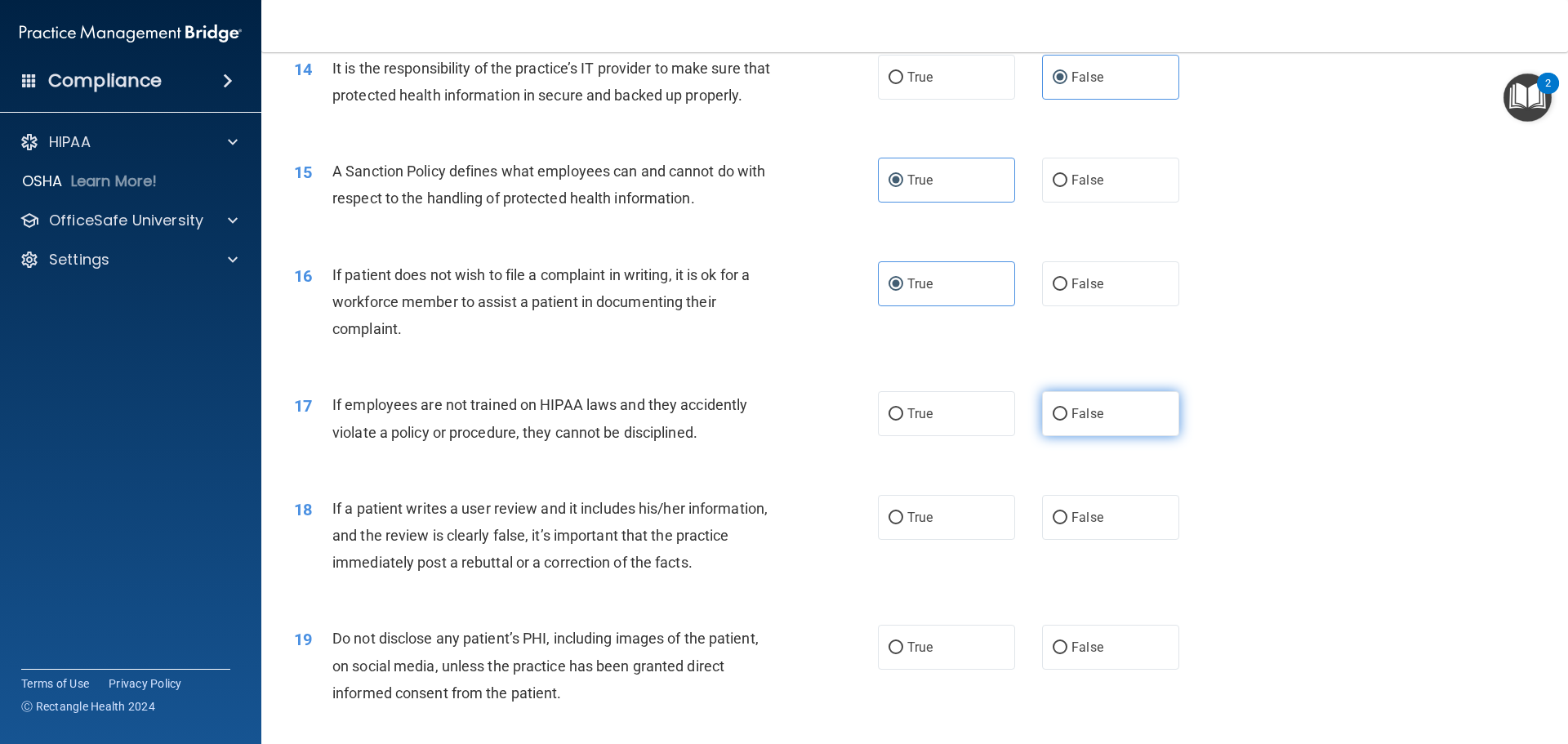
click at [1113, 436] on label "False" at bounding box center [1111, 414] width 137 height 44
click at [1067, 421] on input "False" at bounding box center [1060, 415] width 15 height 12
radio input "true"
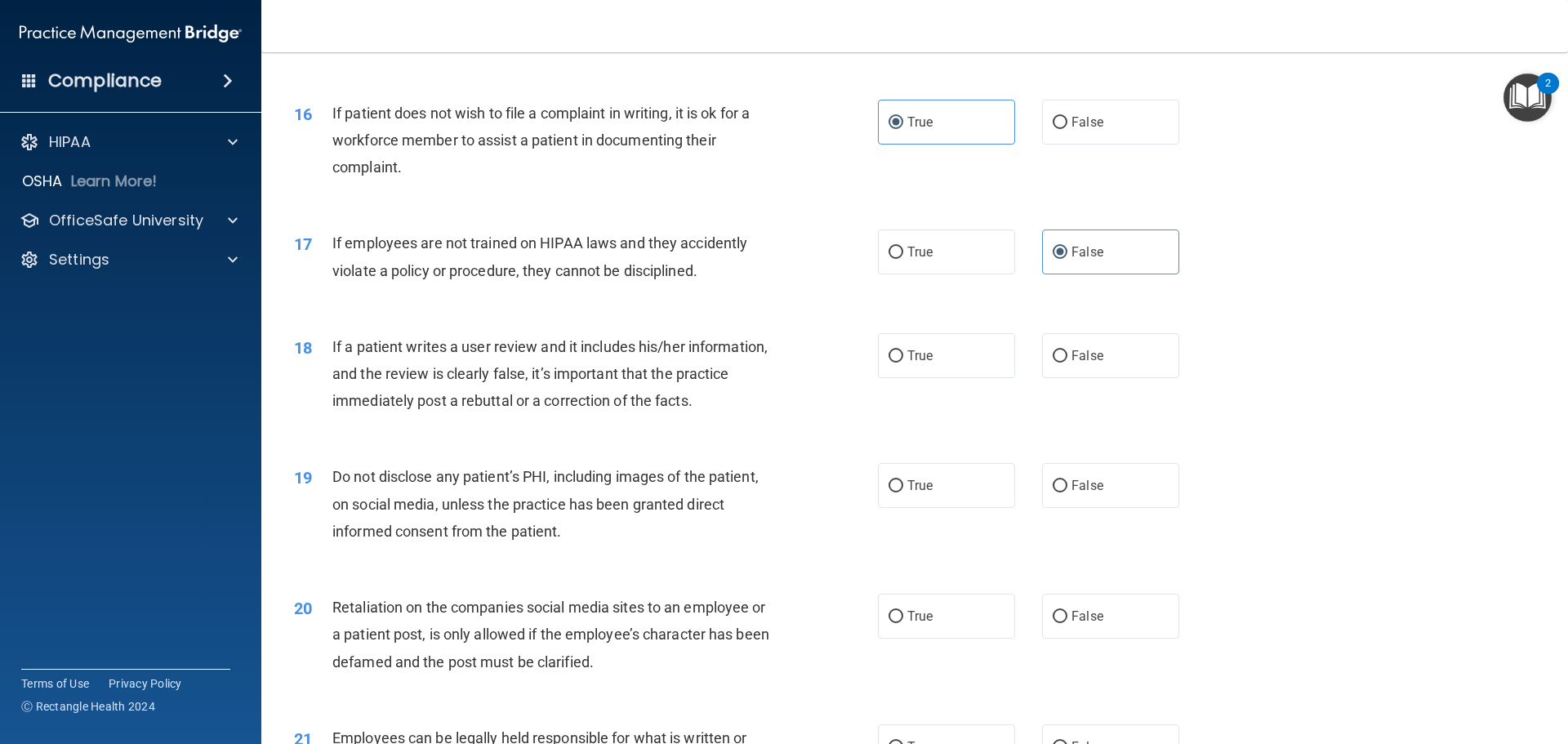
scroll to position [2042, 0]
click at [1042, 376] on label "False" at bounding box center [1111, 354] width 137 height 44
click at [1053, 361] on input "False" at bounding box center [1060, 355] width 15 height 12
radio input "true"
click at [909, 491] on span "True" at bounding box center [919, 483] width 25 height 15
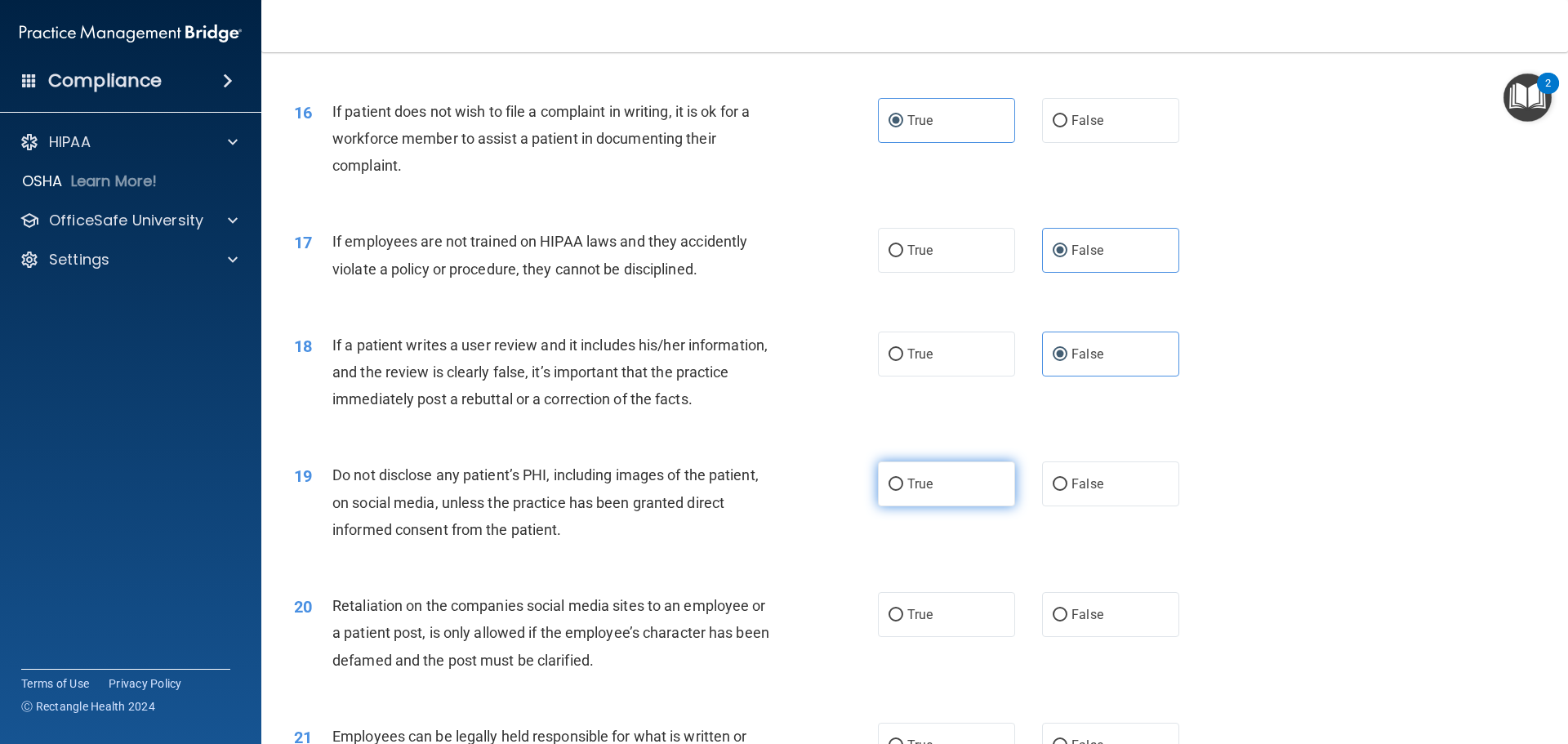
click at [903, 490] on input "True" at bounding box center [895, 485] width 15 height 12
radio input "true"
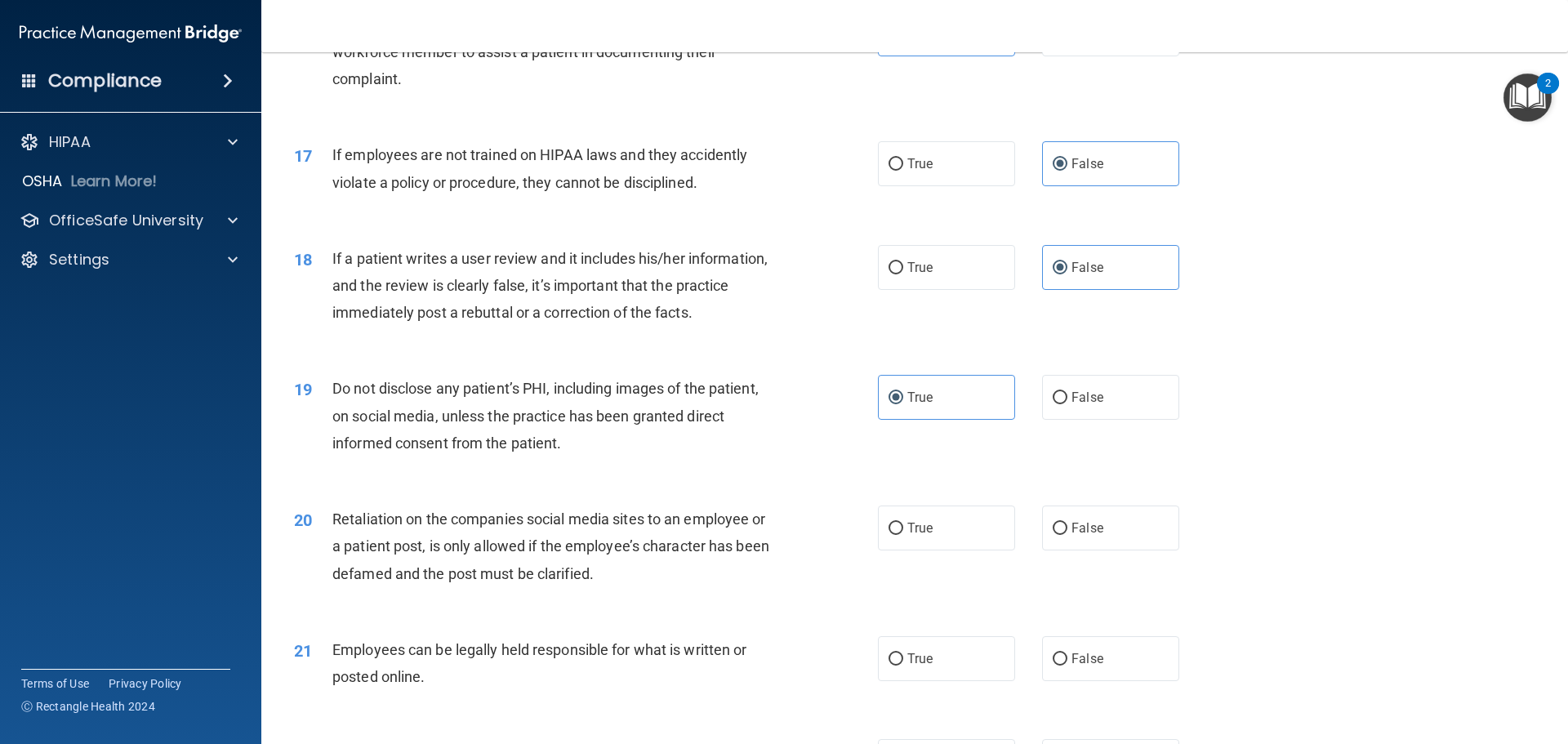
scroll to position [2204, 0]
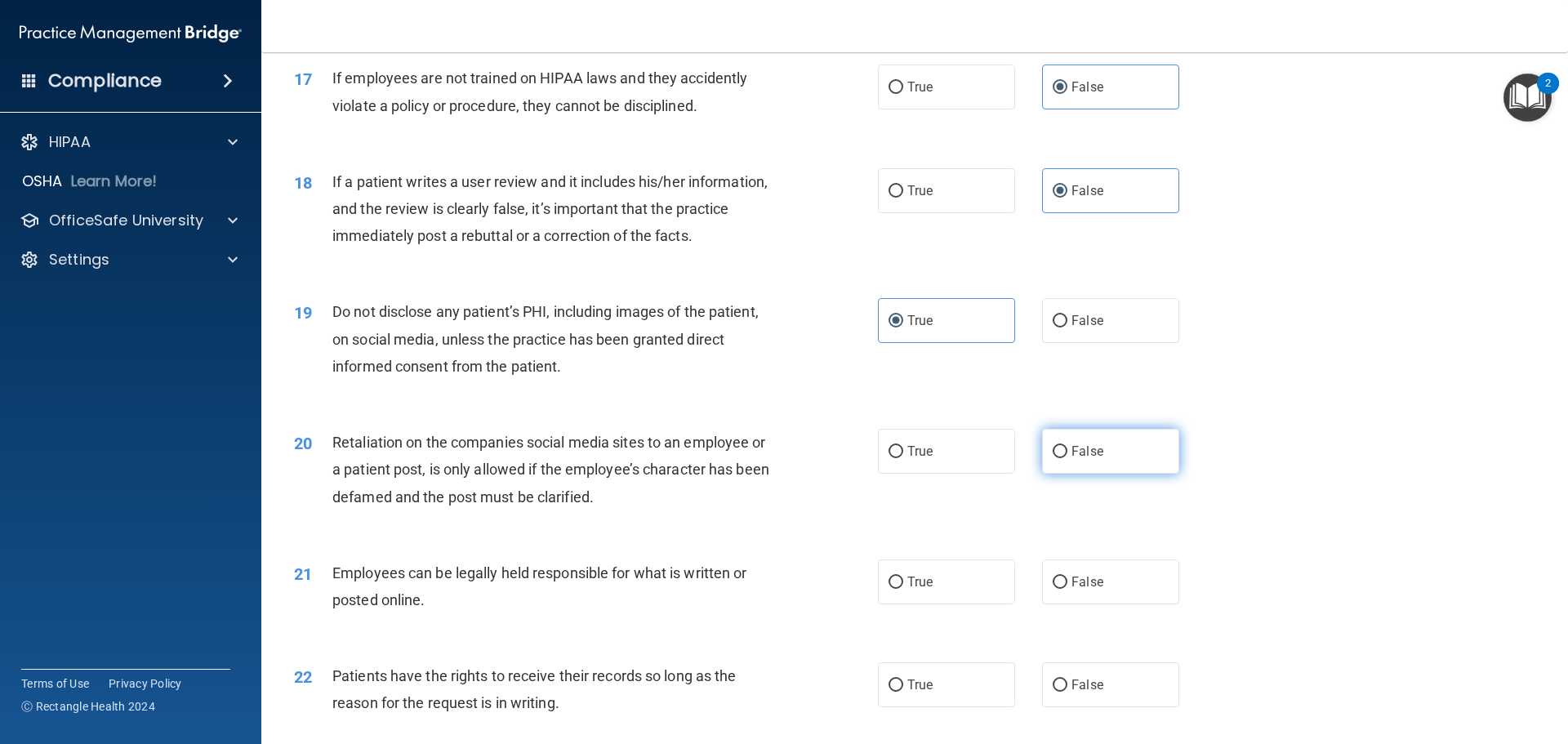
click at [1076, 459] on span "False" at bounding box center [1087, 450] width 32 height 15
click at [1067, 458] on input "False" at bounding box center [1060, 452] width 15 height 12
radio input "true"
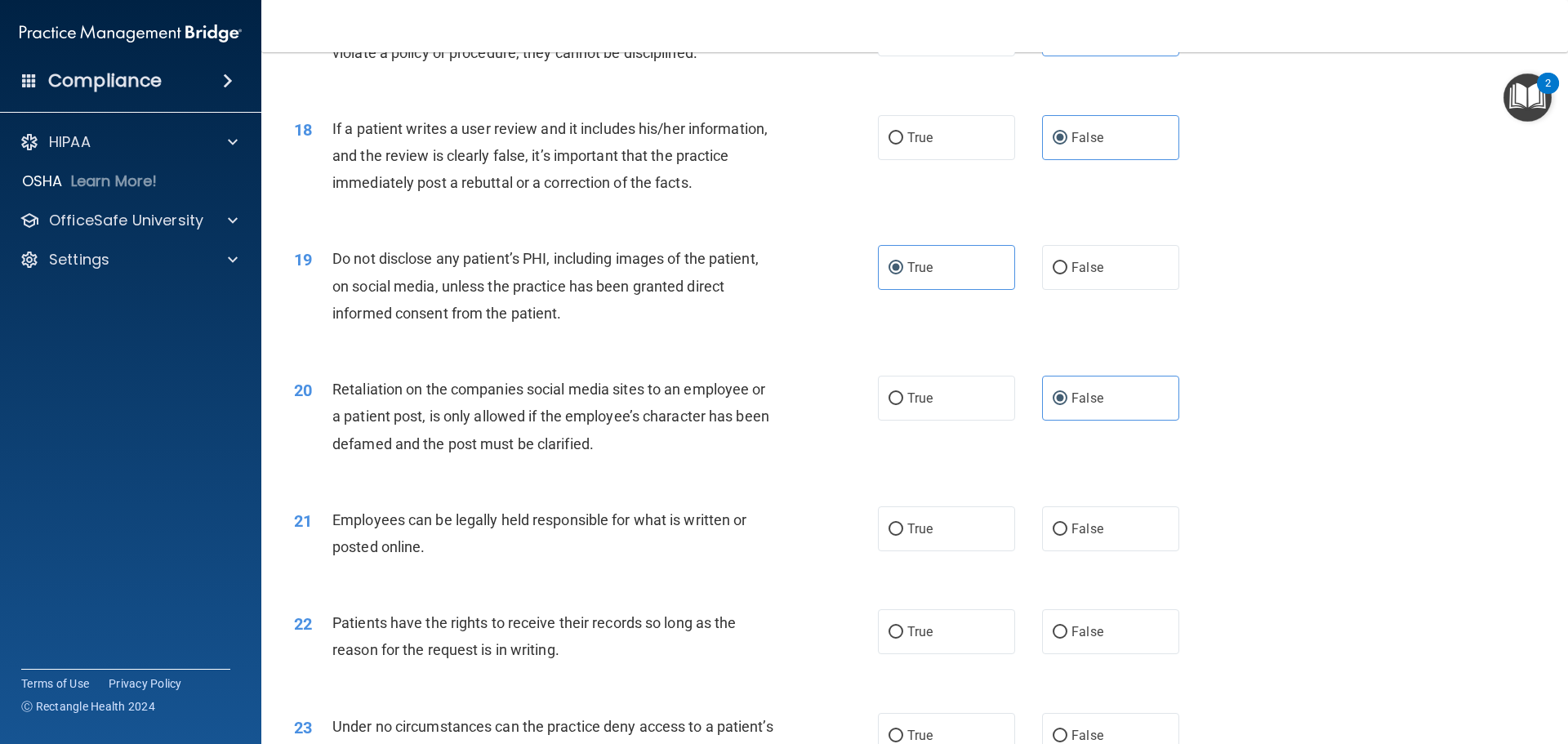
scroll to position [2286, 0]
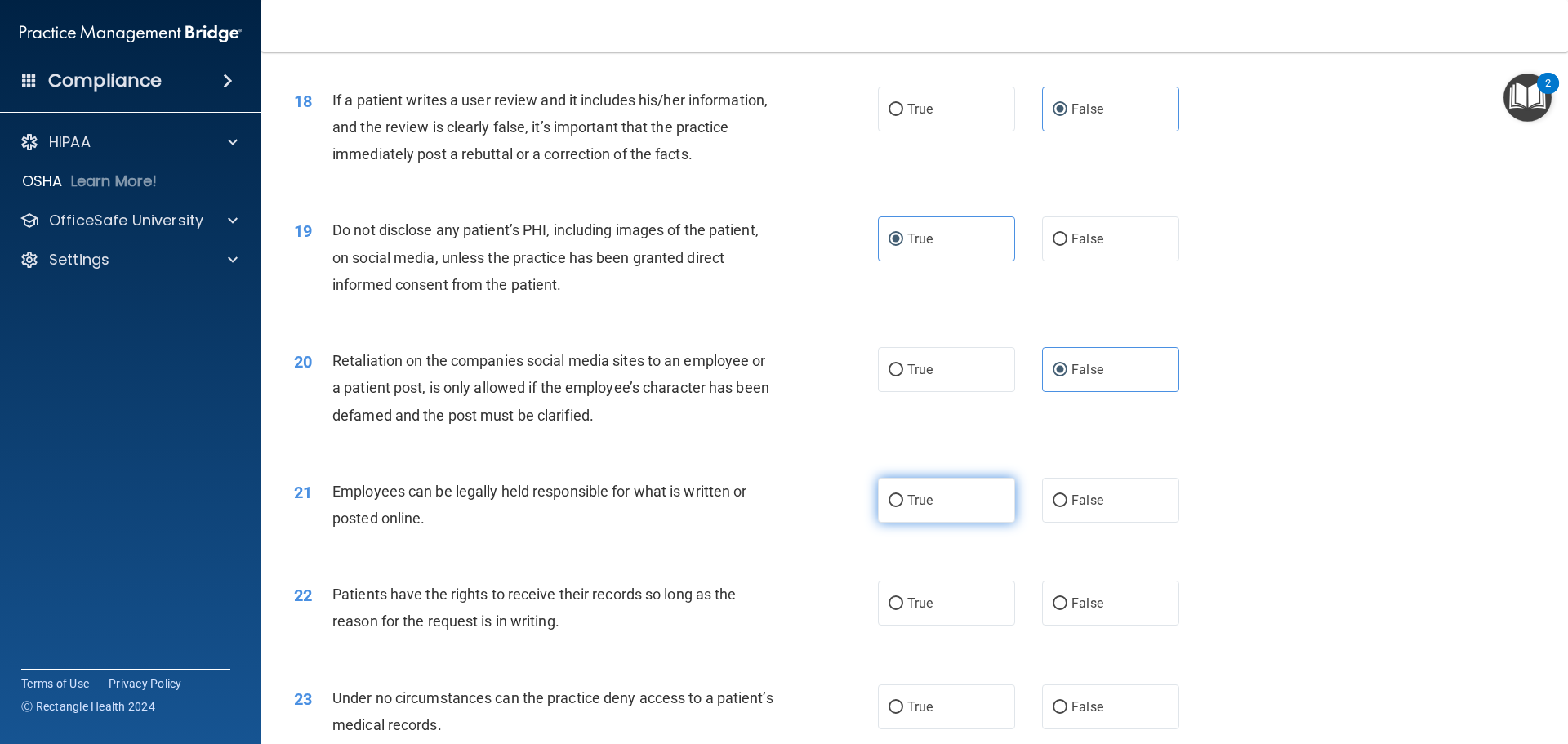
click at [950, 522] on label "True" at bounding box center [946, 500] width 137 height 44
click at [903, 507] on input "True" at bounding box center [895, 501] width 15 height 12
radio input "true"
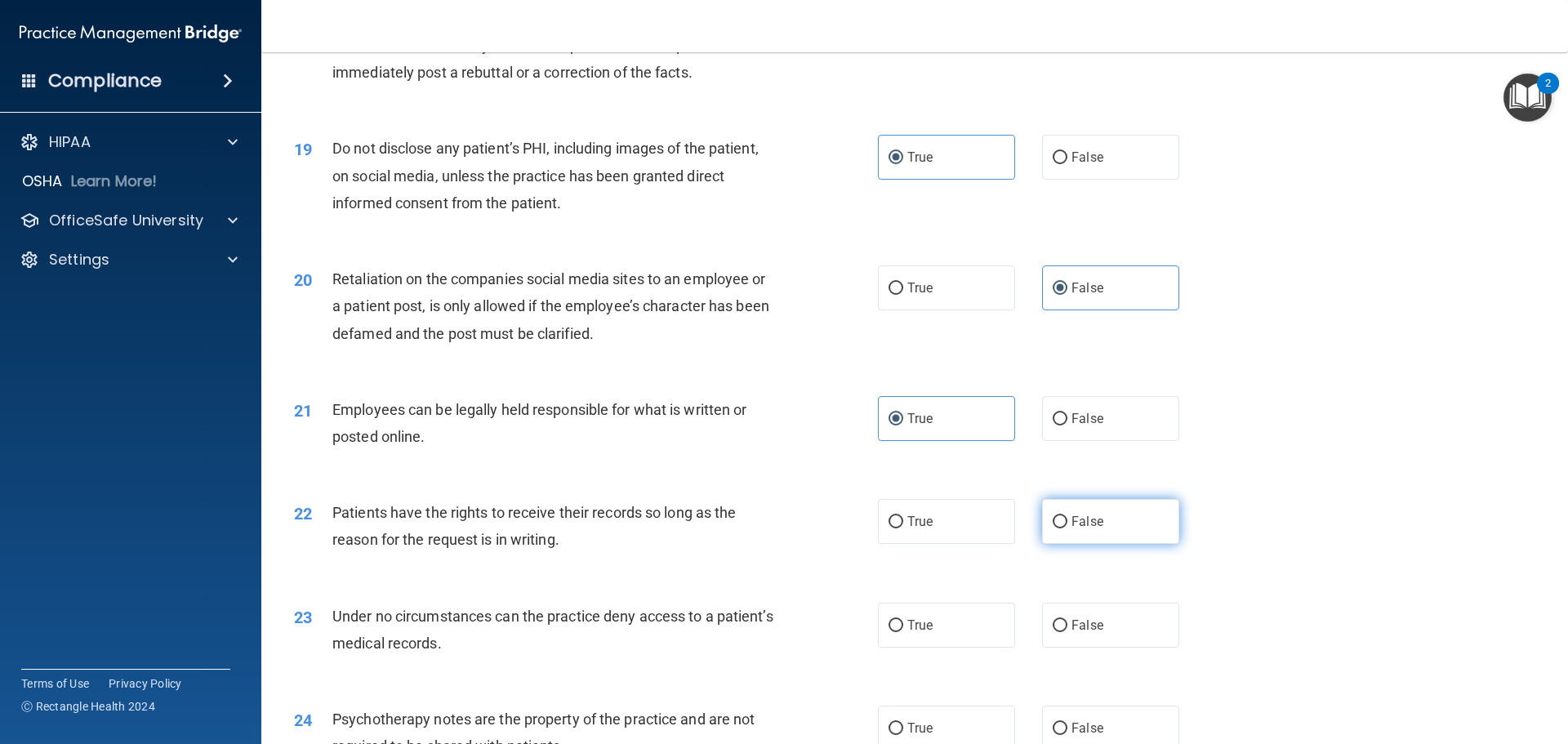
click at [1084, 530] on span "False" at bounding box center [1087, 521] width 32 height 15
click at [1067, 529] on input "False" at bounding box center [1060, 522] width 15 height 12
radio input "true"
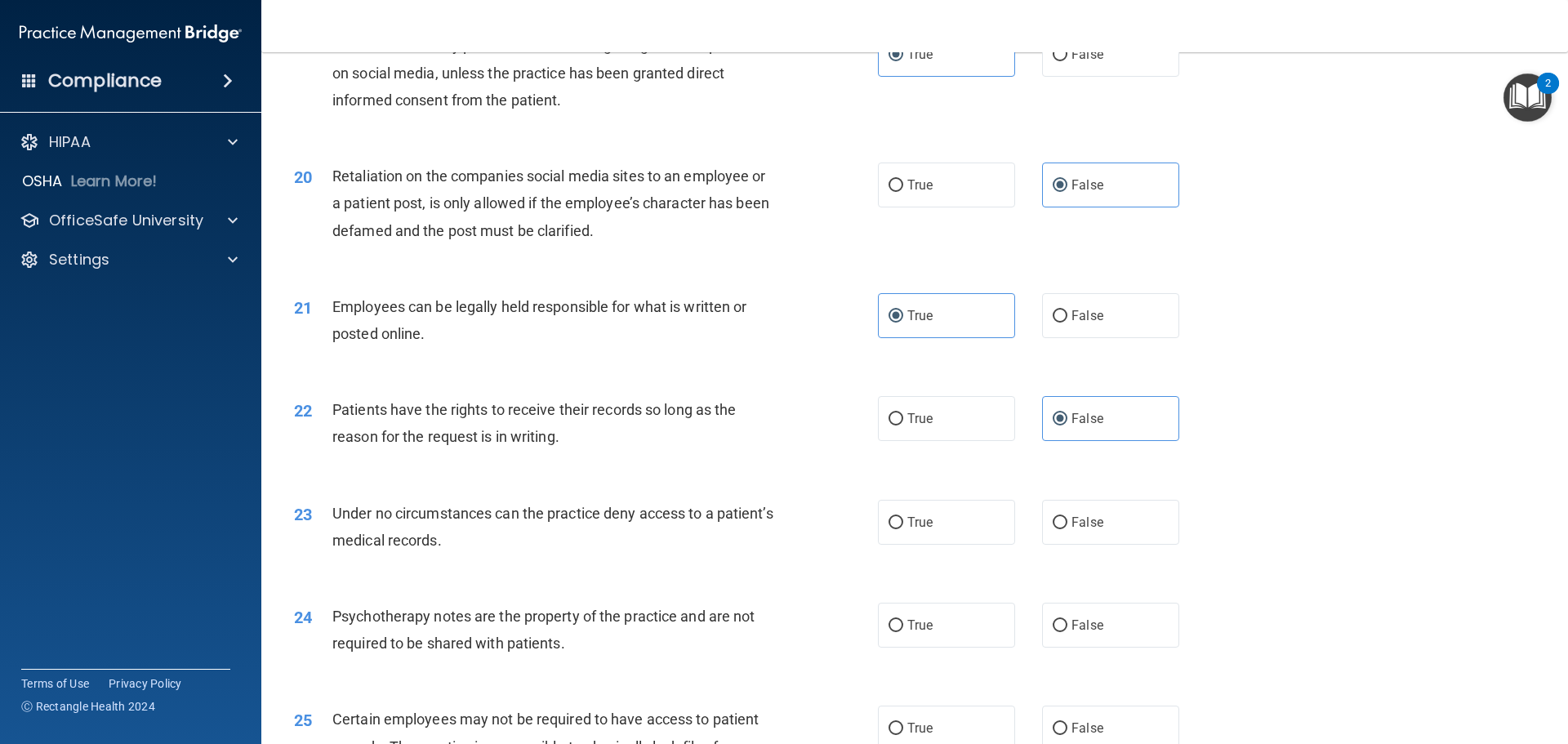
scroll to position [2613, 0]
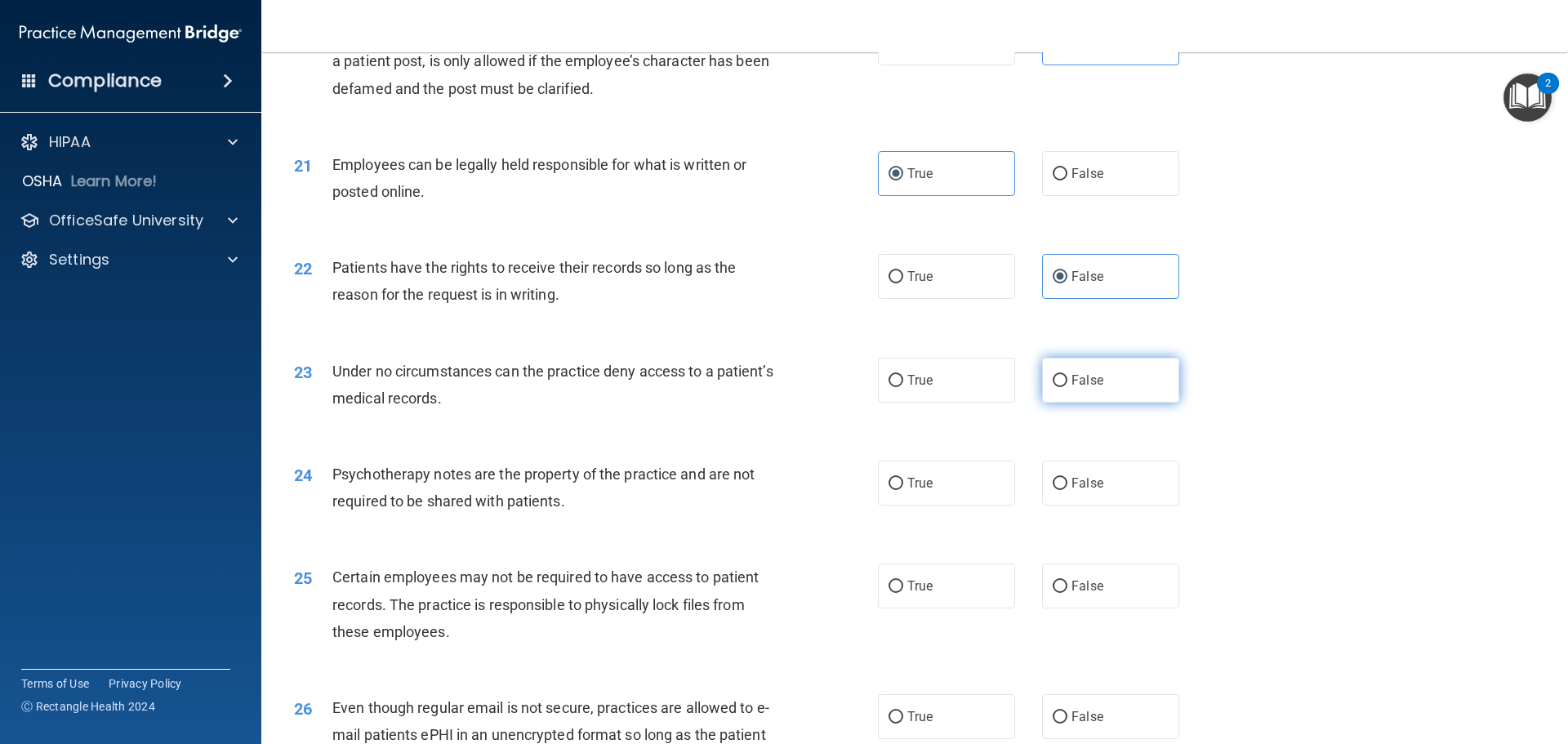
click at [1090, 388] on span "False" at bounding box center [1087, 379] width 32 height 15
click at [1067, 387] on input "False" at bounding box center [1060, 381] width 15 height 12
radio input "true"
click at [899, 505] on label "True" at bounding box center [946, 482] width 137 height 44
click at [899, 490] on input "True" at bounding box center [895, 484] width 15 height 12
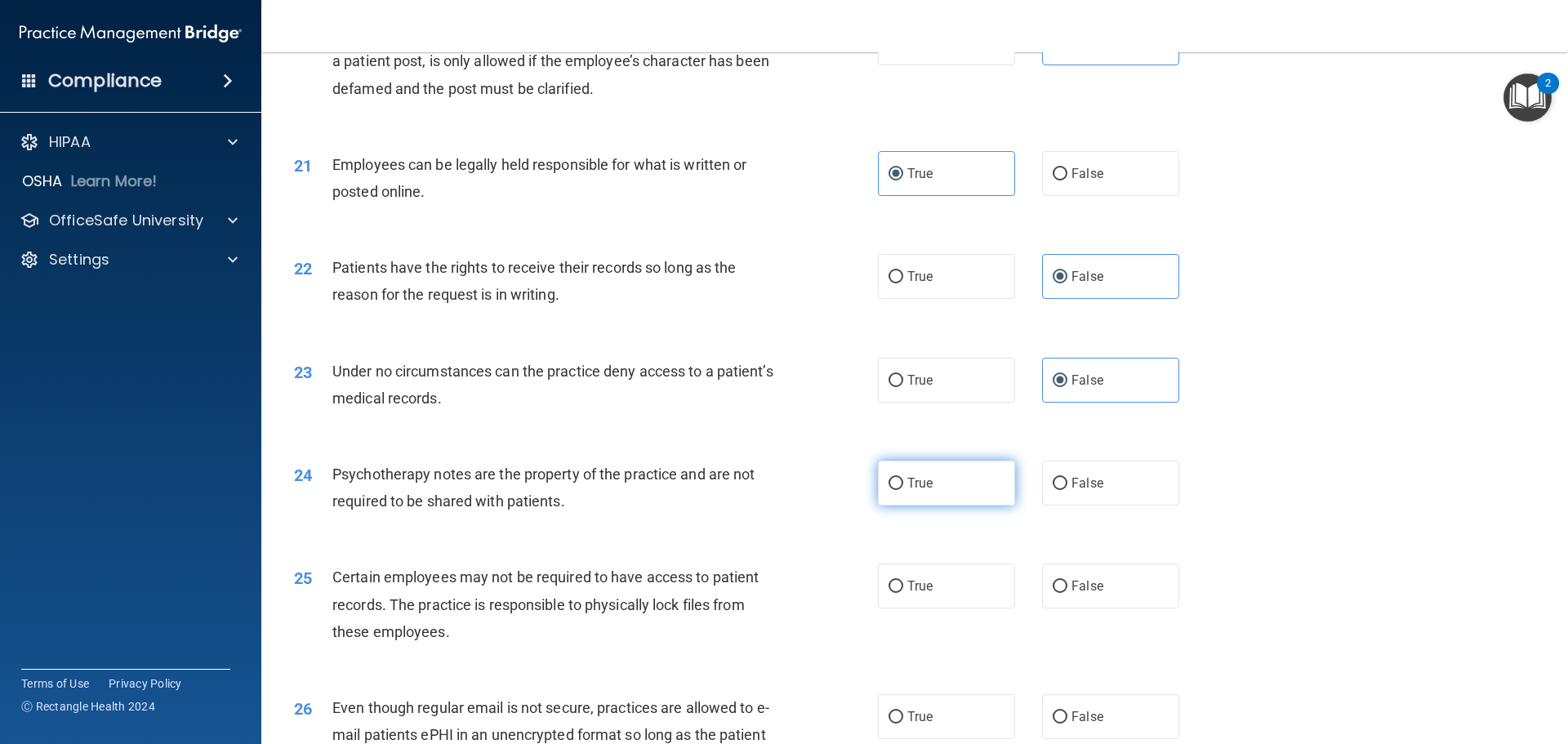
radio input "true"
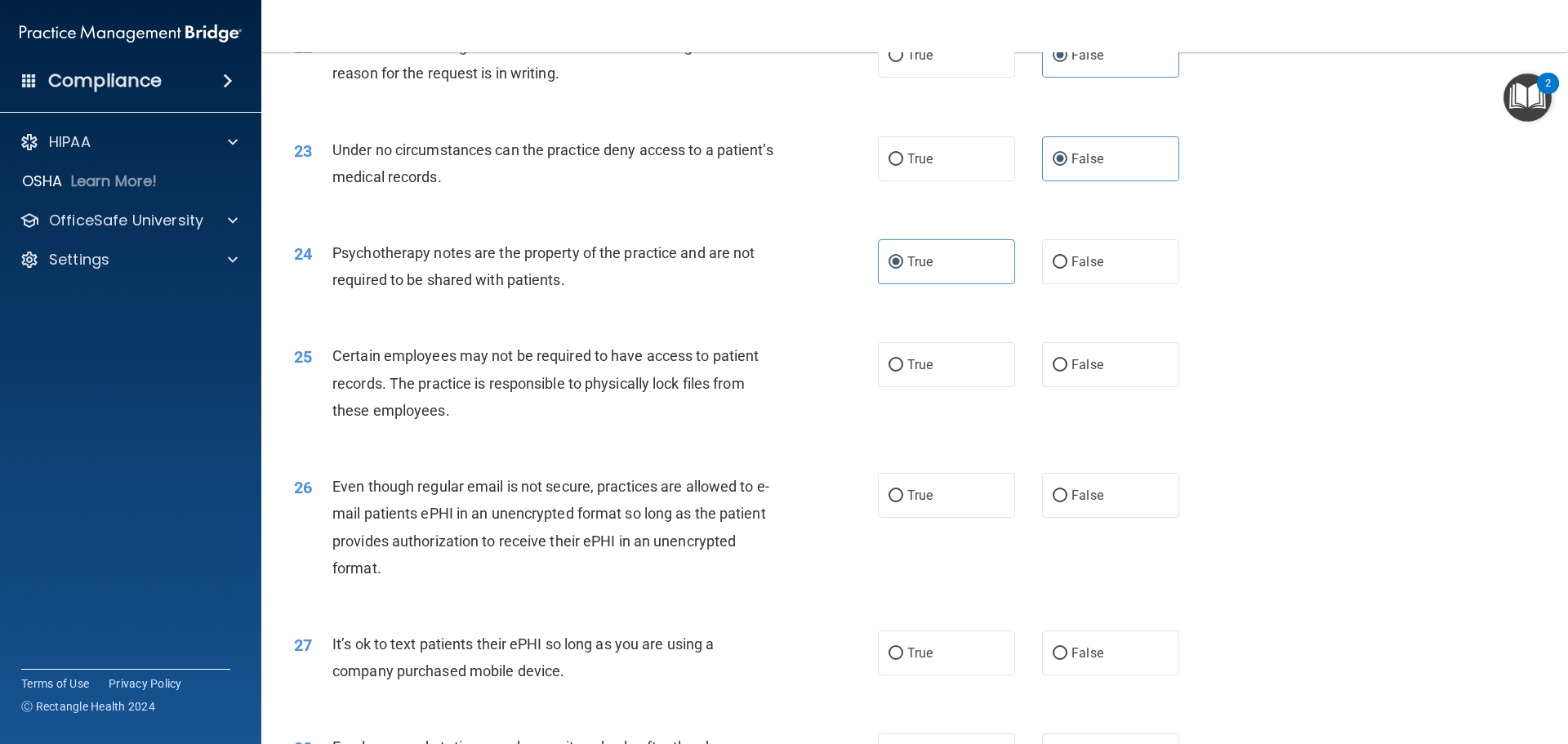
scroll to position [2858, 0]
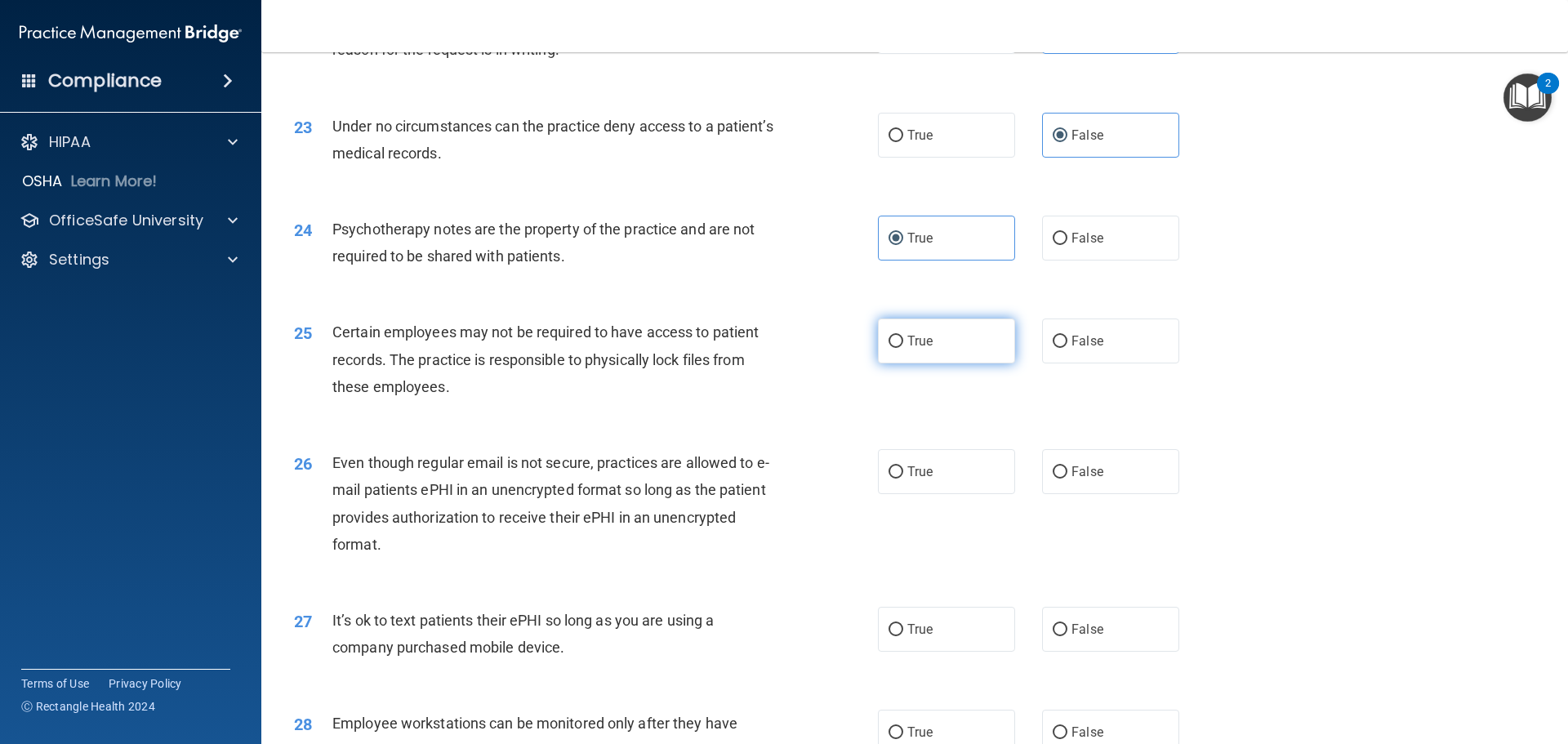
click at [910, 349] on span "True" at bounding box center [919, 340] width 25 height 15
click at [903, 348] on input "True" at bounding box center [895, 342] width 15 height 12
radio input "true"
drag, startPoint x: 924, startPoint y: 508, endPoint x: 859, endPoint y: 519, distance: 65.9
click at [924, 494] on label "True" at bounding box center [946, 472] width 137 height 44
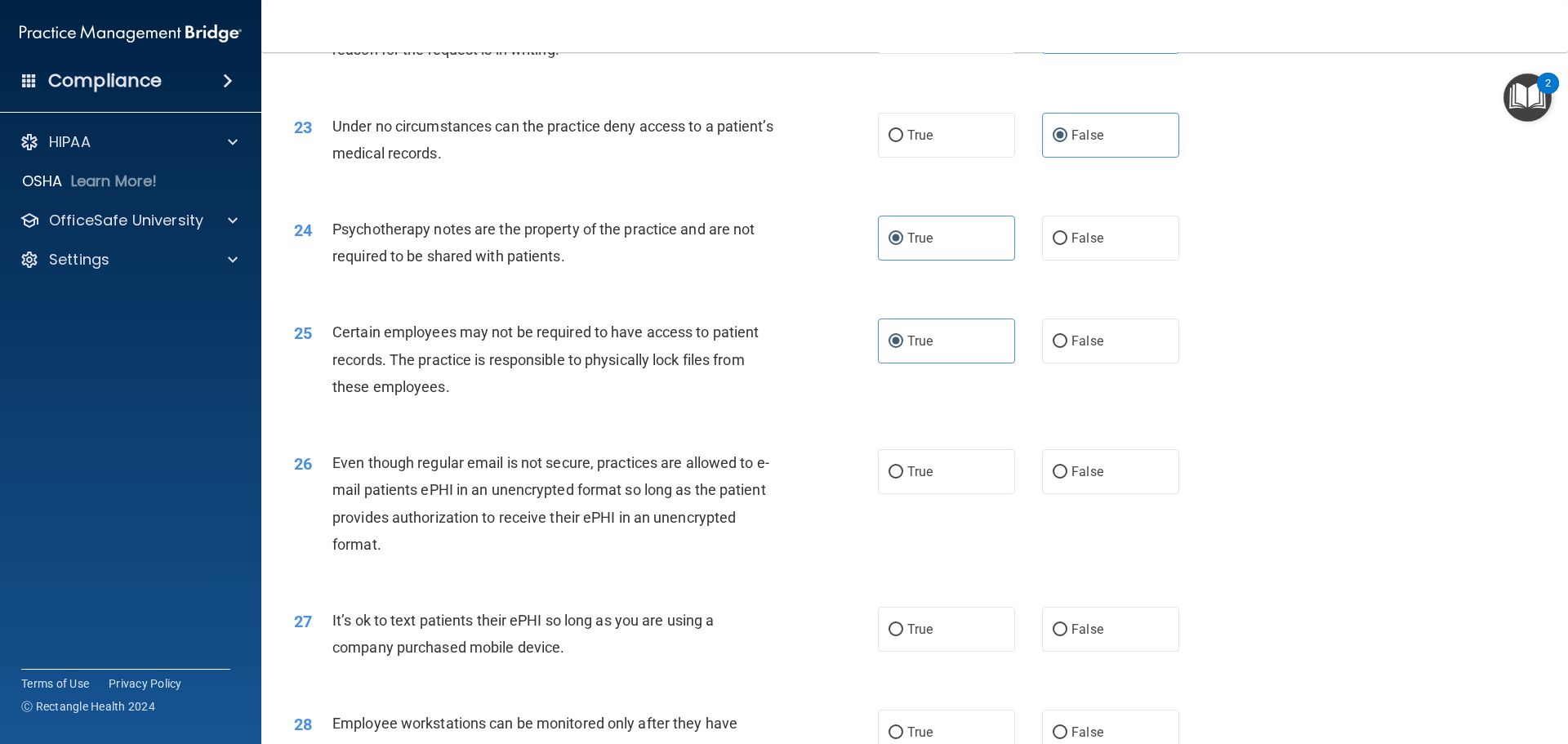
click at [903, 479] on input "True" at bounding box center [895, 473] width 15 height 12
radio input "true"
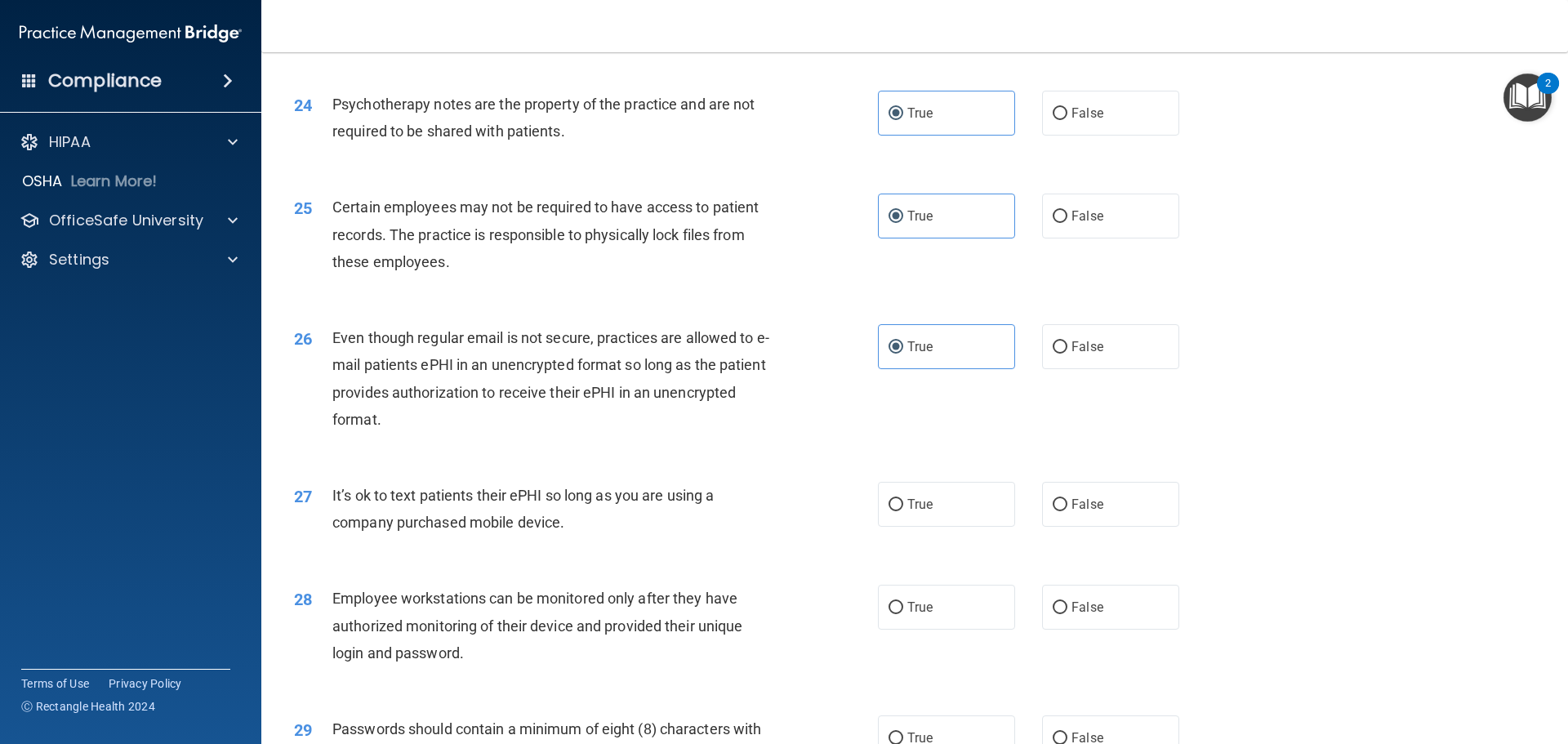
scroll to position [3021, 0]
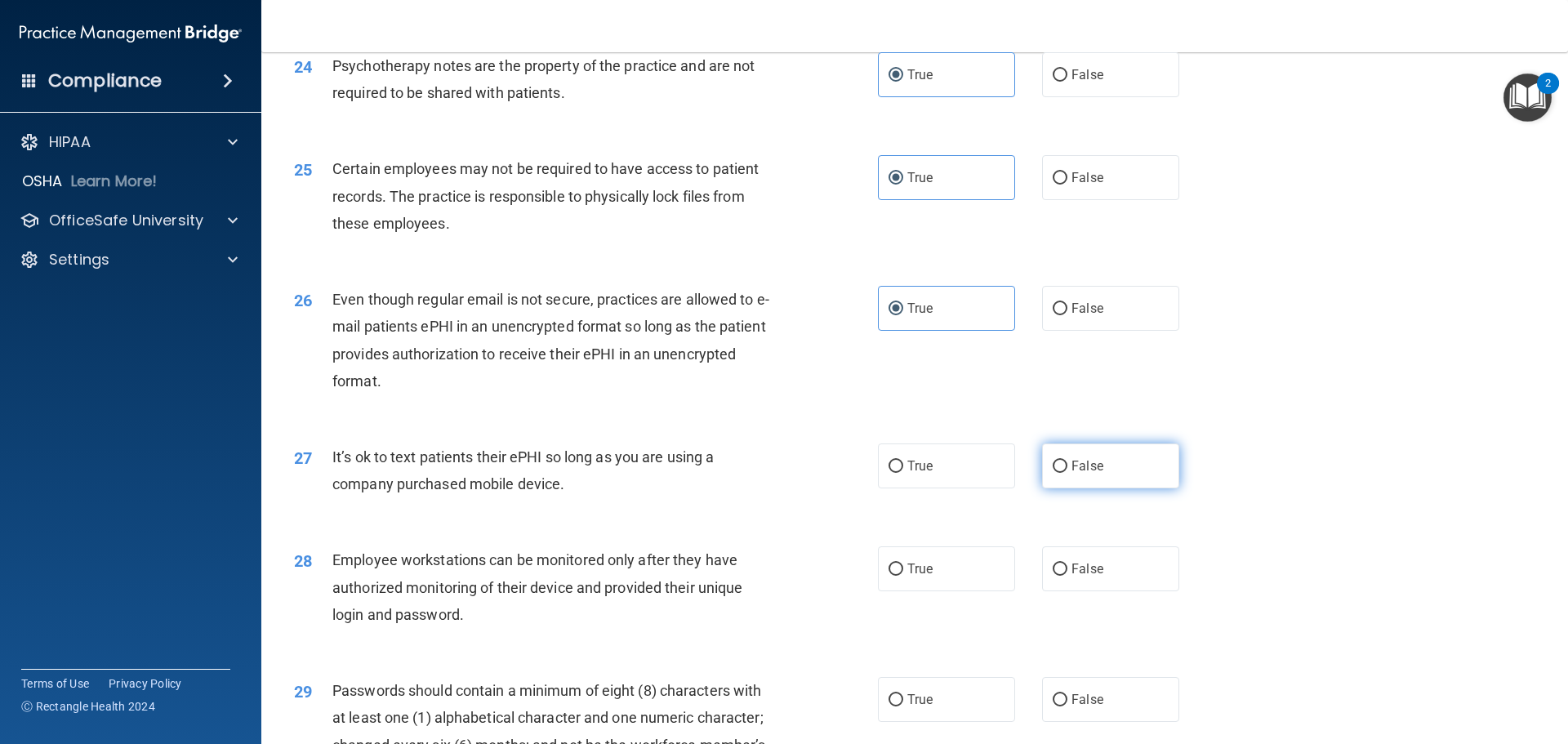
click at [1074, 473] on span "False" at bounding box center [1087, 465] width 32 height 15
click at [1067, 473] on input "False" at bounding box center [1060, 466] width 15 height 12
radio input "true"
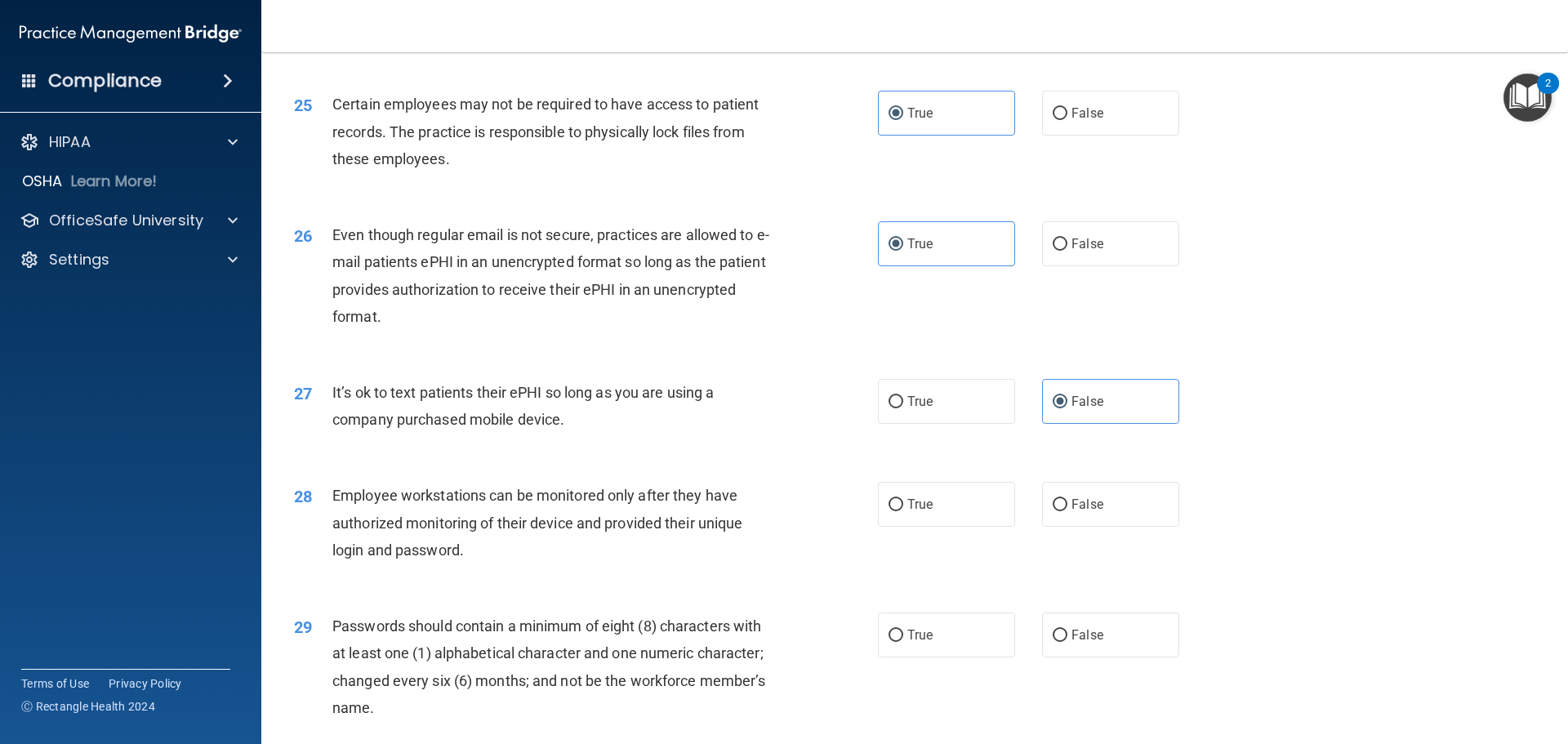
scroll to position [3184, 0]
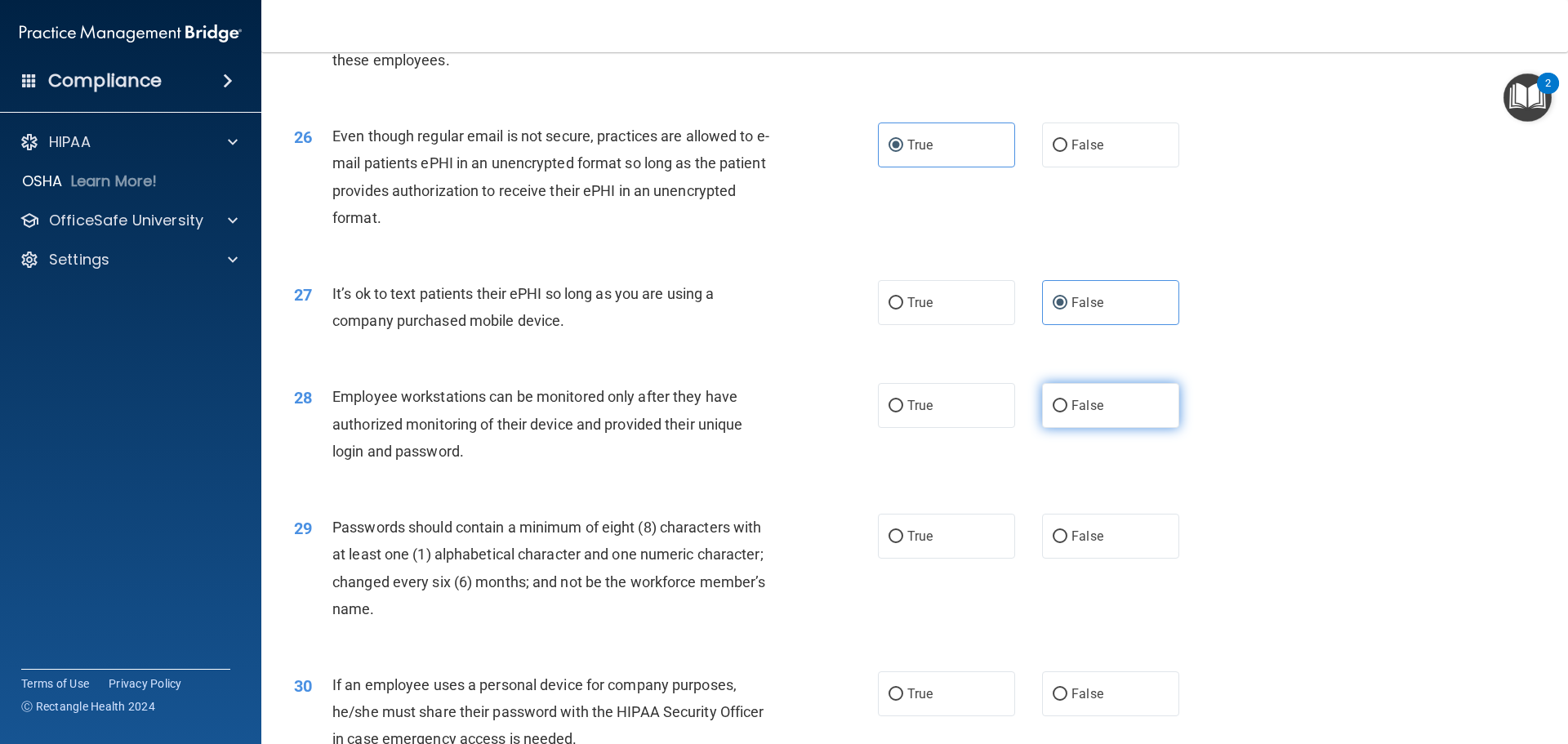
click at [1042, 428] on label "False" at bounding box center [1111, 405] width 137 height 44
click at [1053, 412] on input "False" at bounding box center [1060, 407] width 15 height 12
radio input "true"
click at [899, 559] on label "True" at bounding box center [946, 536] width 137 height 44
click at [899, 543] on input "True" at bounding box center [895, 537] width 15 height 12
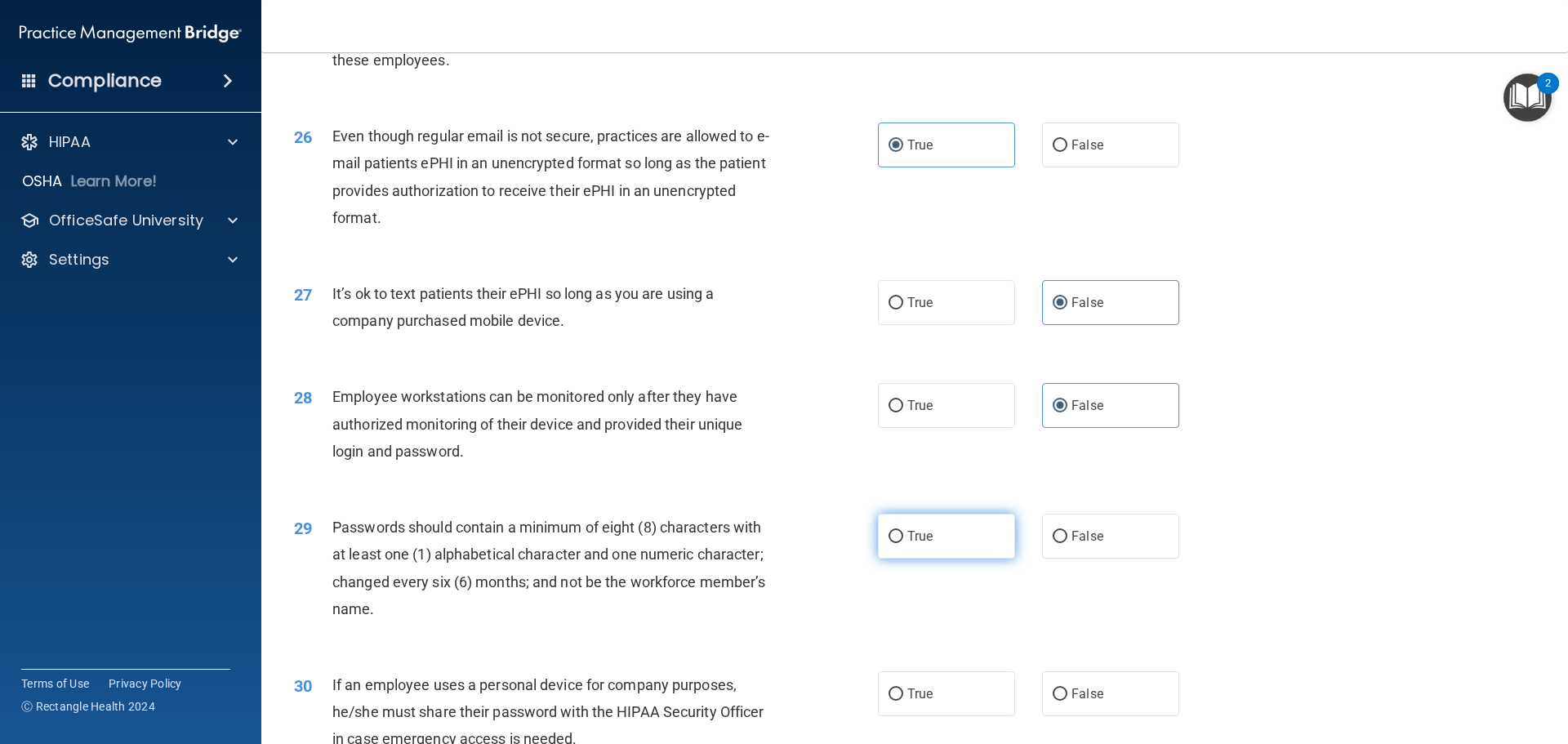
radio input "true"
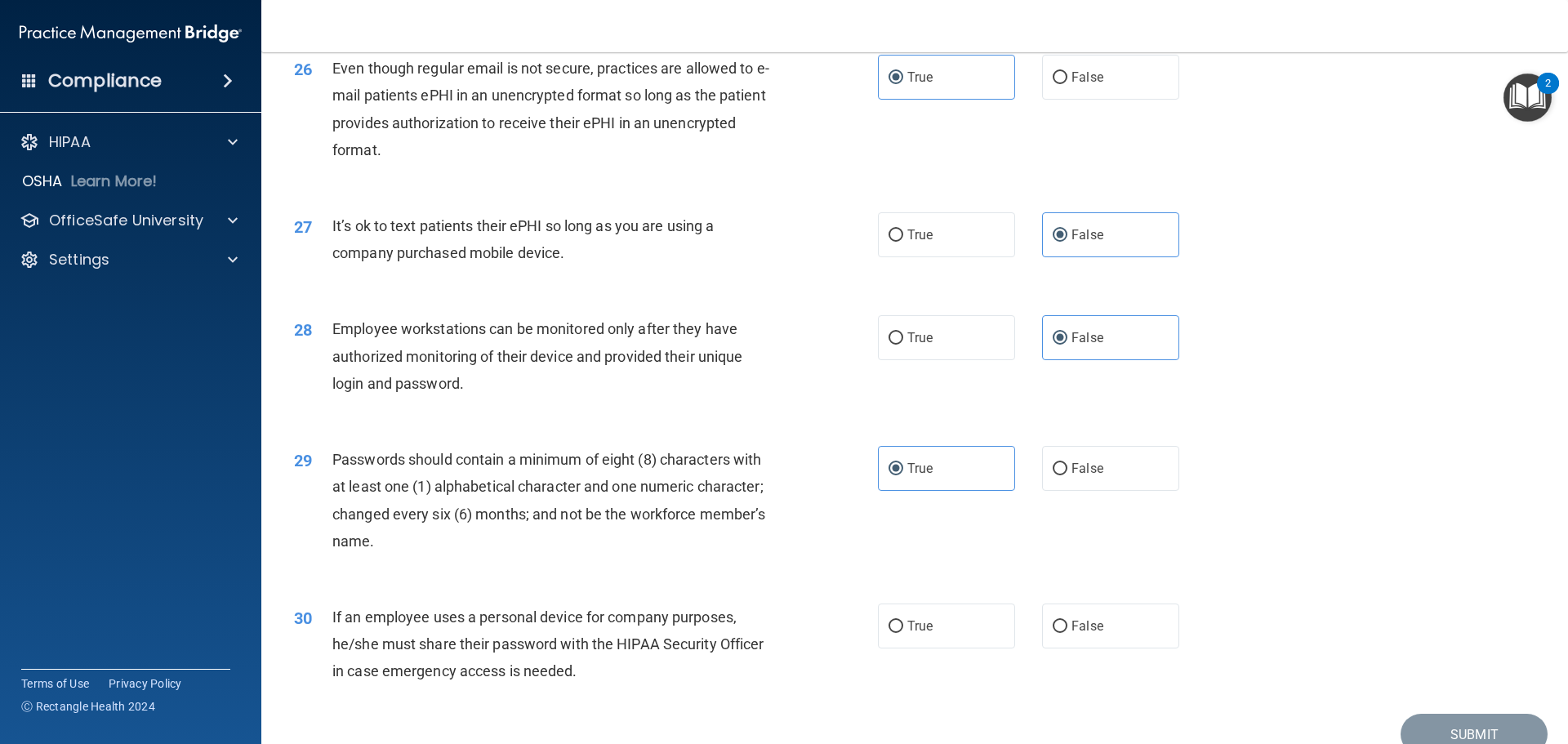
scroll to position [3348, 0]
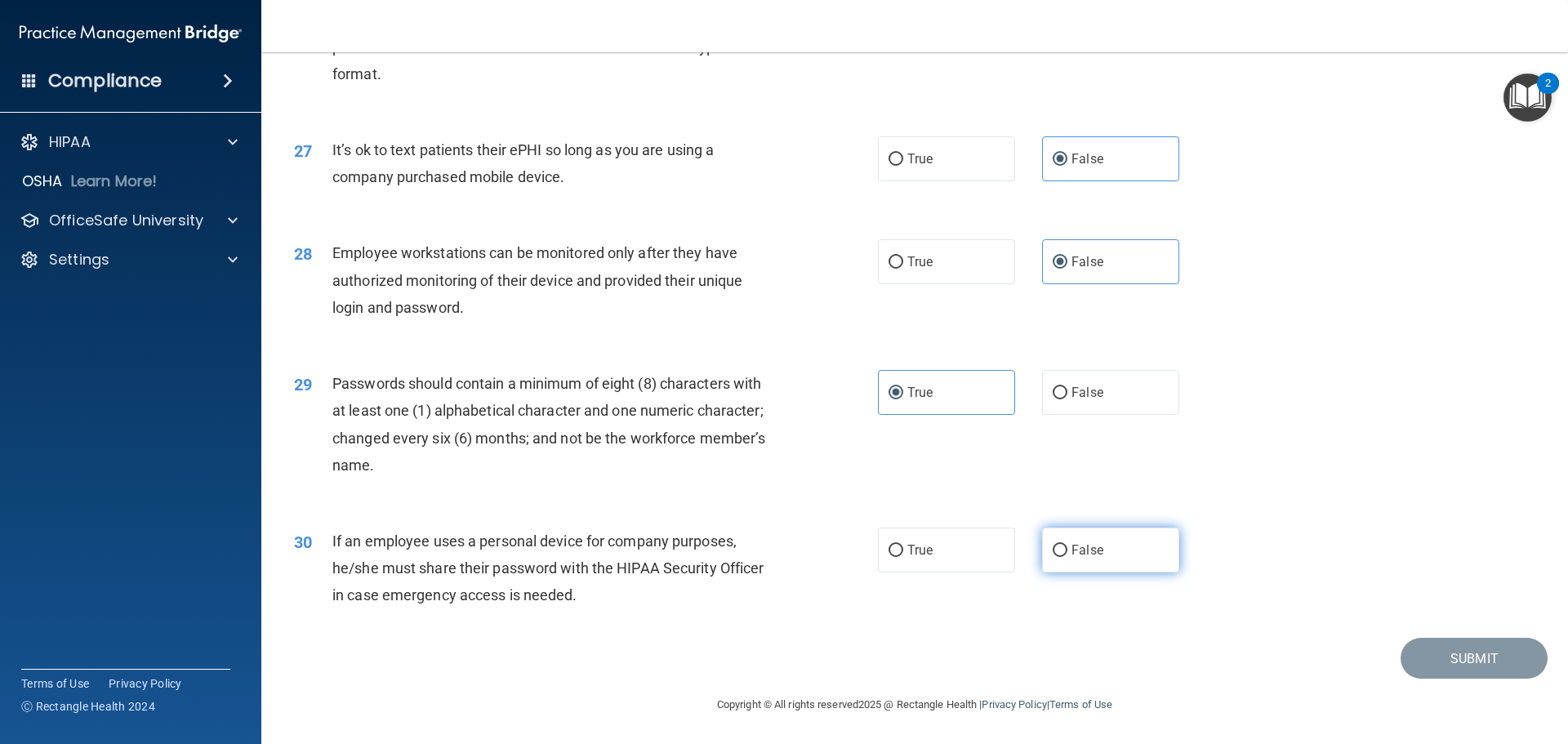
click at [1061, 556] on label "False" at bounding box center [1111, 550] width 137 height 44
click at [1061, 556] on input "False" at bounding box center [1060, 551] width 15 height 12
radio input "true"
click at [1418, 659] on button "Submit" at bounding box center [1474, 659] width 147 height 42
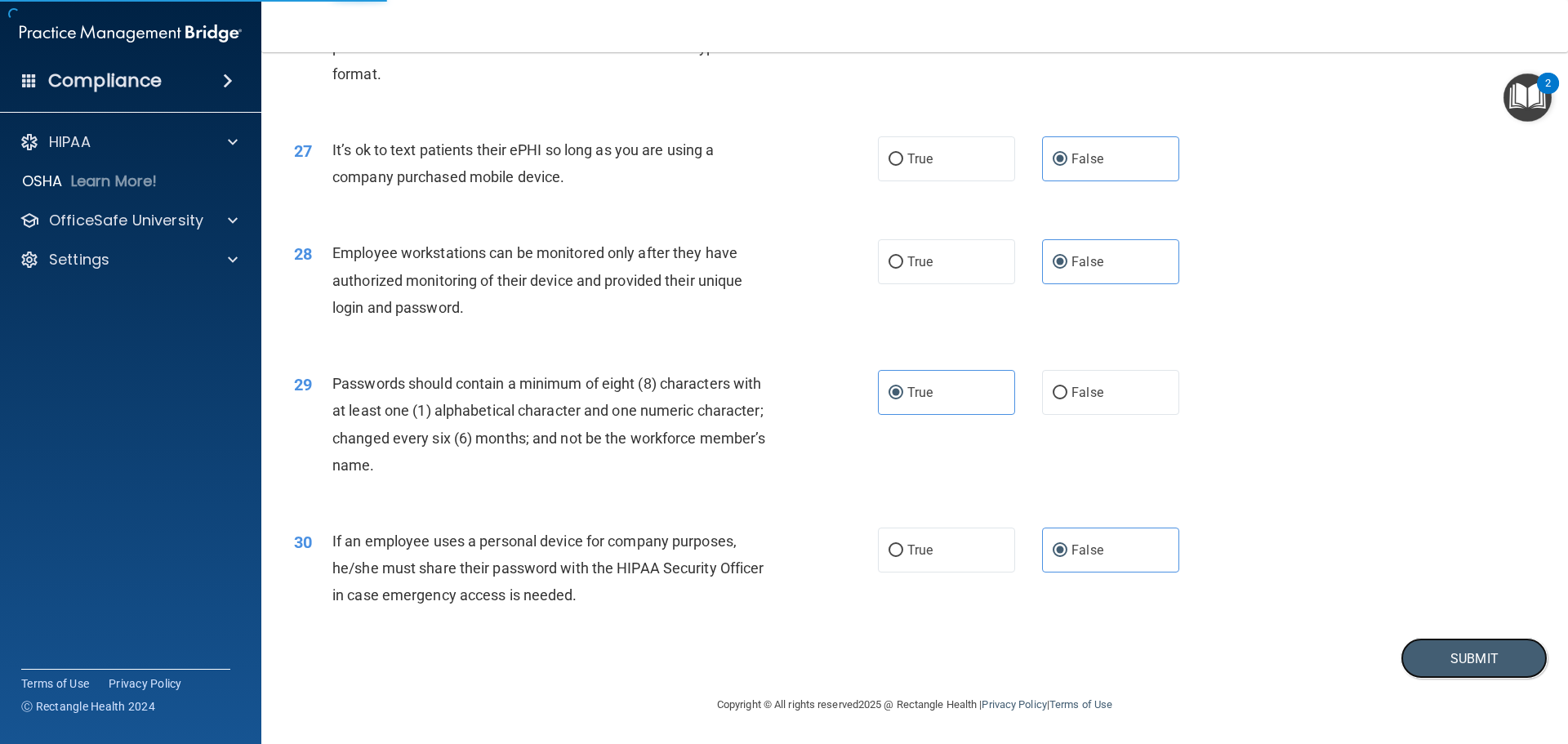
scroll to position [3355, 0]
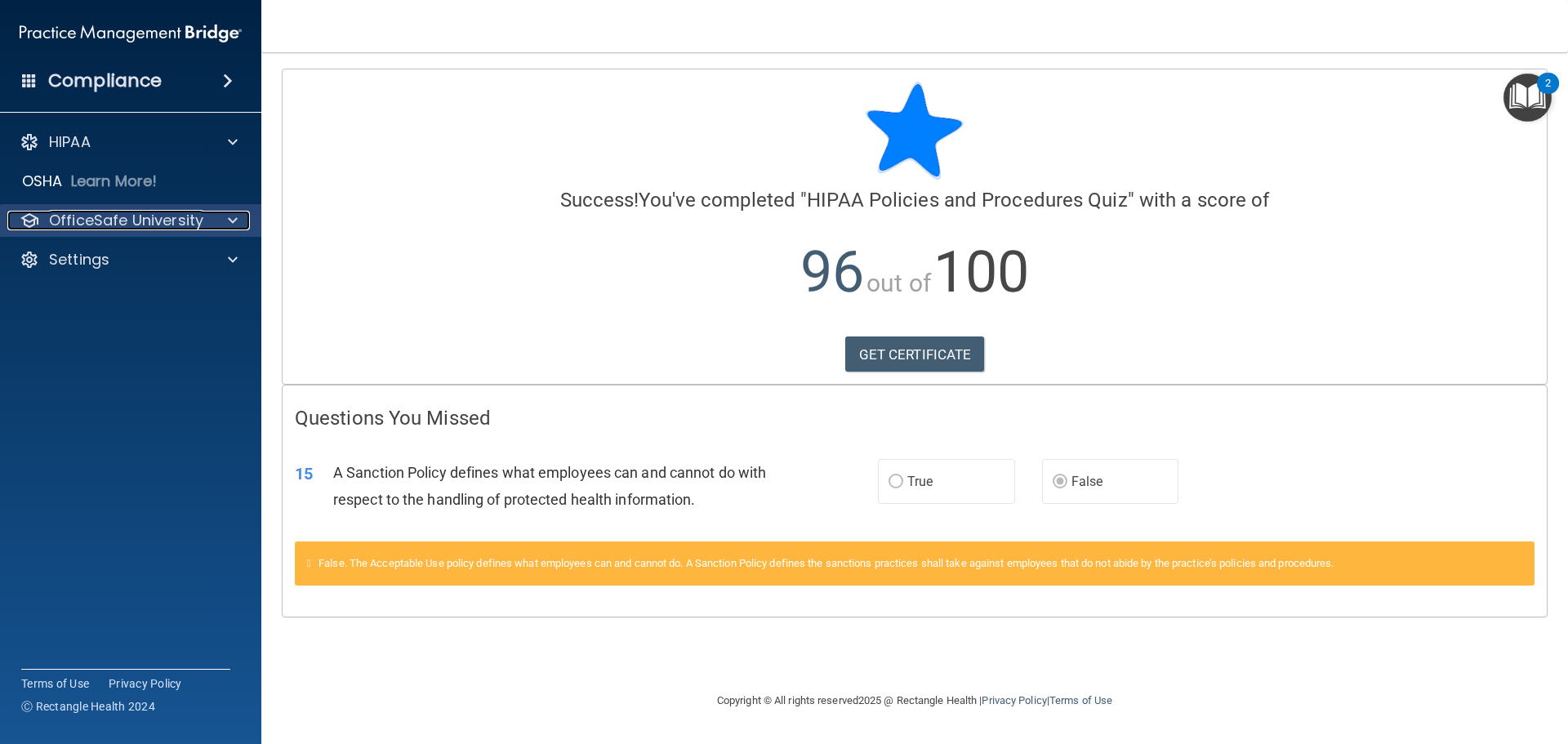
click at [74, 219] on p "OfficeSafe University" at bounding box center [125, 221] width 154 height 20
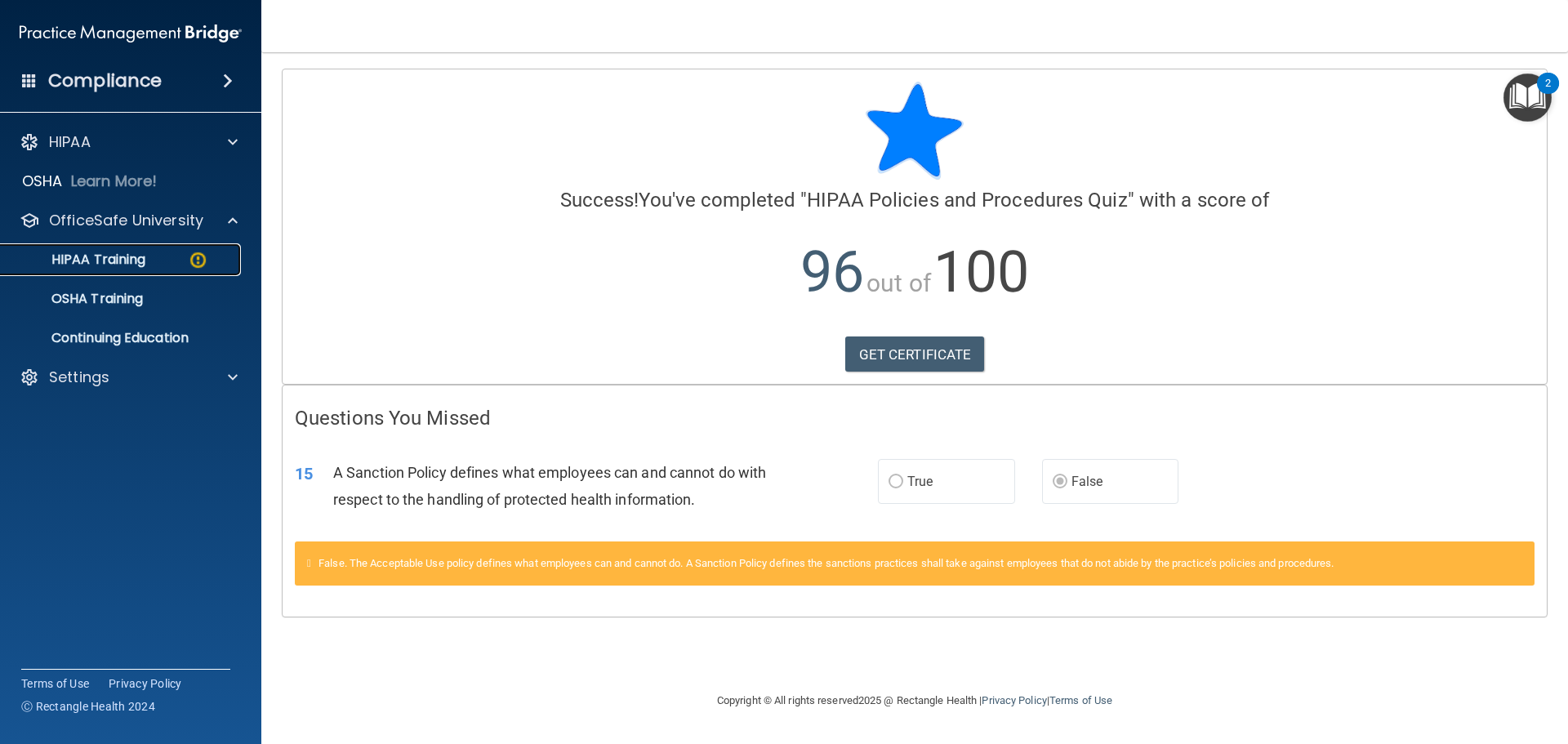
click at [81, 260] on p "HIPAA Training" at bounding box center [77, 260] width 134 height 16
